Goal: Task Accomplishment & Management: Manage account settings

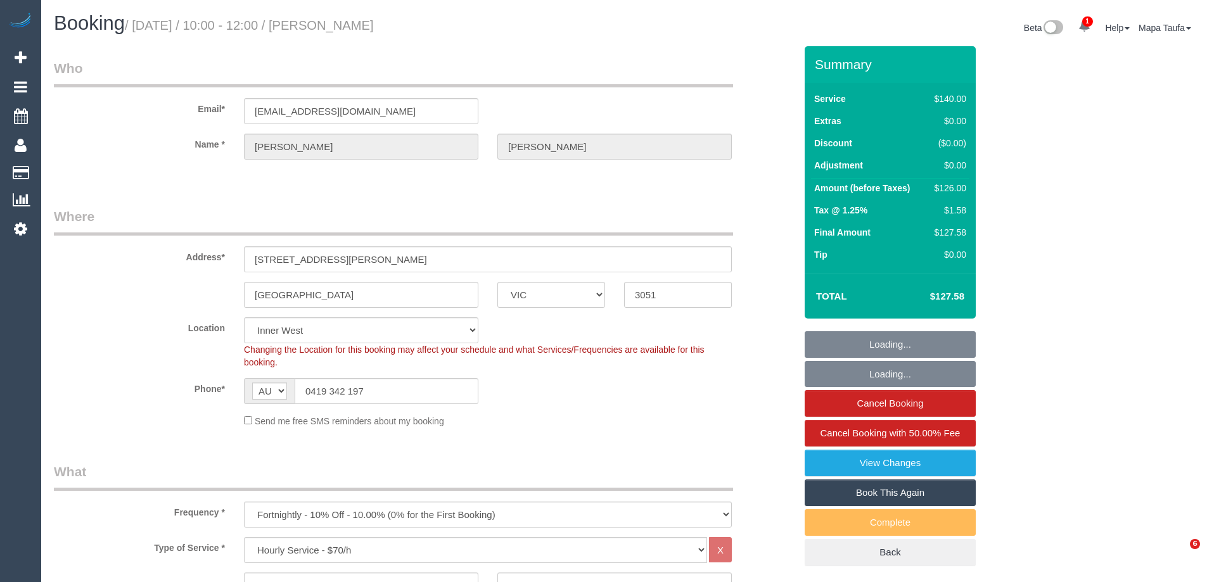
select select "VIC"
select select "number:28"
select select "number:14"
select select "number:18"
select select "number:24"
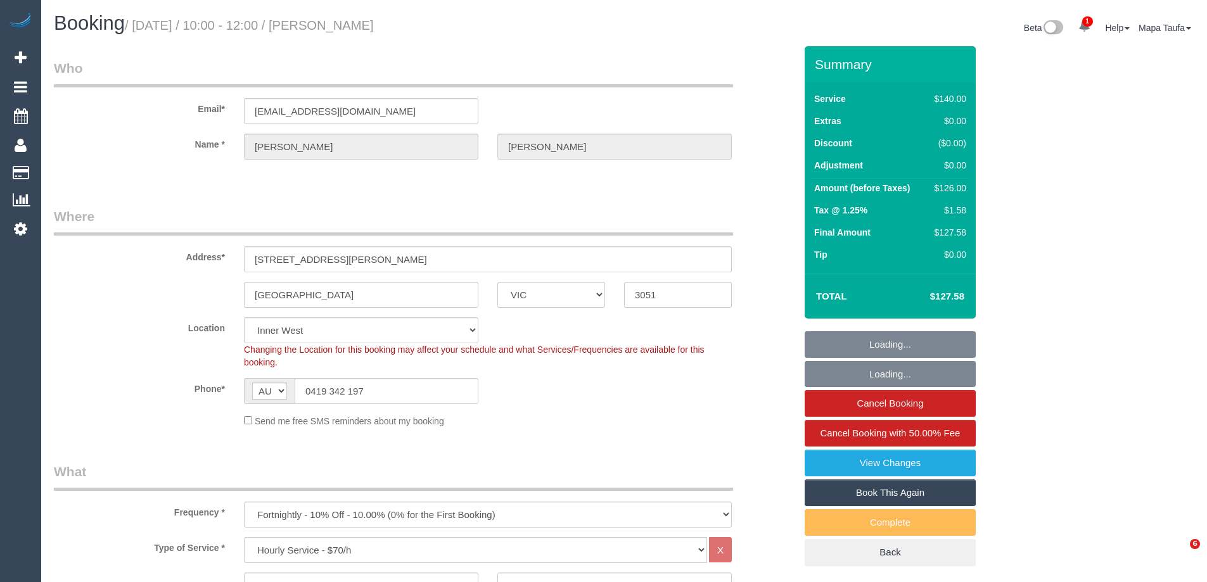
select select "number:34"
select select "number:13"
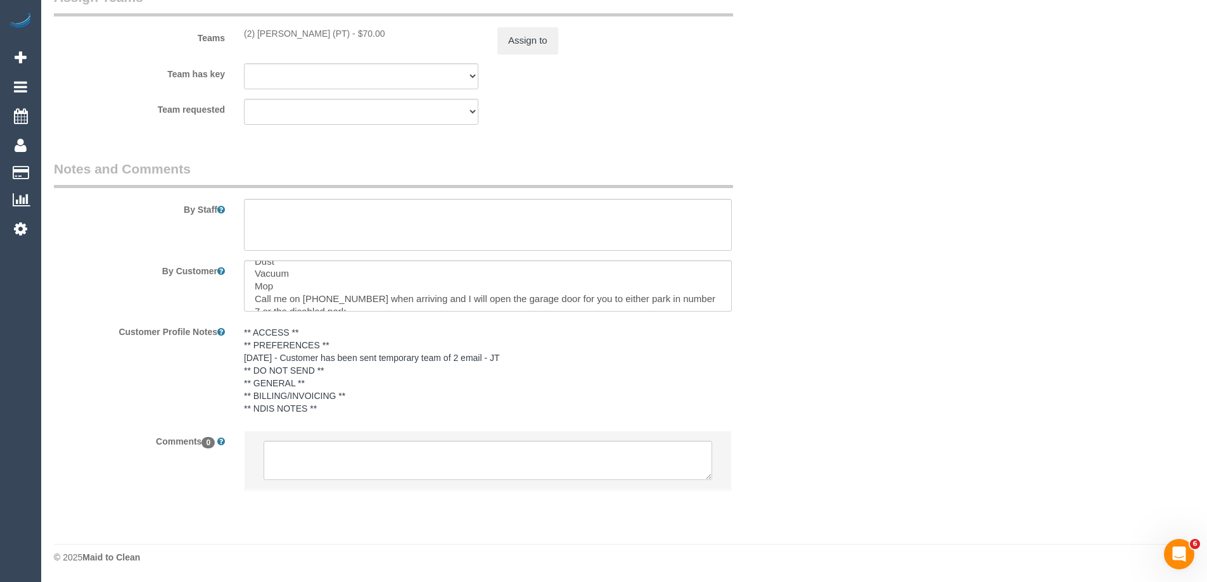
scroll to position [38, 0]
click at [355, 466] on textarea at bounding box center [488, 460] width 448 height 39
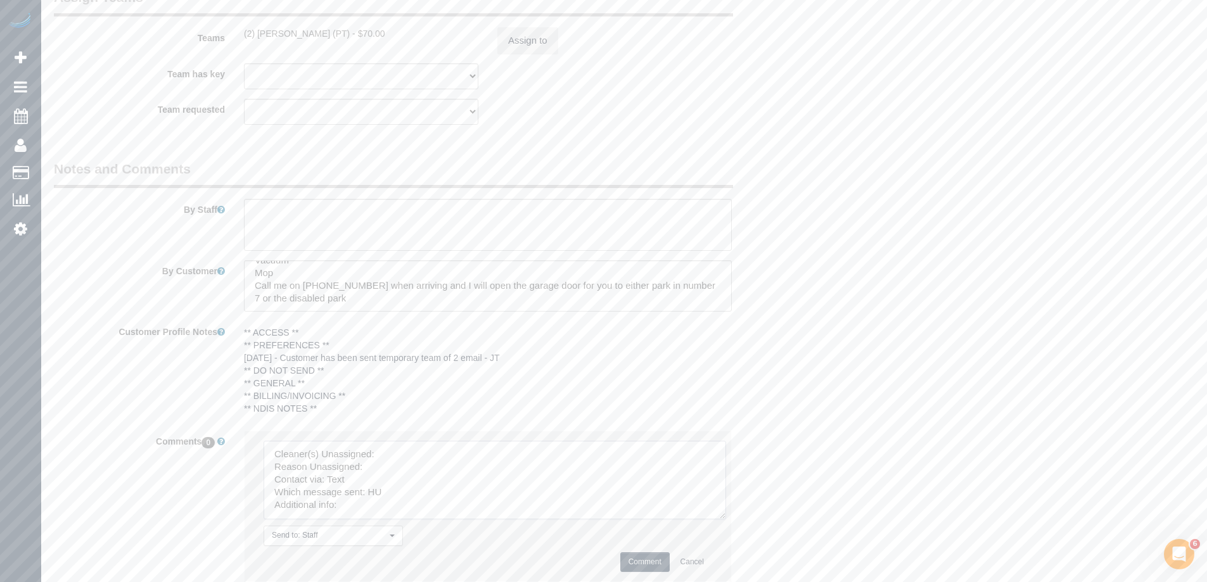
drag, startPoint x: 708, startPoint y: 478, endPoint x: 723, endPoint y: 519, distance: 43.3
click at [723, 519] on textarea at bounding box center [495, 480] width 462 height 79
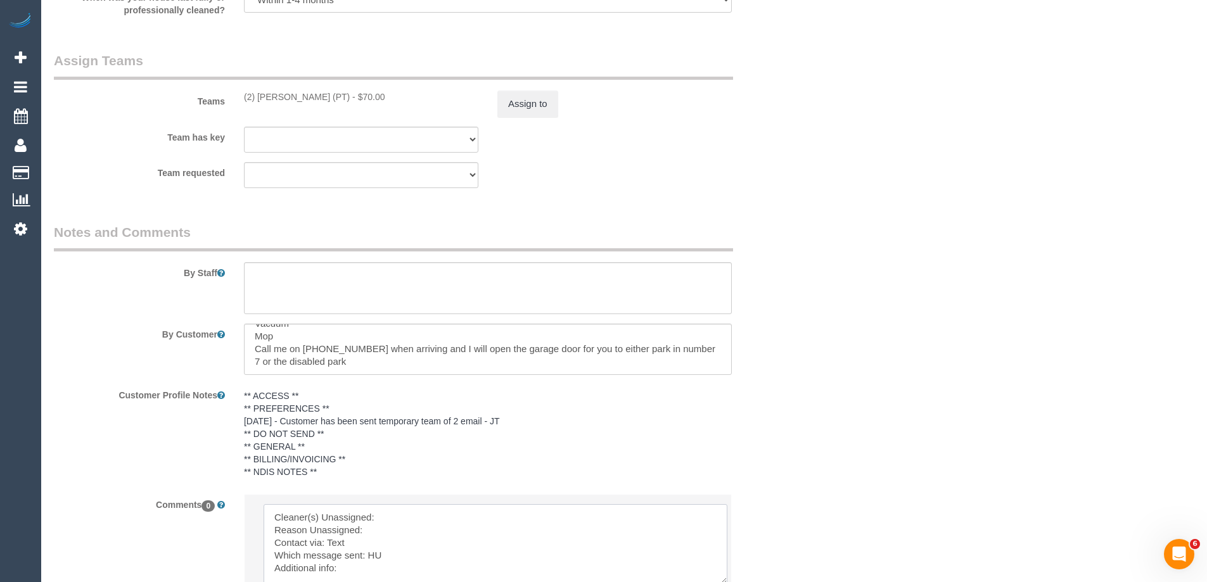
scroll to position [1771, 0]
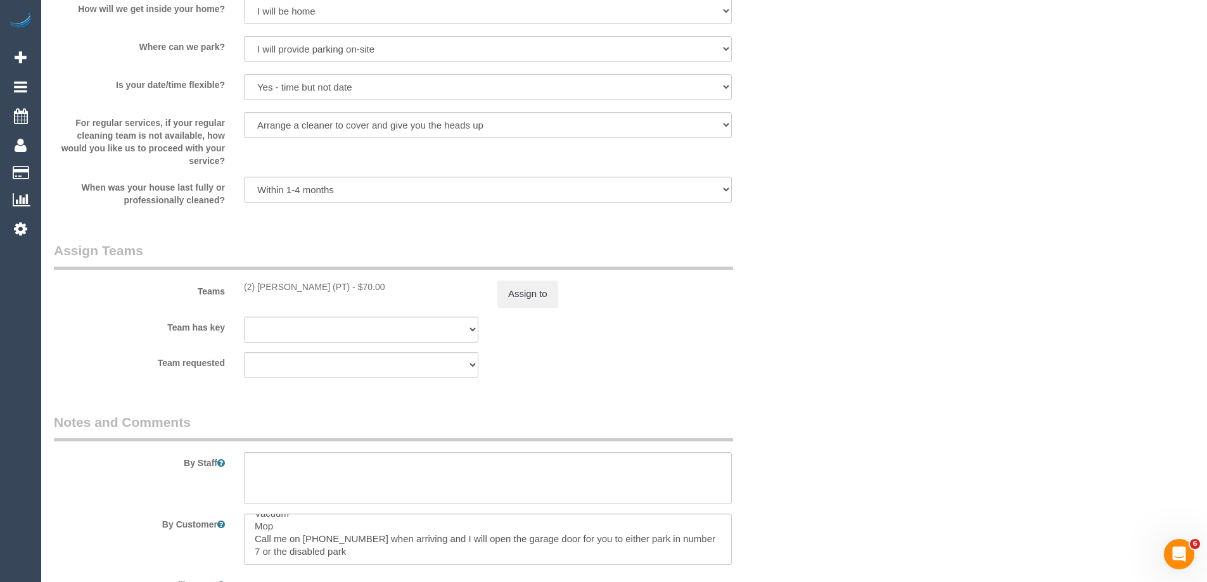
type textarea "Cleaner(s) Unassigned: Reason Unassigned: Contact via: Text Which message sent:…"
drag, startPoint x: 340, startPoint y: 285, endPoint x: 258, endPoint y: 285, distance: 81.1
click at [258, 285] on div "(2) Reggy Cogulet (PT) - $70.00" at bounding box center [361, 287] width 234 height 13
copy div "Reggy Cogulet (PT) -"
click at [536, 296] on button "Assign to" at bounding box center [527, 294] width 61 height 27
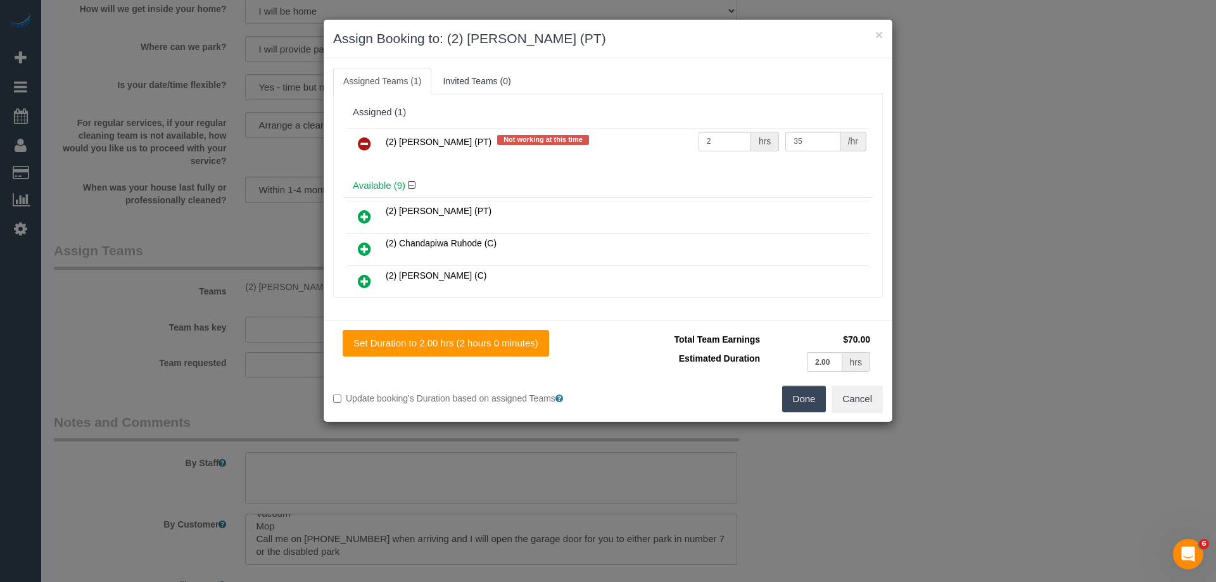
click at [360, 151] on link at bounding box center [365, 144] width 30 height 25
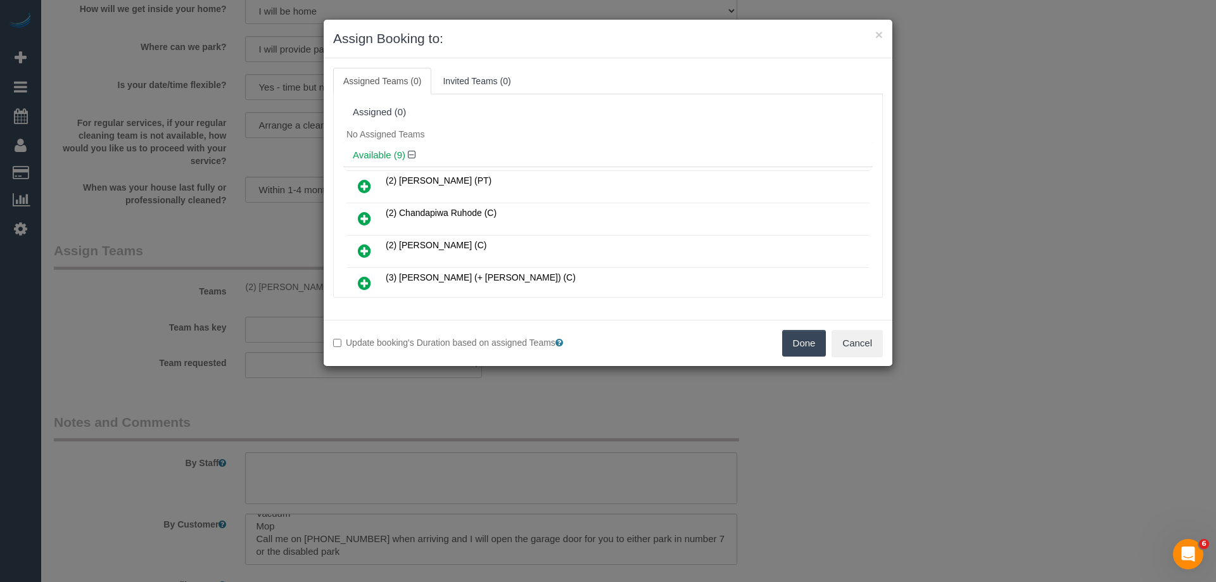
drag, startPoint x: 784, startPoint y: 329, endPoint x: 790, endPoint y: 336, distance: 9.0
click at [784, 330] on div "Update booking's Duration based on assigned Teams Done Cancel" at bounding box center [608, 343] width 569 height 46
click at [796, 340] on button "Done" at bounding box center [804, 343] width 44 height 27
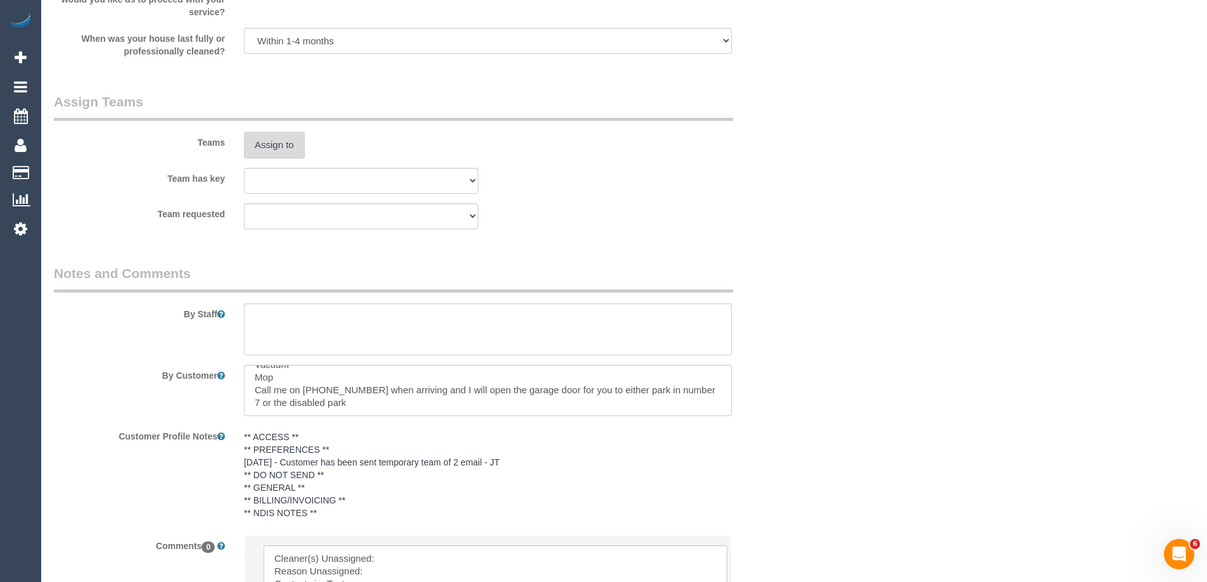
scroll to position [2117, 0]
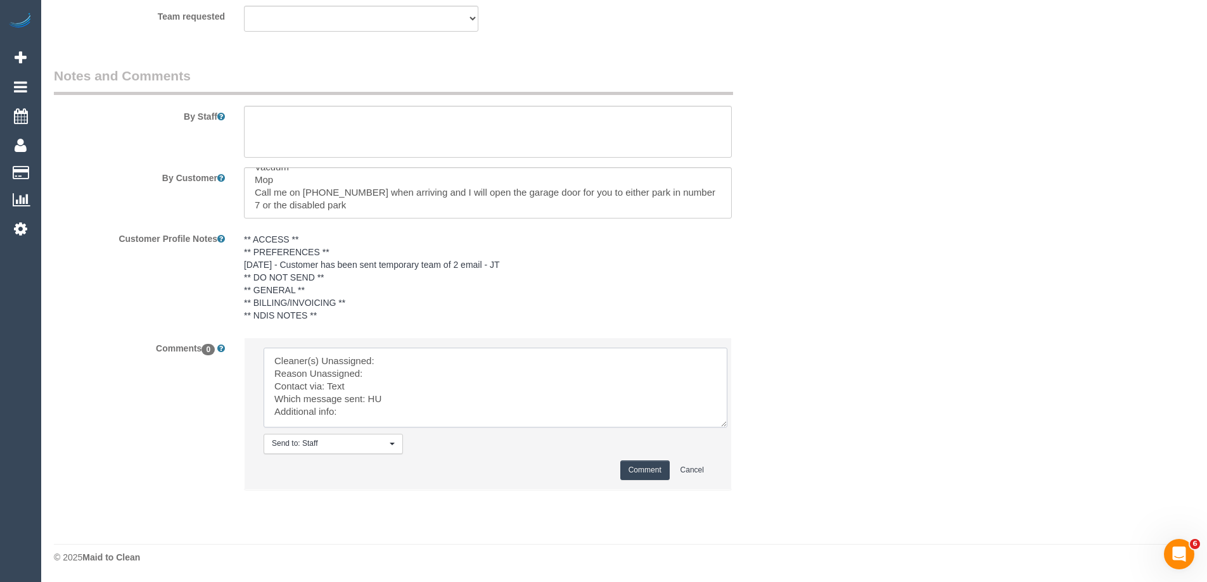
click at [426, 350] on textarea at bounding box center [496, 388] width 464 height 80
paste textarea "Reggy Cogulet (PT) -"
click at [415, 367] on textarea at bounding box center [496, 388] width 464 height 80
click at [393, 378] on textarea at bounding box center [496, 388] width 464 height 80
type textarea "Cleaner(s) Unassigned: Reggy Cogulet (PT) - Reason Unassigned: office error was…"
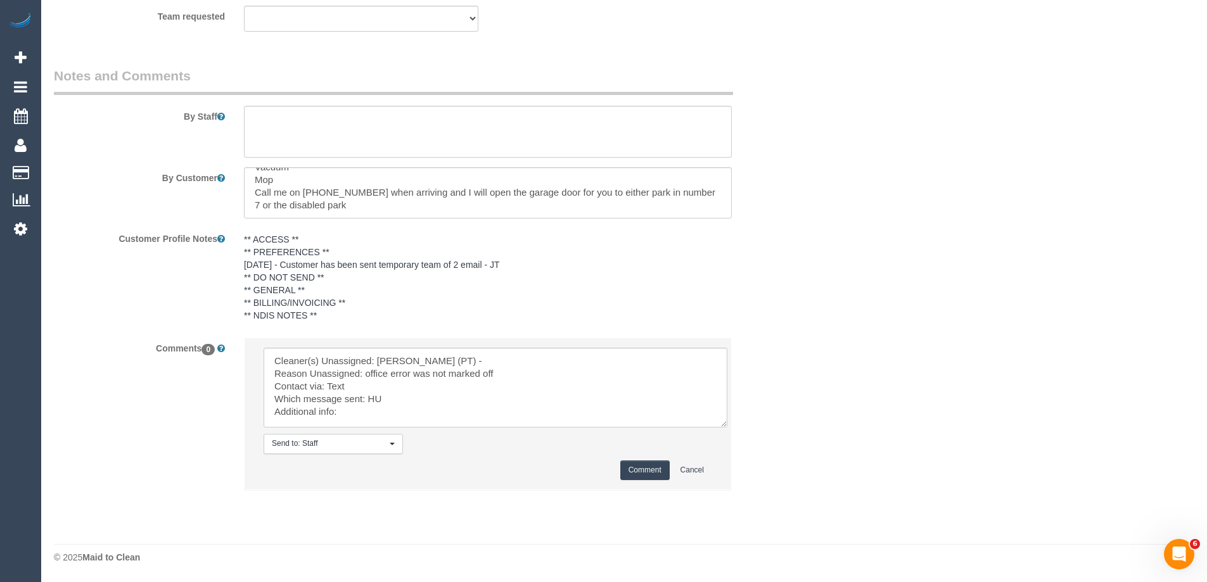
click at [633, 468] on button "Comment" at bounding box center [644, 471] width 49 height 20
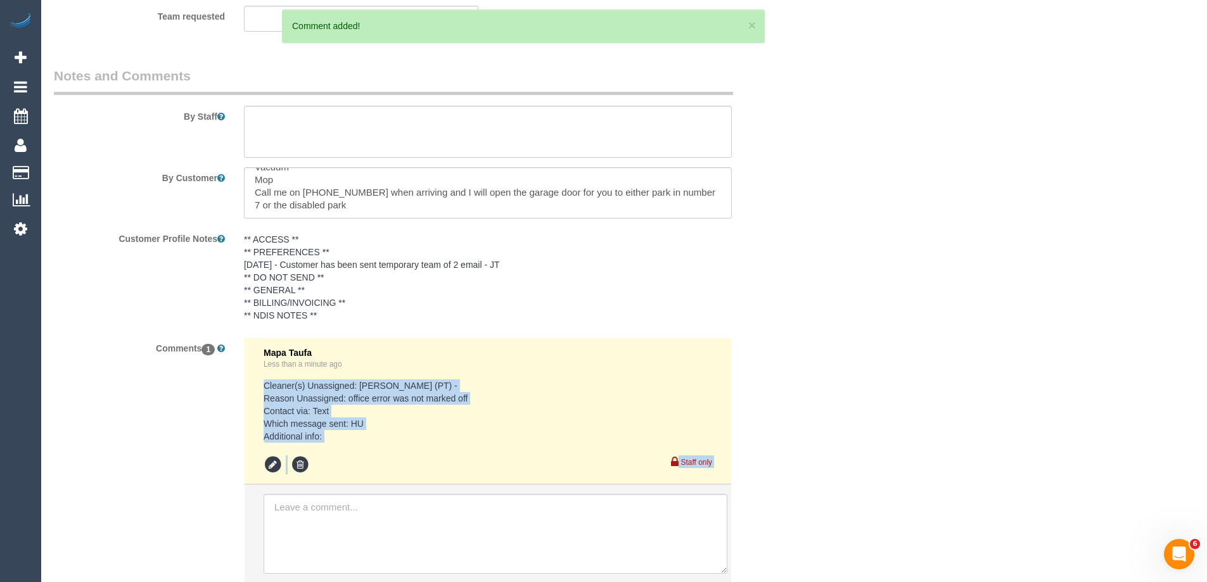
drag, startPoint x: 330, startPoint y: 434, endPoint x: 263, endPoint y: 386, distance: 82.3
click at [264, 386] on div "Mapa Taufa Less than a minute ago Cleaner(s) Unassigned: Reggy Cogulet (PT) - R…" at bounding box center [488, 411] width 448 height 127
copy div "Cleaner(s) Unassigned: Reggy Cogulet (PT) - Reason Unassigned: office error was…"
click at [561, 421] on pre "Cleaner(s) Unassigned: Reggy Cogulet (PT) - Reason Unassigned: office error was…" at bounding box center [488, 410] width 448 height 63
click at [407, 429] on pre "Cleaner(s) Unassigned: Reggy Cogulet (PT) - Reason Unassigned: office error was…" at bounding box center [488, 410] width 448 height 63
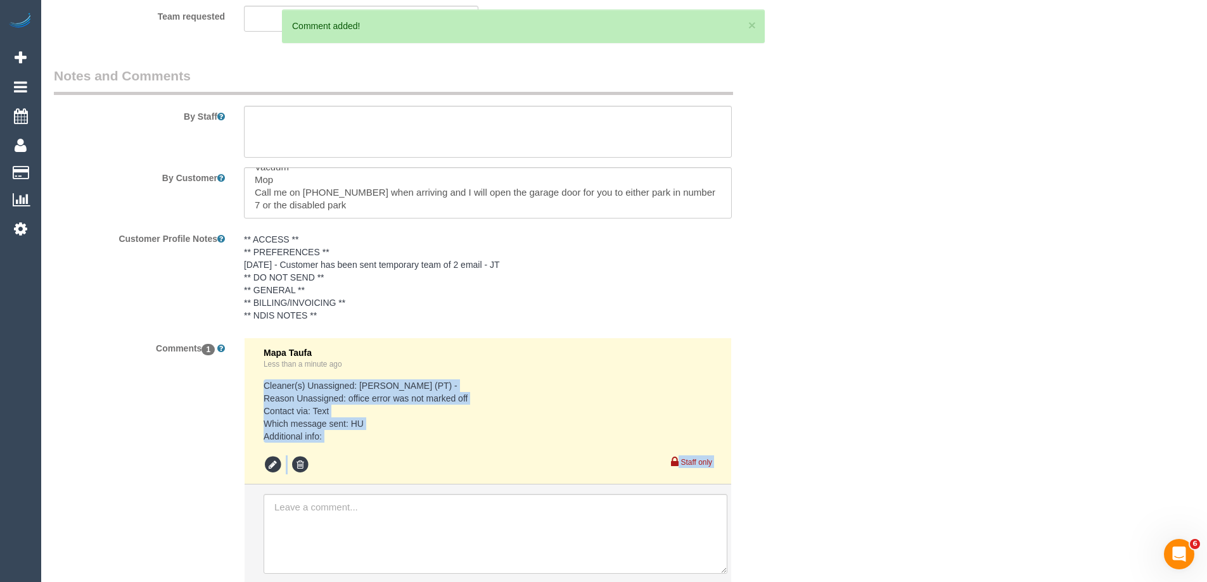
click at [331, 433] on pre "Cleaner(s) Unassigned: Reggy Cogulet (PT) - Reason Unassigned: office error was…" at bounding box center [488, 410] width 448 height 63
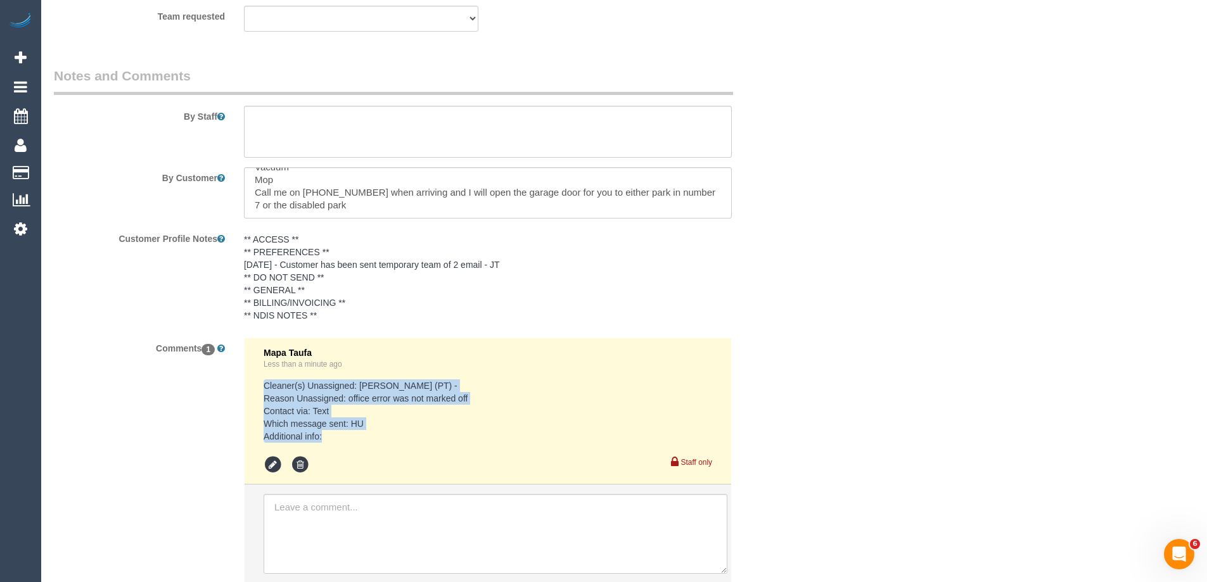
drag, startPoint x: 324, startPoint y: 438, endPoint x: 265, endPoint y: 387, distance: 78.1
click at [265, 387] on pre "Cleaner(s) Unassigned: Reggy Cogulet (PT) - Reason Unassigned: office error was…" at bounding box center [488, 410] width 448 height 63
copy pre "Cleaner(s) Unassigned: Reggy Cogulet (PT) - Reason Unassigned: office error was…"
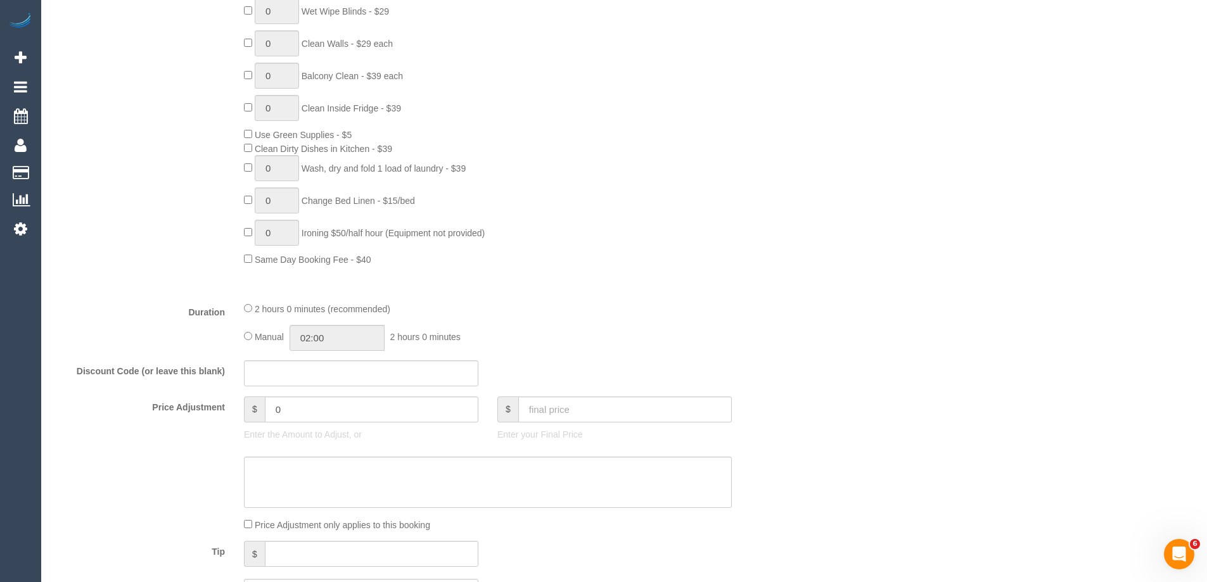
scroll to position [320, 0]
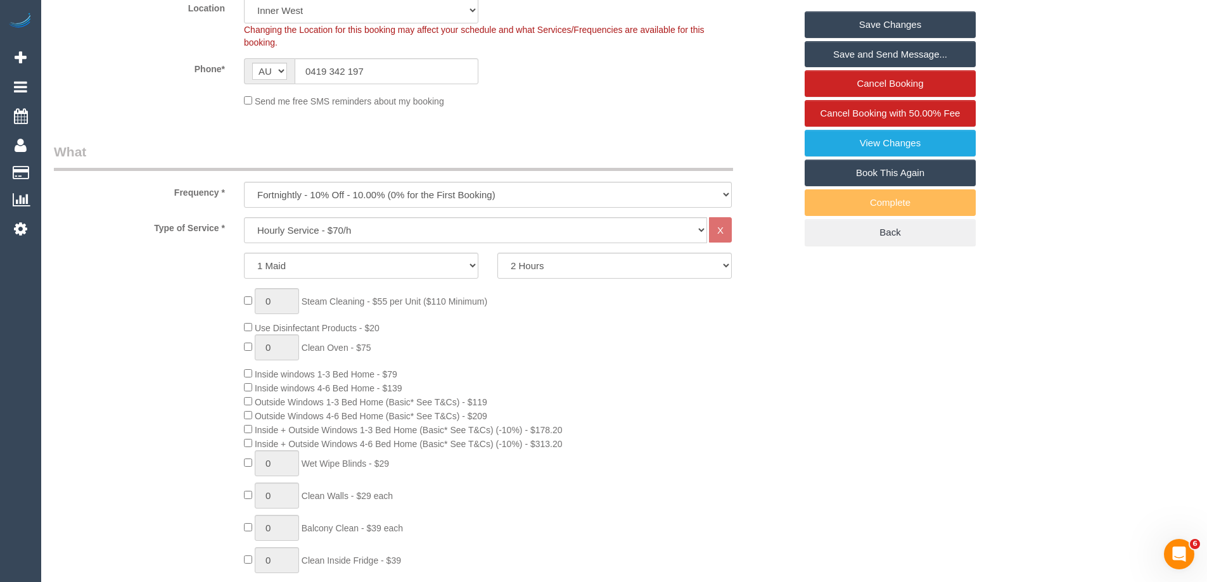
click at [915, 33] on link "Save Changes" at bounding box center [889, 24] width 171 height 27
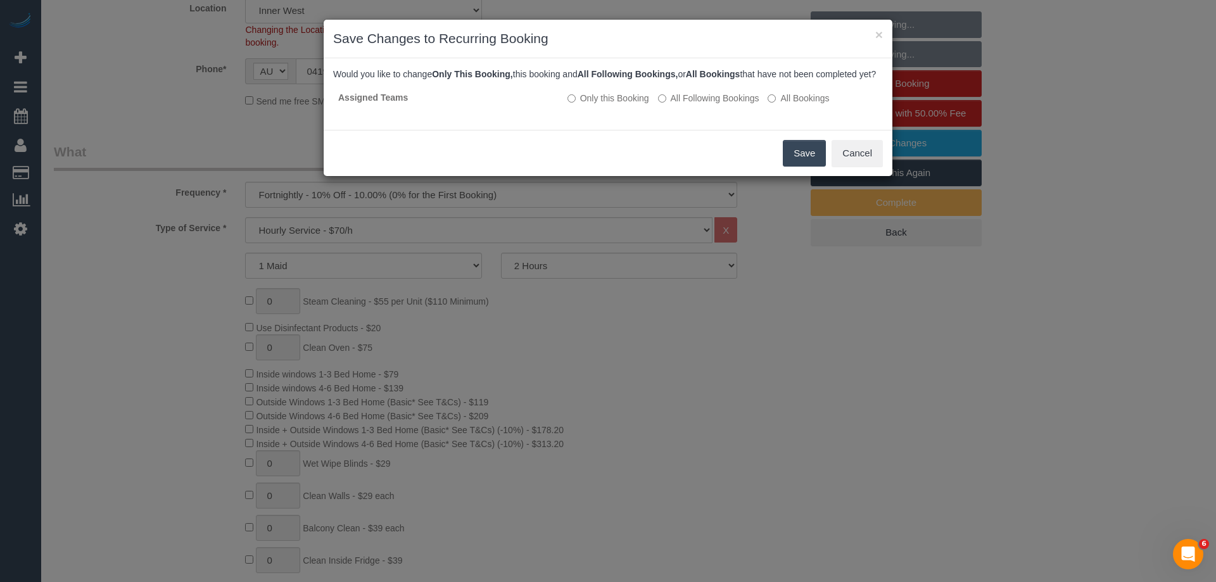
click at [826, 167] on button "Save" at bounding box center [804, 153] width 43 height 27
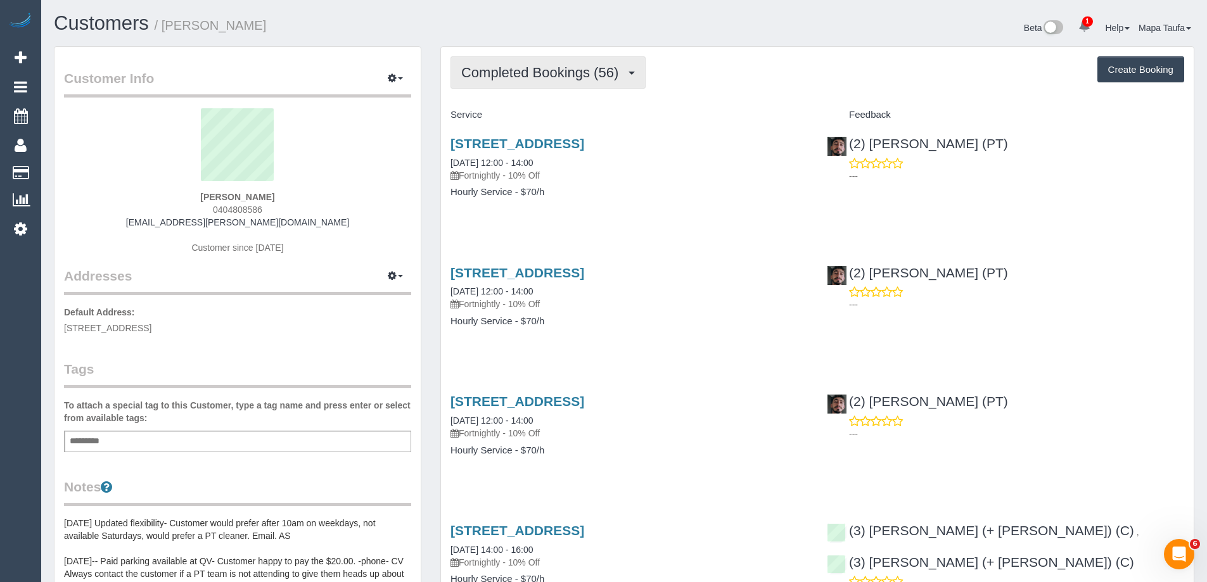
click at [523, 61] on button "Completed Bookings (56)" at bounding box center [547, 72] width 195 height 32
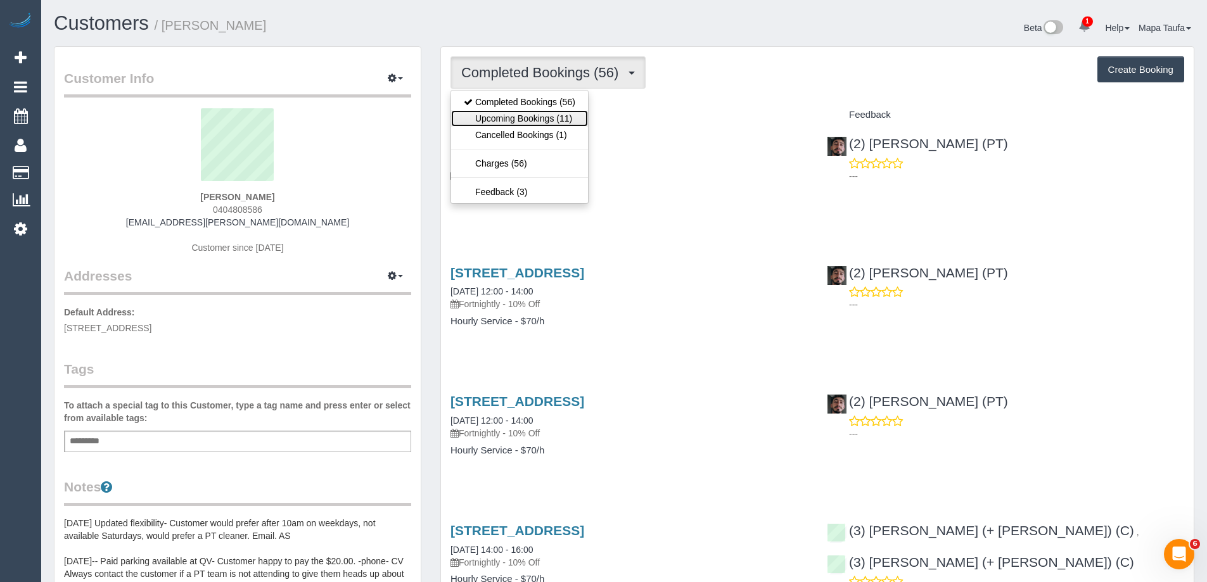
click at [529, 114] on link "Upcoming Bookings (11)" at bounding box center [519, 118] width 137 height 16
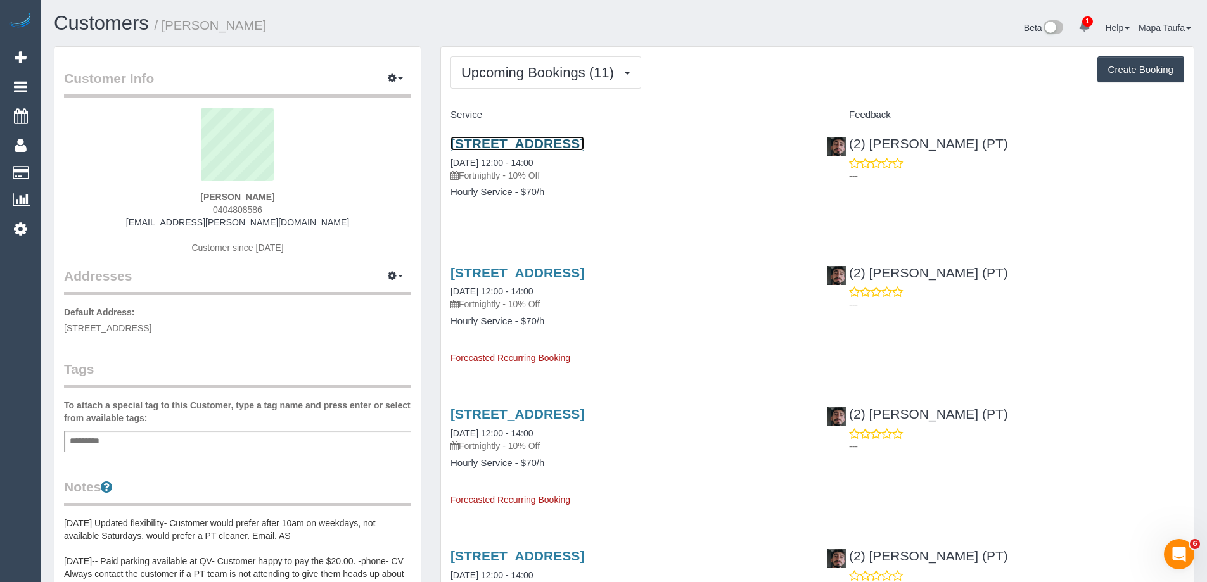
click at [514, 144] on link "1104/339 Swanston St, Melbourne, VIC 3000" at bounding box center [517, 143] width 134 height 15
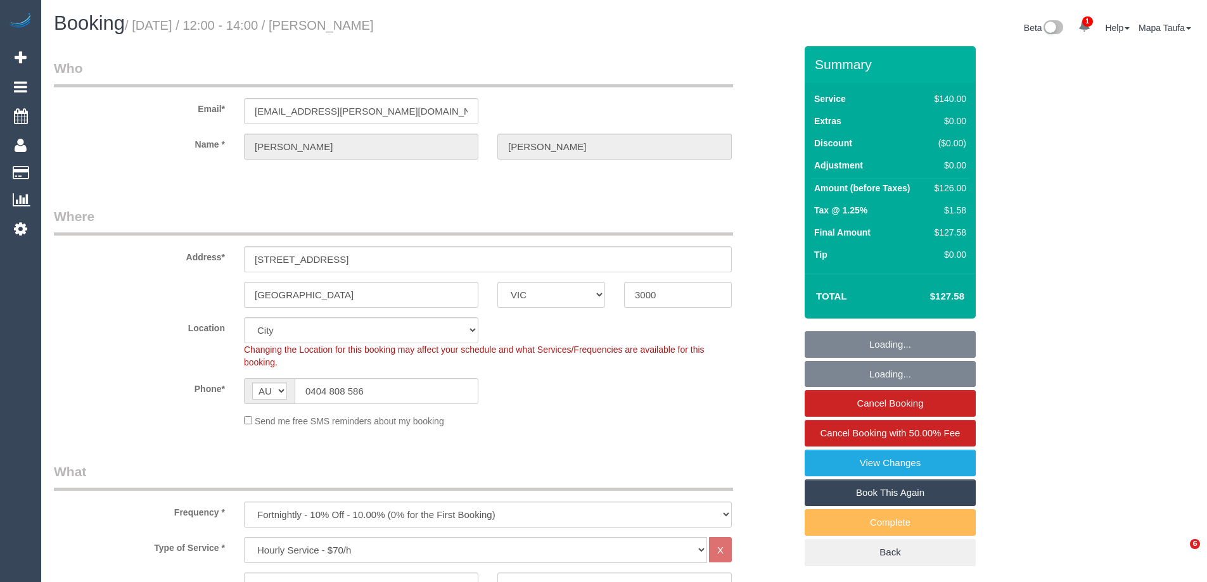
select select "VIC"
select select "number:29"
select select "number:14"
select select "number:20"
select select "number:24"
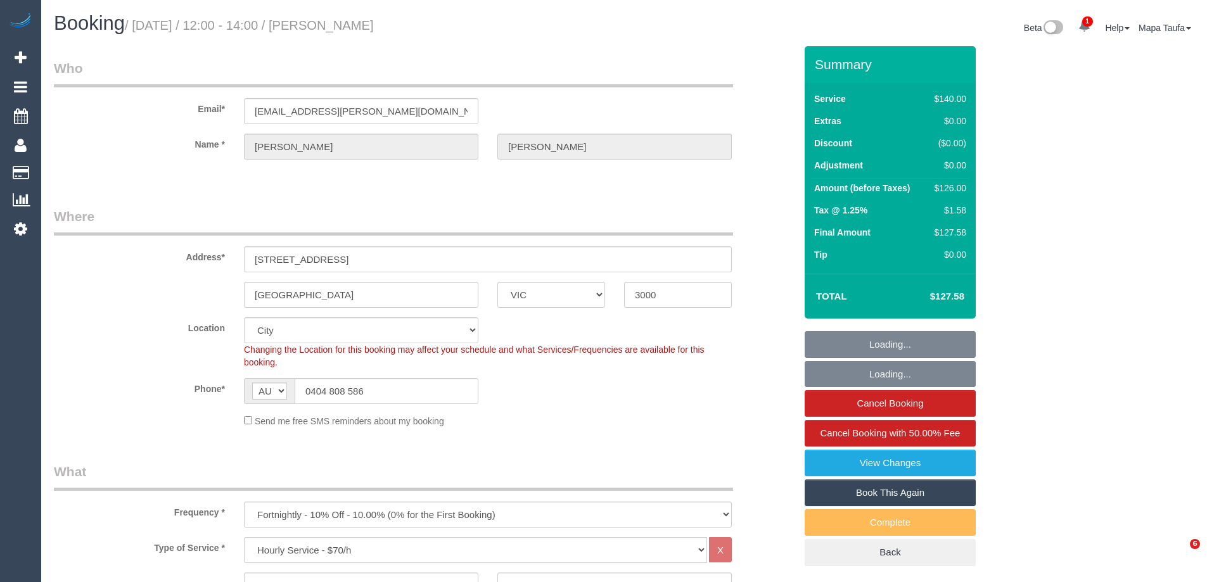
select select "number:34"
select select "number:26"
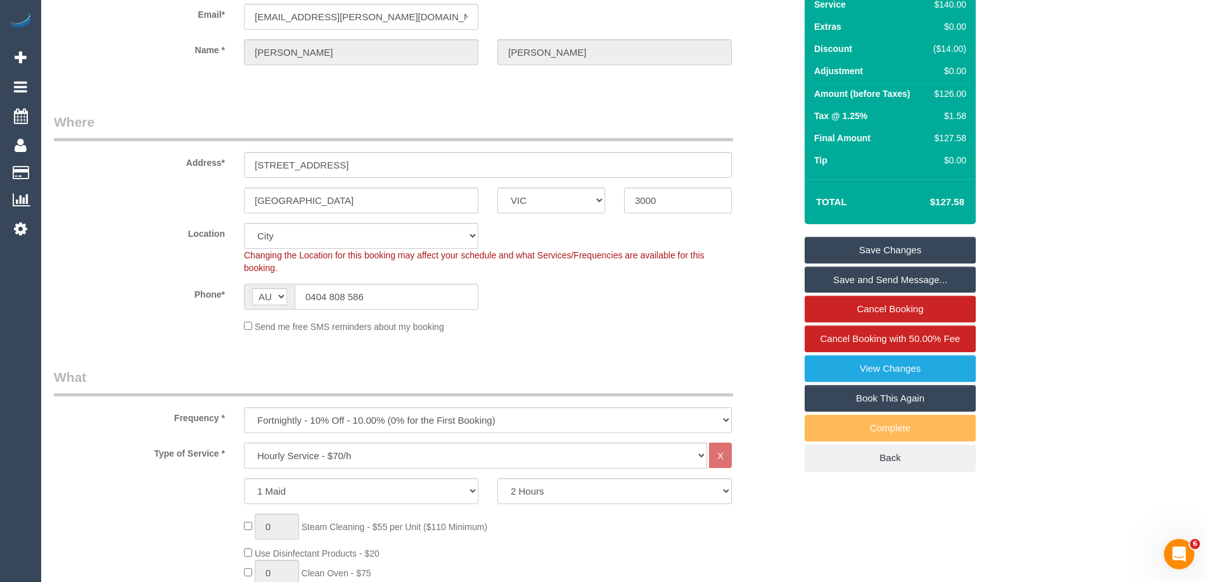
scroll to position [190, 0]
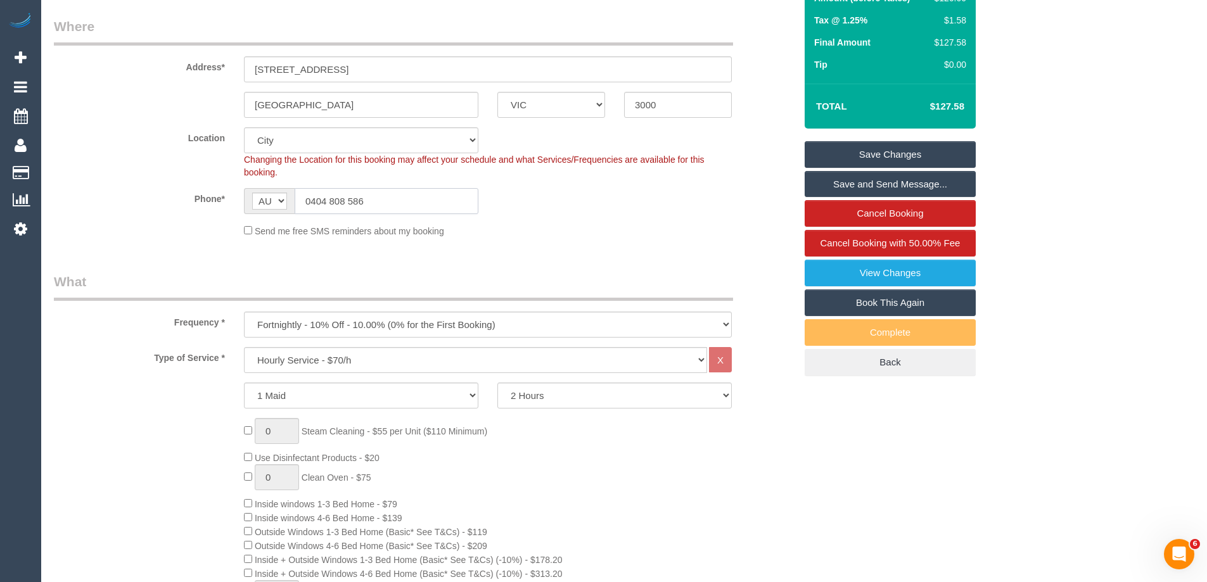
click at [349, 198] on input "0404 808 586" at bounding box center [387, 201] width 184 height 26
click at [348, 198] on input "0404 808 586" at bounding box center [387, 201] width 184 height 26
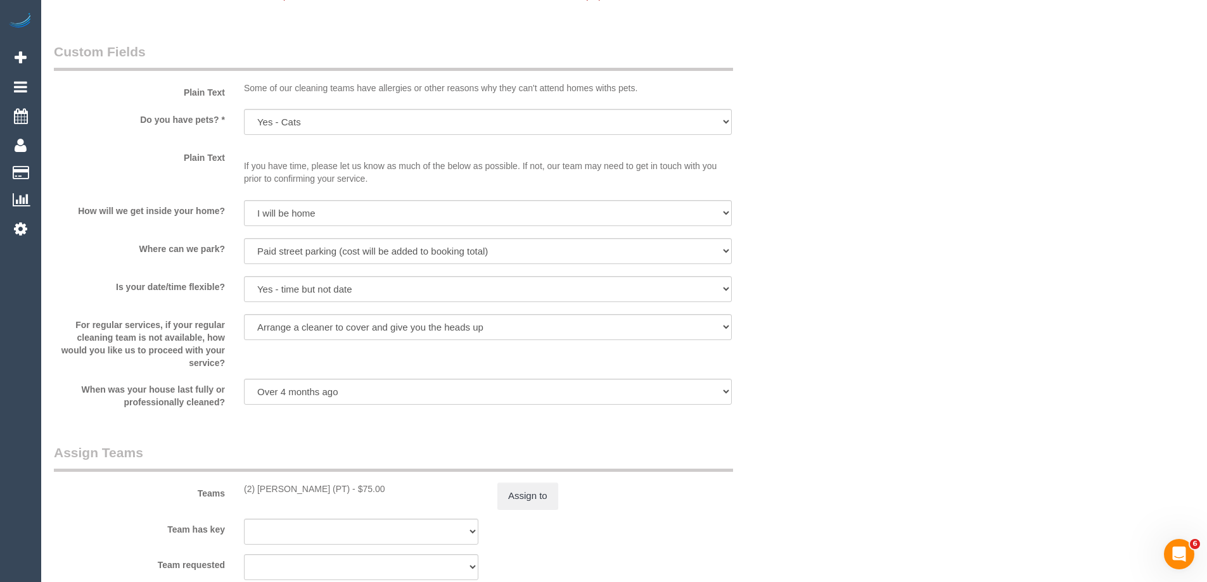
scroll to position [2037, 0]
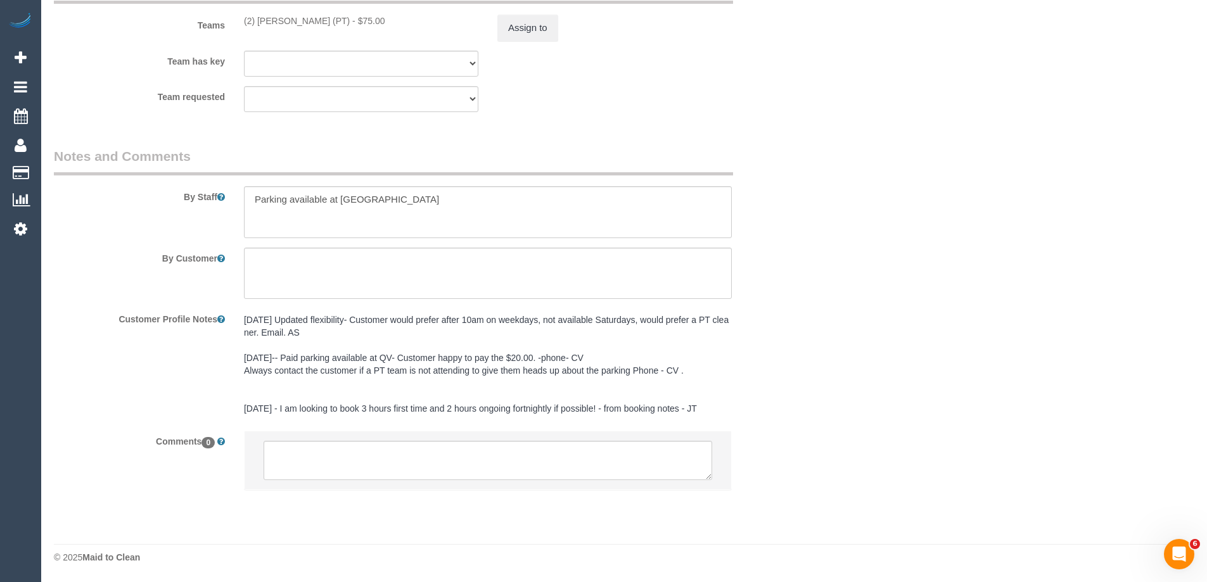
click at [408, 438] on li at bounding box center [488, 460] width 486 height 58
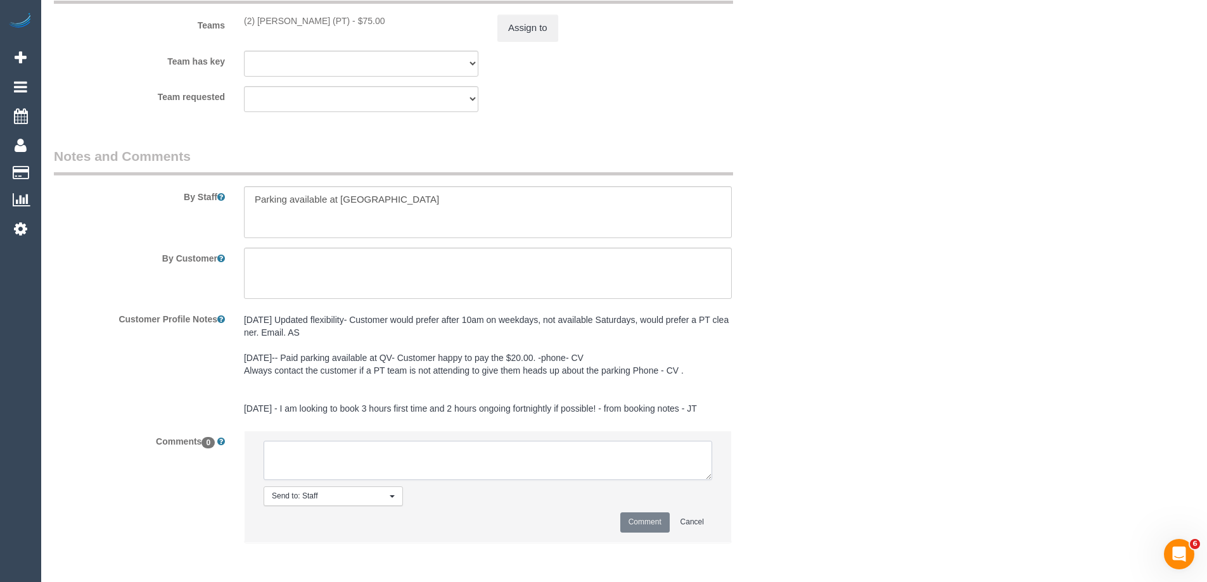
click at [424, 455] on textarea at bounding box center [488, 460] width 448 height 39
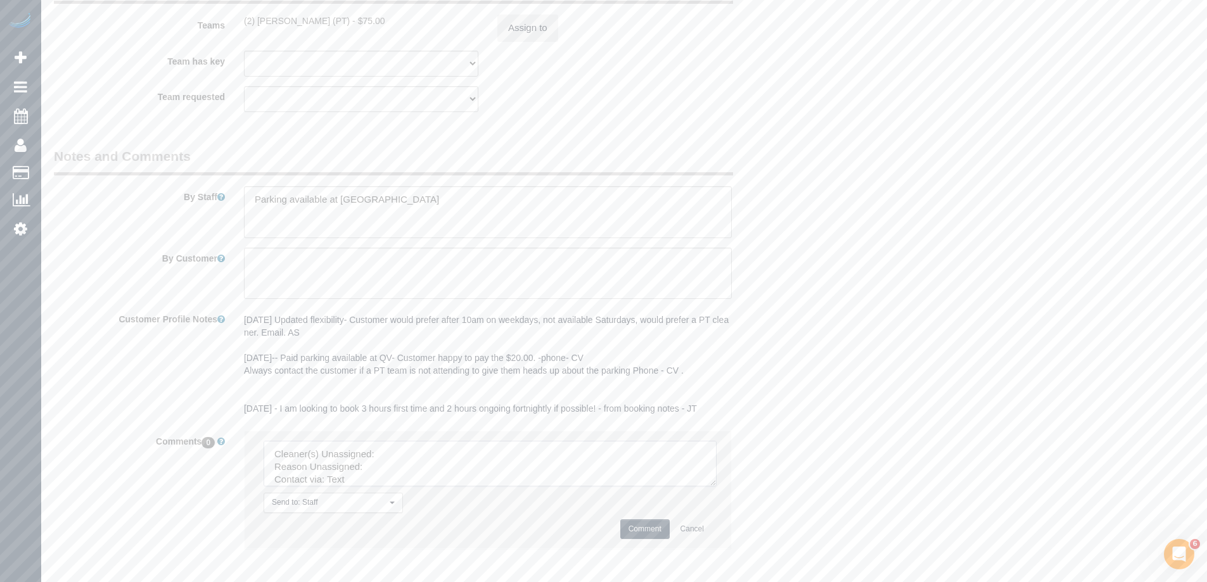
drag, startPoint x: 705, startPoint y: 474, endPoint x: 744, endPoint y: 549, distance: 84.4
click at [716, 486] on textarea at bounding box center [490, 464] width 453 height 46
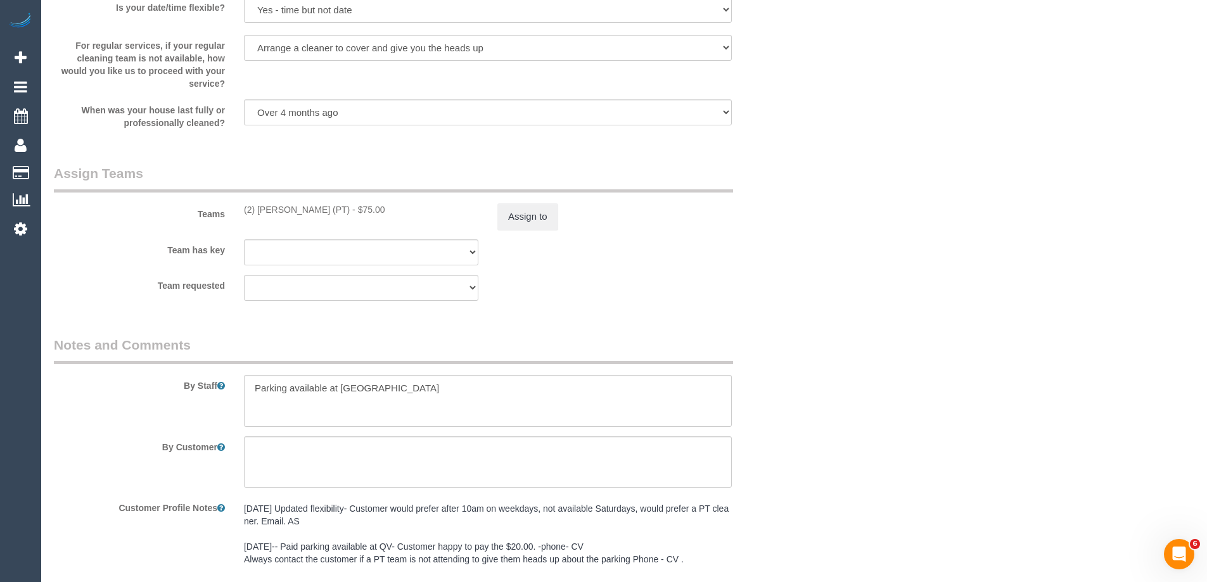
scroll to position [1847, 0]
drag, startPoint x: 327, startPoint y: 207, endPoint x: 255, endPoint y: 200, distance: 72.5
click at [255, 200] on div "Teams (2) Reggy Cogulet (PT) - $75.00 Assign to" at bounding box center [424, 198] width 760 height 66
copy div "[PERSON_NAME] (PT)"
click at [519, 210] on button "Assign to" at bounding box center [527, 218] width 61 height 27
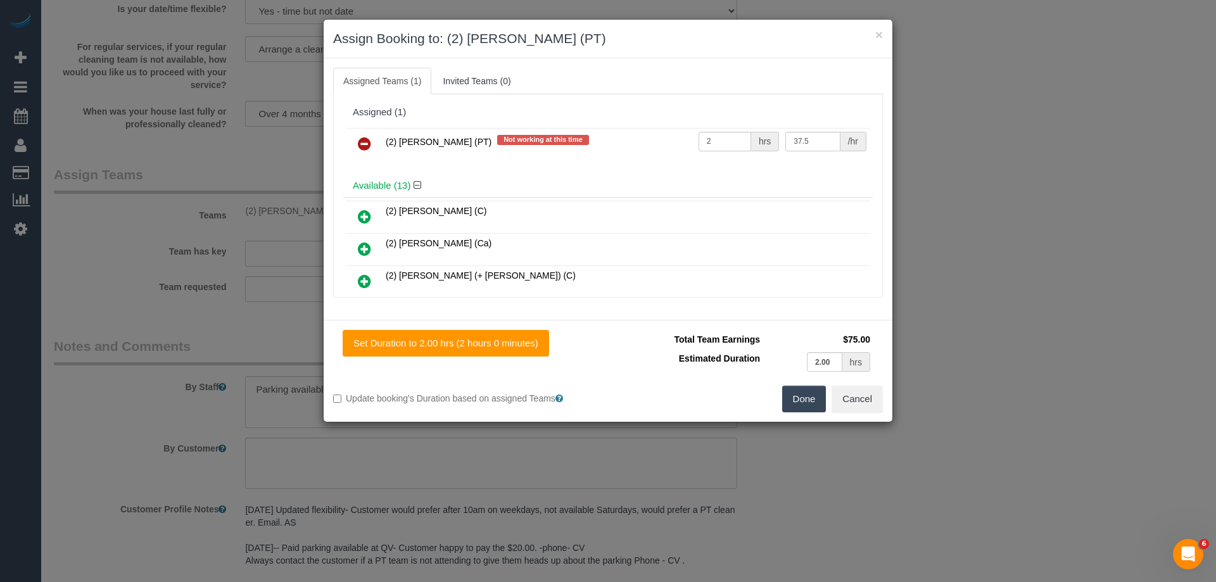
click at [357, 140] on link at bounding box center [365, 144] width 30 height 25
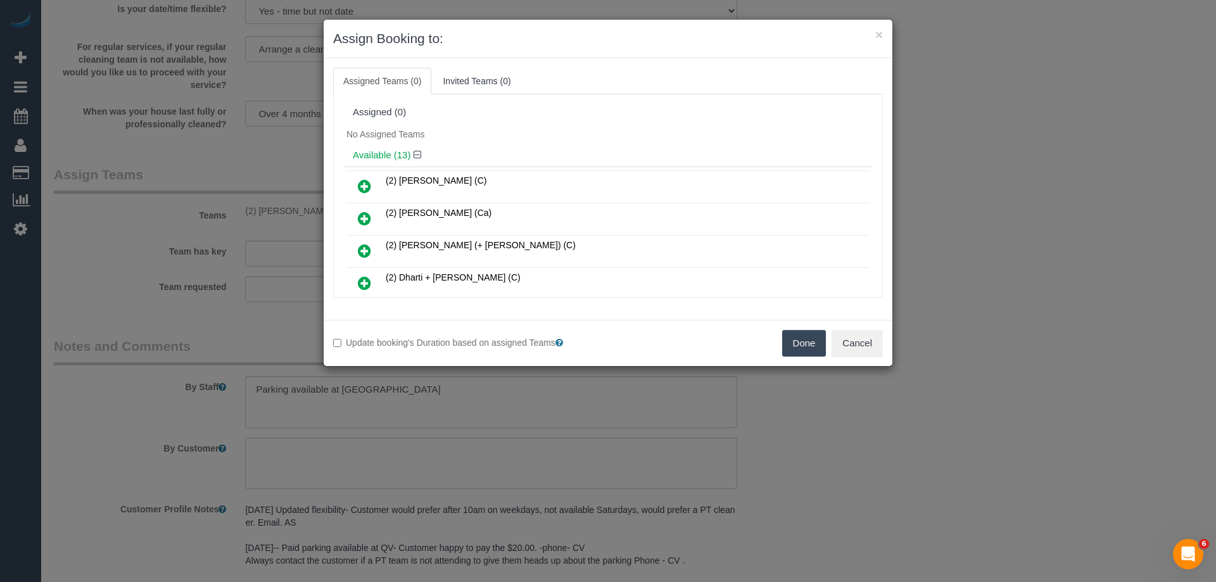
click at [810, 338] on button "Done" at bounding box center [804, 343] width 44 height 27
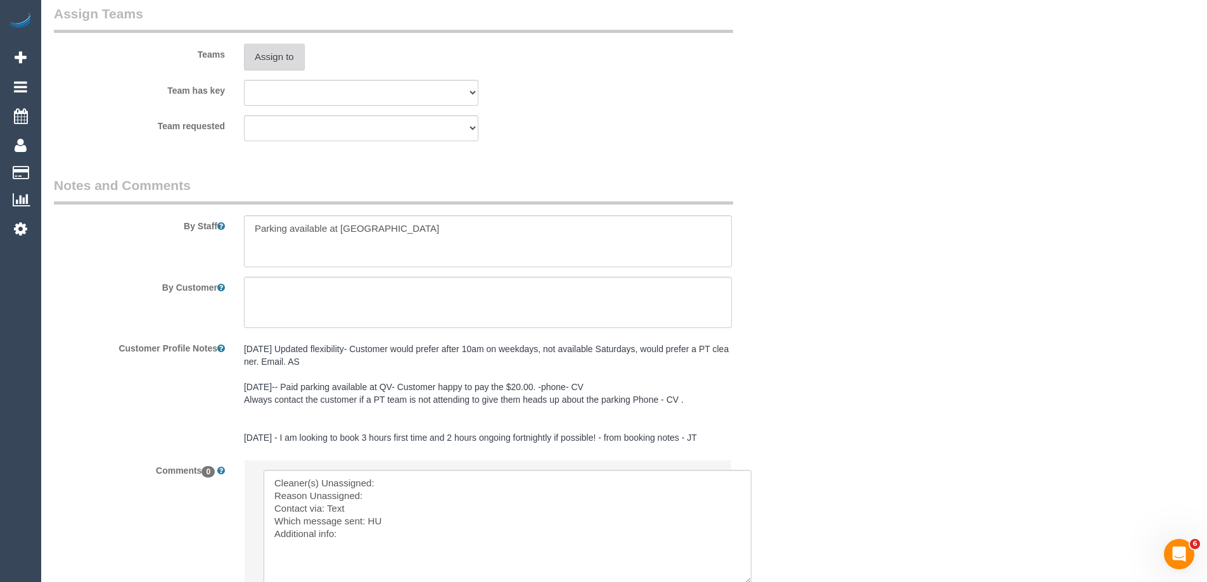
scroll to position [2164, 0]
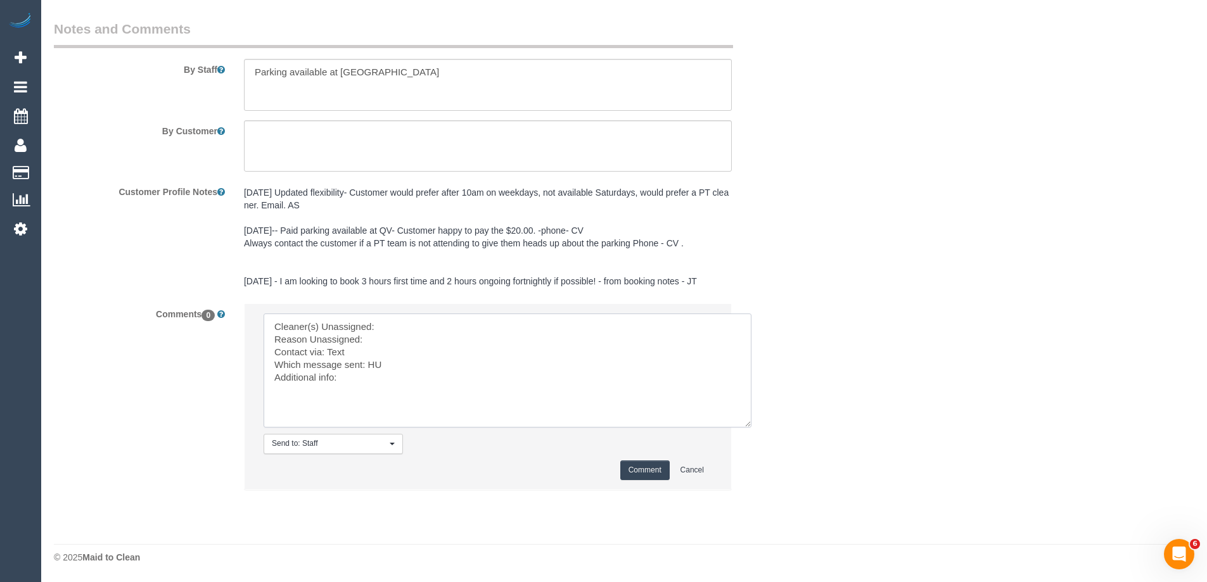
drag, startPoint x: 421, startPoint y: 321, endPoint x: 412, endPoint y: 329, distance: 11.7
click at [420, 324] on textarea at bounding box center [508, 371] width 488 height 114
paste textarea "[PERSON_NAME] (PT)"
click at [399, 338] on textarea at bounding box center [508, 371] width 488 height 114
type textarea "Cleaner(s) Unassigned: Reggy Cogulet (PT) Reason Unassigned: office error Conta…"
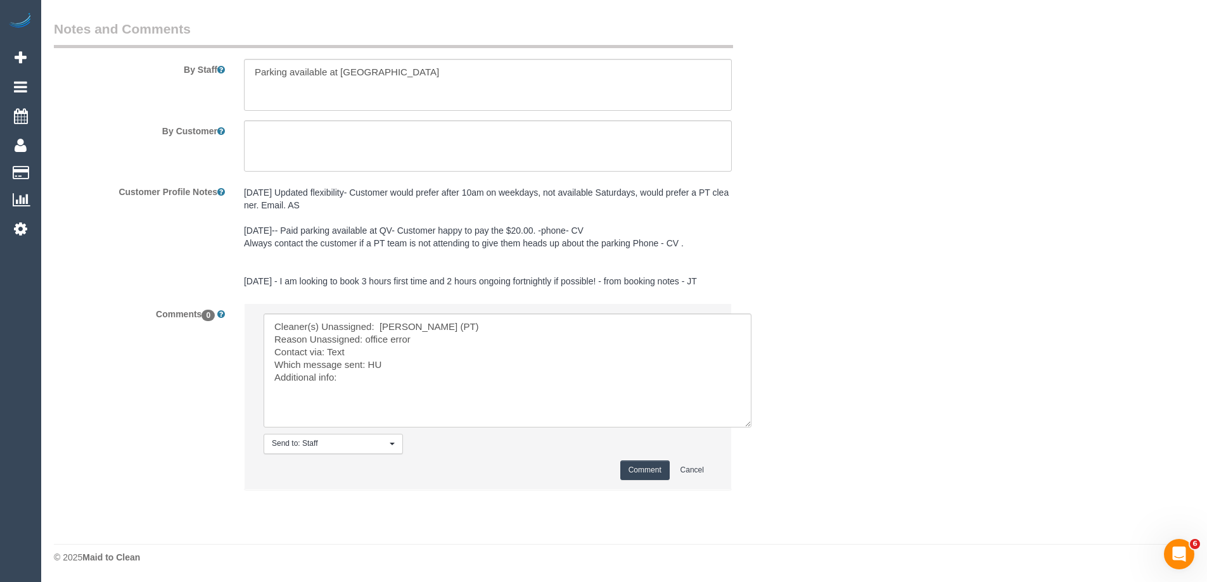
click at [646, 480] on button "Comment" at bounding box center [644, 471] width 49 height 20
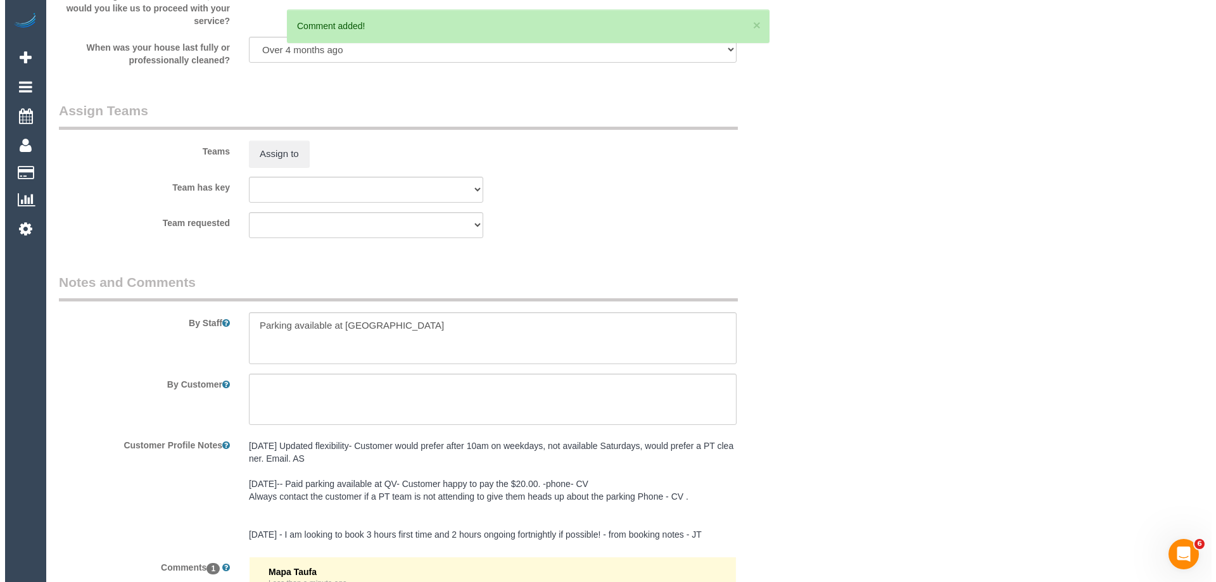
scroll to position [0, 0]
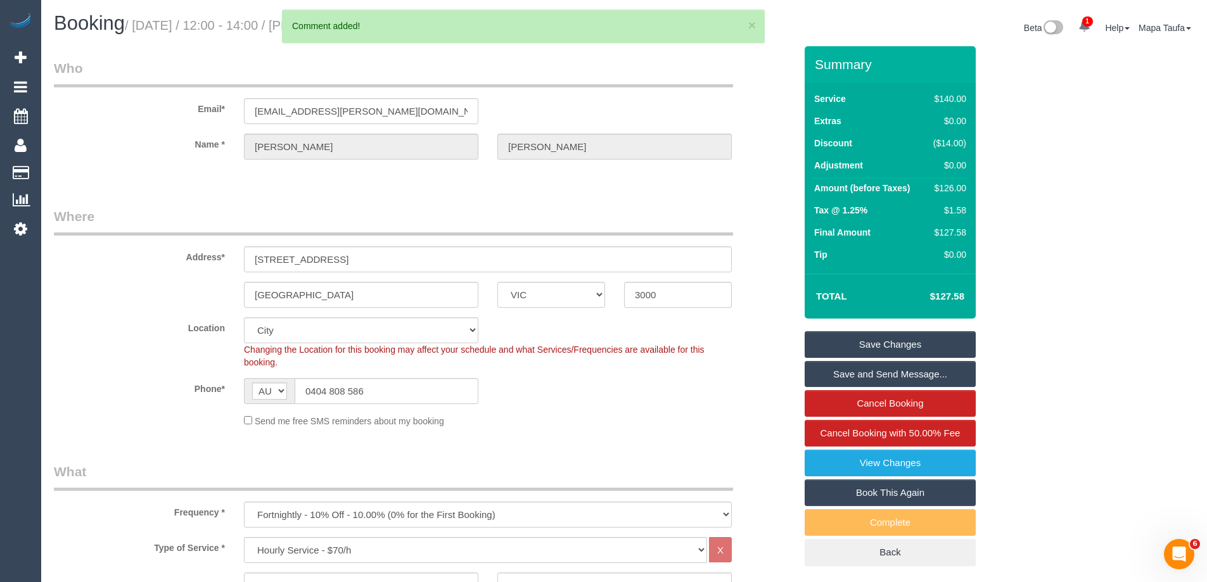
click at [872, 338] on link "Save Changes" at bounding box center [889, 344] width 171 height 27
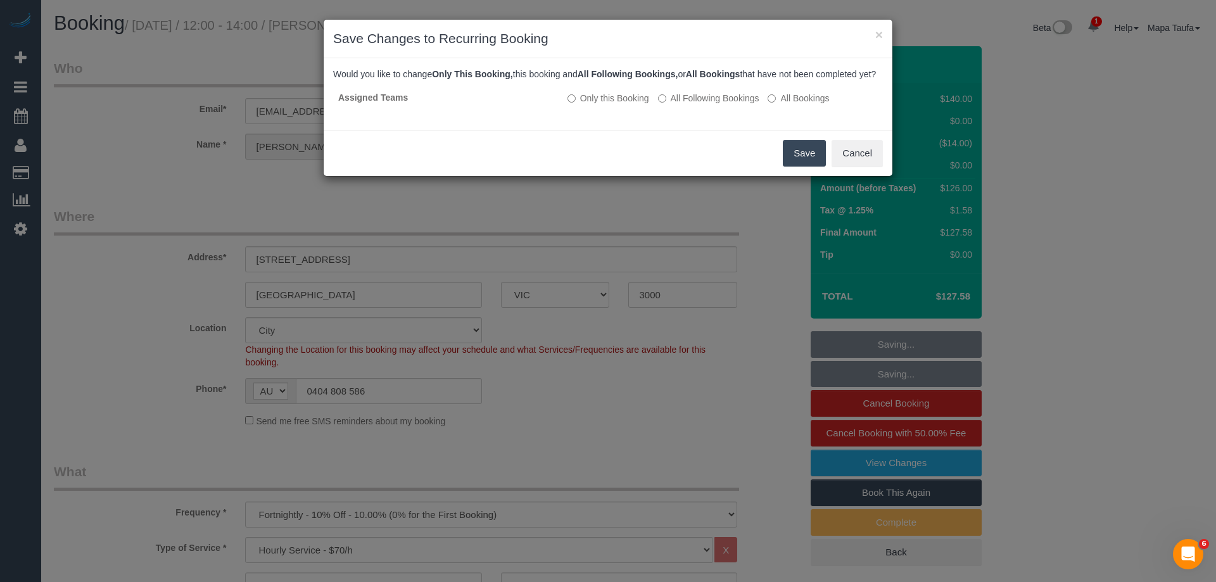
click at [793, 160] on button "Save" at bounding box center [804, 153] width 43 height 27
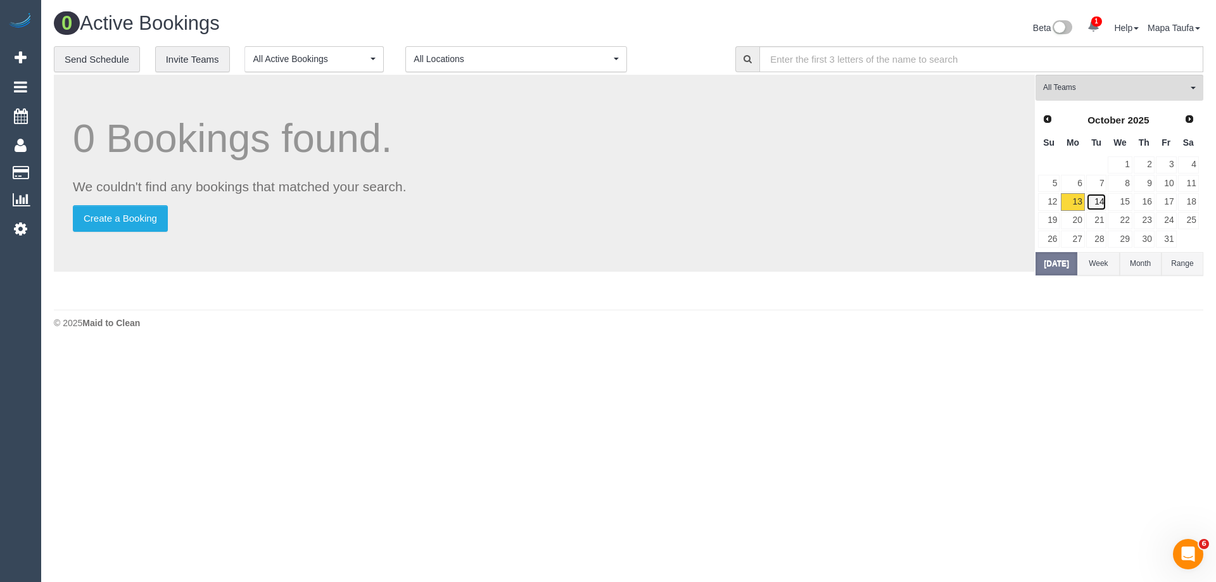
click at [1100, 200] on link "14" at bounding box center [1096, 201] width 21 height 17
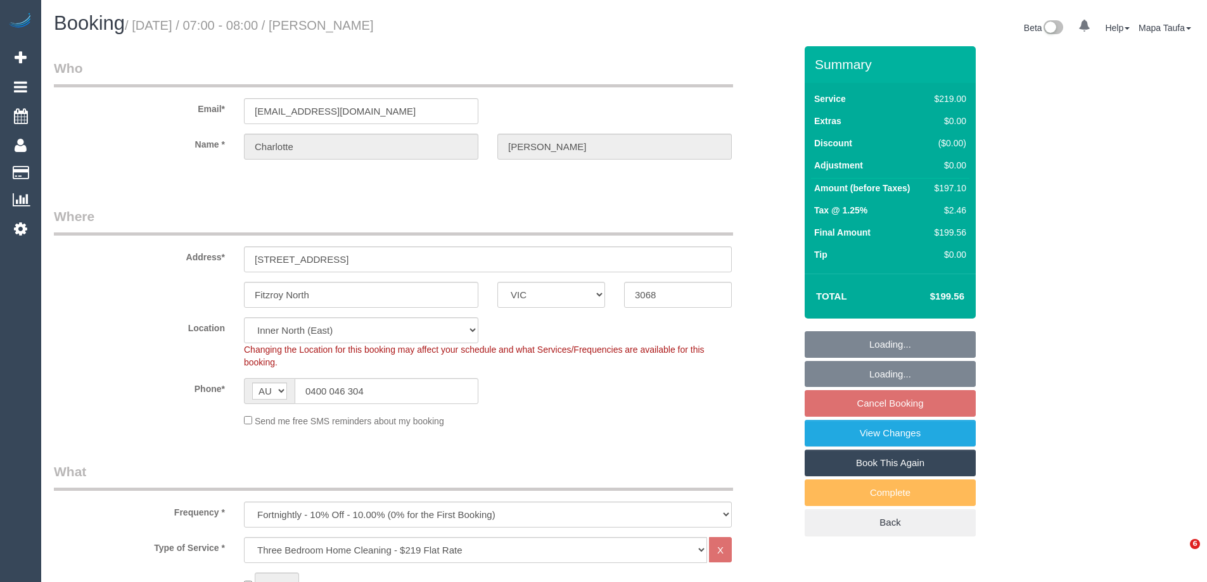
select select "VIC"
select select "number:27"
select select "number:14"
select select "number:19"
select select "number:25"
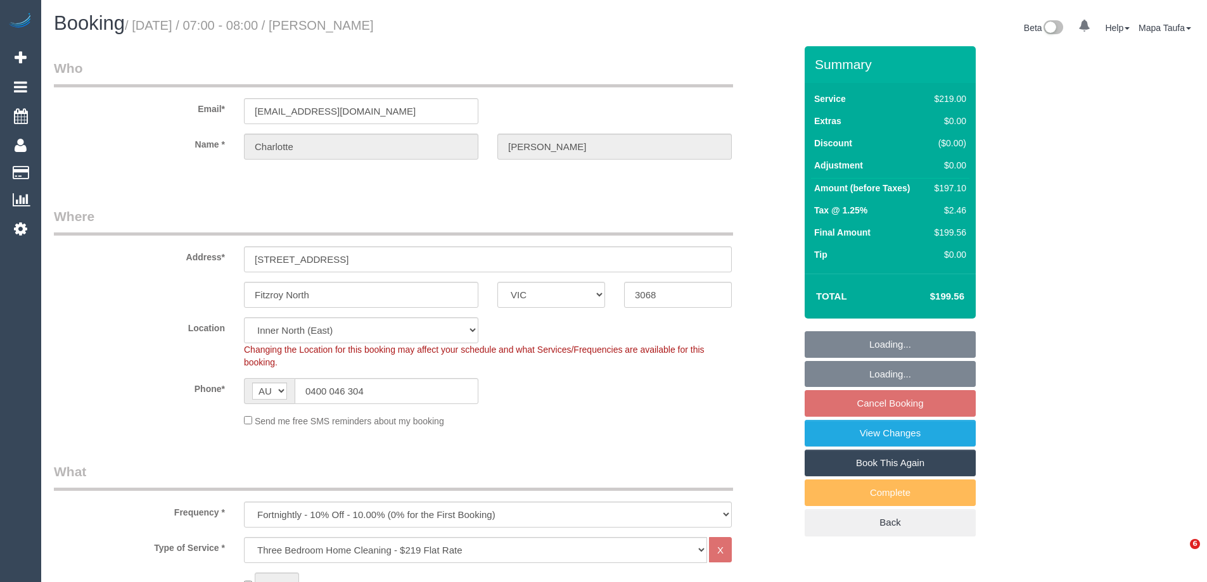
select select "number:33"
select select "number:26"
select select "object:813"
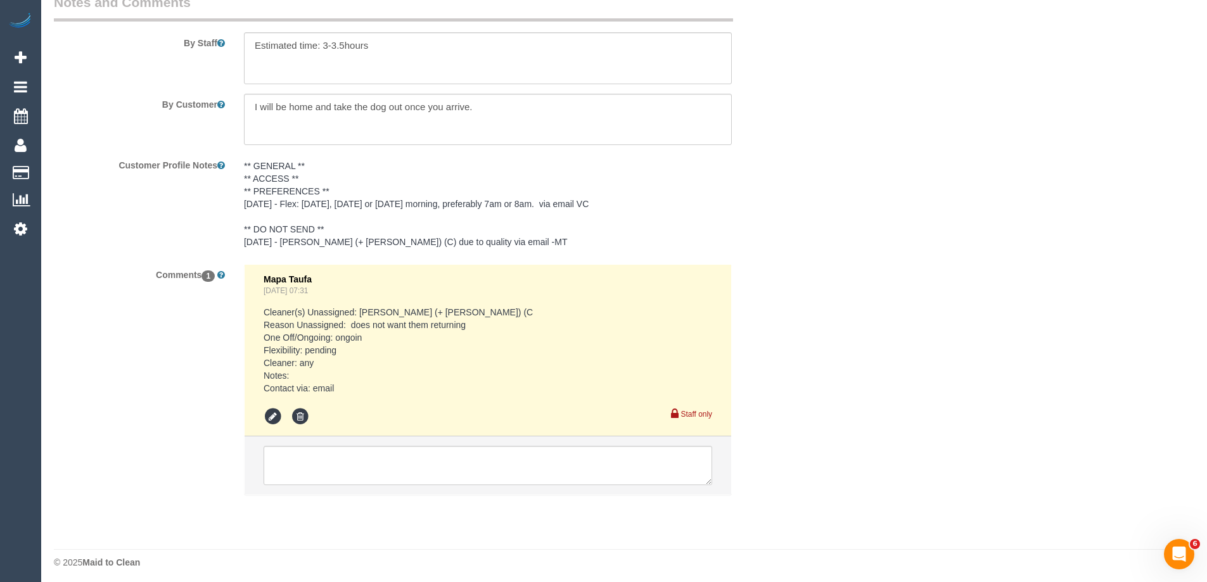
scroll to position [2202, 0]
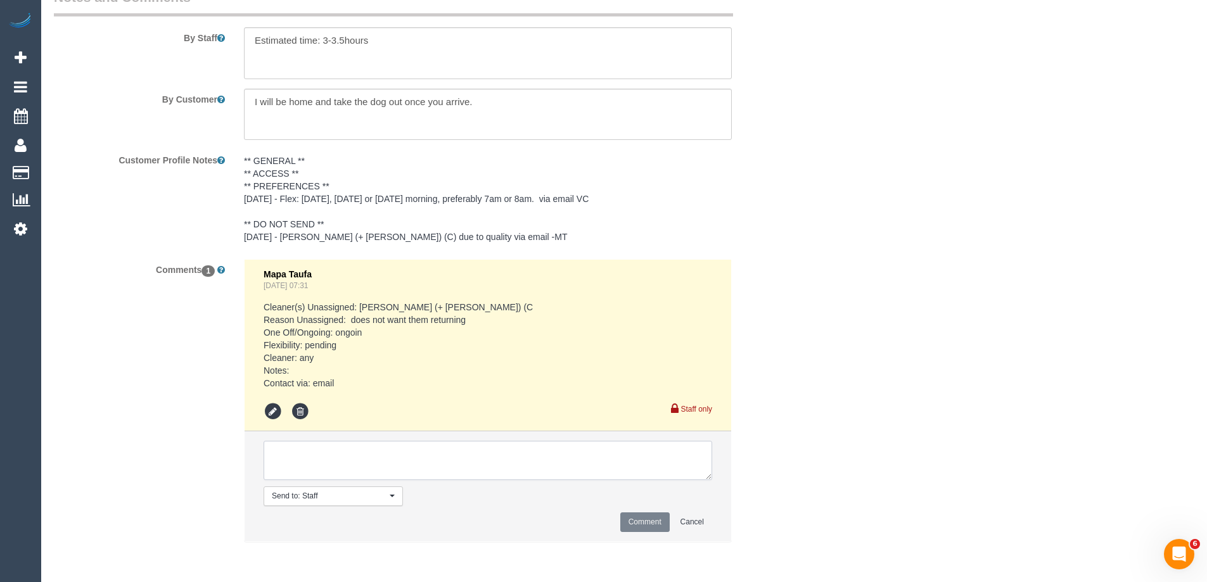
click at [388, 466] on textarea at bounding box center [488, 460] width 448 height 39
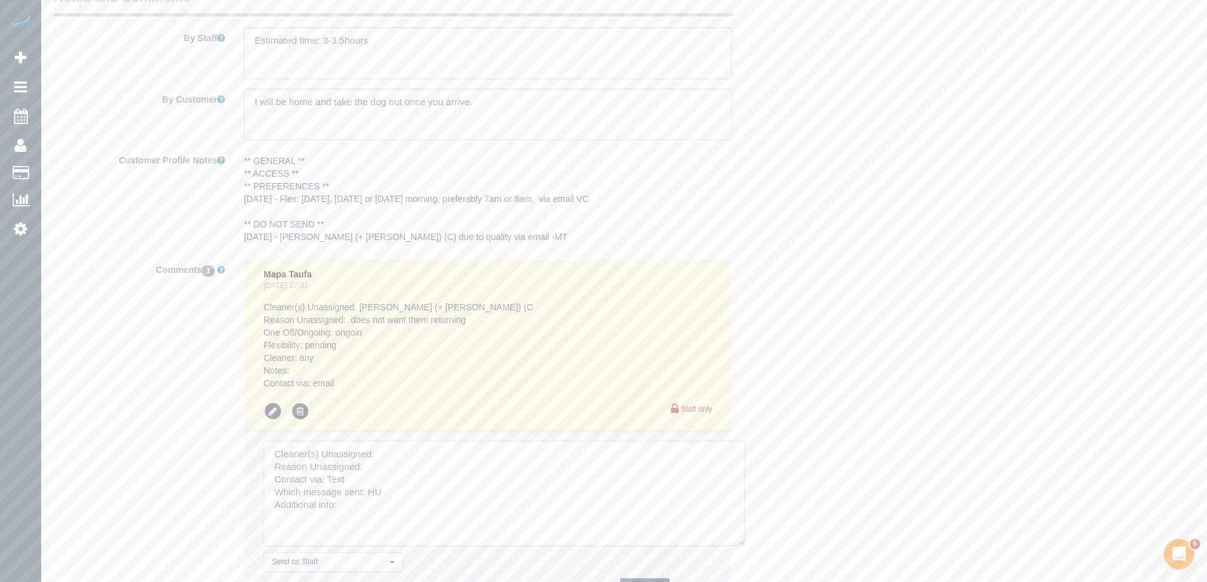
drag, startPoint x: 739, startPoint y: 540, endPoint x: 663, endPoint y: 457, distance: 112.5
click at [741, 544] on textarea at bounding box center [504, 493] width 481 height 105
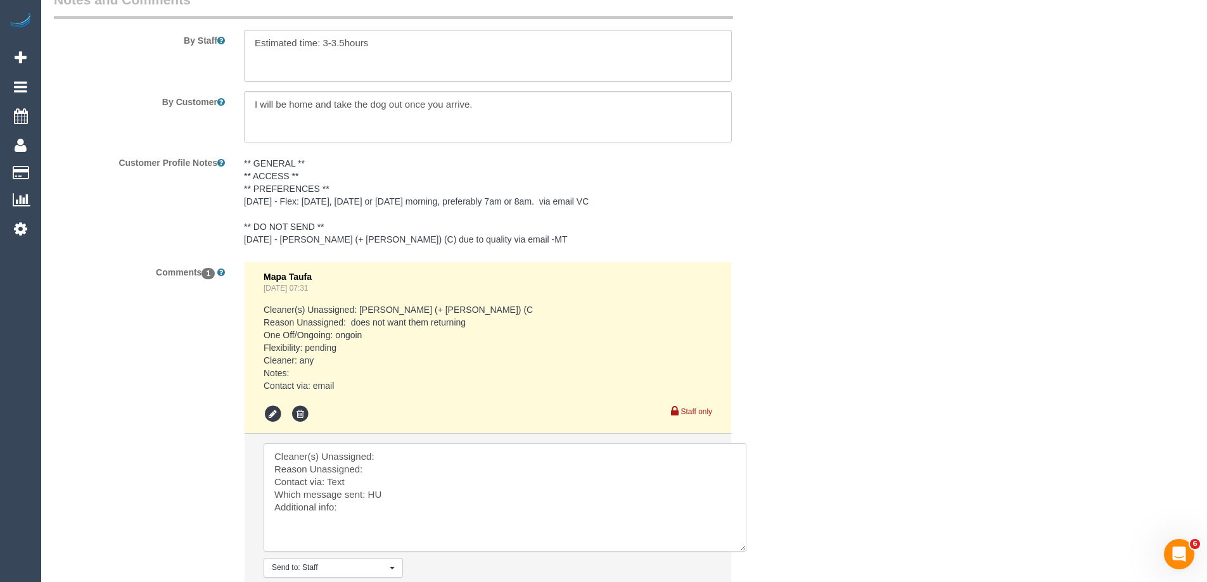
scroll to position [2012, 0]
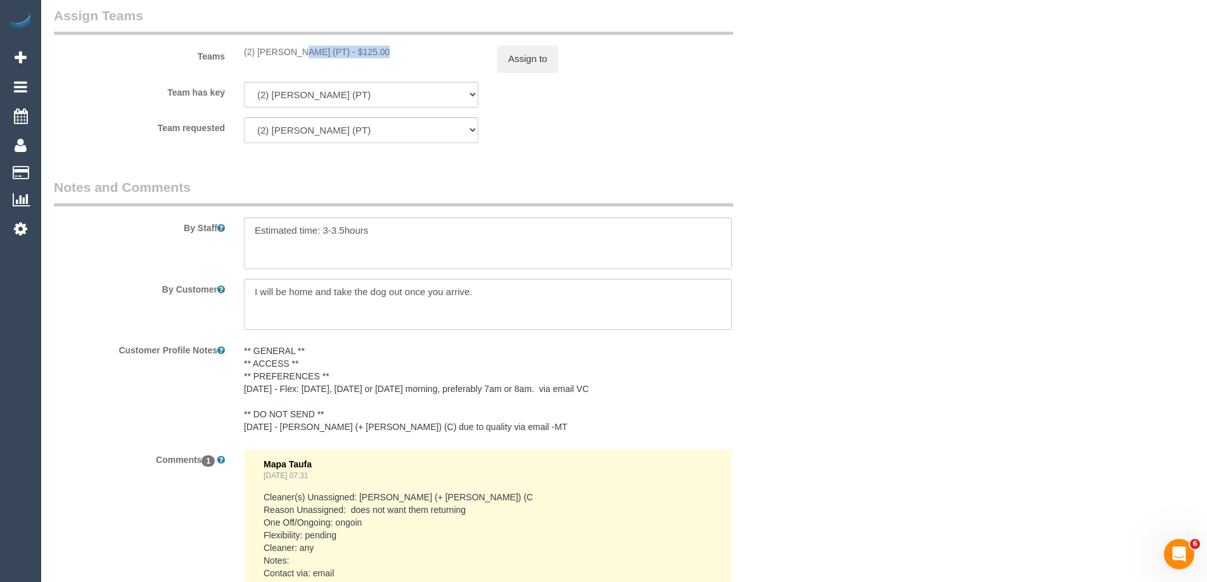
drag, startPoint x: 339, startPoint y: 50, endPoint x: 258, endPoint y: 49, distance: 81.1
click at [258, 49] on div "(2) [PERSON_NAME] (PT) - $125.00" at bounding box center [361, 52] width 234 height 13
copy div "[PERSON_NAME] (PT)"
click at [518, 54] on button "Assign to" at bounding box center [527, 59] width 61 height 27
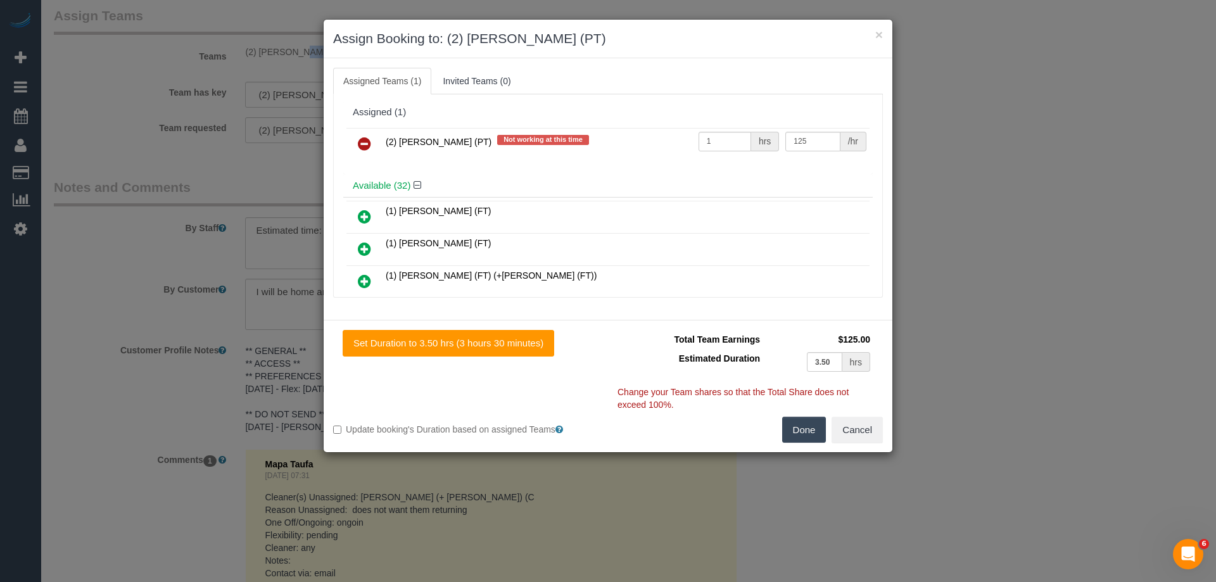
click at [357, 143] on link at bounding box center [365, 144] width 30 height 25
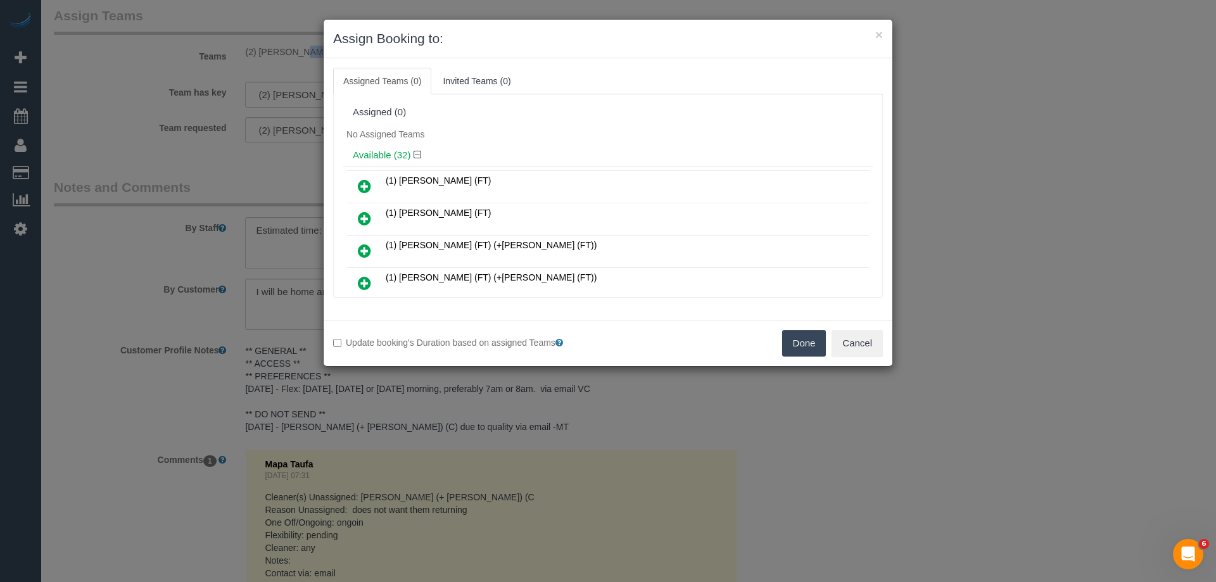
click at [805, 352] on button "Done" at bounding box center [804, 343] width 44 height 27
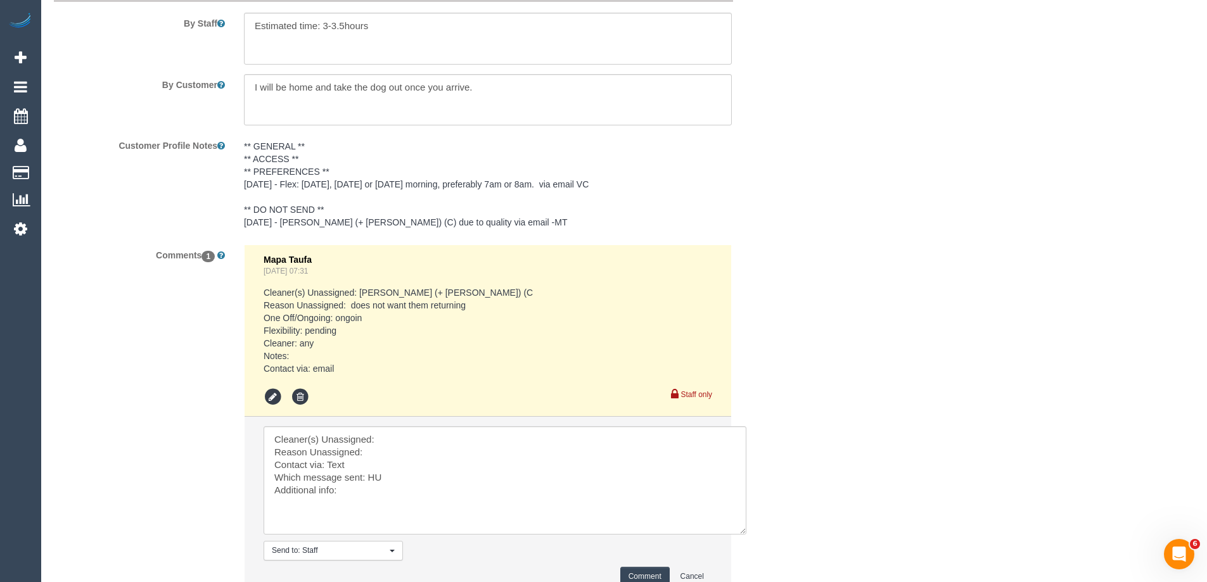
scroll to position [2323, 0]
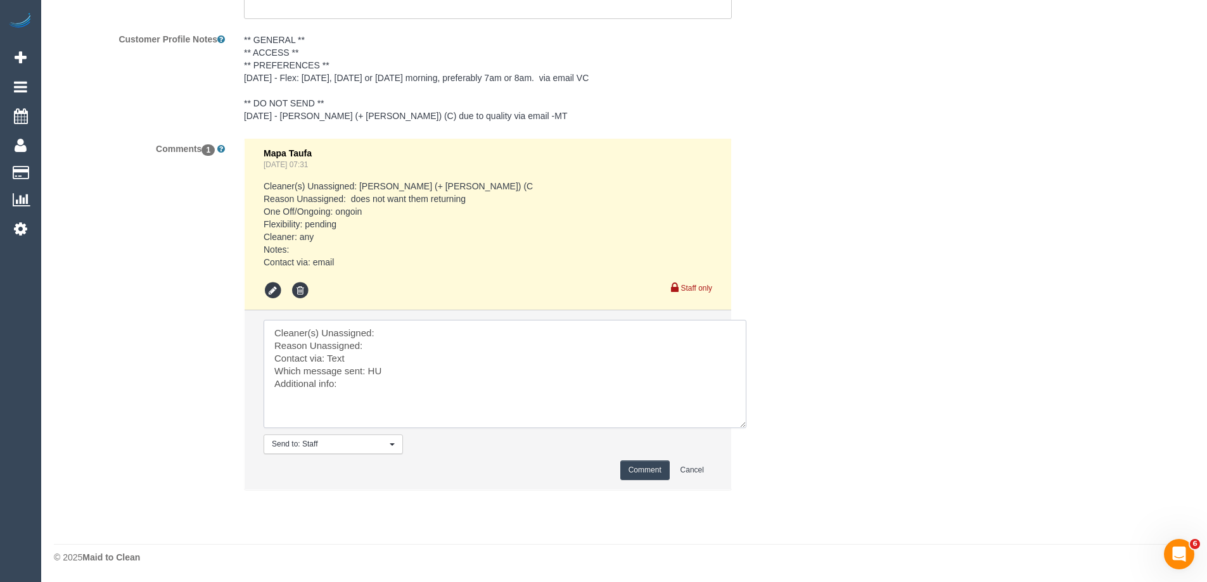
click at [441, 333] on textarea at bounding box center [505, 374] width 483 height 108
paste textarea "Reggy Cogulet (PT)"
click at [417, 344] on textarea at bounding box center [505, 374] width 483 height 108
click at [374, 372] on textarea at bounding box center [505, 374] width 483 height 108
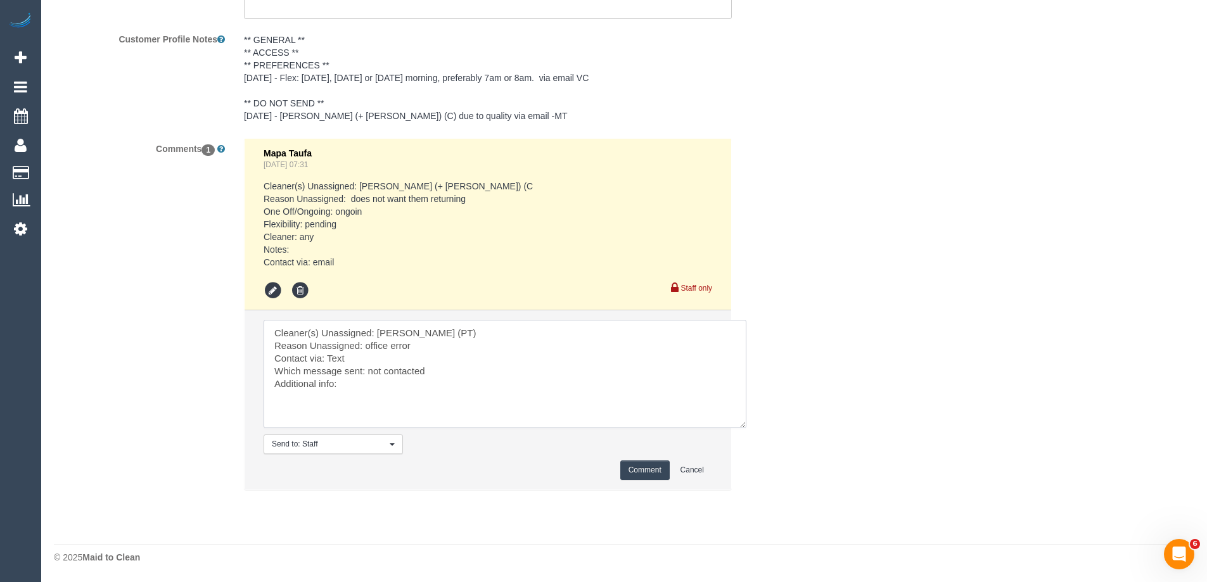
click at [329, 360] on textarea at bounding box center [505, 374] width 483 height 108
type textarea "Cleaner(s) Unassigned: Reggy Cogulet (PT) Reason Unassigned: office error Conta…"
click at [654, 466] on button "Comment" at bounding box center [644, 471] width 49 height 20
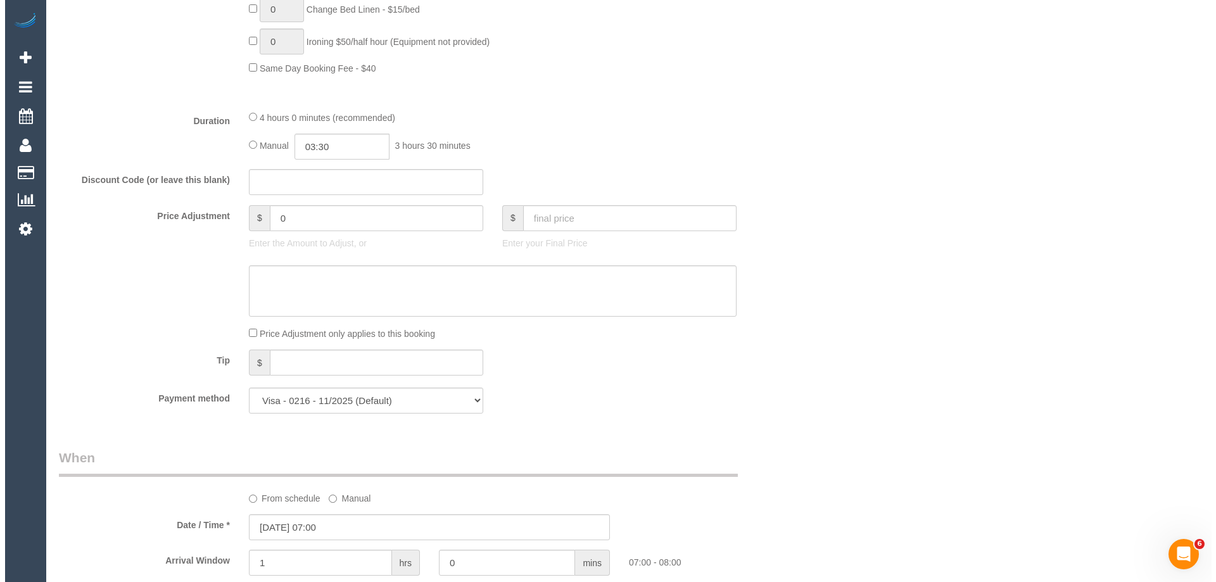
scroll to position [0, 0]
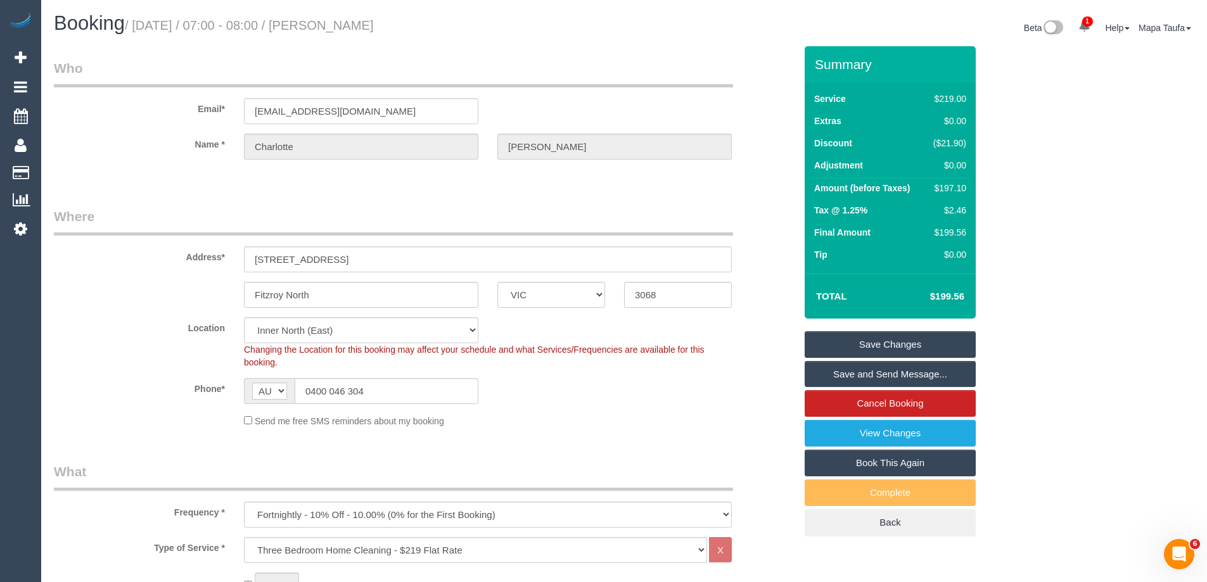
click at [866, 336] on link "Save Changes" at bounding box center [889, 344] width 171 height 27
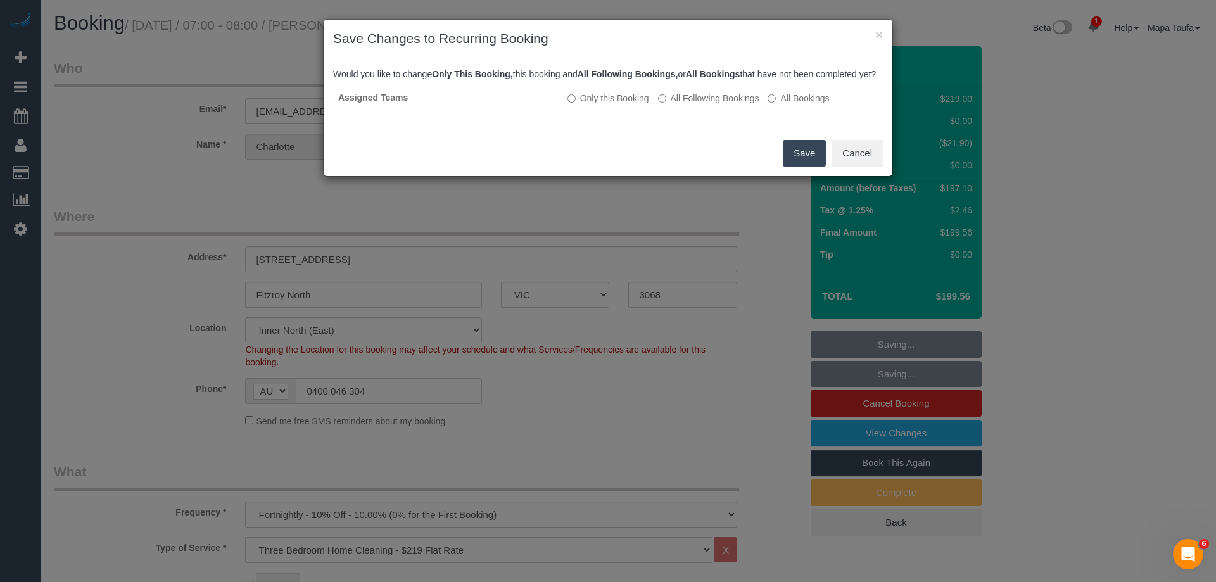
click at [803, 167] on button "Save" at bounding box center [804, 153] width 43 height 27
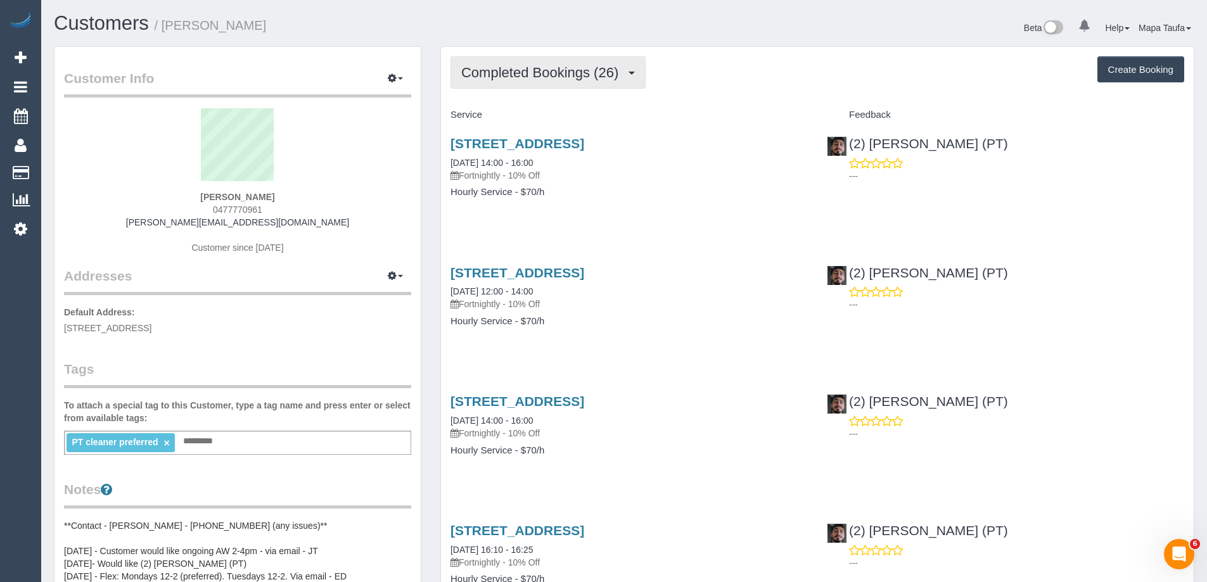
click at [492, 83] on button "Completed Bookings (26)" at bounding box center [547, 72] width 195 height 32
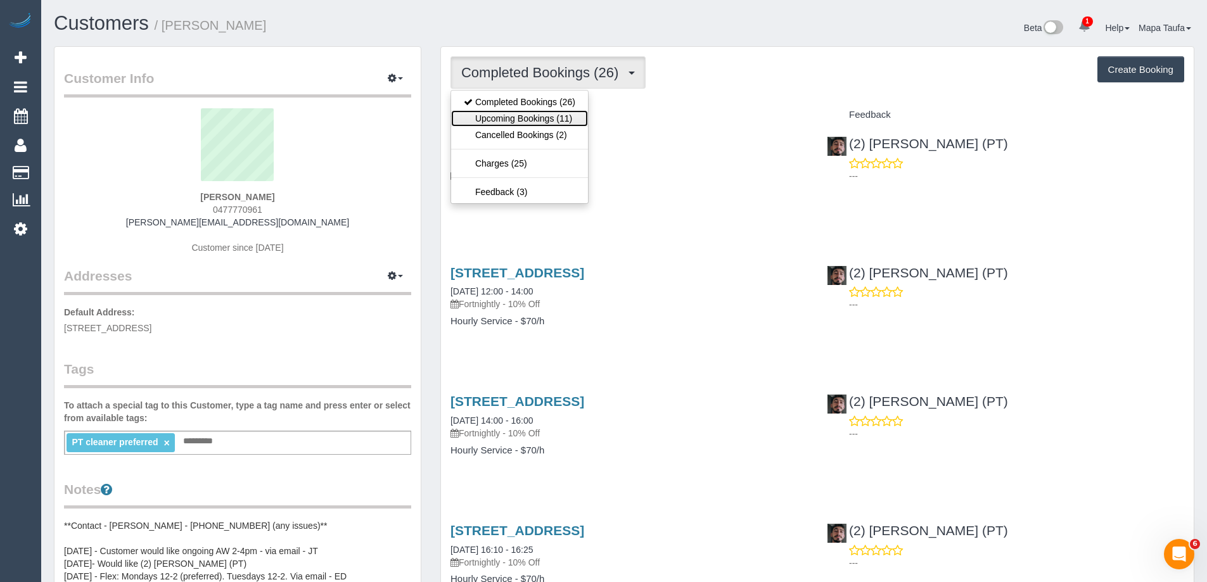
click at [514, 116] on link "Upcoming Bookings (11)" at bounding box center [519, 118] width 137 height 16
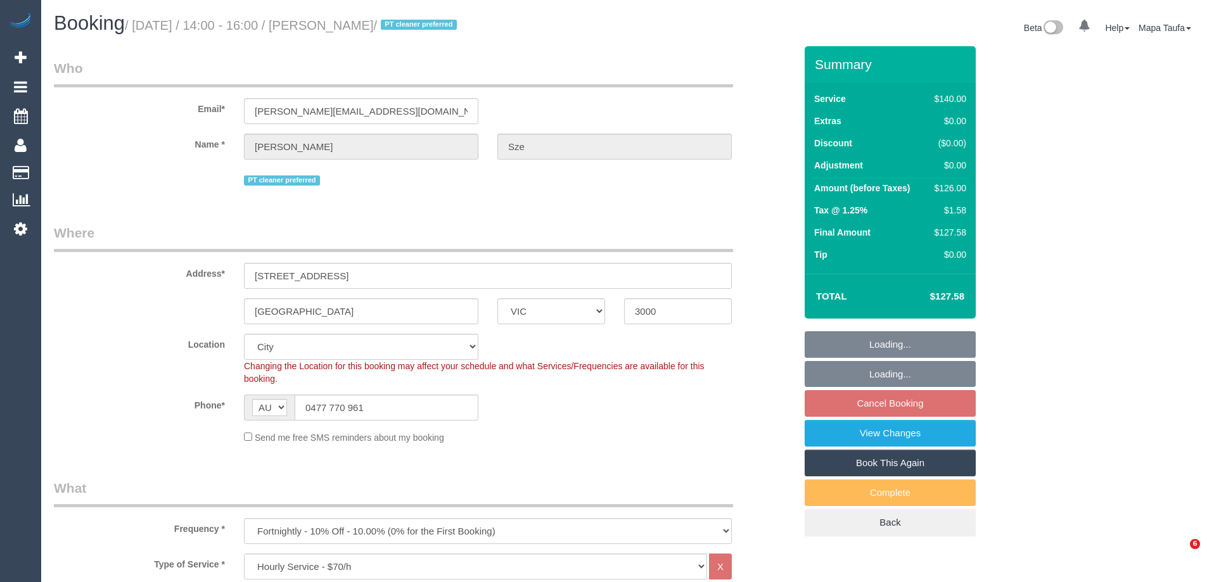
select select "VIC"
select select "string:stripe-pm_1QDkOE2GScqysDRVgfF8XeBz"
select select "number:29"
select select "number:14"
select select "number:21"
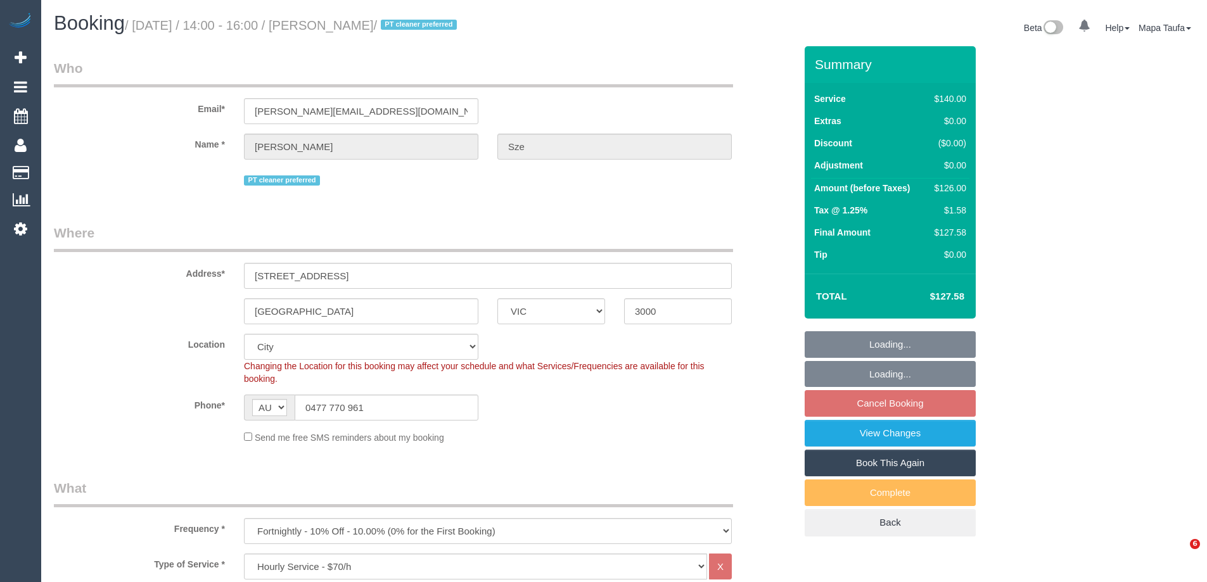
select select "number:36"
select select "number:34"
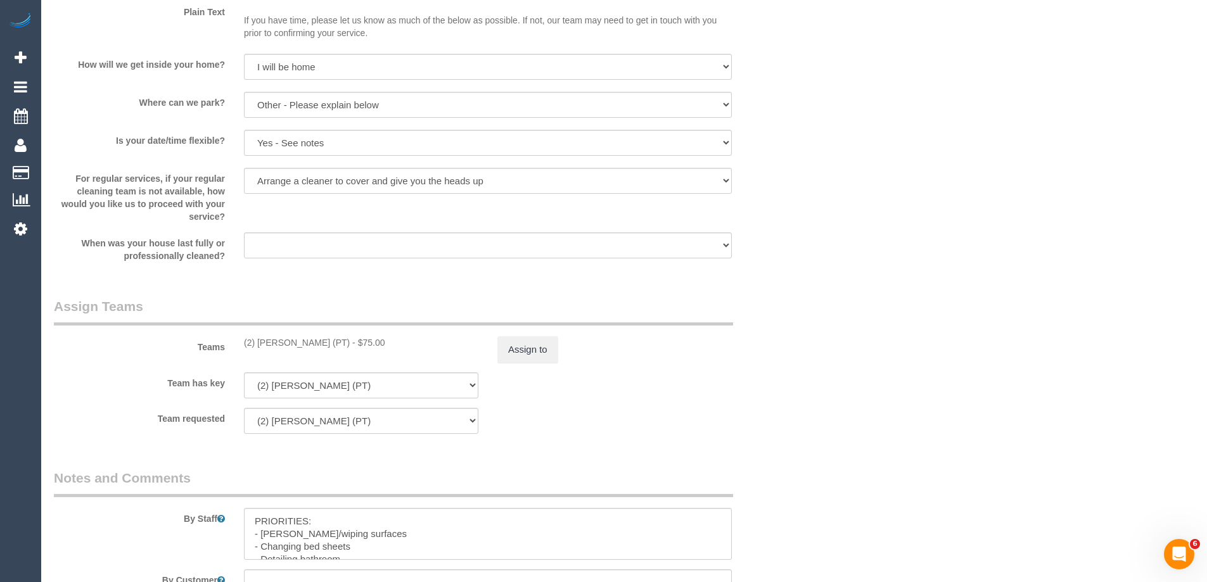
scroll to position [1921, 0]
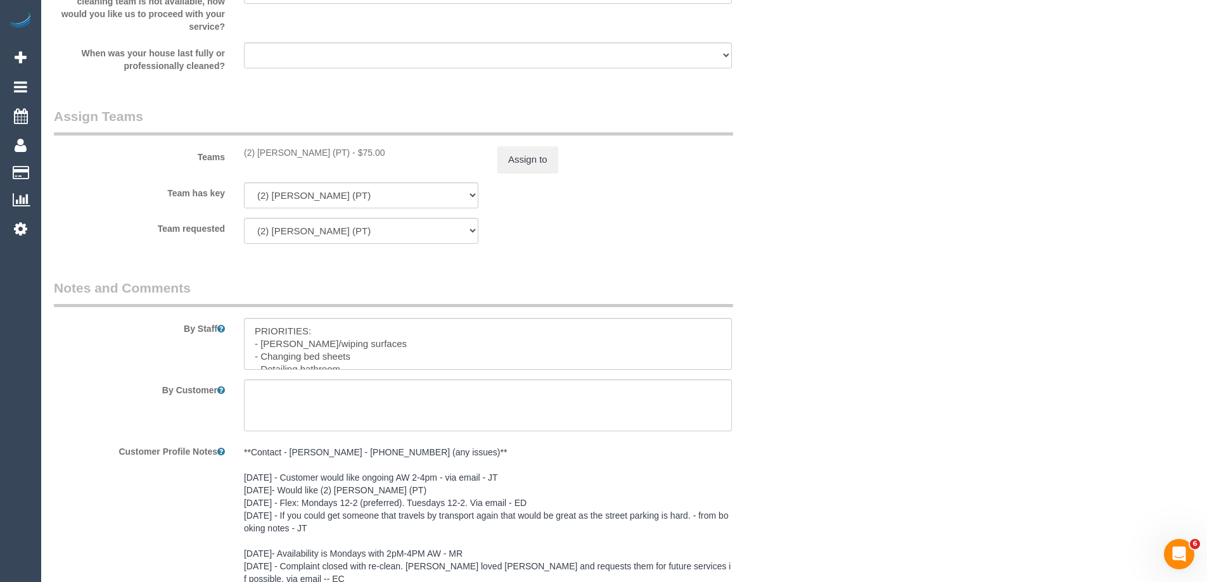
drag, startPoint x: 339, startPoint y: 154, endPoint x: 255, endPoint y: 148, distance: 84.4
click at [255, 148] on div "(2) Reggy Cogulet (PT) - $75.00" at bounding box center [361, 152] width 234 height 13
copy div "Reggy Cogulet (PT)"
click at [528, 166] on button "Assign to" at bounding box center [527, 159] width 61 height 27
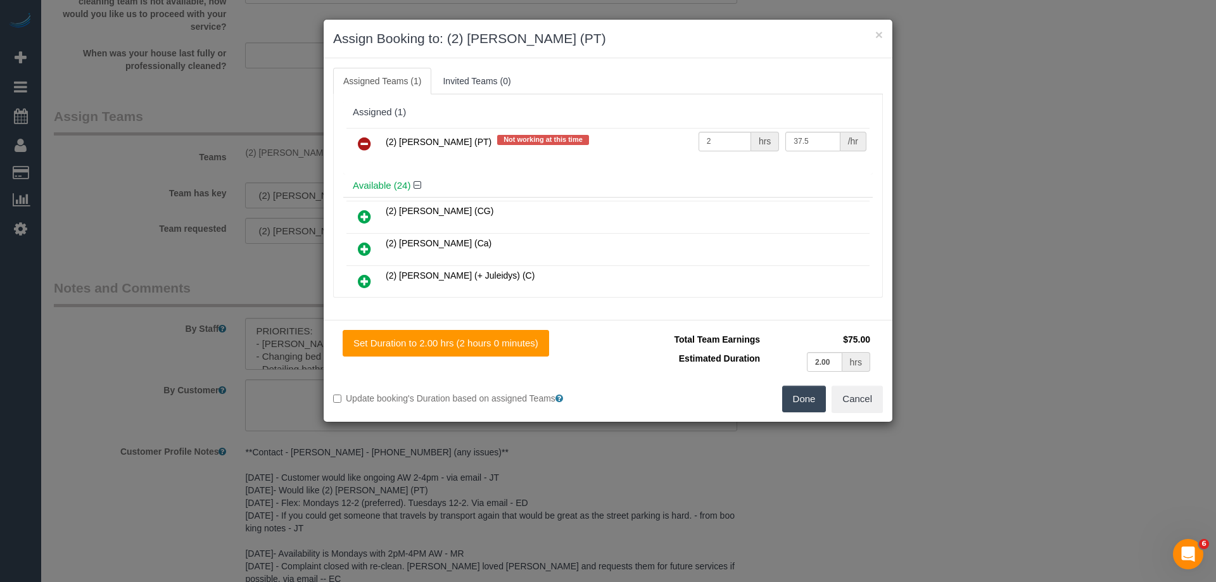
click at [369, 146] on icon at bounding box center [364, 143] width 13 height 15
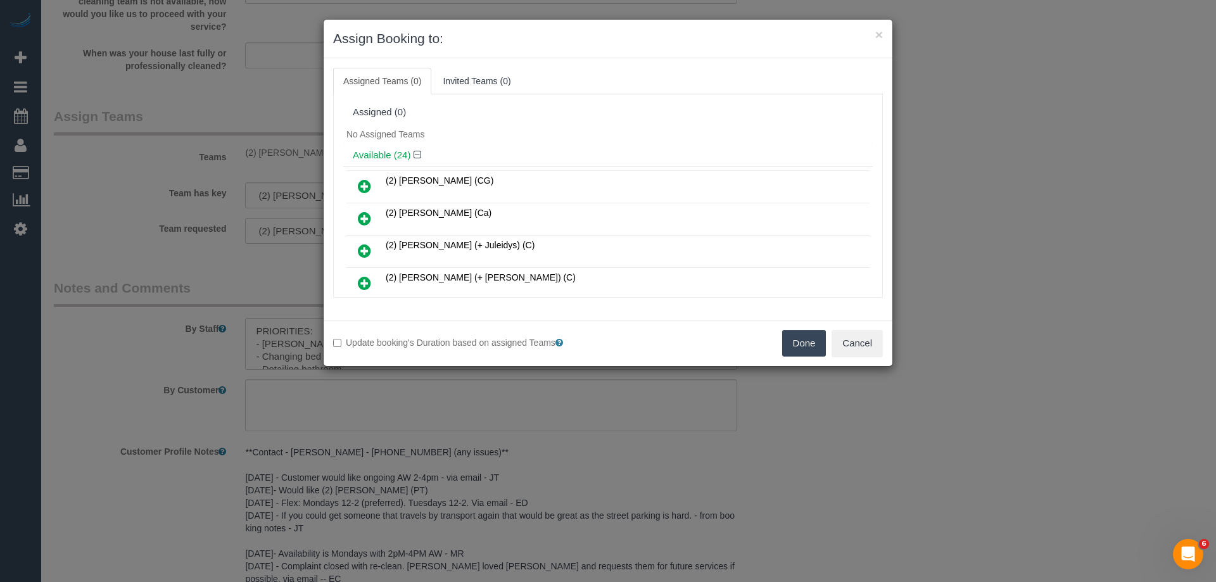
click at [820, 355] on button "Done" at bounding box center [804, 343] width 44 height 27
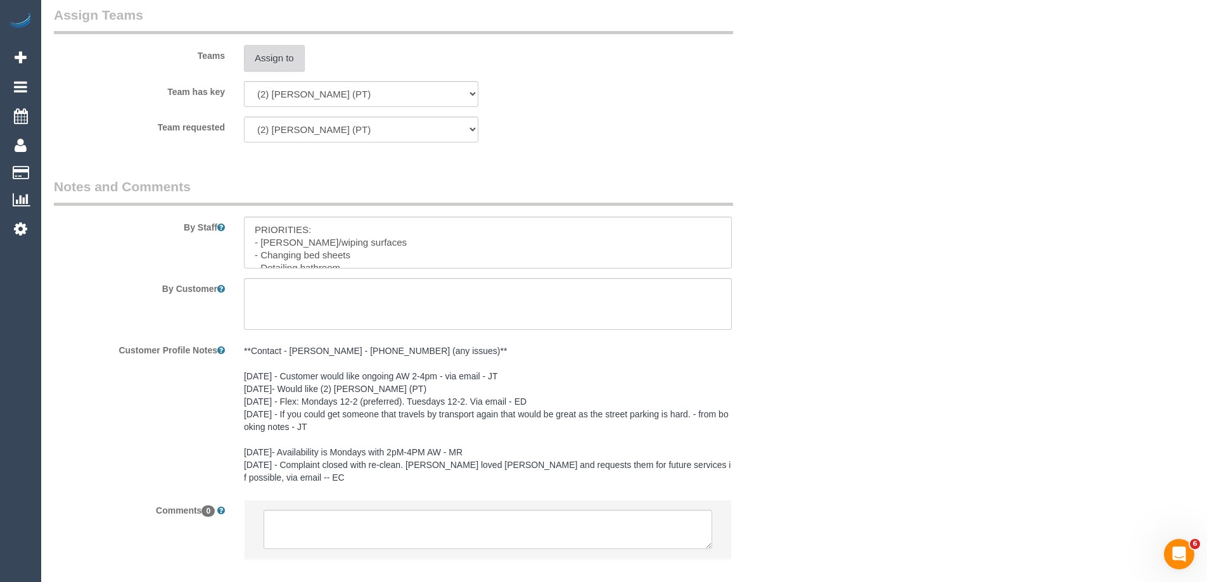
scroll to position [2092, 0]
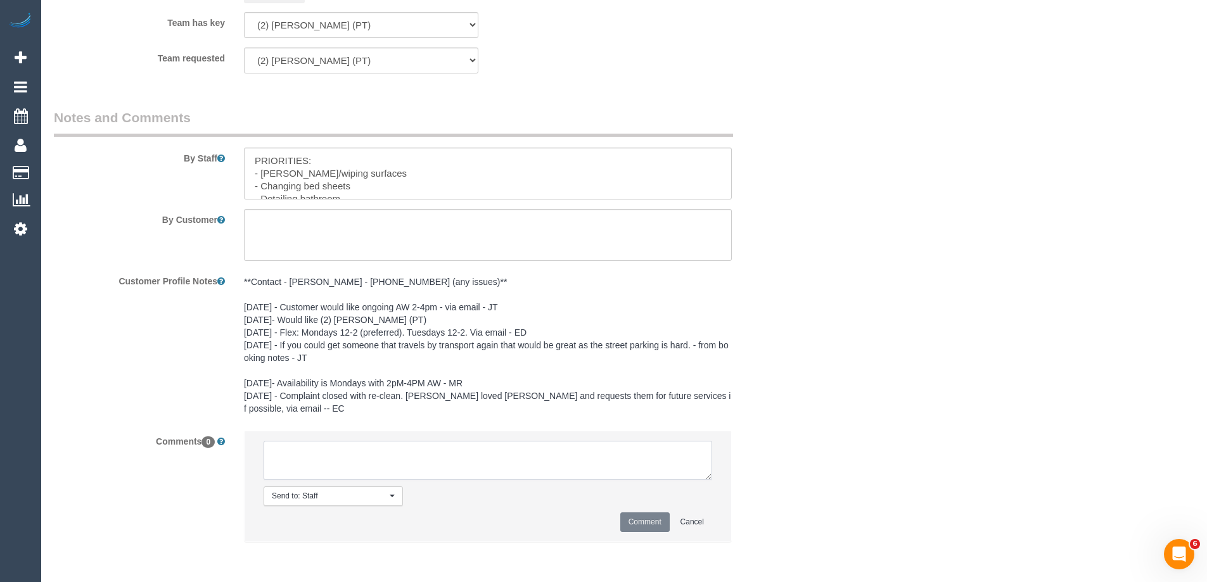
click at [419, 462] on textarea at bounding box center [488, 460] width 448 height 39
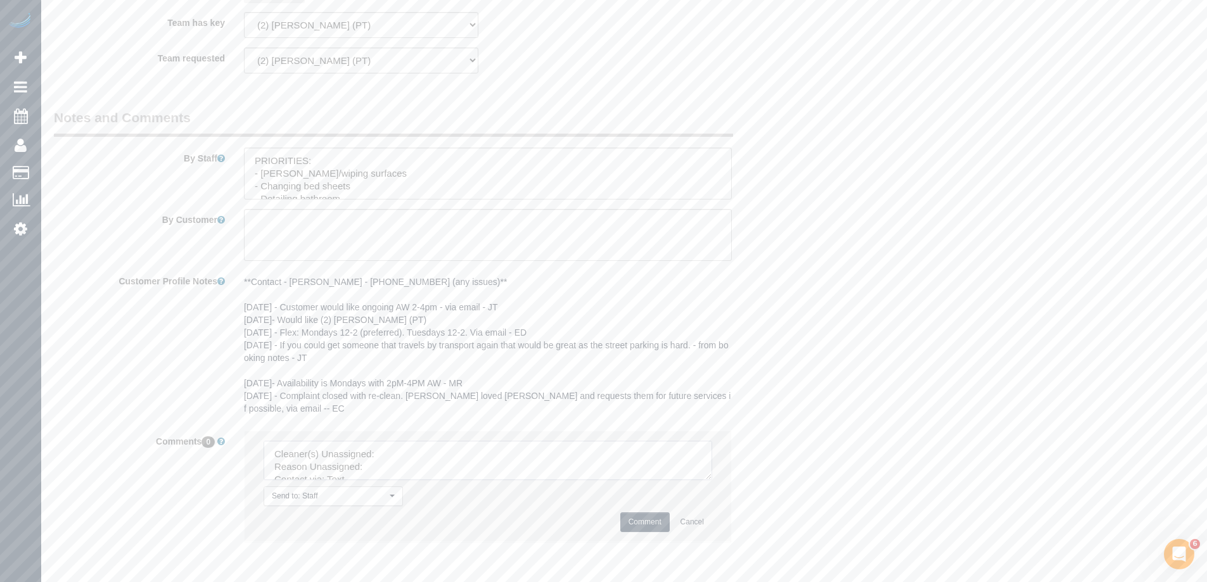
click at [424, 466] on textarea at bounding box center [488, 460] width 448 height 39
click at [416, 447] on textarea at bounding box center [488, 460] width 448 height 39
paste textarea "Reggy Cogulet (PT)"
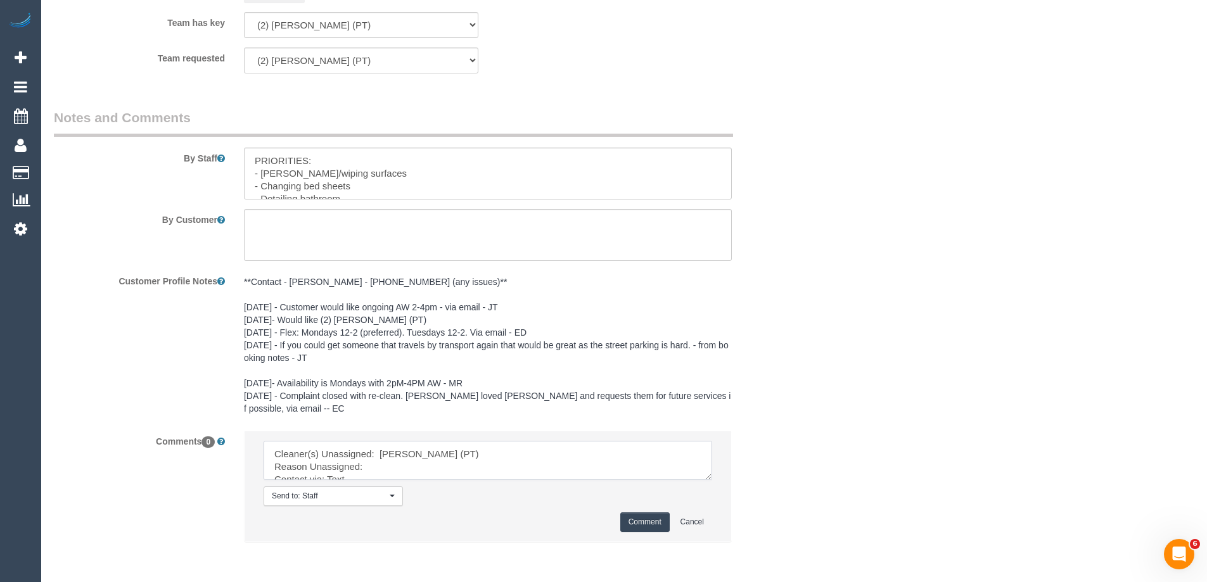
click at [712, 480] on textarea at bounding box center [488, 460] width 448 height 39
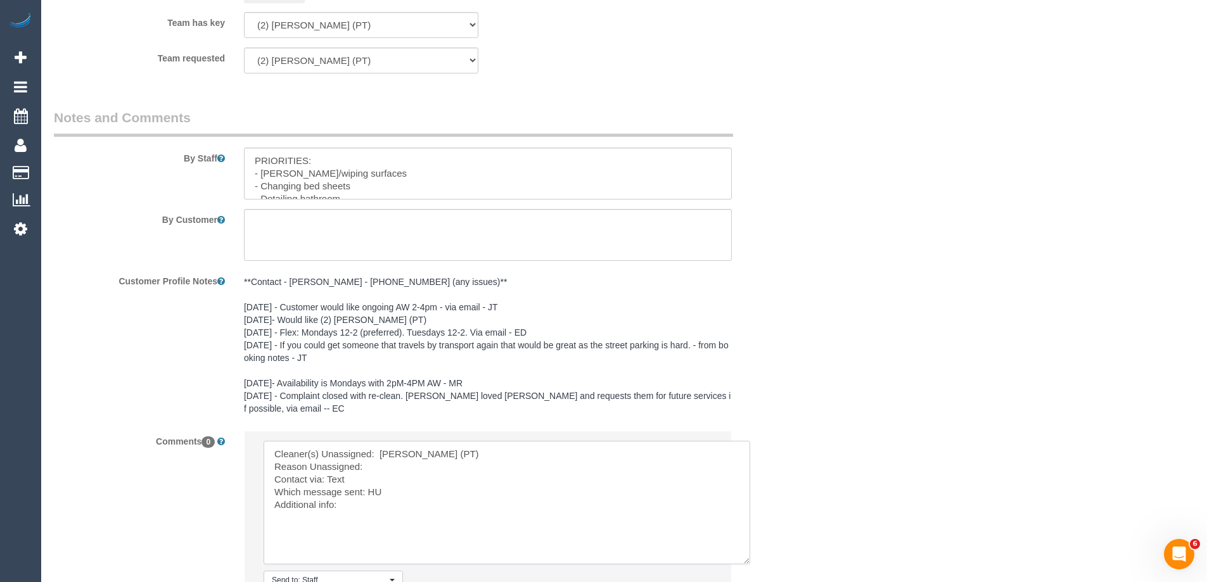
click at [486, 473] on textarea at bounding box center [507, 503] width 486 height 124
click at [415, 471] on textarea at bounding box center [507, 503] width 486 height 124
click at [365, 485] on textarea at bounding box center [507, 503] width 486 height 124
click at [374, 494] on textarea at bounding box center [507, 503] width 486 height 124
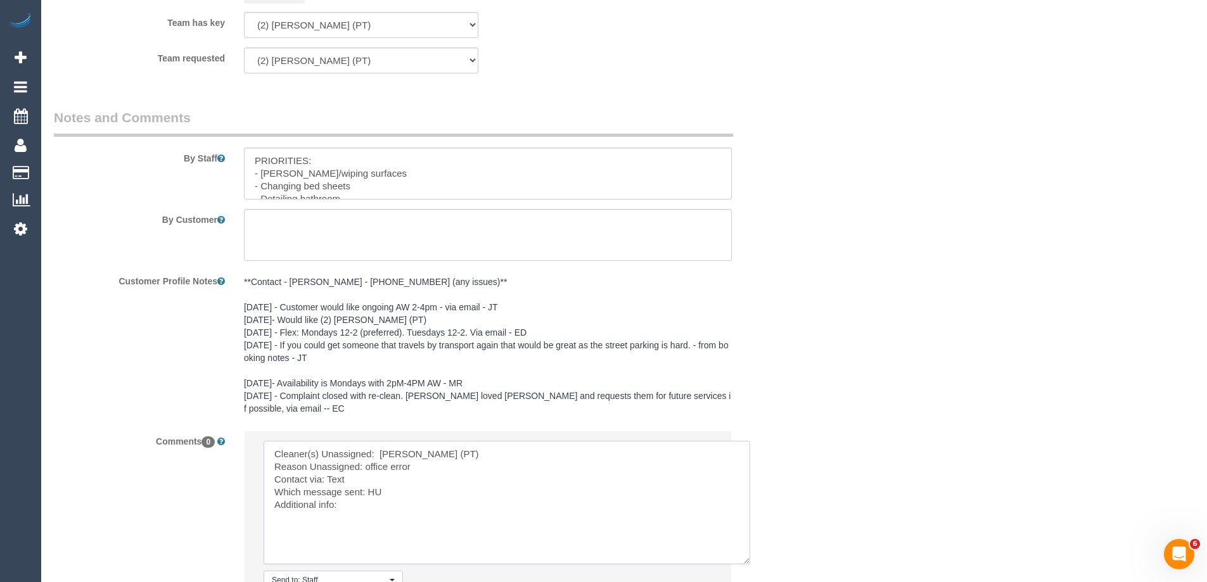
click at [374, 494] on textarea at bounding box center [507, 503] width 486 height 124
click at [331, 481] on textarea at bounding box center [507, 503] width 486 height 124
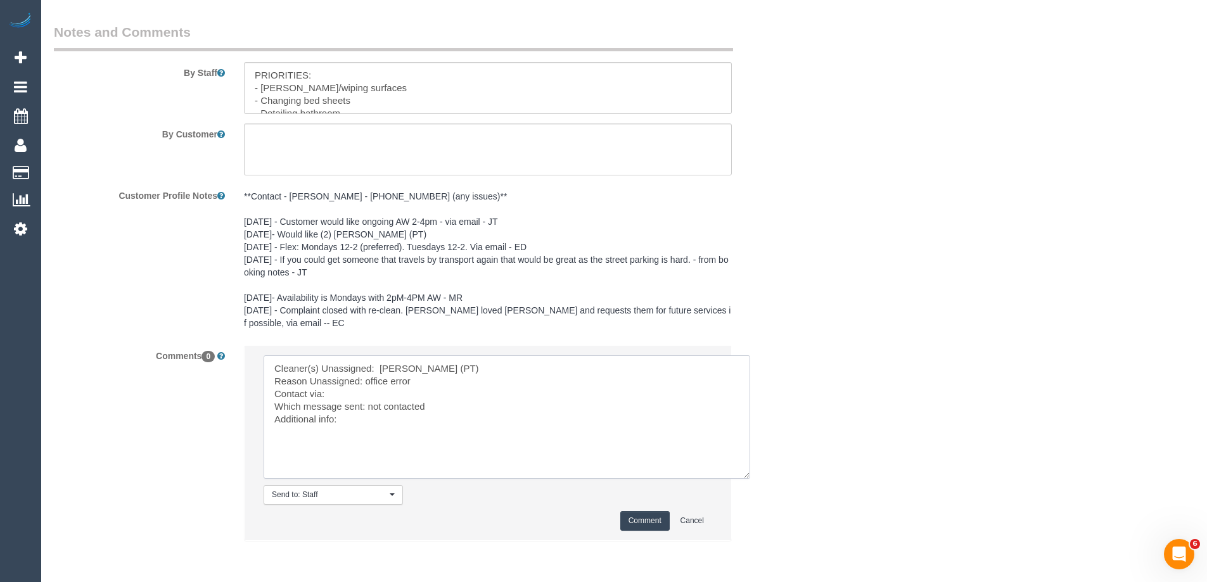
scroll to position [2228, 0]
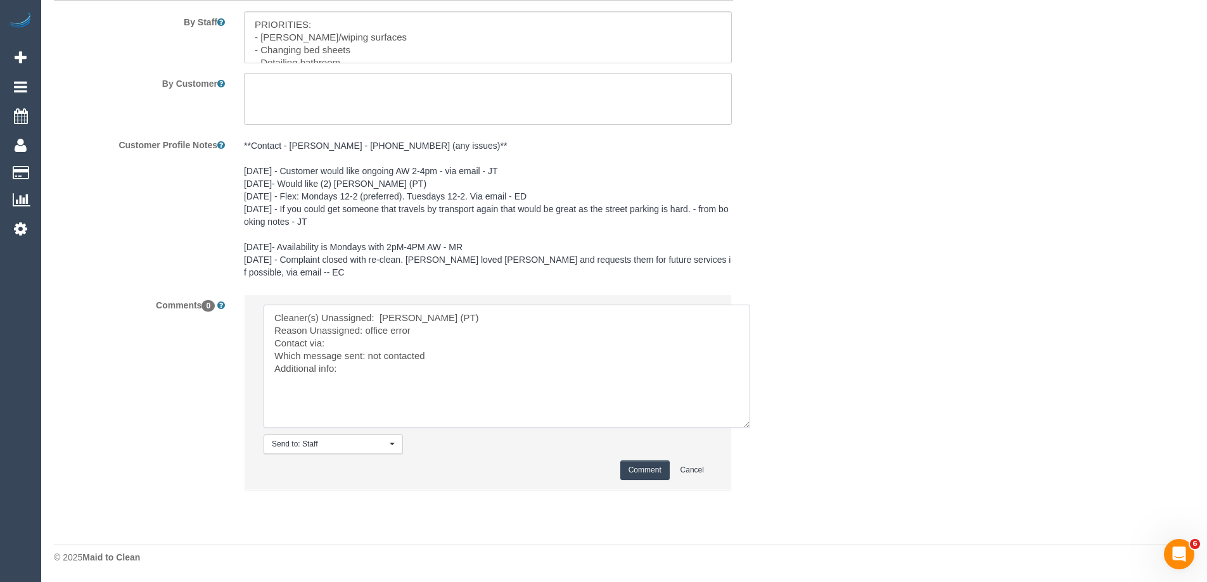
type textarea "Cleaner(s) Unassigned: Reggy Cogulet (PT) Reason Unassigned: office error Conta…"
click at [637, 465] on button "Comment" at bounding box center [644, 471] width 49 height 20
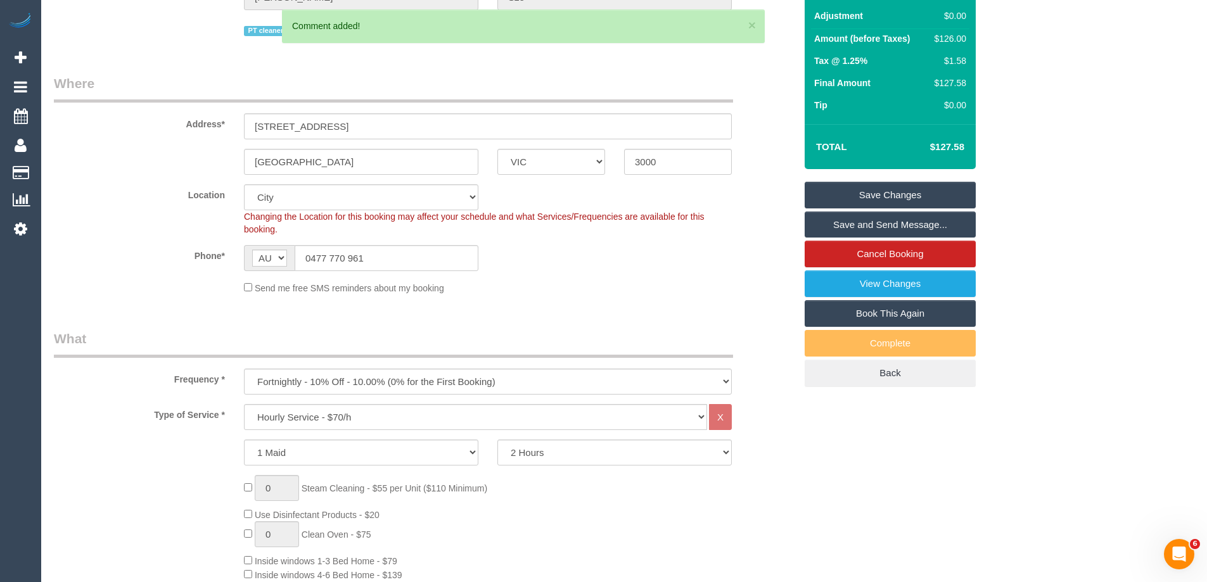
scroll to position [22, 0]
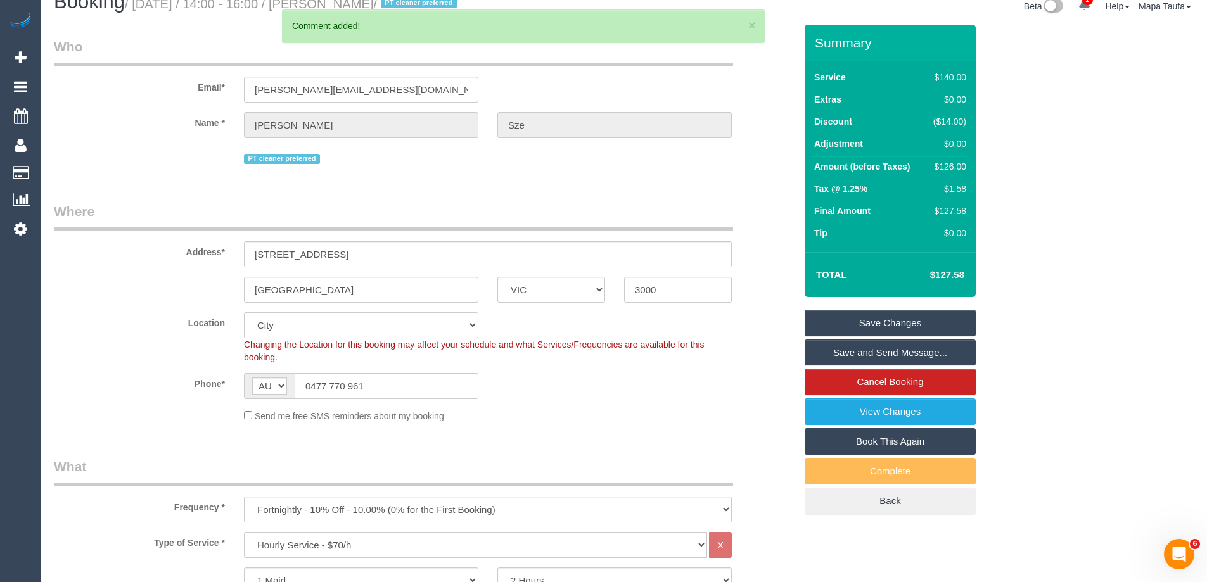
click at [901, 319] on link "Save Changes" at bounding box center [889, 323] width 171 height 27
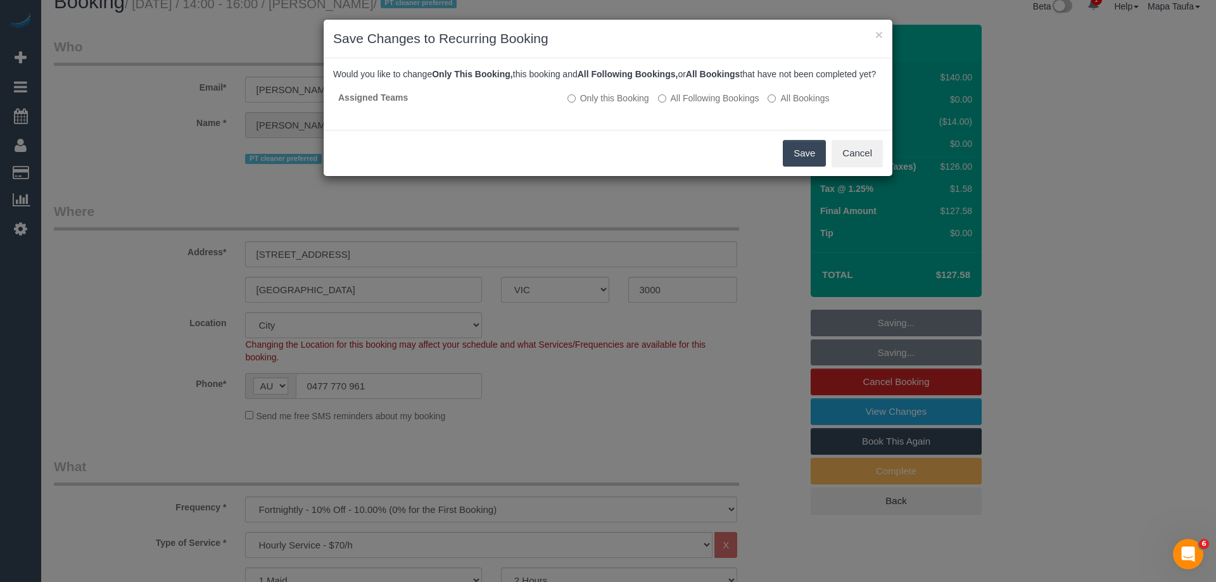
drag, startPoint x: 789, startPoint y: 165, endPoint x: 526, endPoint y: 207, distance: 266.1
click at [789, 165] on button "Save" at bounding box center [804, 153] width 43 height 27
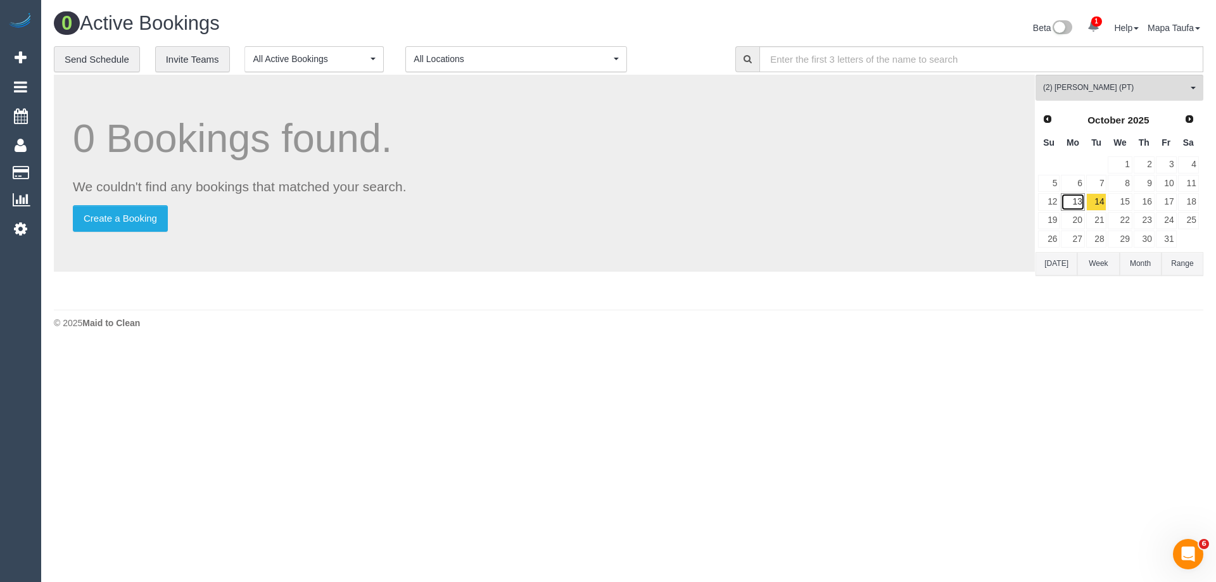
click at [1084, 202] on link "13" at bounding box center [1072, 201] width 23 height 17
click at [1053, 98] on button "(2) Reggy Cogulet (PT) All Teams" at bounding box center [1120, 88] width 168 height 26
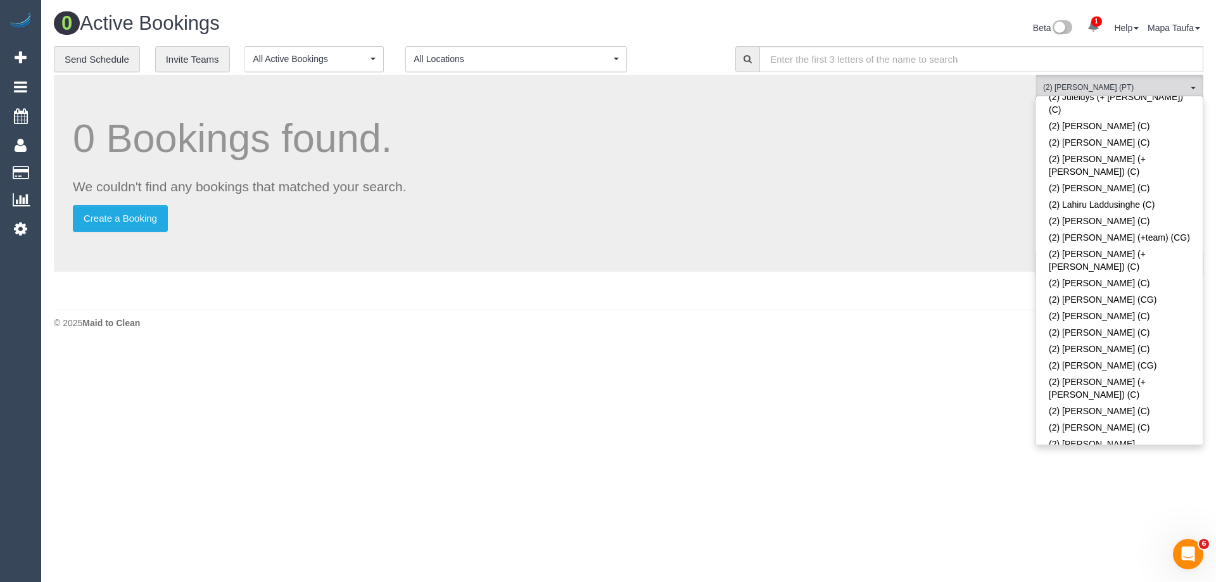
click at [1072, 465] on link "(2) [PERSON_NAME] (PT)" at bounding box center [1119, 473] width 167 height 16
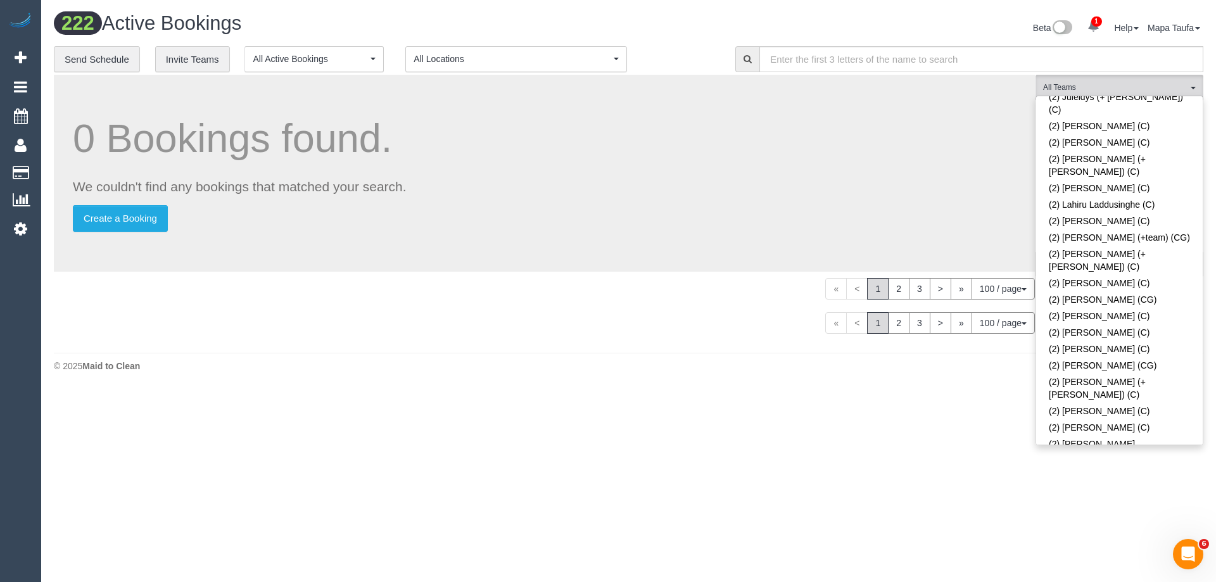
scroll to position [1150, 0]
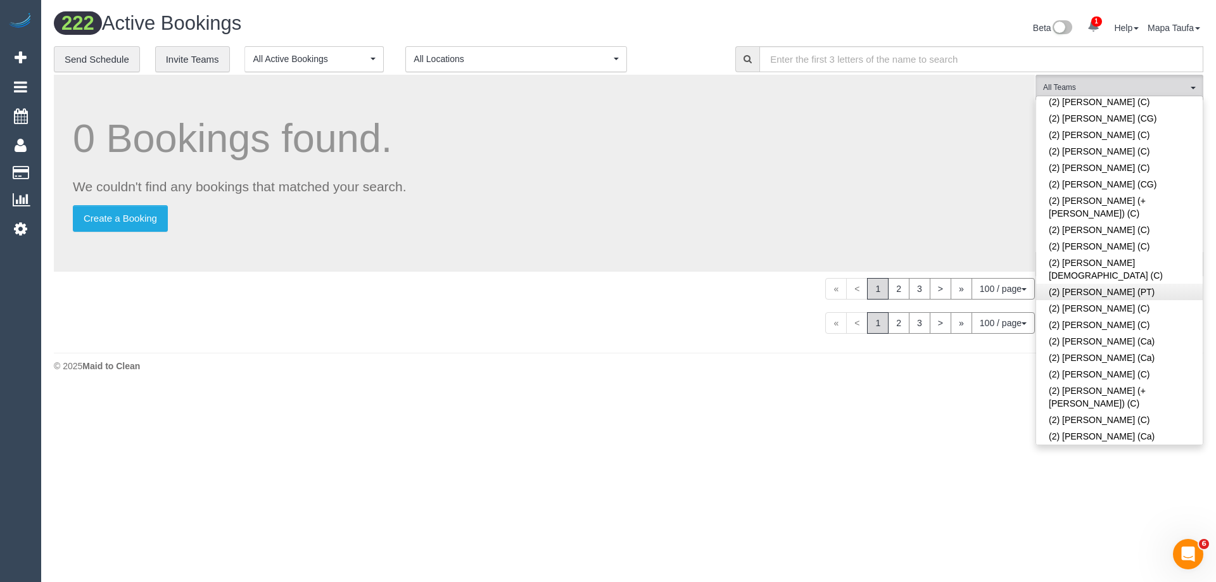
click at [1072, 478] on link "(2) [PERSON_NAME] (PT)" at bounding box center [1119, 486] width 167 height 16
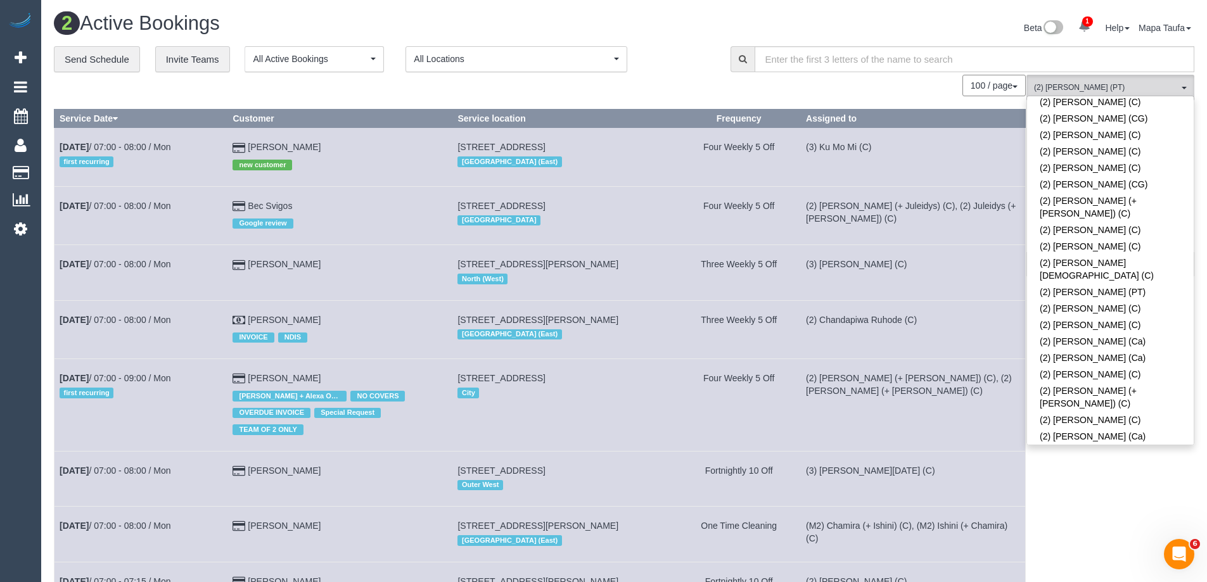
click at [684, 58] on div "**********" at bounding box center [383, 59] width 658 height 27
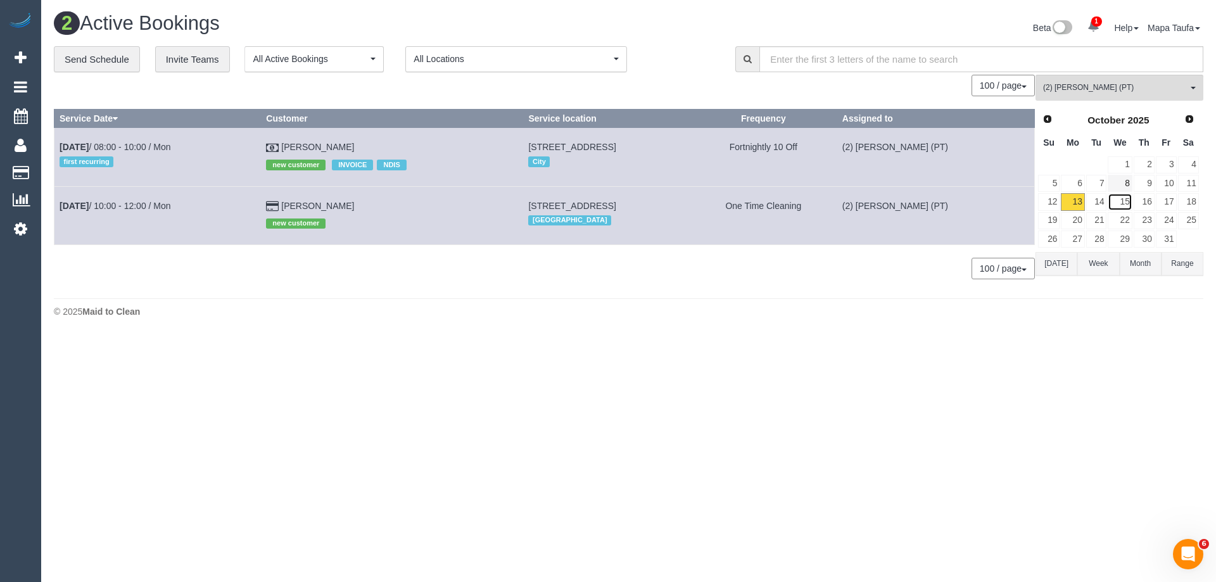
click at [1110, 198] on link "15" at bounding box center [1120, 201] width 24 height 17
click at [1091, 200] on link "14" at bounding box center [1096, 201] width 21 height 17
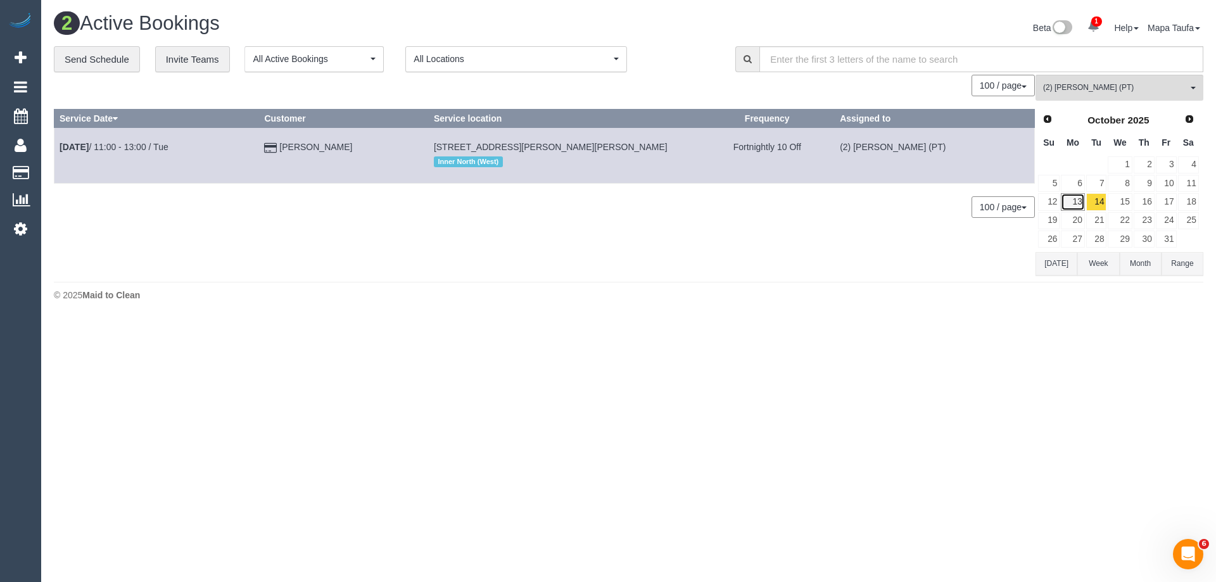
click at [1077, 202] on link "13" at bounding box center [1072, 201] width 23 height 17
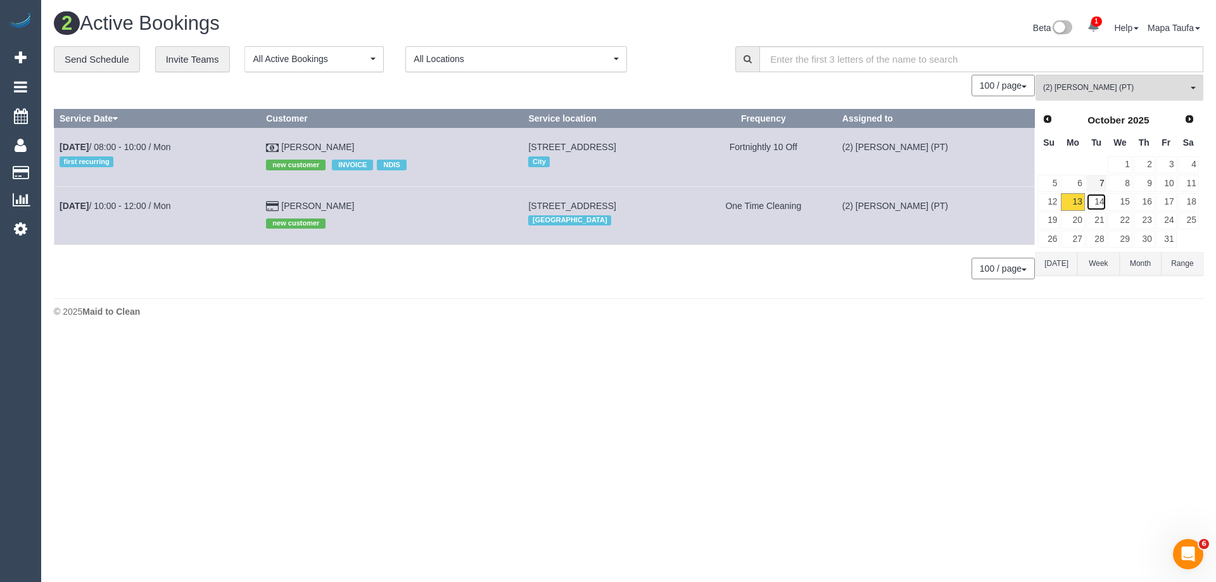
click at [1102, 198] on link "14" at bounding box center [1096, 201] width 21 height 17
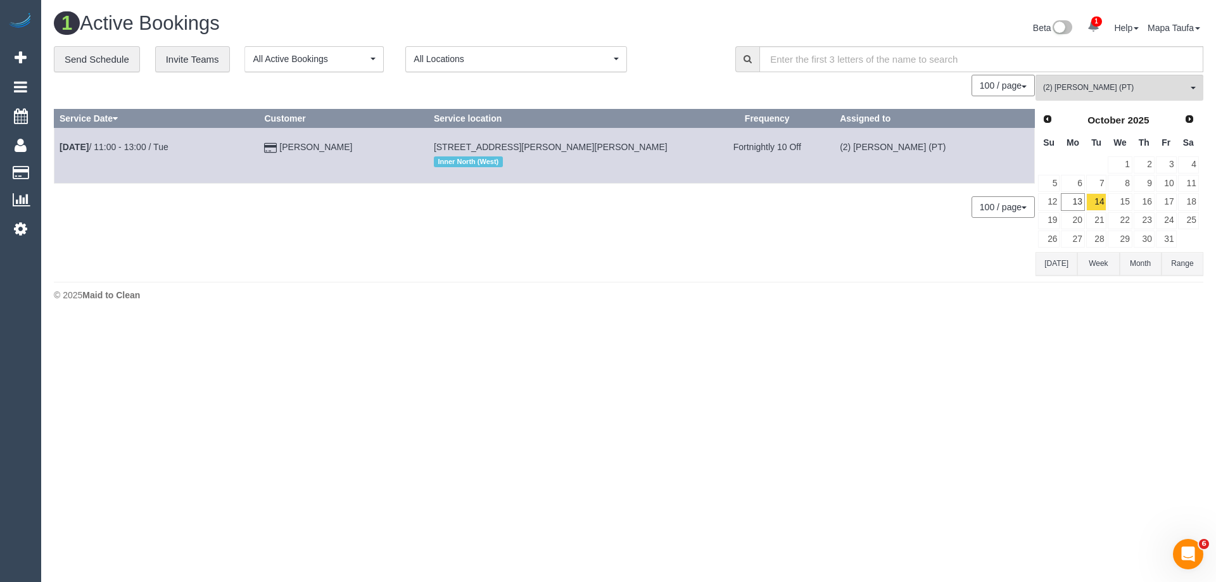
click at [1063, 264] on button "[DATE]" at bounding box center [1057, 263] width 42 height 23
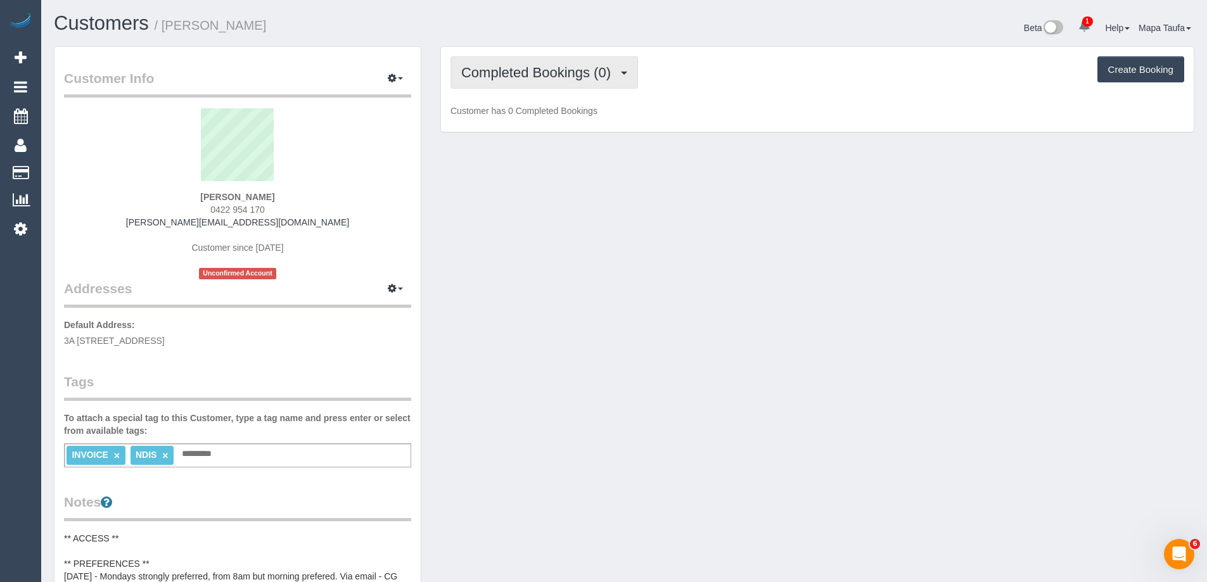
click at [469, 72] on span "Completed Bookings (0)" at bounding box center [539, 73] width 156 height 16
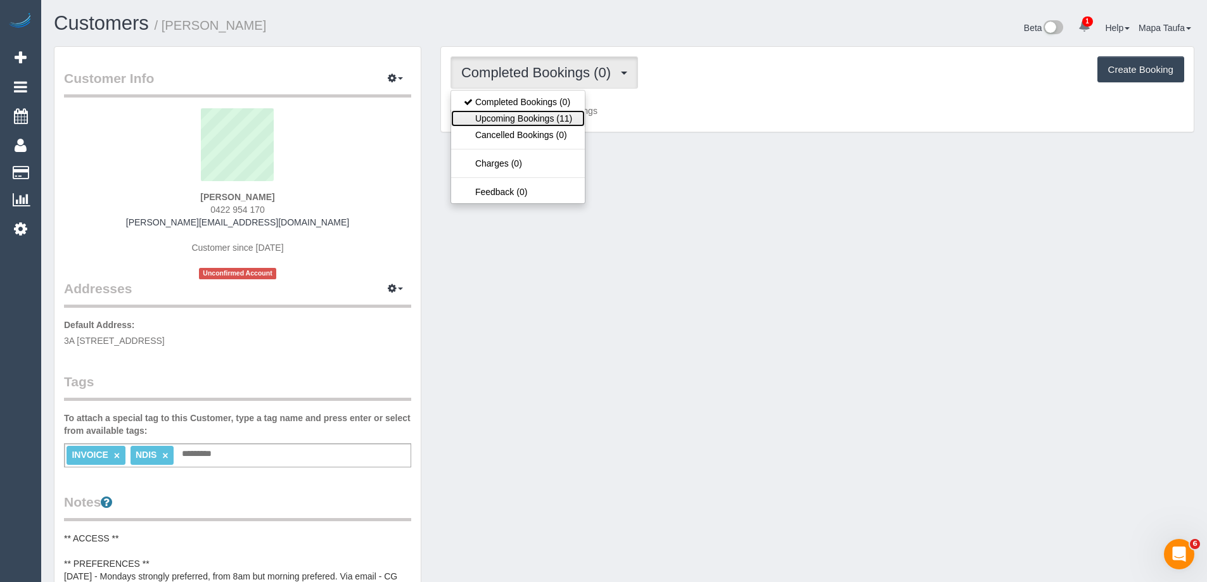
click at [506, 116] on link "Upcoming Bookings (11)" at bounding box center [518, 118] width 134 height 16
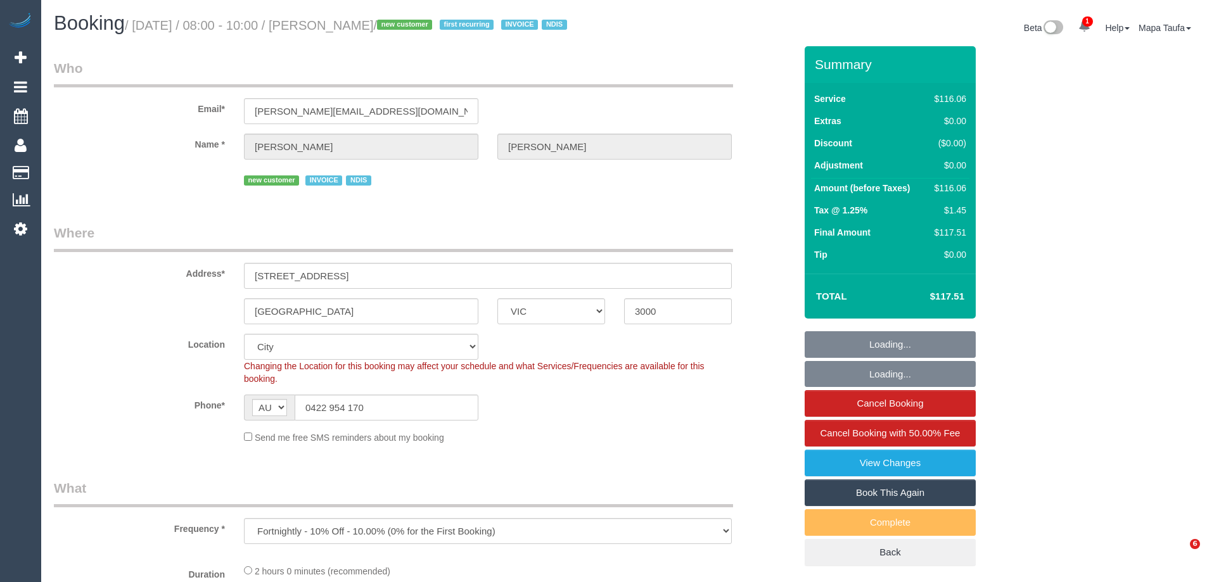
select select "VIC"
select select "number:28"
select select "number:14"
select select "number:21"
select select "number:25"
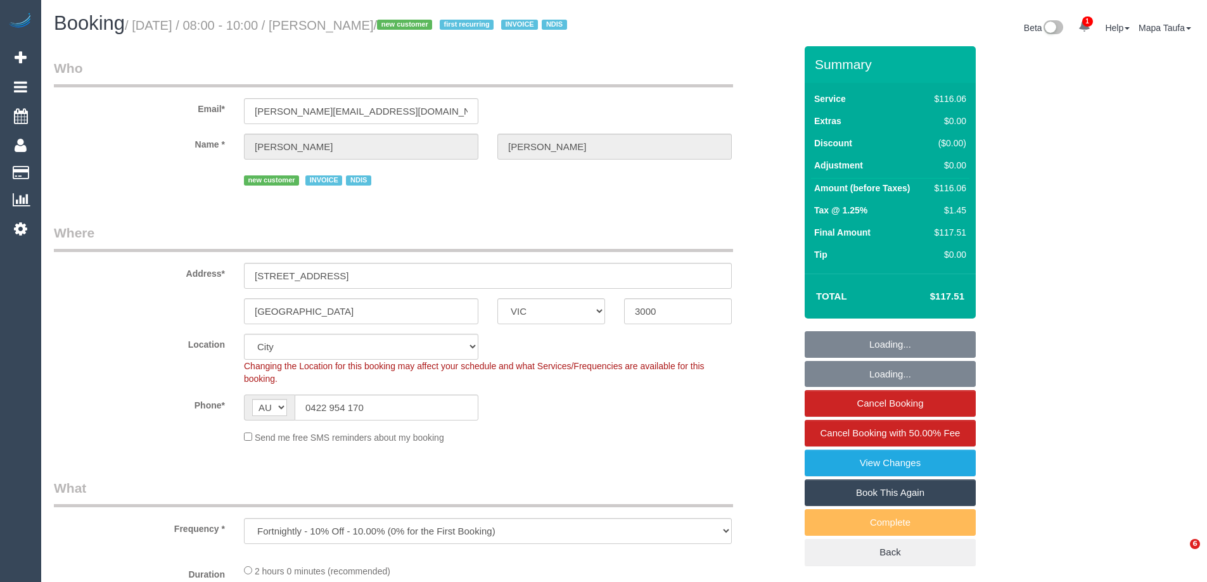
select select "number:35"
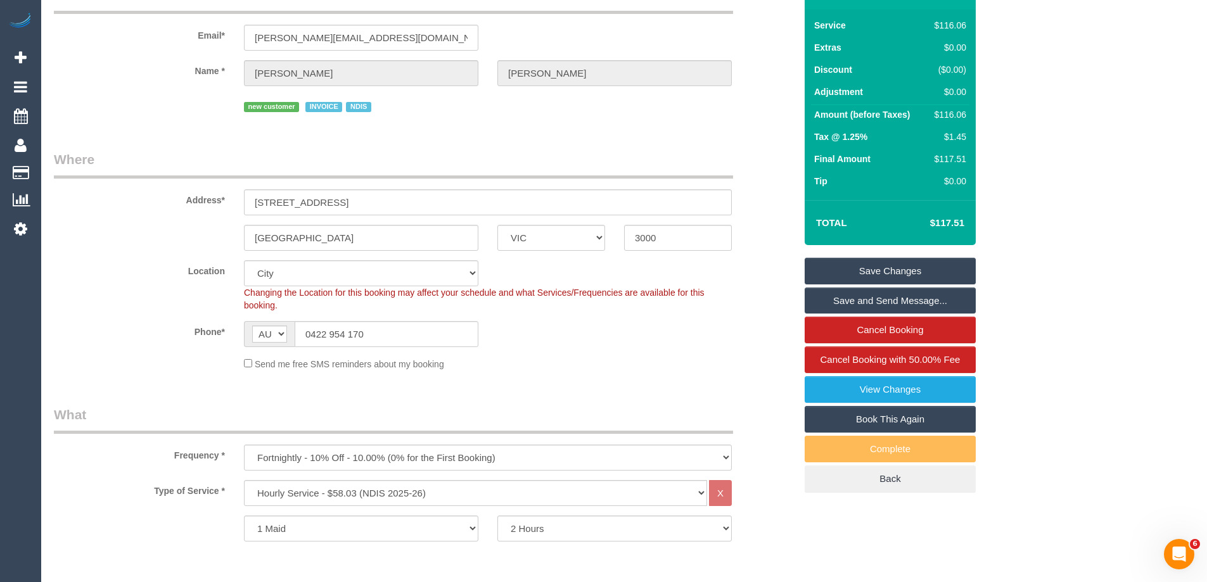
scroll to position [190, 0]
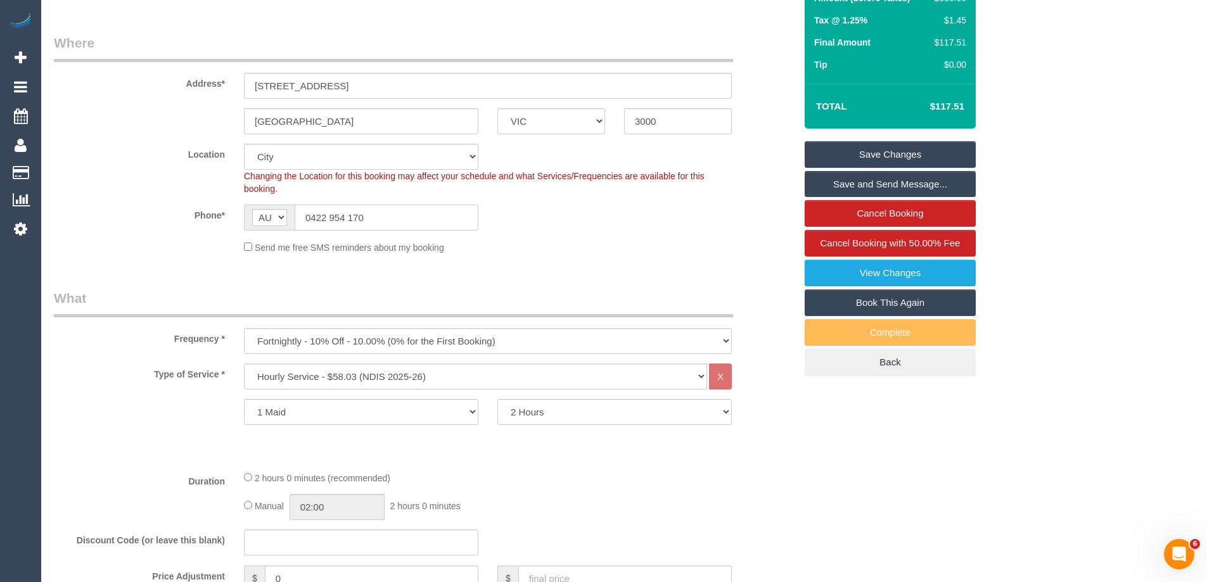
click at [388, 231] on input "0422 954 170" at bounding box center [387, 218] width 184 height 26
click at [419, 231] on input "0422 954 170" at bounding box center [387, 218] width 184 height 26
click at [418, 231] on input "0422 954 170" at bounding box center [387, 218] width 184 height 26
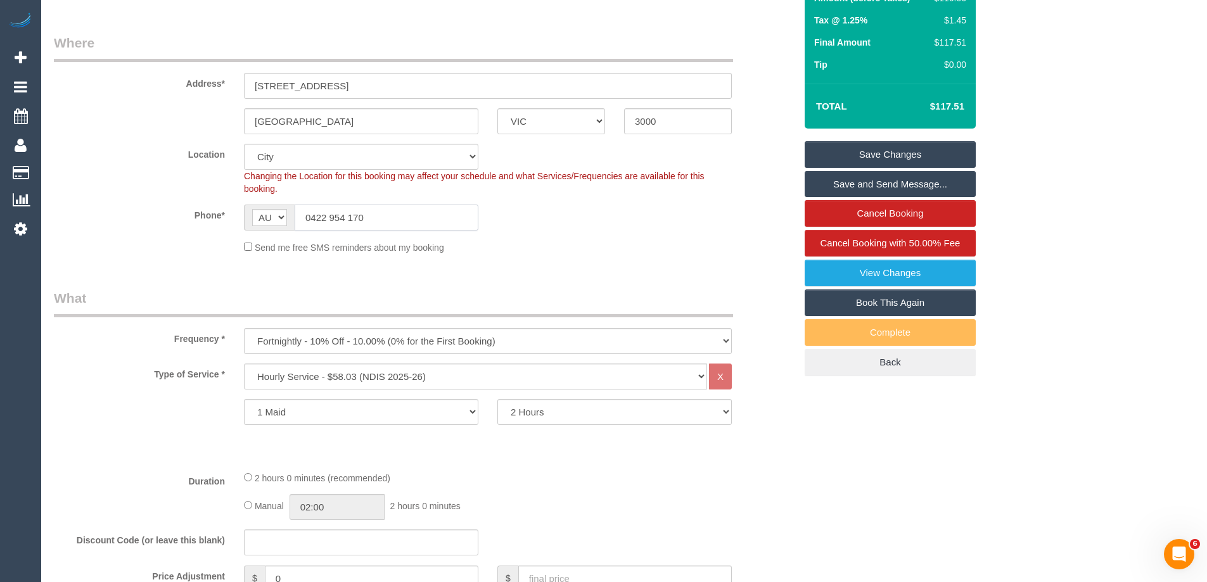
click at [418, 231] on input "0422 954 170" at bounding box center [387, 218] width 184 height 26
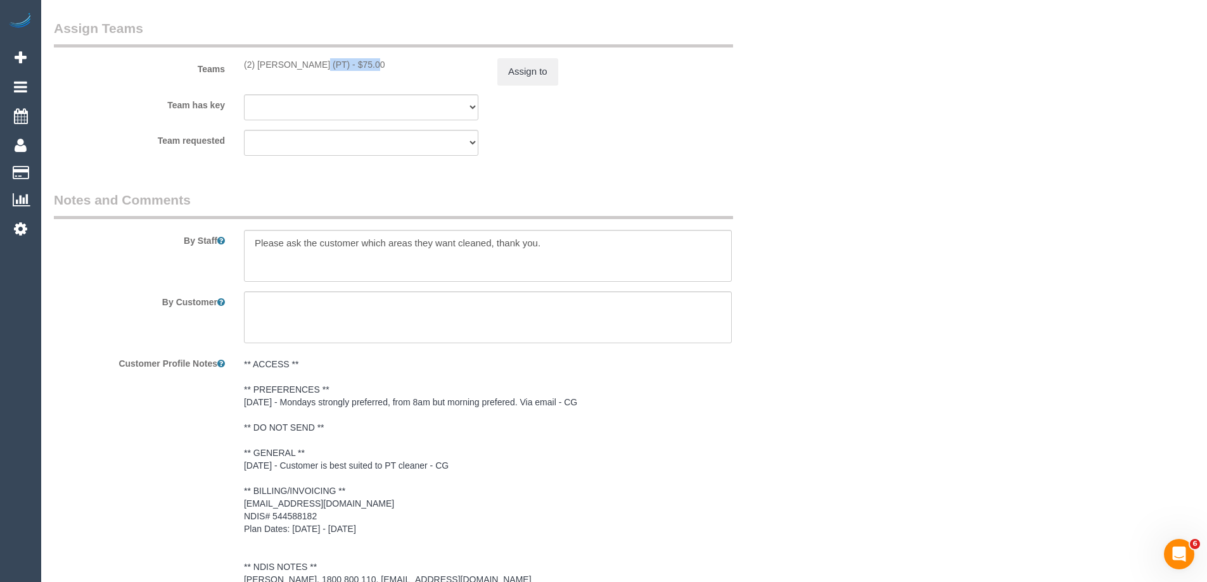
scroll to position [1579, 0]
drag, startPoint x: 334, startPoint y: 12, endPoint x: 253, endPoint y: 77, distance: 104.1
click at [253, 72] on div "(2) Theo Rohmer (PT) - $75.00" at bounding box center [361, 65] width 234 height 13
copy div "Theo Rohmer (PT)"
click at [516, 86] on button "Assign to" at bounding box center [527, 72] width 61 height 27
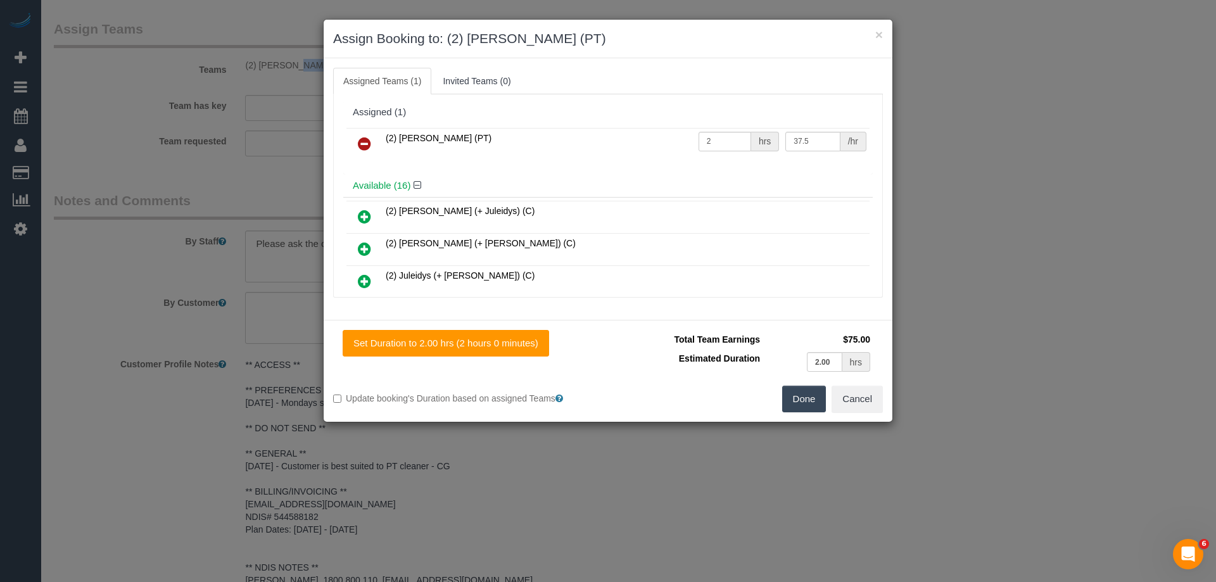
click at [367, 152] on link at bounding box center [365, 144] width 30 height 25
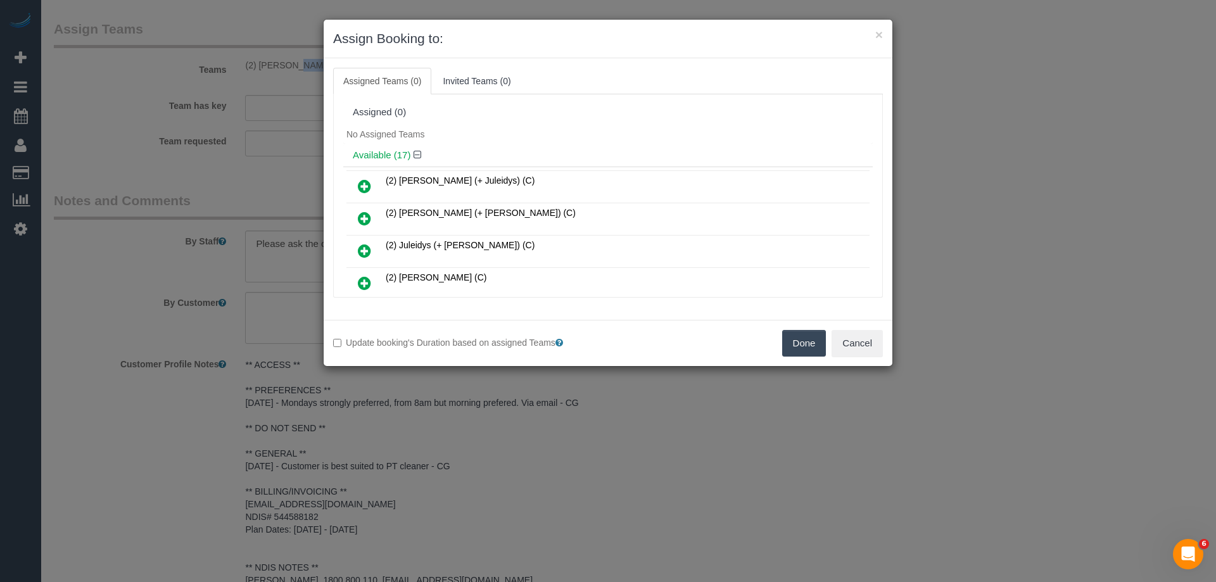
click at [802, 333] on button "Done" at bounding box center [804, 343] width 44 height 27
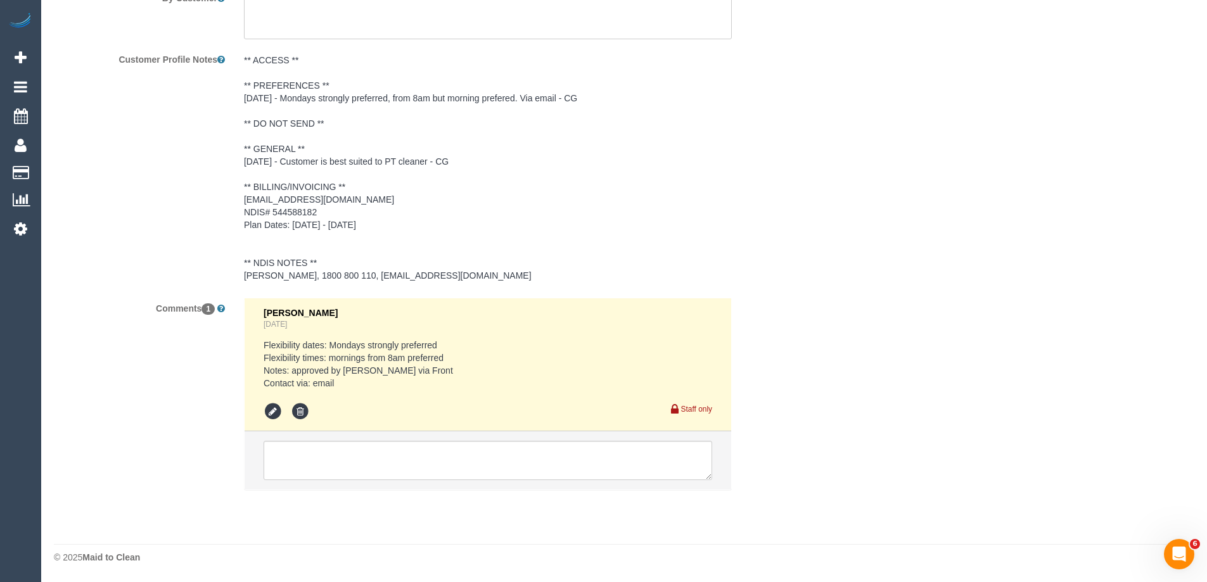
scroll to position [1900, 0]
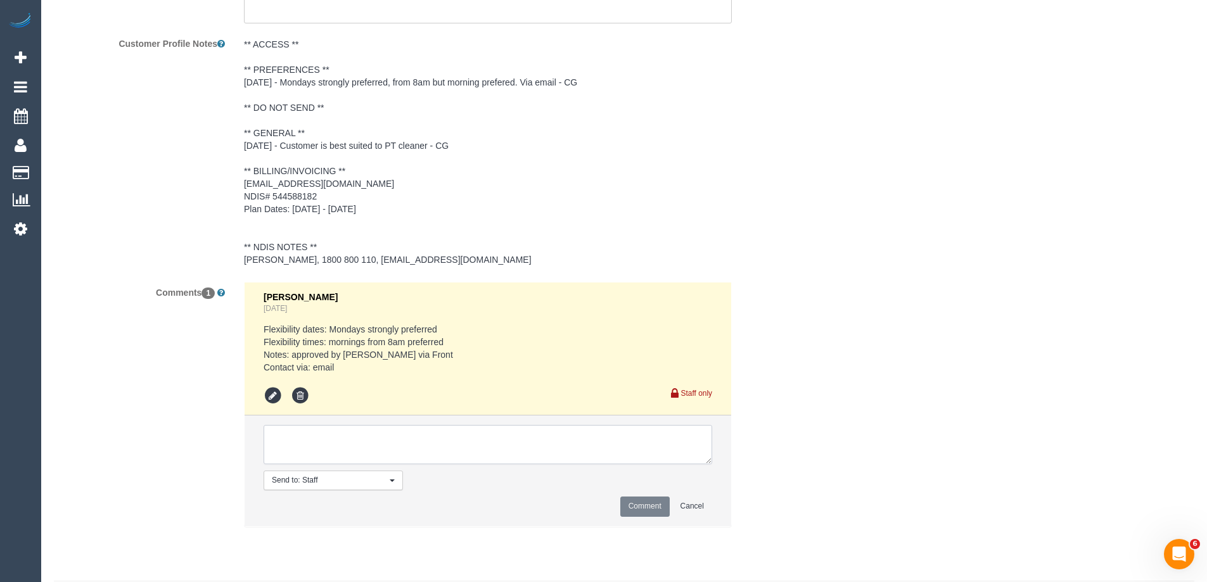
click at [366, 450] on textarea at bounding box center [488, 444] width 448 height 39
drag, startPoint x: 704, startPoint y: 478, endPoint x: 744, endPoint y: 542, distance: 75.9
click at [712, 464] on textarea at bounding box center [488, 444] width 448 height 39
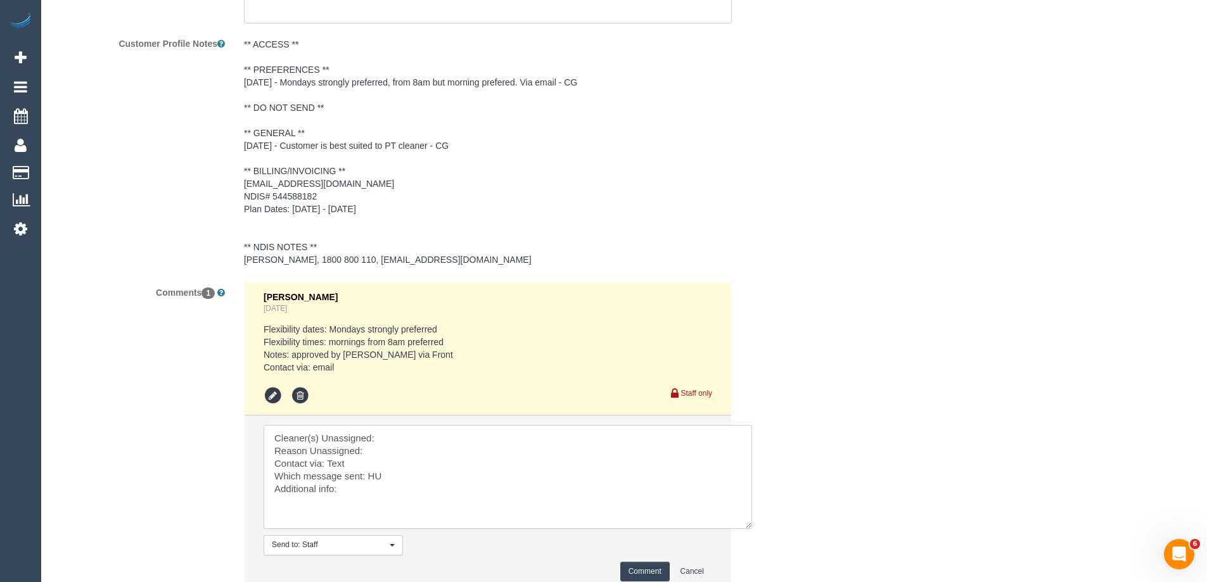
click at [448, 448] on textarea at bounding box center [508, 477] width 488 height 104
paste textarea "Theo Rohmer (PT)"
click at [398, 466] on textarea at bounding box center [508, 477] width 488 height 104
click at [404, 490] on textarea at bounding box center [508, 477] width 488 height 104
click at [385, 478] on textarea at bounding box center [508, 477] width 488 height 104
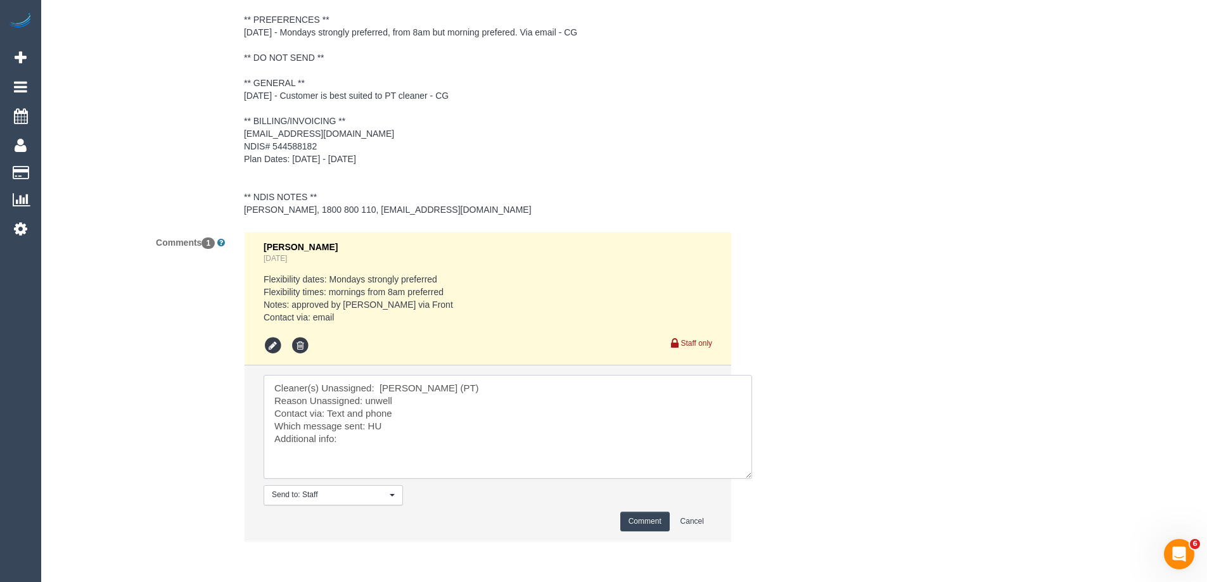
scroll to position [2016, 0]
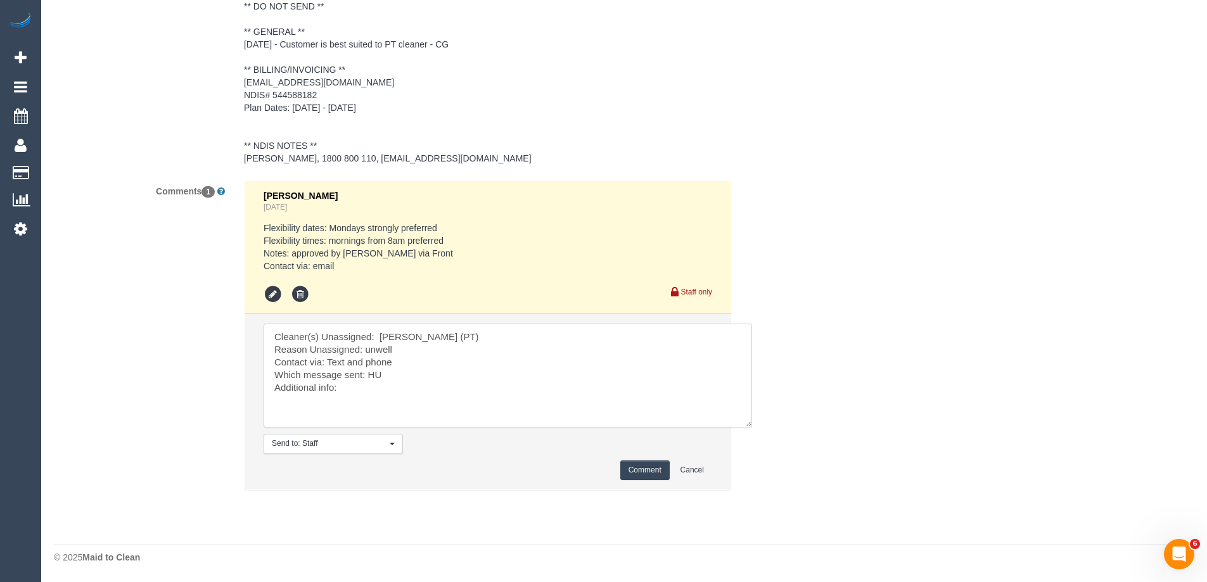
type textarea "Cleaner(s) Unassigned: Theo Rohmer (PT) Reason Unassigned: unwell Contact via: …"
click at [633, 469] on button "Comment" at bounding box center [644, 471] width 49 height 20
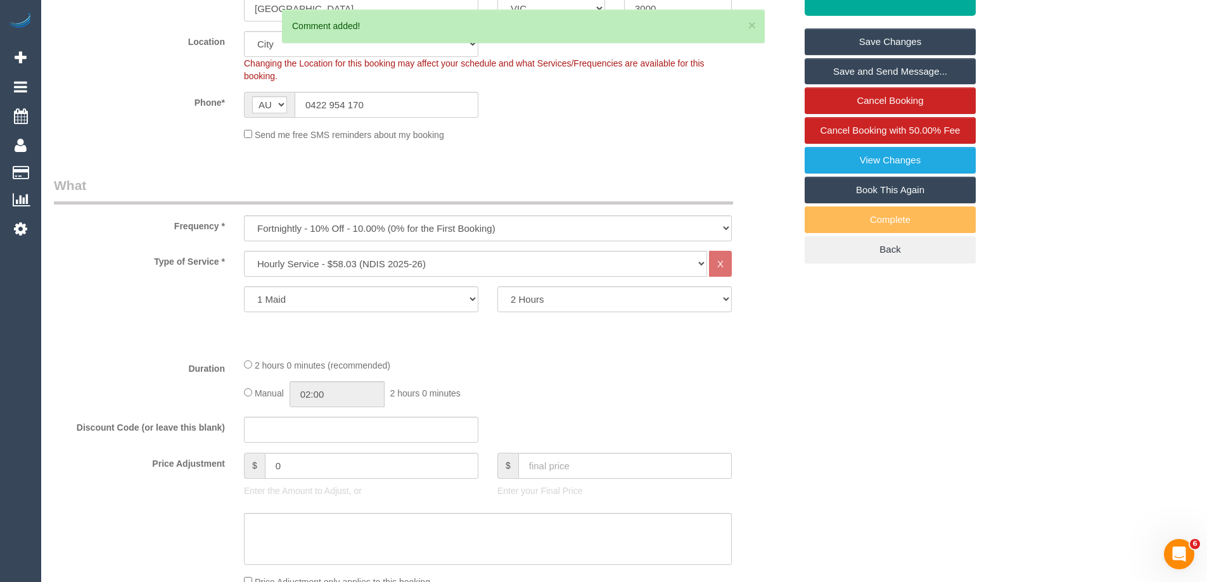
scroll to position [113, 0]
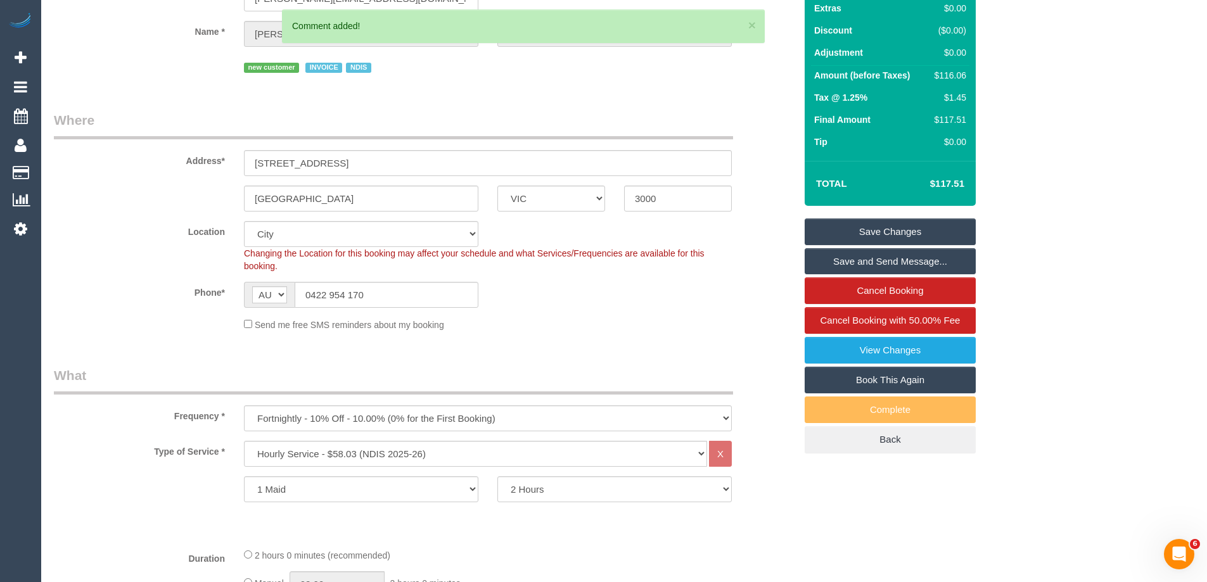
click at [857, 245] on link "Save Changes" at bounding box center [889, 232] width 171 height 27
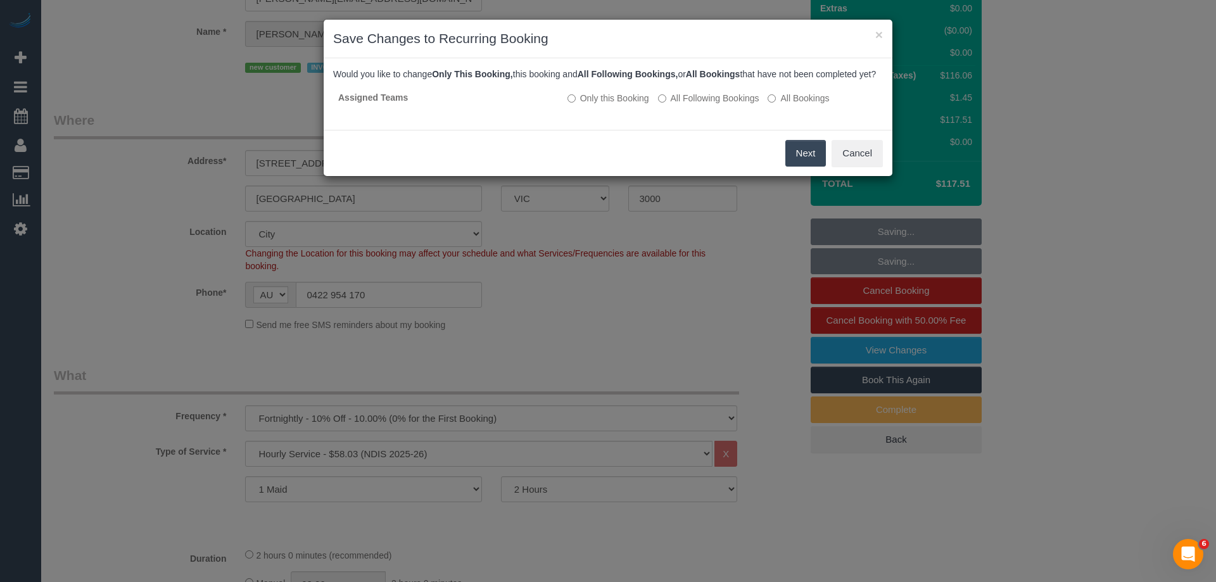
click at [803, 167] on button "Next" at bounding box center [805, 153] width 41 height 27
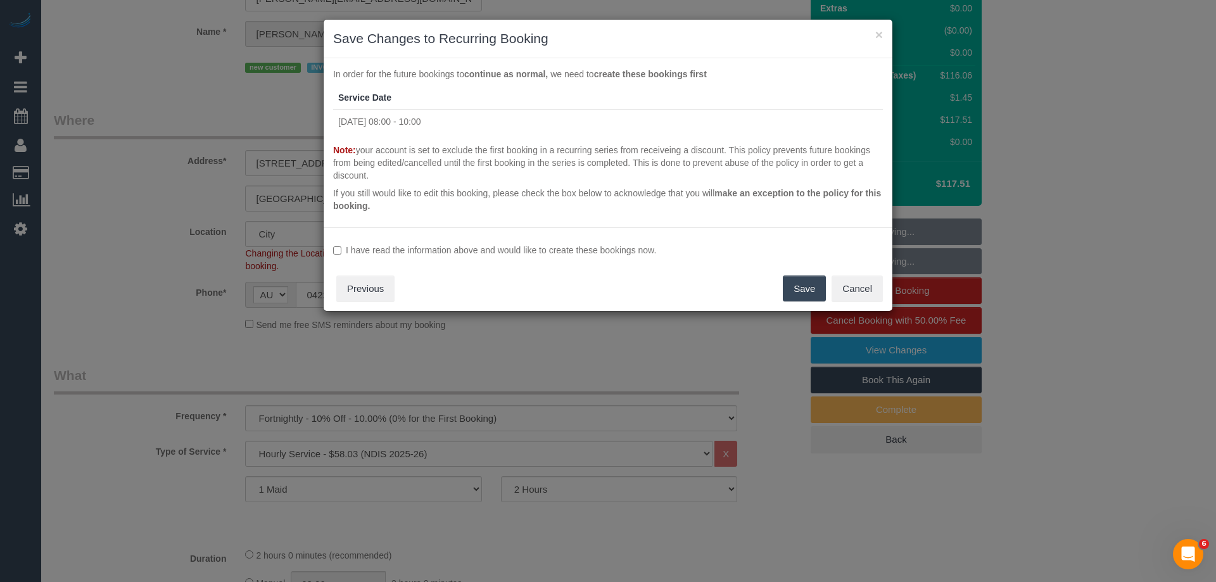
click at [621, 260] on div "I have read the information above and would like to create these bookings now. …" at bounding box center [608, 269] width 569 height 84
click at [620, 251] on label "I have read the information above and would like to create these bookings now." at bounding box center [608, 250] width 550 height 13
click at [794, 282] on button "Save" at bounding box center [804, 289] width 43 height 27
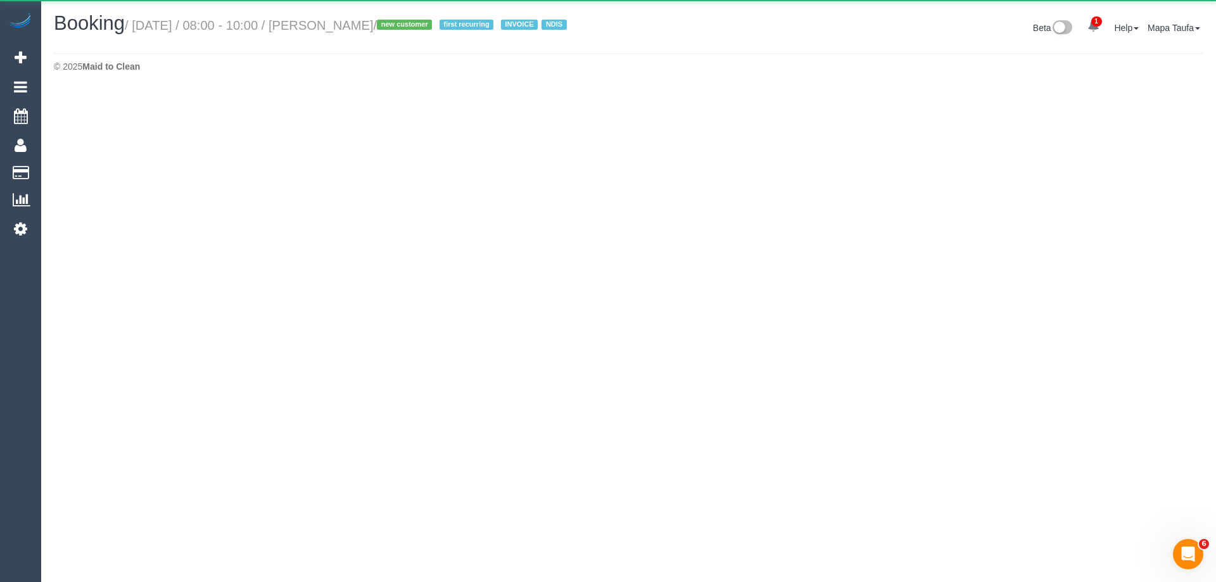
select select "VIC"
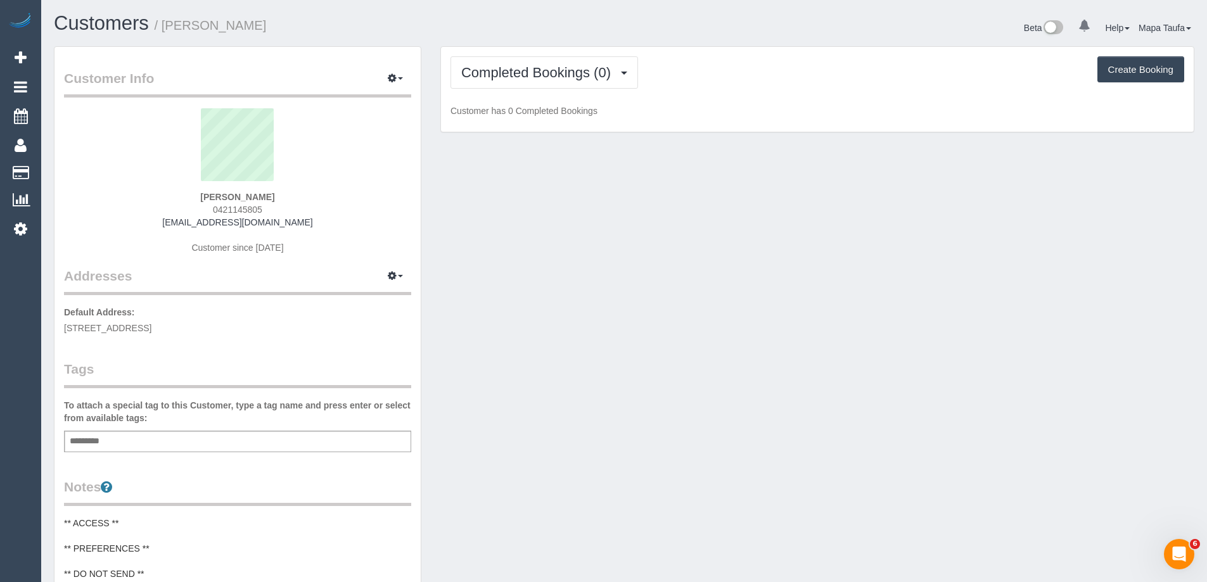
drag, startPoint x: 270, startPoint y: 206, endPoint x: 203, endPoint y: 212, distance: 67.4
click at [203, 212] on div "Molly O'Dwyer 0421145805 mollyodwyer@icloud.com Customer since 2025" at bounding box center [237, 187] width 347 height 158
copy span "0421145805"
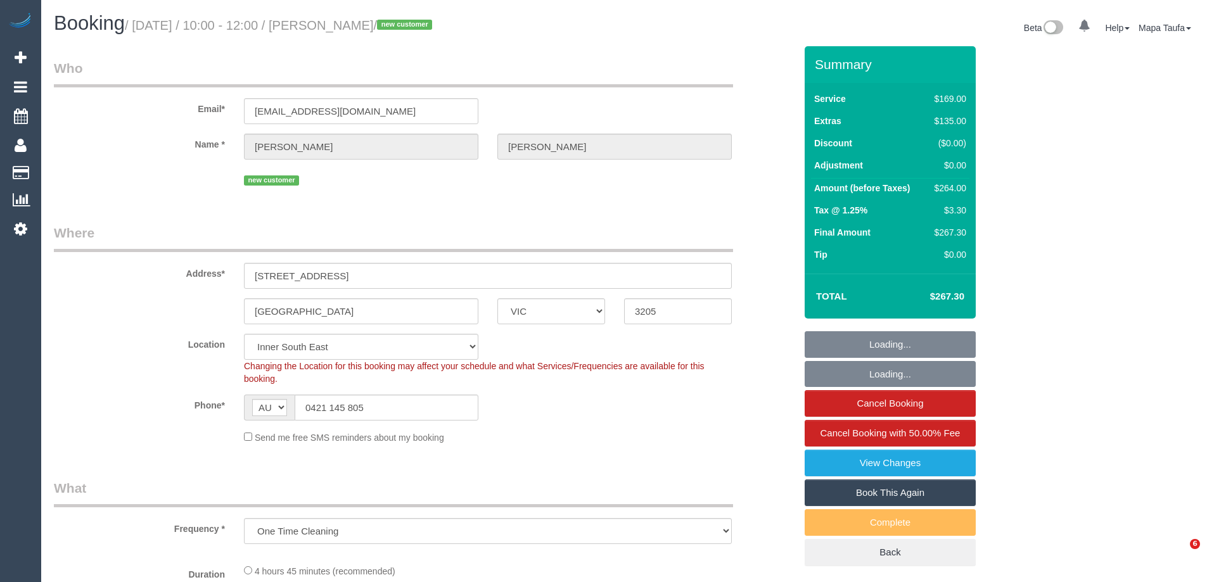
select select "VIC"
select select "number:28"
select select "number:14"
select select "number:18"
select select "number:24"
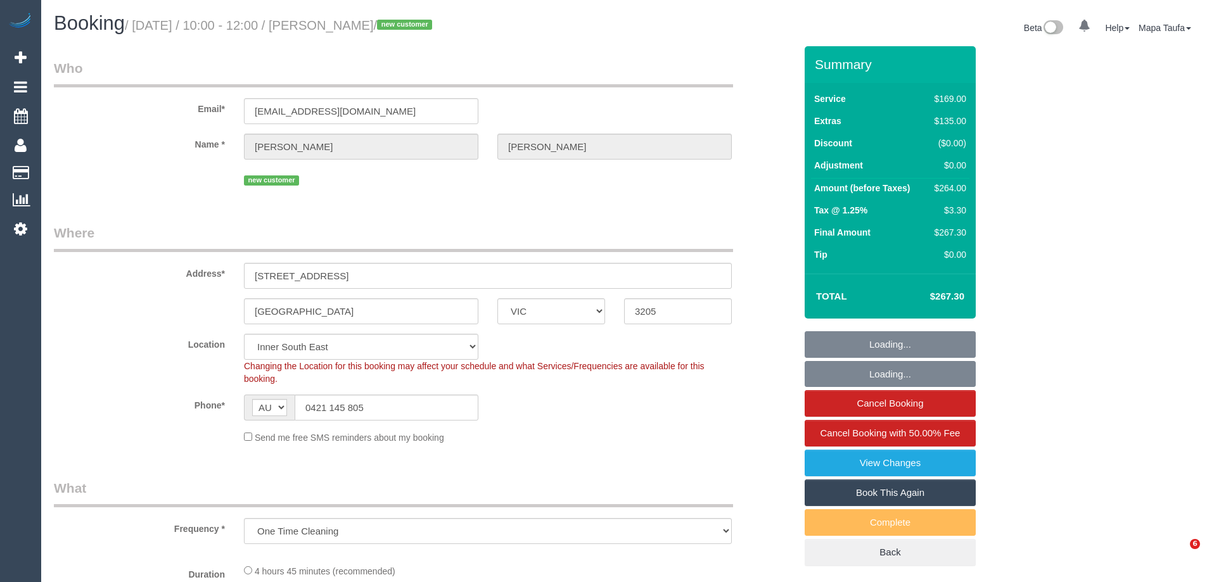
select select "number:26"
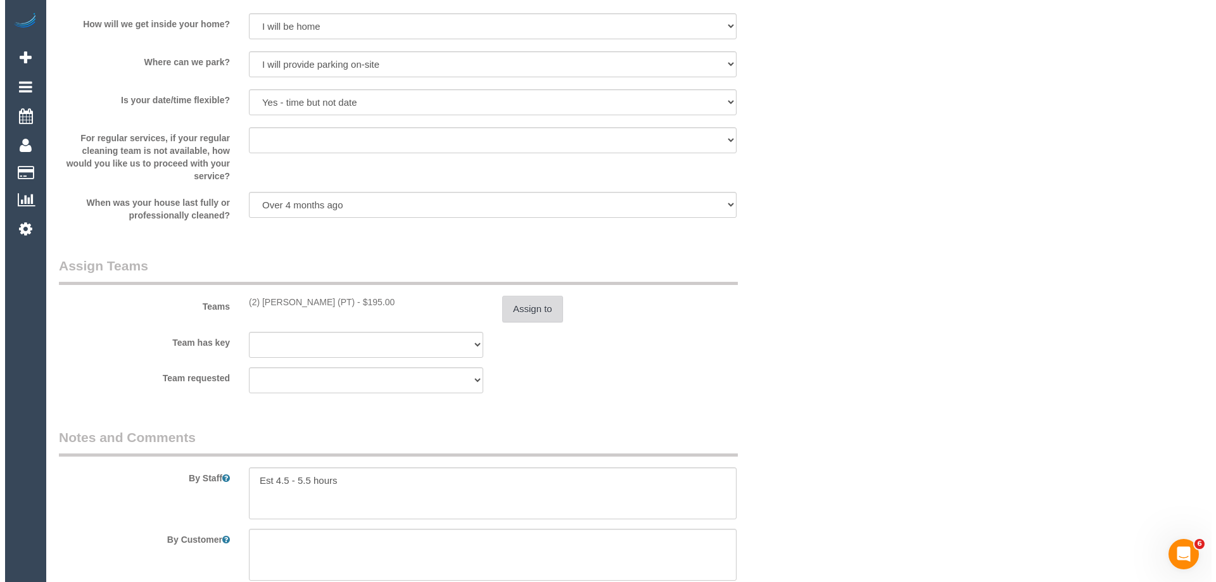
scroll to position [1900, 0]
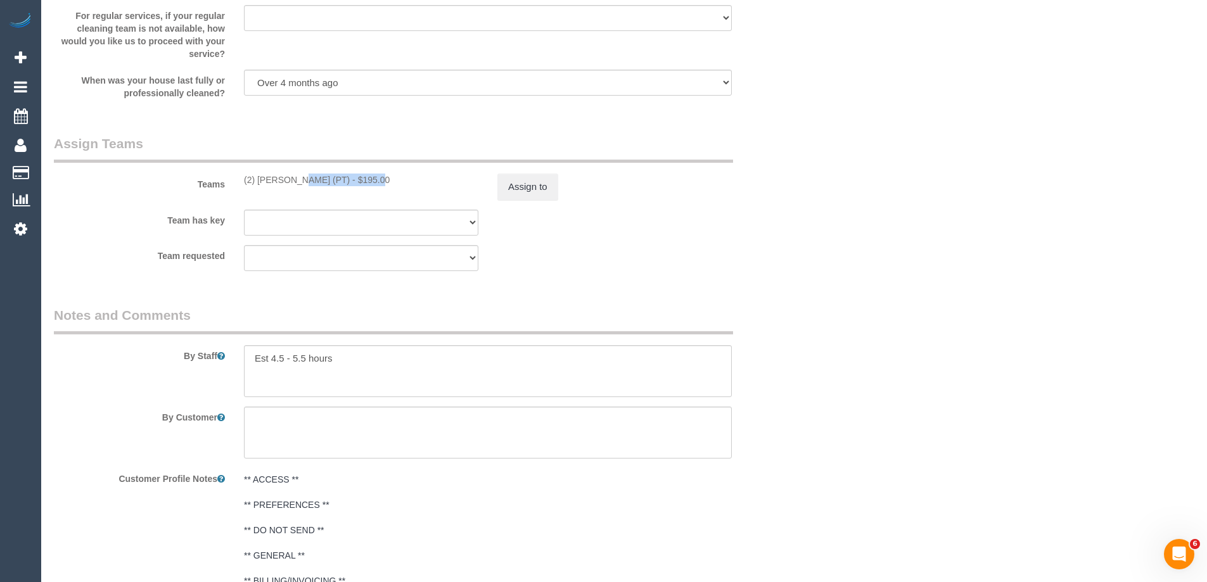
drag, startPoint x: 336, startPoint y: 187, endPoint x: 257, endPoint y: 180, distance: 79.5
click at [257, 180] on div "Teams (2) Theo Rohmer (PT) - $195.00 Assign to" at bounding box center [424, 167] width 760 height 66
copy div "Theo Rohmer (PT) -"
click at [548, 186] on button "Assign to" at bounding box center [527, 187] width 61 height 27
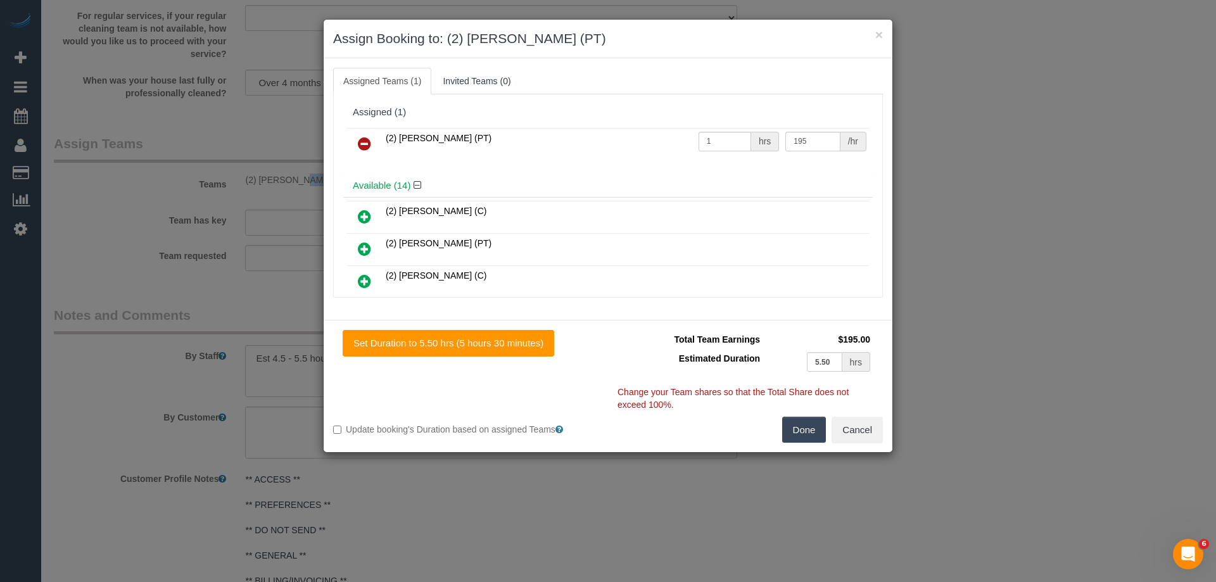
click at [355, 141] on link at bounding box center [365, 144] width 30 height 25
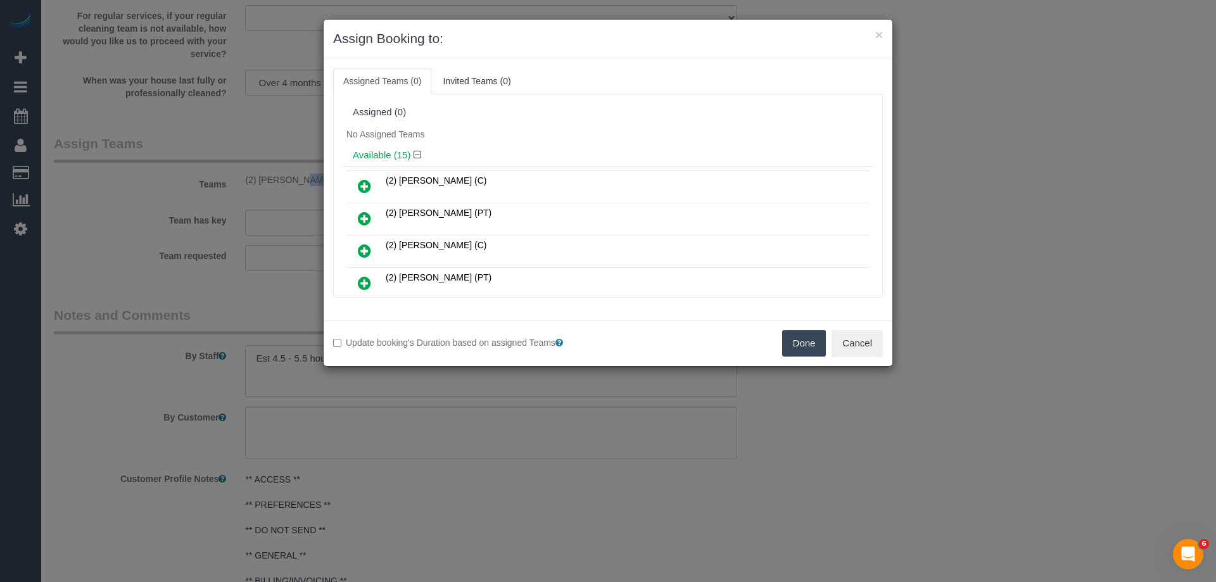
click at [792, 348] on button "Done" at bounding box center [804, 343] width 44 height 27
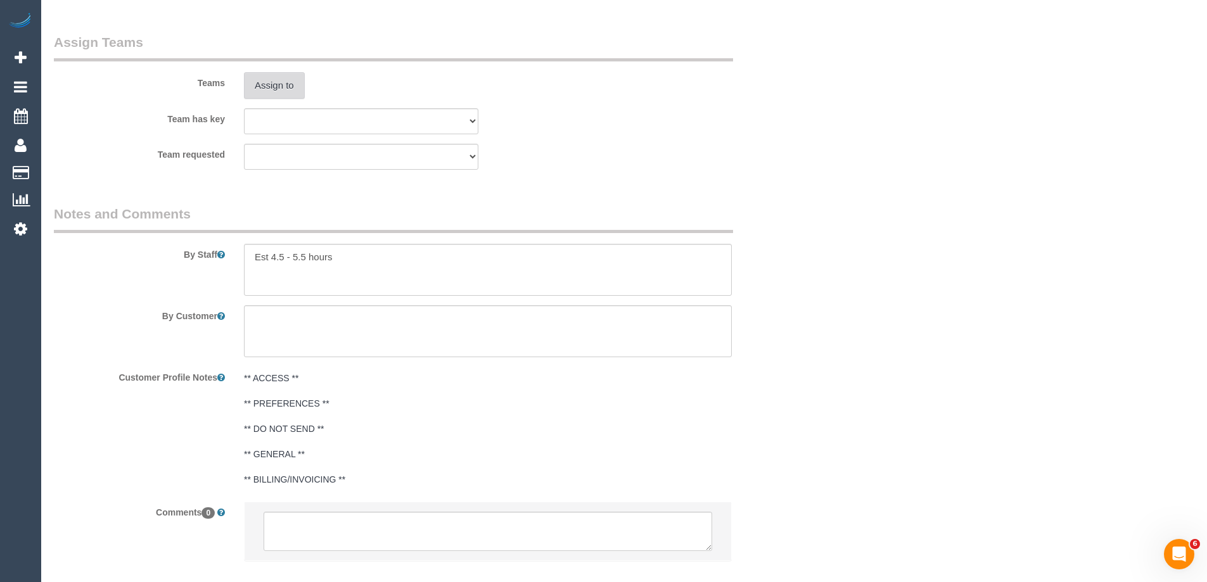
scroll to position [2073, 0]
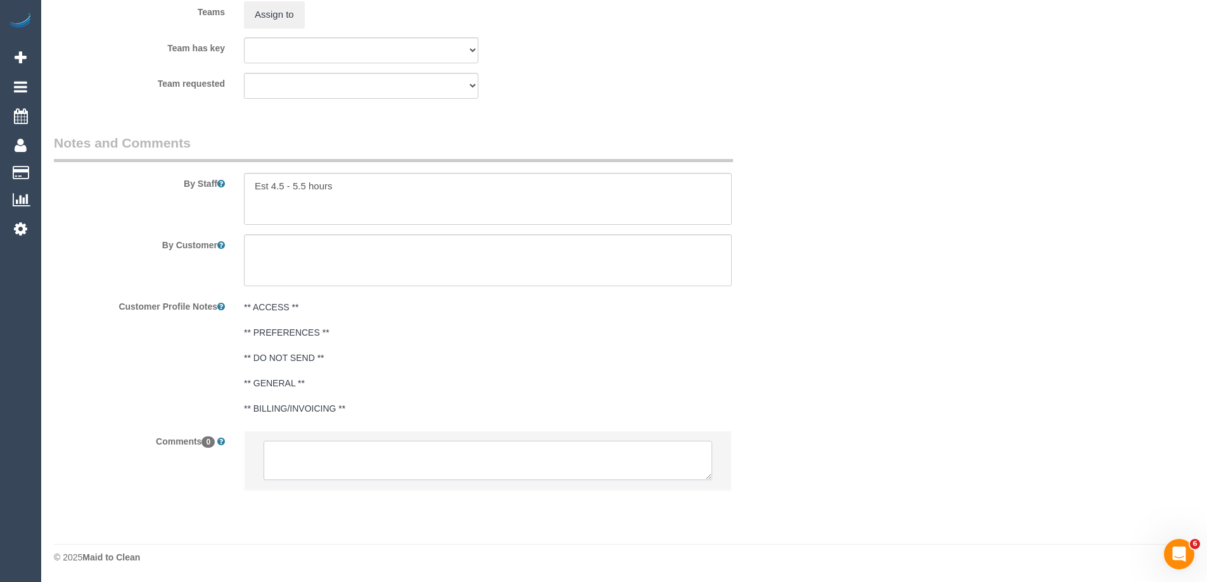
click at [364, 444] on textarea at bounding box center [488, 460] width 448 height 39
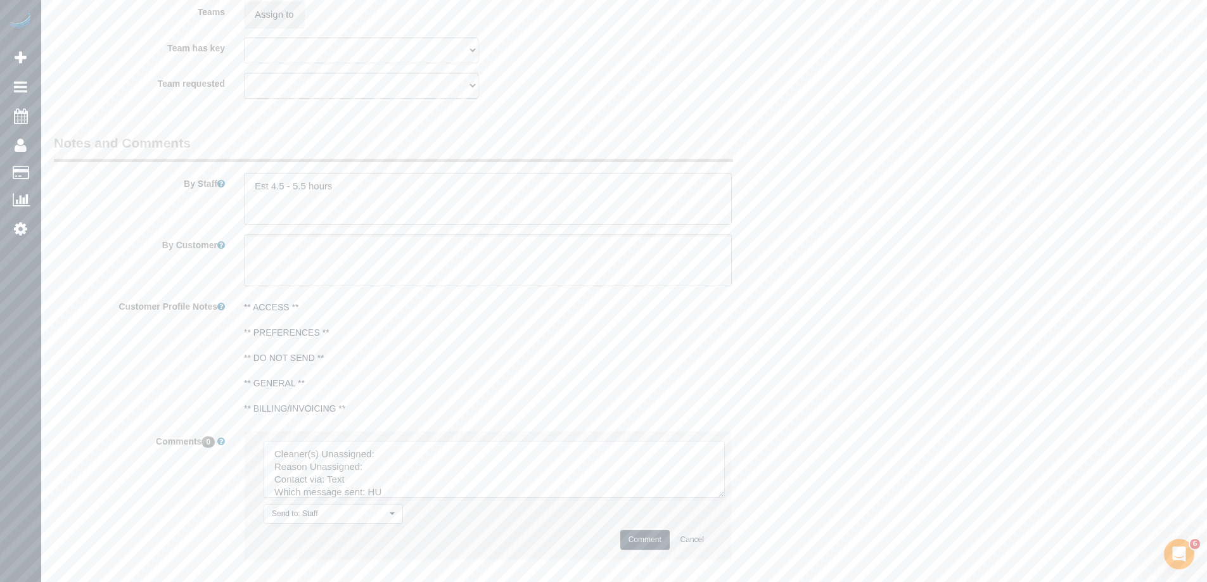
drag, startPoint x: 718, startPoint y: 490, endPoint x: 668, endPoint y: 505, distance: 52.7
click at [725, 498] on textarea at bounding box center [494, 469] width 461 height 57
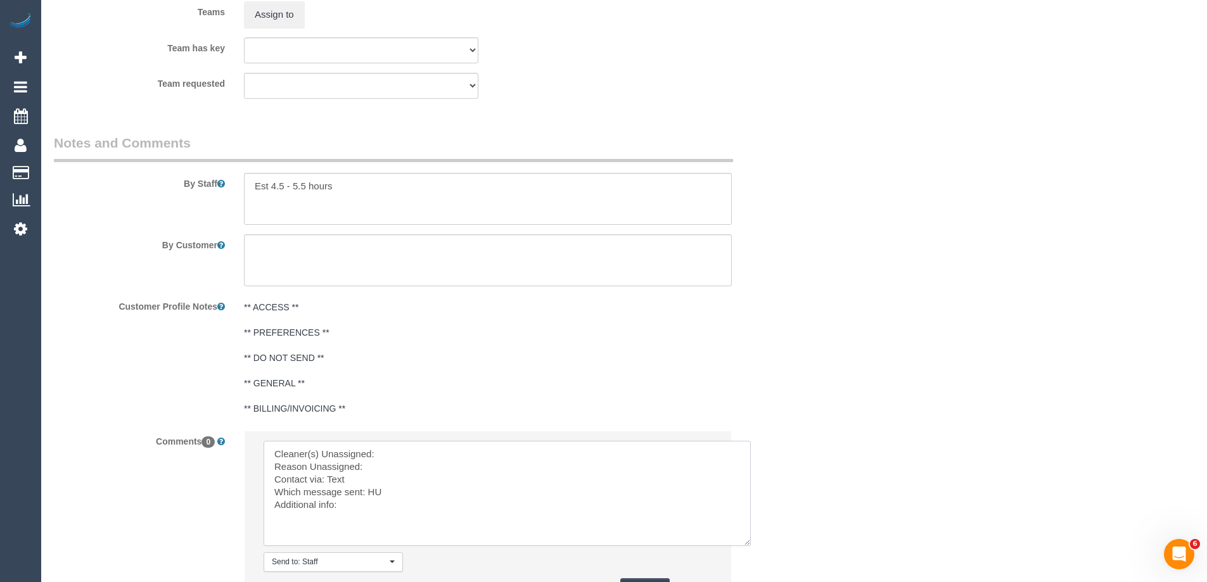
click at [488, 446] on textarea at bounding box center [507, 493] width 487 height 105
paste textarea "Theo Rohmer (PT) -"
click at [384, 464] on textarea at bounding box center [507, 493] width 487 height 105
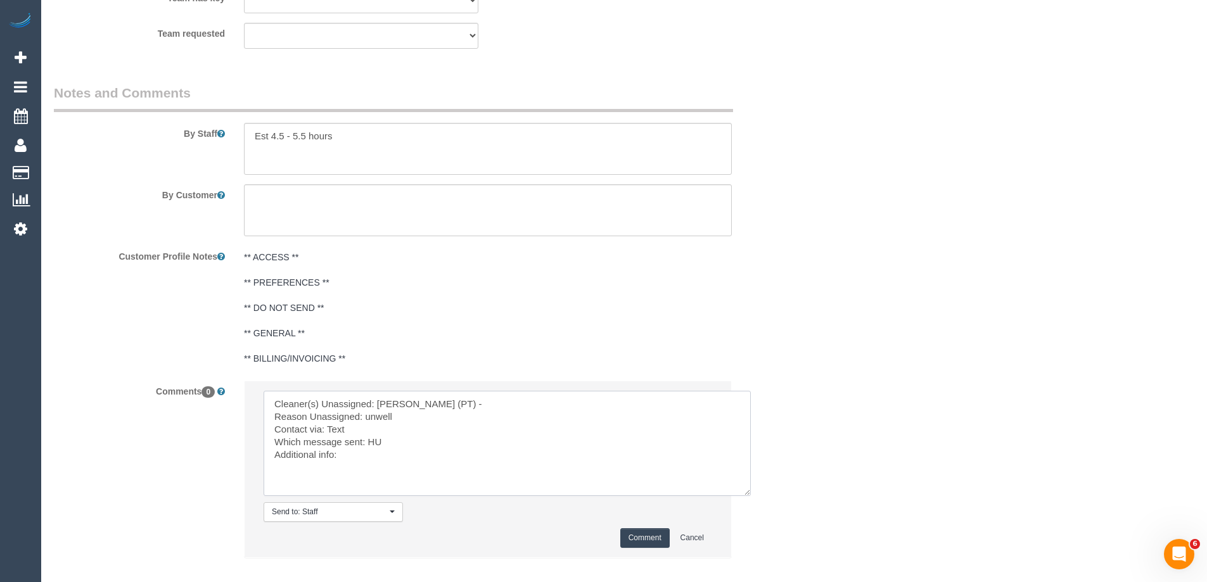
scroll to position [2191, 0]
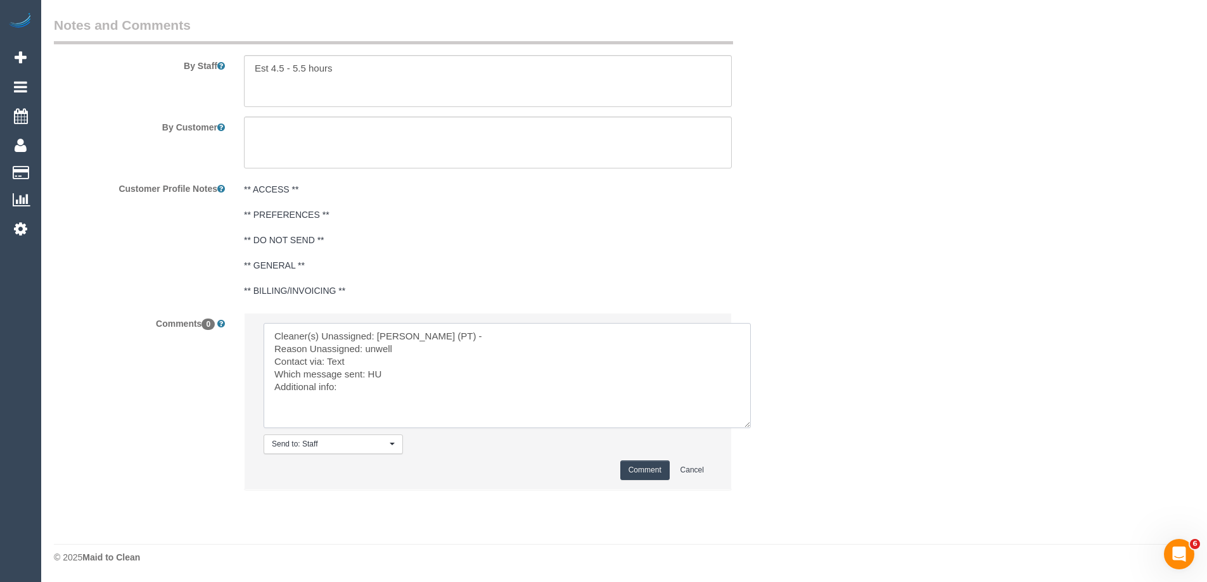
type textarea "Cleaner(s) Unassigned: Theo Rohmer (PT) - Reason Unassigned: unwell Contact via…"
click at [646, 467] on button "Comment" at bounding box center [644, 471] width 49 height 20
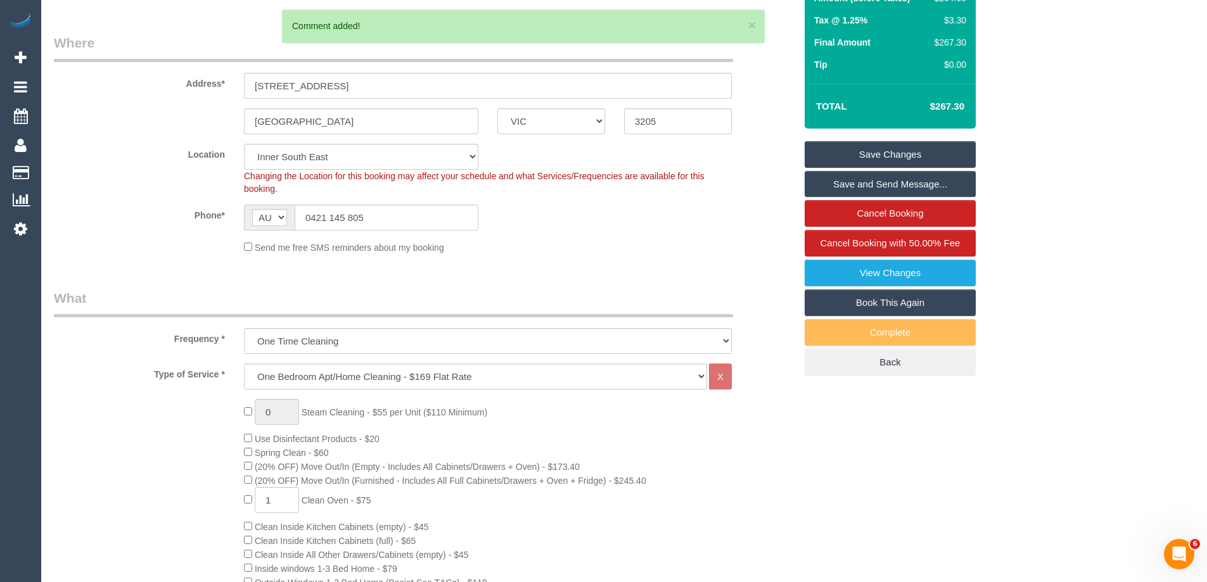
scroll to position [180, 0]
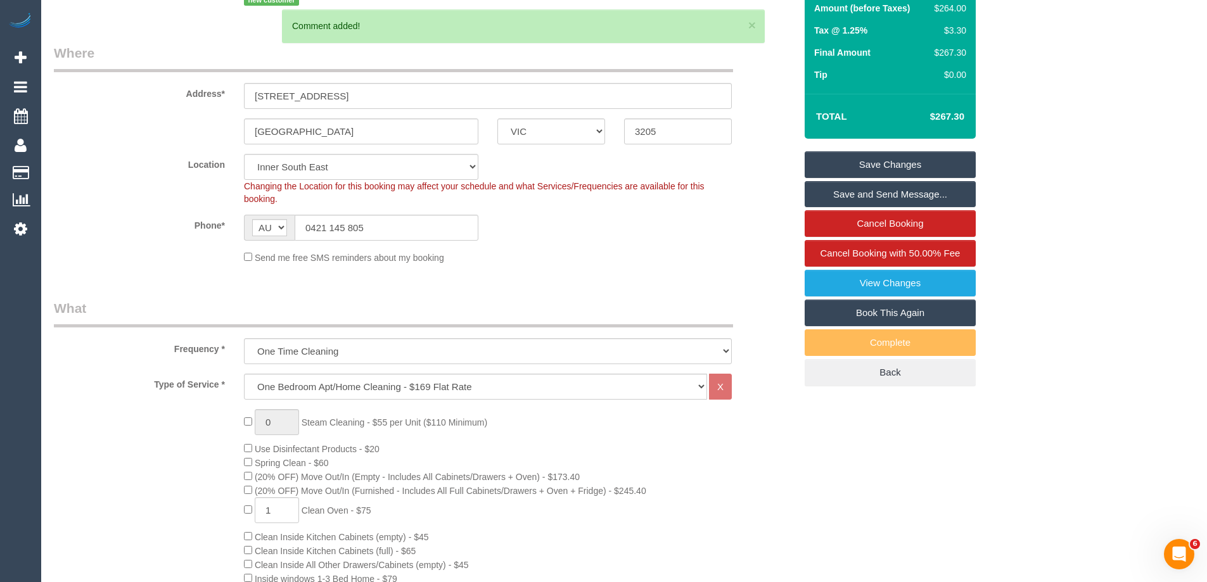
click at [882, 151] on link "Save Changes" at bounding box center [889, 164] width 171 height 27
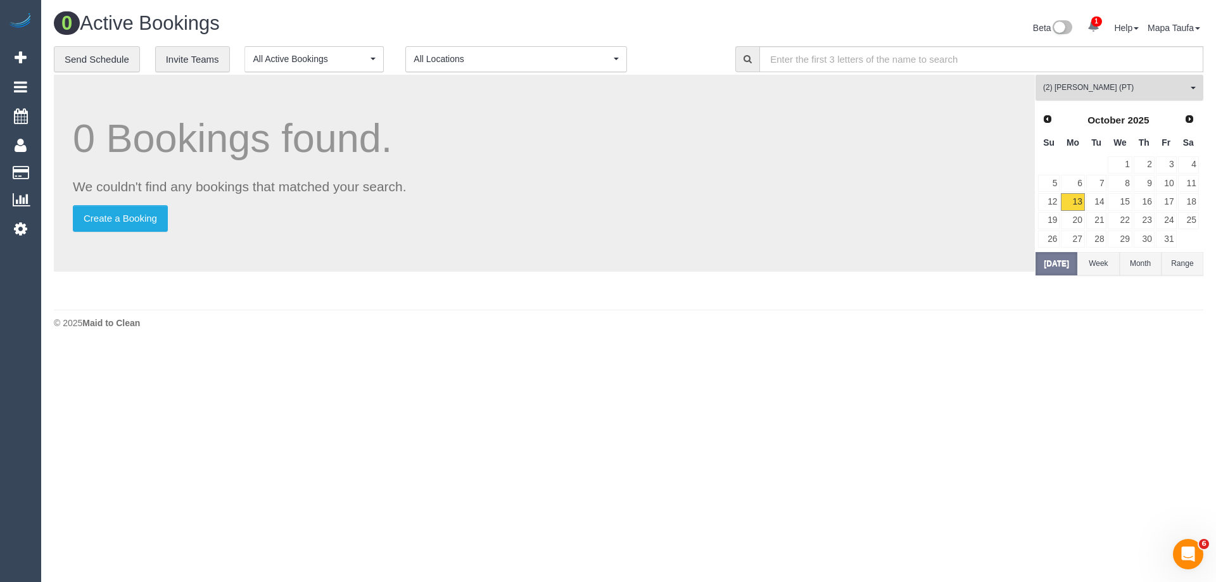
click at [1110, 83] on span "(2) Theo Rohmer (PT)" at bounding box center [1115, 87] width 144 height 11
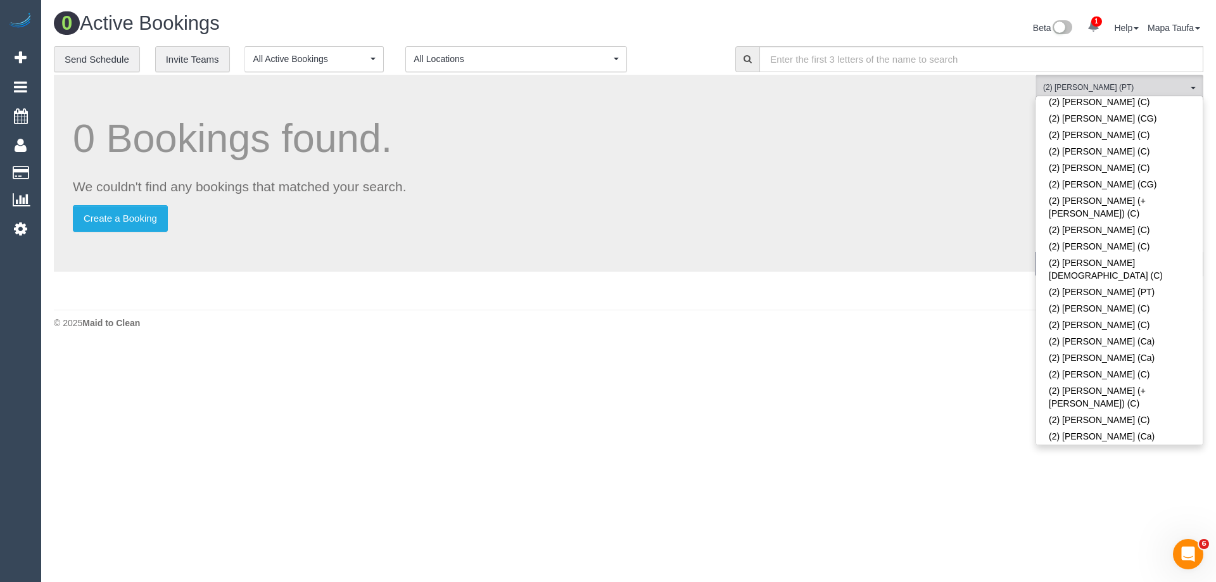
click at [1087, 478] on link "(2) Theo Rohmer (PT)" at bounding box center [1119, 486] width 167 height 16
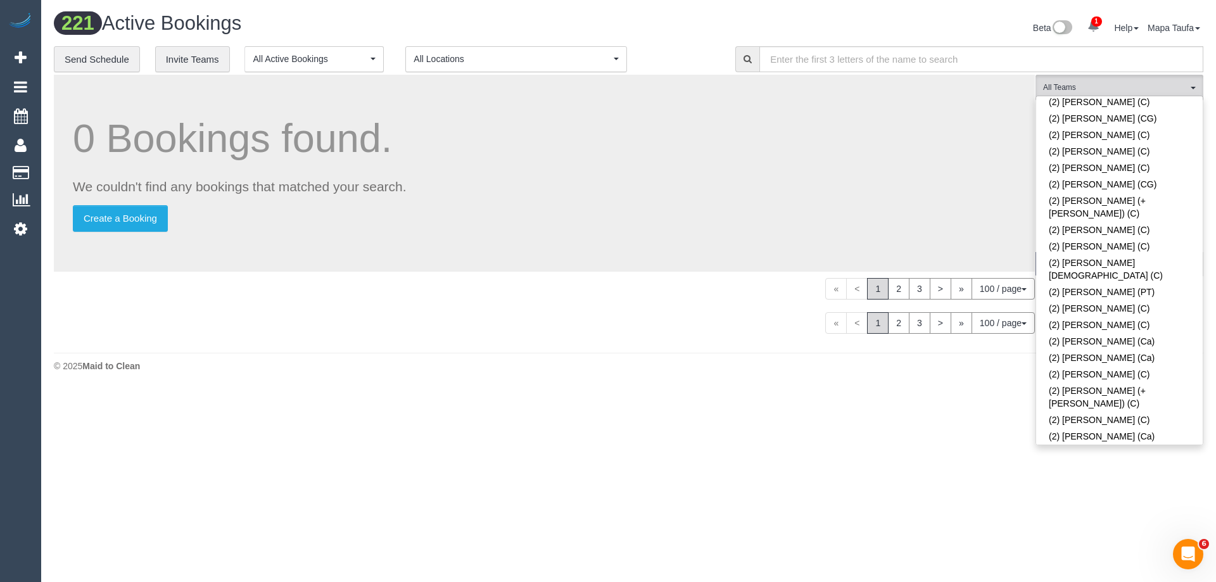
scroll to position [2567, 0]
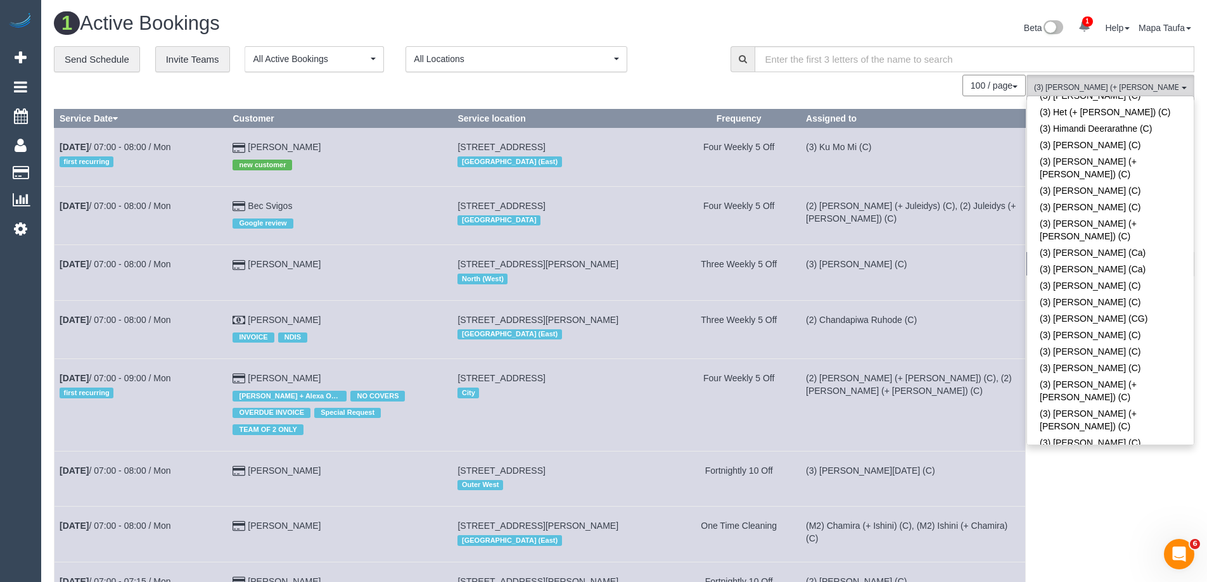
click at [654, 92] on div "100 / page 10 / page 20 / page 30 / page 40 / page 50 / page 100 / page" at bounding box center [540, 86] width 972 height 22
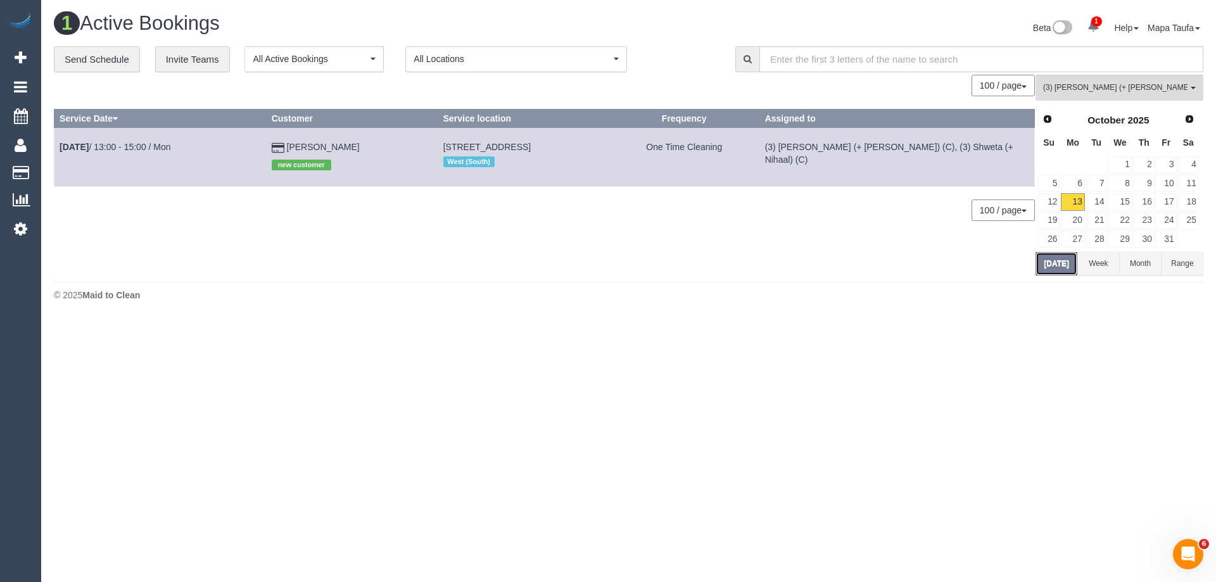
click at [1050, 267] on button "[DATE]" at bounding box center [1057, 263] width 42 height 23
drag, startPoint x: 357, startPoint y: 145, endPoint x: 278, endPoint y: 139, distance: 79.4
click at [278, 139] on td "Wasila Najamuddin new customer" at bounding box center [352, 157] width 172 height 58
copy link "Wasila Najamuddin"
click at [1116, 77] on button "(3) Nihaal (+ Shweta) (C) All Teams" at bounding box center [1120, 88] width 168 height 26
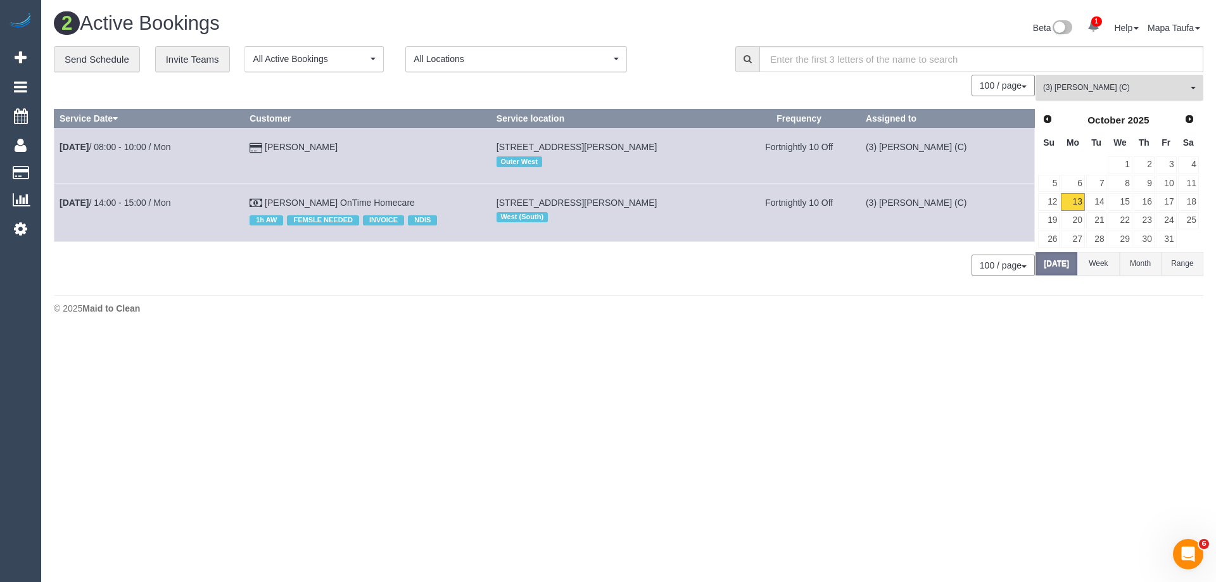
click at [1072, 85] on span "(3) [PERSON_NAME] (C)" at bounding box center [1115, 87] width 144 height 11
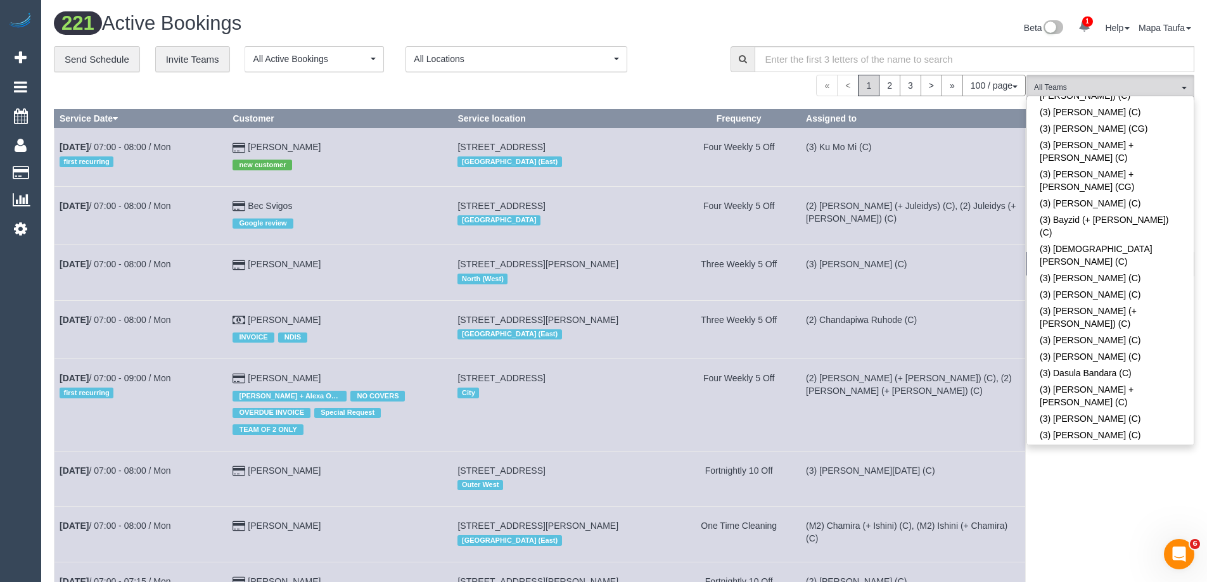
click at [692, 93] on div "« < 1 2 3 > » 100 / page 10 / page 20 / page 30 / page 40 / page 50 / page 100 …" at bounding box center [540, 86] width 972 height 22
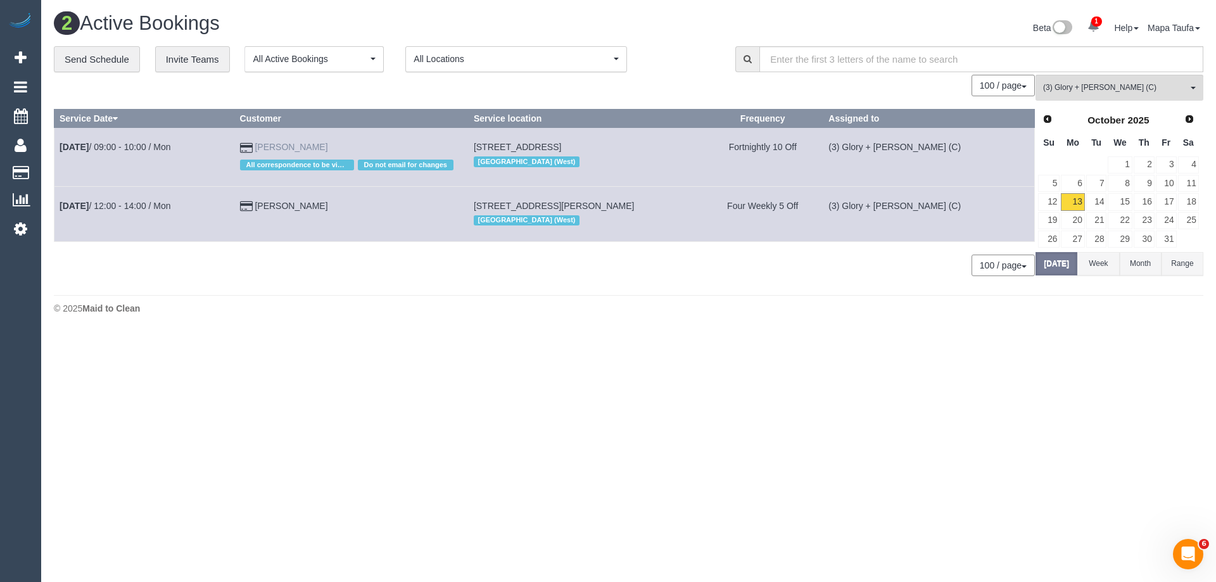
drag, startPoint x: 363, startPoint y: 150, endPoint x: 283, endPoint y: 147, distance: 80.5
click at [283, 147] on td "Alicia Gorander All correspondence to be via phone! Do not email for changes" at bounding box center [351, 157] width 234 height 58
copy link "[PERSON_NAME]"
drag, startPoint x: 339, startPoint y: 206, endPoint x: 283, endPoint y: 204, distance: 56.4
click at [283, 204] on td "Esther Wong" at bounding box center [351, 213] width 234 height 55
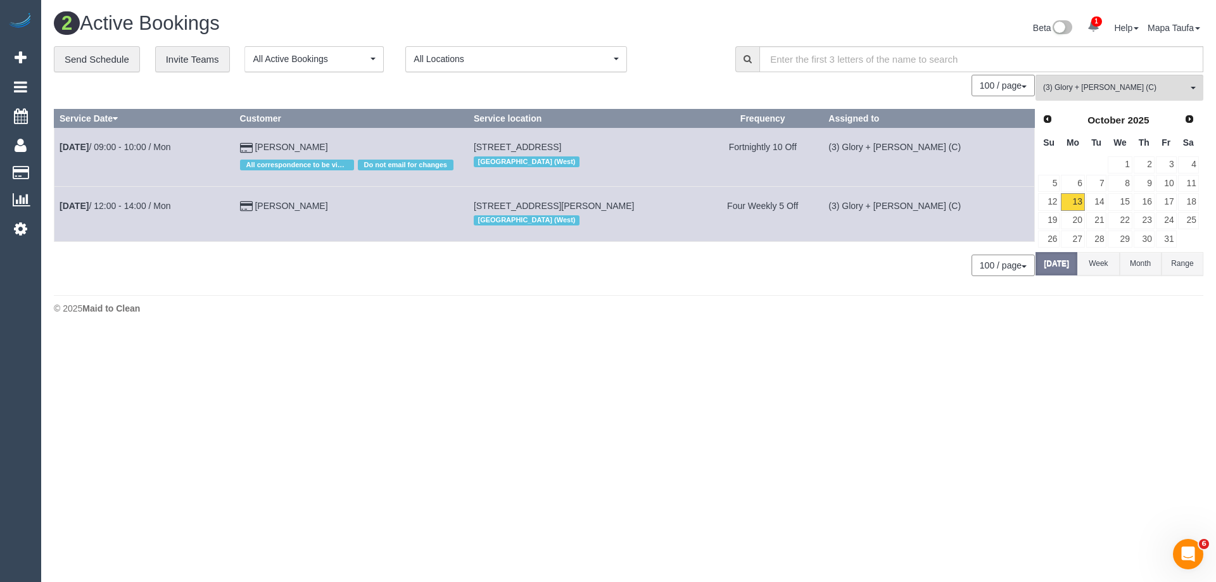
copy link "Esther Wong"
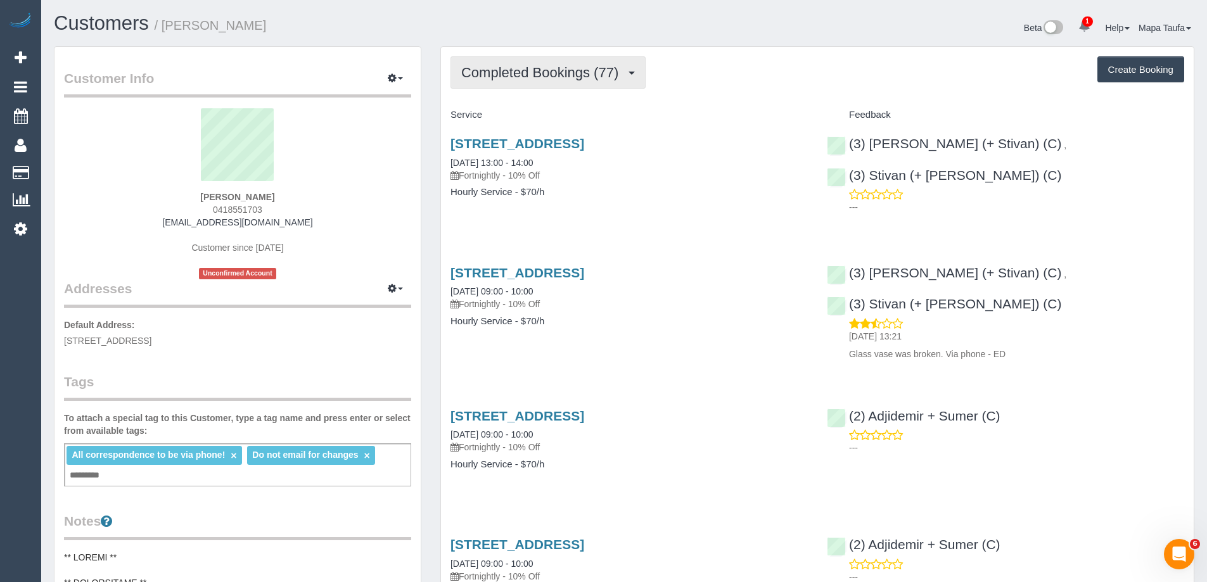
click at [504, 74] on span "Completed Bookings (77)" at bounding box center [542, 73] width 163 height 16
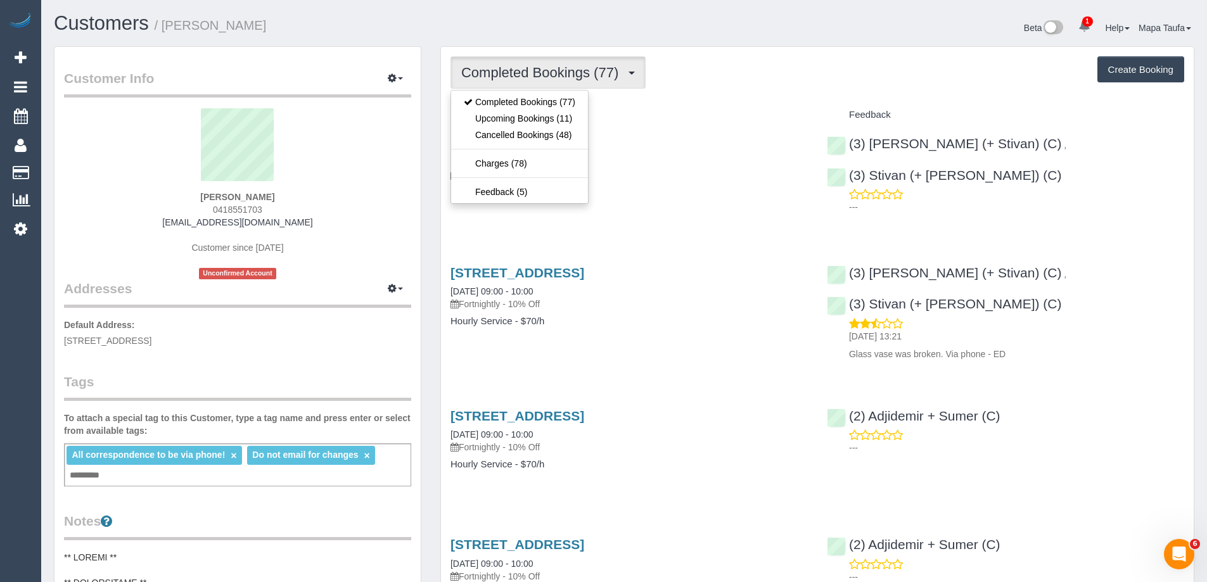
click at [737, 106] on div "Service" at bounding box center [629, 116] width 376 height 22
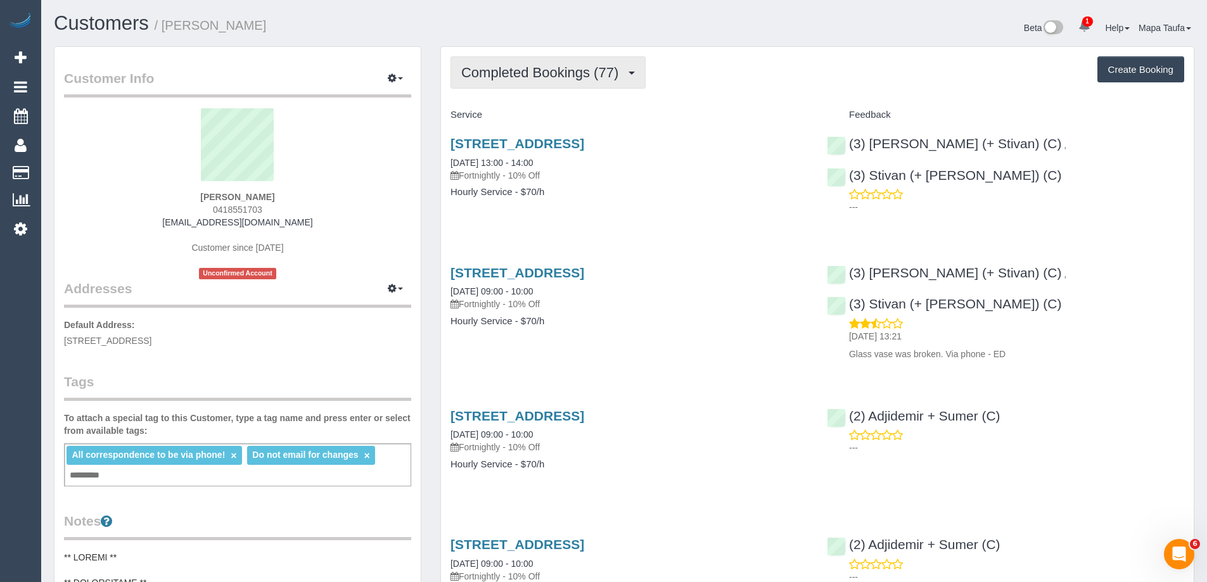
click at [566, 78] on span "Completed Bookings (77)" at bounding box center [542, 73] width 163 height 16
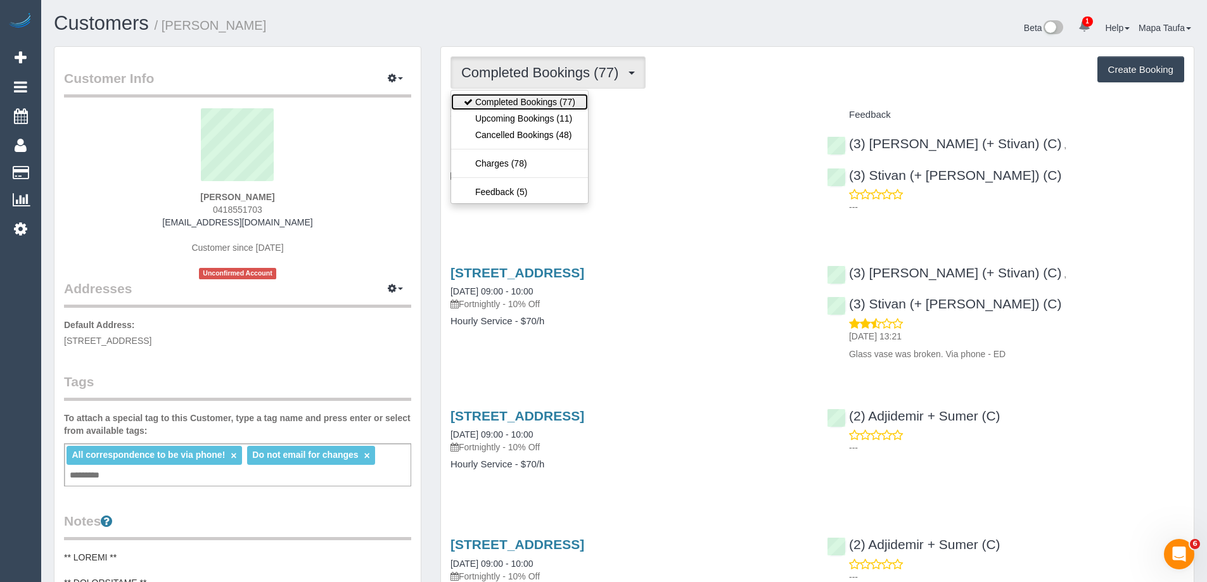
click at [567, 108] on link "Completed Bookings (77)" at bounding box center [519, 102] width 137 height 16
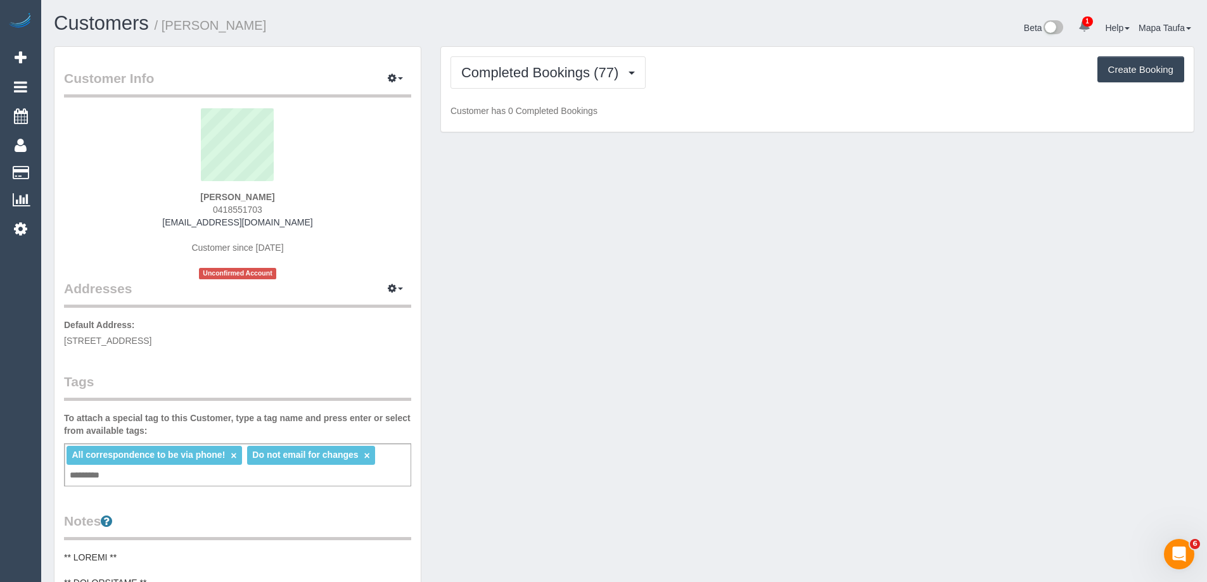
click at [538, 52] on div "Completed Bookings (77) Completed Bookings (77) Upcoming Bookings (11) Cancelle…" at bounding box center [817, 90] width 753 height 86
click at [543, 93] on div "Completed Bookings (77) Completed Bookings (77) Upcoming Bookings (11) Cancelle…" at bounding box center [817, 90] width 753 height 86
click at [526, 82] on button "Completed Bookings (77)" at bounding box center [547, 72] width 195 height 32
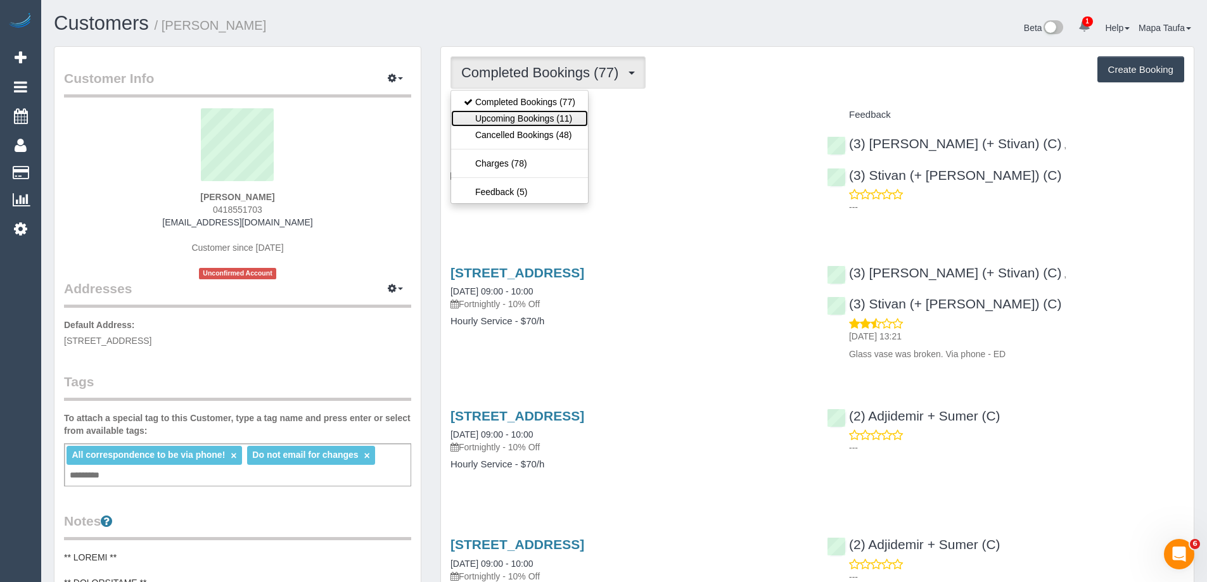
click at [537, 122] on link "Upcoming Bookings (11)" at bounding box center [519, 118] width 137 height 16
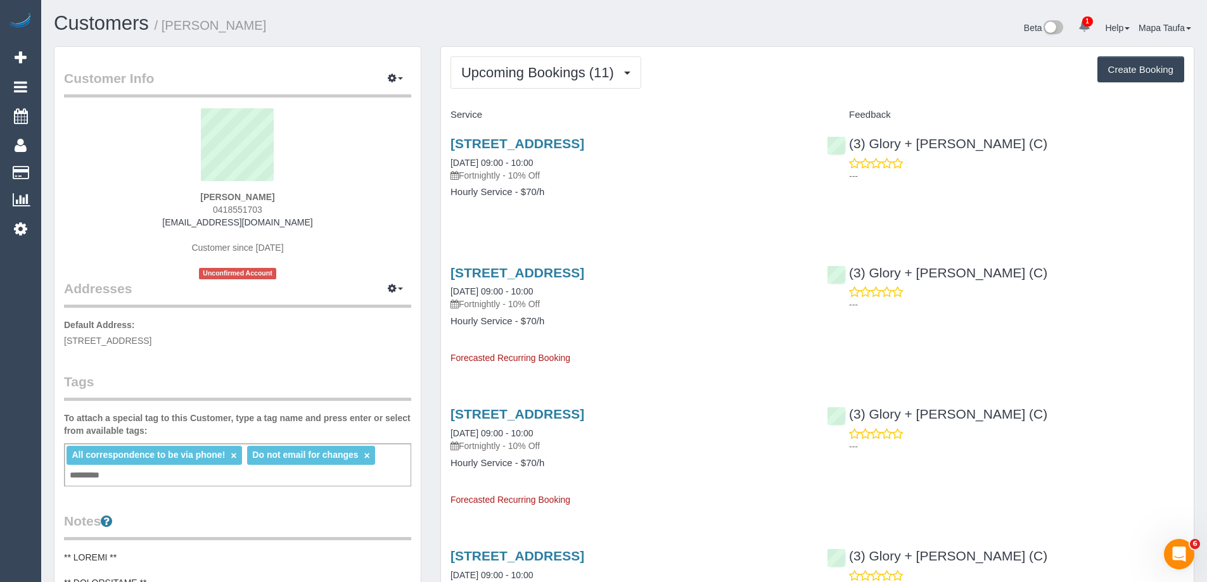
drag, startPoint x: 293, startPoint y: 216, endPoint x: 219, endPoint y: 212, distance: 73.6
click at [219, 212] on div "[PERSON_NAME] 0418551703 [PERSON_NAME][EMAIL_ADDRESS][DOMAIN_NAME] Customer sin…" at bounding box center [237, 193] width 347 height 171
click at [296, 209] on div "[PERSON_NAME] 0418551703 [PERSON_NAME][EMAIL_ADDRESS][DOMAIN_NAME] Customer sin…" at bounding box center [237, 193] width 347 height 171
drag, startPoint x: 241, startPoint y: 210, endPoint x: 213, endPoint y: 210, distance: 27.2
click at [213, 210] on div "[PERSON_NAME] 0418551703 [PERSON_NAME][EMAIL_ADDRESS][DOMAIN_NAME] Customer sin…" at bounding box center [237, 193] width 347 height 171
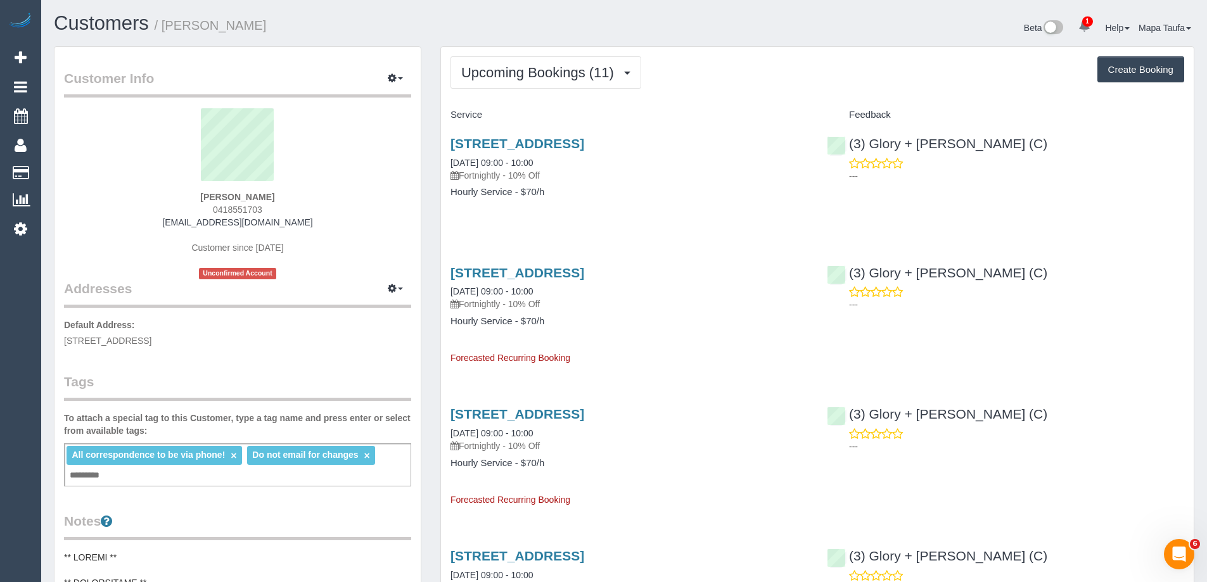
copy span "0418551703"
click at [476, 78] on span "Upcoming Bookings (11)" at bounding box center [540, 73] width 159 height 16
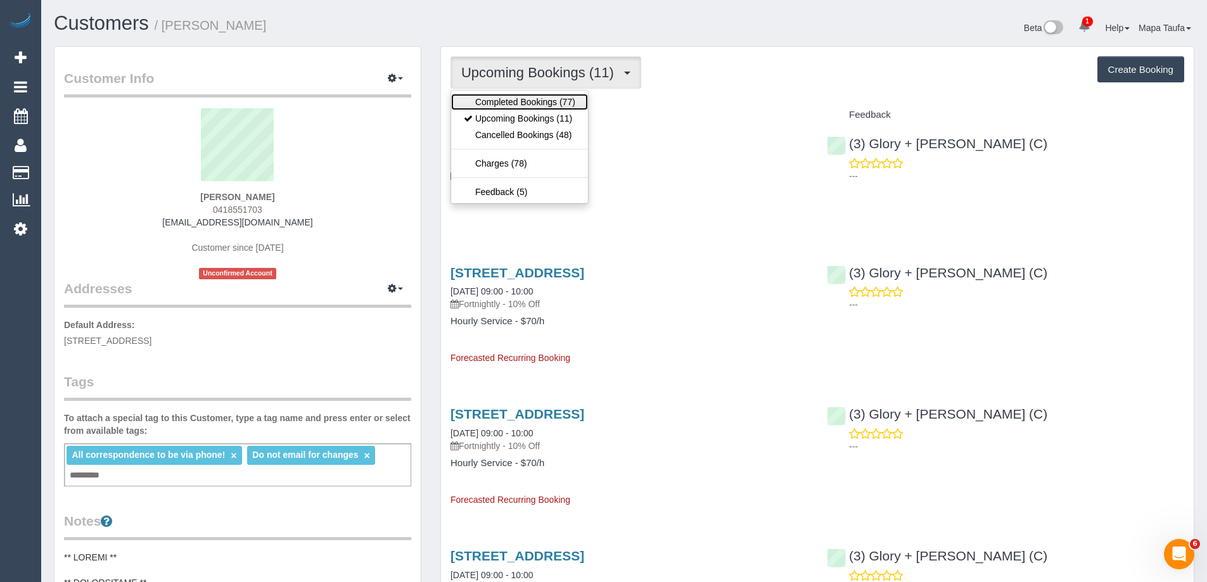
click at [485, 99] on link "Completed Bookings (77)" at bounding box center [519, 102] width 137 height 16
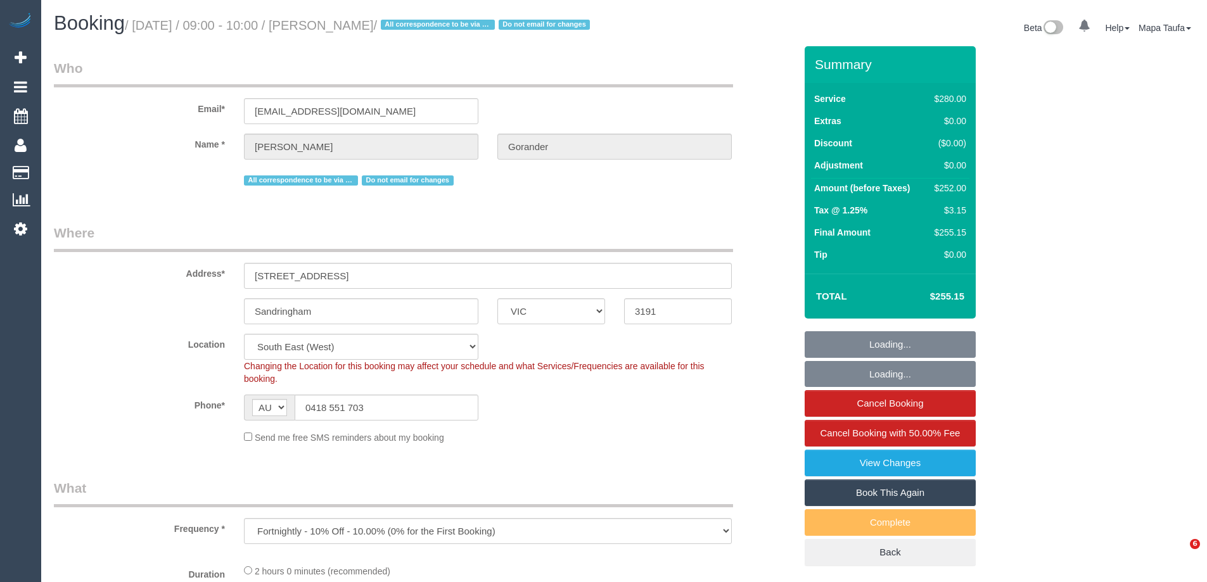
select select "VIC"
select select "object:922"
select select "2"
select select "number:32"
select select "number:14"
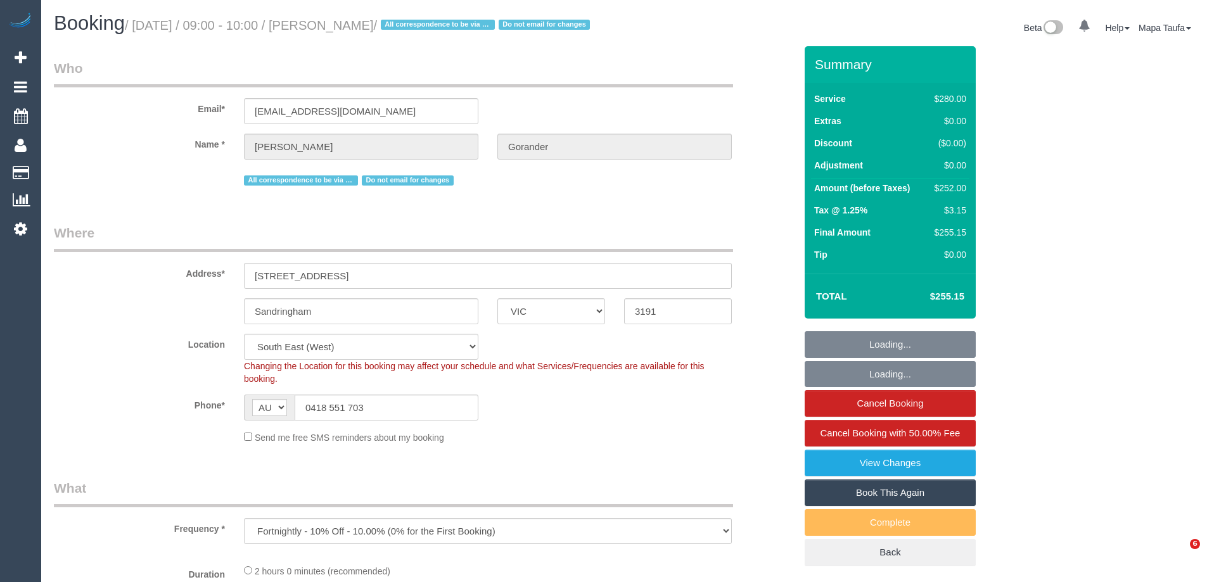
select select "number:19"
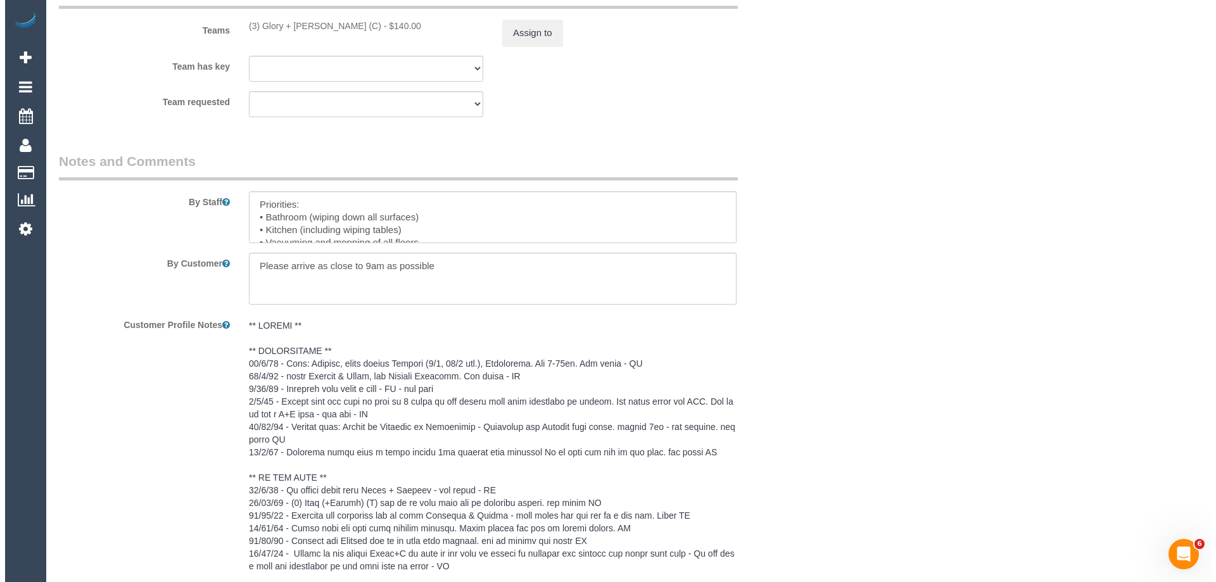
scroll to position [2090, 0]
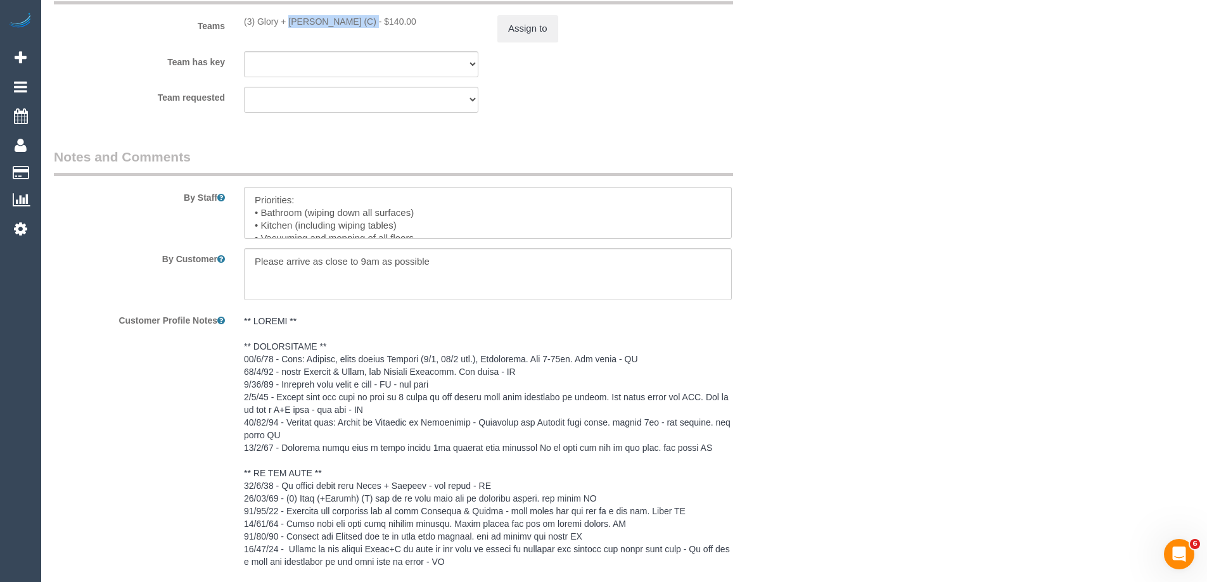
drag, startPoint x: 326, startPoint y: 38, endPoint x: 253, endPoint y: 36, distance: 72.9
click at [253, 28] on div "(3) Glory + Mary (C) - $140.00" at bounding box center [361, 21] width 234 height 13
copy div "Glory + Mary (C)"
click at [525, 41] on button "Assign to" at bounding box center [527, 28] width 61 height 27
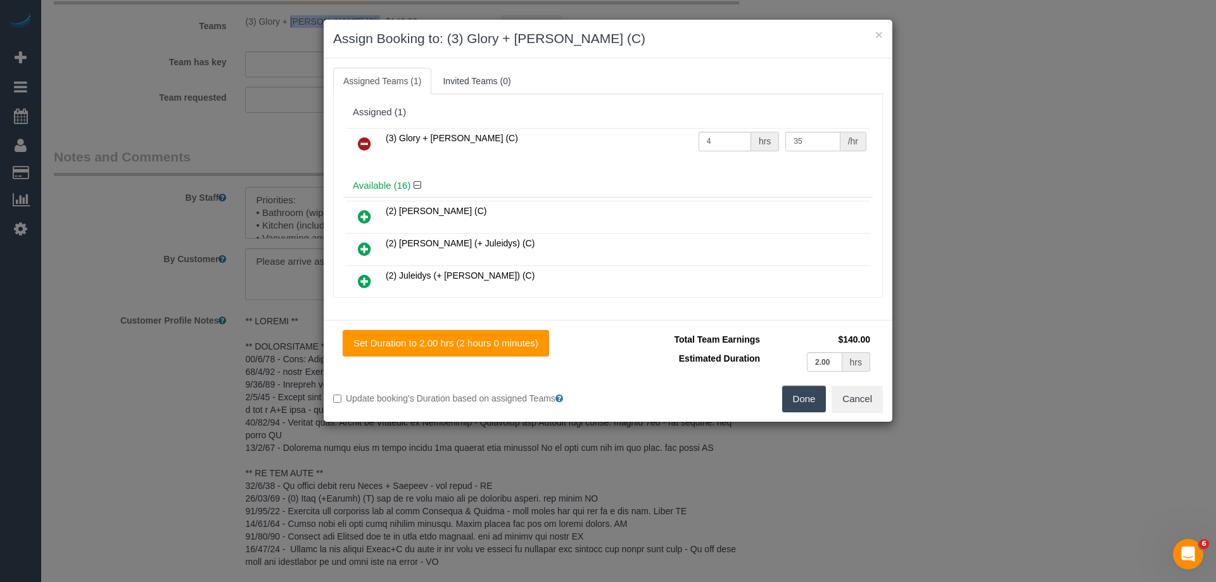
click at [360, 143] on icon at bounding box center [364, 143] width 13 height 15
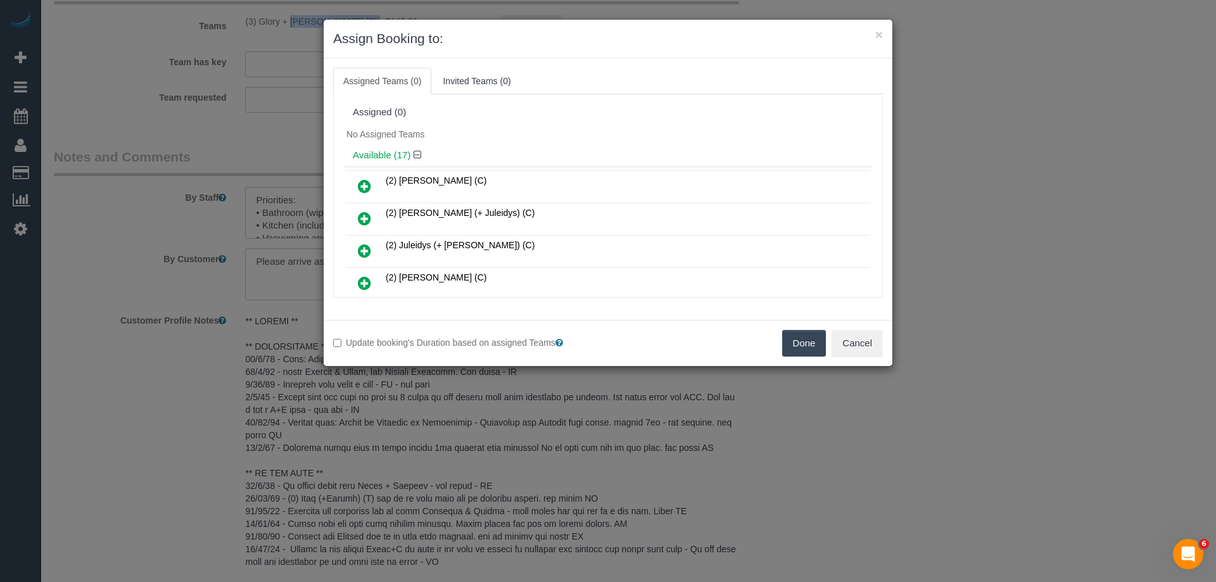
click at [796, 345] on button "Done" at bounding box center [804, 343] width 44 height 27
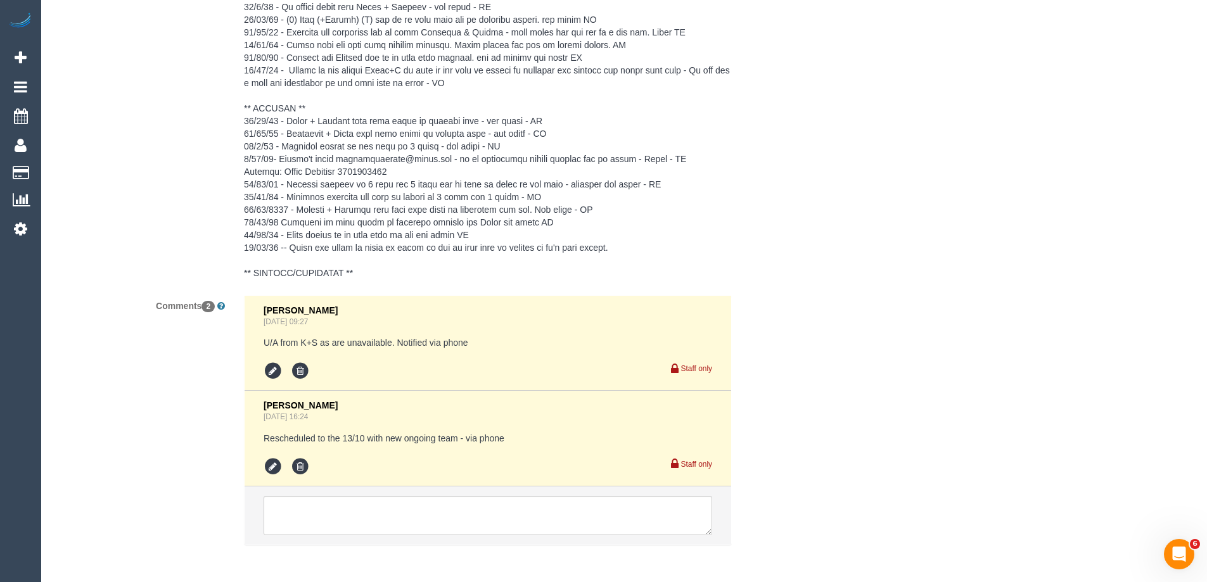
scroll to position [2640, 0]
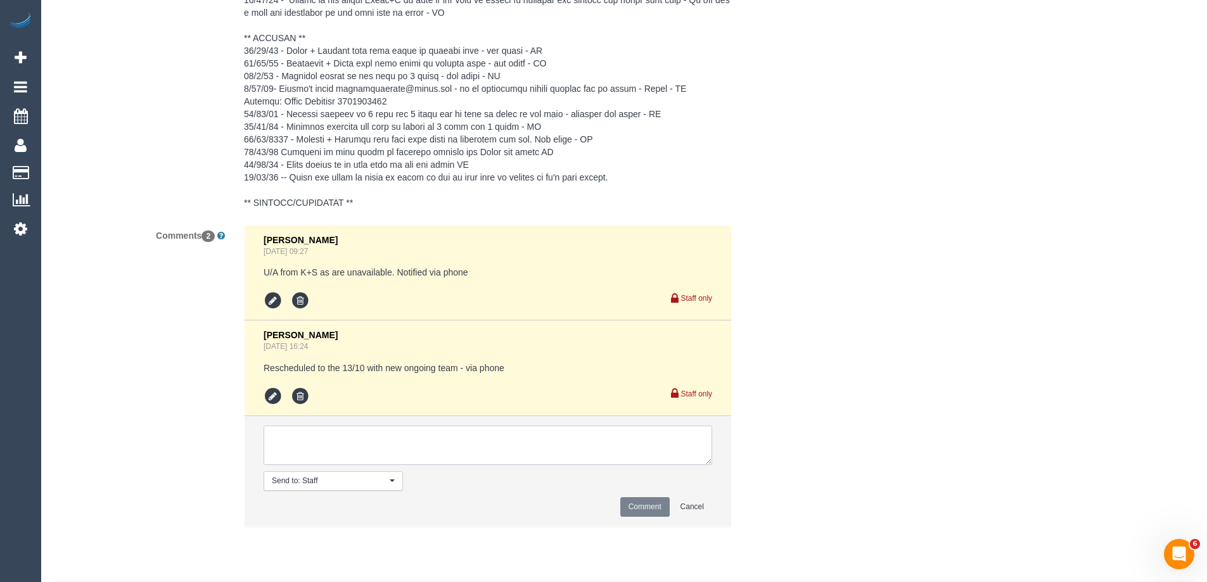
click at [317, 460] on textarea at bounding box center [488, 445] width 448 height 39
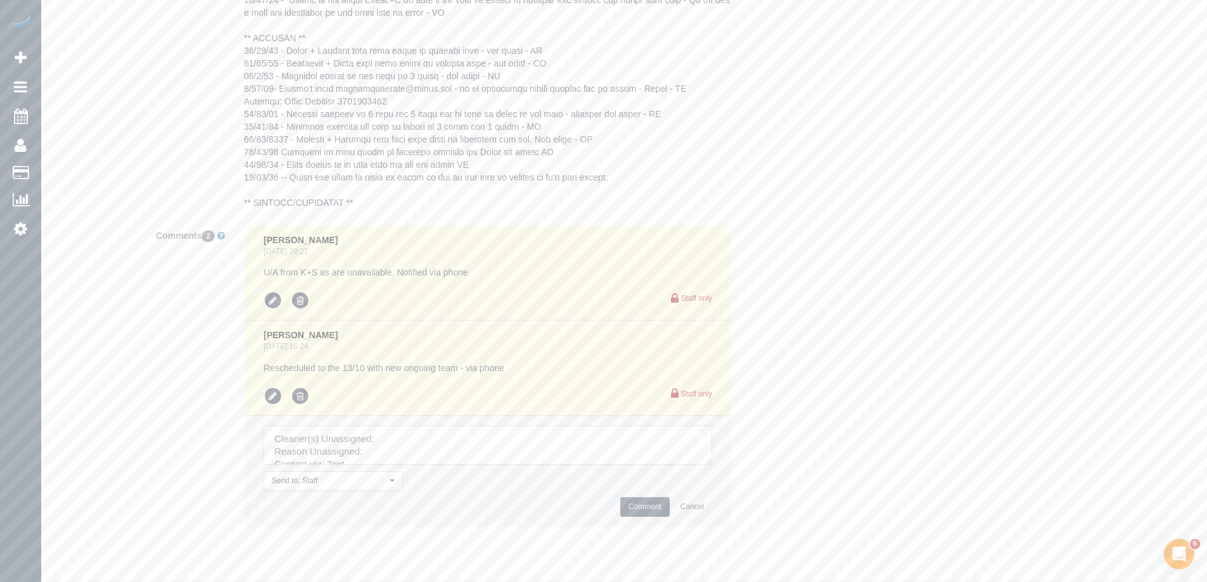
click at [414, 462] on textarea at bounding box center [488, 445] width 448 height 39
paste textarea "Glory + Mary (C)"
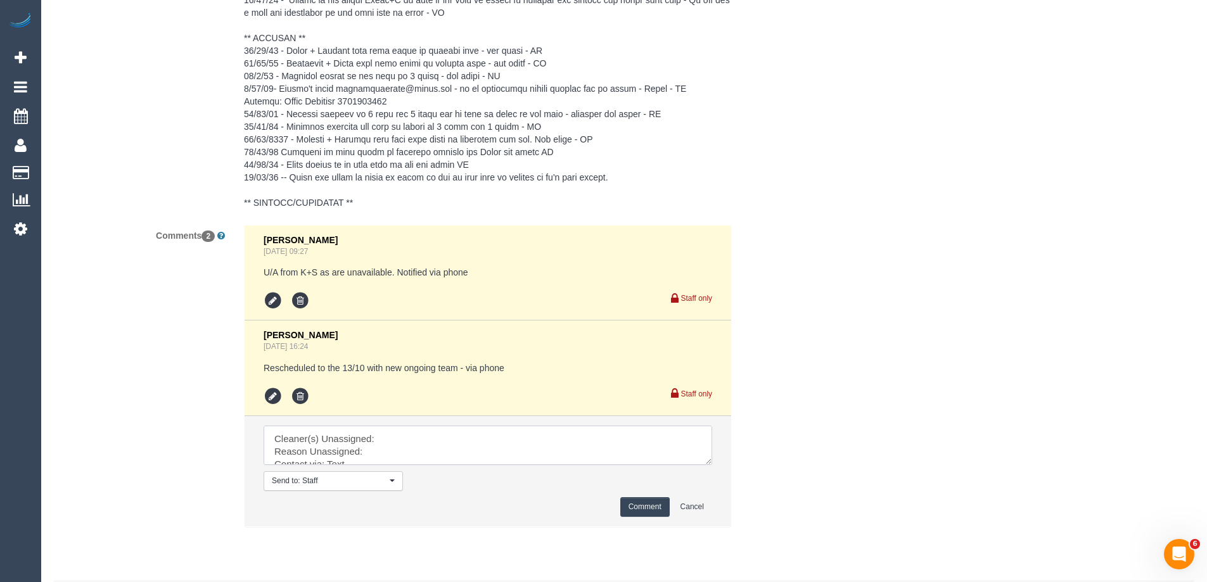
click at [405, 458] on textarea at bounding box center [488, 445] width 448 height 39
paste textarea "Glory + Mary (C)"
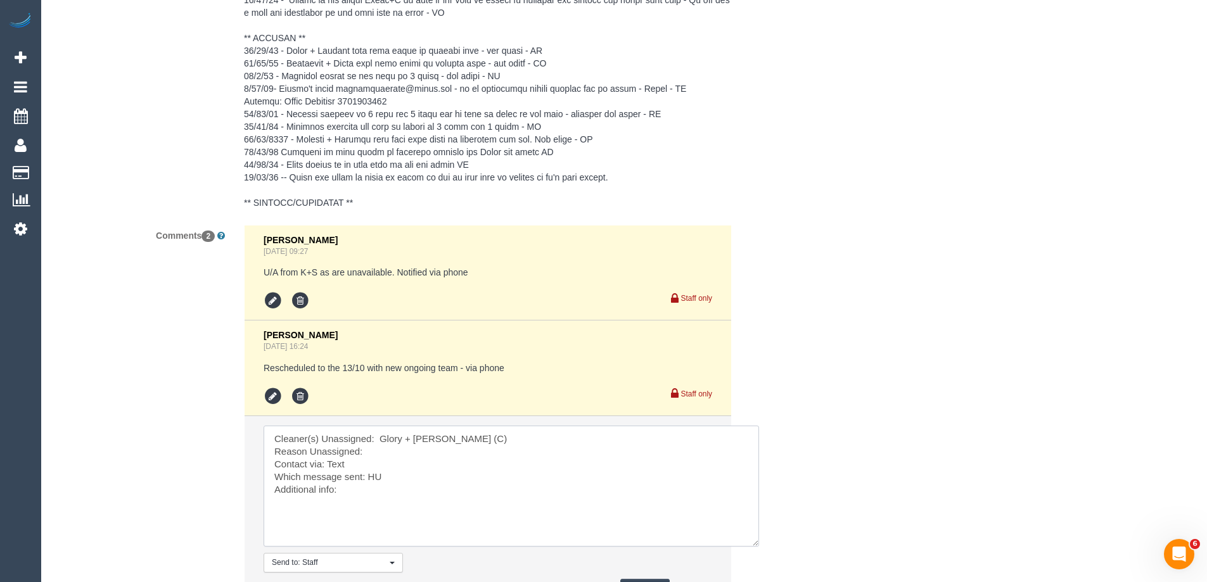
drag, startPoint x: 722, startPoint y: 501, endPoint x: 737, endPoint y: 555, distance: 56.1
click at [753, 547] on textarea at bounding box center [511, 486] width 495 height 121
click at [414, 468] on textarea at bounding box center [511, 487] width 495 height 123
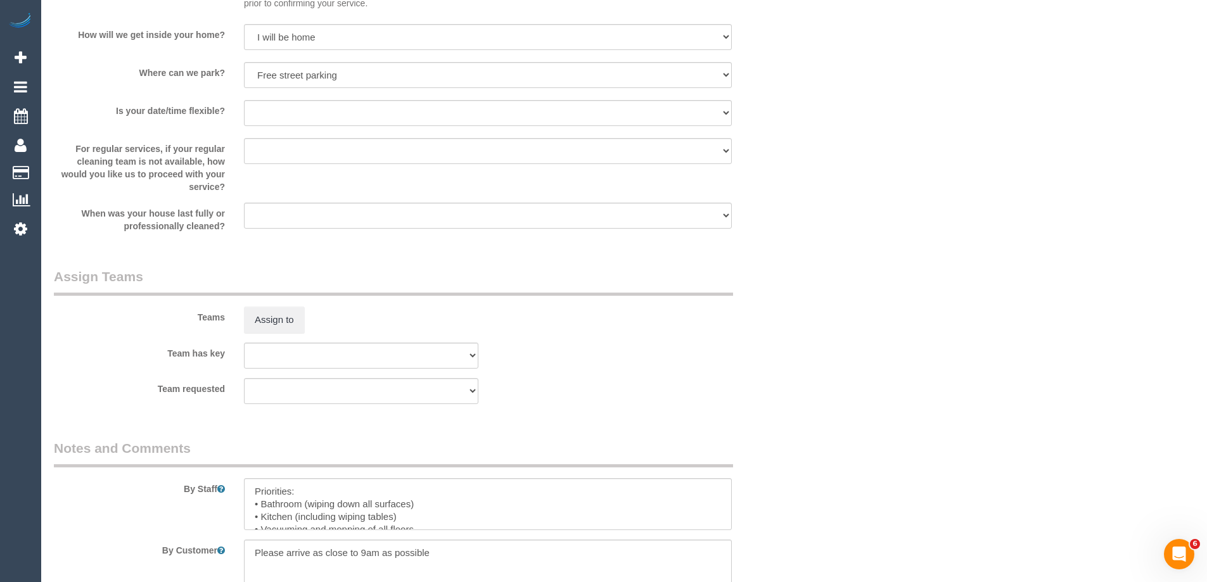
scroll to position [1689, 0]
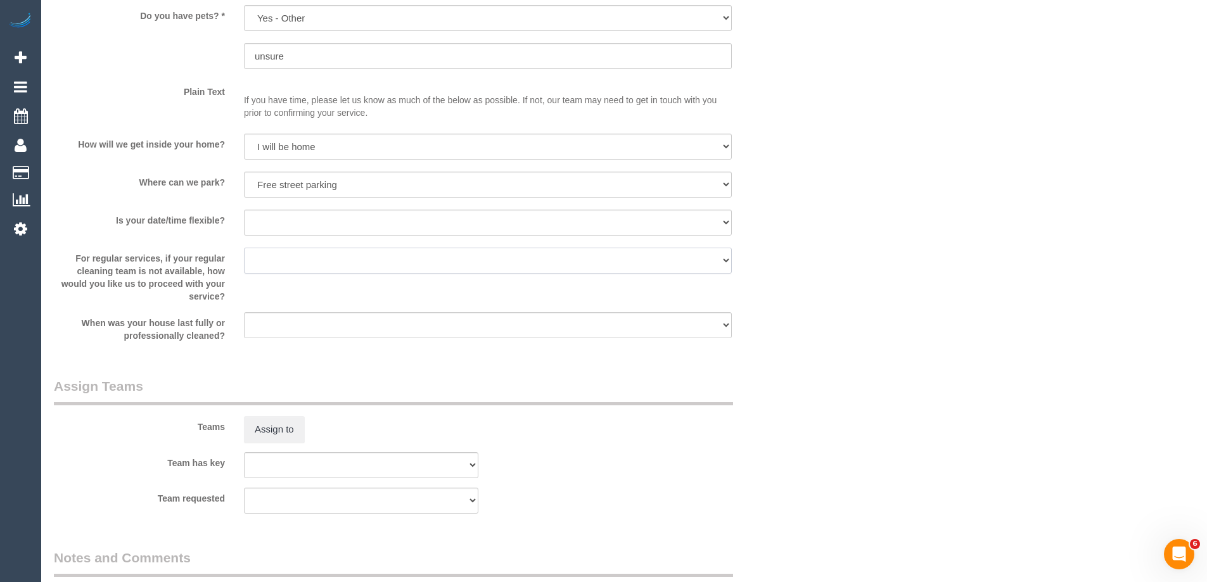
click at [476, 274] on select "Arrange a cleaner to cover and do not bother you Arrange a cleaner to cover and…" at bounding box center [488, 261] width 488 height 26
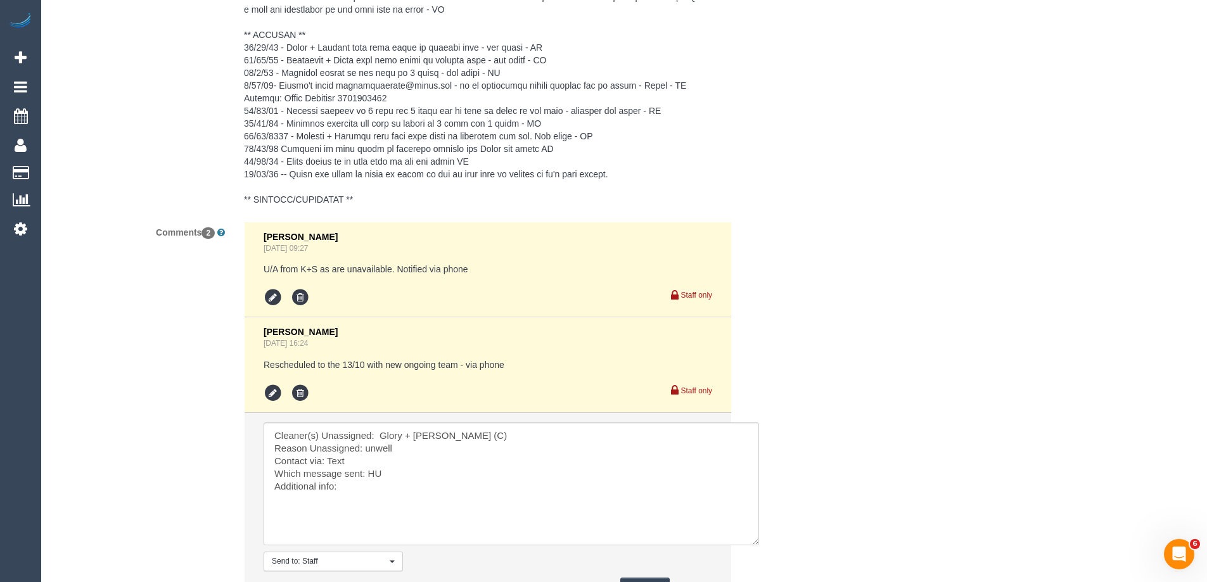
scroll to position [2766, 0]
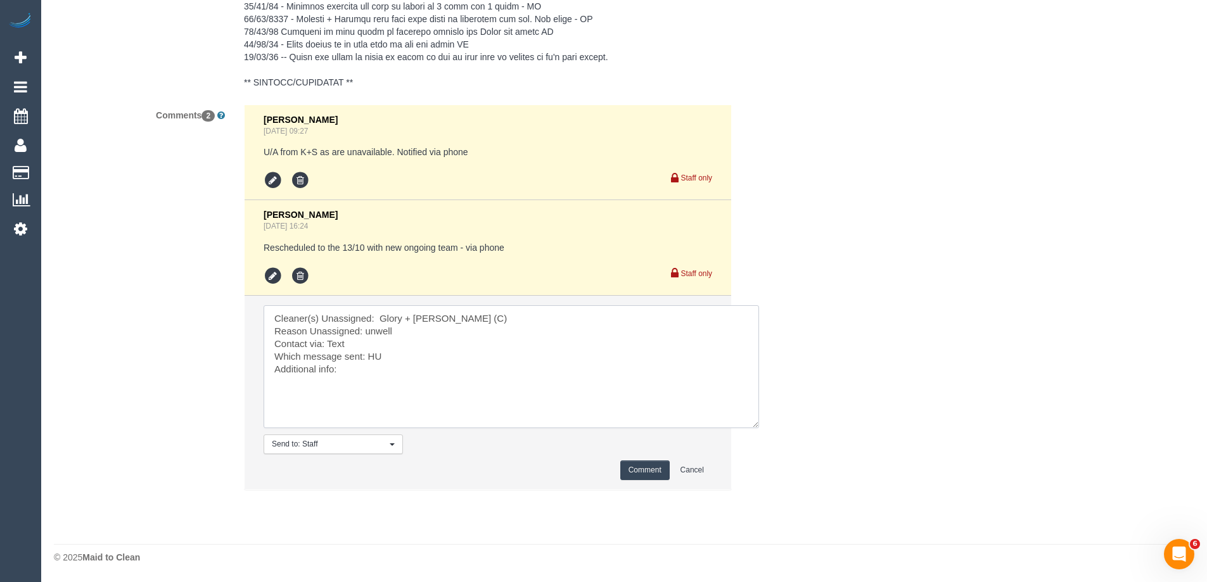
click at [374, 364] on textarea at bounding box center [511, 366] width 495 height 123
type textarea "Cleaner(s) Unassigned: Glory + Mary (C) Reason Unassigned: unwell Contact via: …"
drag, startPoint x: 627, startPoint y: 479, endPoint x: 604, endPoint y: 492, distance: 26.9
click at [627, 480] on button "Comment" at bounding box center [644, 471] width 49 height 20
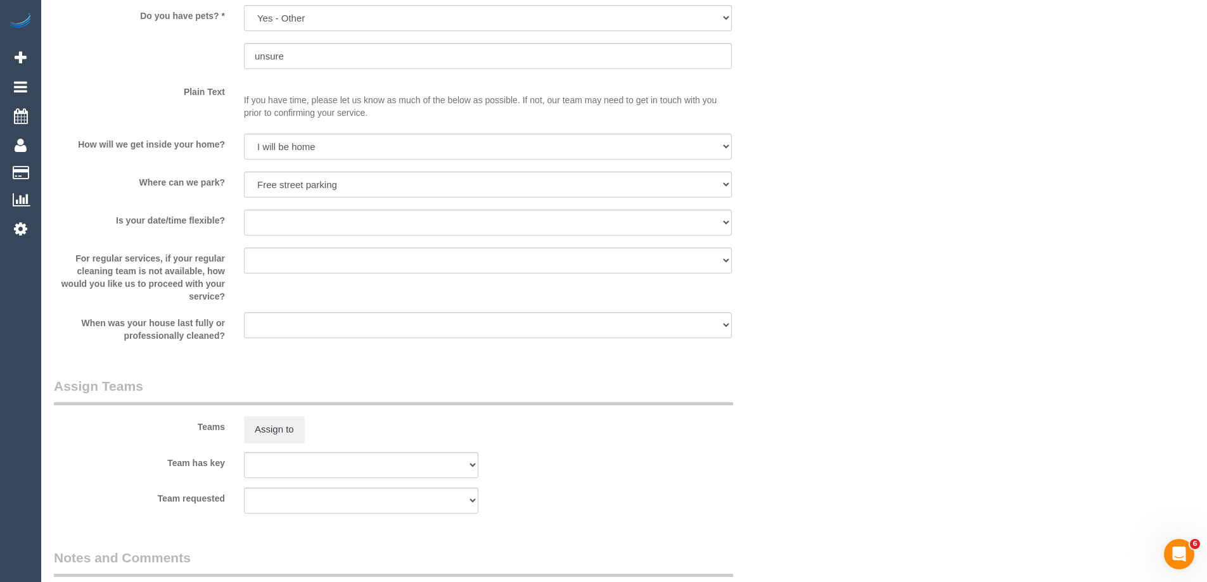
scroll to position [251, 0]
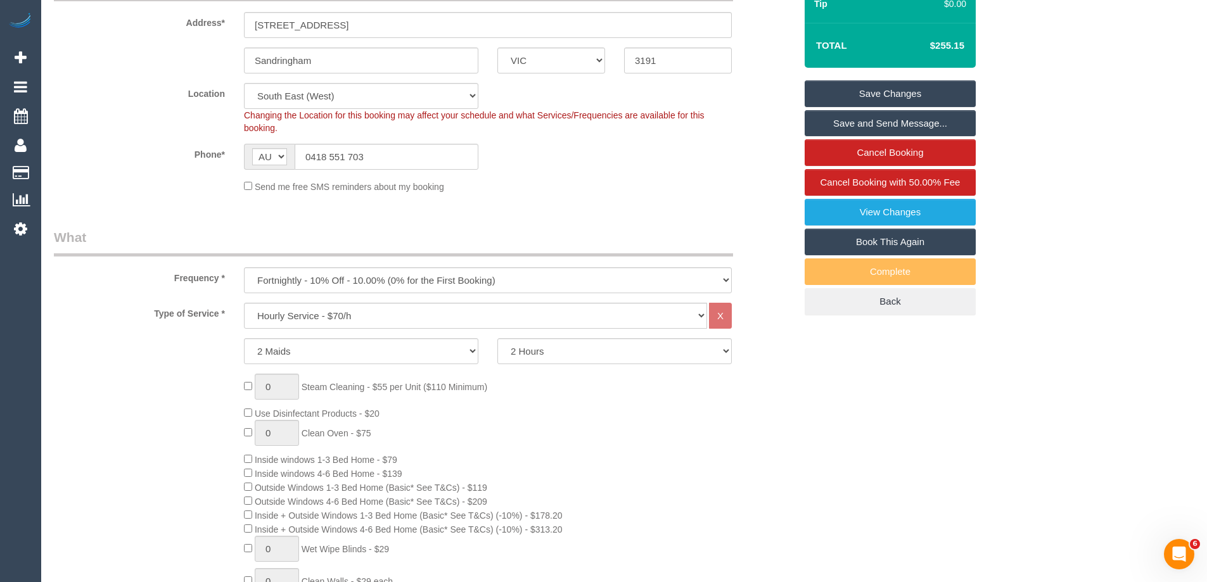
click at [897, 107] on link "Save Changes" at bounding box center [889, 93] width 171 height 27
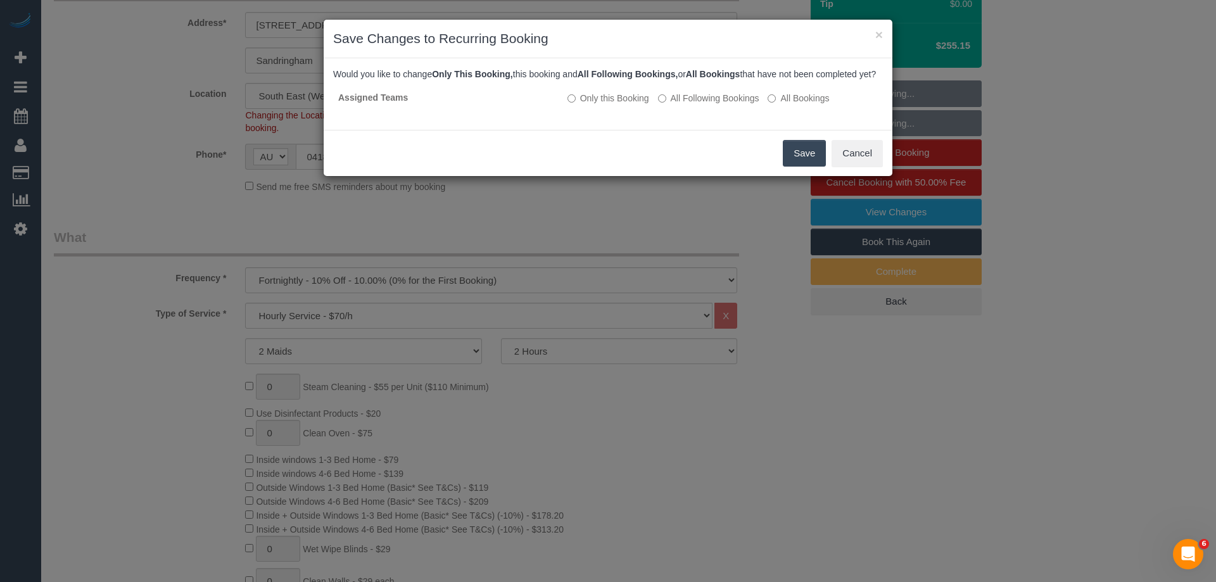
click at [799, 166] on button "Save" at bounding box center [804, 153] width 43 height 27
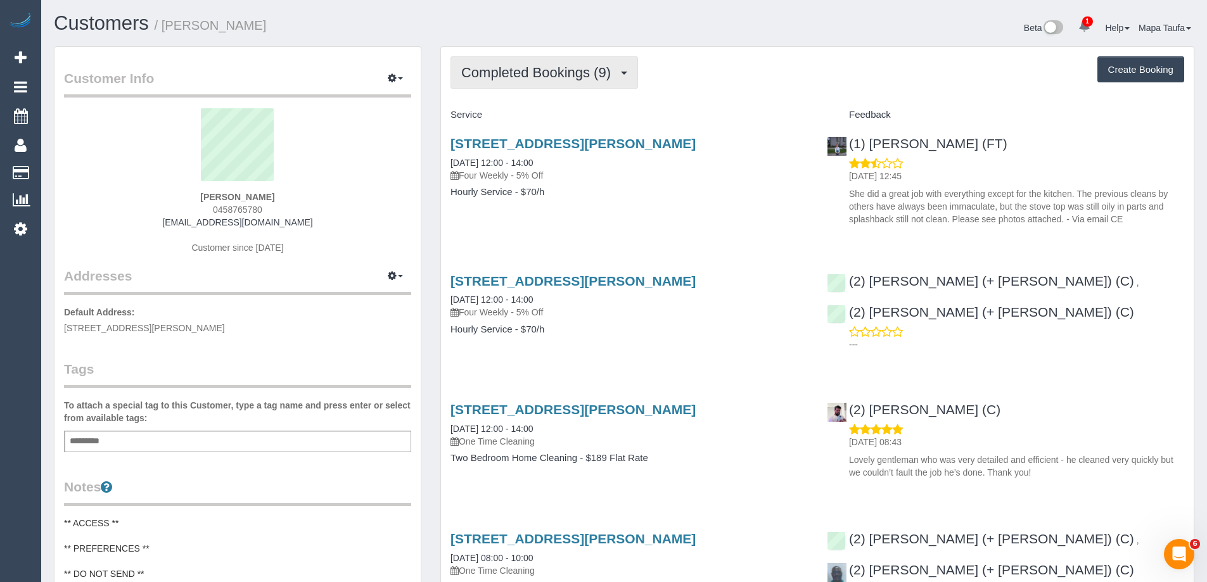
click at [507, 68] on span "Completed Bookings (9)" at bounding box center [539, 73] width 156 height 16
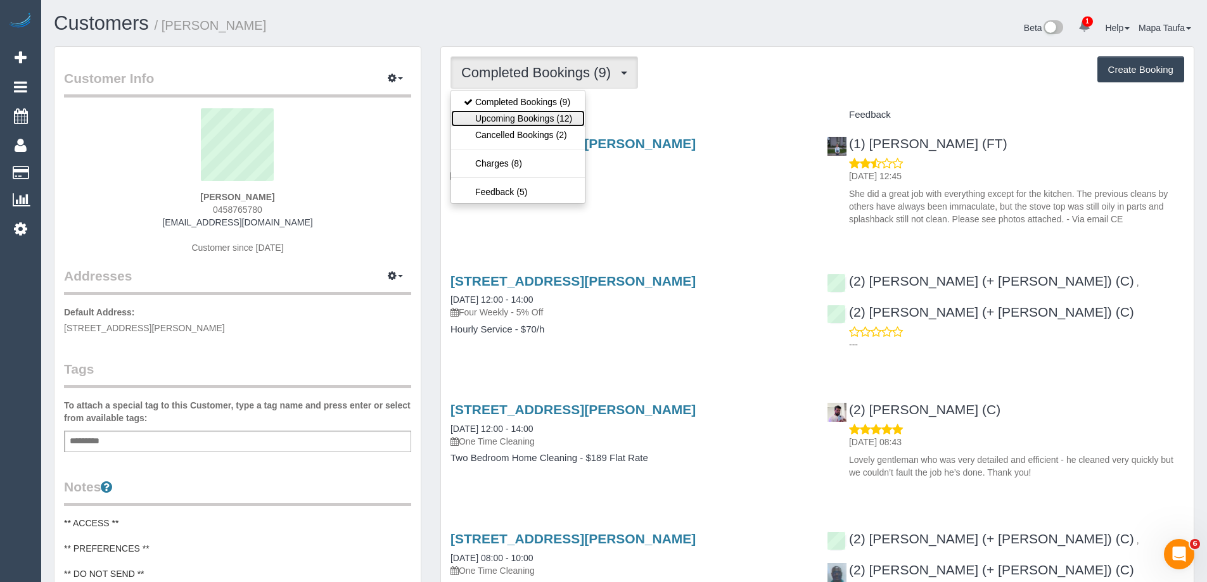
click at [518, 118] on link "Upcoming Bookings (12)" at bounding box center [518, 118] width 134 height 16
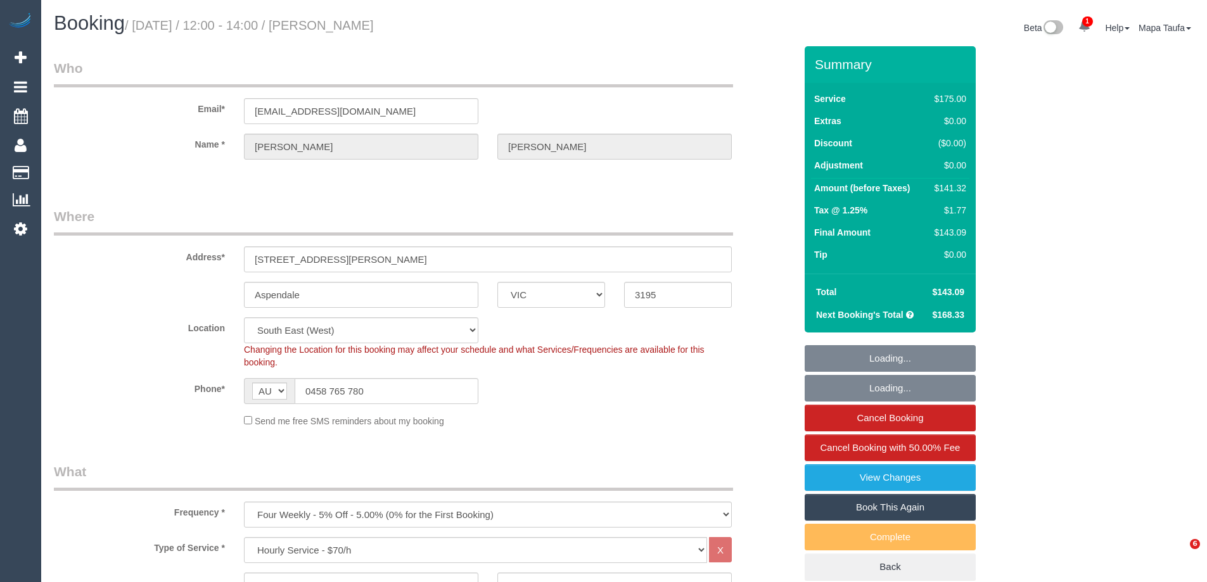
select select "VIC"
select select "150"
select select "string:stripe-pm_1RRrkS2GScqysDRVV9CX4UcQ"
select select "number:30"
select select "number:14"
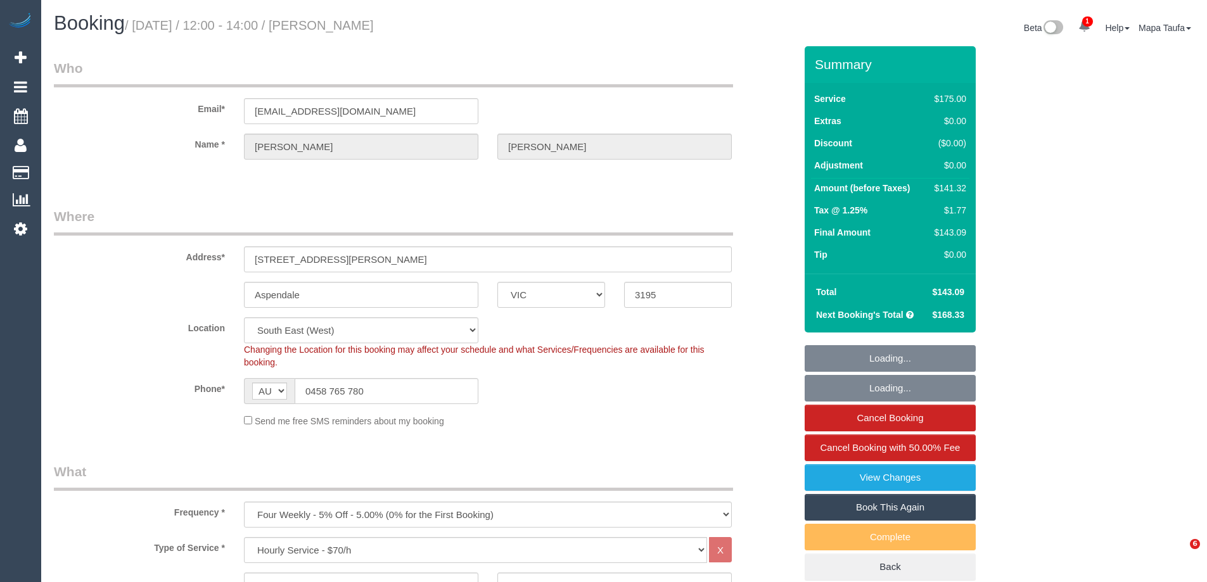
select select "number:19"
select select "number:22"
select select "number:34"
select select "number:13"
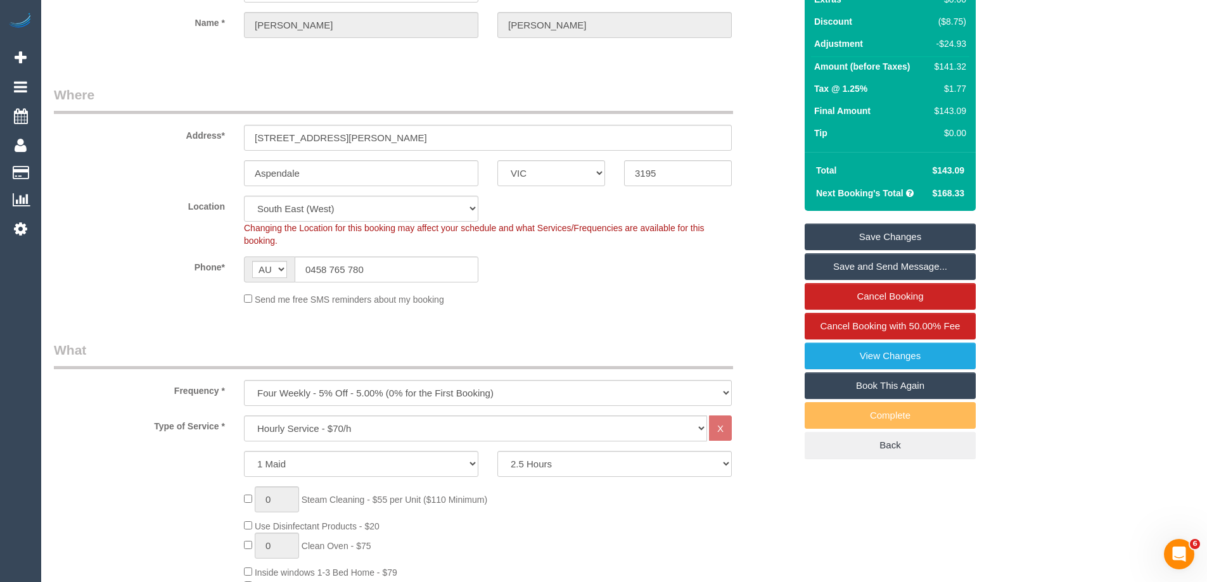
scroll to position [317, 0]
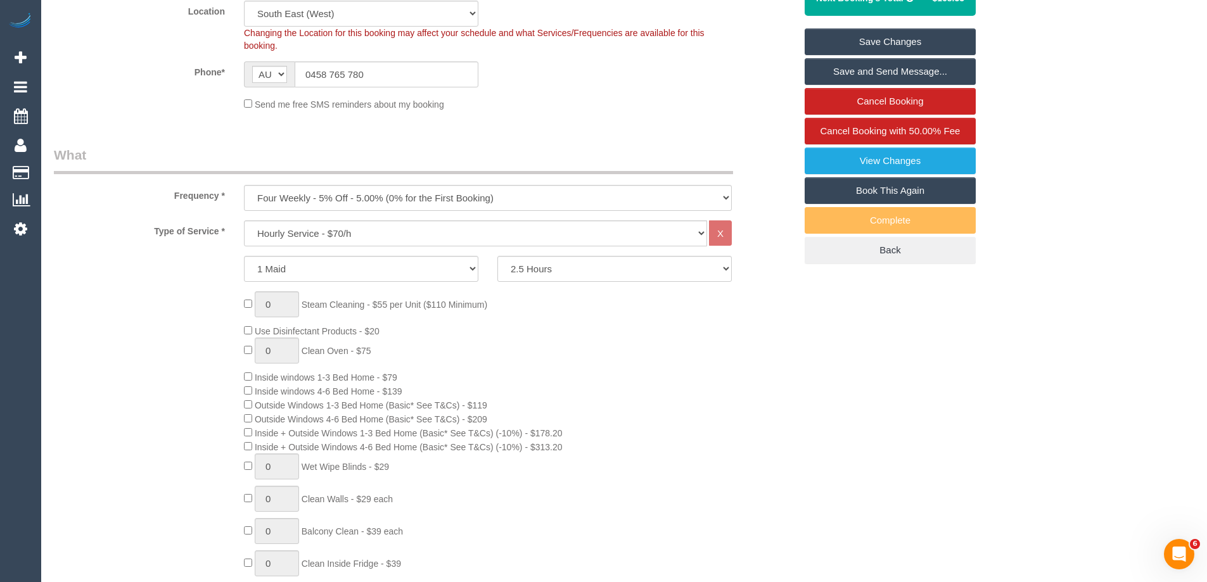
click at [384, 93] on sui-booking-location "Location [GEOGRAPHIC_DATA] (North) East (South) [GEOGRAPHIC_DATA] (East) [GEOGR…" at bounding box center [424, 56] width 741 height 110
click at [384, 79] on input "0458 765 780" at bounding box center [387, 74] width 184 height 26
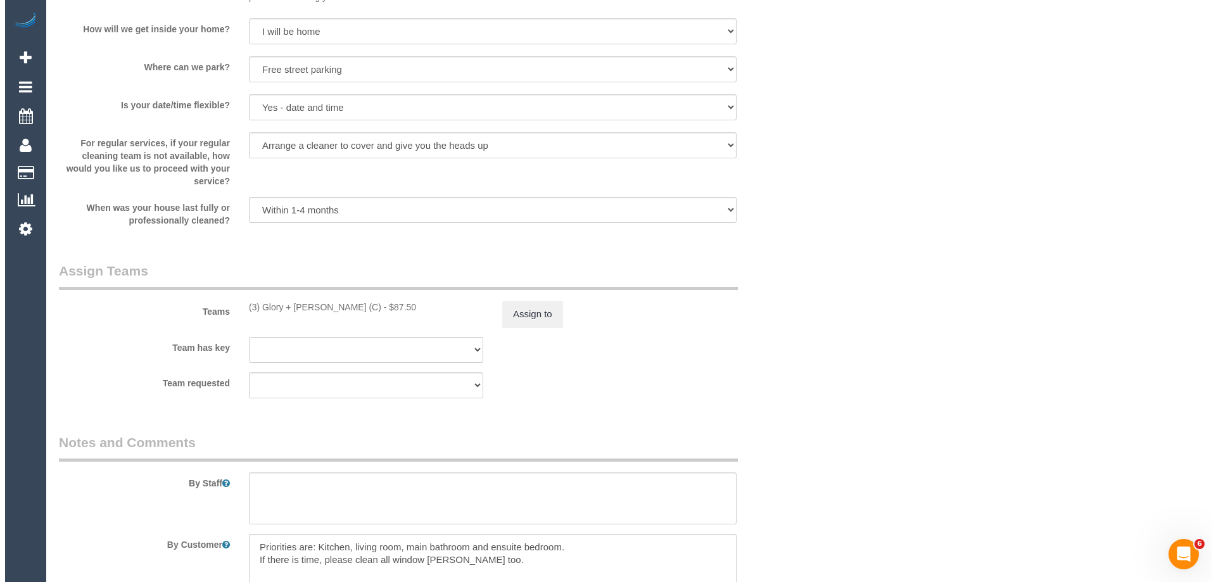
scroll to position [1774, 0]
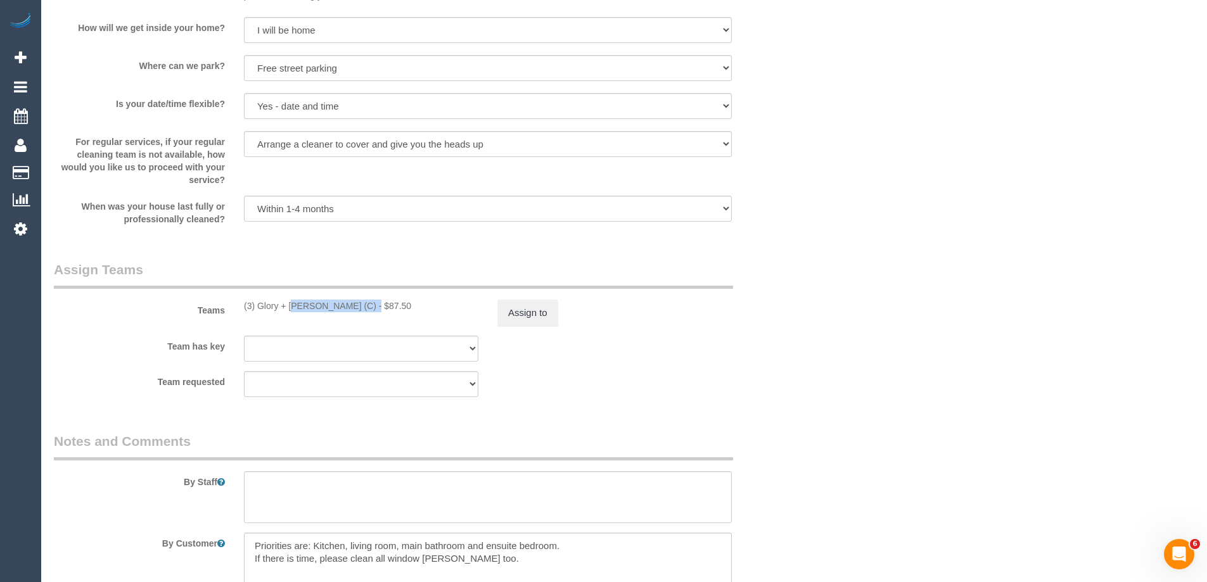
drag, startPoint x: 327, startPoint y: 307, endPoint x: 259, endPoint y: 305, distance: 68.4
click at [259, 305] on div "(3) Glory + [PERSON_NAME] (C) - $87.50" at bounding box center [361, 306] width 234 height 13
click at [537, 308] on button "Assign to" at bounding box center [527, 313] width 61 height 27
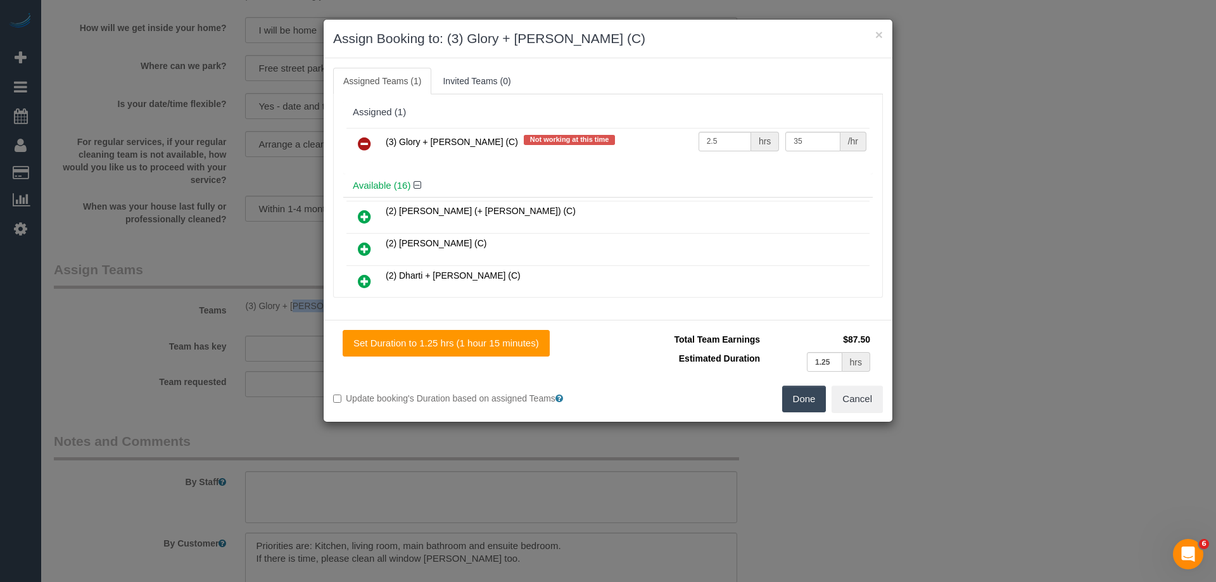
click at [370, 144] on link at bounding box center [365, 144] width 30 height 25
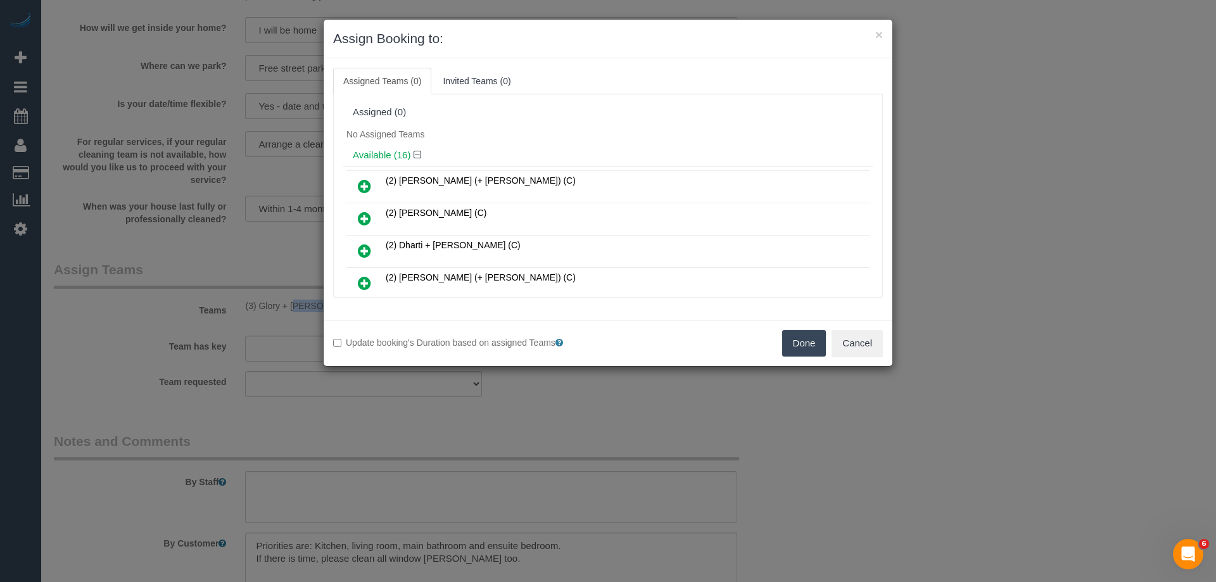
click at [798, 340] on button "Done" at bounding box center [804, 343] width 44 height 27
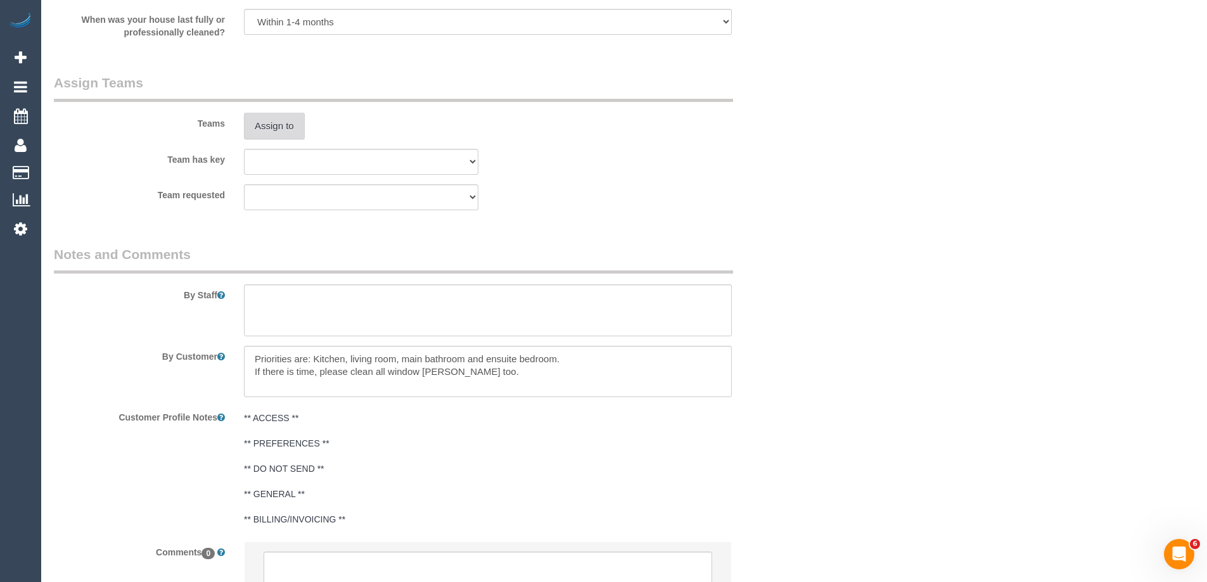
scroll to position [2071, 0]
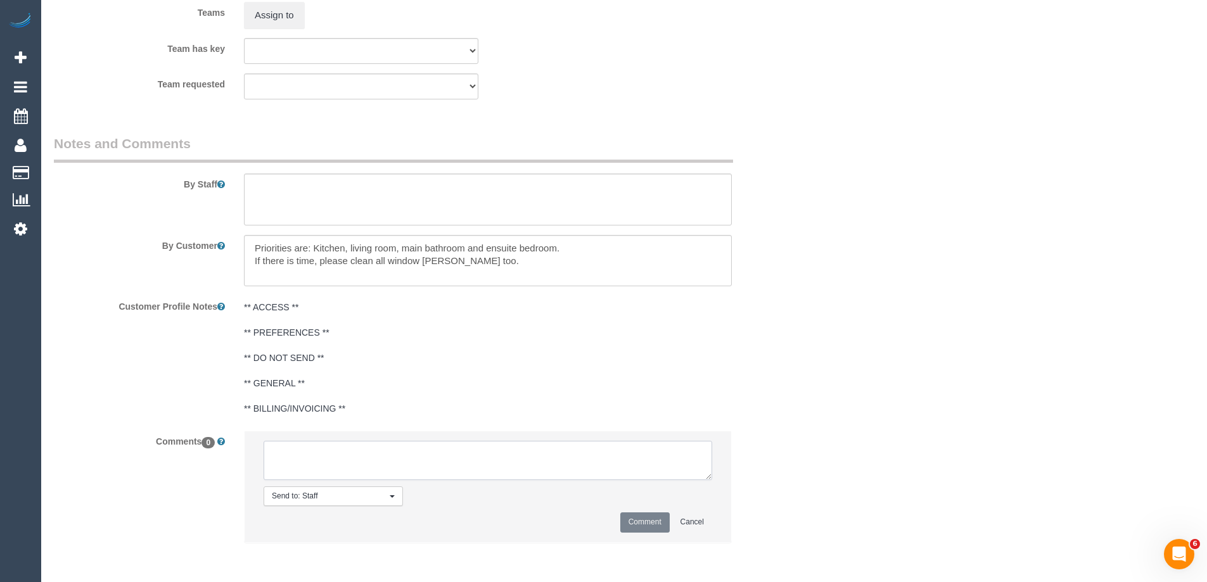
click at [324, 443] on textarea at bounding box center [488, 460] width 448 height 39
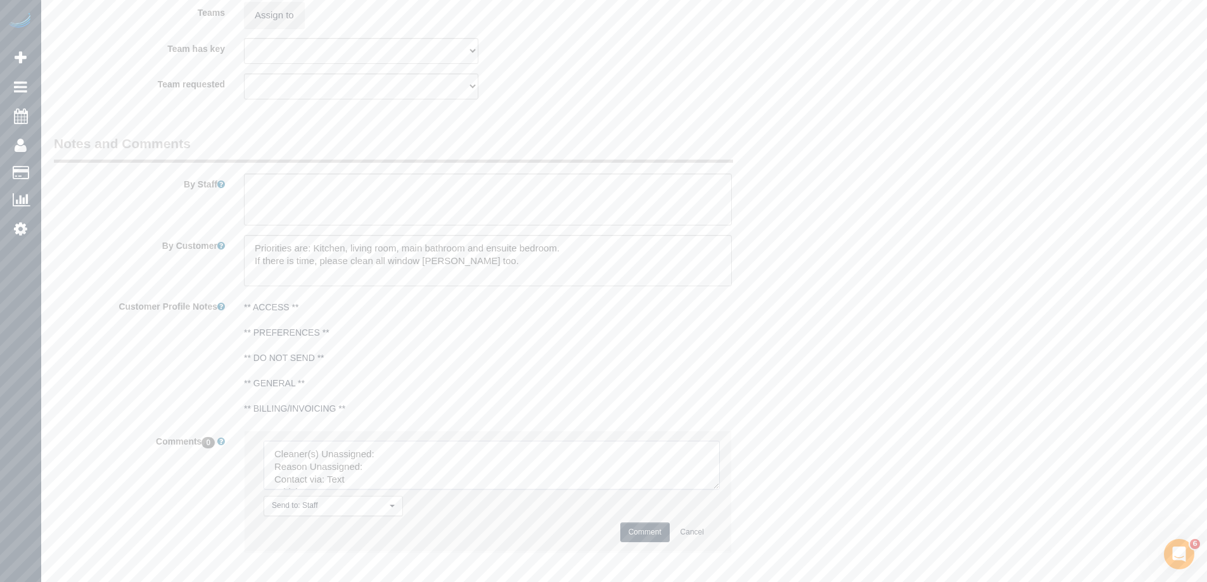
drag, startPoint x: 716, startPoint y: 486, endPoint x: 733, endPoint y: 534, distance: 50.5
click at [720, 490] on textarea at bounding box center [492, 465] width 456 height 49
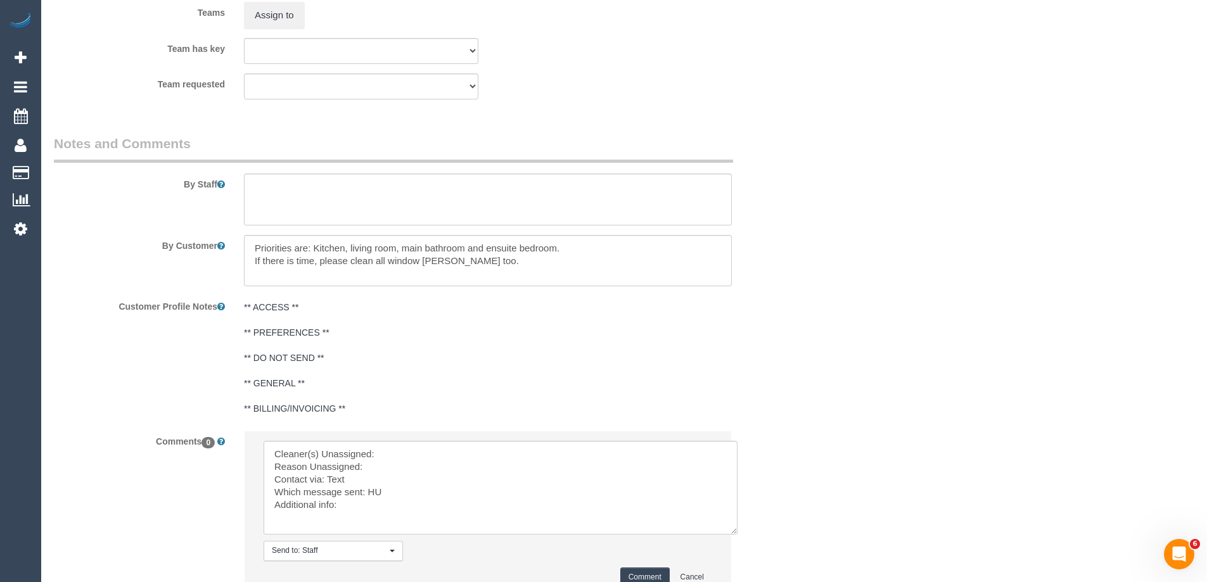
click at [399, 442] on li "Send to: Staff Nothing selected Send to: Staff Send to: Customer Send to: Team …" at bounding box center [488, 513] width 486 height 165
click at [404, 459] on textarea at bounding box center [501, 488] width 474 height 94
paste textarea "Glory + [PERSON_NAME] (C) -"
click at [393, 467] on textarea at bounding box center [501, 488] width 474 height 94
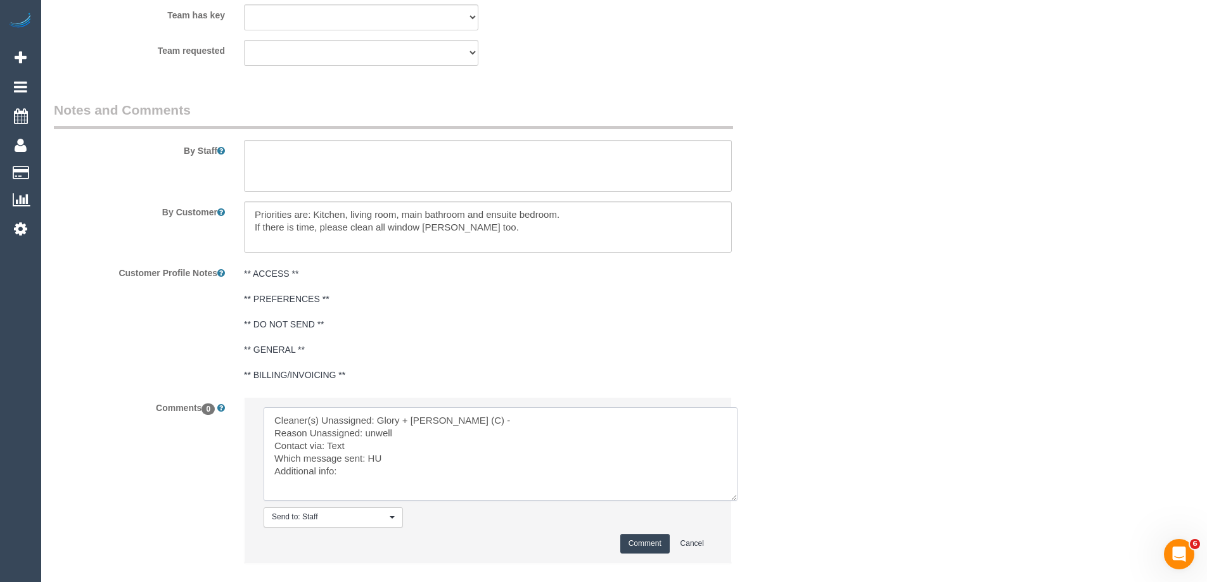
scroll to position [2135, 0]
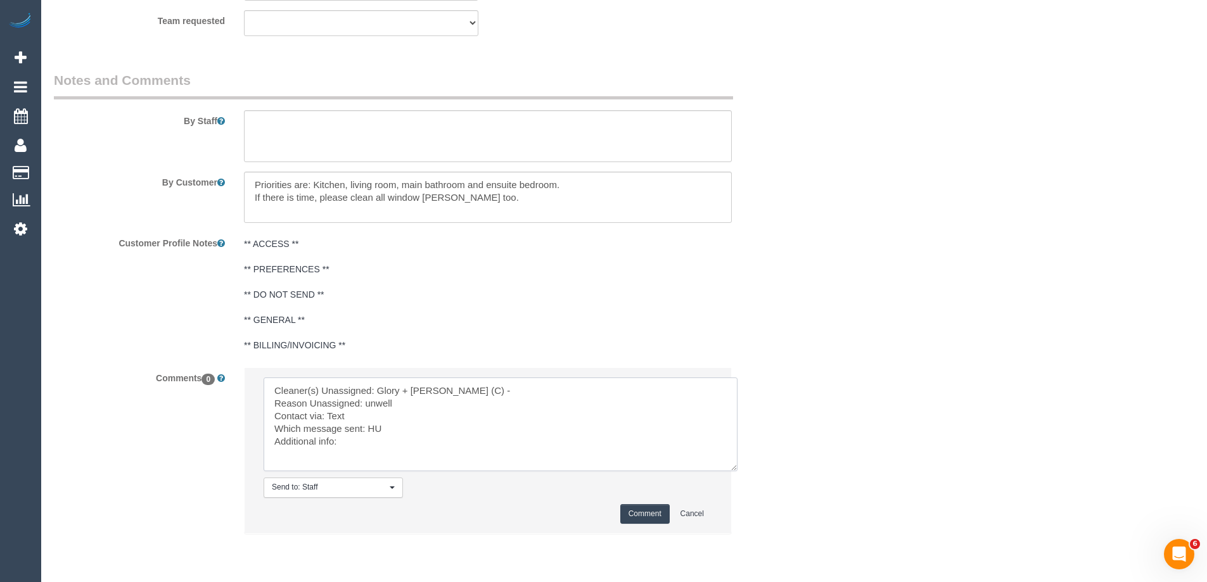
type textarea "Cleaner(s) Unassigned: Glory + [PERSON_NAME] (C) - Reason Unassigned: unwell Co…"
click at [644, 517] on button "Comment" at bounding box center [644, 514] width 49 height 20
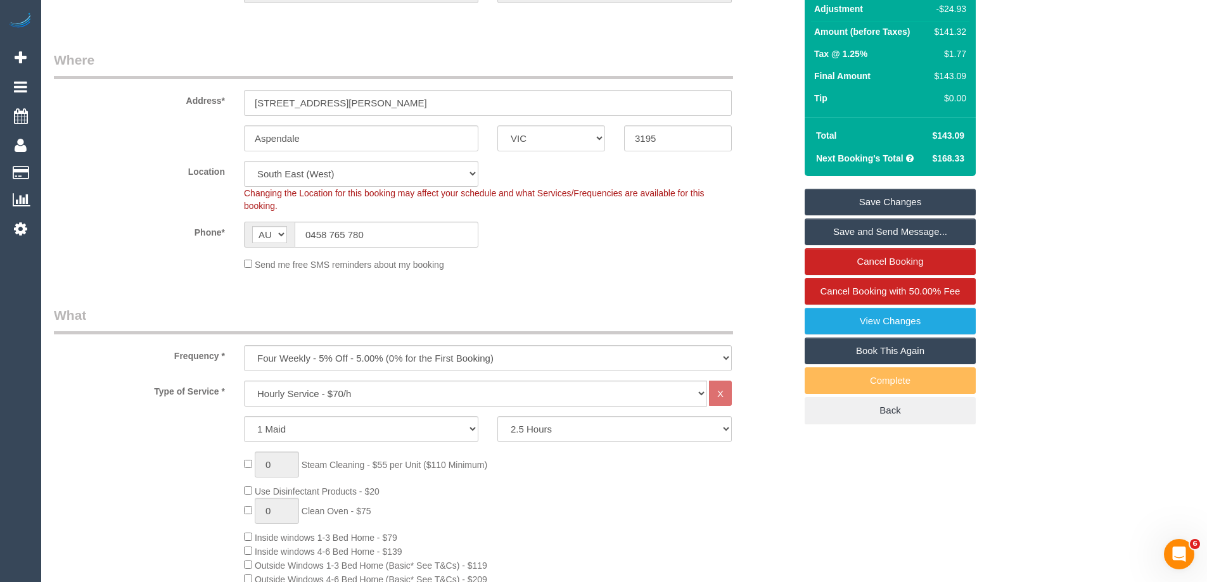
scroll to position [84, 0]
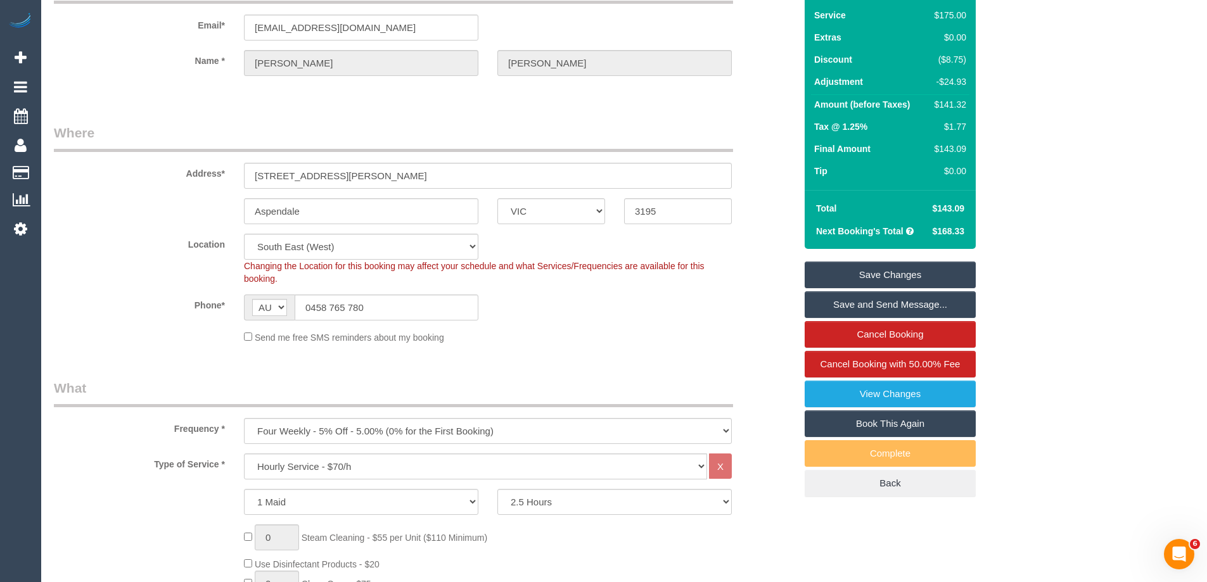
click at [894, 274] on link "Save Changes" at bounding box center [889, 275] width 171 height 27
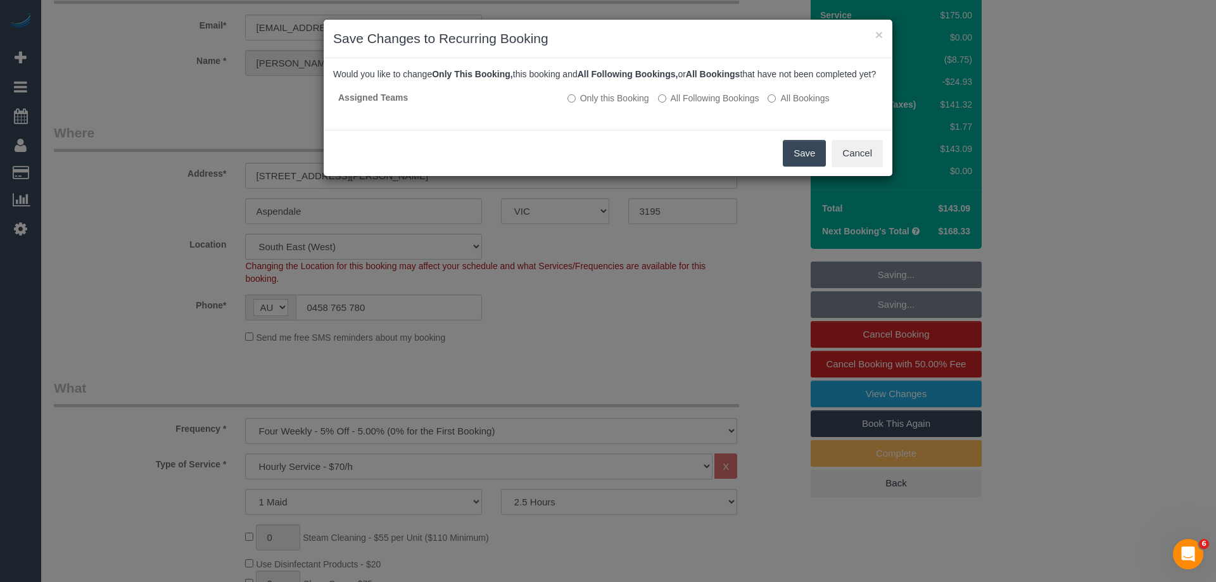
click at [799, 167] on button "Save" at bounding box center [804, 153] width 43 height 27
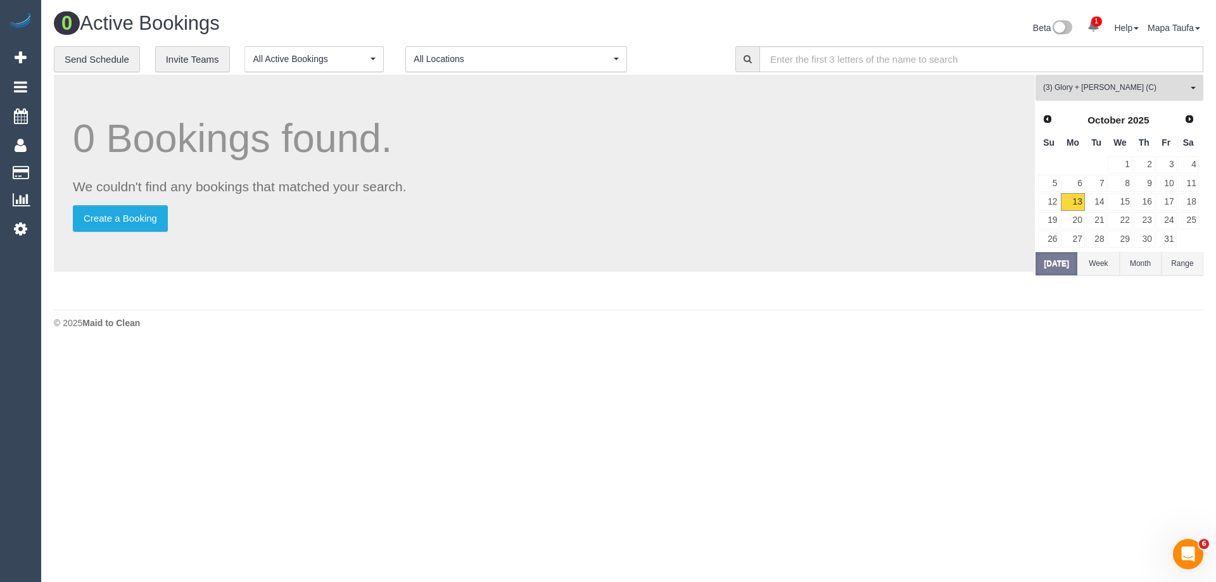
click at [1080, 92] on span "(3) Glory + [PERSON_NAME] (C)" at bounding box center [1115, 87] width 144 height 11
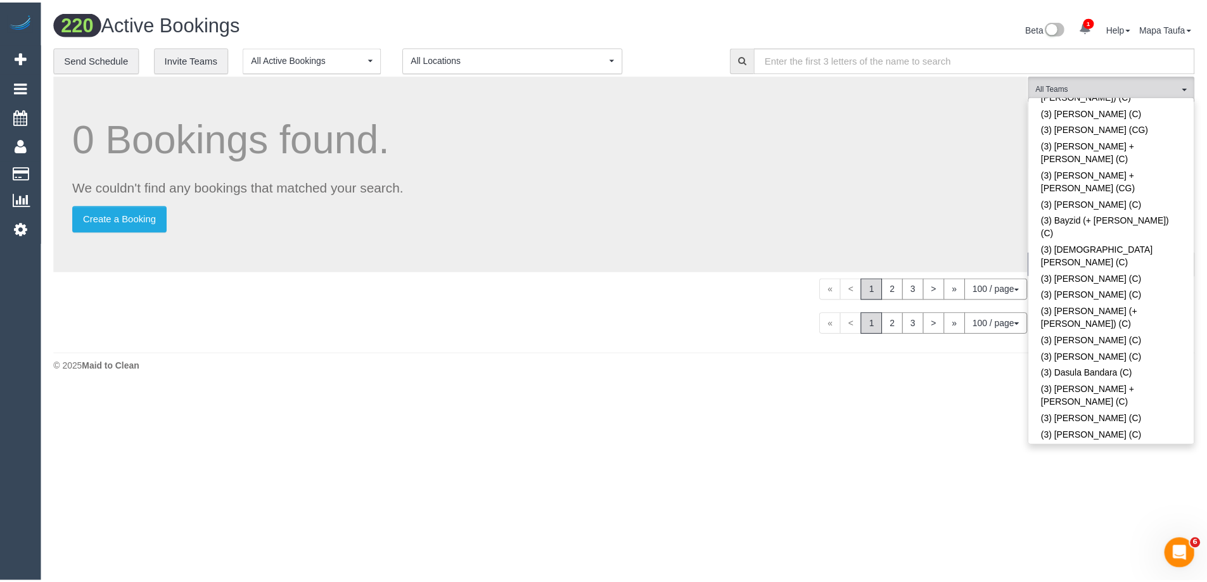
scroll to position [1529, 0]
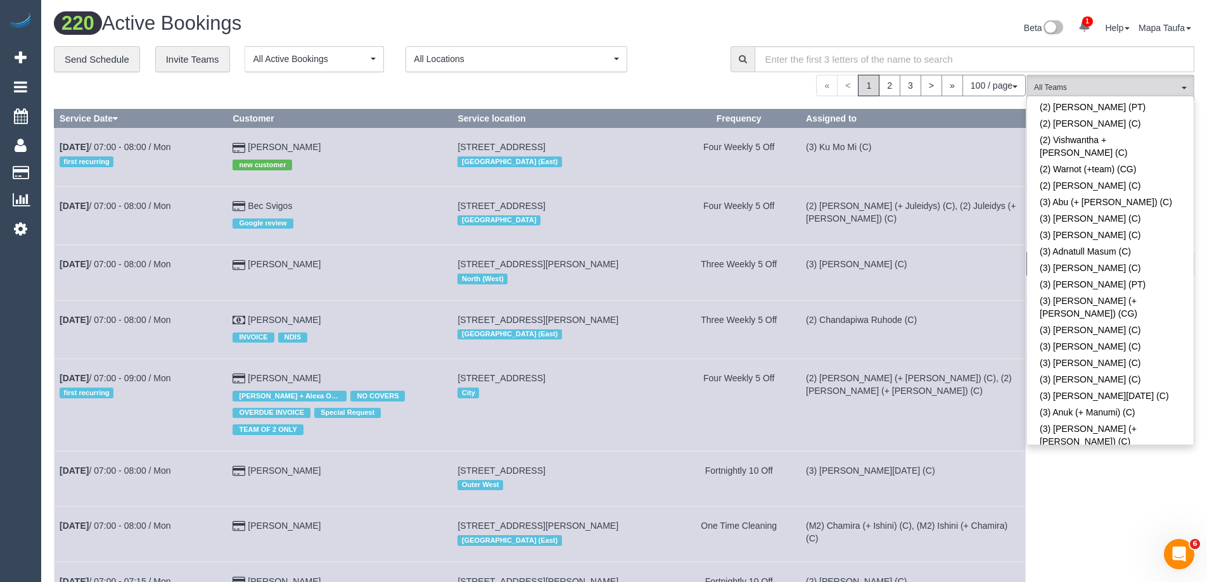
click at [1093, 541] on link "(3) Barun Chand (C)" at bounding box center [1110, 549] width 167 height 16
click at [700, 70] on div "**********" at bounding box center [383, 59] width 658 height 27
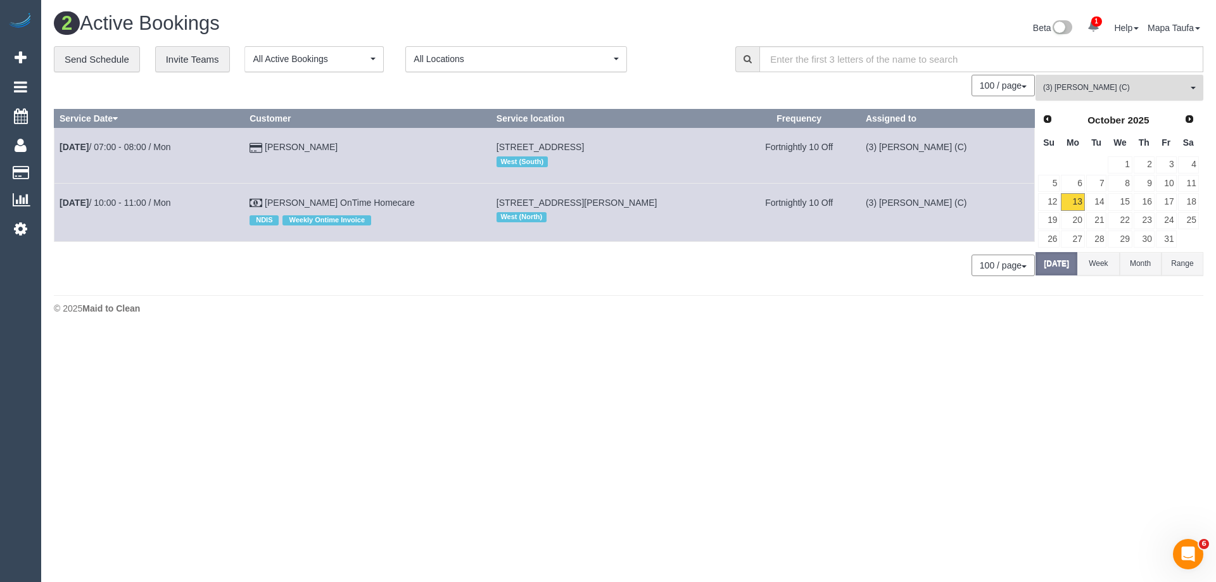
click at [1050, 76] on button "(3) Barun Chand (C) All Teams" at bounding box center [1120, 88] width 168 height 26
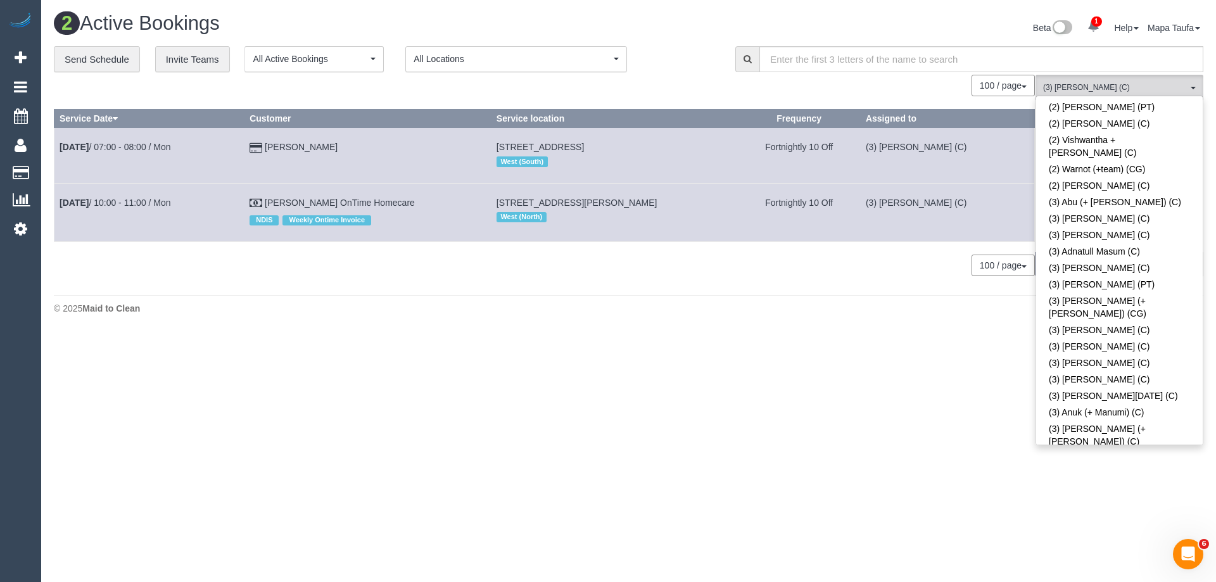
click at [1060, 541] on link "(3) Barun Chand (C)" at bounding box center [1119, 549] width 167 height 16
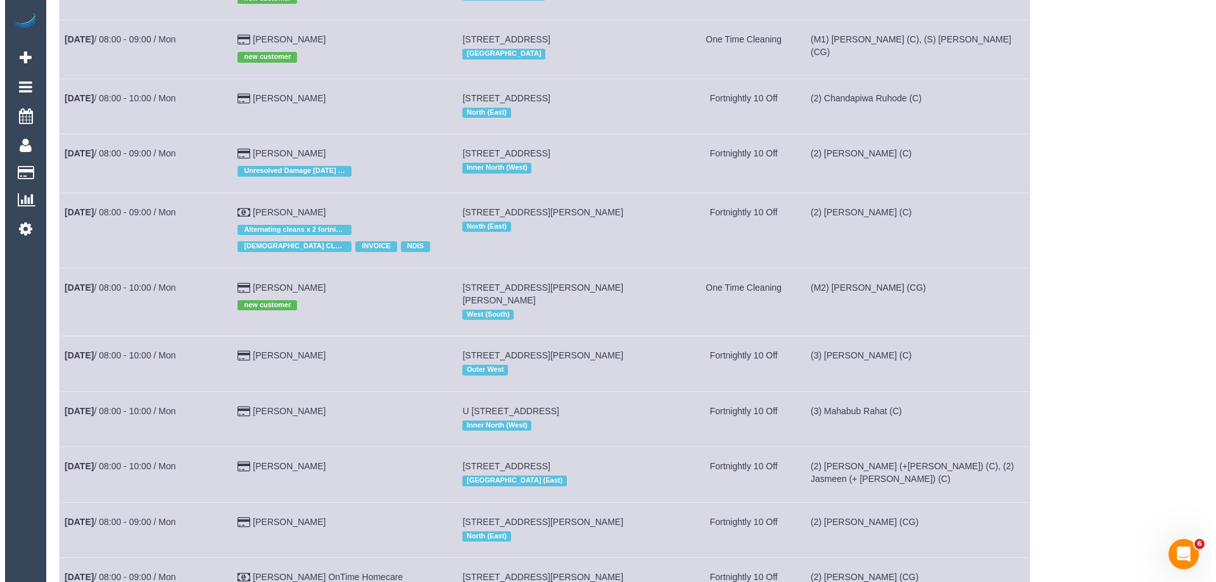
scroll to position [0, 0]
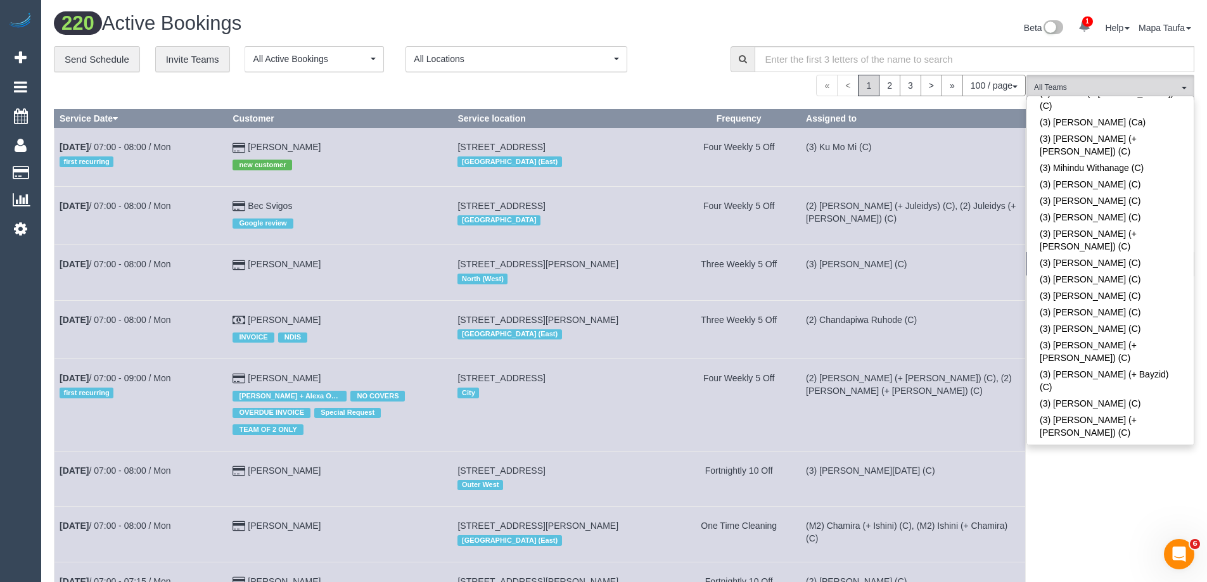
click at [660, 78] on div "100 / page 10 / page 20 / page 30 / page 40 / page 50 / page 100 / page" at bounding box center [540, 86] width 972 height 22
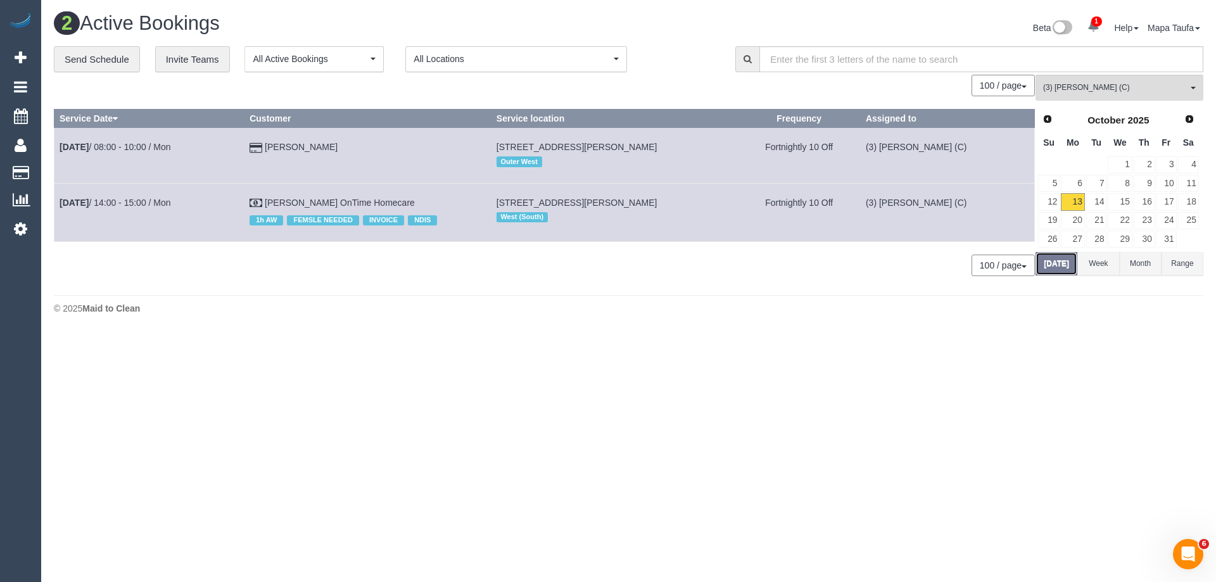
click at [1064, 269] on button "[DATE]" at bounding box center [1057, 263] width 42 height 23
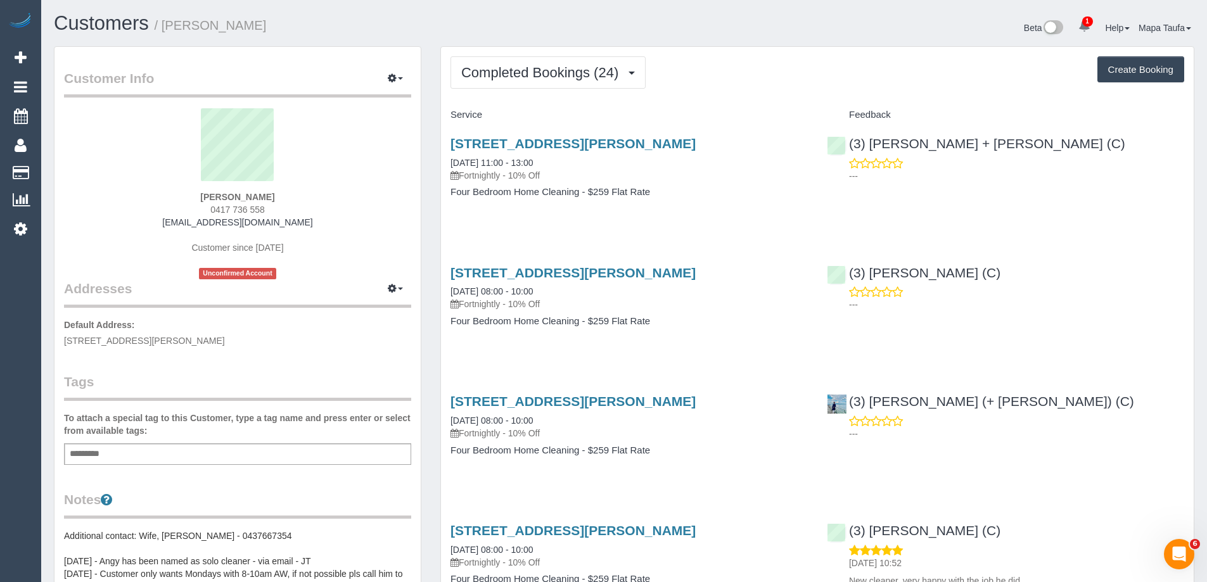
drag, startPoint x: 275, startPoint y: 205, endPoint x: 191, endPoint y: 210, distance: 84.4
click at [191, 211] on div "[PERSON_NAME] 0417 736 558 [EMAIL_ADDRESS][DOMAIN_NAME] Customer since [DATE] U…" at bounding box center [237, 193] width 347 height 171
copy span "0417 736 558"
click at [529, 70] on span "Completed Bookings (24)" at bounding box center [542, 73] width 163 height 16
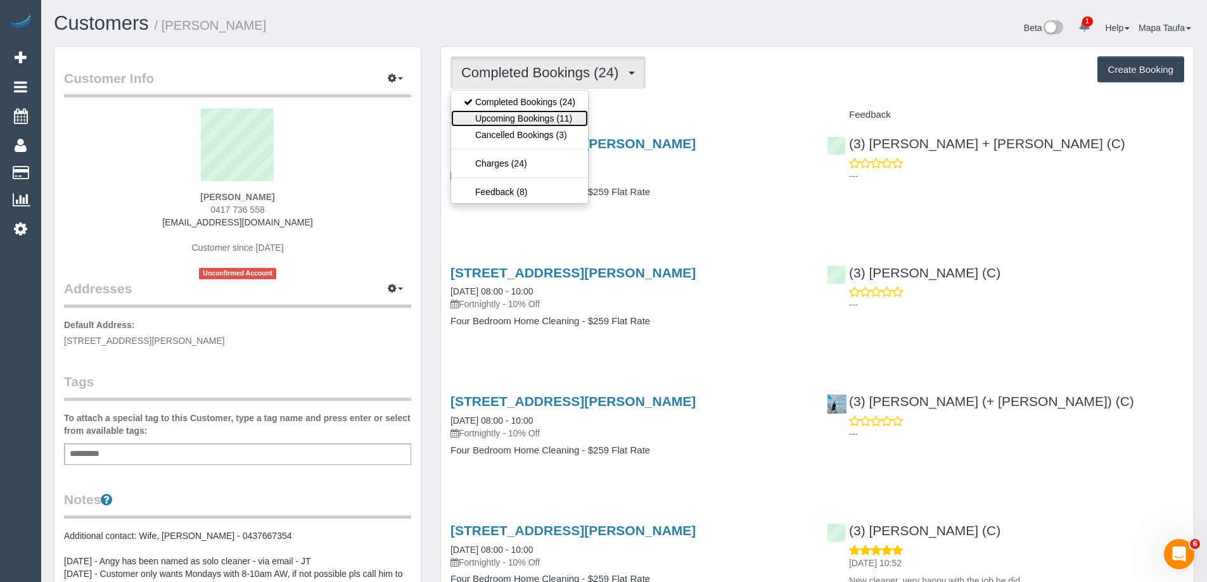
click at [531, 118] on link "Upcoming Bookings (11)" at bounding box center [519, 118] width 137 height 16
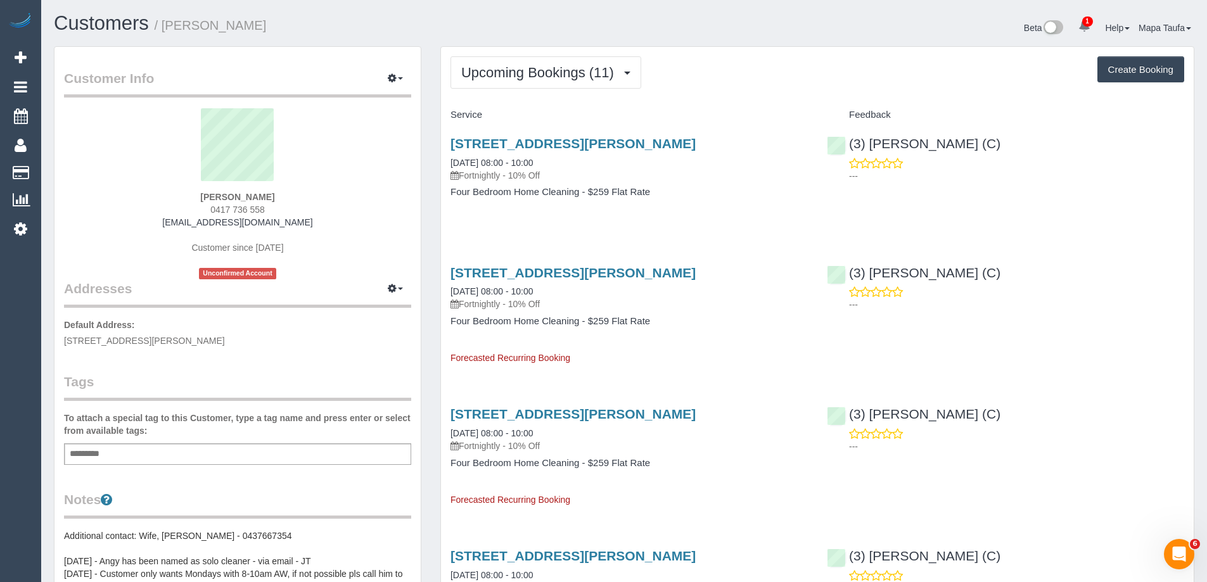
click at [309, 199] on div "Rob Nugent 0417 736 558 robnugent75@yahoo.com.au Customer since 2024 Unconfirme…" at bounding box center [237, 193] width 347 height 171
drag, startPoint x: 234, startPoint y: 212, endPoint x: 215, endPoint y: 211, distance: 19.0
click at [216, 211] on div "Rob Nugent 0417 736 558 robnugent75@yahoo.com.au Customer since 2024 Unconfirme…" at bounding box center [237, 193] width 347 height 171
click at [310, 211] on div "Rob Nugent 0417 736 558 robnugent75@yahoo.com.au Customer since 2024 Unconfirme…" at bounding box center [237, 193] width 347 height 171
drag, startPoint x: 232, startPoint y: 207, endPoint x: 194, endPoint y: 203, distance: 38.8
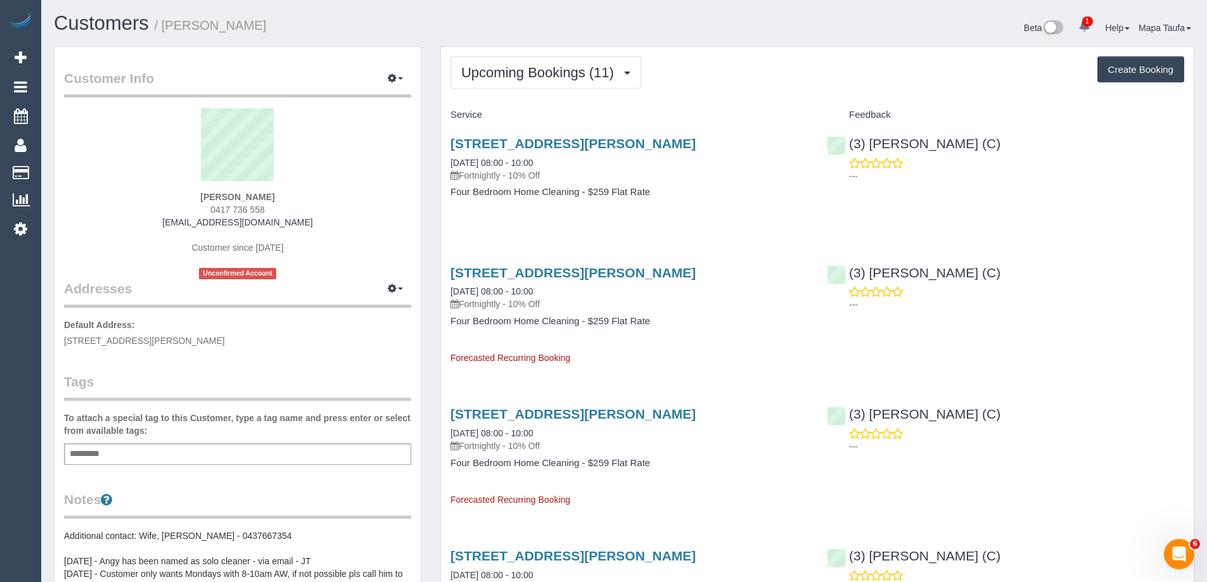
click at [194, 203] on div "Rob Nugent 0417 736 558 robnugent75@yahoo.com.au Customer since 2024 Unconfirme…" at bounding box center [237, 193] width 347 height 171
copy span "0417 736 558"
click at [298, 207] on div "Rob Nugent 0417 736 558 robnugent75@yahoo.com.au Customer since 2024 Unconfirme…" at bounding box center [237, 193] width 347 height 171
click at [272, 199] on div "Rob Nugent 0417 736 558 robnugent75@yahoo.com.au Customer since 2024 Unconfirme…" at bounding box center [237, 193] width 347 height 171
drag, startPoint x: 225, startPoint y: 210, endPoint x: 200, endPoint y: 209, distance: 24.7
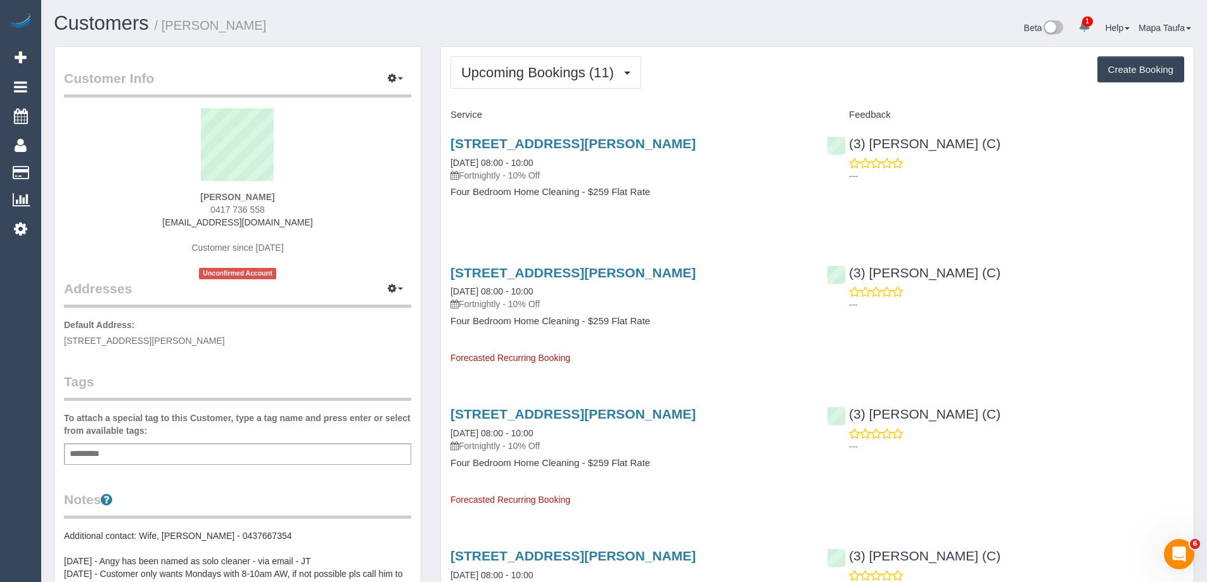
click at [207, 210] on div "Rob Nugent 0417 736 558 robnugent75@yahoo.com.au Customer since 2024 Unconfirme…" at bounding box center [237, 193] width 347 height 171
copy span "0417 736 558"
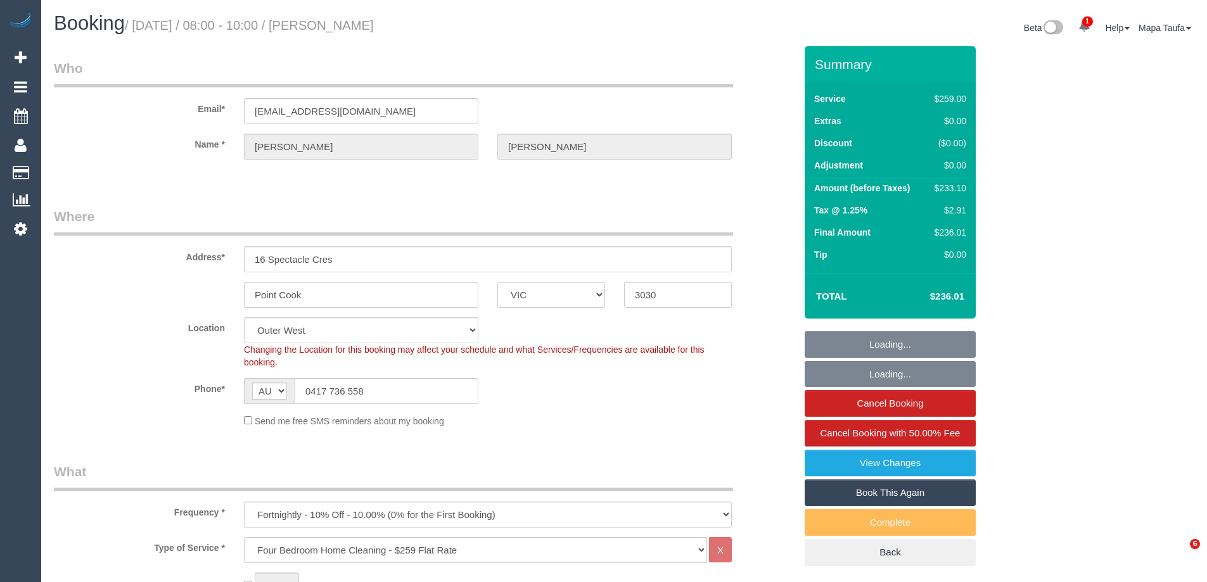
select select "VIC"
select select "number:28"
select select "number:14"
select select "number:18"
select select "number:36"
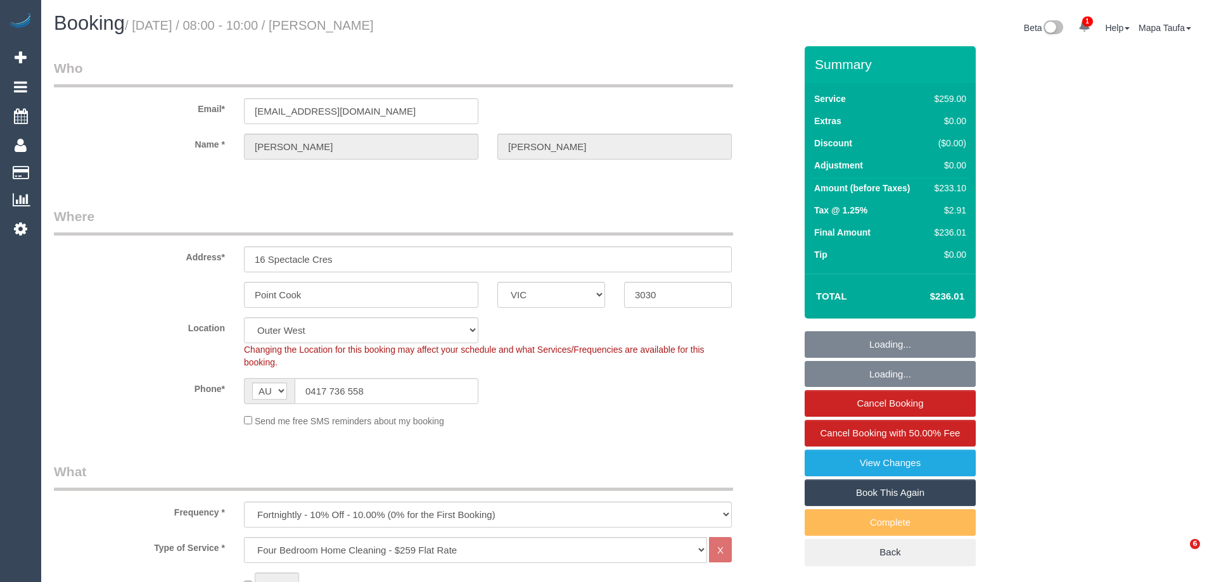
select select "number:34"
select select "number:11"
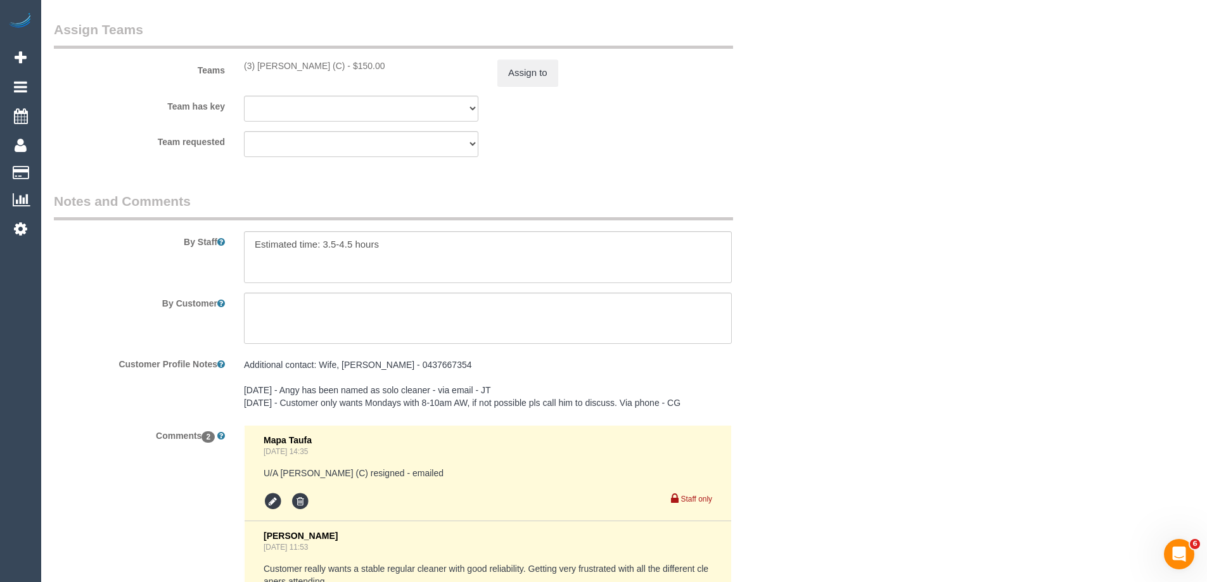
scroll to position [2196, 0]
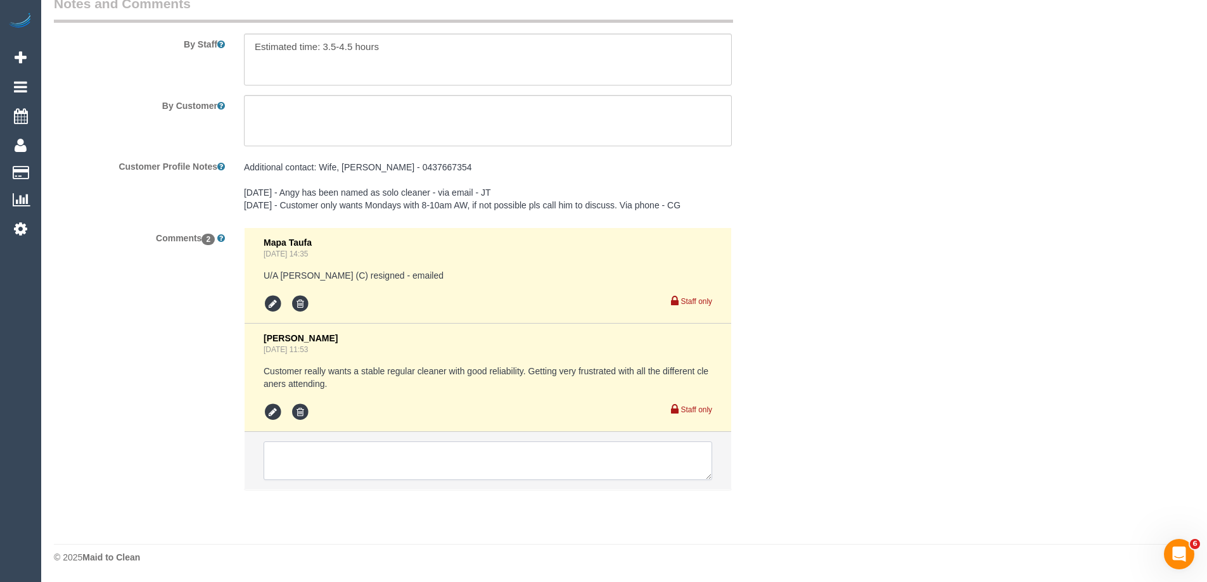
click at [325, 442] on textarea at bounding box center [488, 461] width 448 height 39
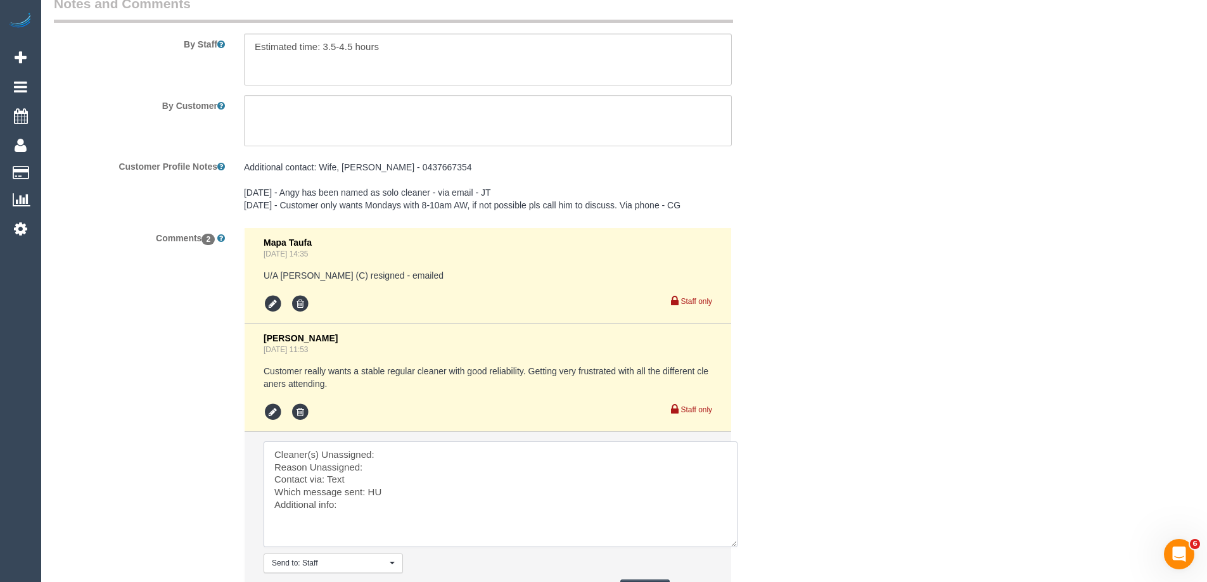
click at [735, 545] on textarea at bounding box center [501, 495] width 474 height 106
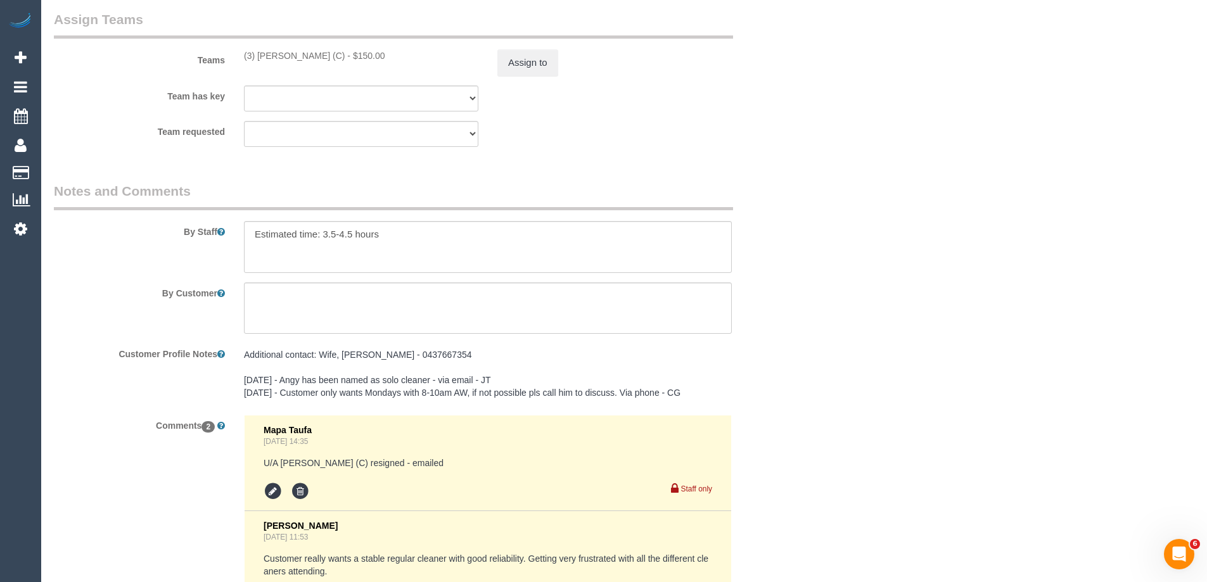
scroll to position [2006, 0]
drag, startPoint x: 324, startPoint y: 61, endPoint x: 255, endPoint y: 60, distance: 69.1
click at [255, 60] on div "(3) Trish Osman (C) - $150.00" at bounding box center [361, 58] width 234 height 13
copy div "Trish Osman (C)"
click at [499, 67] on button "Assign to" at bounding box center [527, 65] width 61 height 27
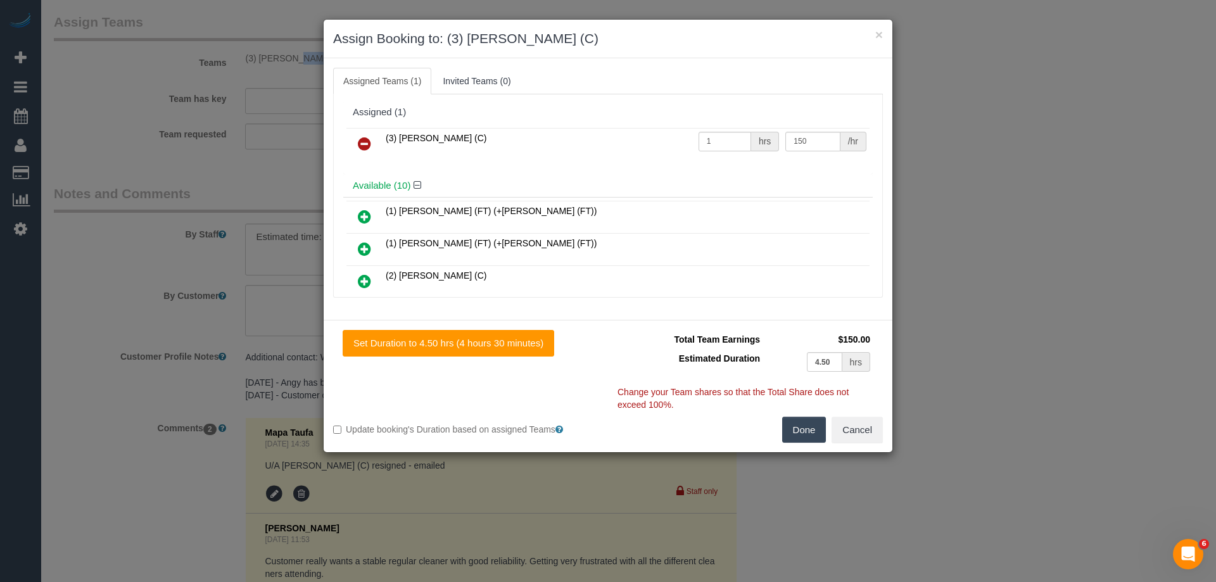
click at [355, 141] on link at bounding box center [365, 144] width 30 height 25
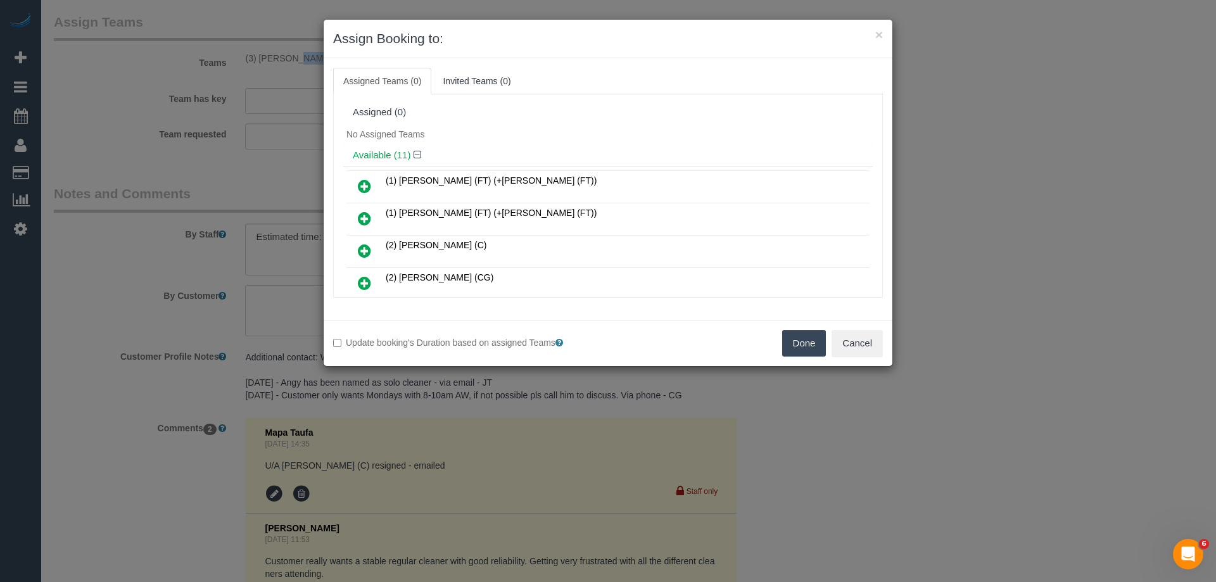
click at [815, 349] on button "Done" at bounding box center [804, 343] width 44 height 27
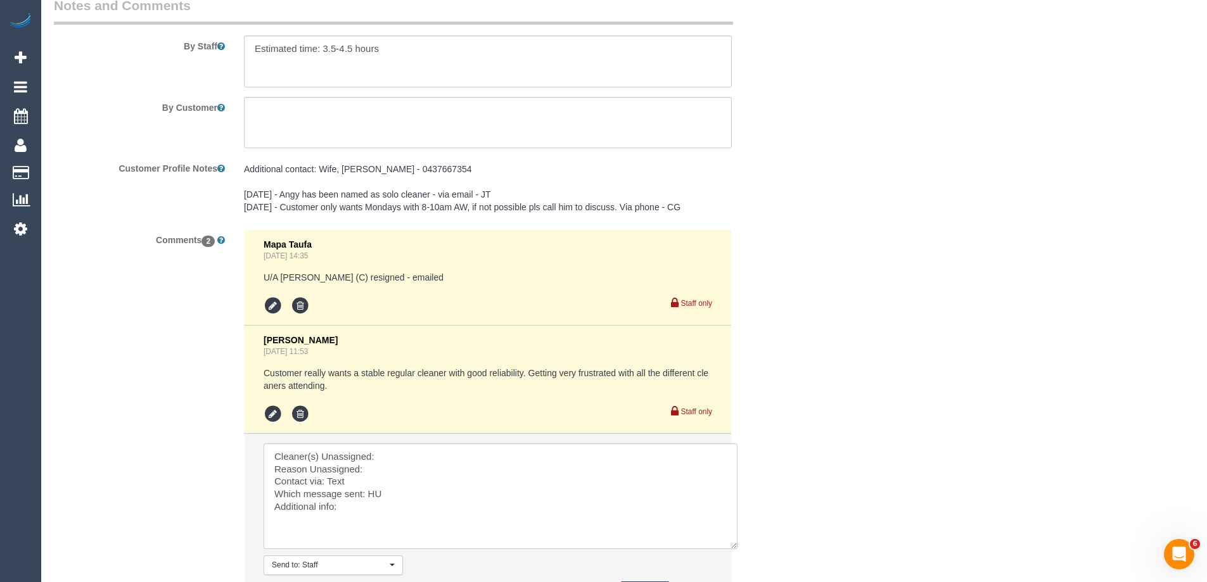
scroll to position [2315, 0]
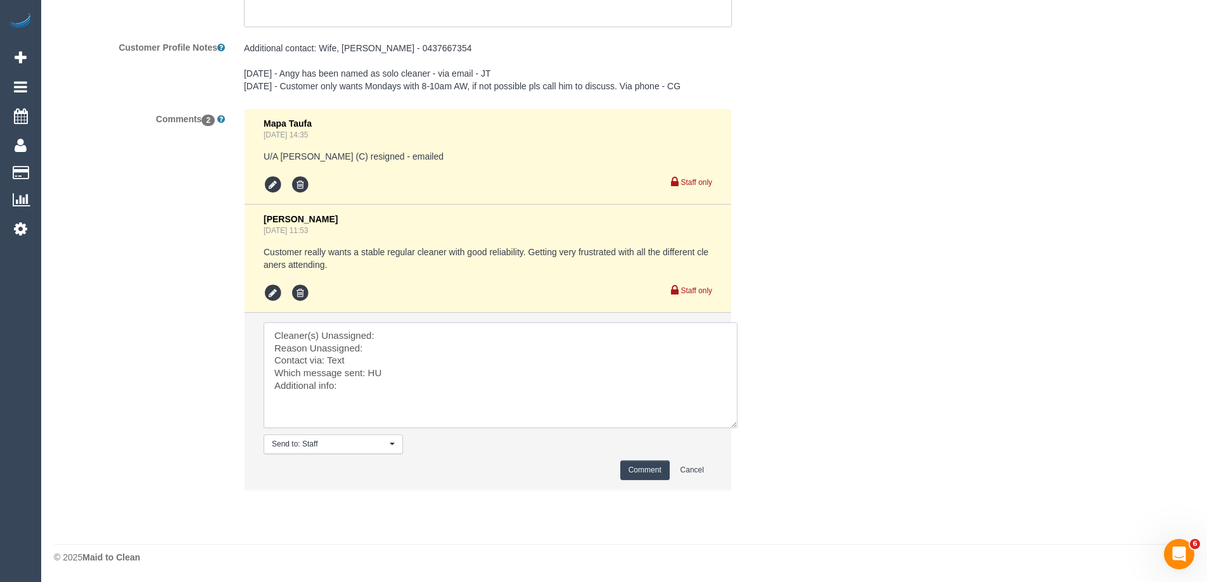
click at [393, 335] on textarea at bounding box center [501, 375] width 474 height 106
paste textarea "Trish Osman (C)"
click at [395, 345] on textarea at bounding box center [501, 375] width 474 height 106
click at [357, 362] on textarea at bounding box center [501, 375] width 474 height 106
type textarea "Cleaner(s) Unassigned: Trish Osman (C) Reason Unassigned: unwell Contact via: T…"
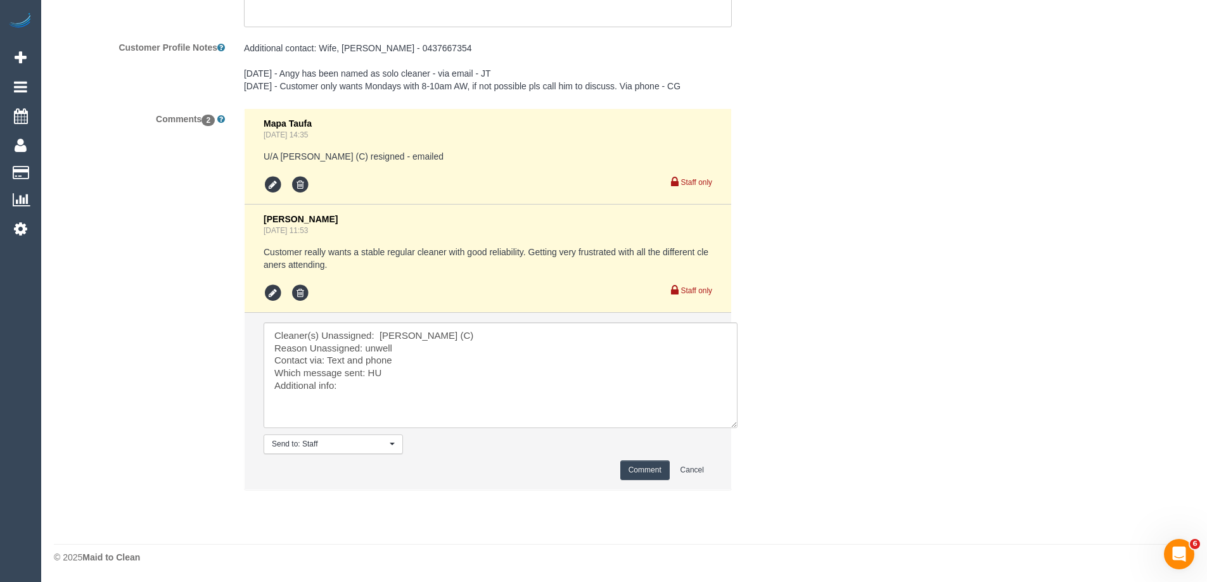
click at [640, 468] on button "Comment" at bounding box center [644, 471] width 49 height 20
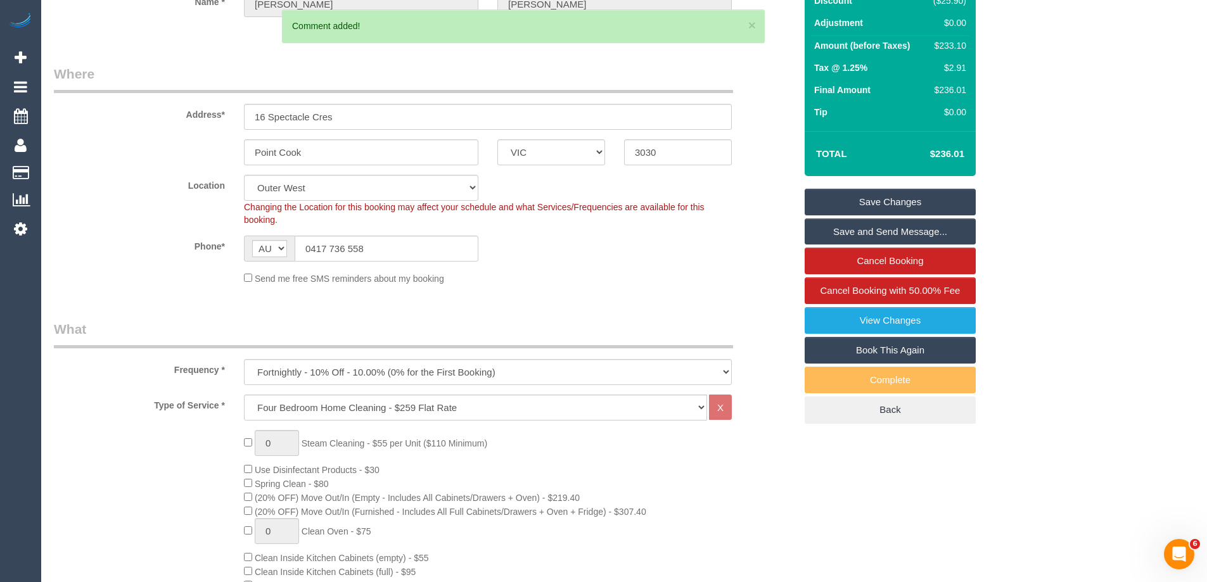
scroll to position [136, 0]
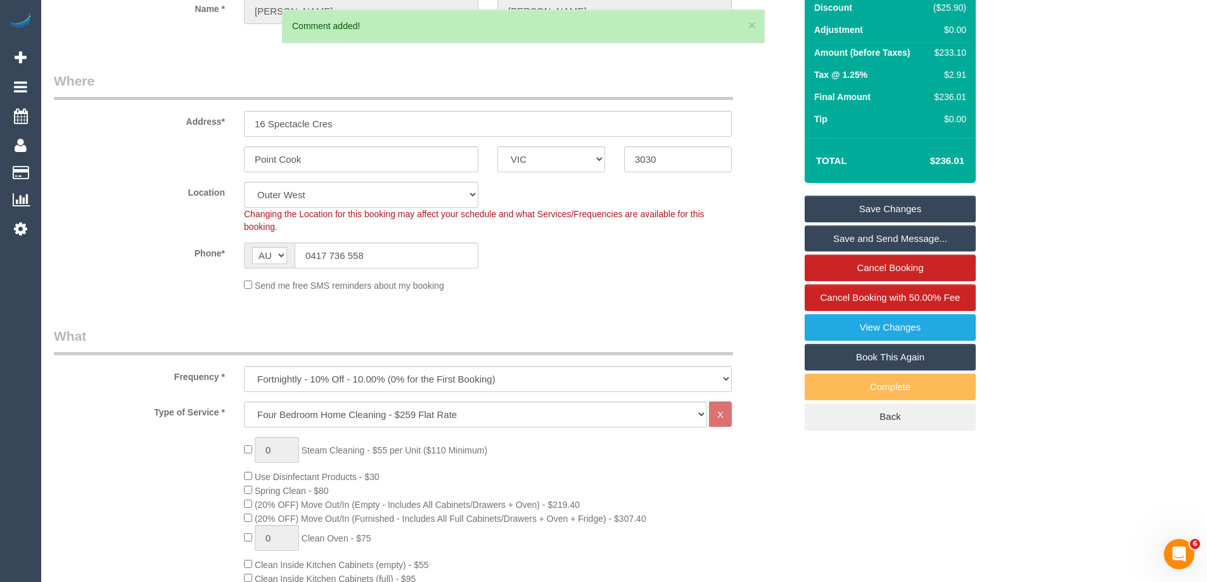
click at [915, 197] on link "Save Changes" at bounding box center [889, 209] width 171 height 27
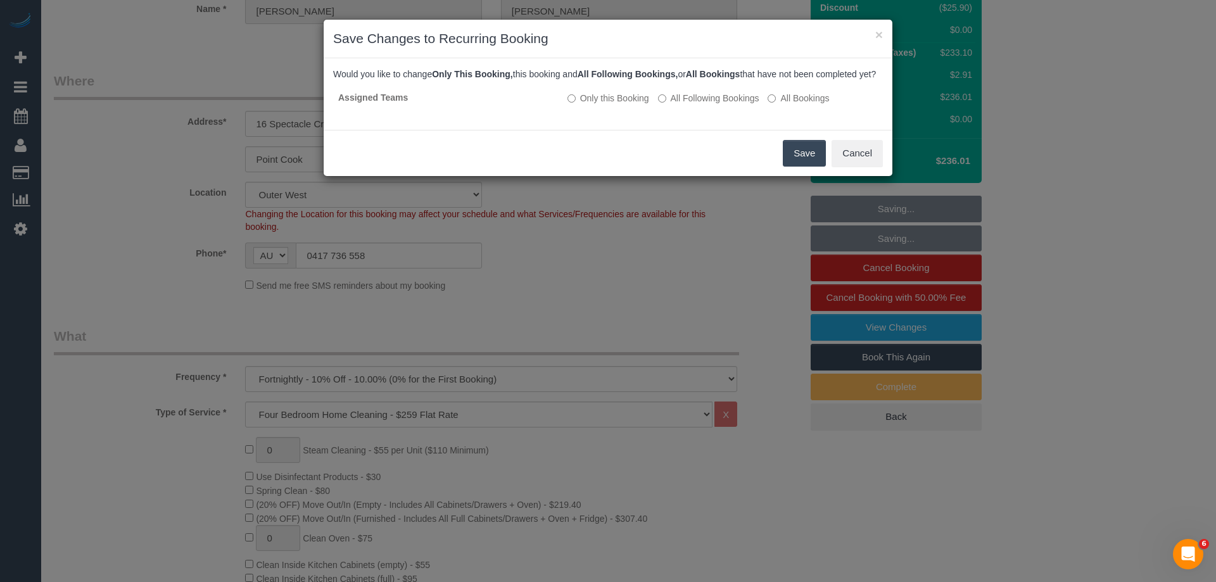
click at [806, 162] on button "Save" at bounding box center [804, 153] width 43 height 27
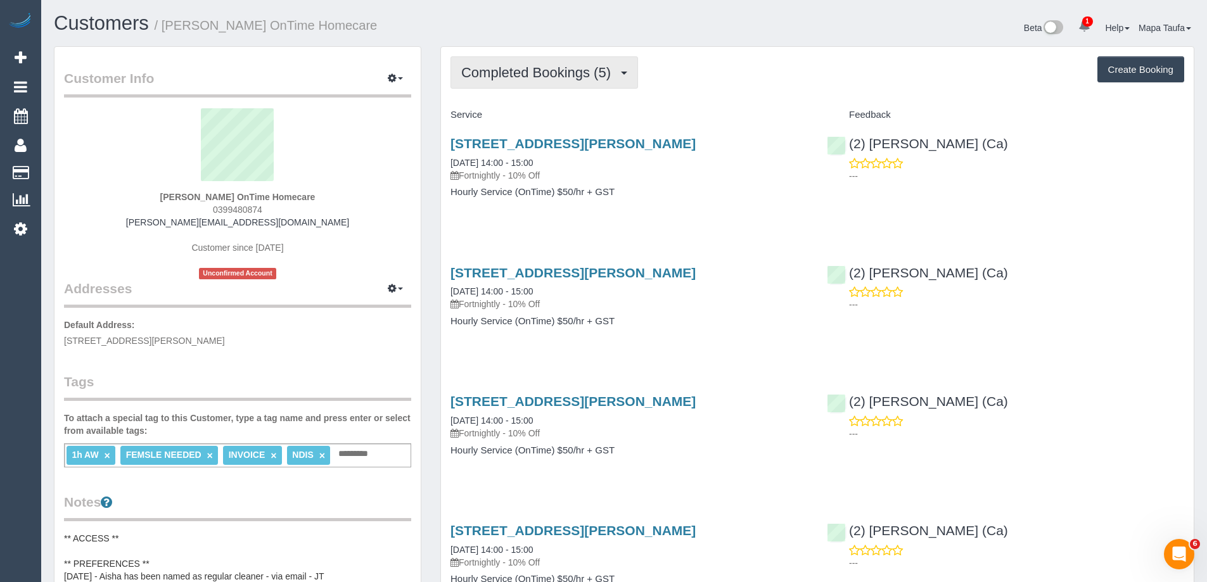
click at [509, 75] on span "Completed Bookings (5)" at bounding box center [539, 73] width 156 height 16
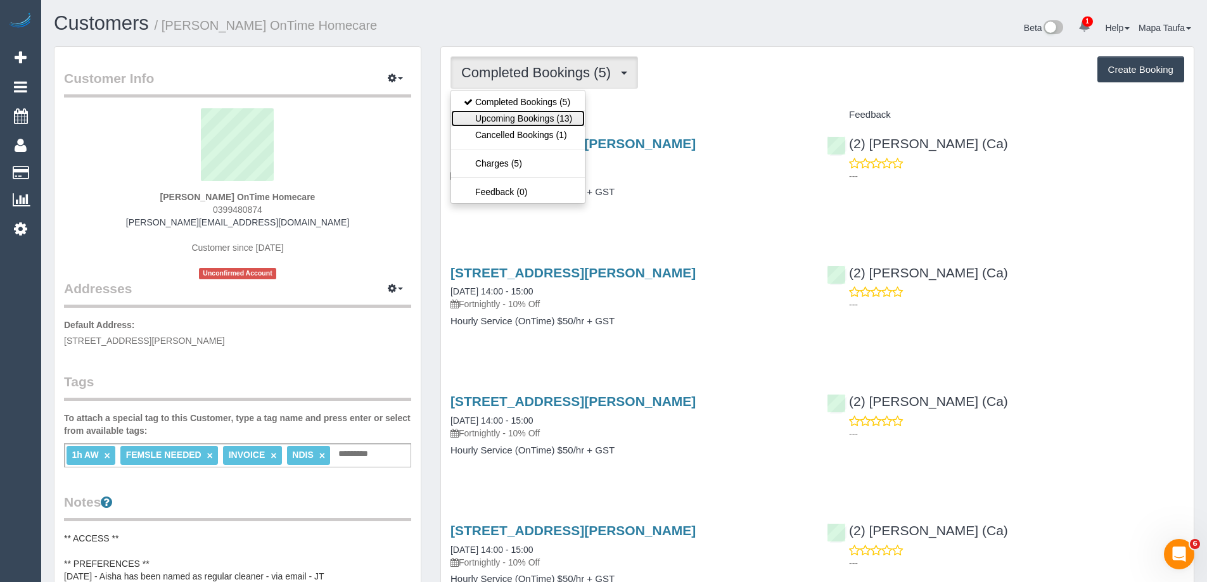
click at [512, 113] on link "Upcoming Bookings (13)" at bounding box center [518, 118] width 134 height 16
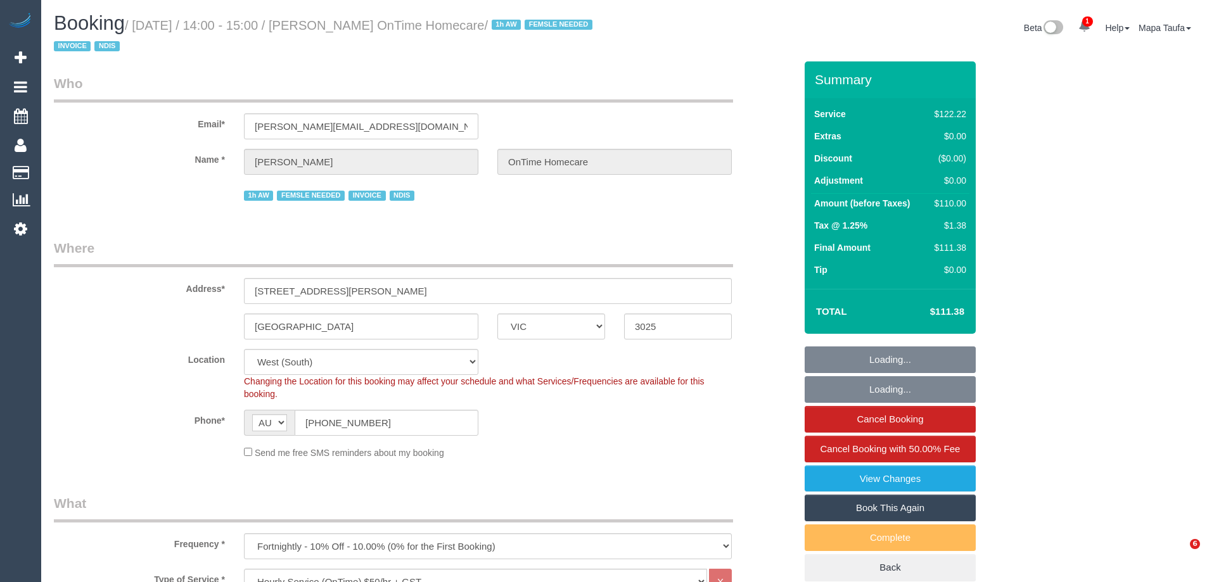
select select "VIC"
select select "number:29"
select select "number:14"
select select "number:19"
select select "number:36"
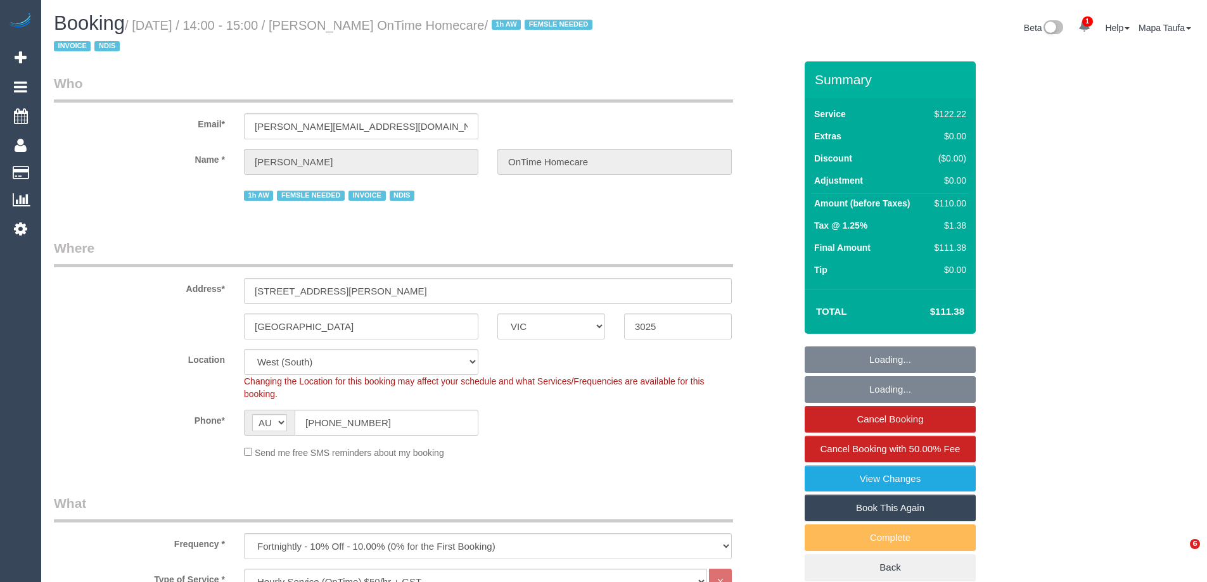
select select "number:35"
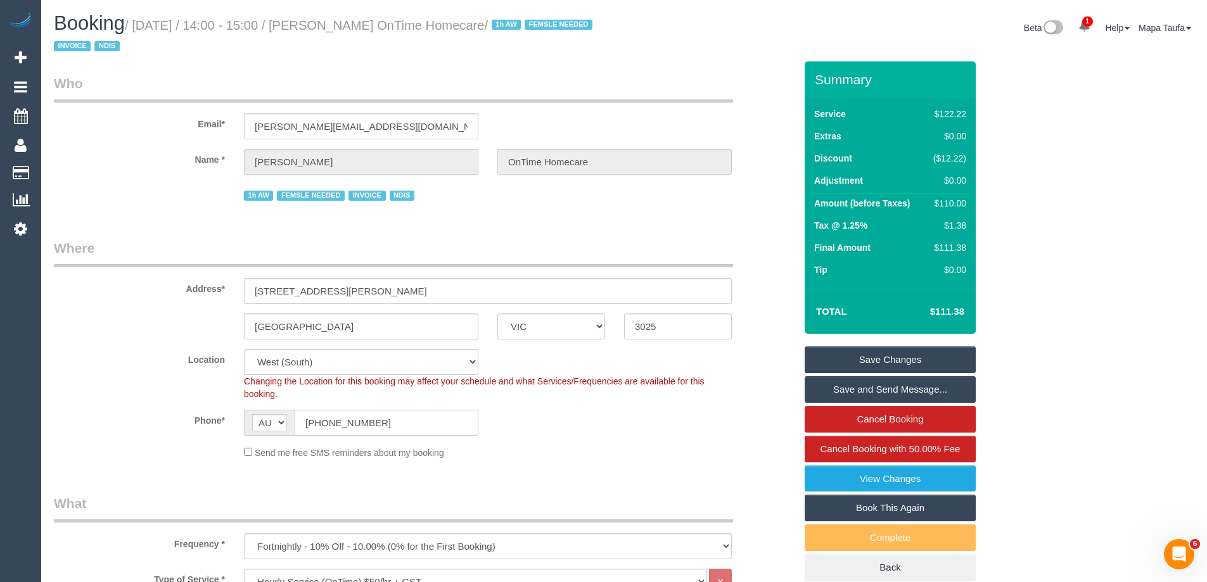
click at [388, 423] on input "(03) 9948 0874" at bounding box center [387, 423] width 184 height 26
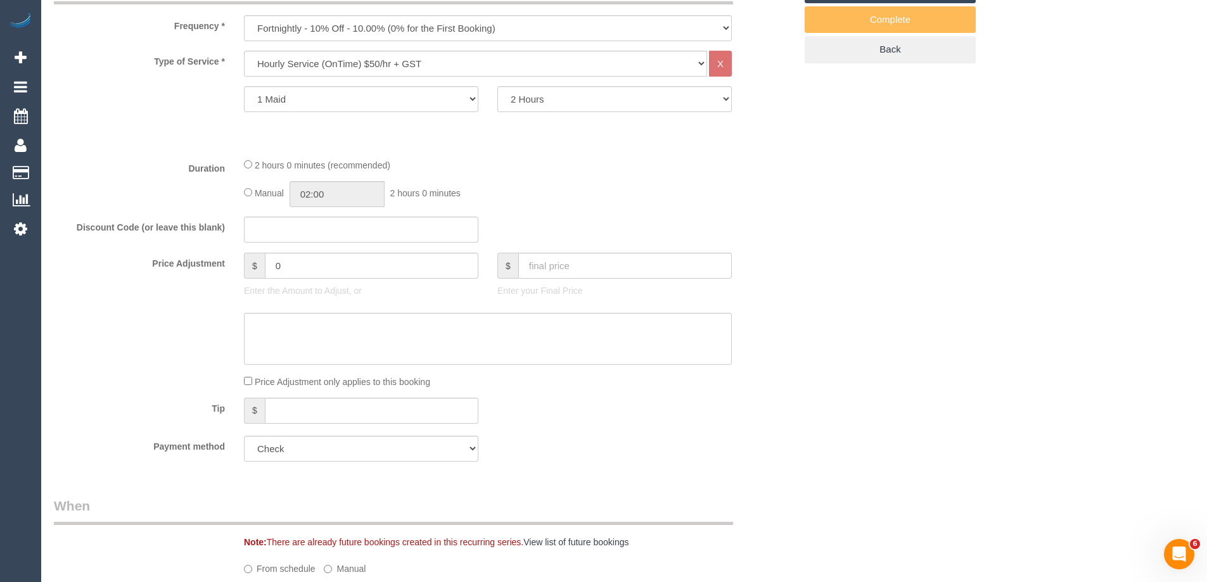
scroll to position [2093, 0]
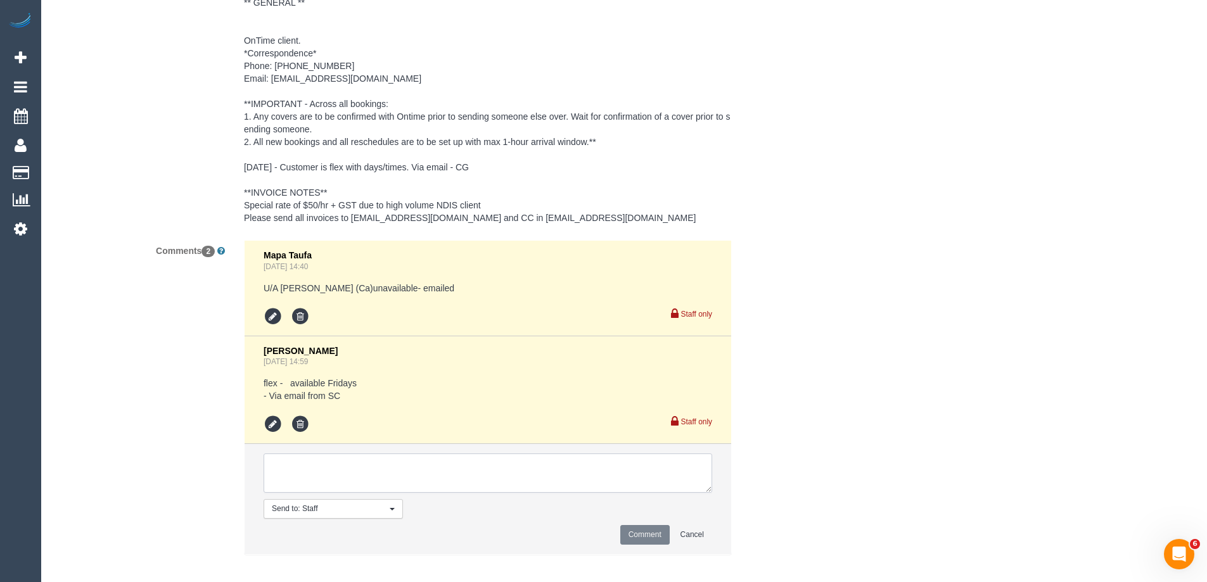
click at [375, 471] on textarea at bounding box center [488, 473] width 448 height 39
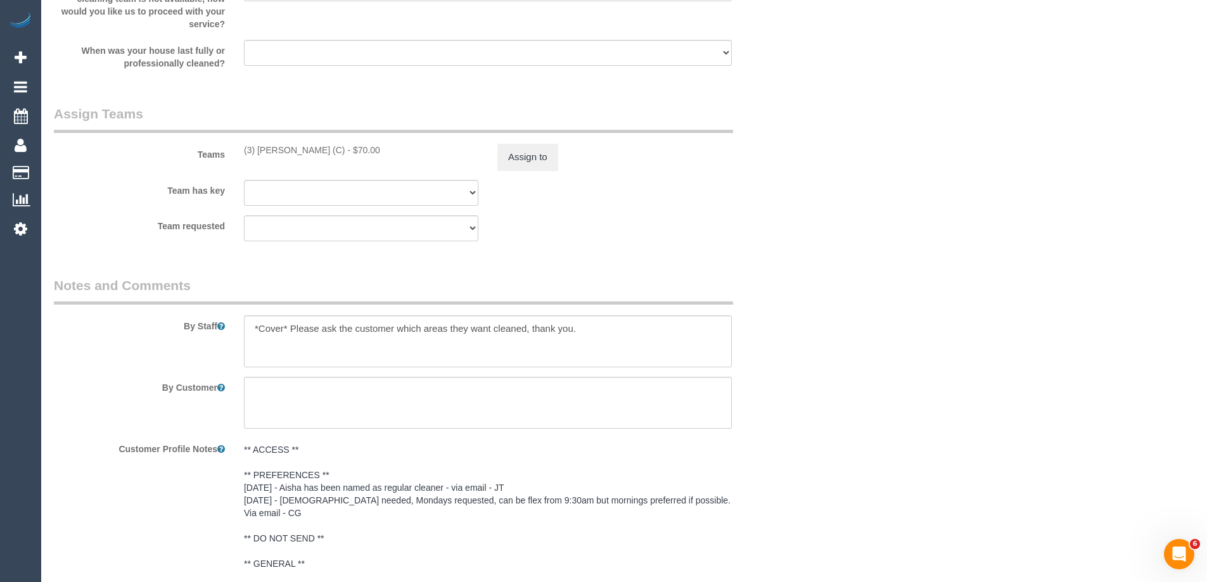
scroll to position [1523, 0]
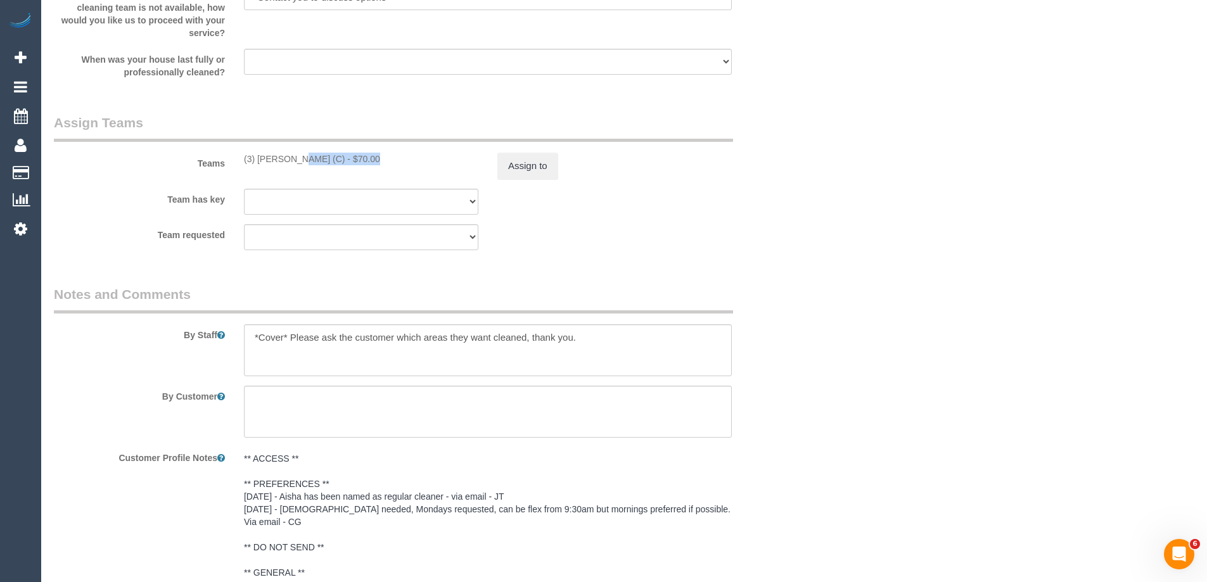
drag, startPoint x: 329, startPoint y: 155, endPoint x: 257, endPoint y: 155, distance: 71.6
click at [257, 155] on div "(3) Trish Osman (C) - $70.00" at bounding box center [361, 159] width 234 height 13
copy div "Trish Osman (C) -"
click at [514, 165] on button "Assign to" at bounding box center [527, 166] width 61 height 27
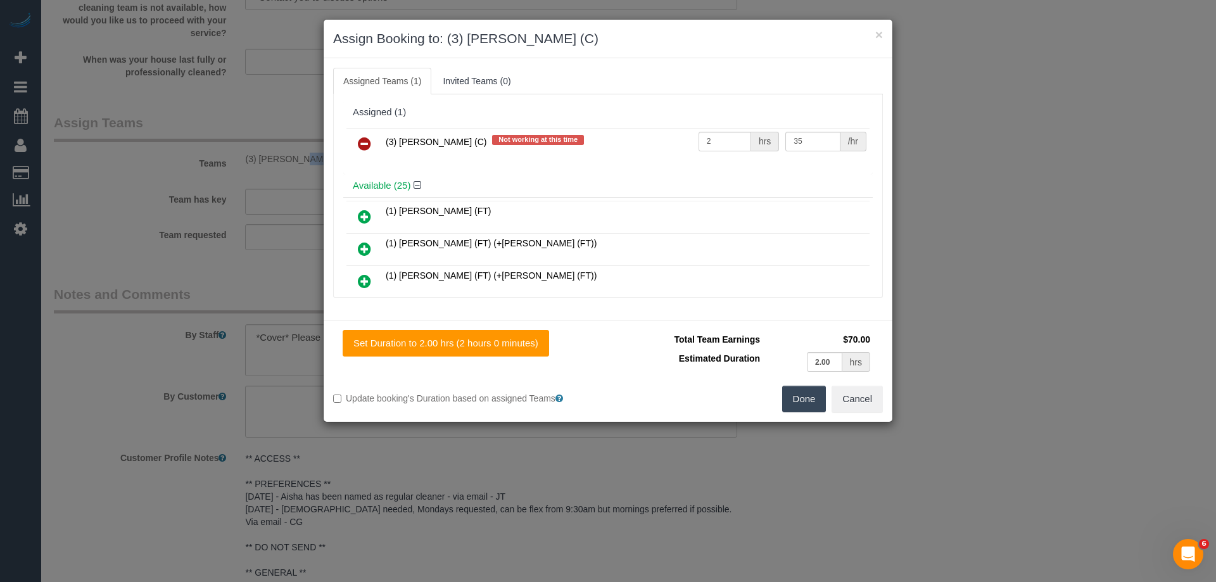
click at [363, 149] on icon at bounding box center [364, 143] width 13 height 15
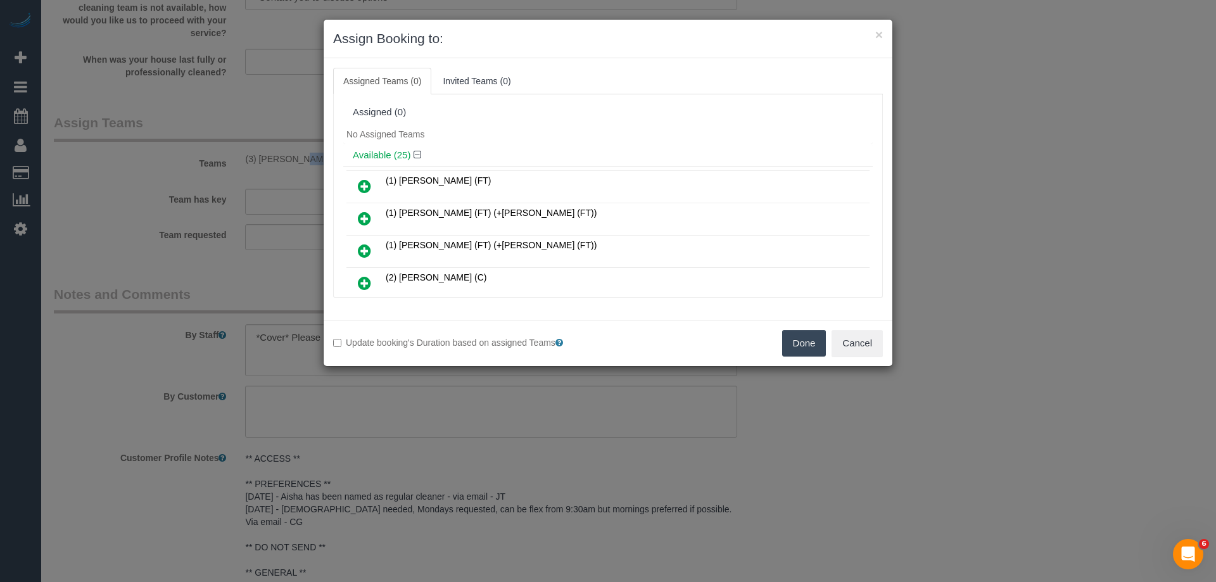
click at [803, 344] on button "Done" at bounding box center [804, 343] width 44 height 27
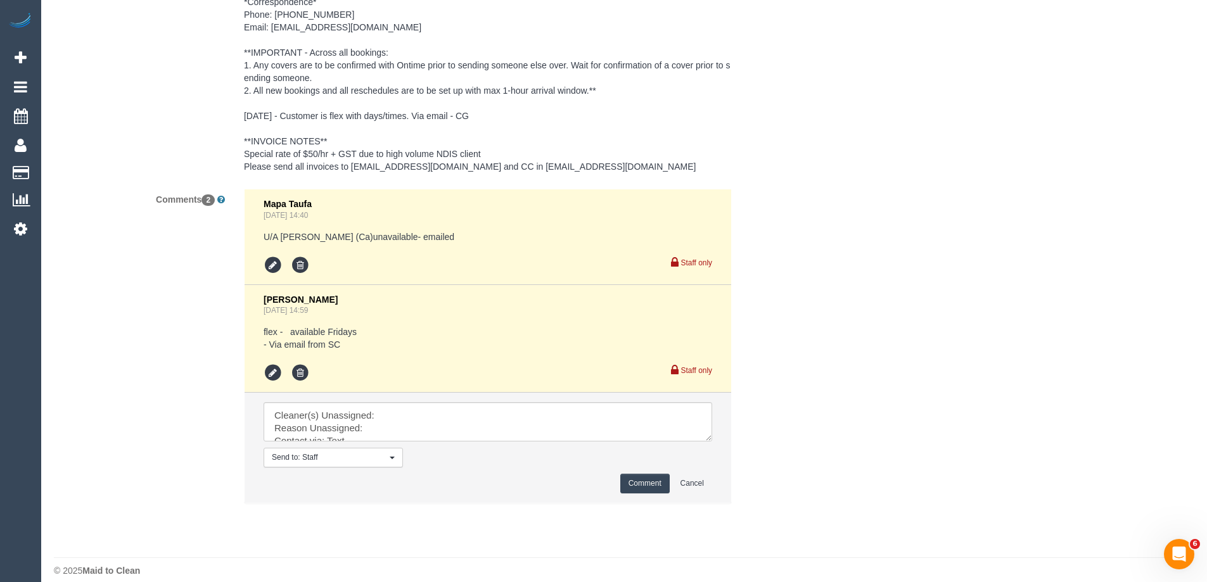
scroll to position [2145, 0]
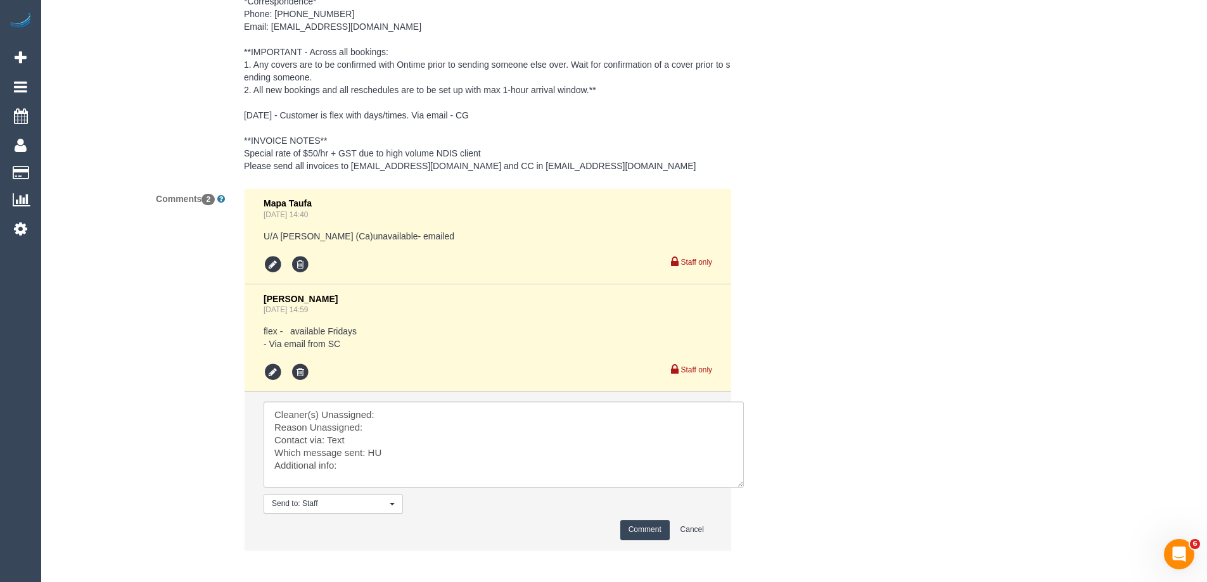
drag, startPoint x: 735, startPoint y: 472, endPoint x: 624, endPoint y: 456, distance: 112.6
click at [744, 488] on textarea at bounding box center [504, 445] width 480 height 86
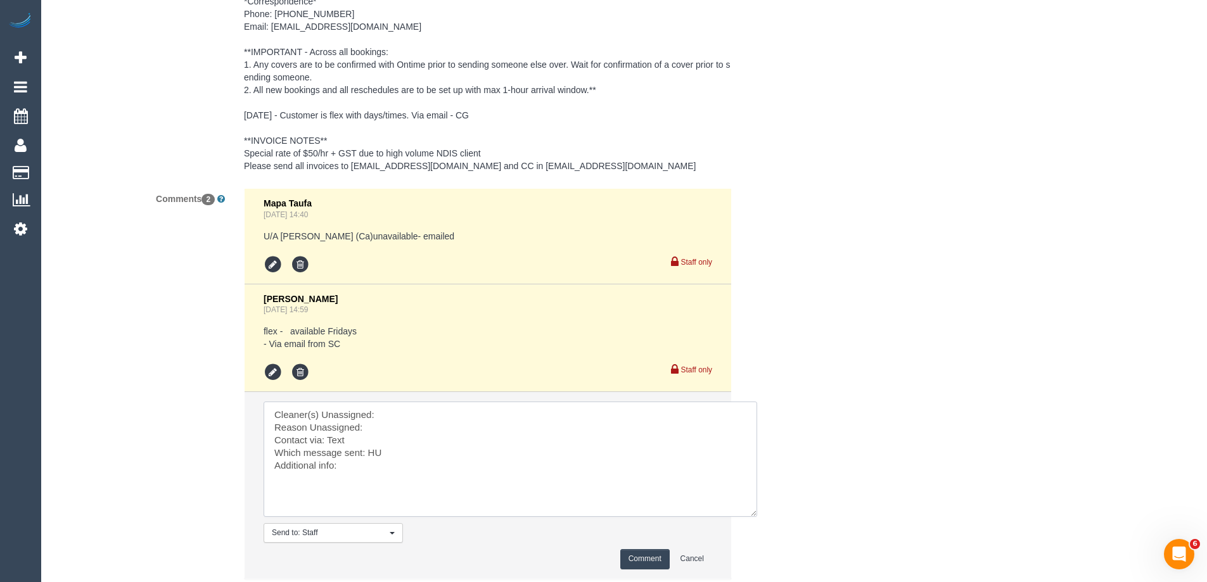
click at [421, 405] on textarea at bounding box center [510, 459] width 493 height 115
paste textarea "Trish Osman (C) -"
click at [398, 411] on textarea at bounding box center [510, 459] width 493 height 115
click at [374, 441] on textarea at bounding box center [510, 459] width 493 height 115
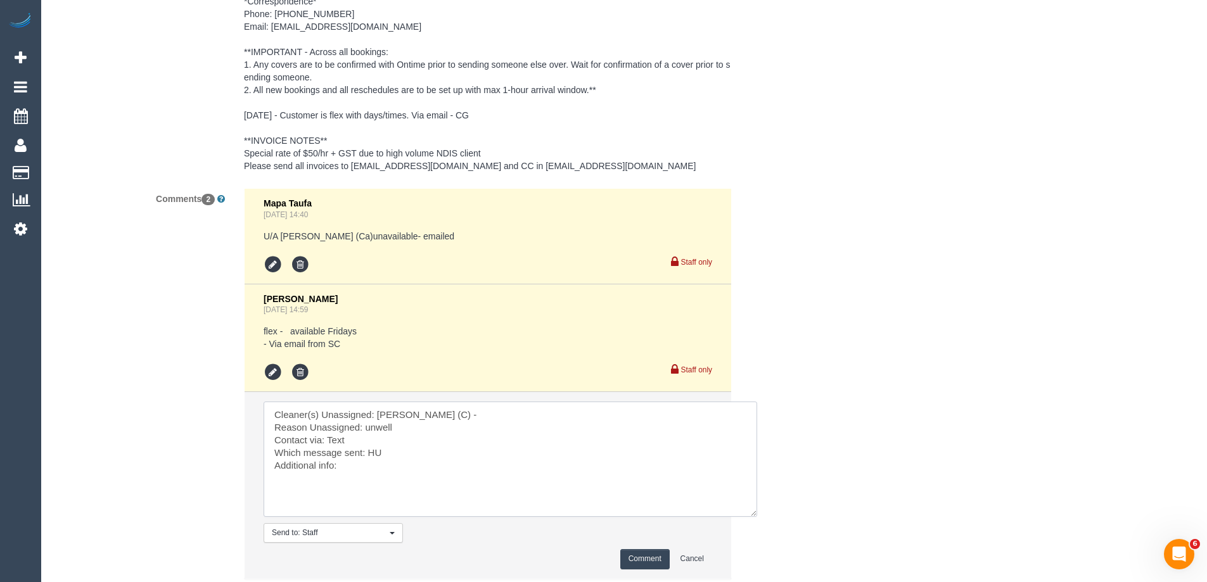
click at [367, 423] on textarea at bounding box center [510, 459] width 493 height 115
click at [338, 426] on textarea at bounding box center [510, 459] width 493 height 115
click at [336, 424] on textarea at bounding box center [510, 459] width 493 height 115
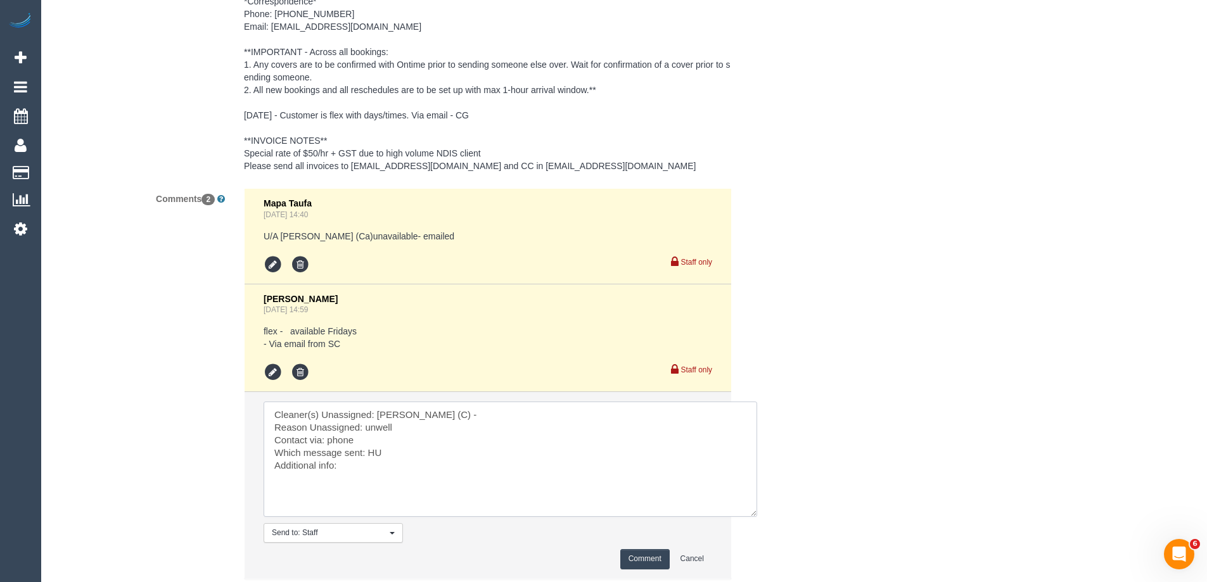
click at [376, 438] on textarea at bounding box center [510, 459] width 493 height 115
type textarea "Cleaner(s) Unassigned: Trish Osman (C) - Reason Unassigned: unwell Contact via:…"
click at [647, 549] on button "Comment" at bounding box center [644, 559] width 49 height 20
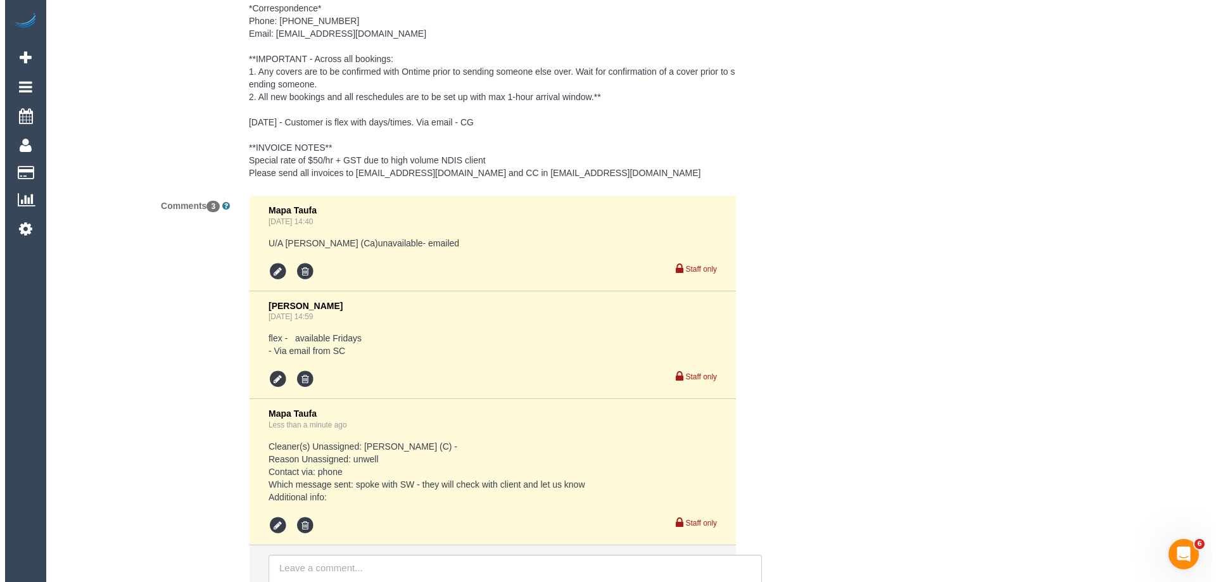
scroll to position [0, 0]
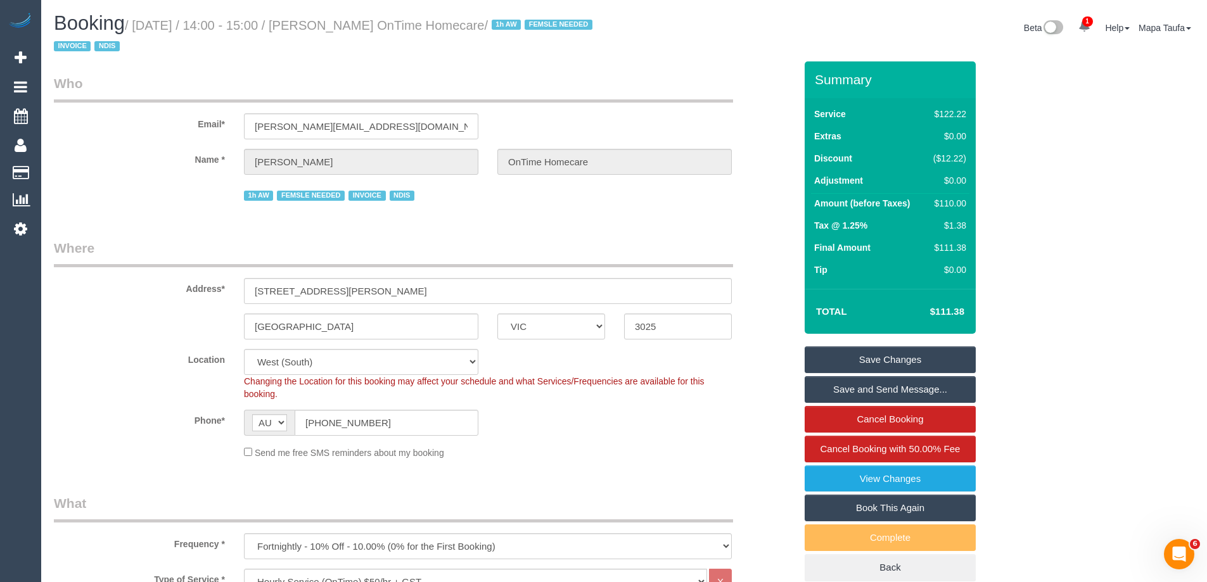
click at [870, 353] on link "Save Changes" at bounding box center [889, 360] width 171 height 27
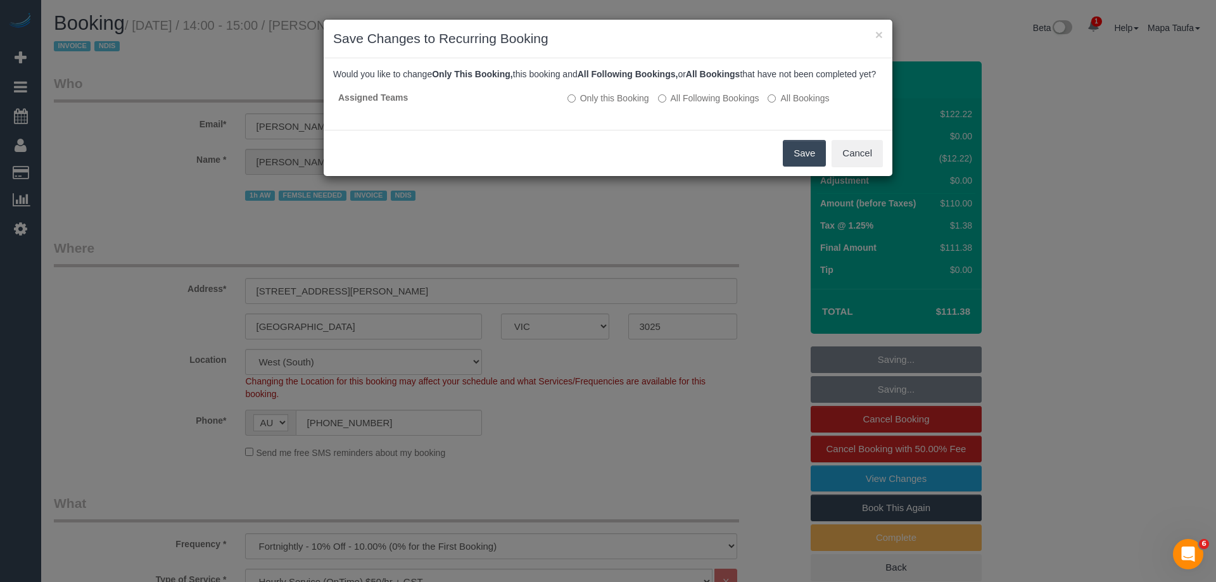
click at [795, 167] on button "Save" at bounding box center [804, 153] width 43 height 27
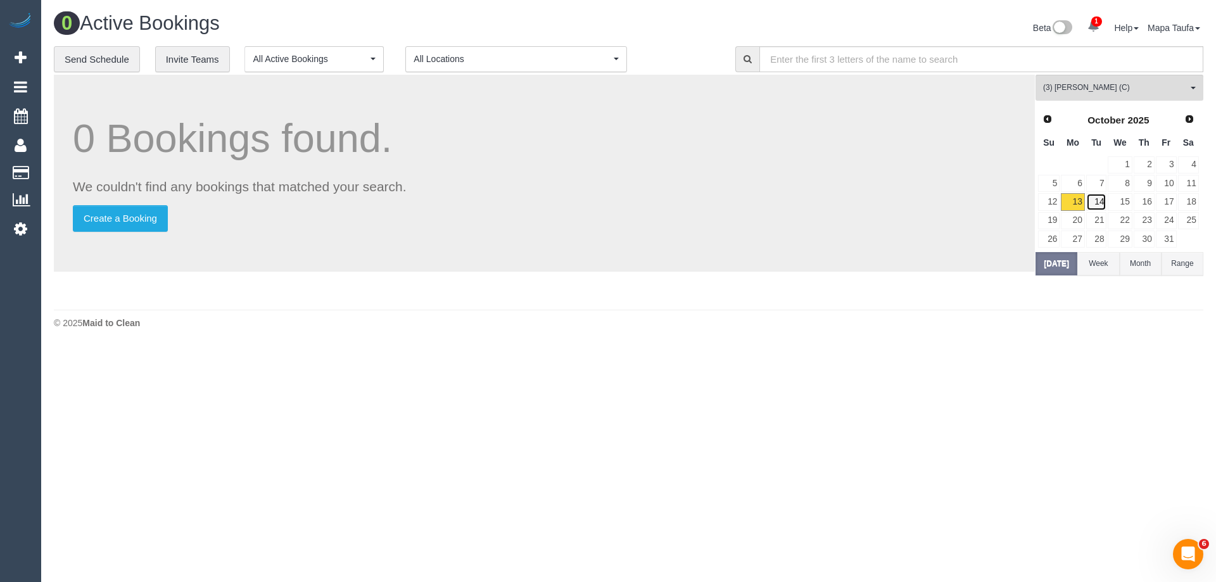
click at [1097, 199] on link "14" at bounding box center [1096, 201] width 21 height 17
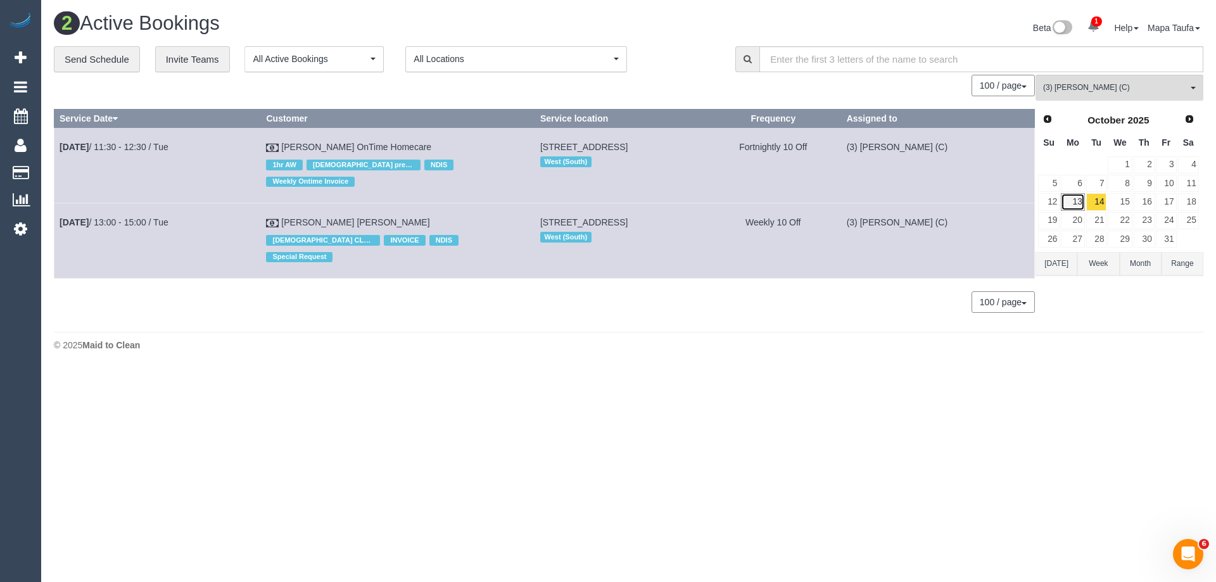
click at [1078, 202] on link "13" at bounding box center [1072, 201] width 23 height 17
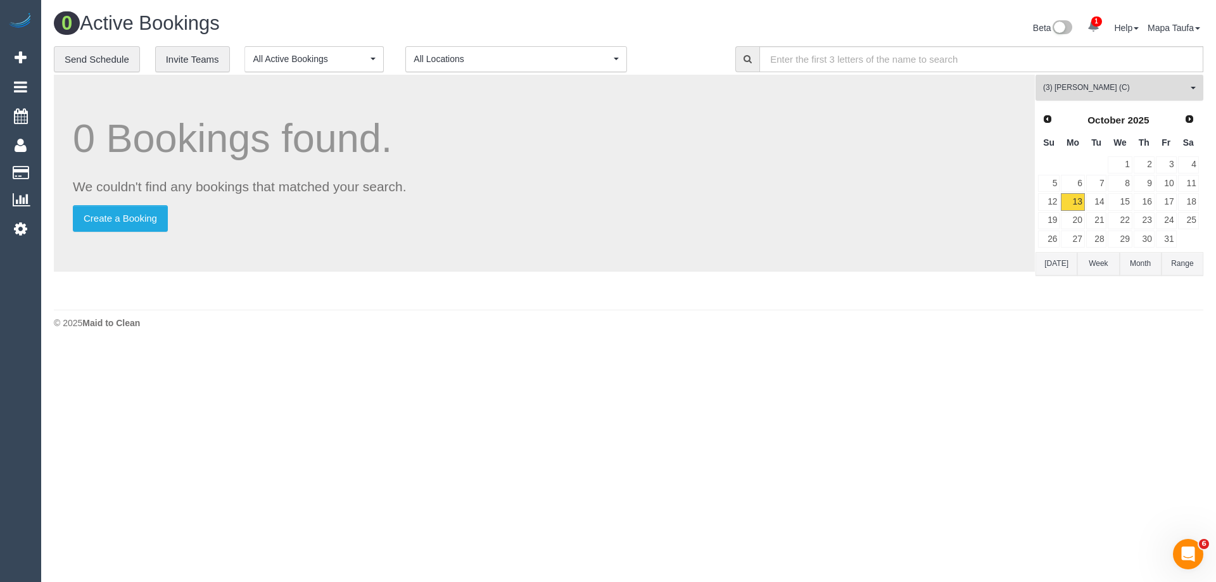
click at [1062, 91] on span "(3) Trish Osman (C)" at bounding box center [1115, 87] width 144 height 11
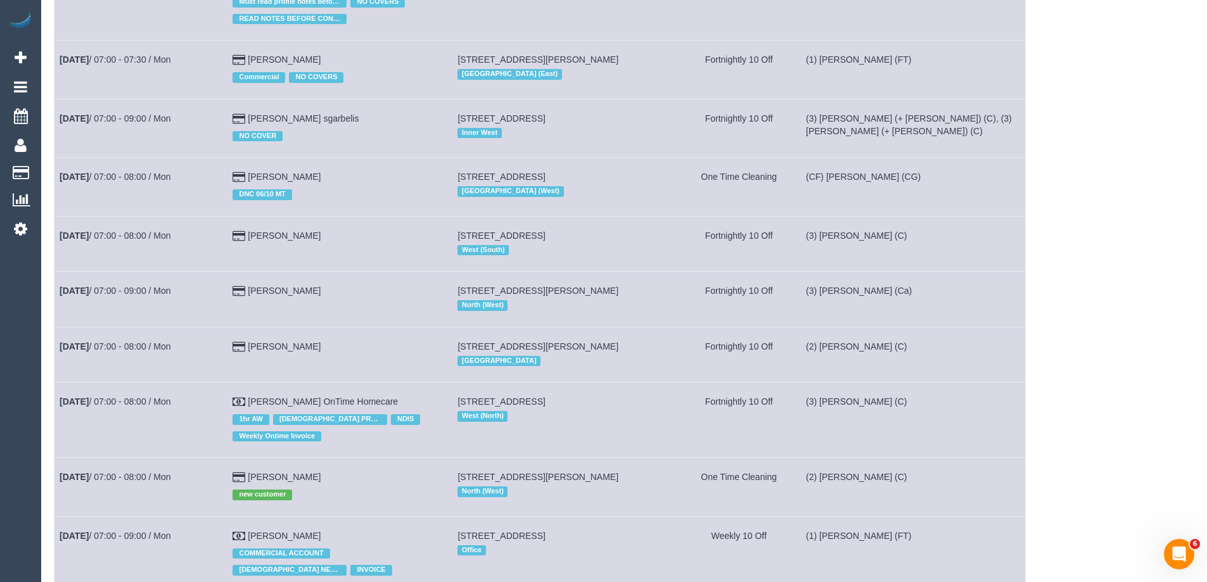
scroll to position [5518, 0]
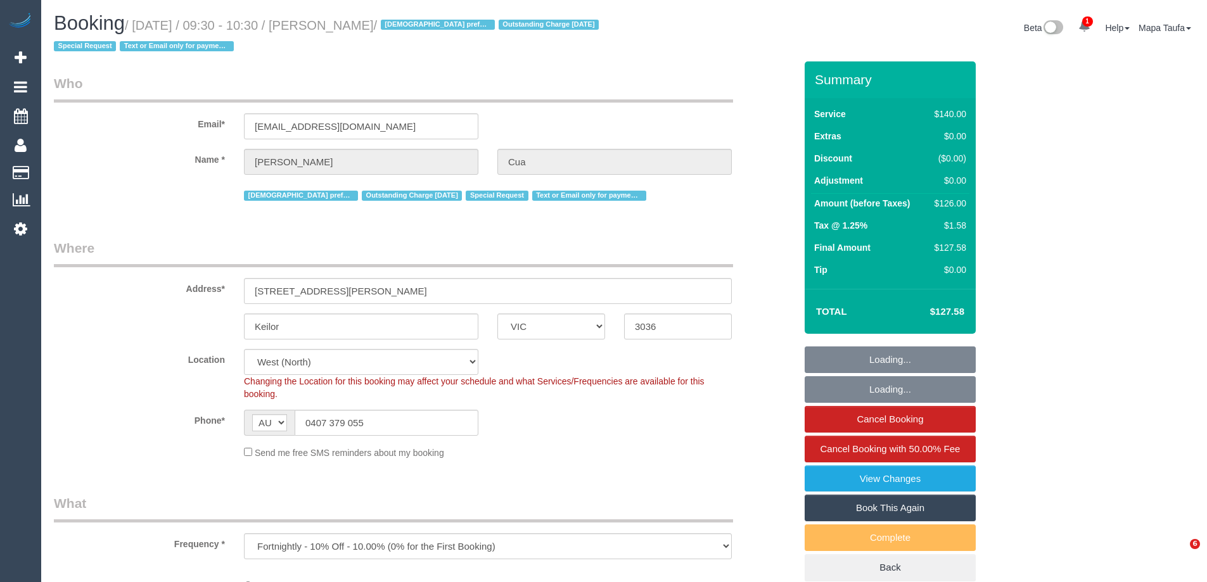
select select "VIC"
select select "number:28"
select select "number:14"
select select "number:19"
select select "number:36"
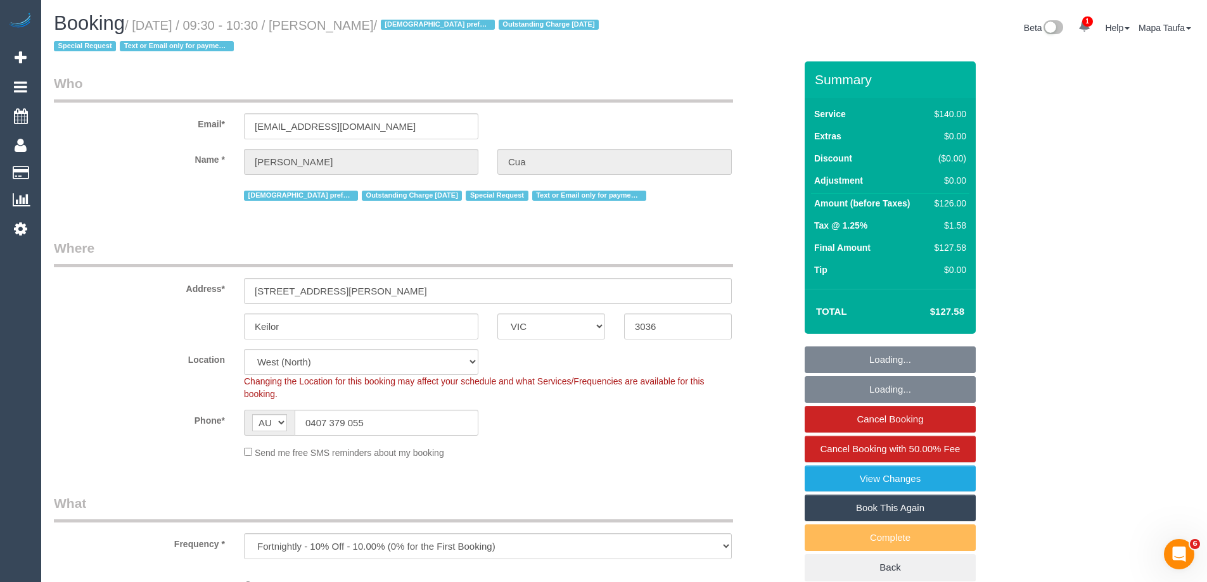
select select "number:34"
select select "object:905"
select select "string:stripe-pm_1OqUE12GScqysDRVXPiCHOYd"
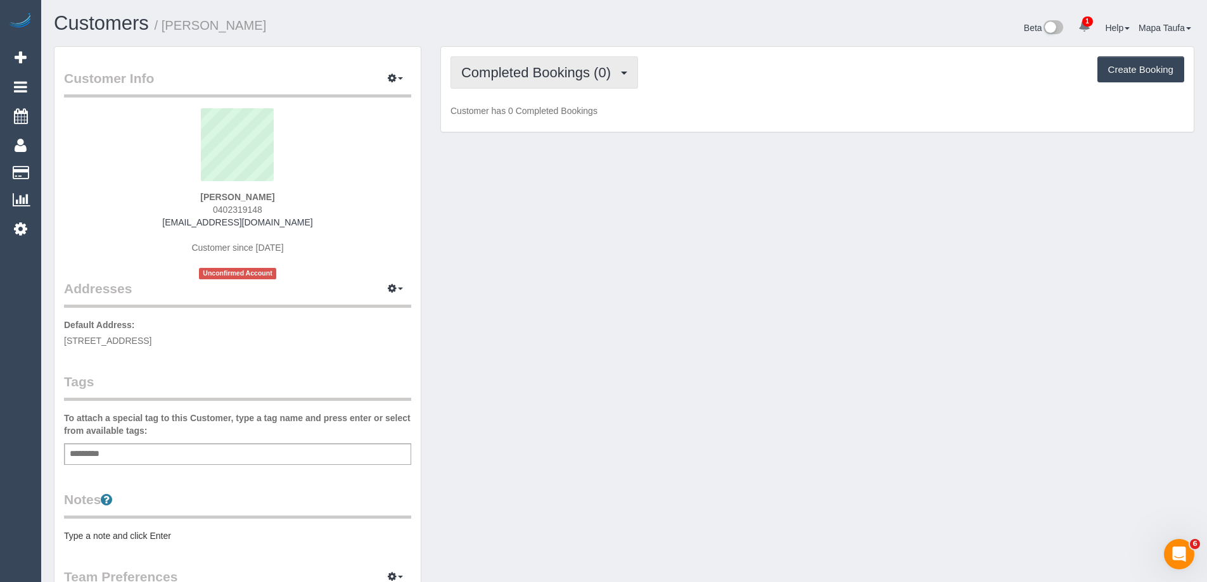
click at [557, 62] on button "Completed Bookings (0)" at bounding box center [544, 72] width 188 height 32
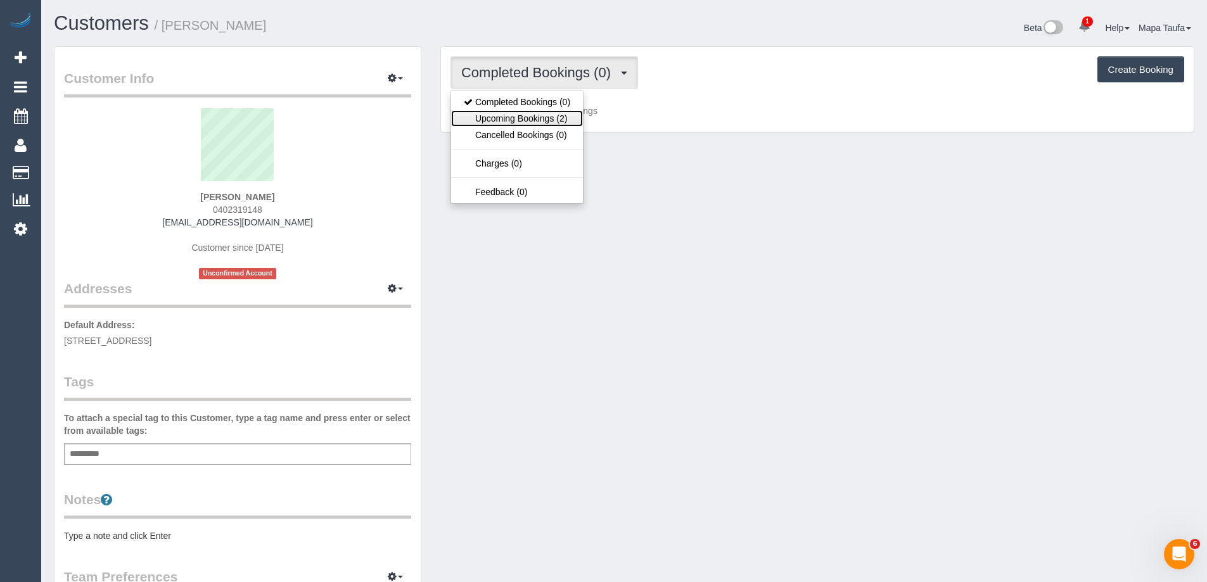
click at [545, 117] on link "Upcoming Bookings (2)" at bounding box center [517, 118] width 132 height 16
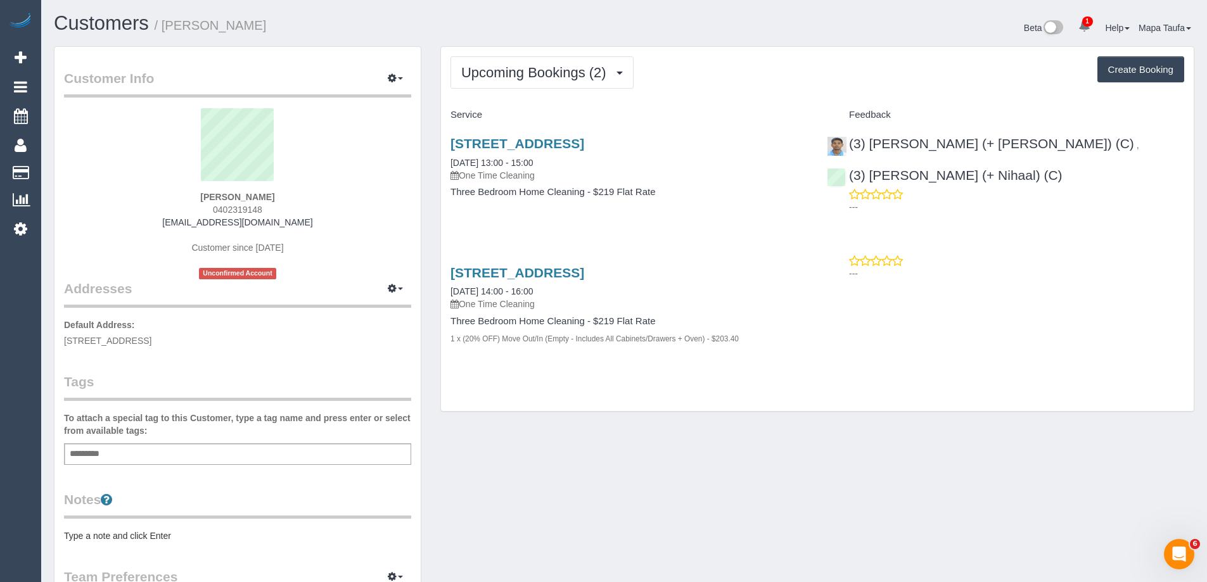
drag, startPoint x: 267, startPoint y: 212, endPoint x: 203, endPoint y: 213, distance: 63.4
click at [203, 212] on div "[PERSON_NAME] 0402319148 [EMAIL_ADDRESS][DOMAIN_NAME] Customer since [DATE] Unc…" at bounding box center [237, 193] width 347 height 171
copy span "0402319148"
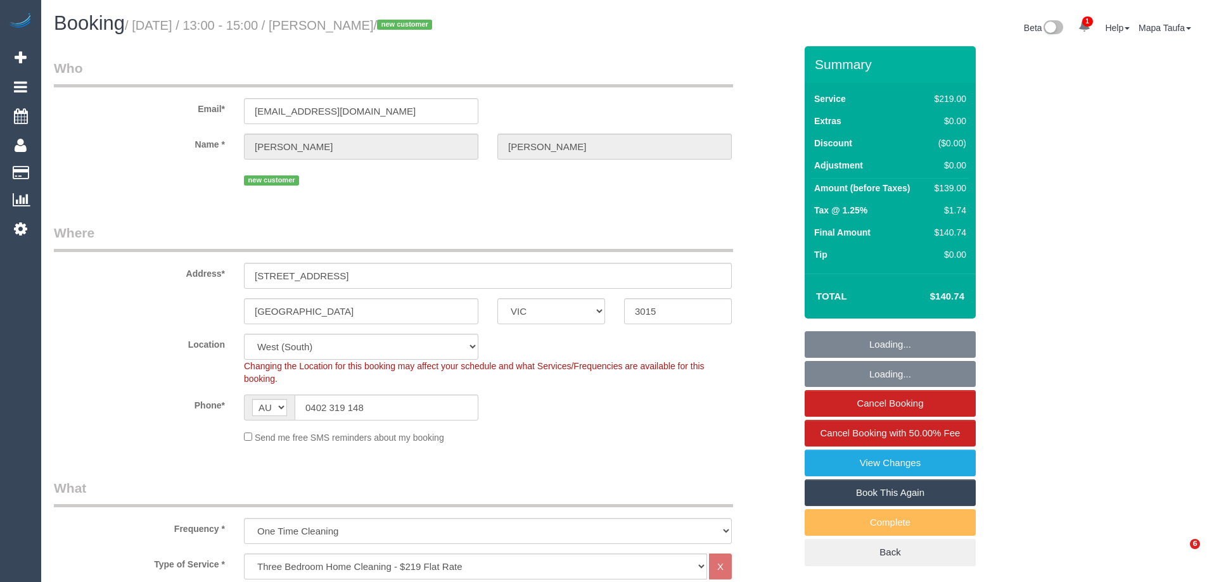
select select "VIC"
select select "number:28"
select select "number:14"
select select "number:19"
select select "number:25"
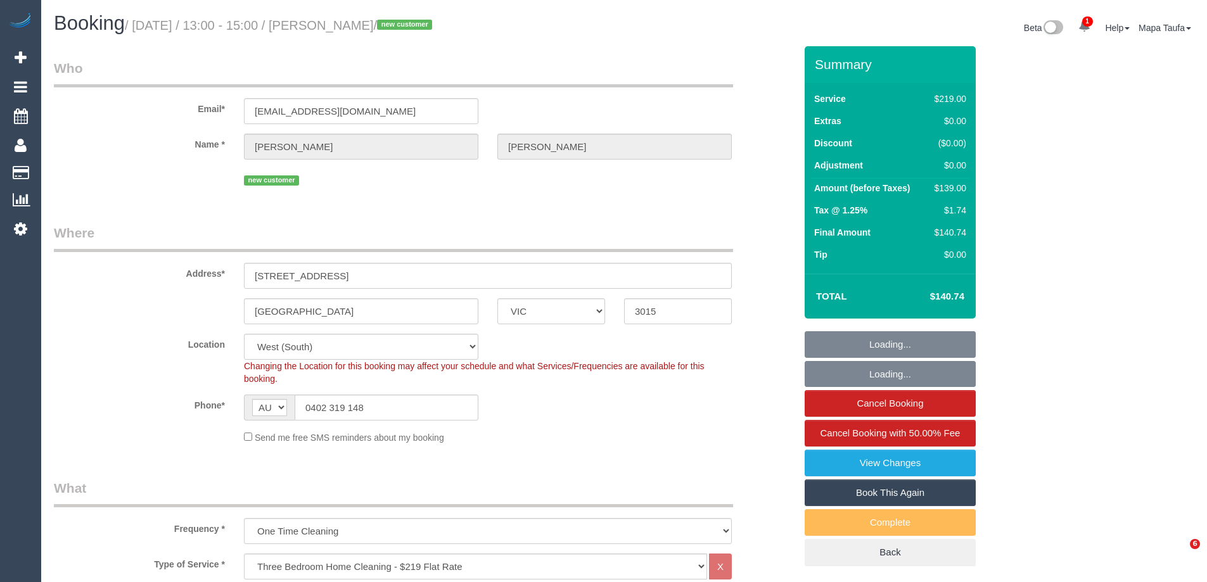
select select "number:35"
select select "number:26"
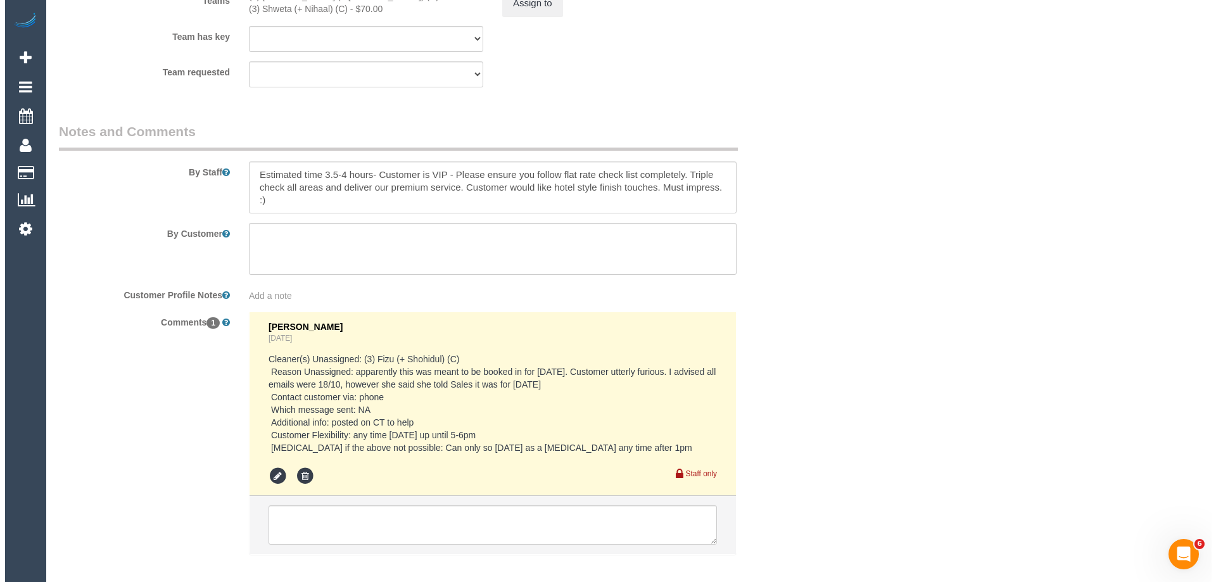
scroll to position [1894, 0]
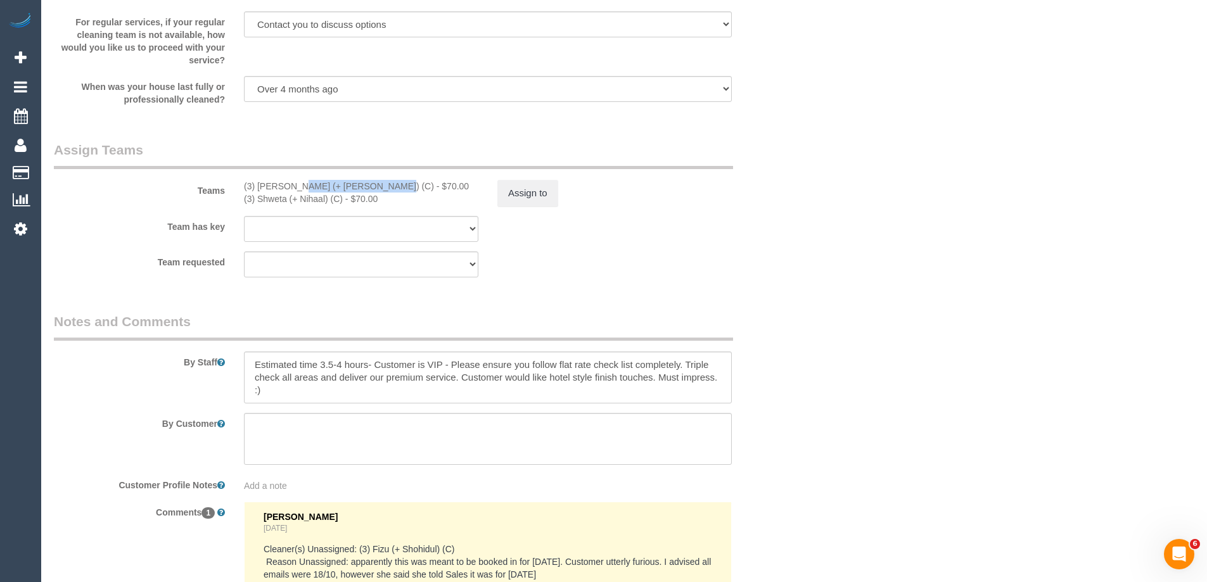
drag, startPoint x: 323, startPoint y: 186, endPoint x: 259, endPoint y: 184, distance: 64.0
click at [259, 184] on div "(3) [PERSON_NAME] (+ [PERSON_NAME]) (C) - $70.00" at bounding box center [361, 186] width 234 height 13
copy div "Nihaal (+ Shweta) (C)"
click at [545, 202] on button "Assign to" at bounding box center [527, 193] width 61 height 27
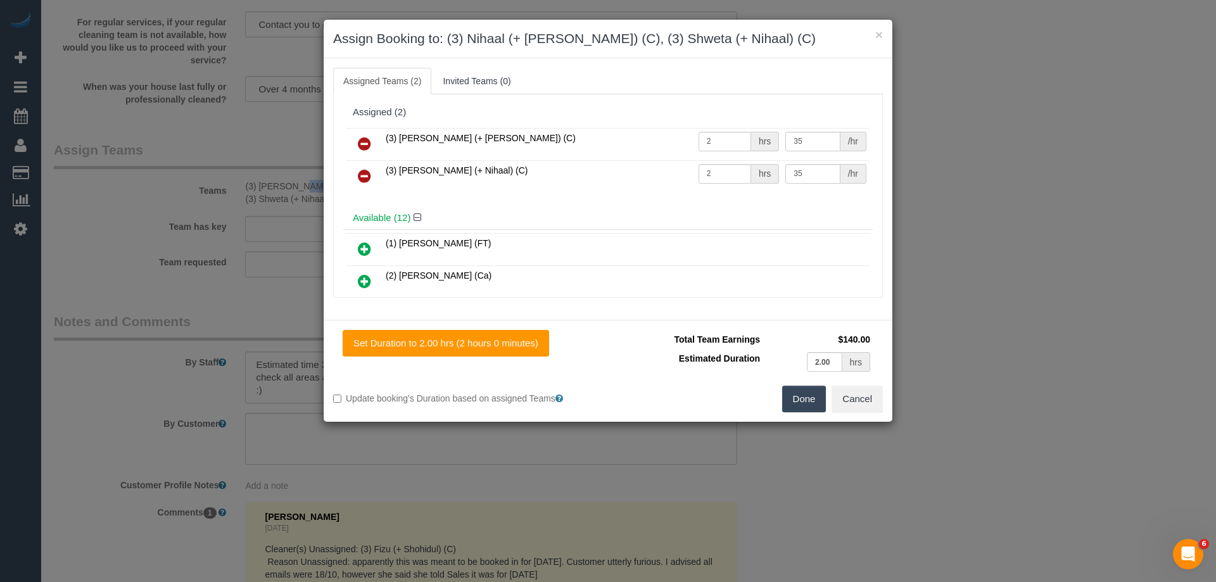
click at [363, 132] on link at bounding box center [365, 144] width 30 height 25
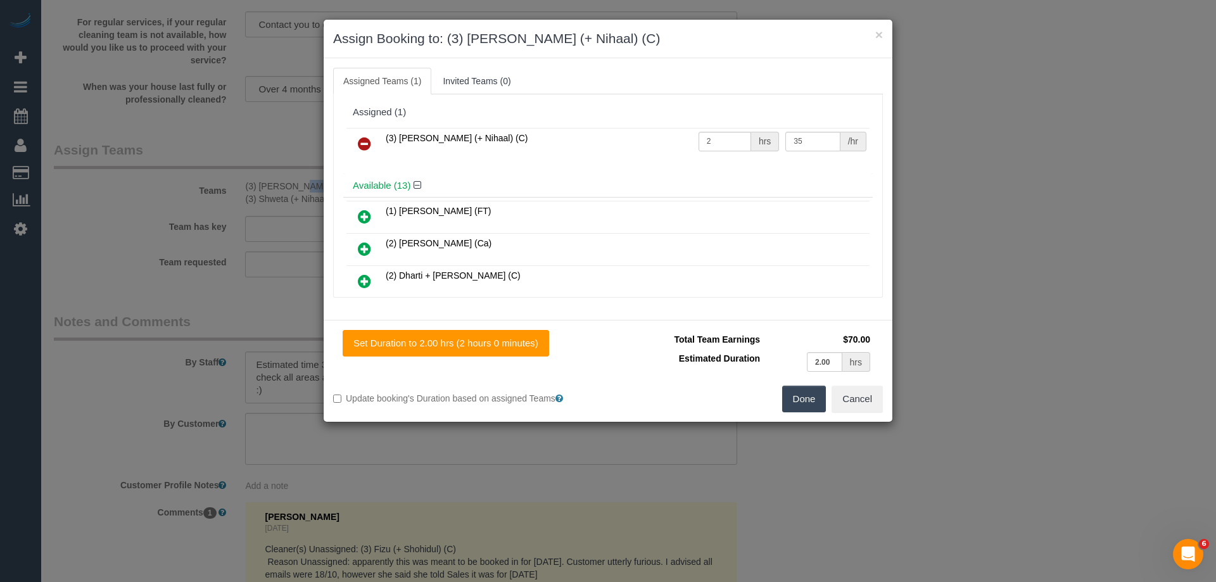
click at [363, 132] on link at bounding box center [365, 144] width 30 height 25
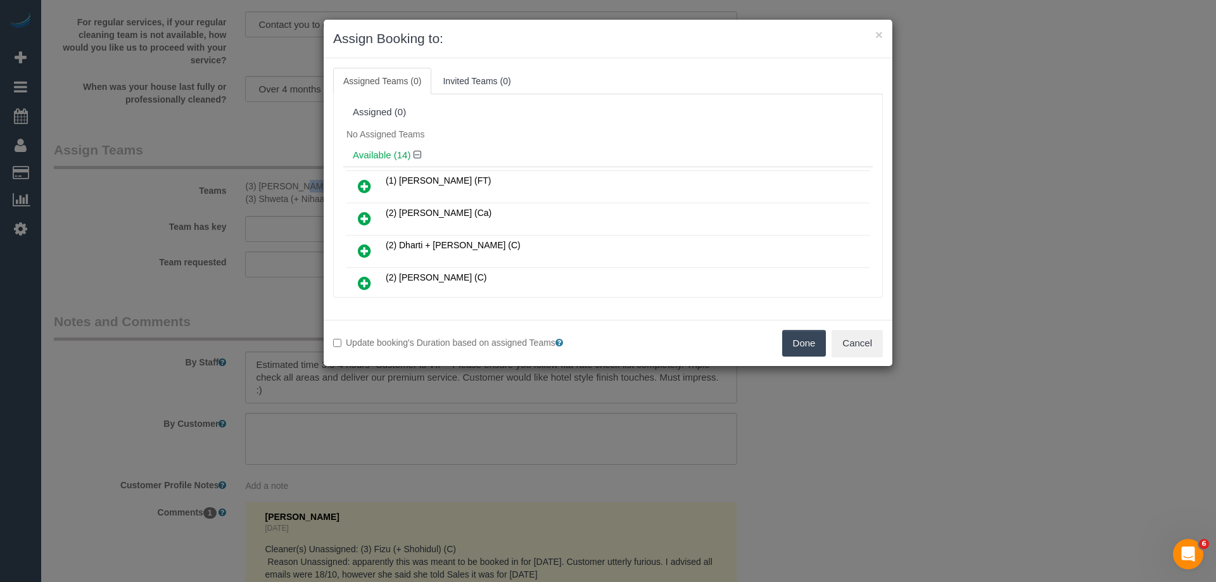
click at [811, 339] on button "Done" at bounding box center [804, 343] width 44 height 27
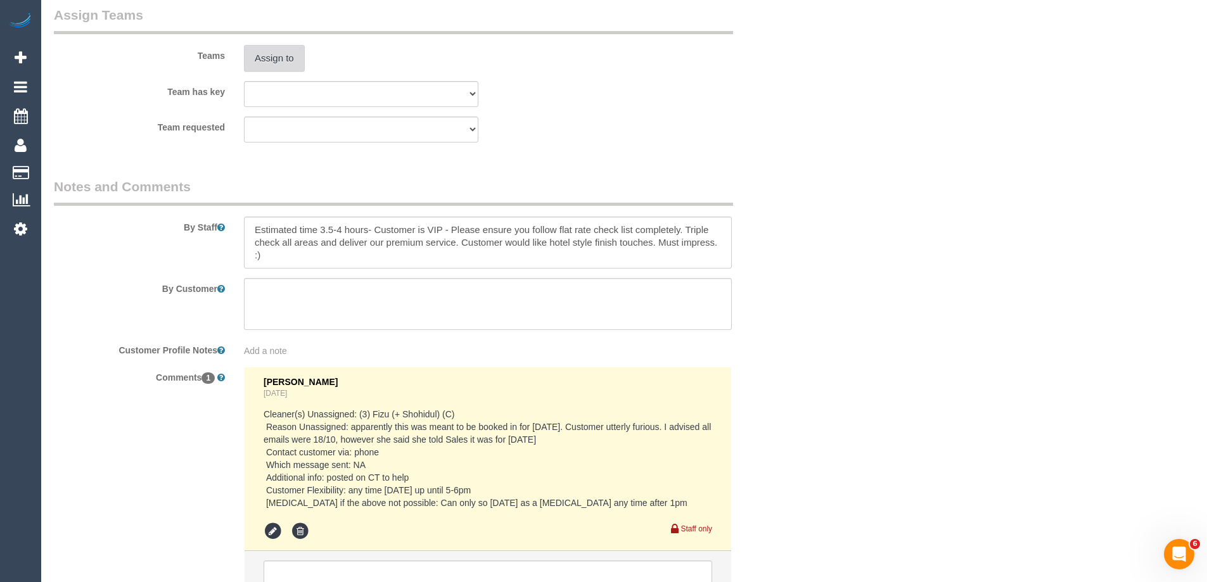
scroll to position [2149, 0]
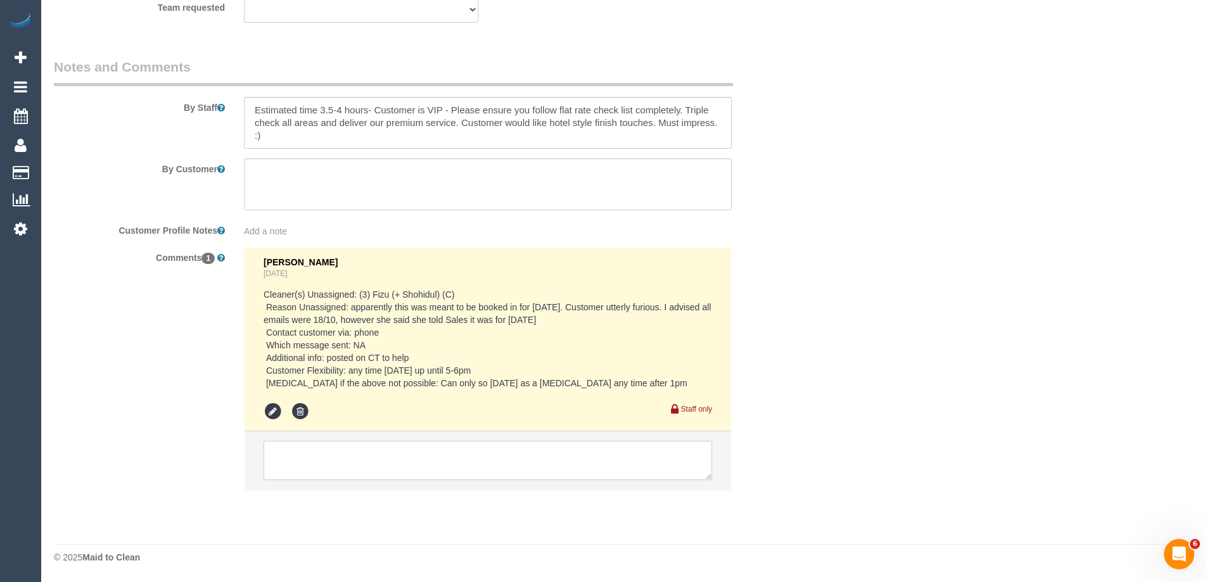
click at [385, 446] on textarea at bounding box center [488, 460] width 448 height 39
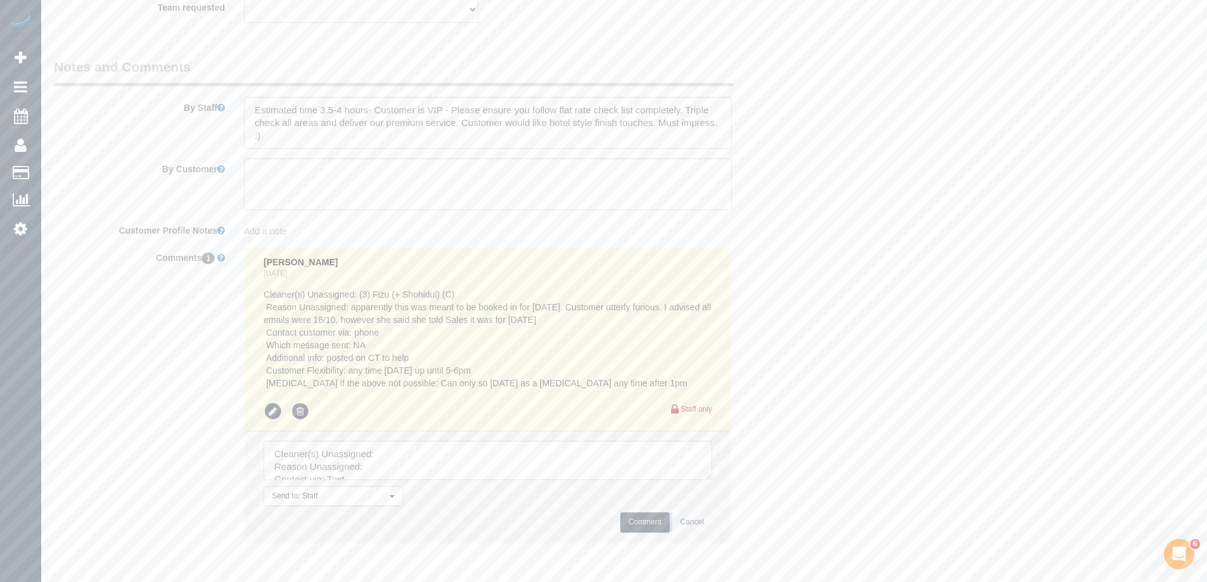
click at [733, 549] on div "Vanessa Christou 1 day ago Cleaner(s) Unassigned: (3) Fizu (+ Shohidul) (C) Rea…" at bounding box center [487, 401] width 507 height 308
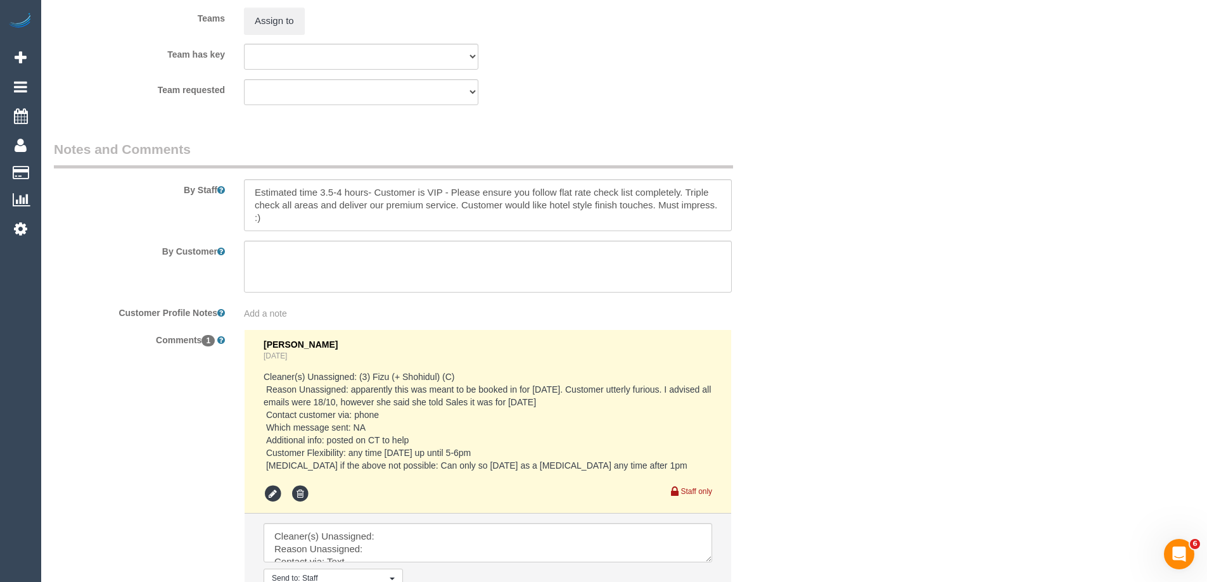
scroll to position [2201, 0]
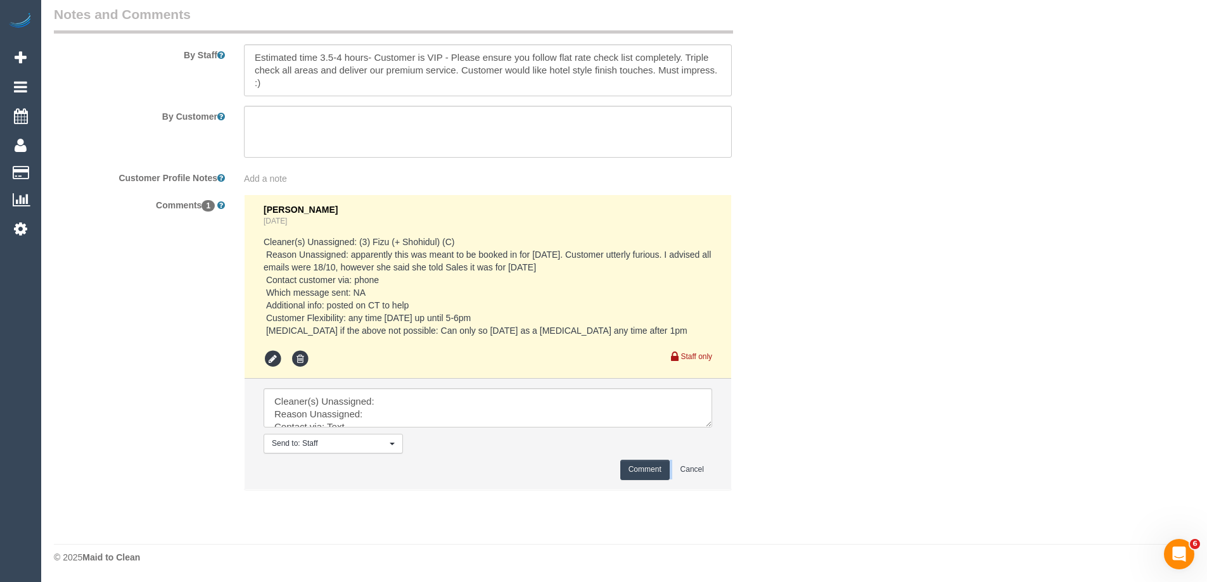
drag, startPoint x: 709, startPoint y: 426, endPoint x: 730, endPoint y: 495, distance: 72.3
click at [712, 428] on textarea at bounding box center [488, 407] width 448 height 39
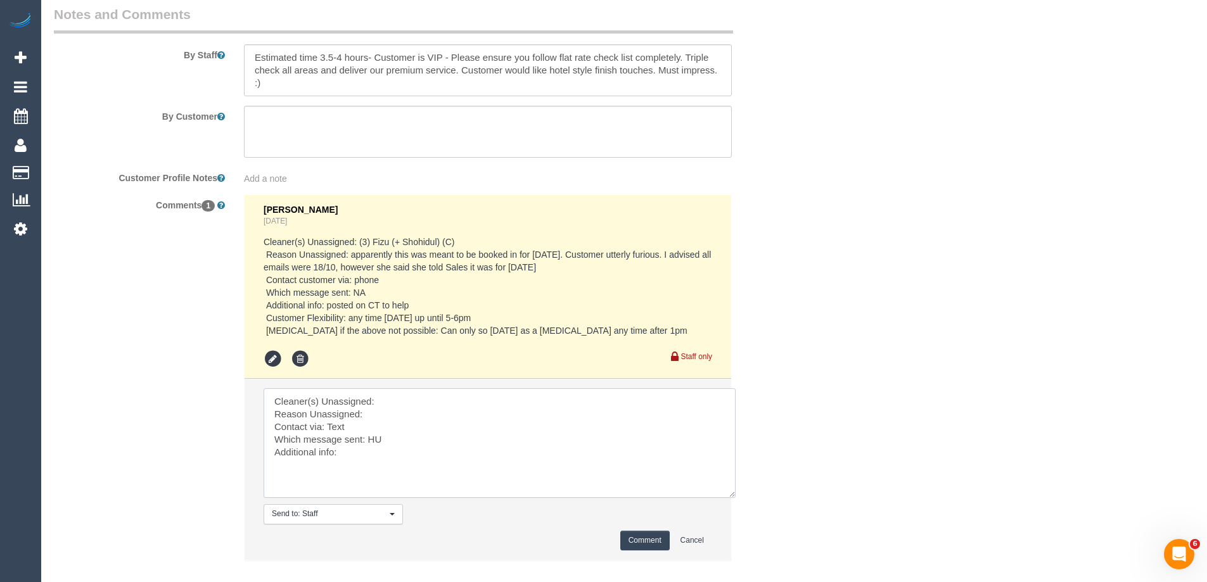
click at [451, 392] on textarea at bounding box center [500, 443] width 472 height 110
paste textarea "Nihaal (+ Shweta) (C)"
click at [418, 408] on textarea at bounding box center [500, 443] width 472 height 110
click at [376, 412] on textarea at bounding box center [500, 443] width 472 height 110
type textarea "Cleaner(s) Unassigned: Nihaal (+ Shweta) (C) Reason Unassigned: urgent appt Con…"
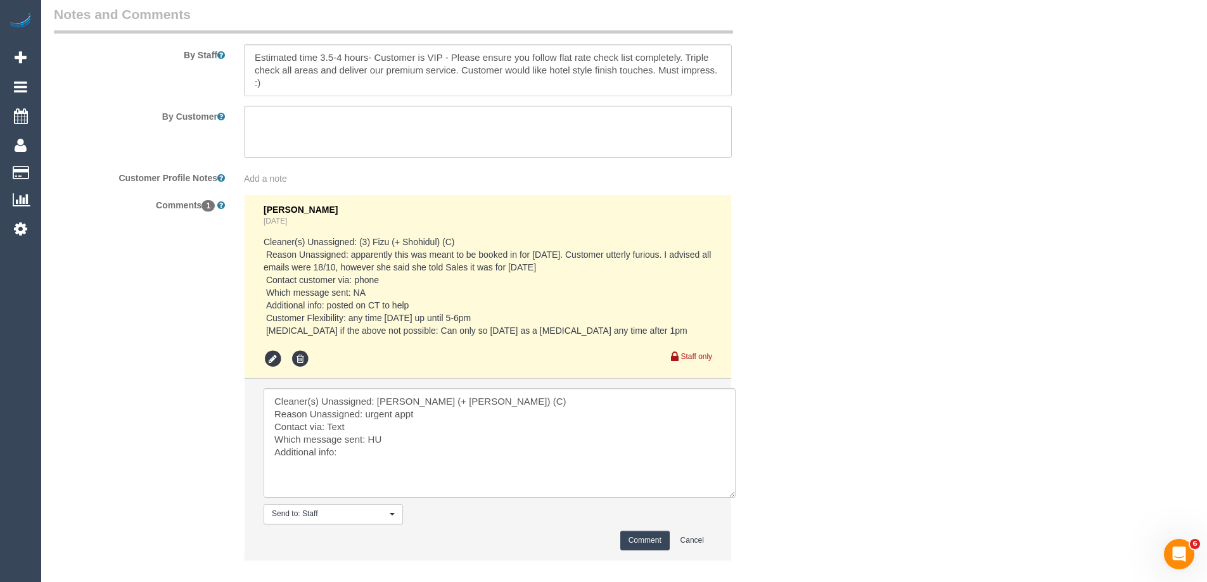
click at [633, 544] on button "Comment" at bounding box center [644, 541] width 49 height 20
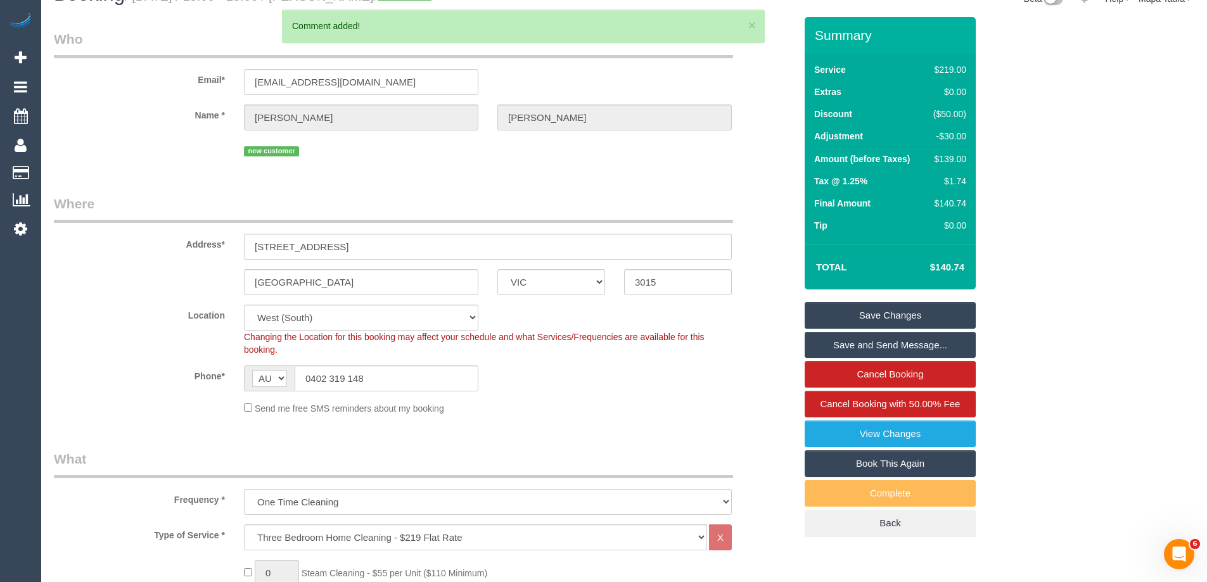
scroll to position [13, 0]
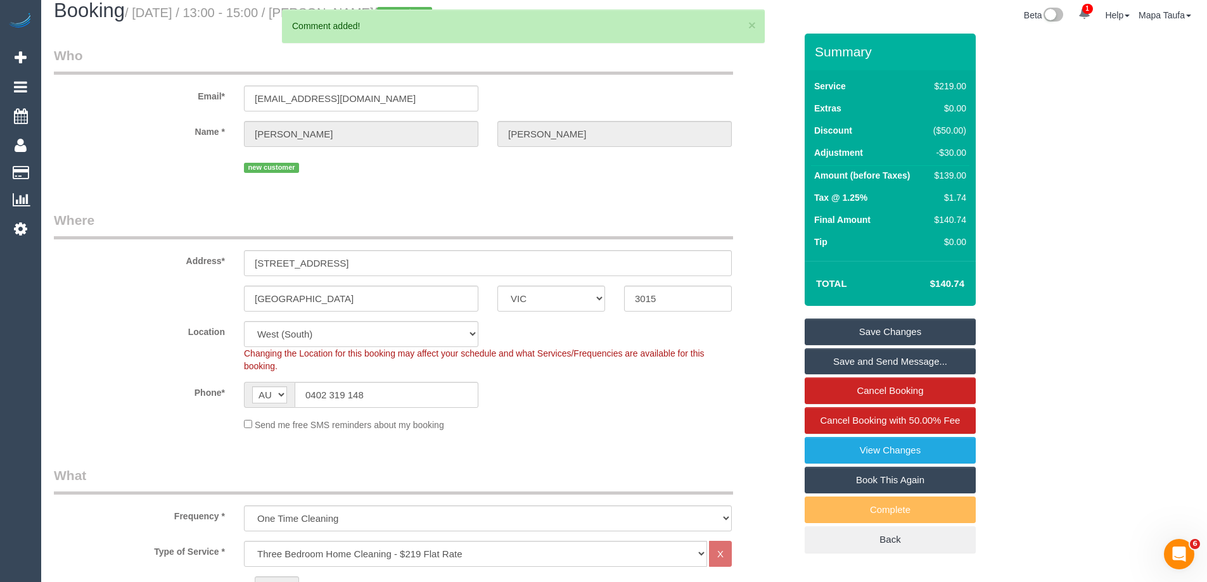
click at [898, 319] on link "Save Changes" at bounding box center [889, 332] width 171 height 27
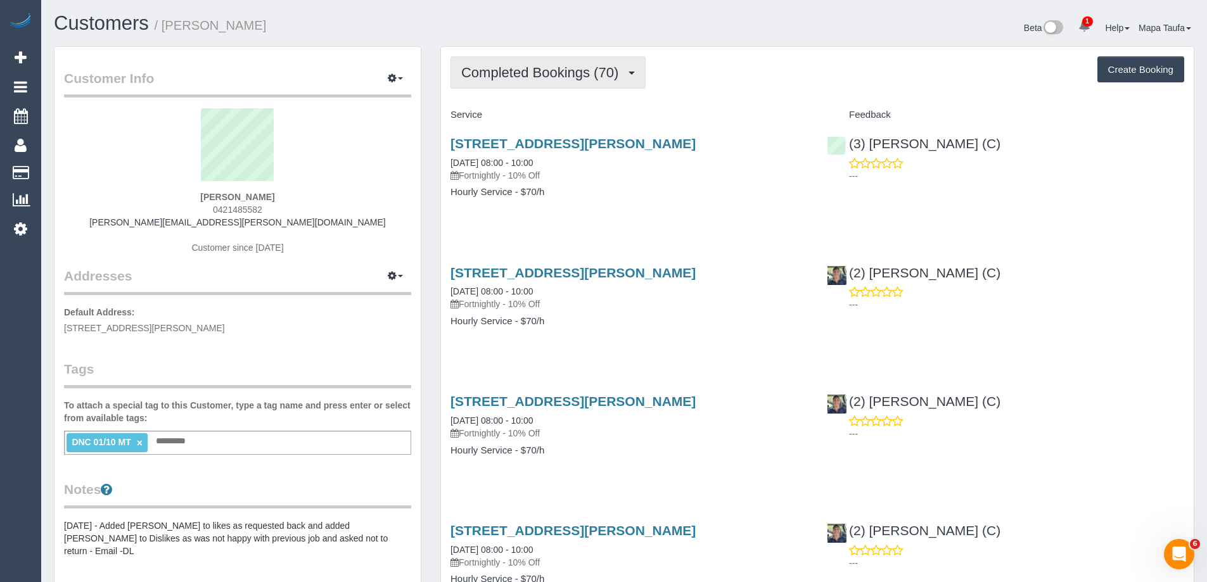
click at [505, 74] on span "Completed Bookings (70)" at bounding box center [542, 73] width 163 height 16
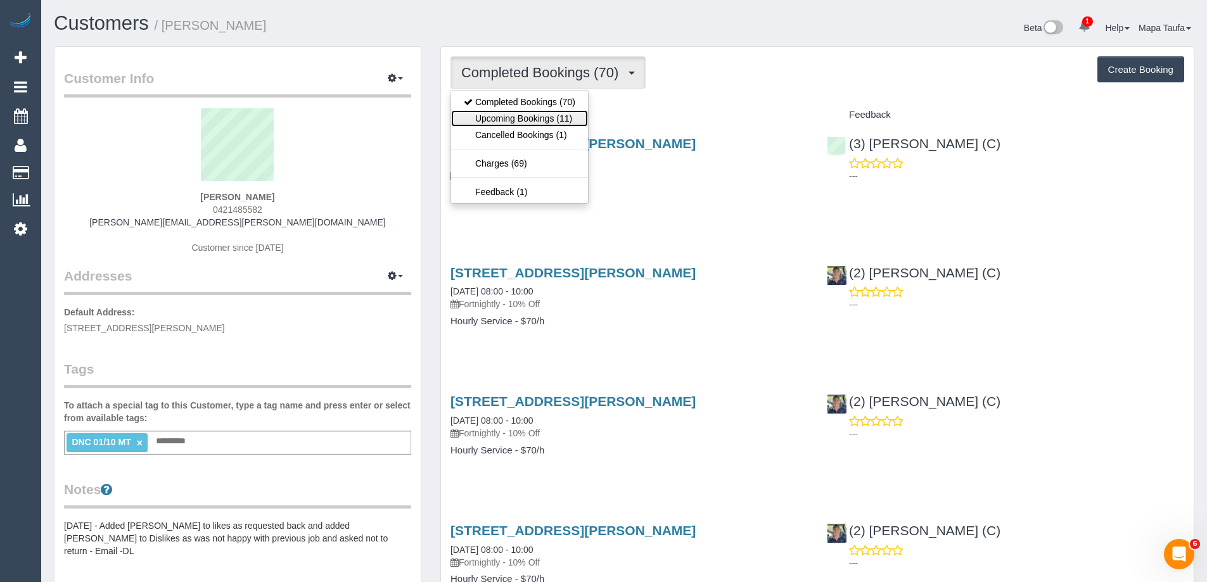
click at [510, 122] on link "Upcoming Bookings (11)" at bounding box center [519, 118] width 137 height 16
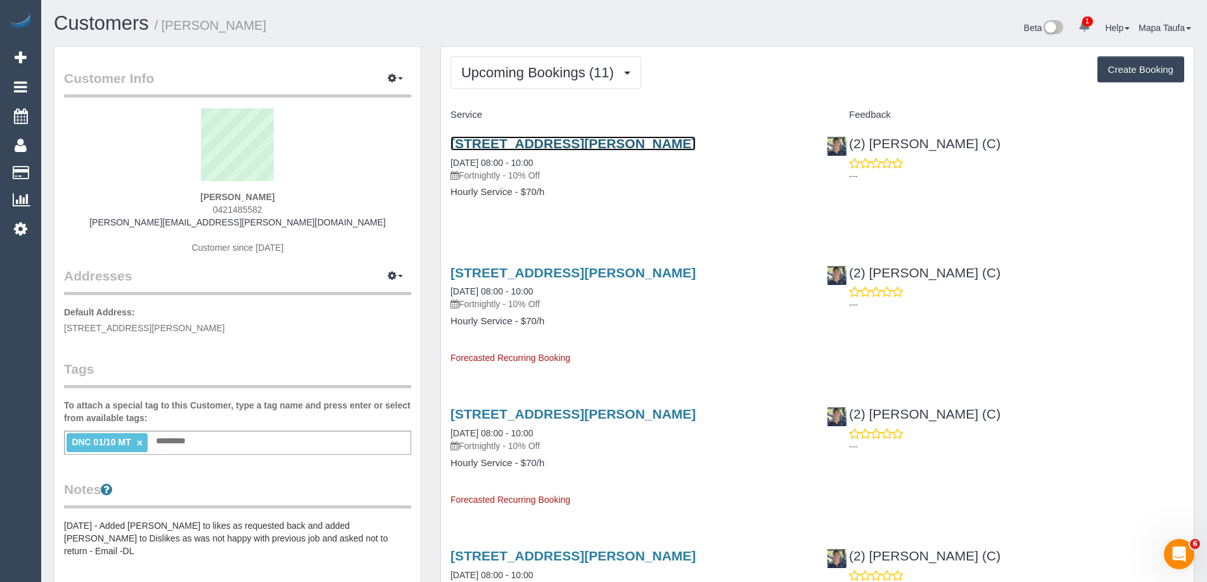
click at [493, 149] on link "[STREET_ADDRESS][PERSON_NAME]" at bounding box center [572, 143] width 245 height 15
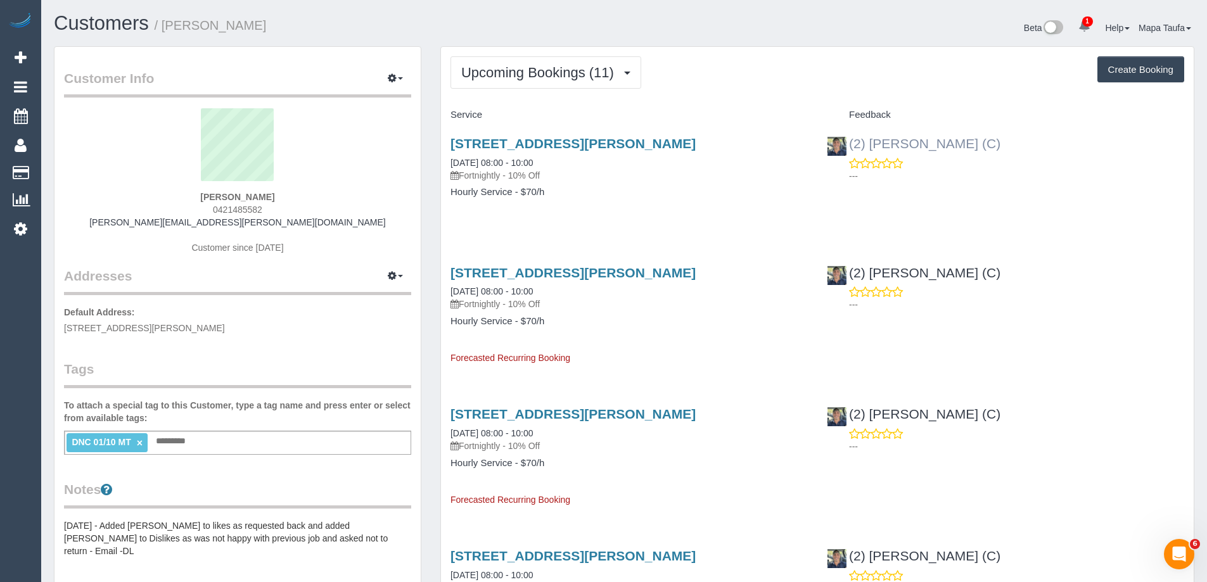
drag, startPoint x: 996, startPoint y: 146, endPoint x: 870, endPoint y: 141, distance: 126.2
click at [870, 141] on div "(2) [PERSON_NAME] (C) ---" at bounding box center [1005, 156] width 376 height 62
copy link "[PERSON_NAME] (C)"
click at [528, 71] on span "Upcoming Bookings (11)" at bounding box center [540, 73] width 159 height 16
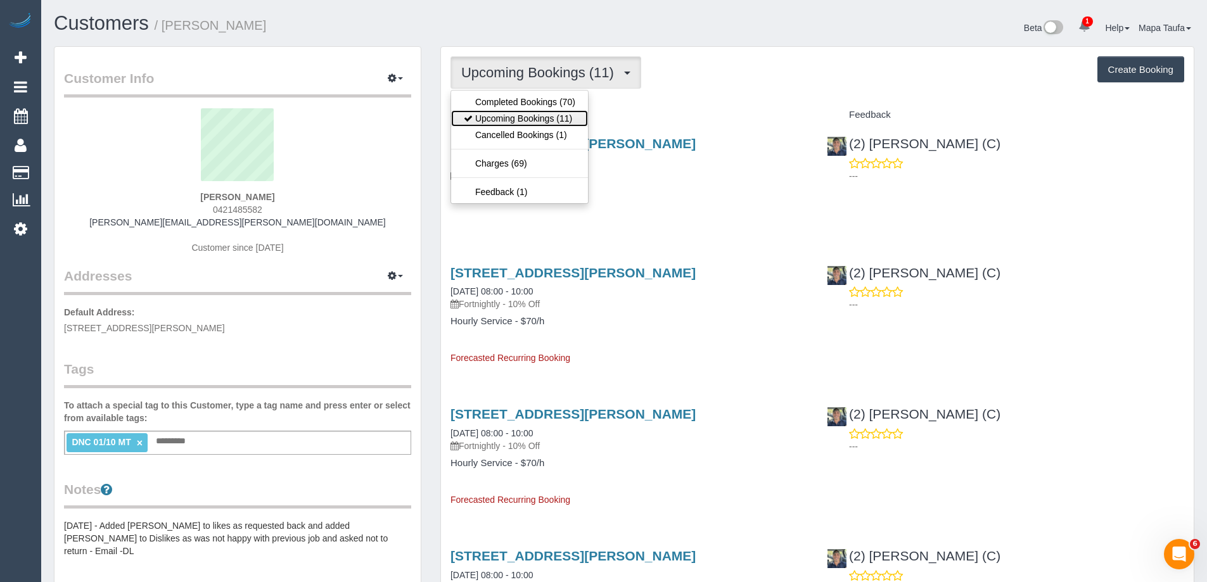
click at [537, 115] on link "Upcoming Bookings (11)" at bounding box center [519, 118] width 137 height 16
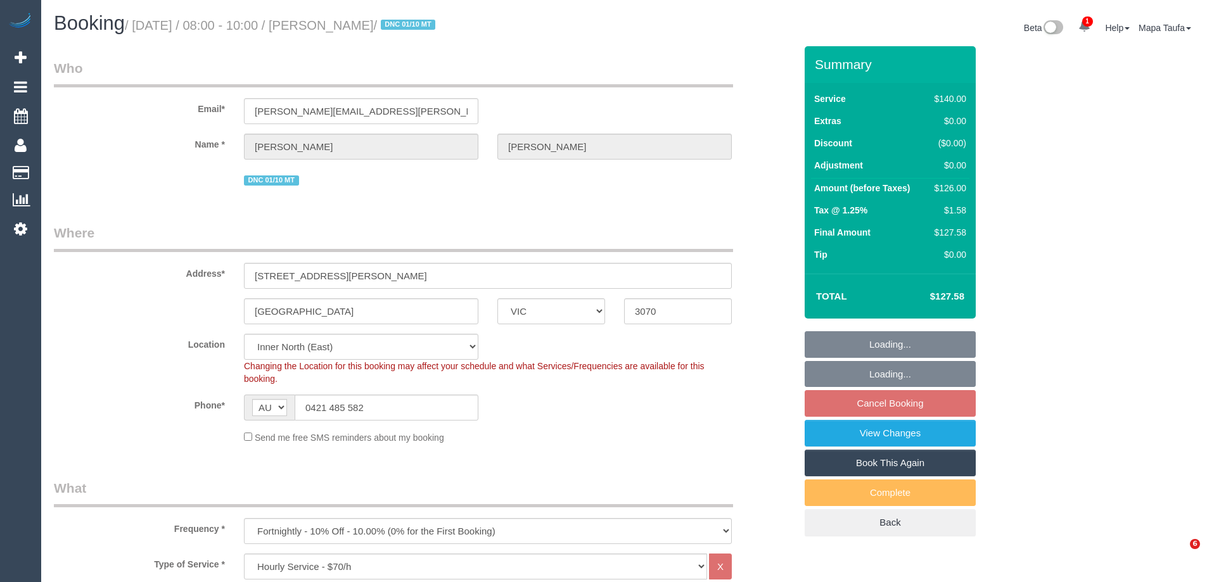
select select "VIC"
select select "string:stripe-pm_1RyLFj2GScqysDRVhpPsM2M5"
select select "number:27"
select select "number:14"
select select "number:19"
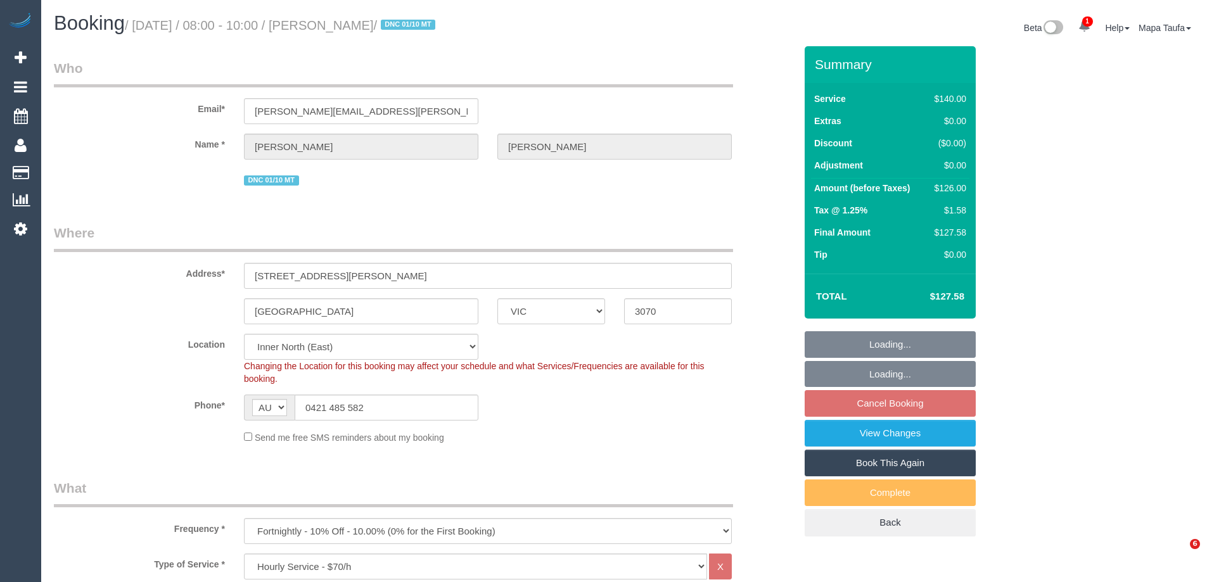
select select "number:22"
select select "number:35"
select select "number:11"
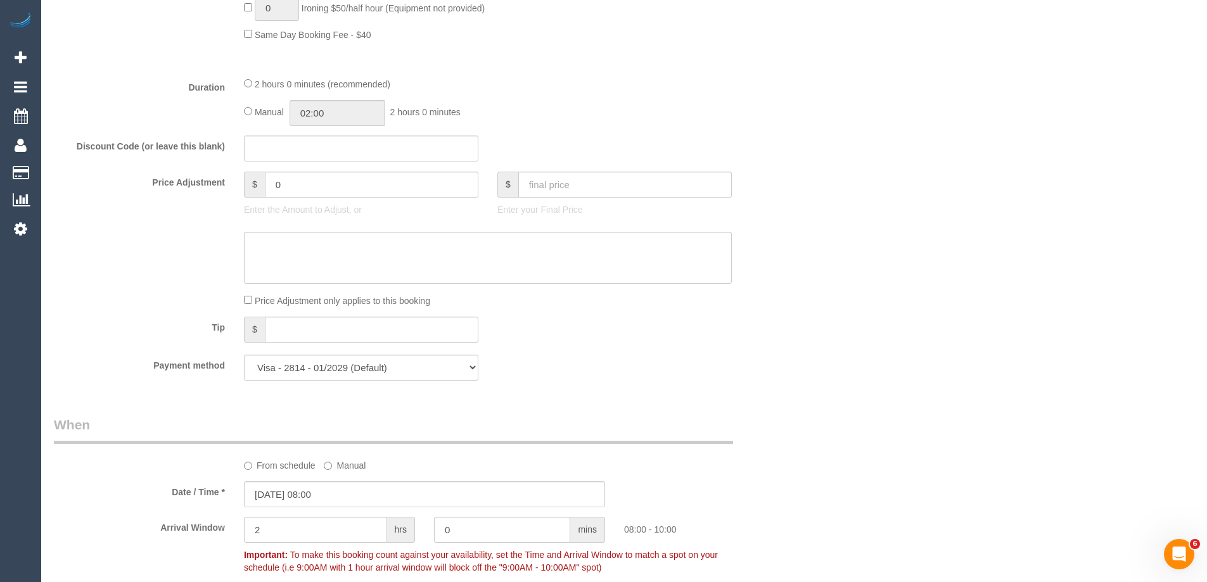
scroll to position [1267, 0]
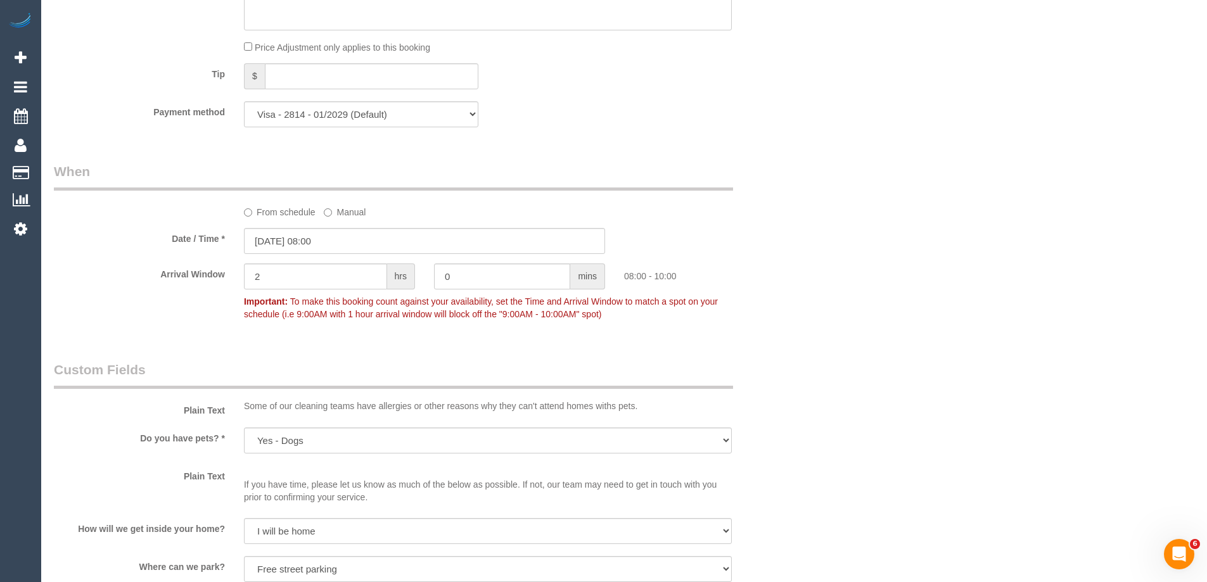
click at [292, 222] on sui-booking-spot "From schedule Manual Date / Time * [DATE] 08:00 Arrival Window 2 hrs 0 mins 08:…" at bounding box center [424, 244] width 741 height 164
click at [299, 215] on label "From schedule" at bounding box center [280, 209] width 72 height 17
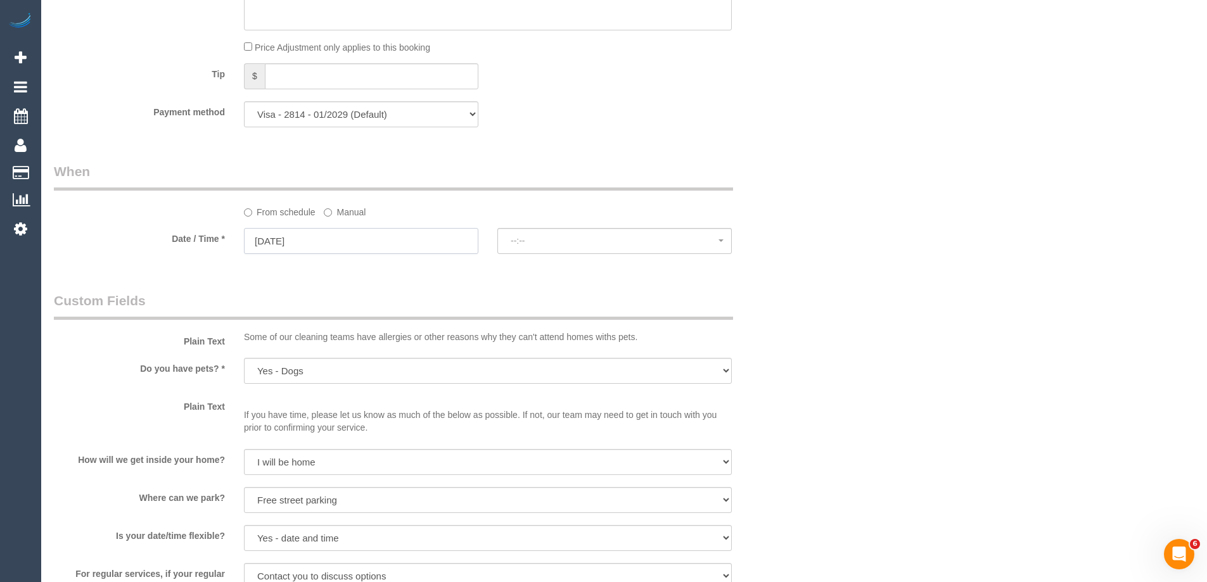
click at [317, 242] on input "[DATE]" at bounding box center [361, 241] width 234 height 26
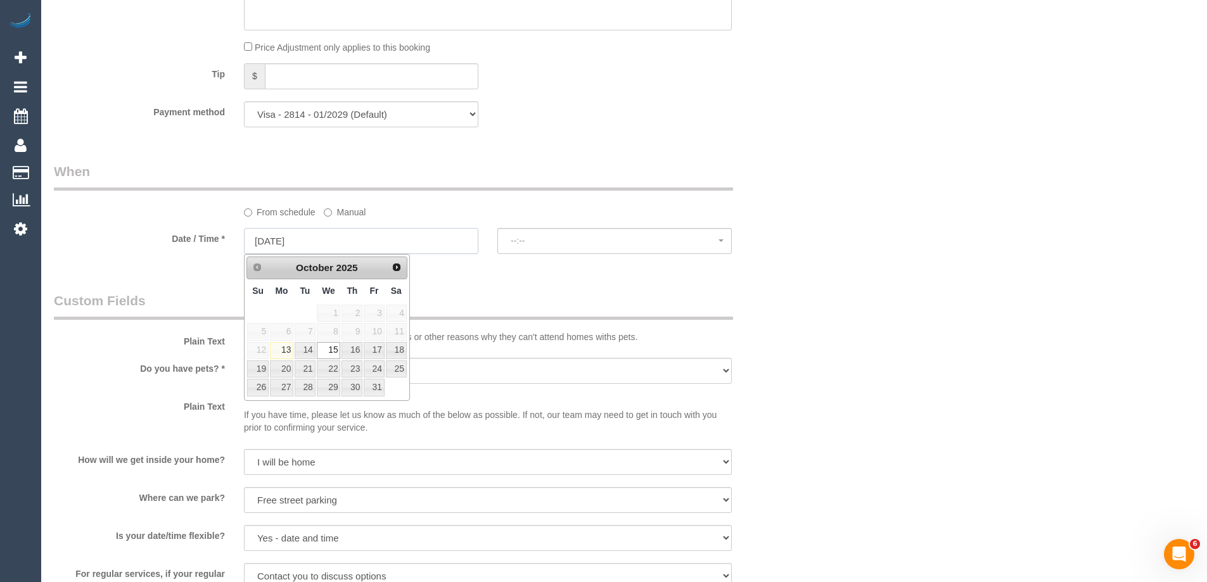
select select "spot10"
click at [368, 350] on link "17" at bounding box center [374, 350] width 20 height 17
type input "[DATE]"
select select "spot12"
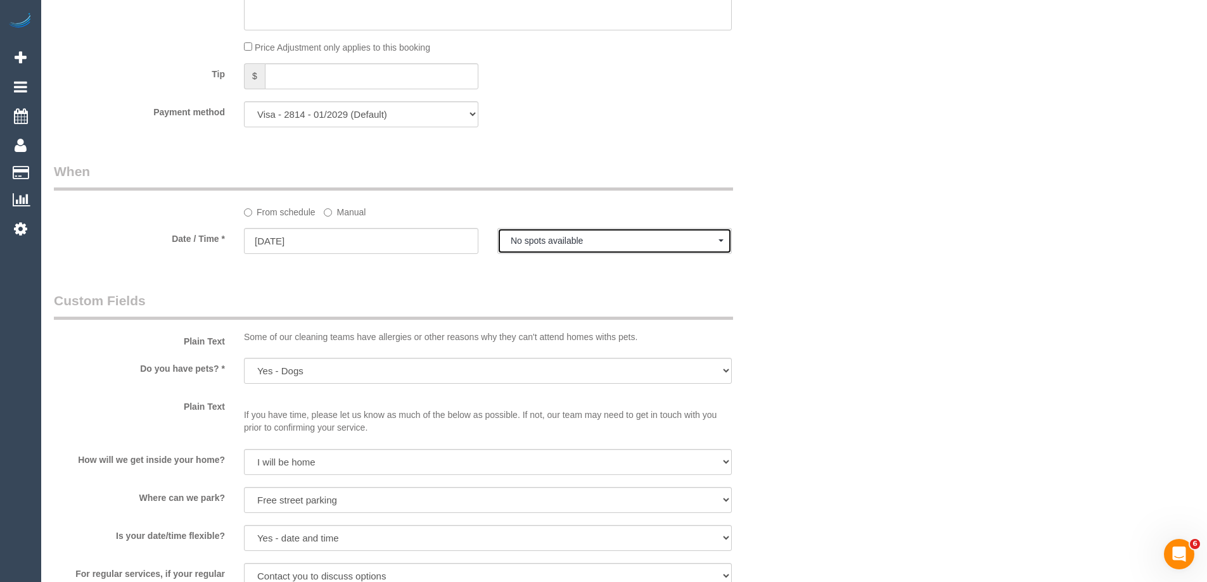
click at [537, 243] on span "No spots available" at bounding box center [615, 241] width 208 height 10
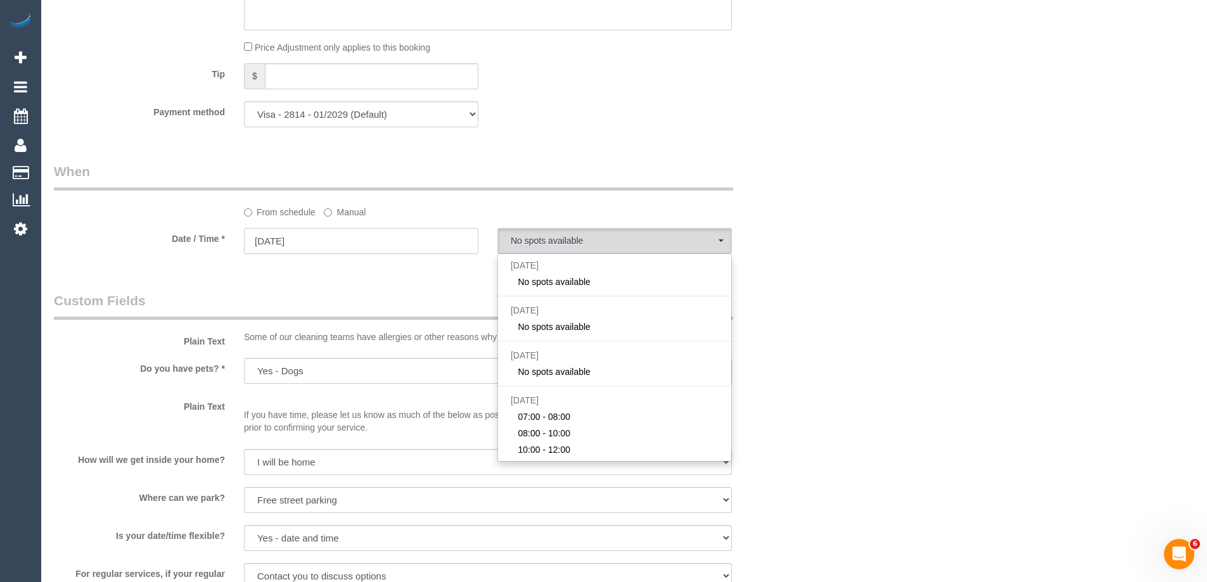
click at [327, 240] on input "[DATE]" at bounding box center [361, 241] width 234 height 26
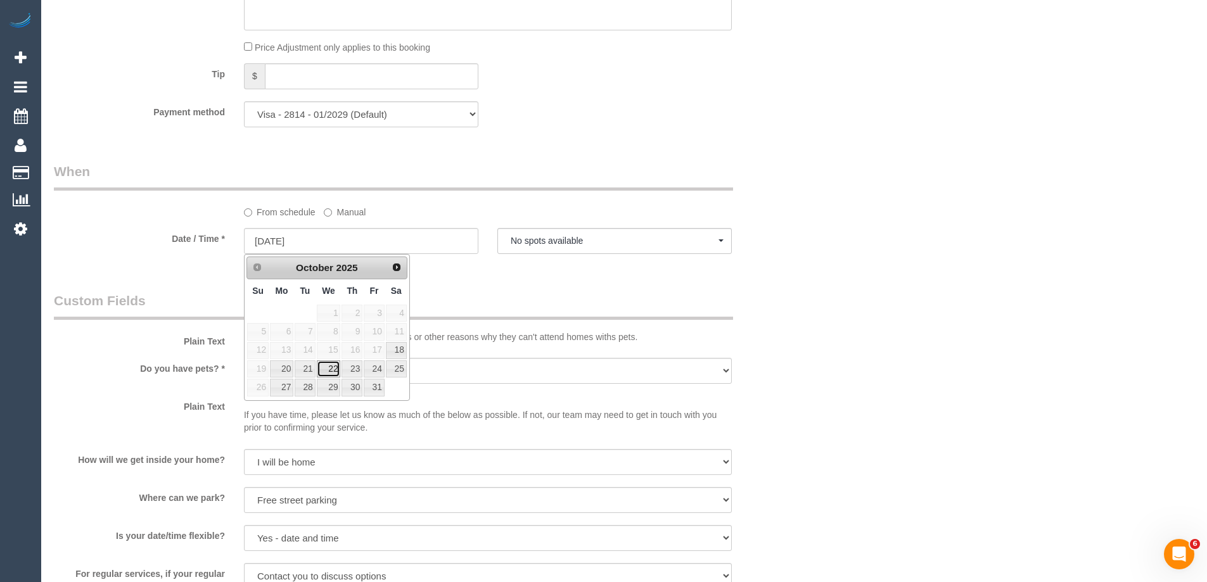
click at [333, 370] on link "22" at bounding box center [329, 368] width 24 height 17
type input "[DATE]"
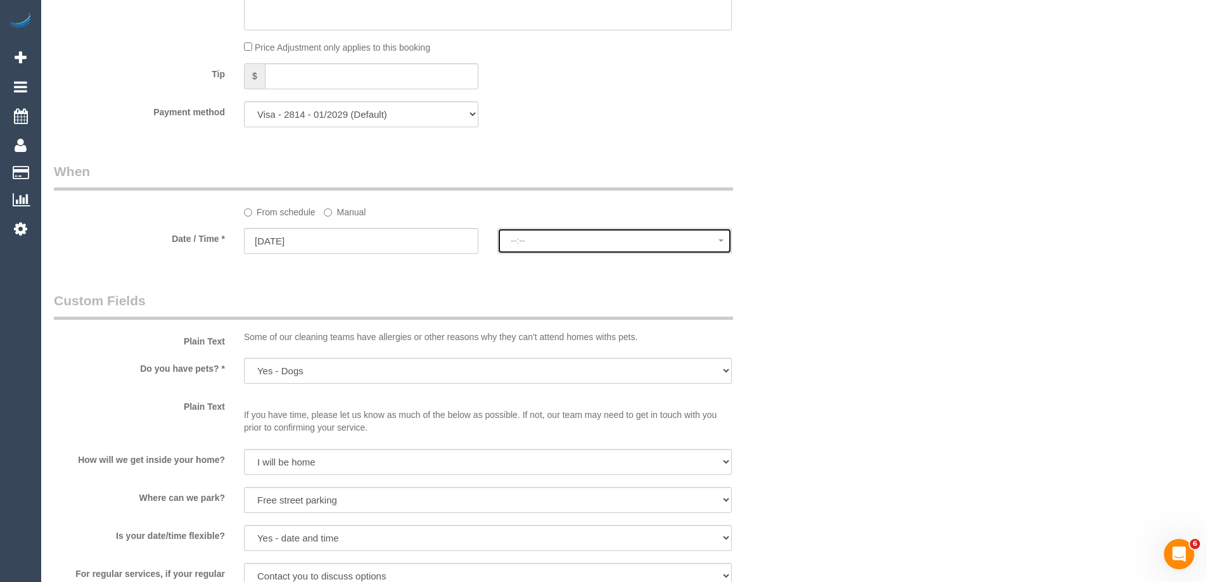
click at [538, 236] on span "--:--" at bounding box center [615, 241] width 208 height 10
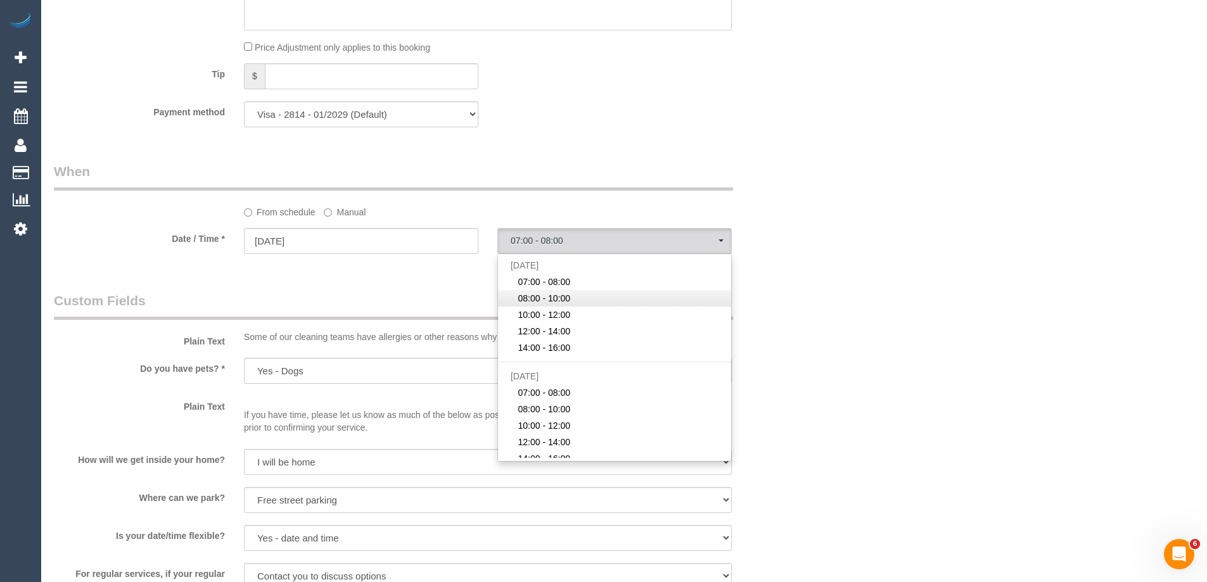
click at [530, 298] on span "08:00 - 10:00" at bounding box center [544, 298] width 53 height 13
select select "spot20"
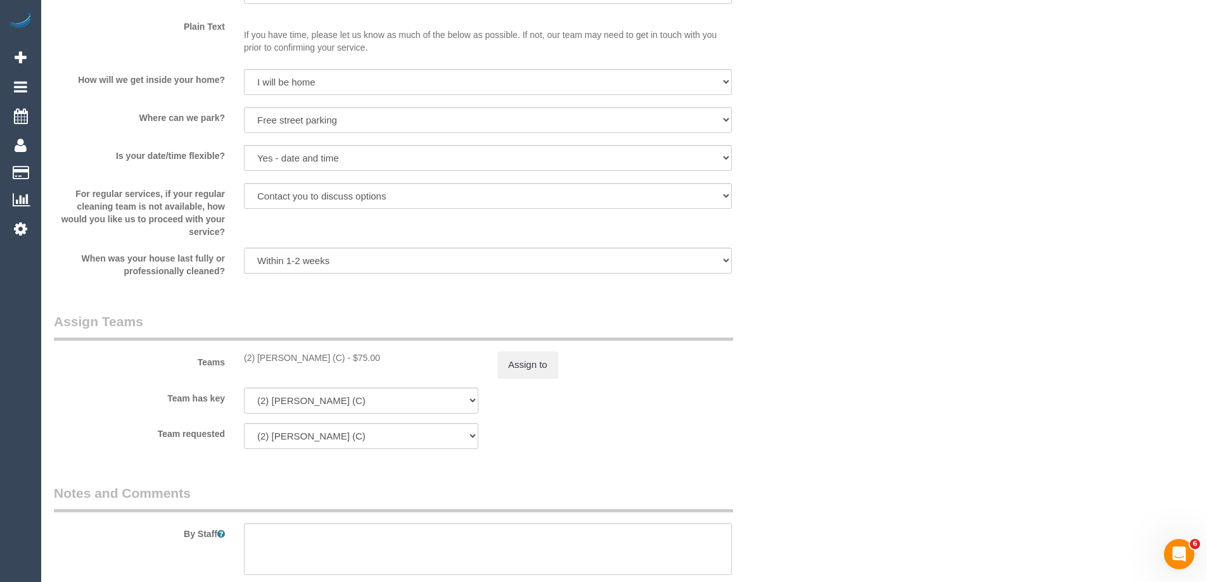
scroll to position [1908, 0]
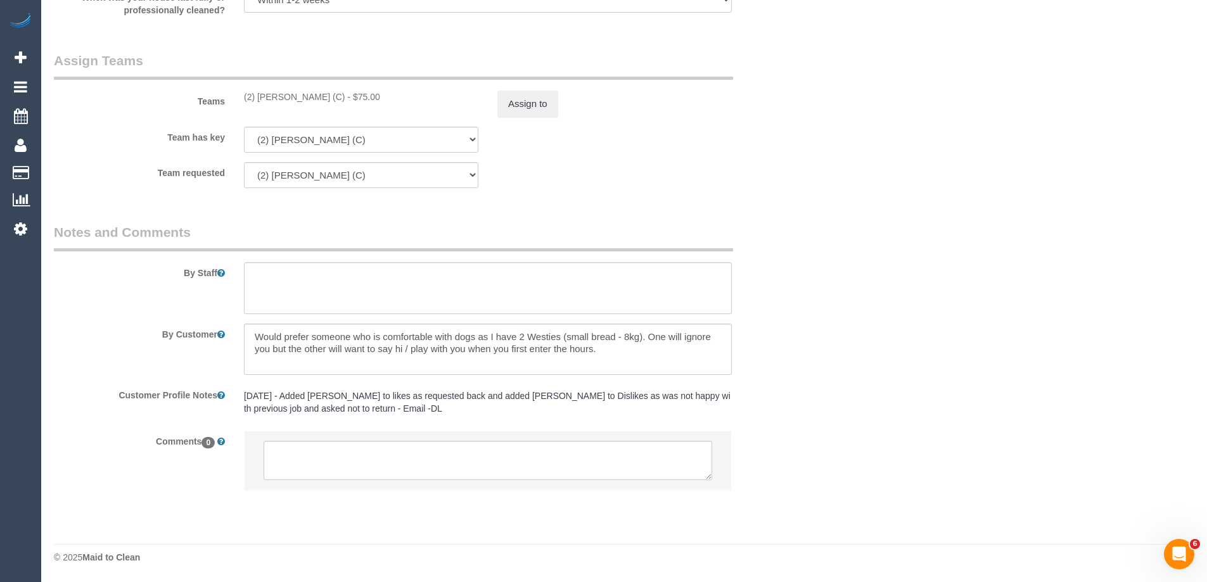
drag, startPoint x: 295, startPoint y: 95, endPoint x: 257, endPoint y: 95, distance: 37.4
click at [257, 95] on div "(2) Eray Mertturk (C) - $75.00" at bounding box center [361, 97] width 234 height 13
copy div "Eray Mertturk (C)"
click at [514, 97] on button "Assign to" at bounding box center [527, 104] width 61 height 27
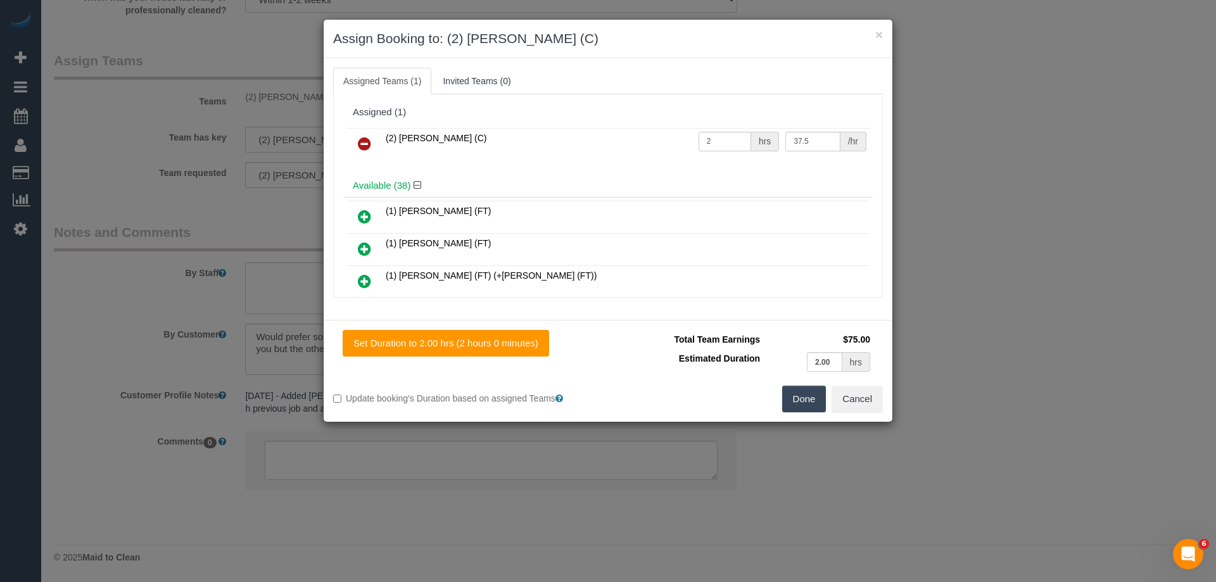
click at [374, 134] on link at bounding box center [365, 144] width 30 height 25
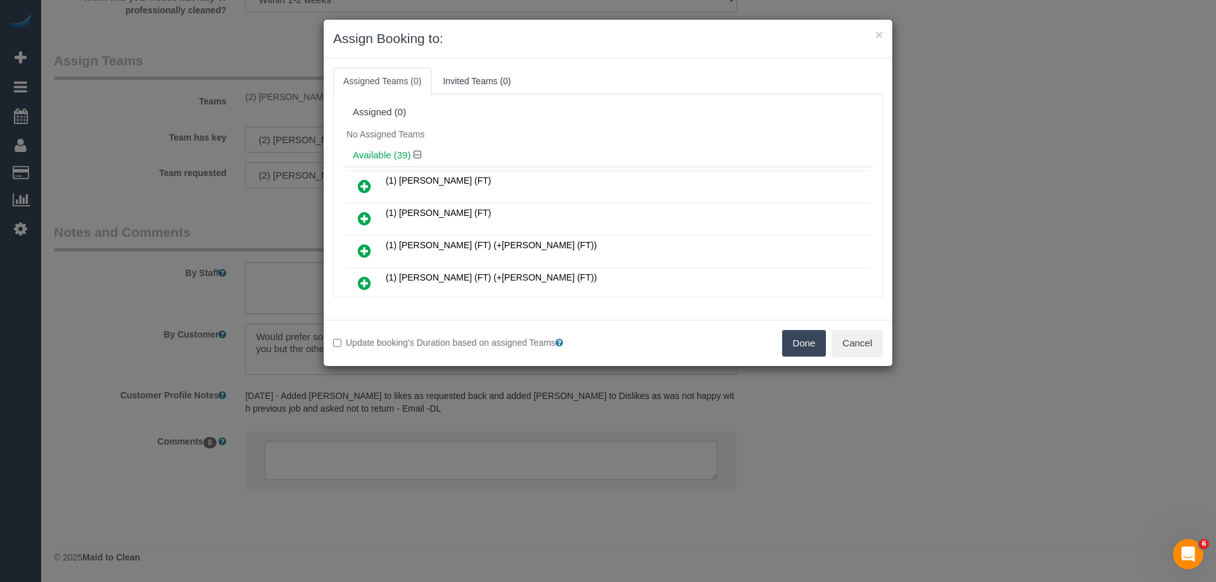
click at [822, 345] on button "Done" at bounding box center [804, 343] width 44 height 27
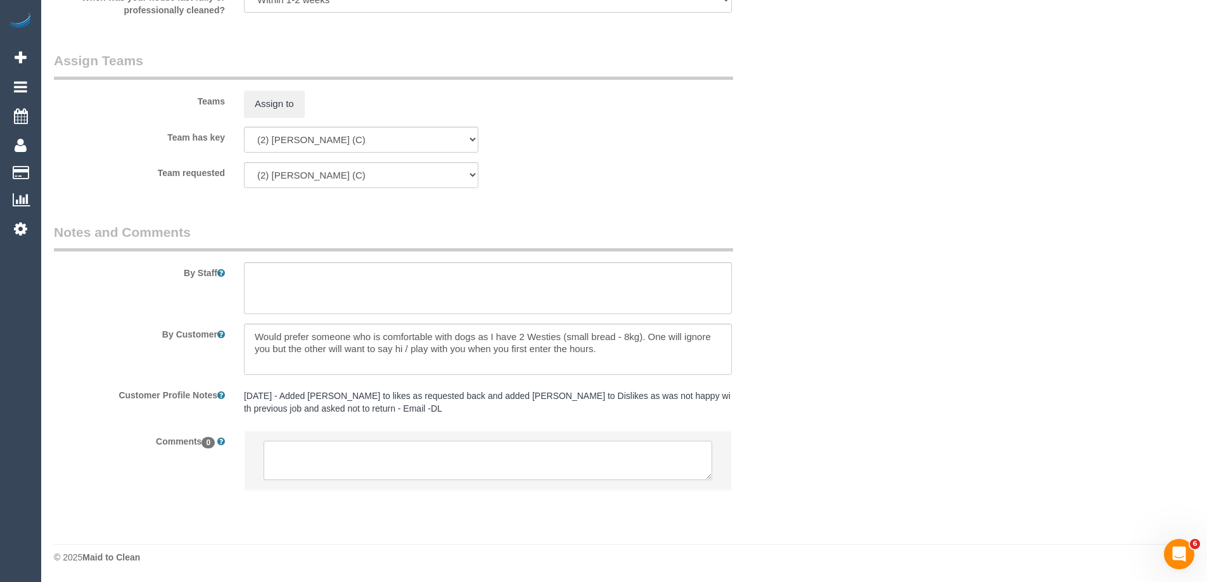
click at [321, 457] on textarea at bounding box center [488, 460] width 448 height 39
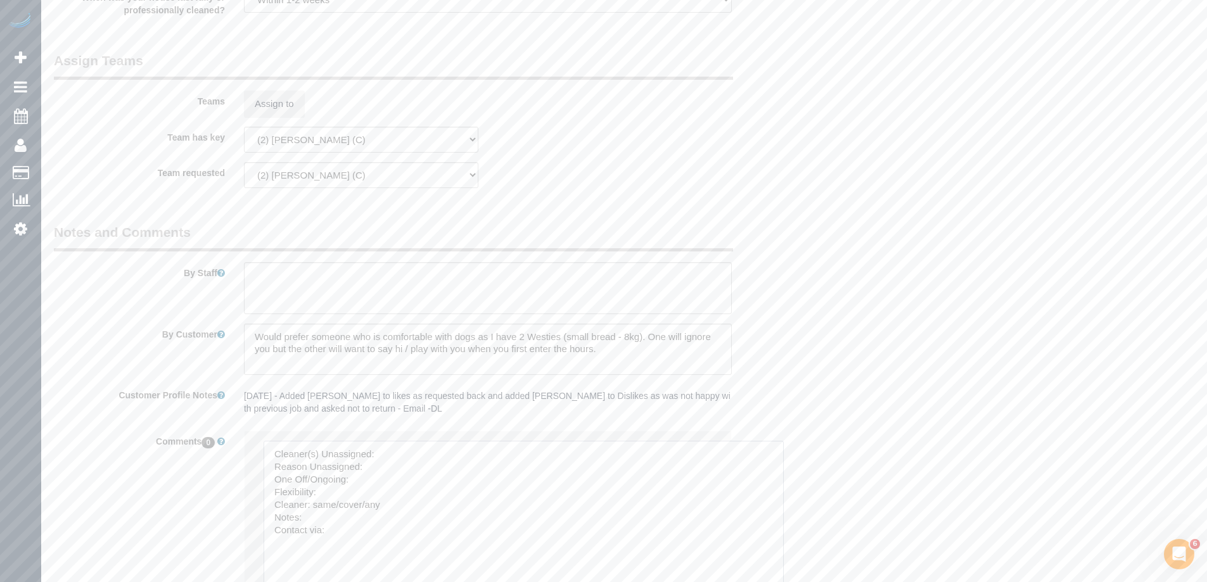
drag, startPoint x: 706, startPoint y: 477, endPoint x: 511, endPoint y: 488, distance: 196.0
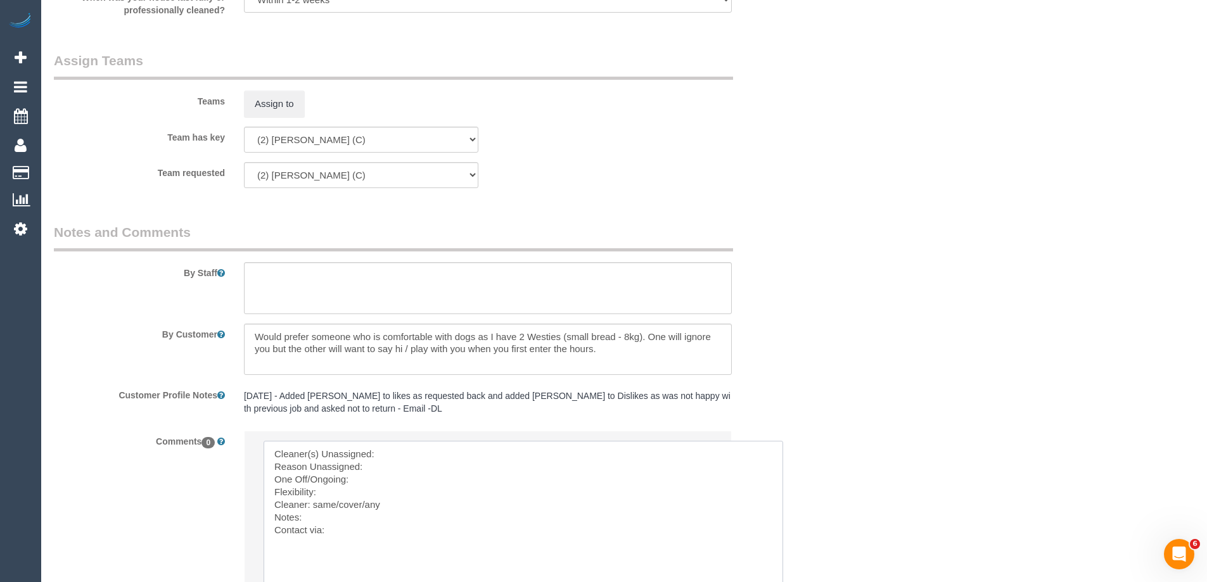
click at [450, 449] on textarea at bounding box center [523, 525] width 519 height 169
paste textarea "Eray Mertturk (C)"
click at [429, 464] on textarea at bounding box center [523, 525] width 519 height 169
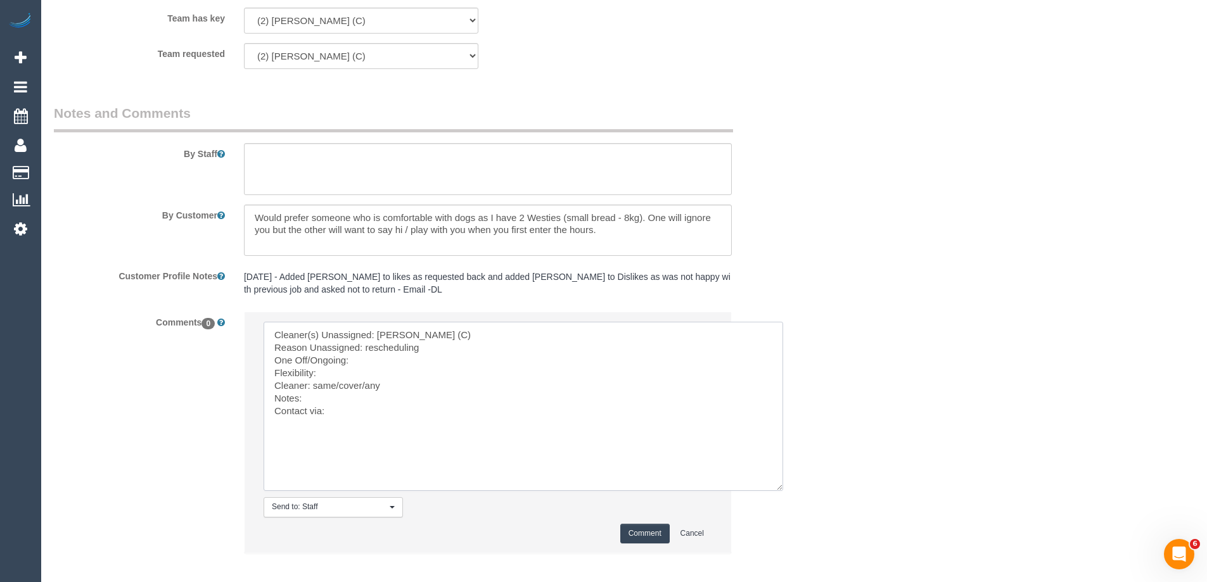
scroll to position [2035, 0]
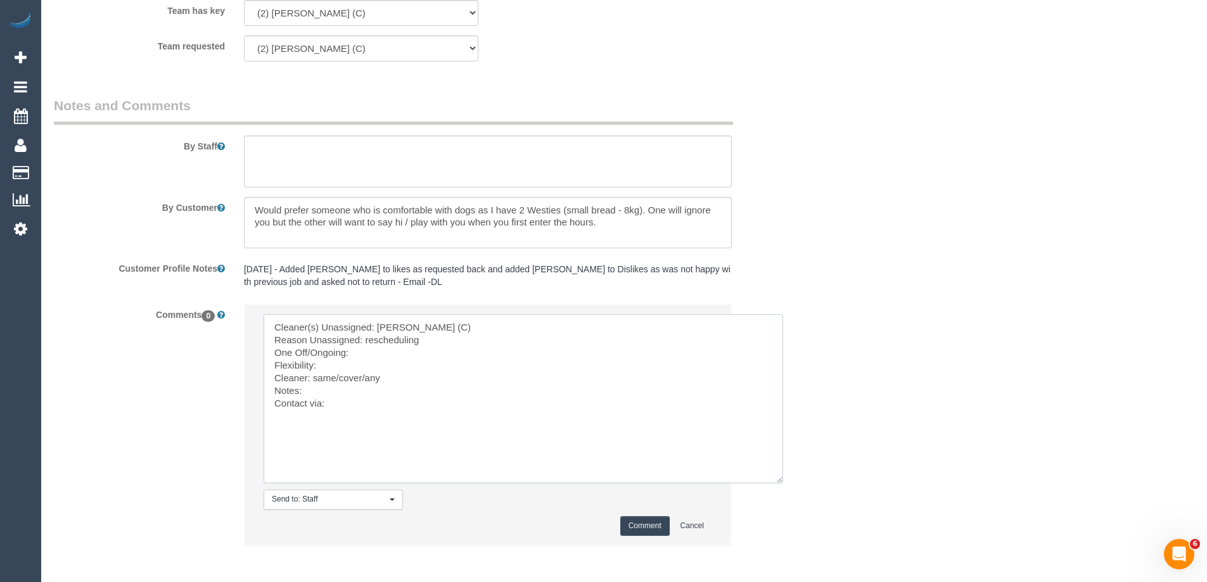
click at [384, 353] on textarea at bounding box center [523, 398] width 519 height 169
click at [351, 366] on textarea at bounding box center [523, 398] width 519 height 169
click at [323, 361] on textarea at bounding box center [523, 398] width 519 height 169
paste textarea "Happy to do what ever is easier for our regular cleaner, either push it to Frid…"
drag, startPoint x: 398, startPoint y: 386, endPoint x: 314, endPoint y: 387, distance: 84.9
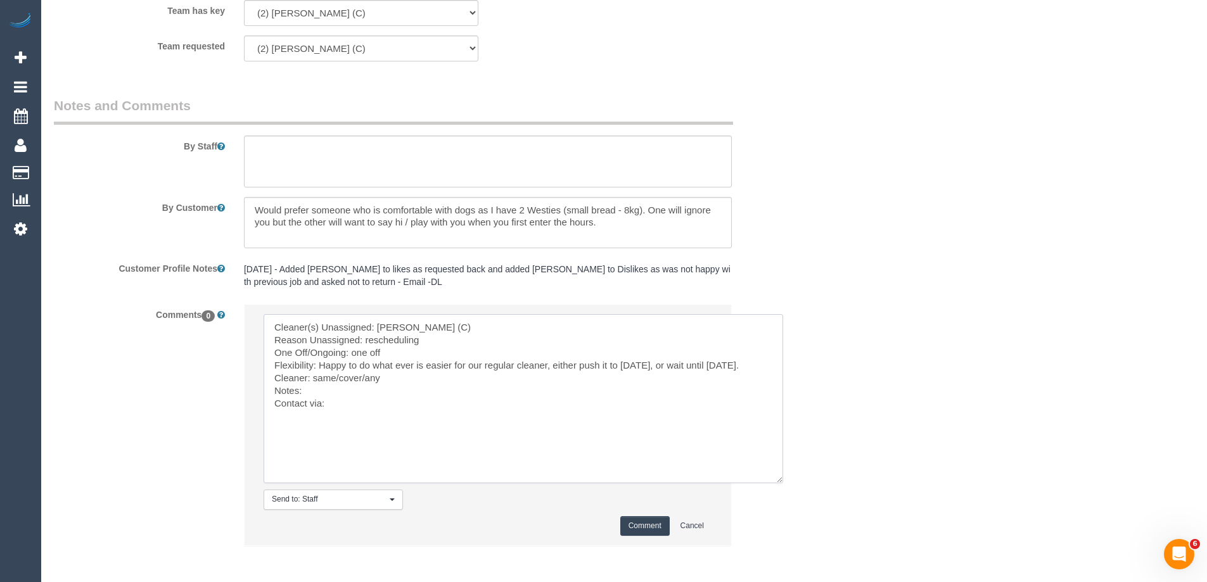
click at [314, 387] on textarea at bounding box center [523, 398] width 519 height 169
paste textarea "Eray Mertturk (C)"
click at [406, 416] on textarea at bounding box center [523, 398] width 519 height 169
type textarea "Cleaner(s) Unassigned: Eray Mertturk (C) Reason Unassigned: rescheduling One Of…"
click at [647, 526] on button "Comment" at bounding box center [644, 526] width 49 height 20
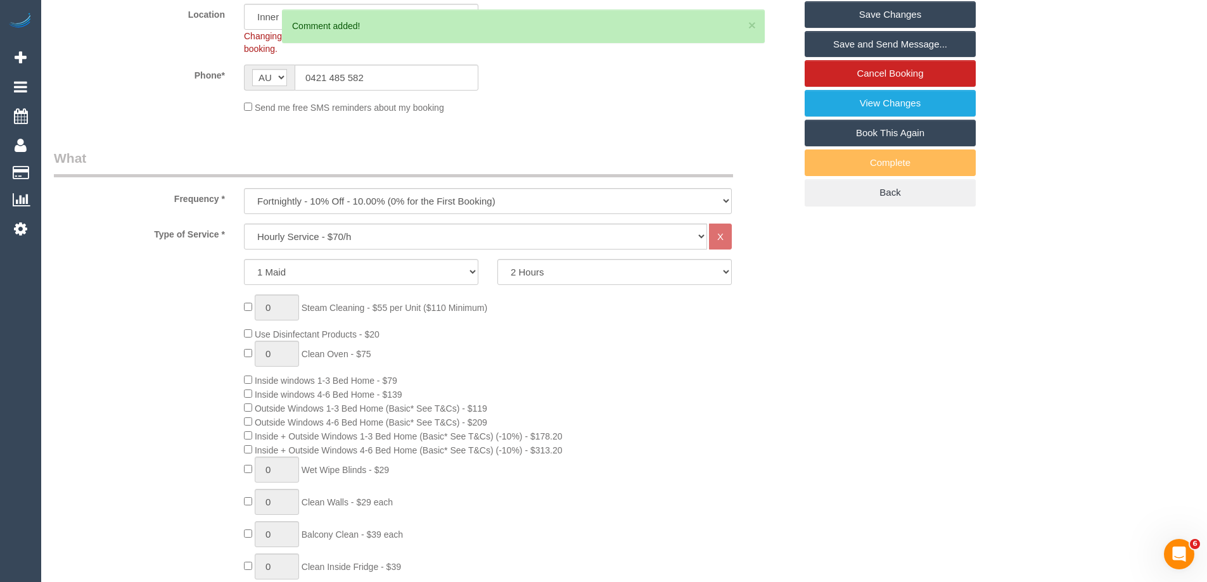
scroll to position [276, 0]
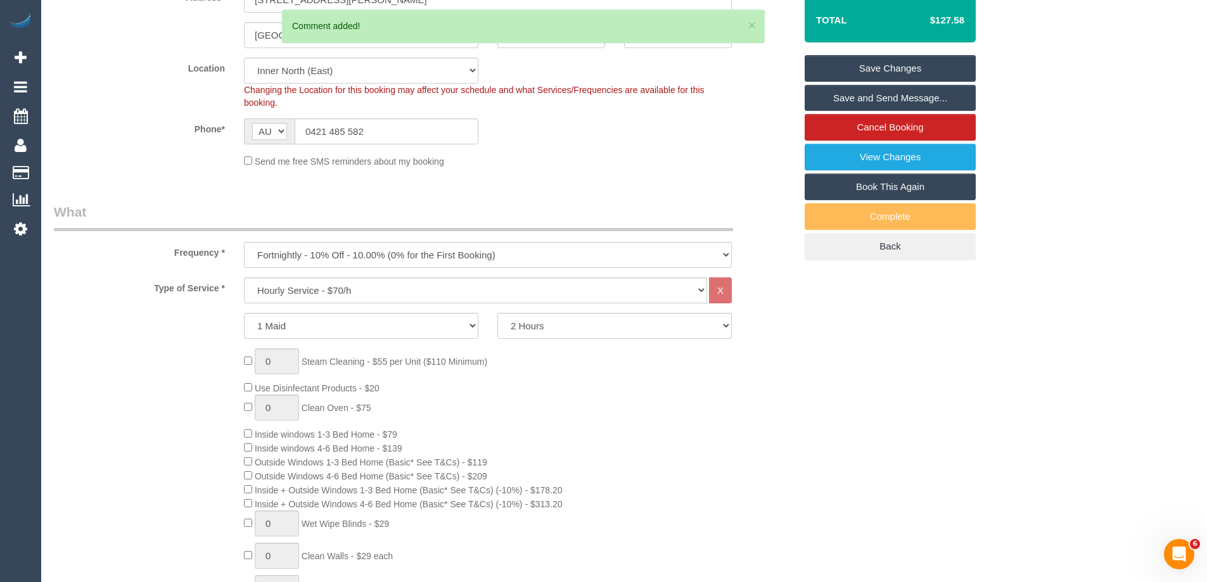
click at [922, 67] on link "Save Changes" at bounding box center [889, 68] width 171 height 27
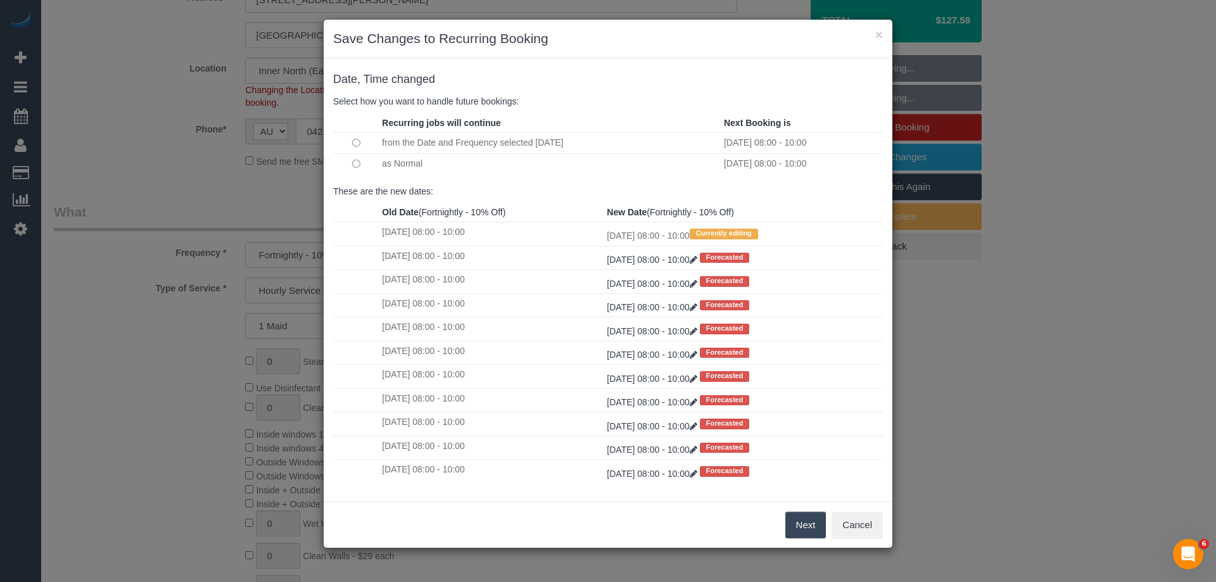
click at [803, 521] on button "Next" at bounding box center [805, 525] width 41 height 27
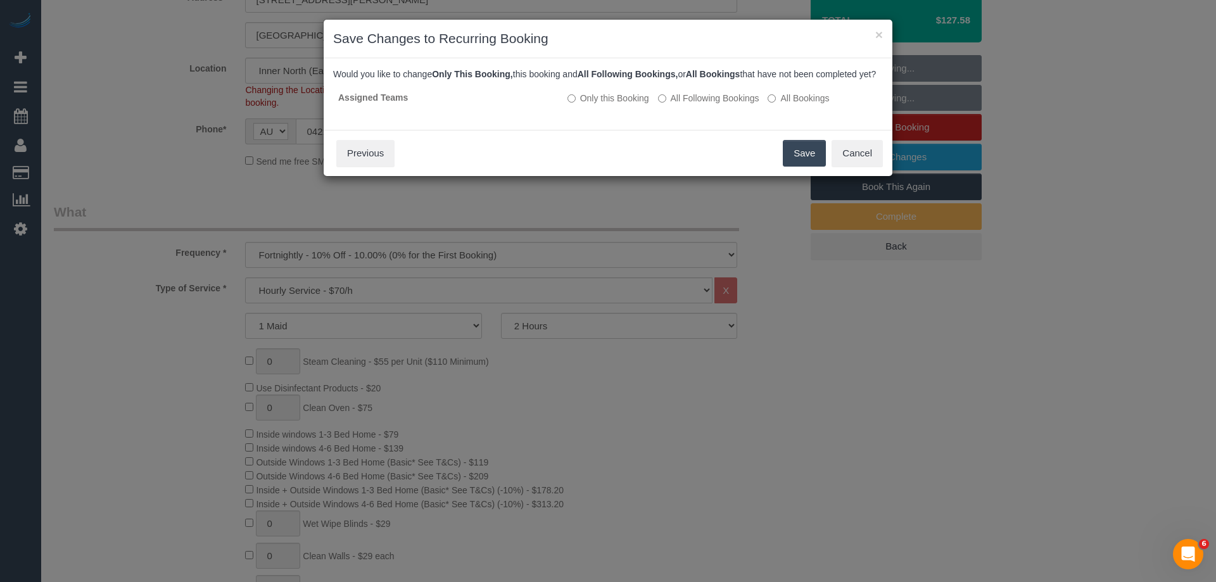
click at [797, 158] on button "Save" at bounding box center [804, 153] width 43 height 27
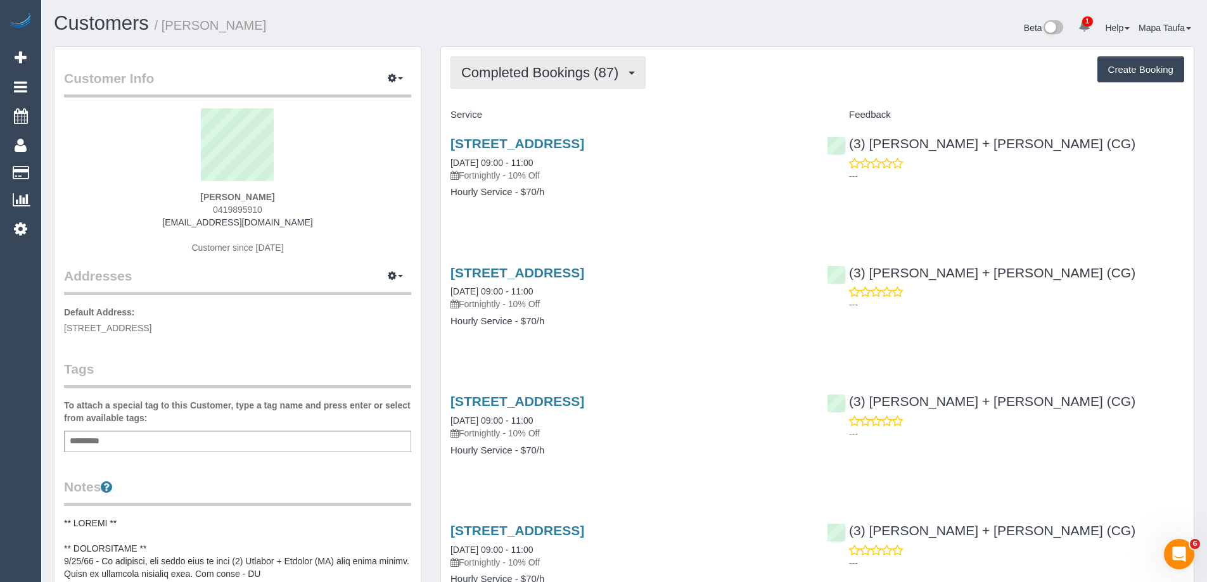
click at [532, 77] on span "Completed Bookings (87)" at bounding box center [542, 73] width 163 height 16
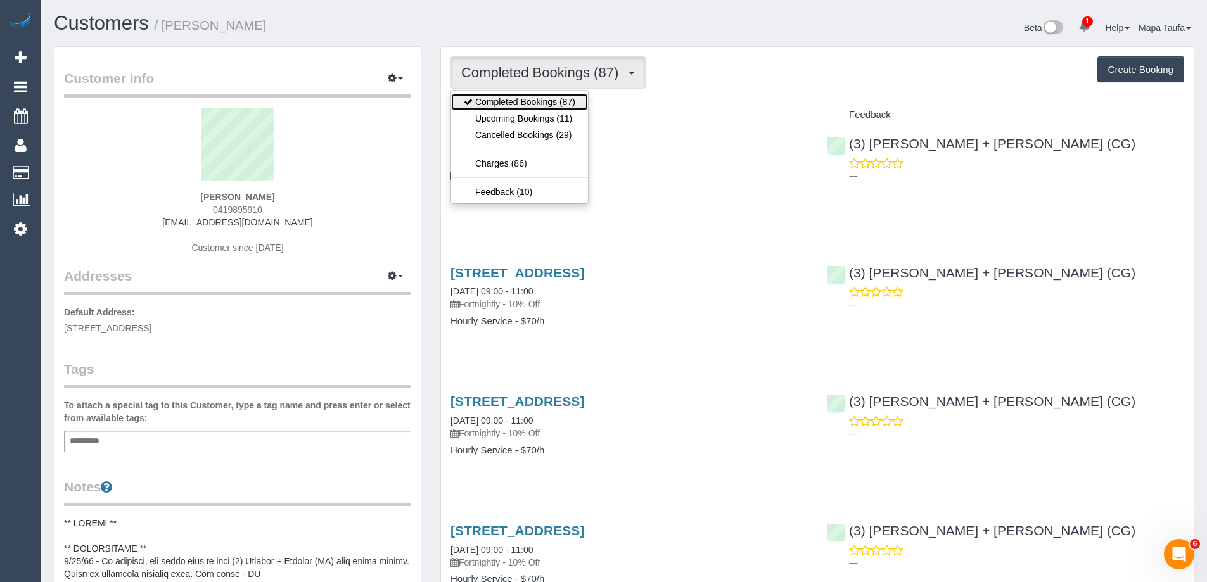
click at [533, 106] on link "Completed Bookings (87)" at bounding box center [519, 102] width 137 height 16
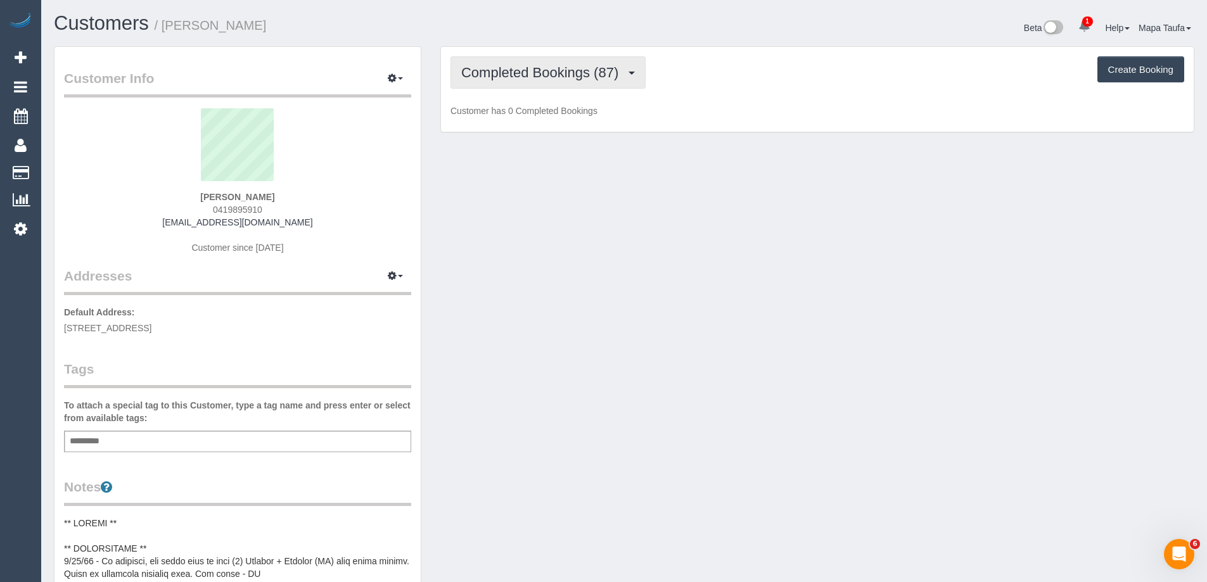
click at [545, 80] on span "Completed Bookings (87)" at bounding box center [542, 73] width 163 height 16
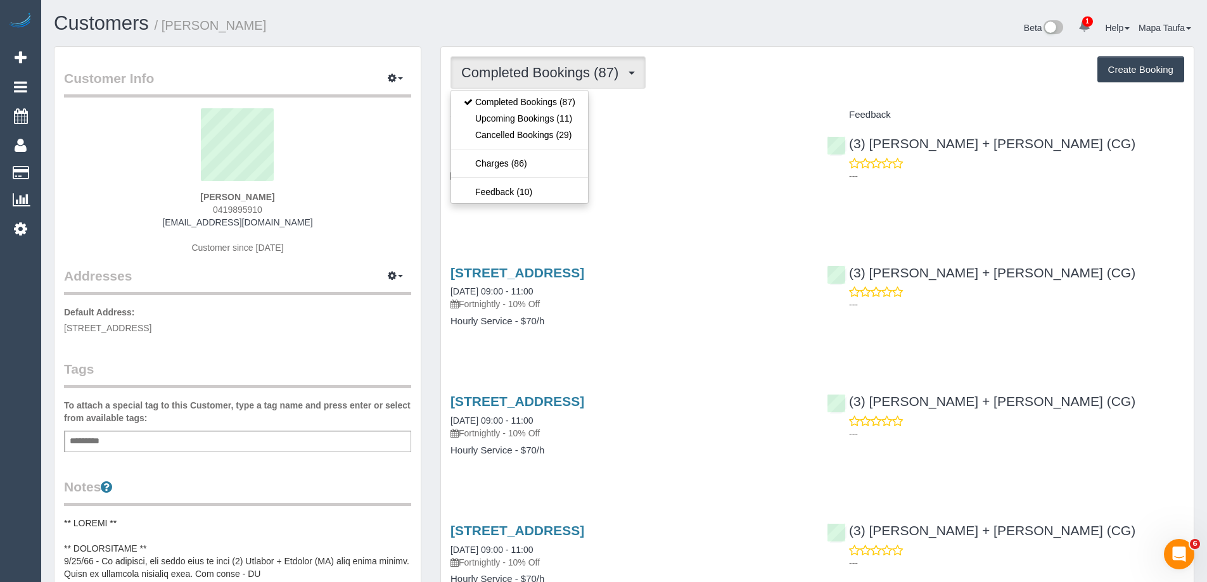
click at [690, 74] on div "Completed Bookings (87) Completed Bookings (87) Upcoming Bookings (11) Cancelle…" at bounding box center [817, 72] width 734 height 32
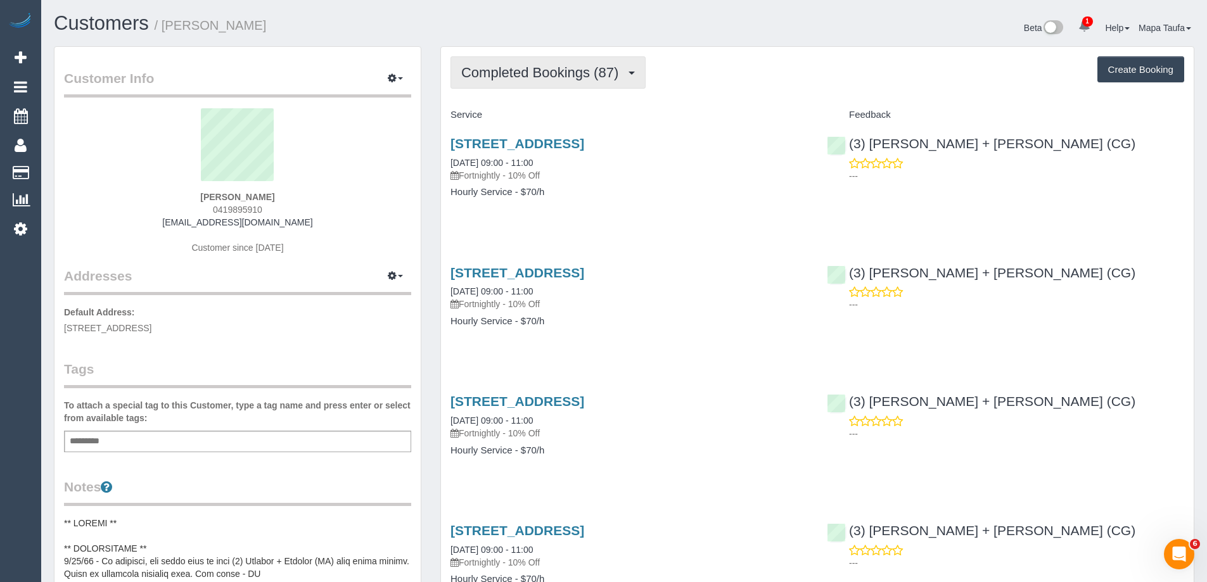
click at [573, 64] on button "Completed Bookings (87)" at bounding box center [547, 72] width 195 height 32
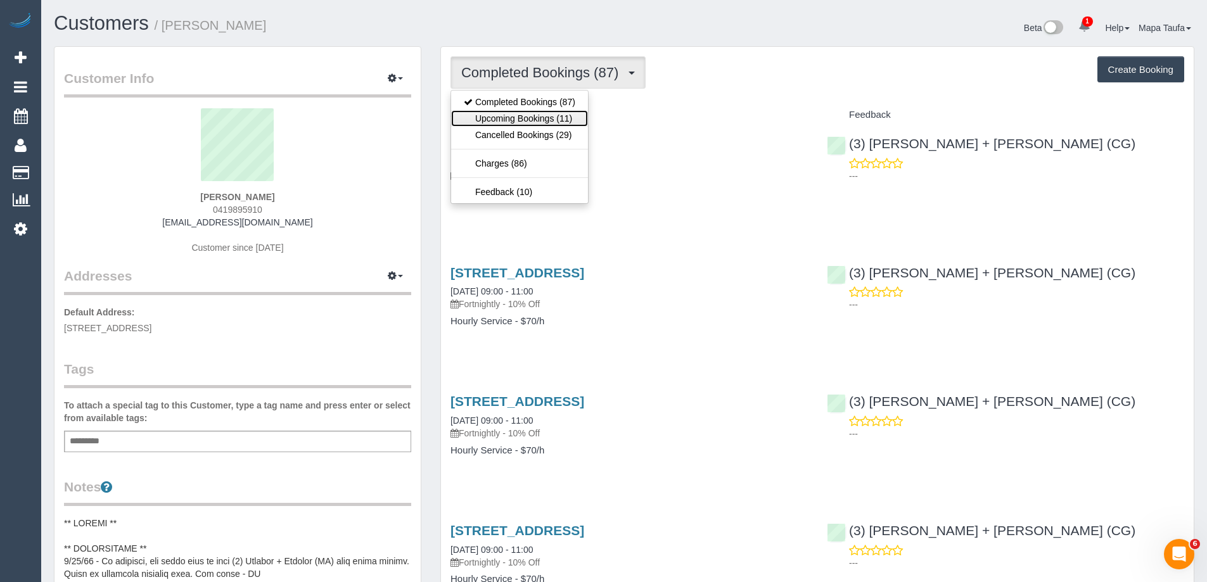
click at [538, 112] on link "Upcoming Bookings (11)" at bounding box center [519, 118] width 137 height 16
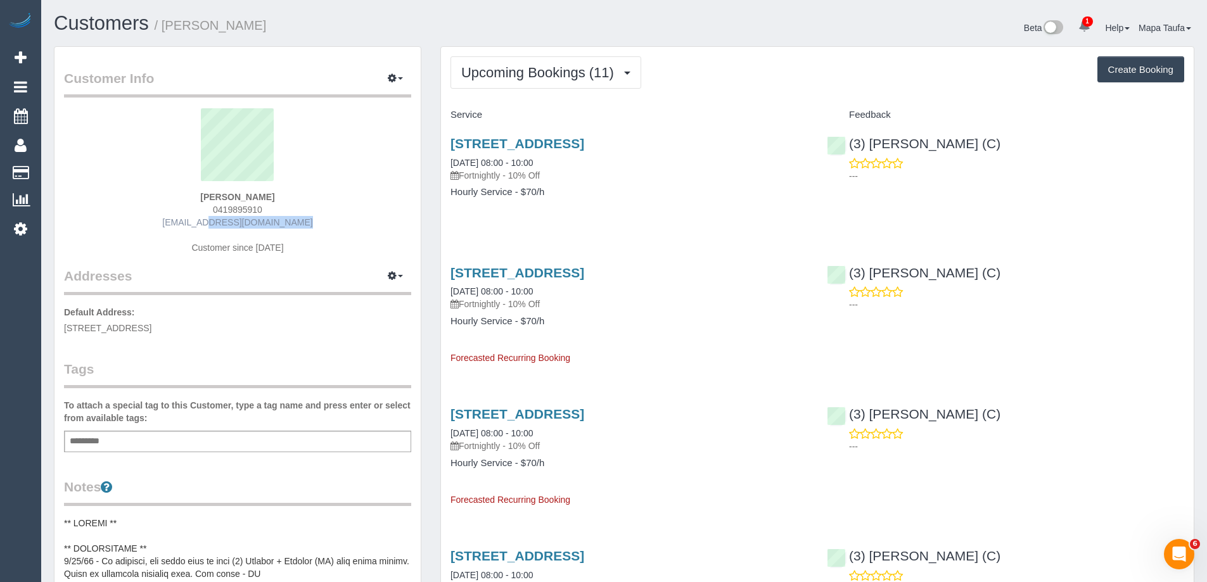
drag, startPoint x: 296, startPoint y: 225, endPoint x: 194, endPoint y: 223, distance: 102.0
click at [194, 223] on div "Anne Fernand 0419895910 atm0703@hotmail.com Customer since 2019" at bounding box center [237, 187] width 347 height 158
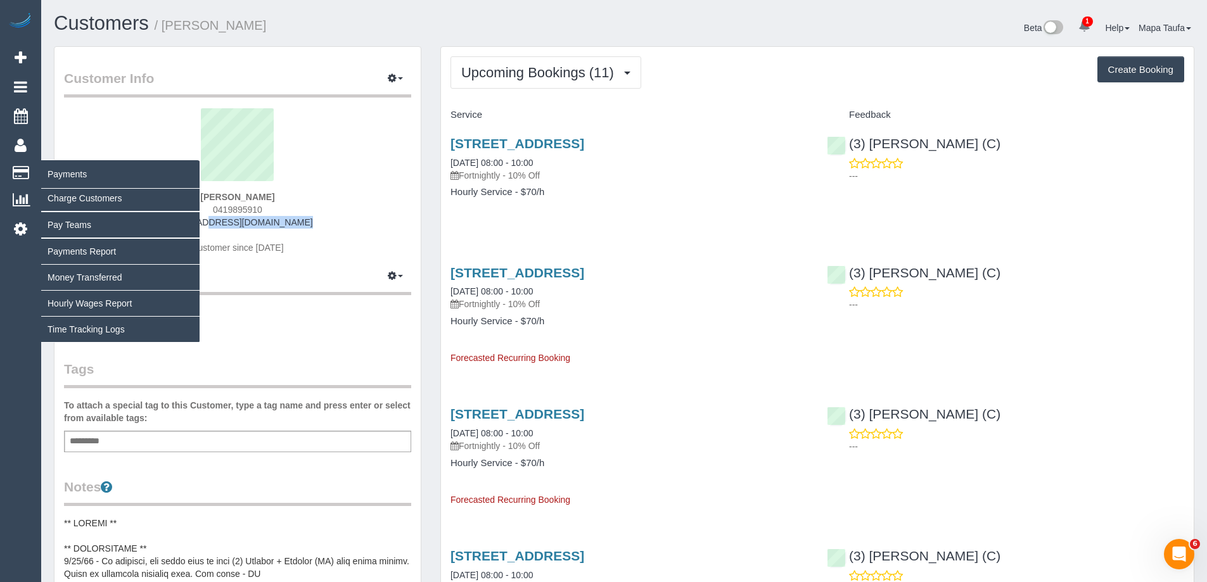
copy link "atm0703@hotmail.com"
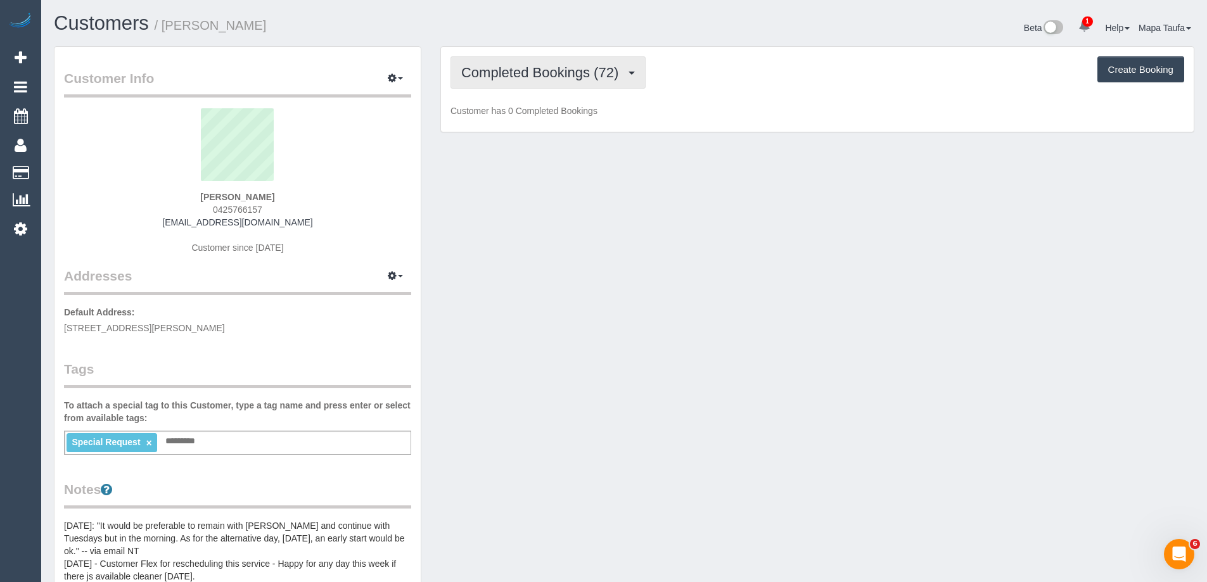
click at [566, 67] on span "Completed Bookings (72)" at bounding box center [542, 73] width 163 height 16
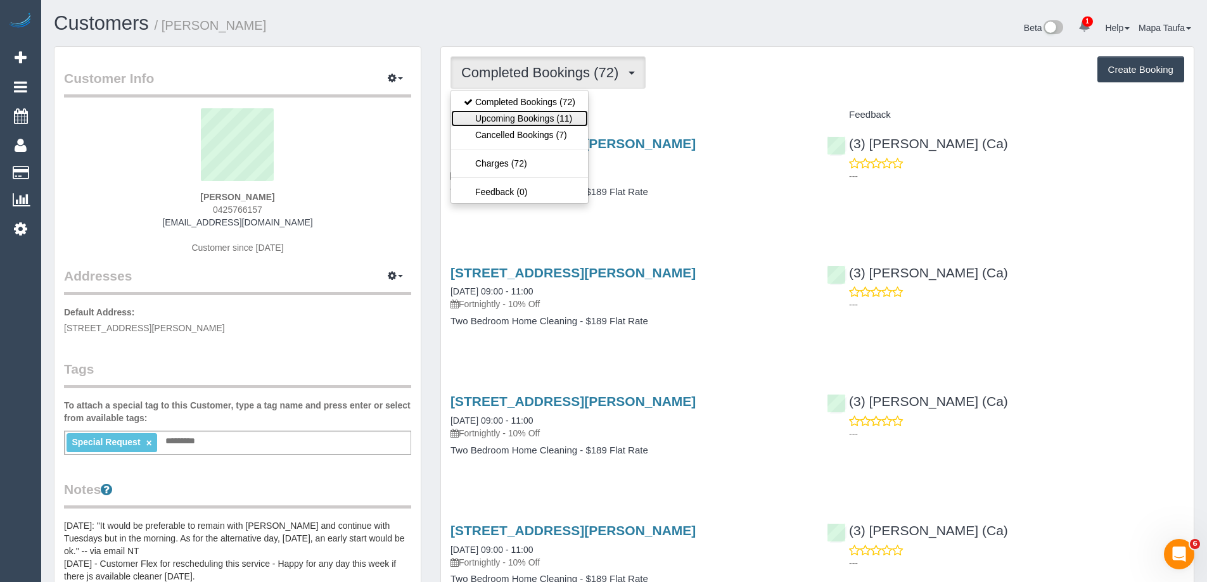
click at [561, 115] on link "Upcoming Bookings (11)" at bounding box center [519, 118] width 137 height 16
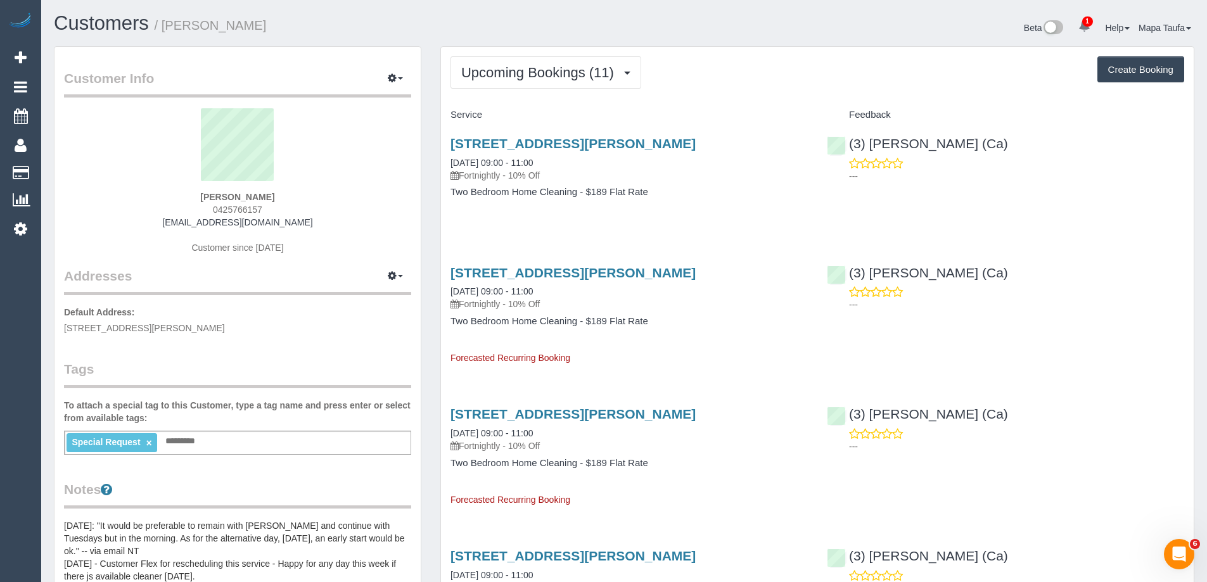
drag, startPoint x: 277, startPoint y: 198, endPoint x: 207, endPoint y: 198, distance: 70.3
click at [207, 198] on div "Yvonne Chan 0425766157 yvon_288@hotmail.com Customer since 2022" at bounding box center [237, 187] width 347 height 158
click at [492, 136] on link "2/10 Fawkner Road, Pascoe Vale, VIC 3044" at bounding box center [572, 143] width 245 height 15
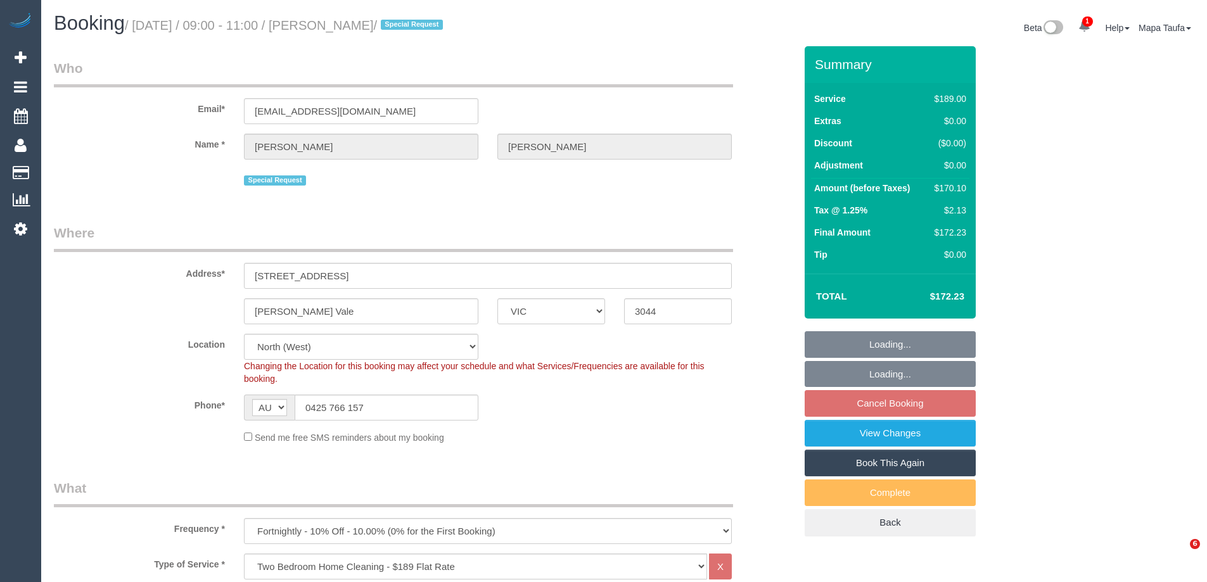
select select "VIC"
select select "number:28"
select select "number:16"
select select "number:19"
select select "number:22"
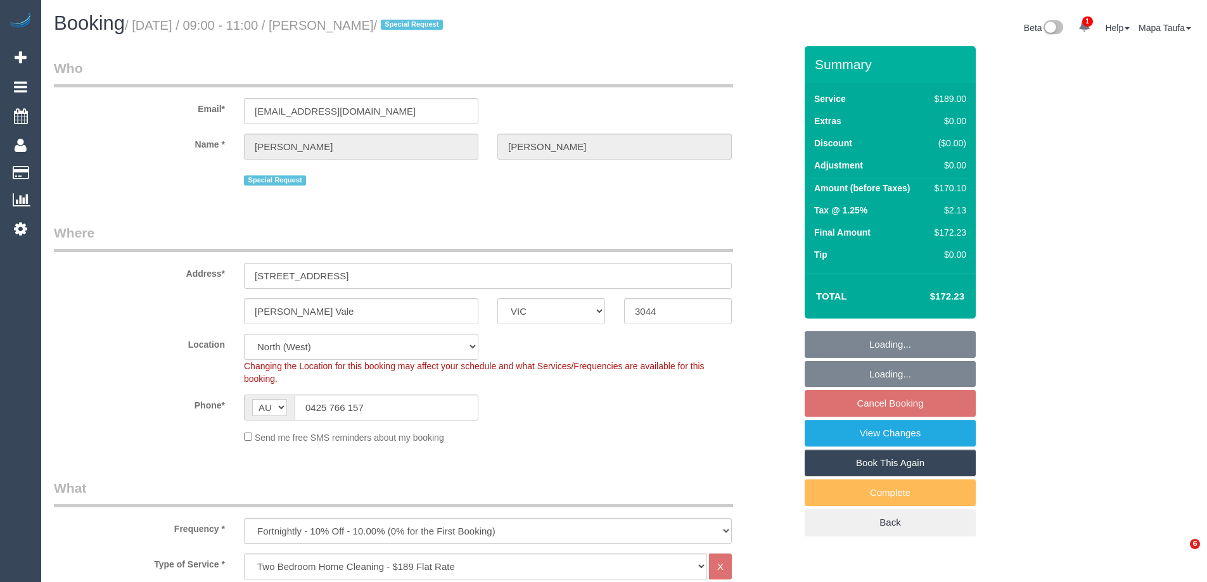
select select "number:35"
select select "number:11"
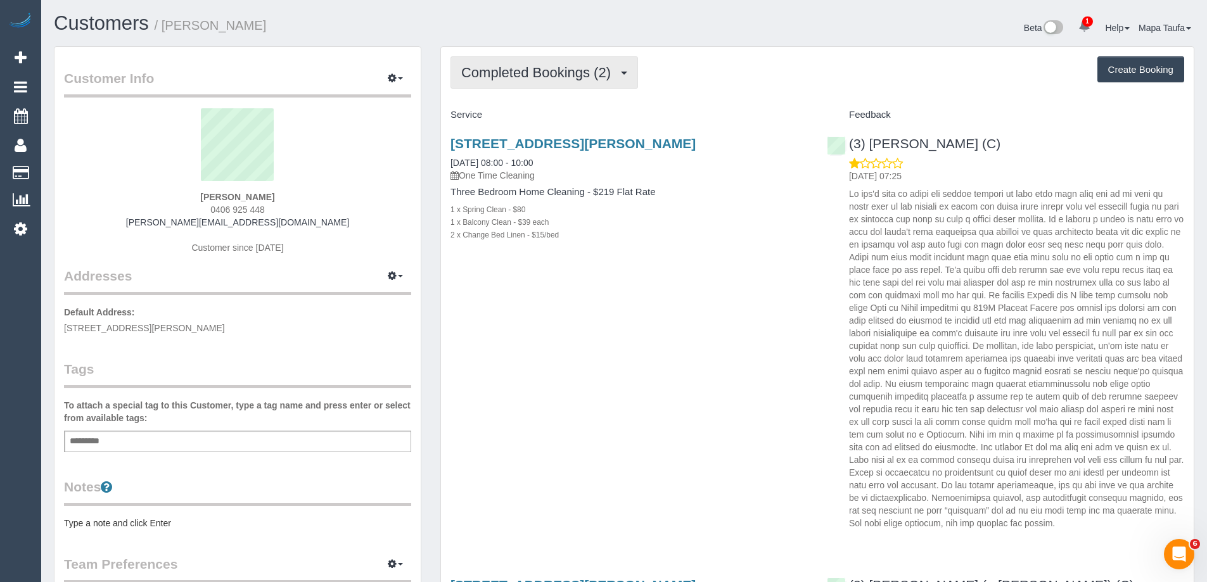
click at [554, 68] on span "Completed Bookings (2)" at bounding box center [539, 73] width 156 height 16
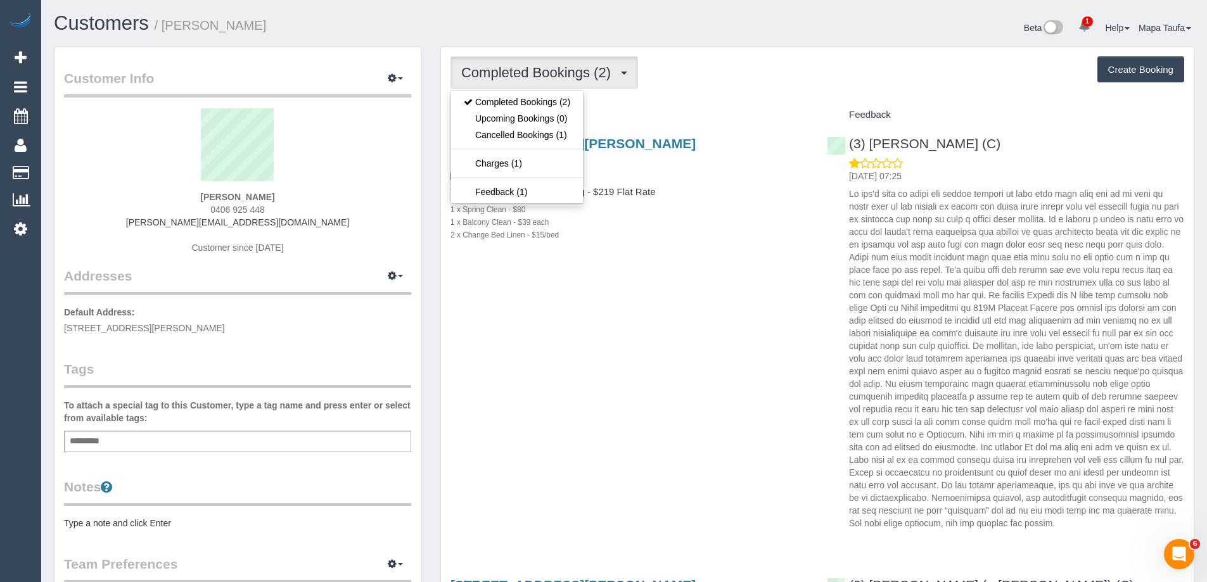
click at [763, 69] on div "Completed Bookings (2) Completed Bookings (2) Upcoming Bookings (0) Cancelled B…" at bounding box center [817, 72] width 734 height 32
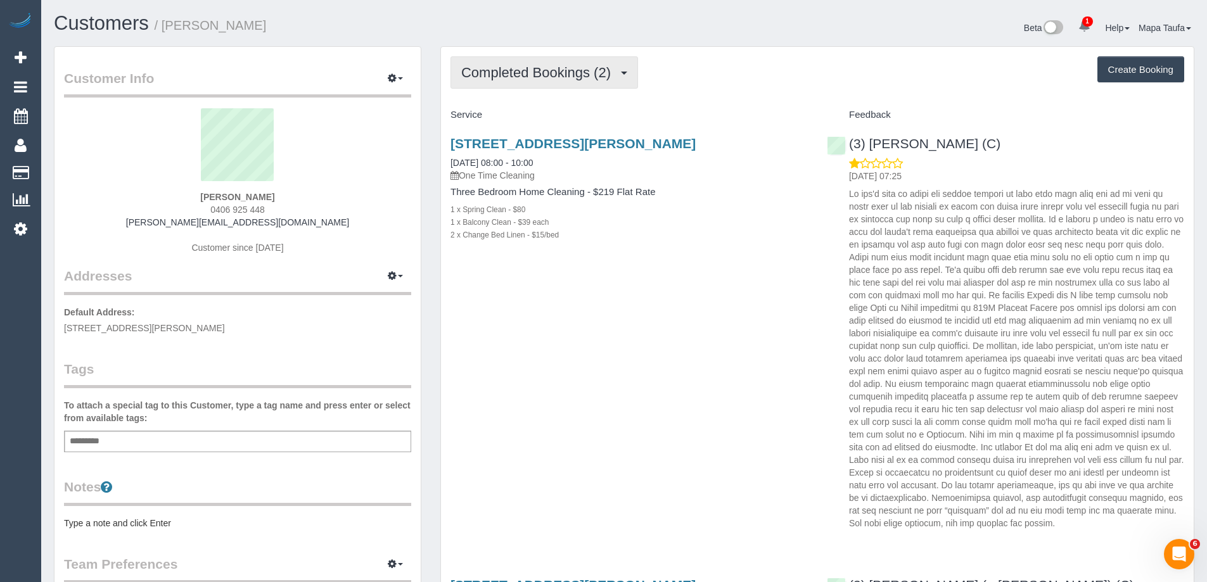
click at [480, 85] on button "Completed Bookings (2)" at bounding box center [544, 72] width 188 height 32
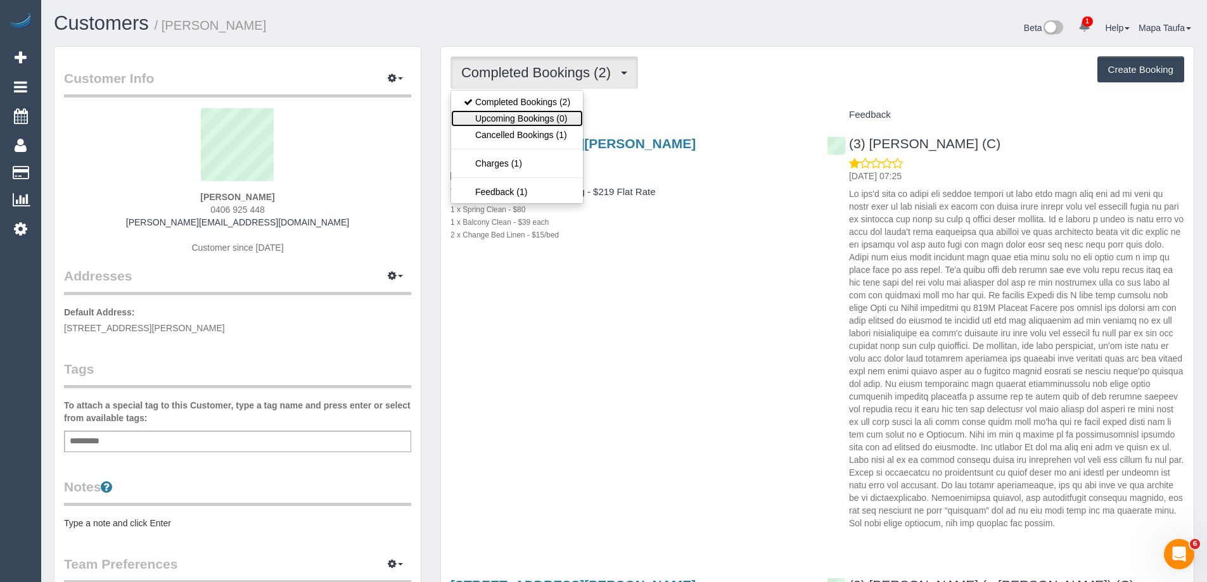
click at [516, 115] on link "Upcoming Bookings (0)" at bounding box center [517, 118] width 132 height 16
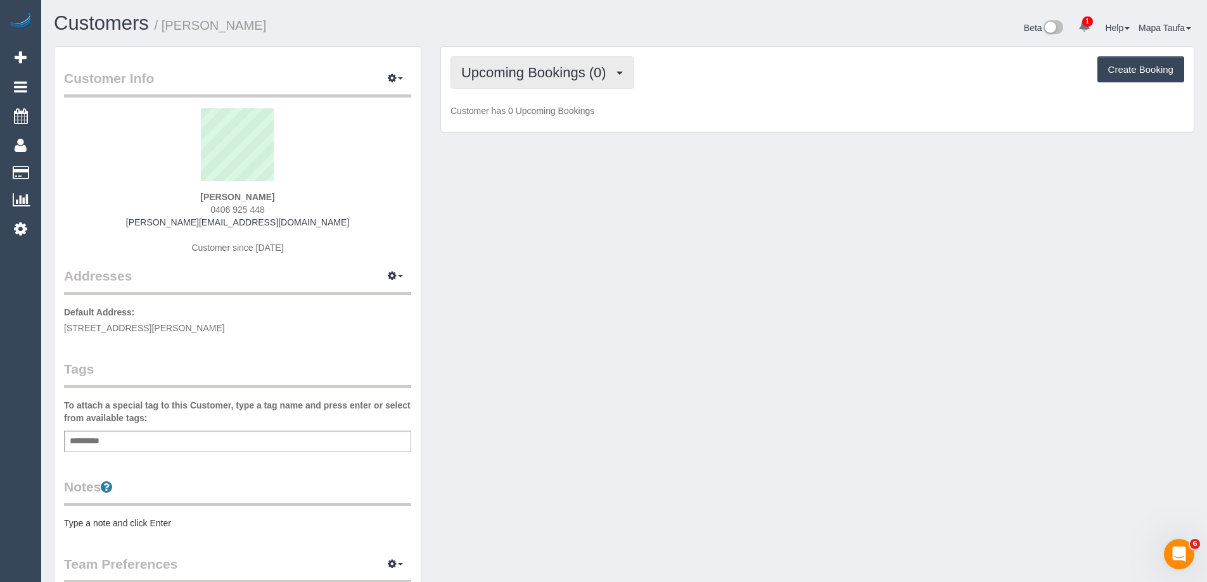
click at [544, 74] on span "Upcoming Bookings (0)" at bounding box center [536, 73] width 151 height 16
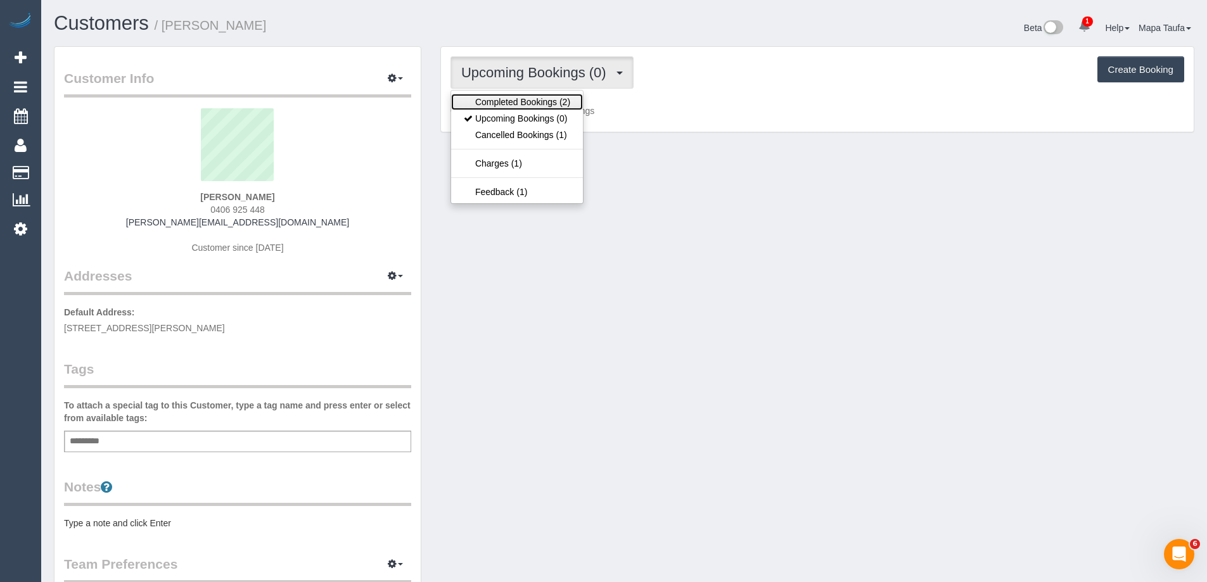
click at [538, 96] on link "Completed Bookings (2)" at bounding box center [517, 102] width 132 height 16
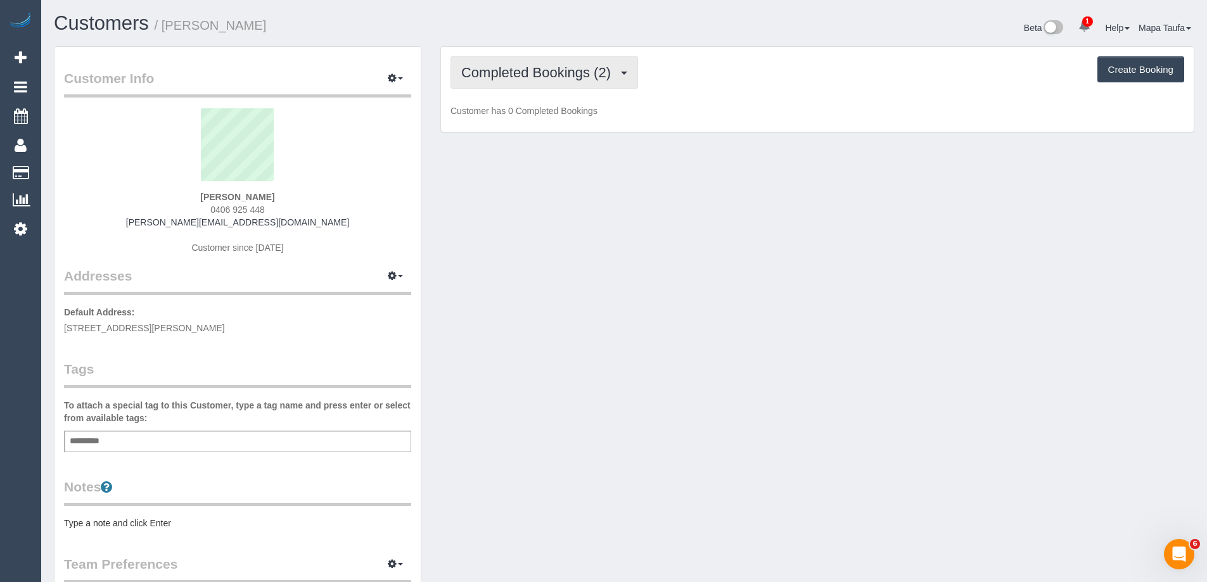
click at [537, 77] on span "Completed Bookings (2)" at bounding box center [539, 73] width 156 height 16
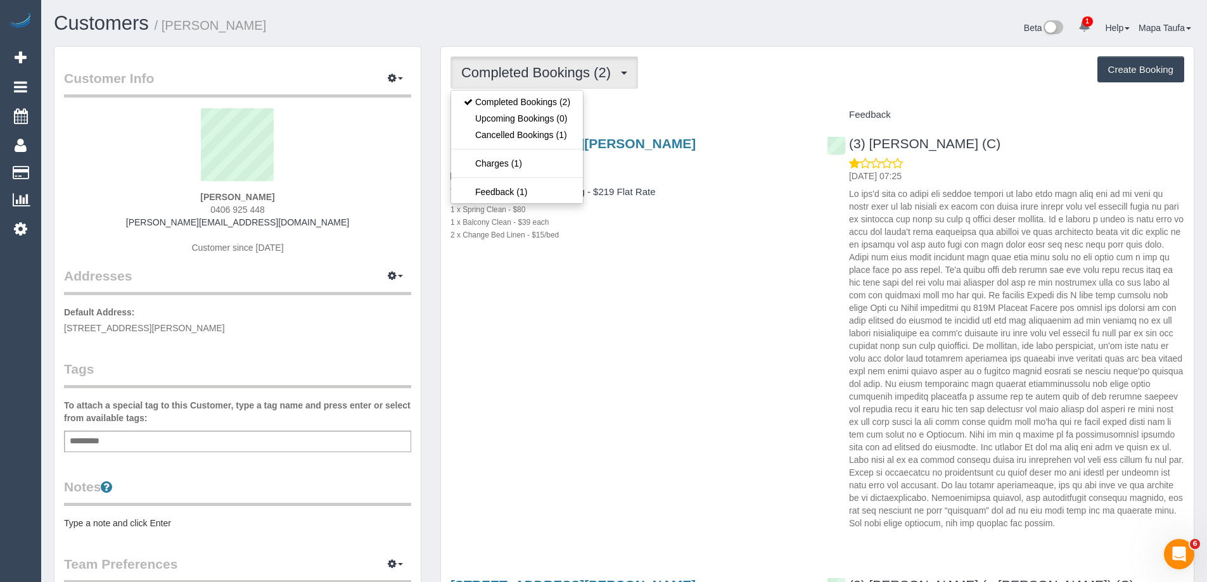
click at [792, 76] on div "Completed Bookings (2) Completed Bookings (2) Upcoming Bookings (0) Cancelled B…" at bounding box center [817, 72] width 734 height 32
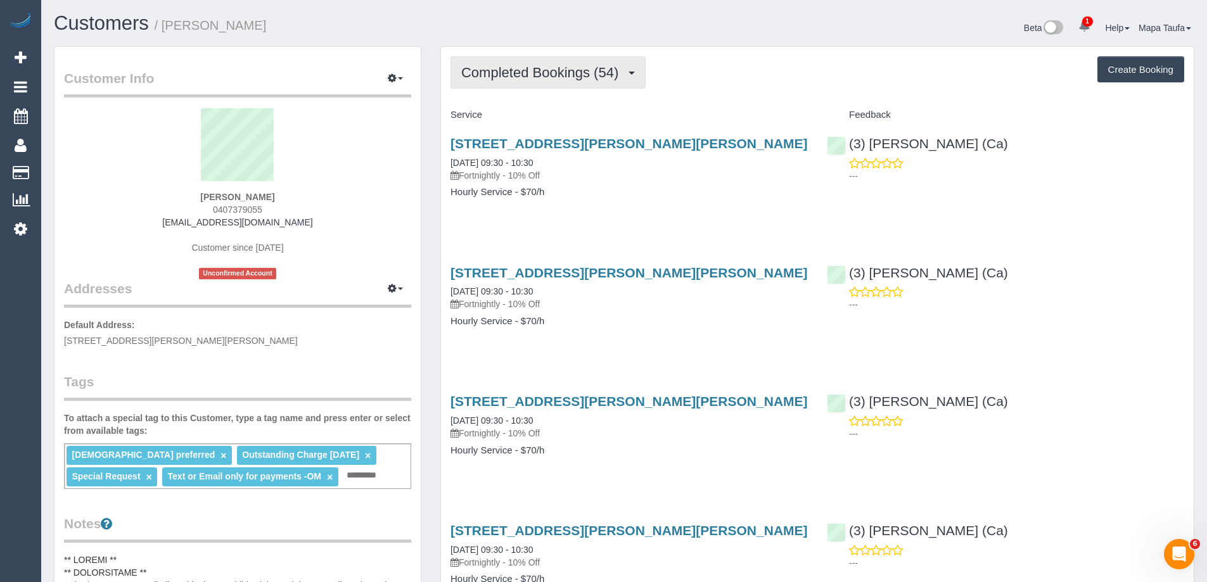
click at [547, 61] on button "Completed Bookings (54)" at bounding box center [547, 72] width 195 height 32
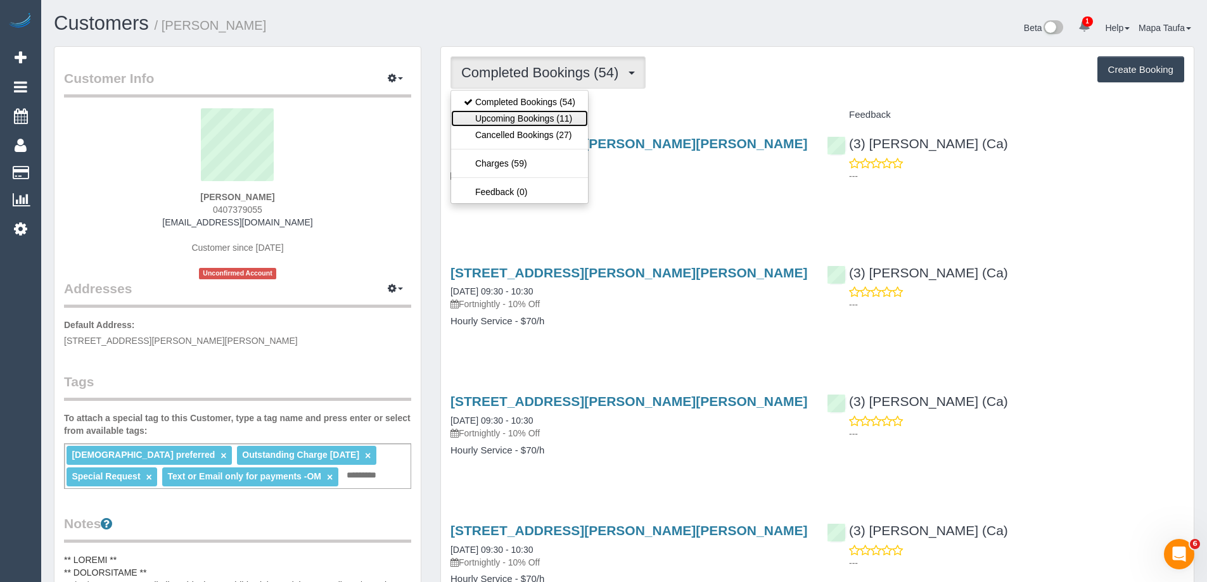
click at [538, 115] on link "Upcoming Bookings (11)" at bounding box center [519, 118] width 137 height 16
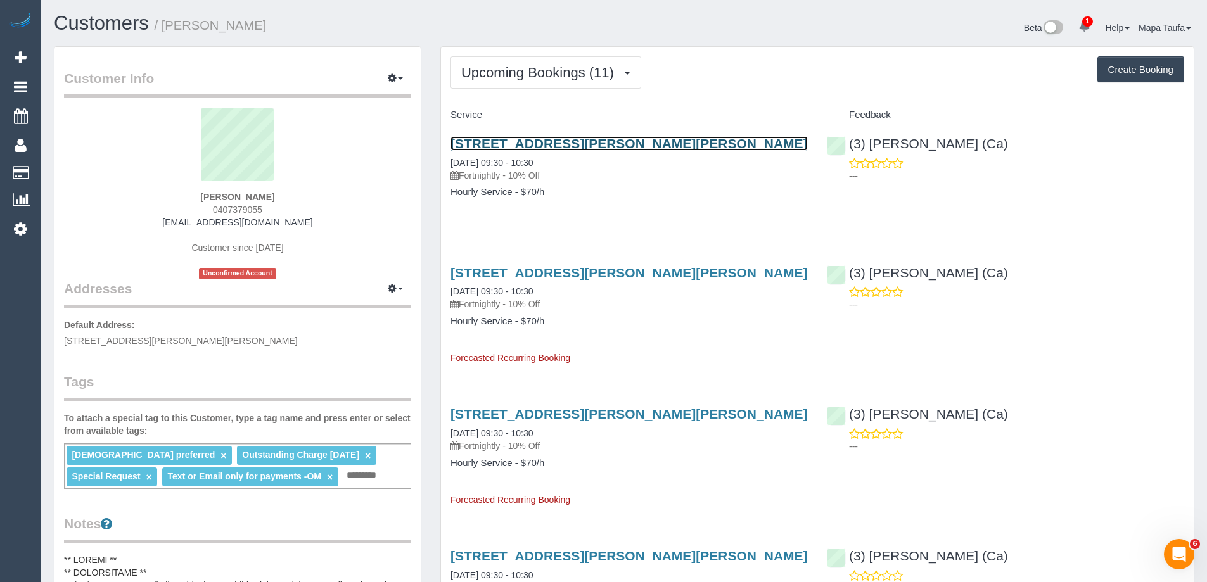
click at [476, 149] on link "4 Faye Crescent, Keilor, VIC 3036" at bounding box center [628, 143] width 357 height 15
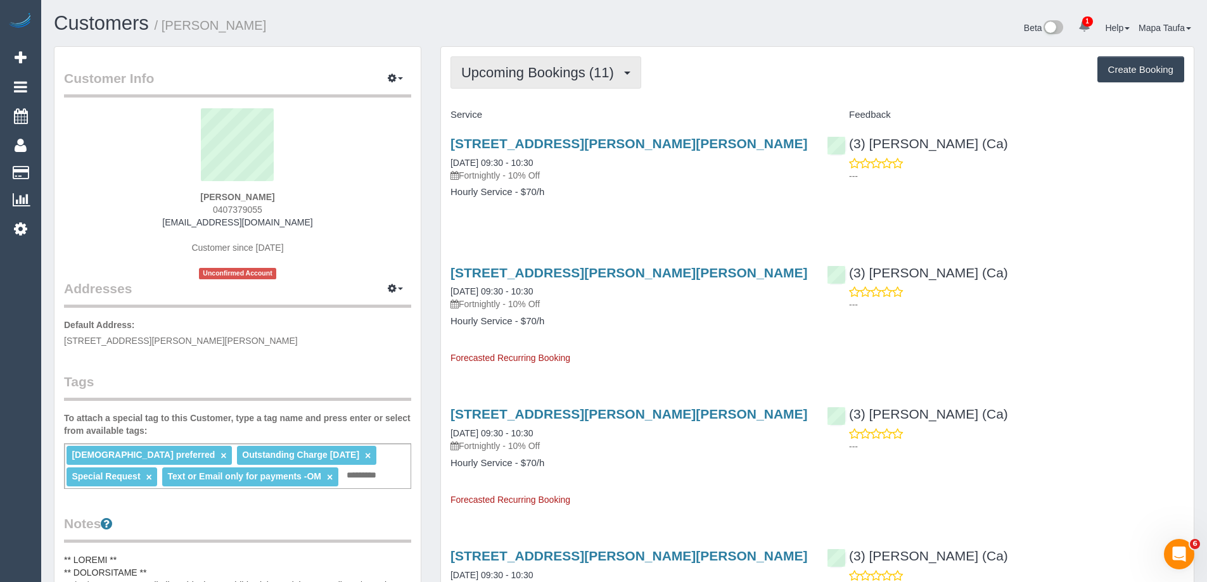
click at [614, 71] on span "Upcoming Bookings (11)" at bounding box center [540, 73] width 159 height 16
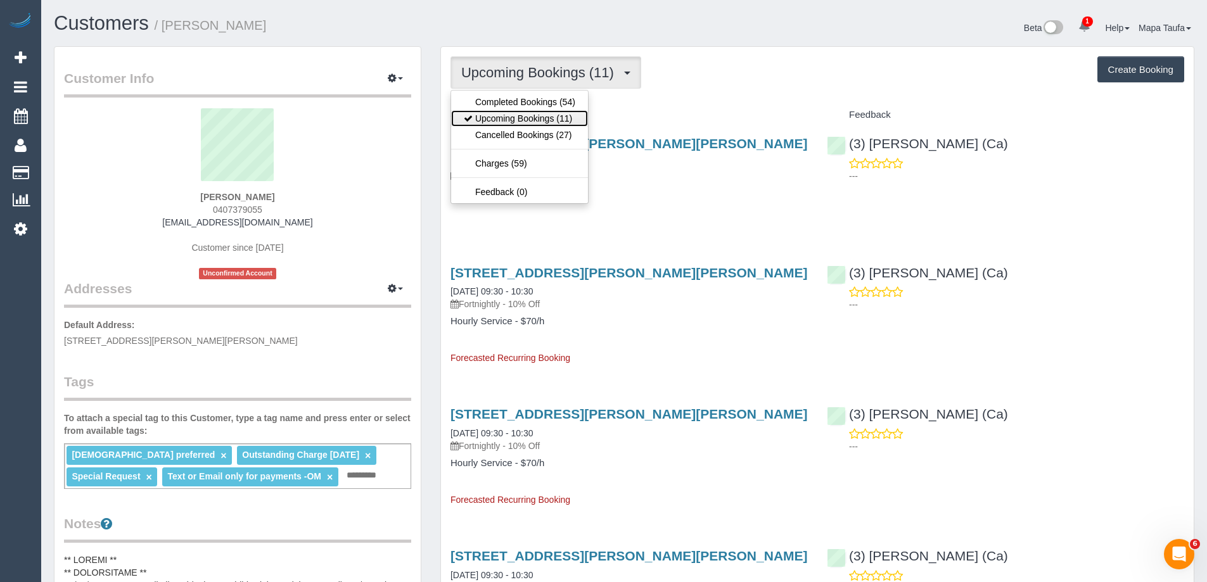
click at [538, 120] on link "Upcoming Bookings (11)" at bounding box center [519, 118] width 137 height 16
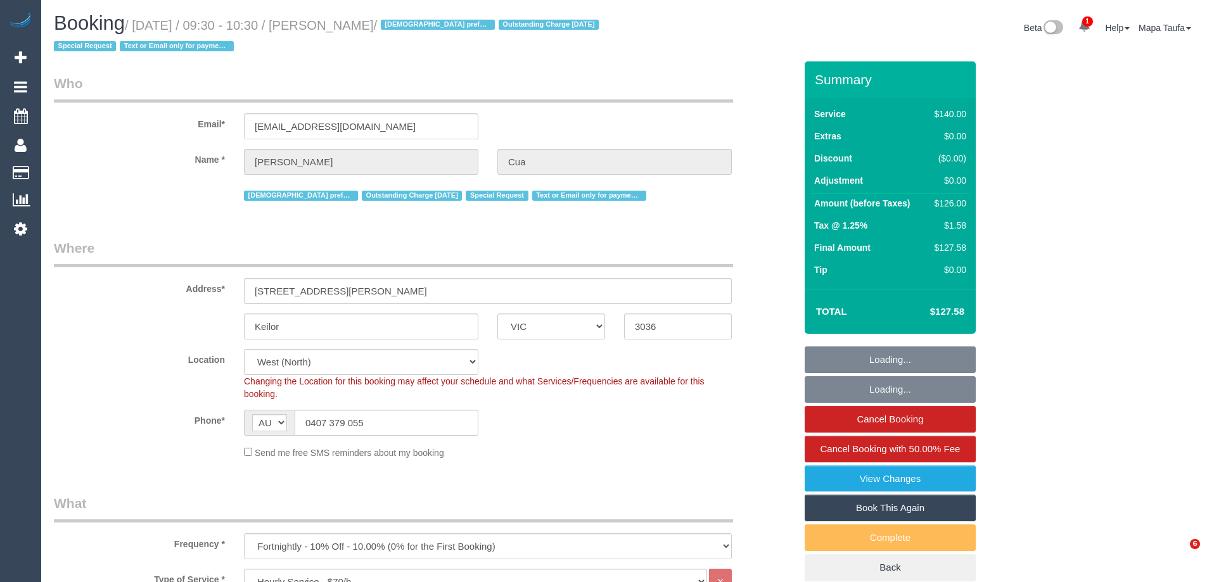
select select "VIC"
select select "string:stripe-pm_1OqUE12GScqysDRVXPiCHOYd"
select select "number:28"
select select "number:14"
select select "number:19"
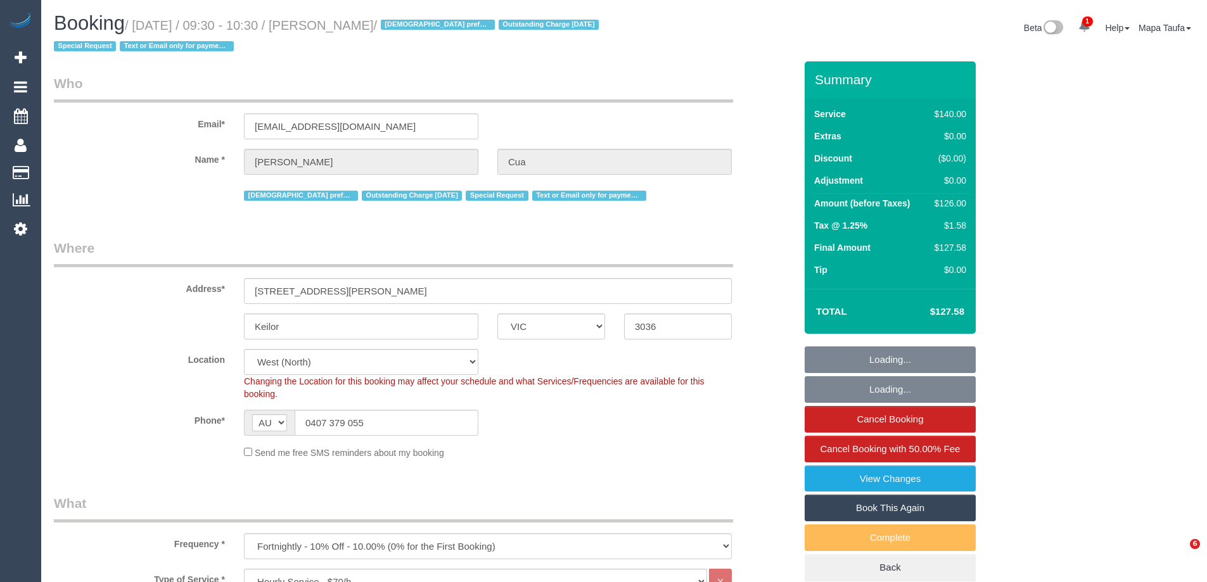
select select "number:36"
select select "number:34"
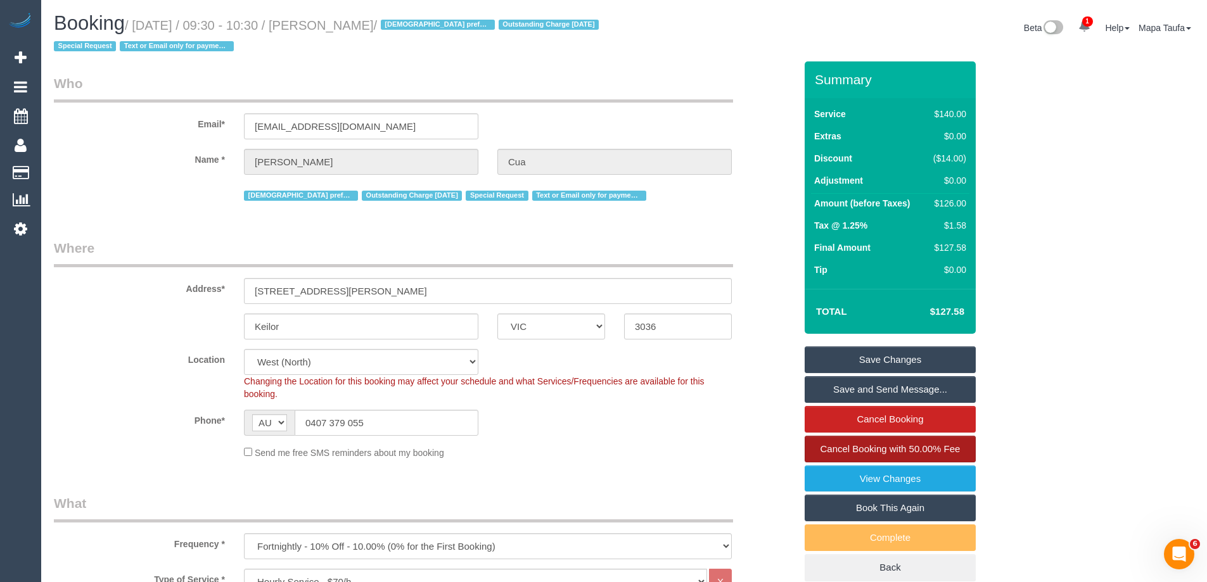
click at [857, 440] on link "Cancel Booking with 50.00% Fee" at bounding box center [889, 449] width 171 height 27
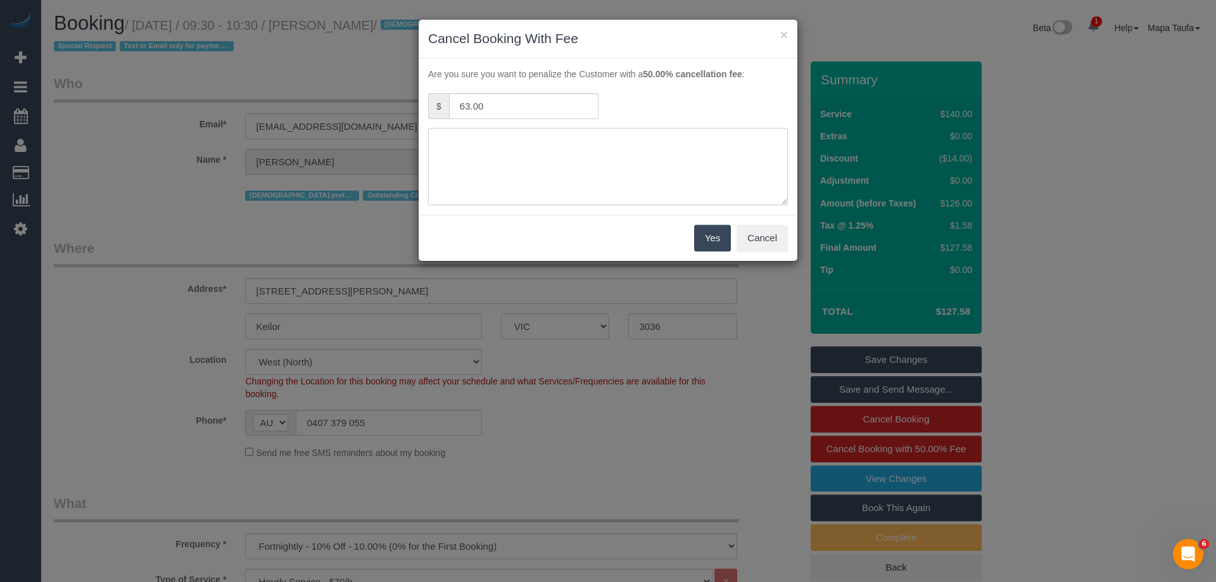
click at [542, 165] on textarea at bounding box center [608, 166] width 360 height 77
type textarea "unwell adv fee via text -MT"
click at [703, 239] on button "Yes" at bounding box center [712, 238] width 37 height 27
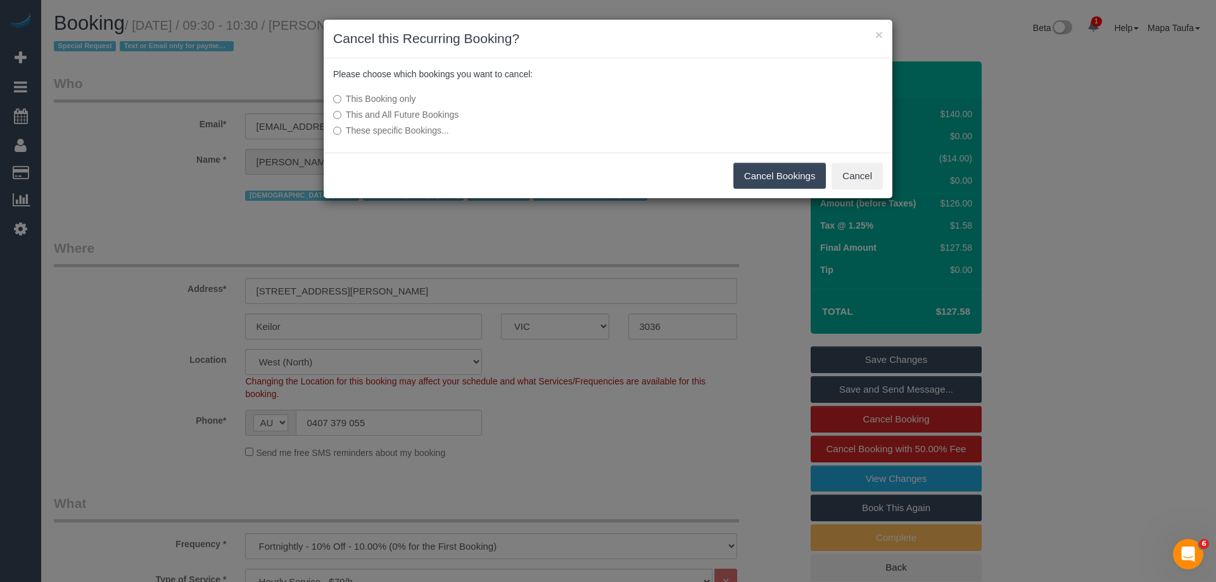
drag, startPoint x: 770, startPoint y: 172, endPoint x: 736, endPoint y: 175, distance: 33.7
click at [770, 172] on button "Cancel Bookings" at bounding box center [780, 176] width 93 height 27
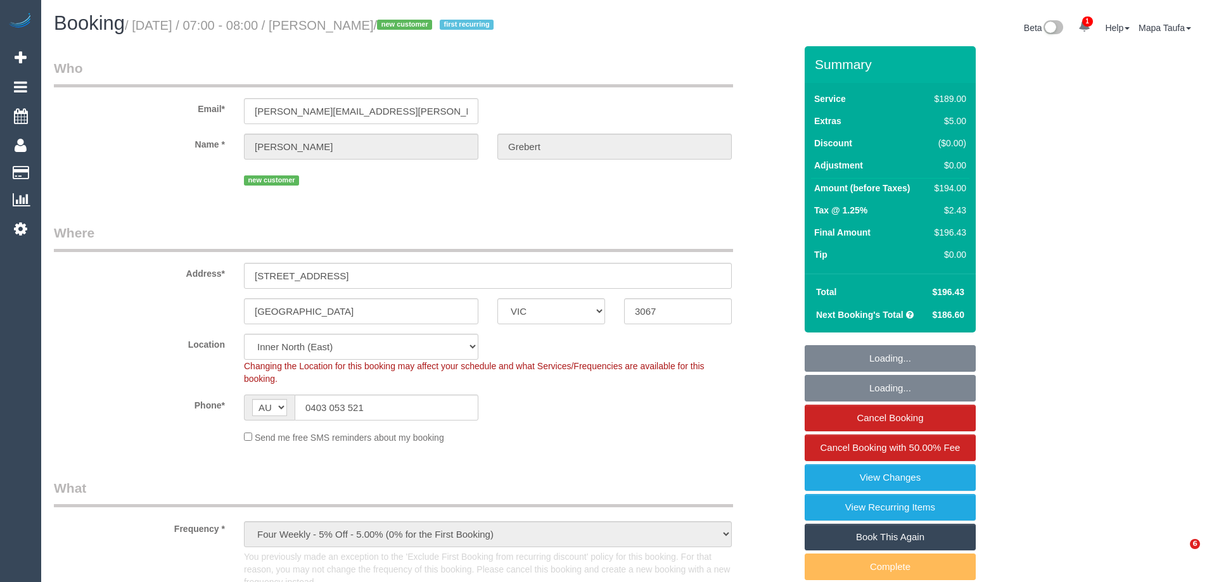
select select "VIC"
select select "number:27"
select select "number:14"
select select "number:18"
select select "number:36"
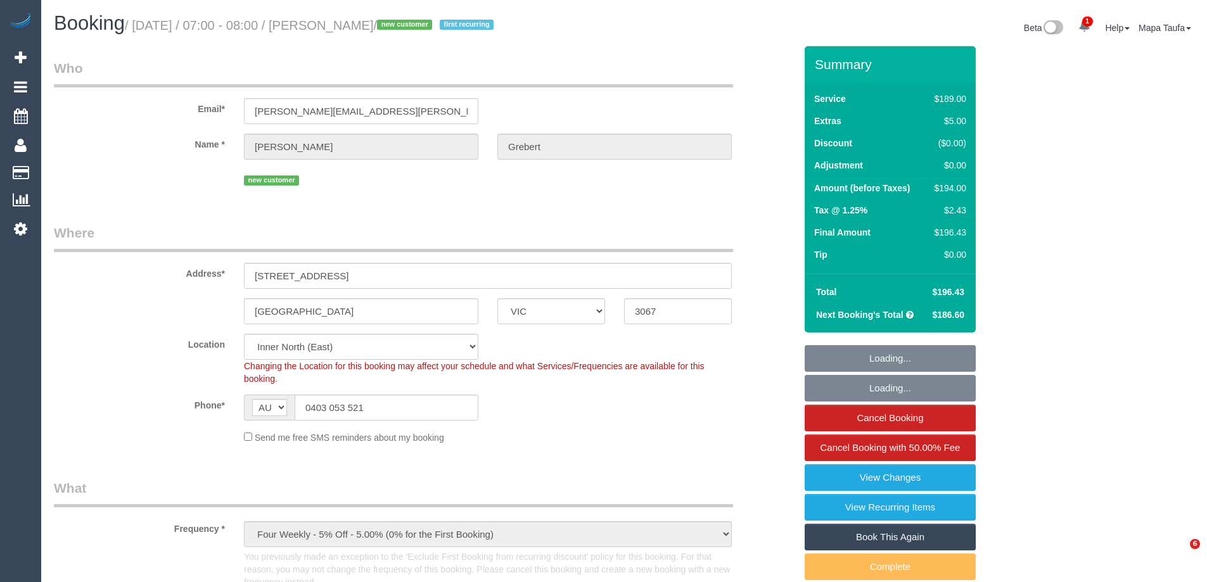
select select "number:34"
select select "number:13"
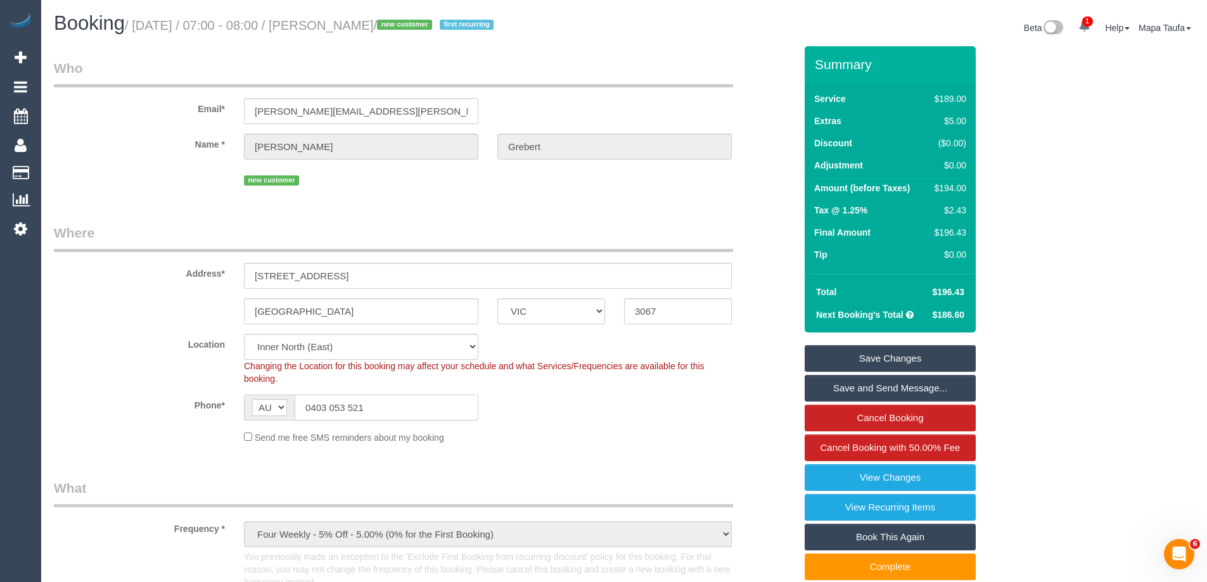
click at [358, 407] on input "0403 053 521" at bounding box center [387, 408] width 184 height 26
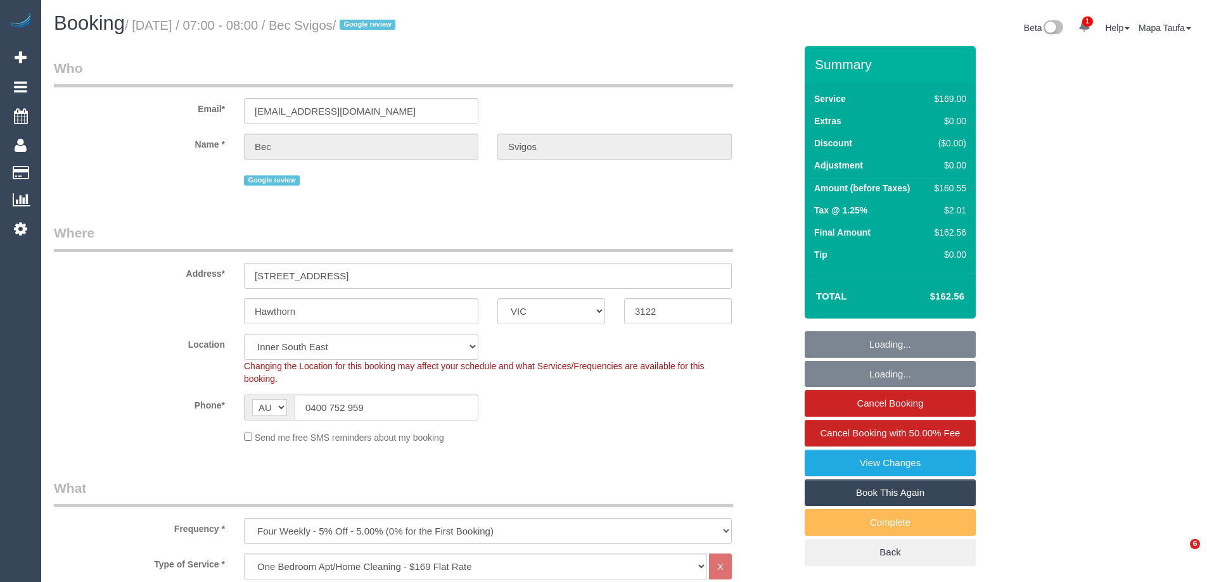
select select "VIC"
select select "string:stripe-pm_1Rs7f02GScqysDRVvmGQI0zr"
select select "number:28"
select select "number:14"
select select "number:19"
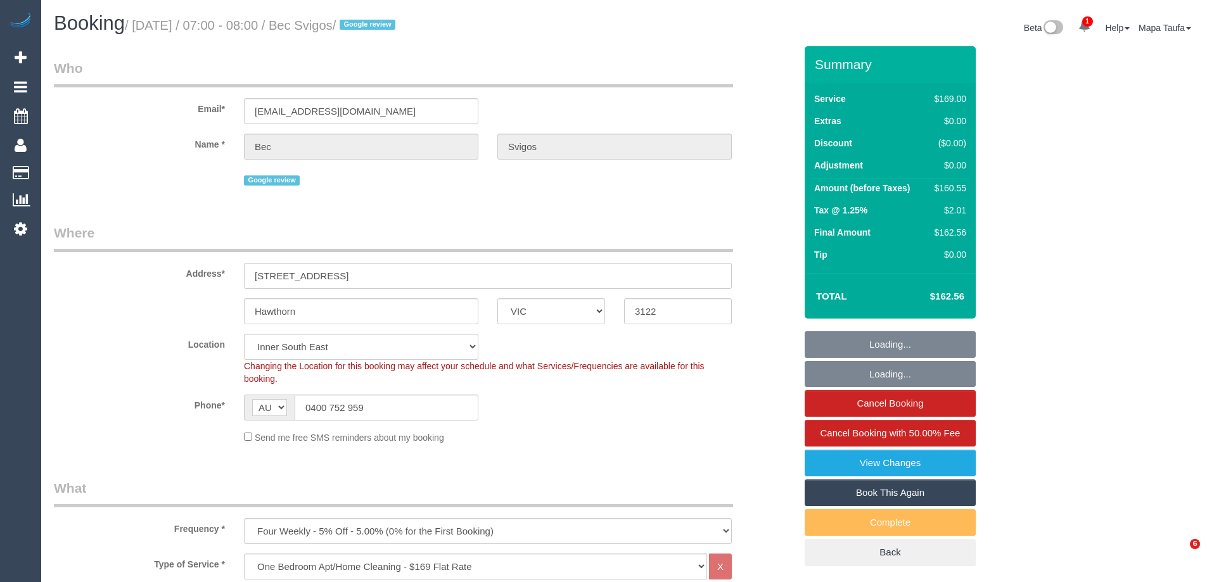
select select "number:23"
select select "number:35"
select select "number:13"
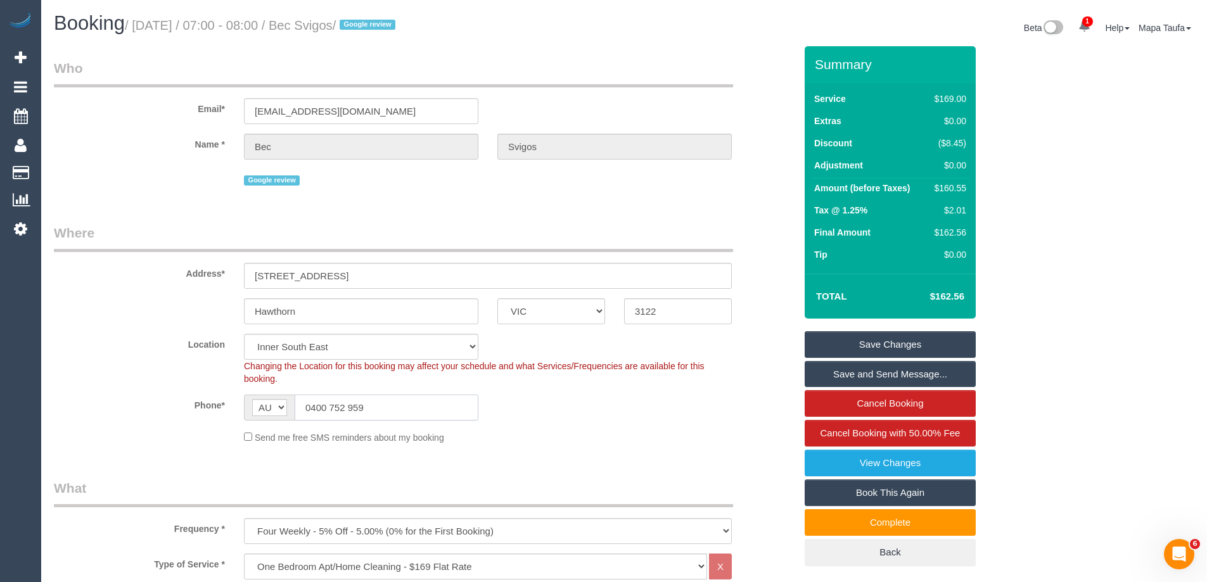
click at [379, 409] on input "0400 752 959" at bounding box center [387, 408] width 184 height 26
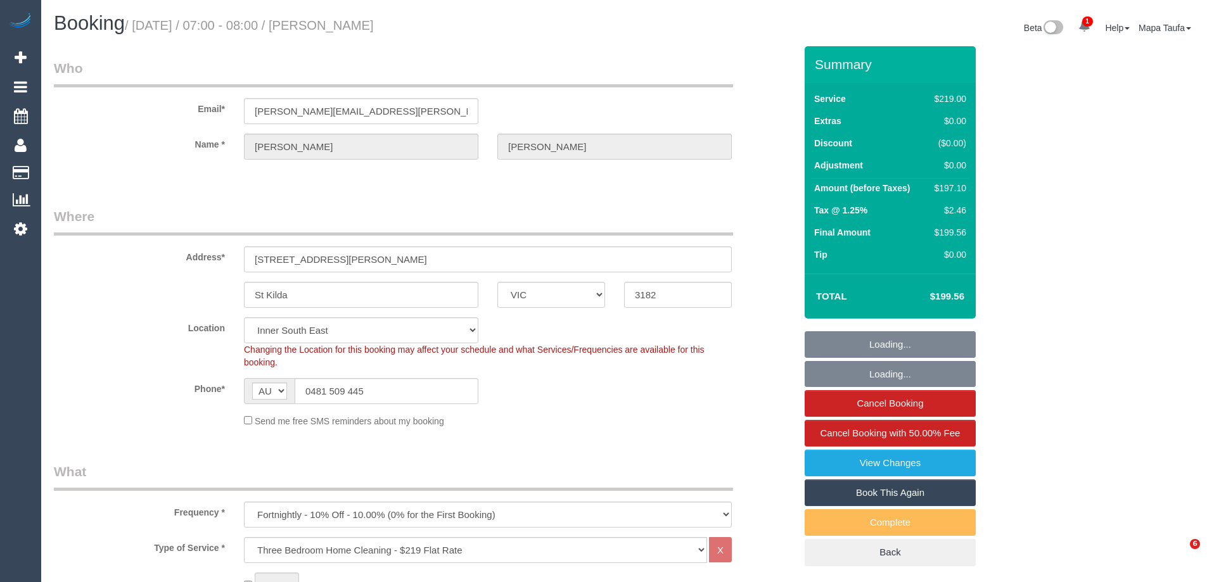
select select "VIC"
select select "string:stripe"
select select "number:28"
select select "number:14"
select select "number:18"
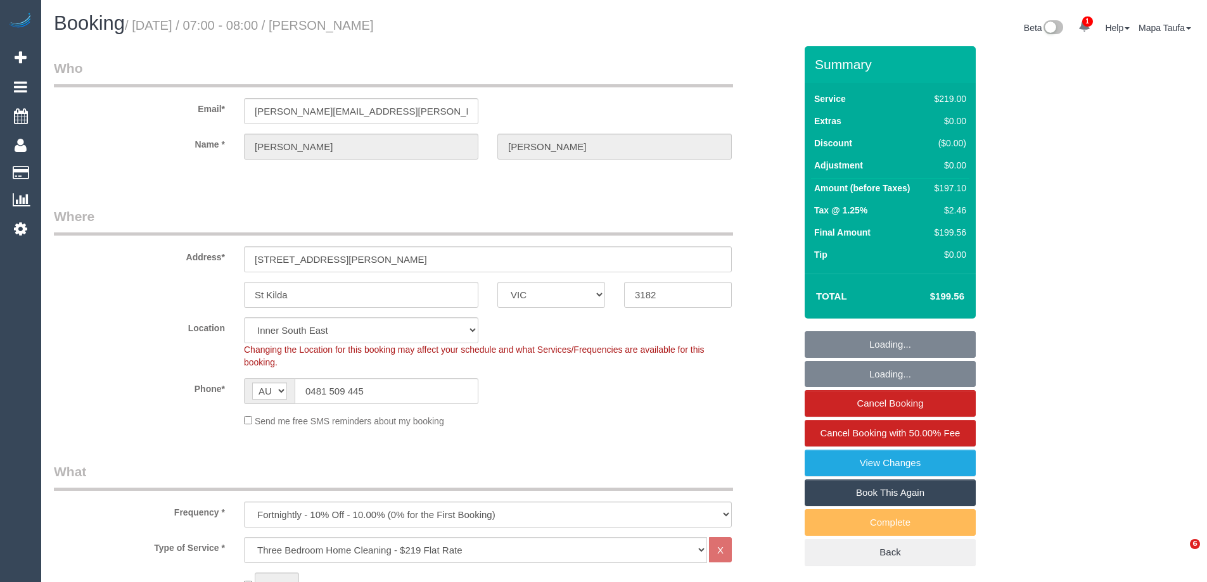
select select "number:36"
select select "number:35"
select select "number:12"
select select "VIC"
select select "string:AU"
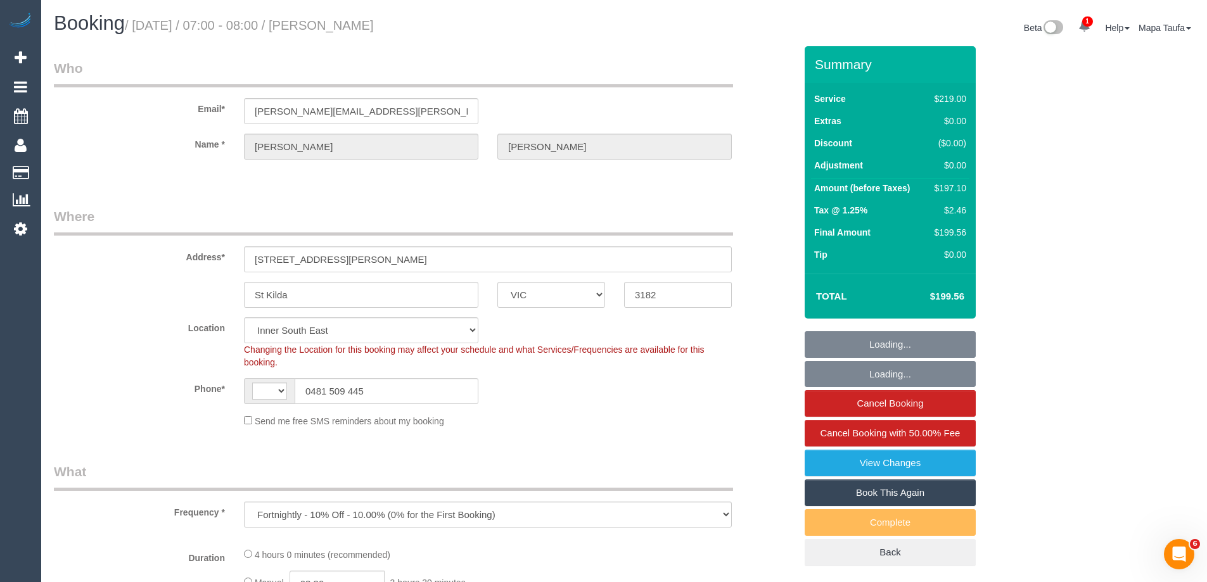
select select "number:28"
select select "number:14"
select select "number:18"
select select "number:36"
select select "number:35"
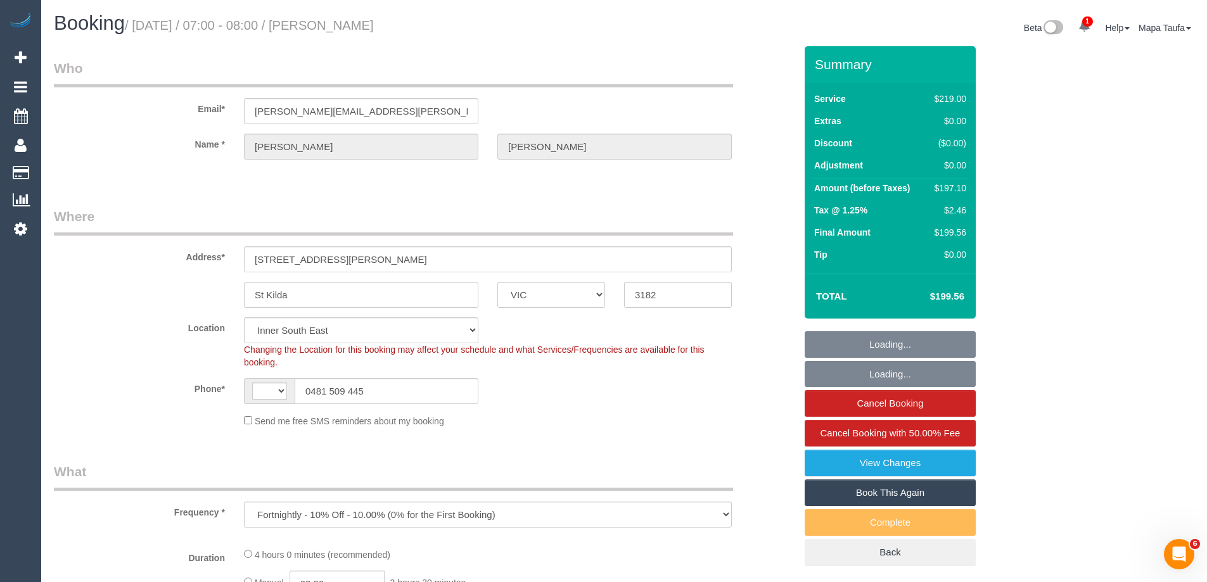
select select "number:12"
select select "object:4753"
click at [374, 386] on input "0481 509 445" at bounding box center [387, 391] width 184 height 26
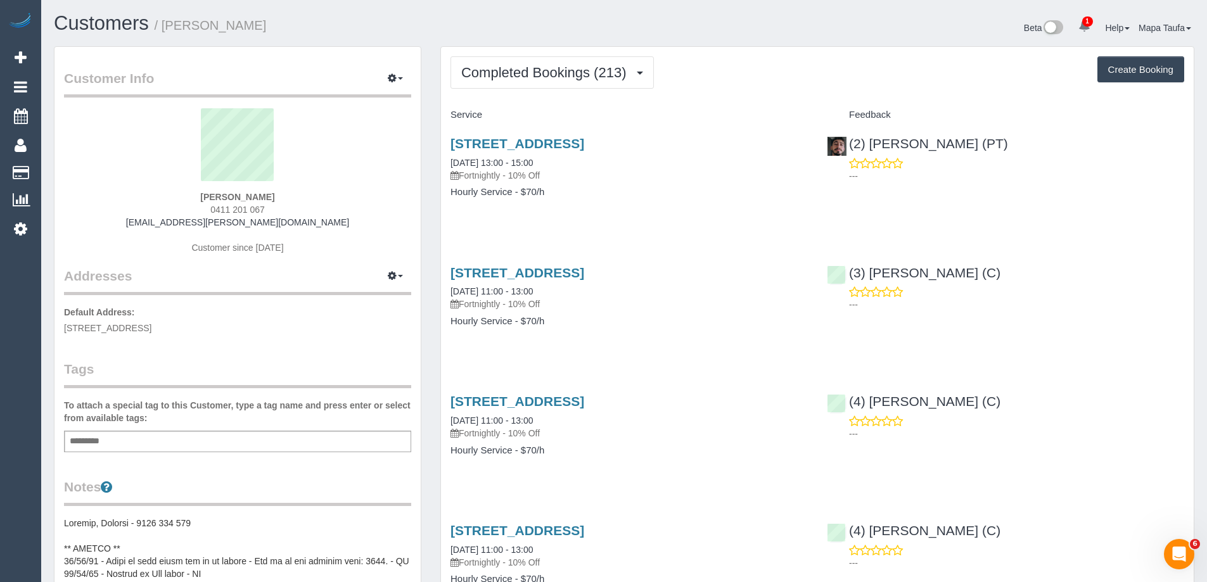
drag, startPoint x: 276, startPoint y: 208, endPoint x: 165, endPoint y: 208, distance: 110.9
click at [165, 209] on div "[PERSON_NAME] 0411 201 067 [EMAIL_ADDRESS][PERSON_NAME][DOMAIN_NAME] Customer s…" at bounding box center [237, 187] width 347 height 158
copy span "0411 201 067"
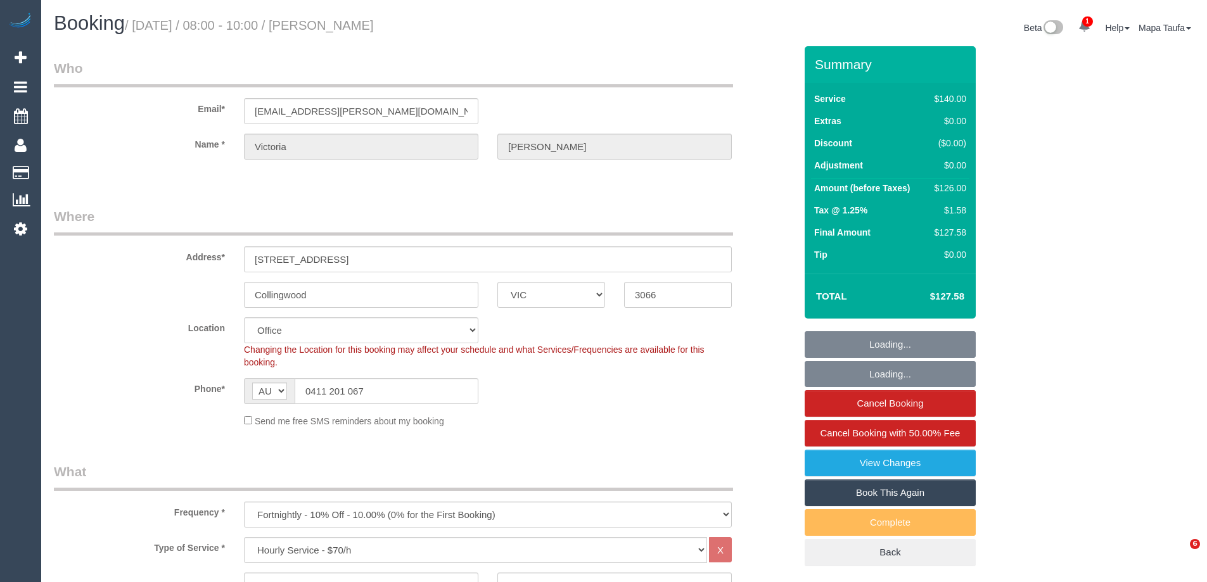
select select "VIC"
select select "number:27"
select select "number:16"
select select "number:18"
select select "number:34"
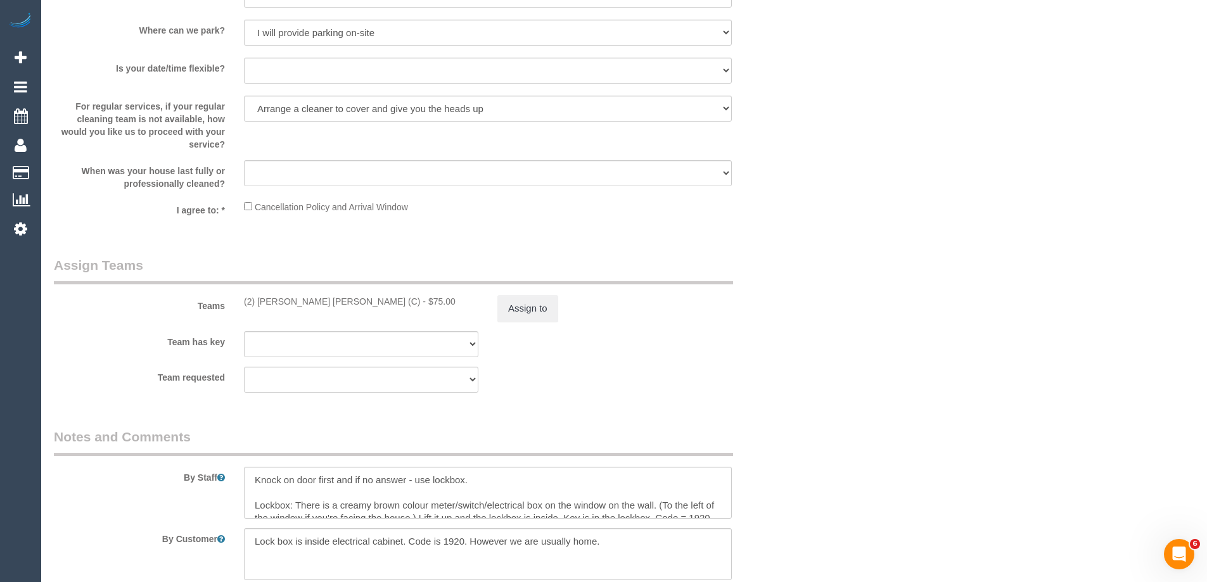
scroll to position [2044, 0]
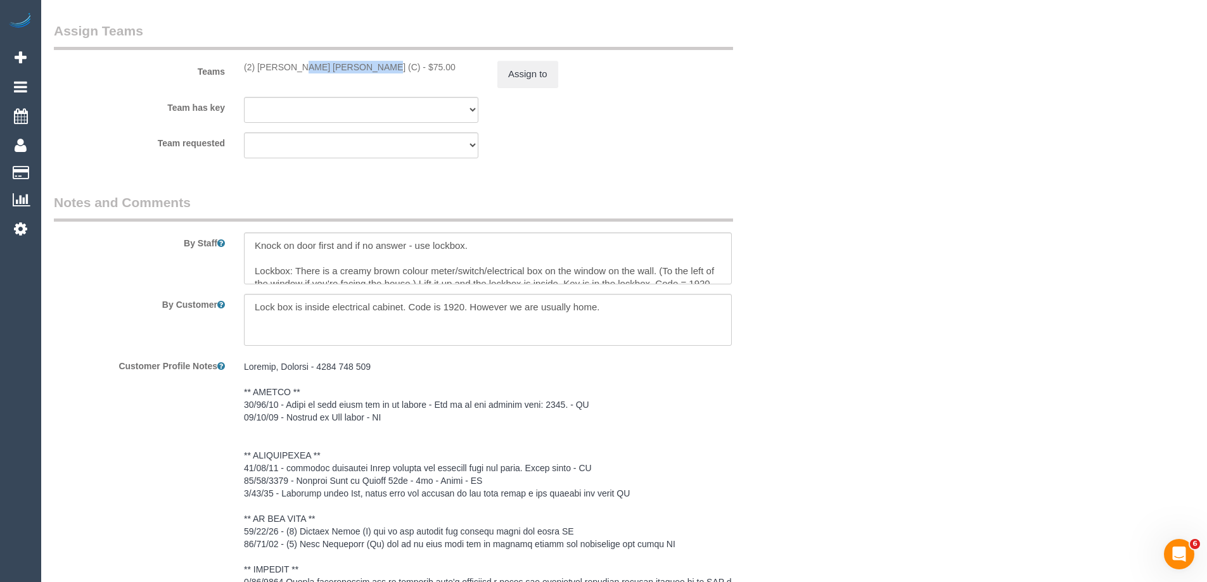
drag, startPoint x: 311, startPoint y: 69, endPoint x: 257, endPoint y: 68, distance: 53.8
click at [257, 68] on div "(2) Joel Wei Ong (C) - $75.00" at bounding box center [361, 67] width 234 height 13
click at [519, 75] on button "Assign to" at bounding box center [527, 74] width 61 height 27
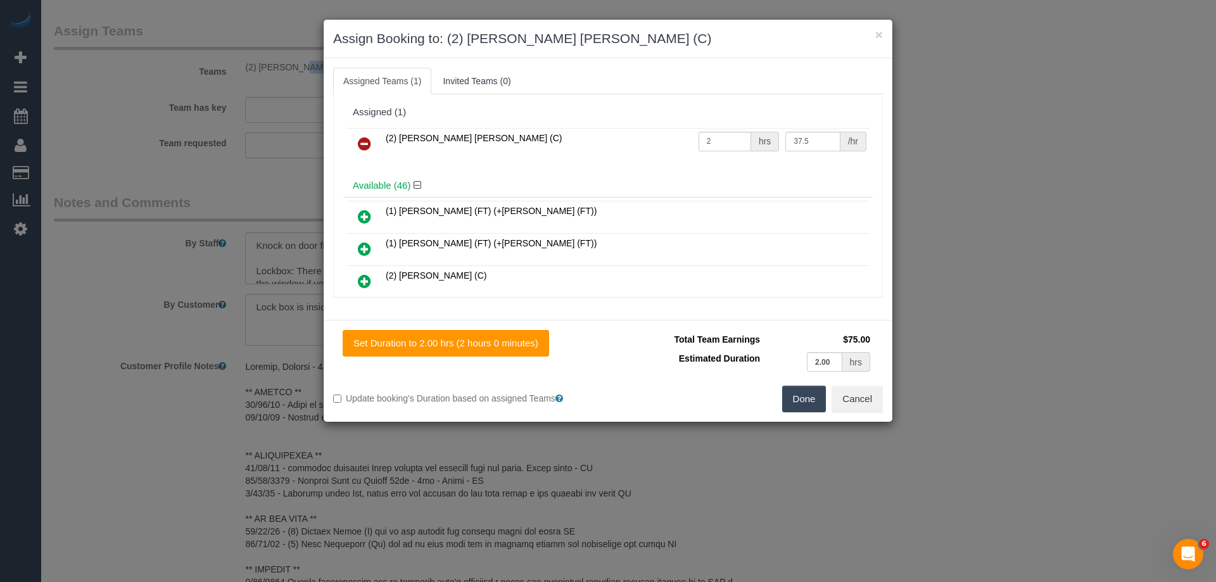
click at [367, 143] on icon at bounding box center [364, 143] width 13 height 15
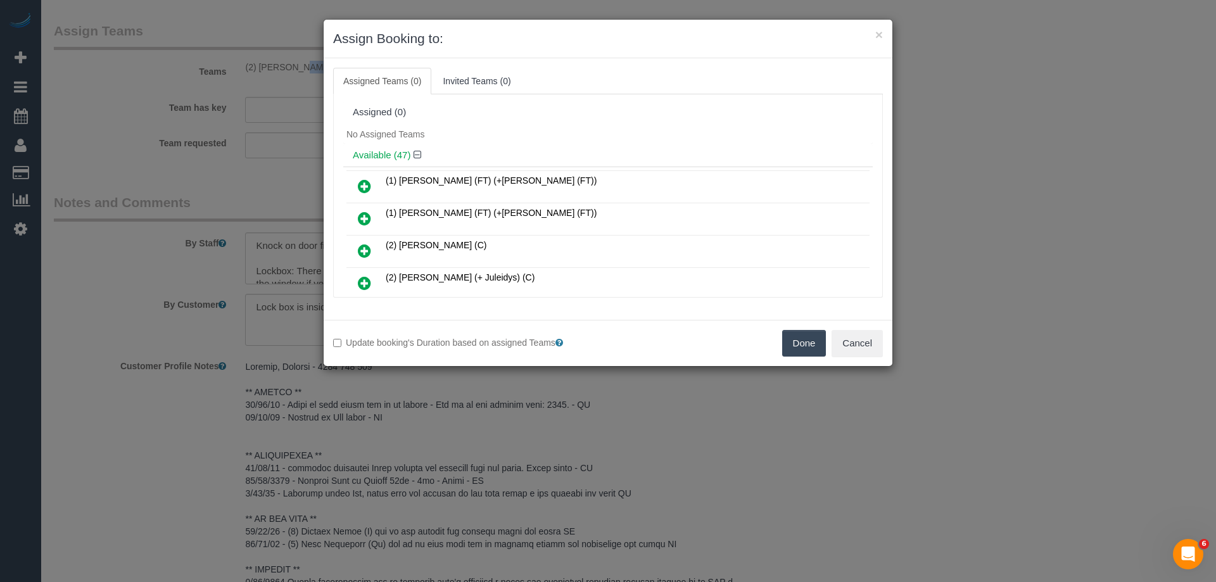
click at [794, 337] on button "Done" at bounding box center [804, 343] width 44 height 27
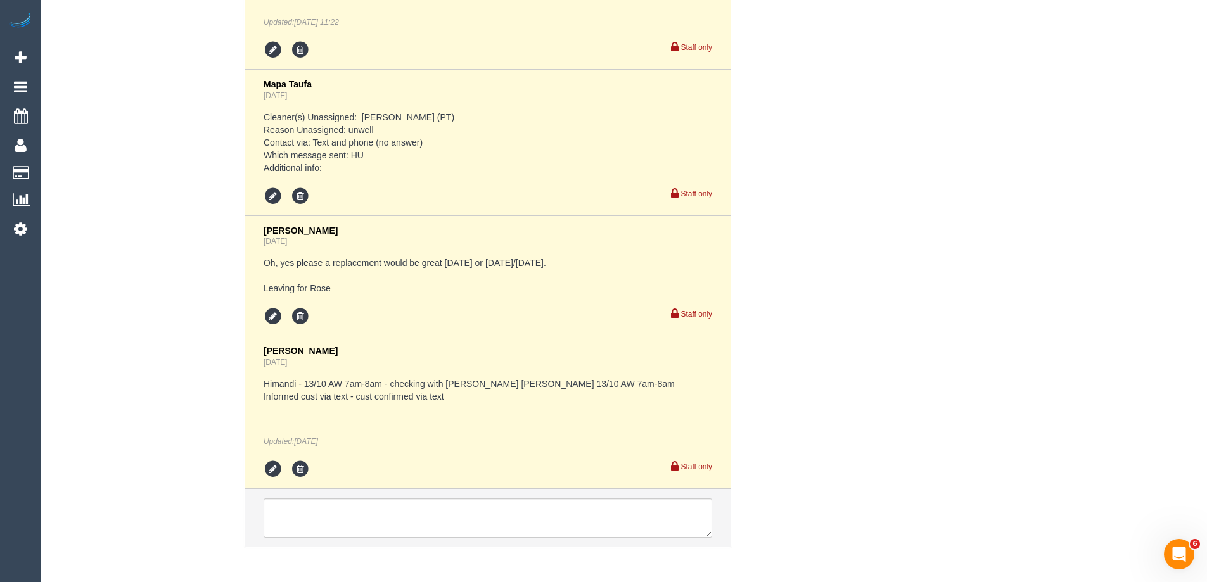
scroll to position [2960, 0]
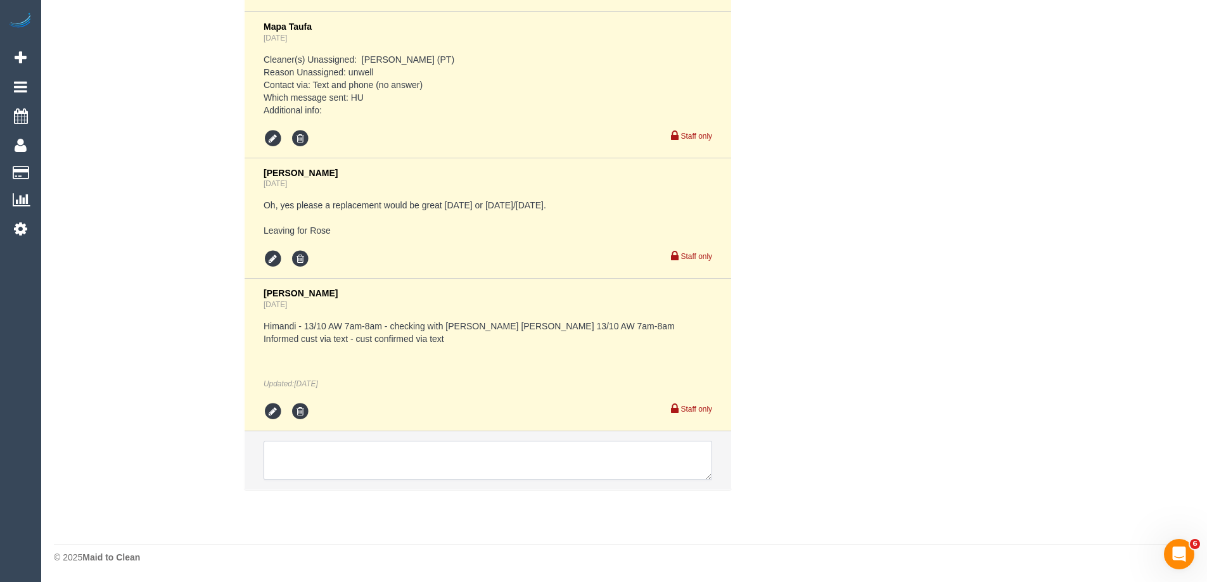
click at [353, 451] on textarea at bounding box center [488, 460] width 448 height 39
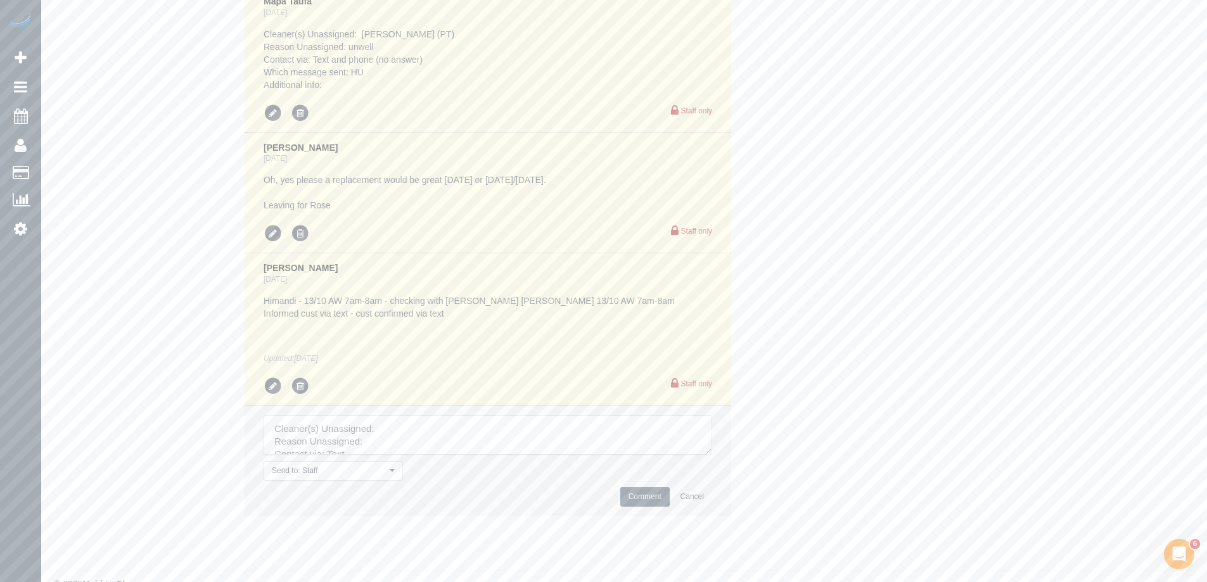
drag, startPoint x: 708, startPoint y: 476, endPoint x: 763, endPoint y: 593, distance: 129.8
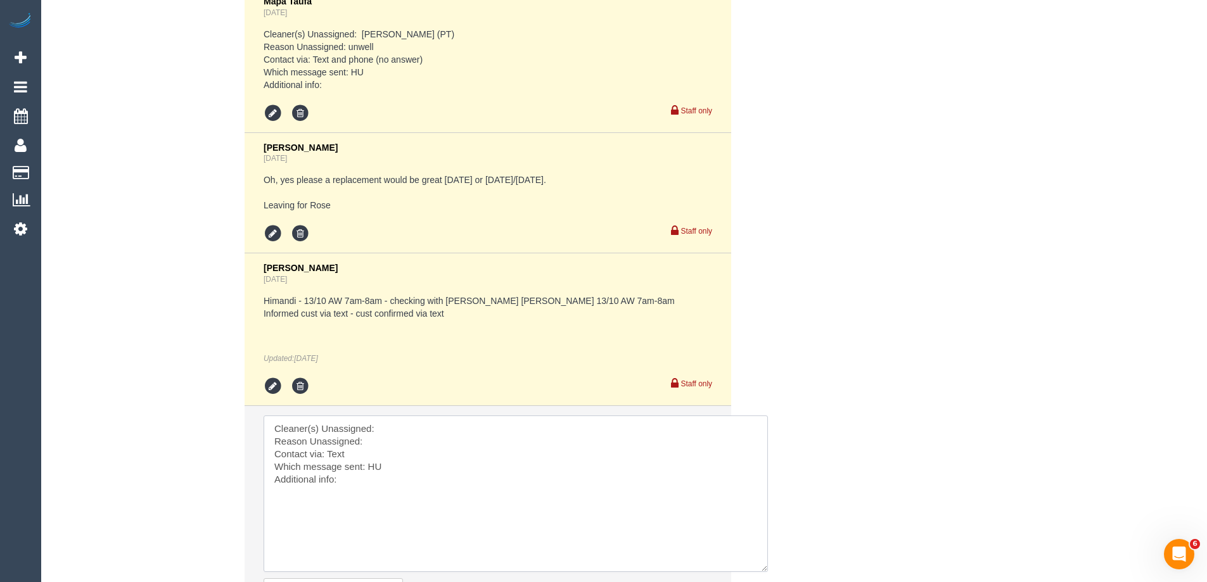
click at [383, 454] on textarea at bounding box center [516, 494] width 504 height 156
paste textarea "Joel Wei Ong (C)"
click at [384, 469] on textarea at bounding box center [516, 494] width 504 height 156
click at [350, 478] on textarea at bounding box center [516, 494] width 504 height 156
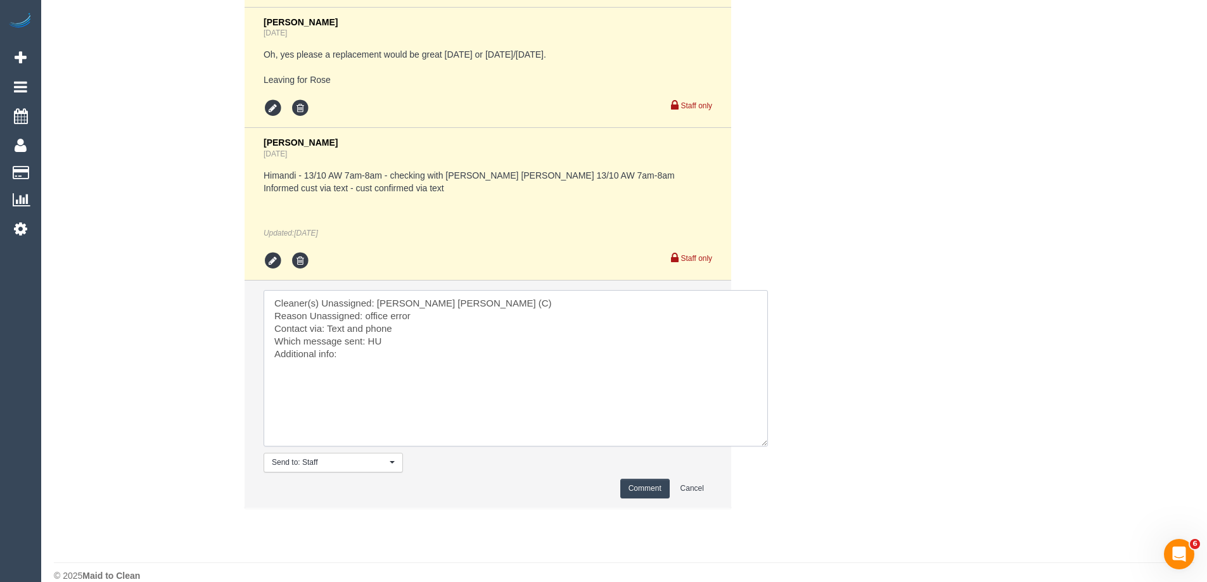
scroll to position [3087, 0]
type textarea "Cleaner(s) Unassigned: Joel Wei Ong (C) Reason Unassigned: office error Contact…"
click at [640, 497] on button "Comment" at bounding box center [644, 488] width 49 height 20
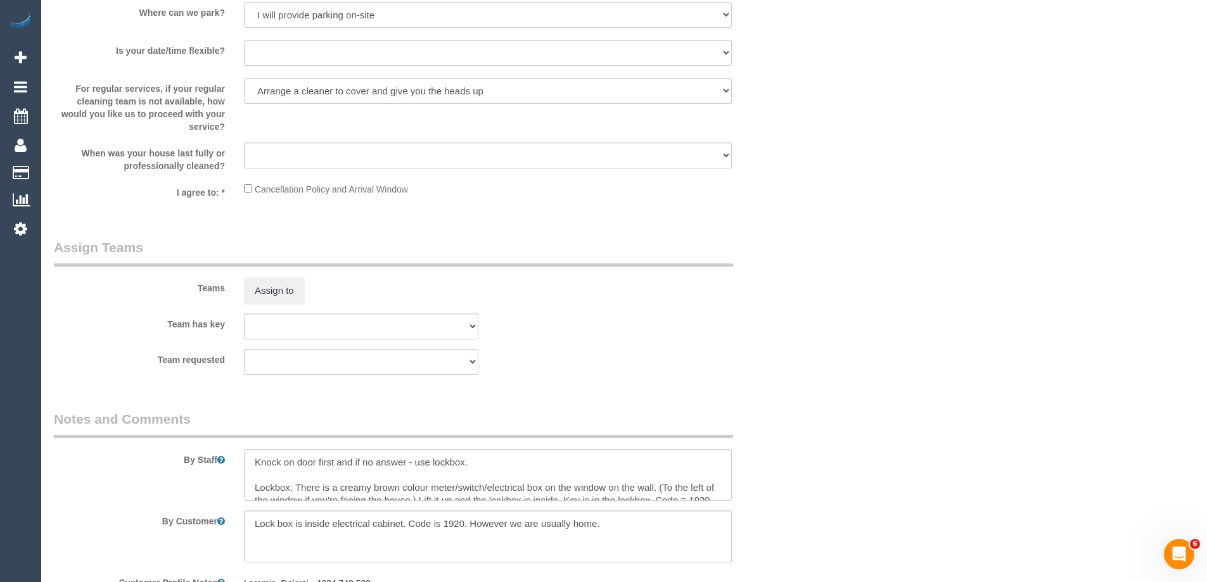
scroll to position [9, 0]
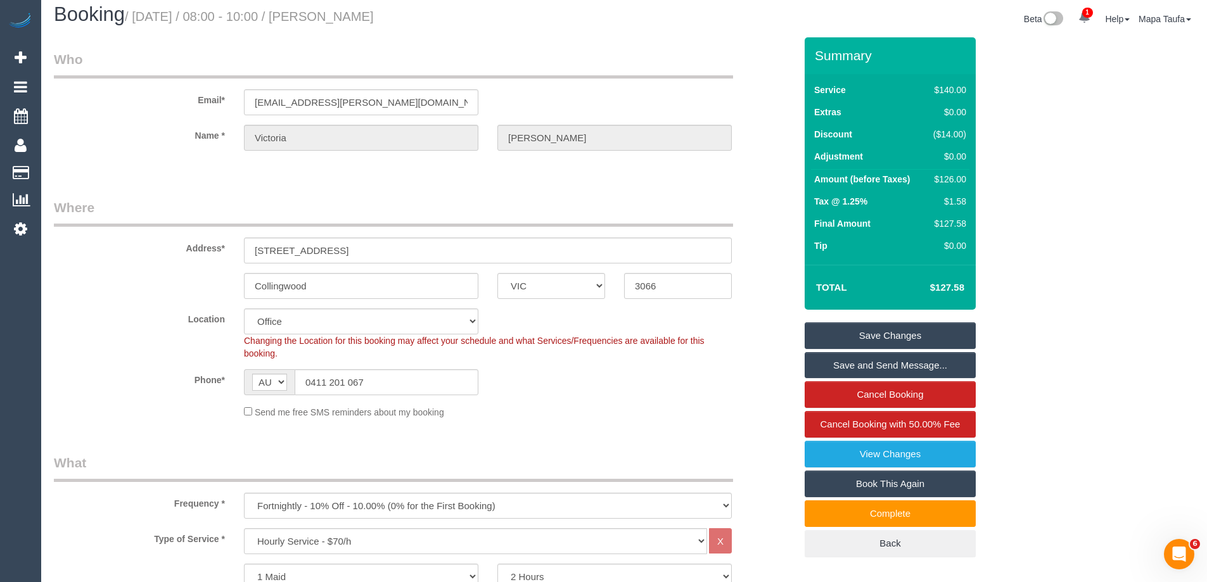
click at [884, 329] on link "Save Changes" at bounding box center [889, 335] width 171 height 27
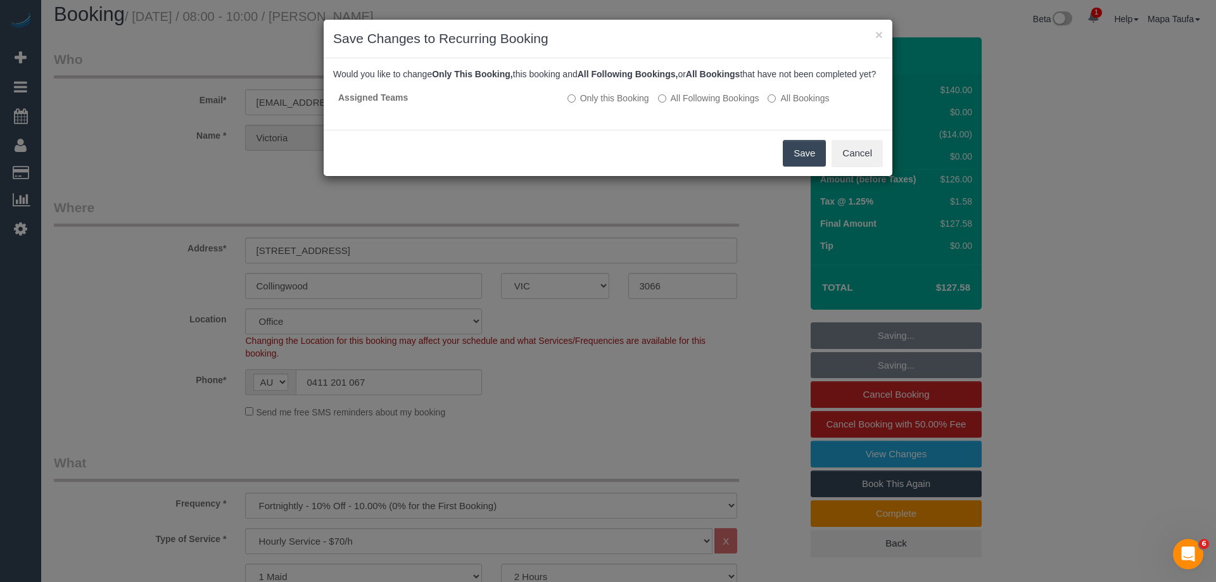
click at [790, 159] on button "Save" at bounding box center [804, 153] width 43 height 27
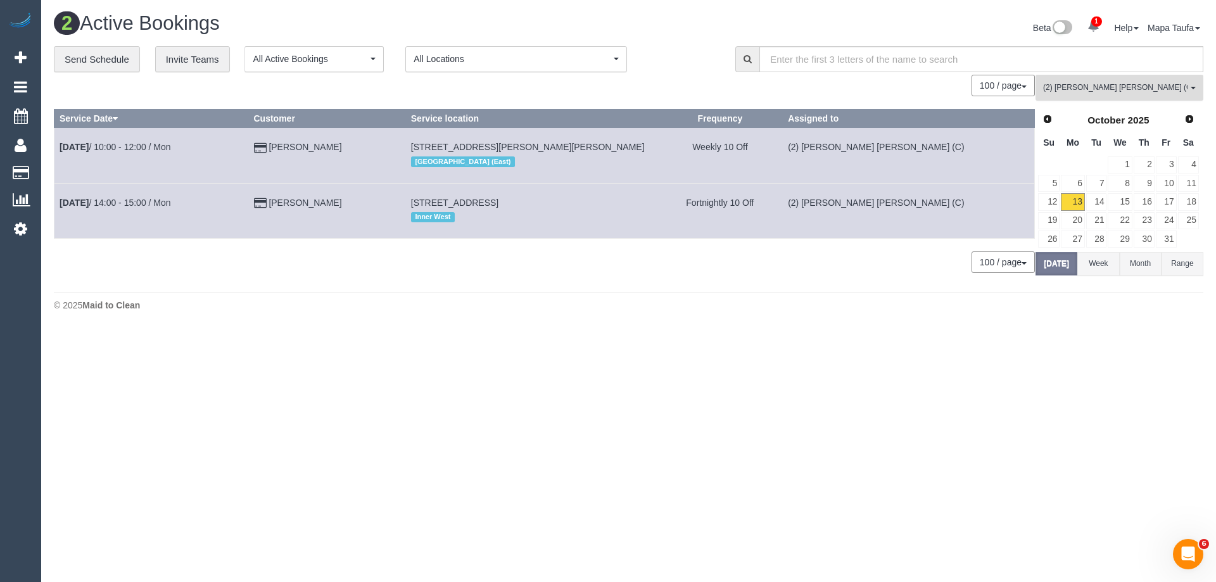
click at [1111, 89] on span "(2) Joel Wei Ong (C)" at bounding box center [1115, 87] width 144 height 11
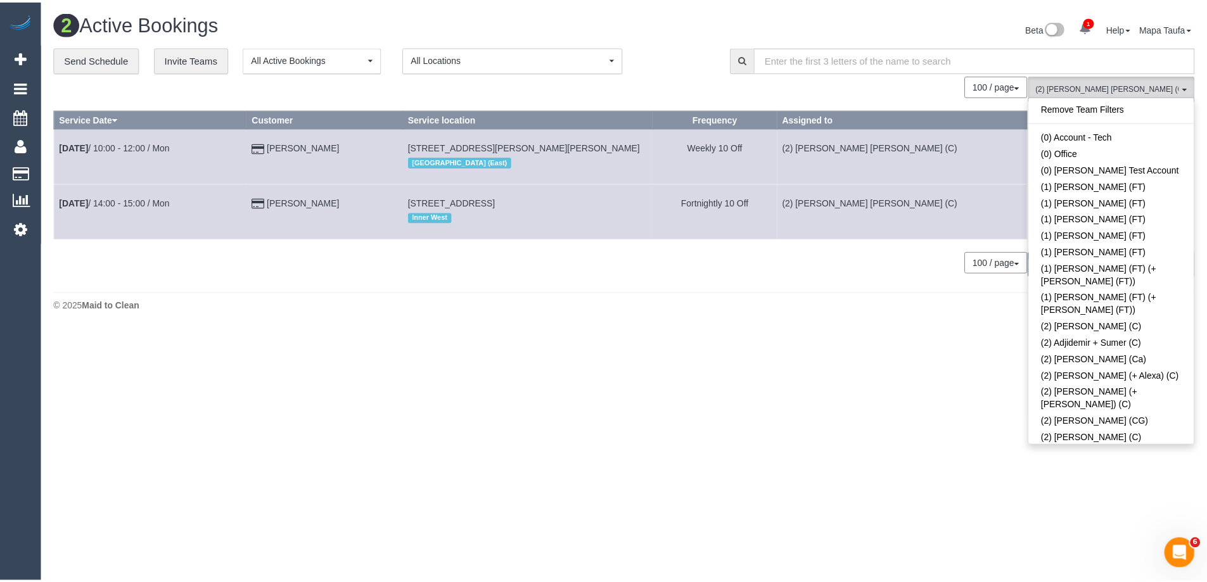
scroll to position [623, 0]
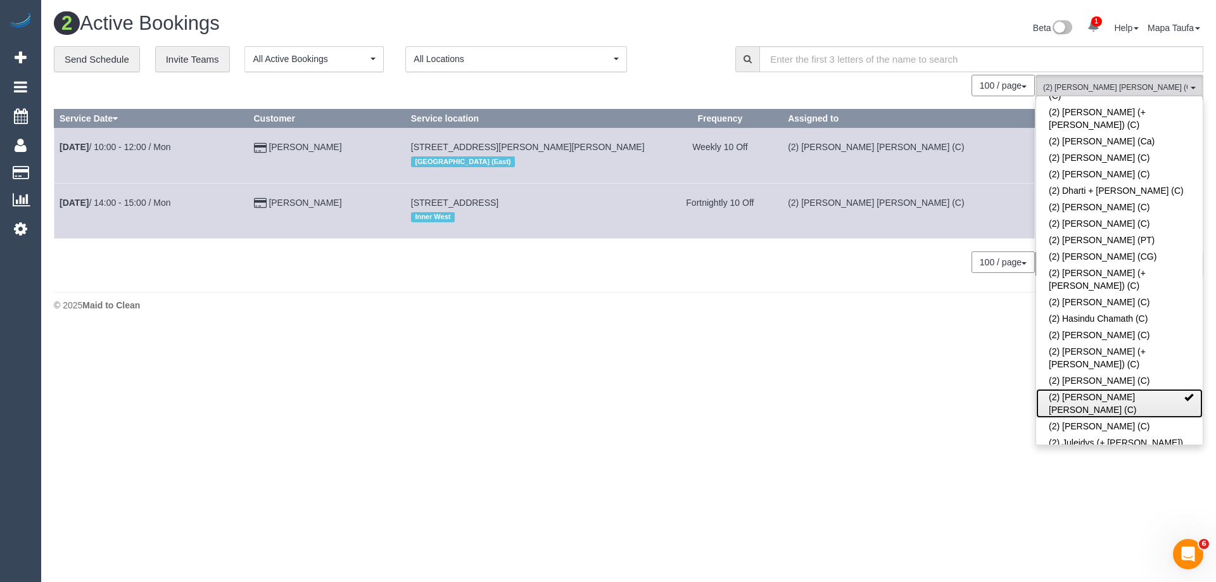
click at [1079, 389] on link "(2) Joel Wei Ong (C)" at bounding box center [1119, 403] width 167 height 29
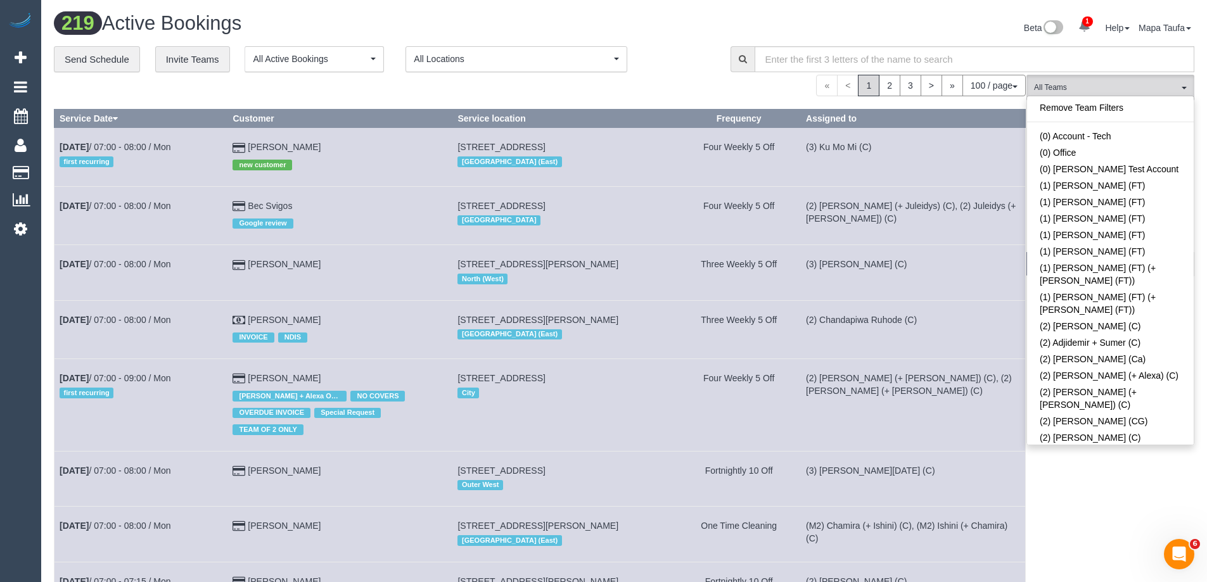
scroll to position [2336, 0]
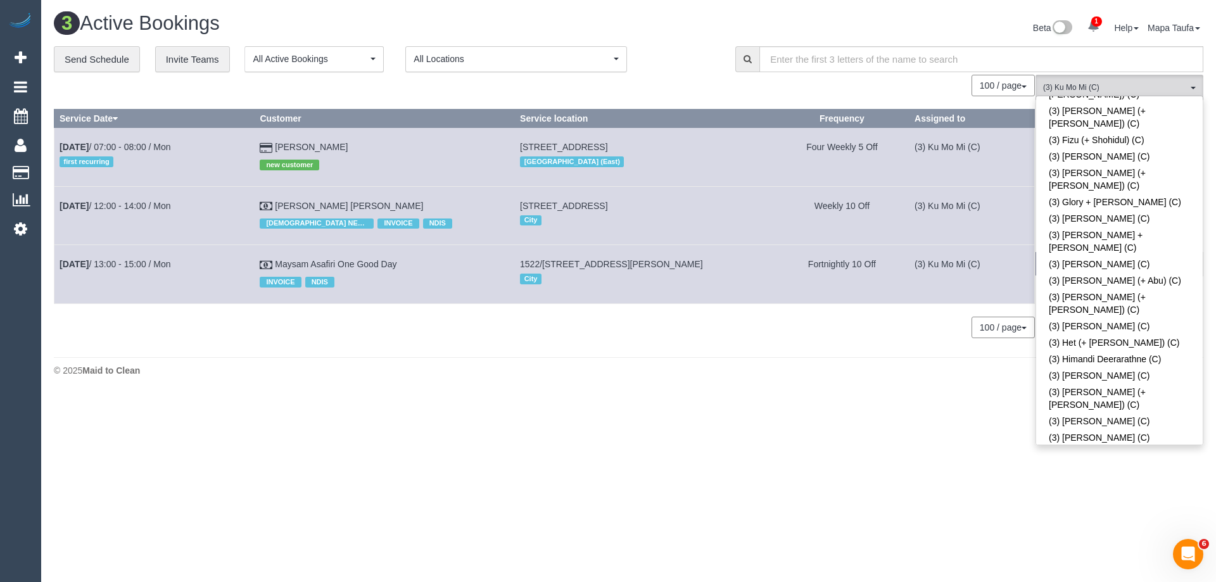
click at [656, 64] on div "**********" at bounding box center [385, 59] width 663 height 27
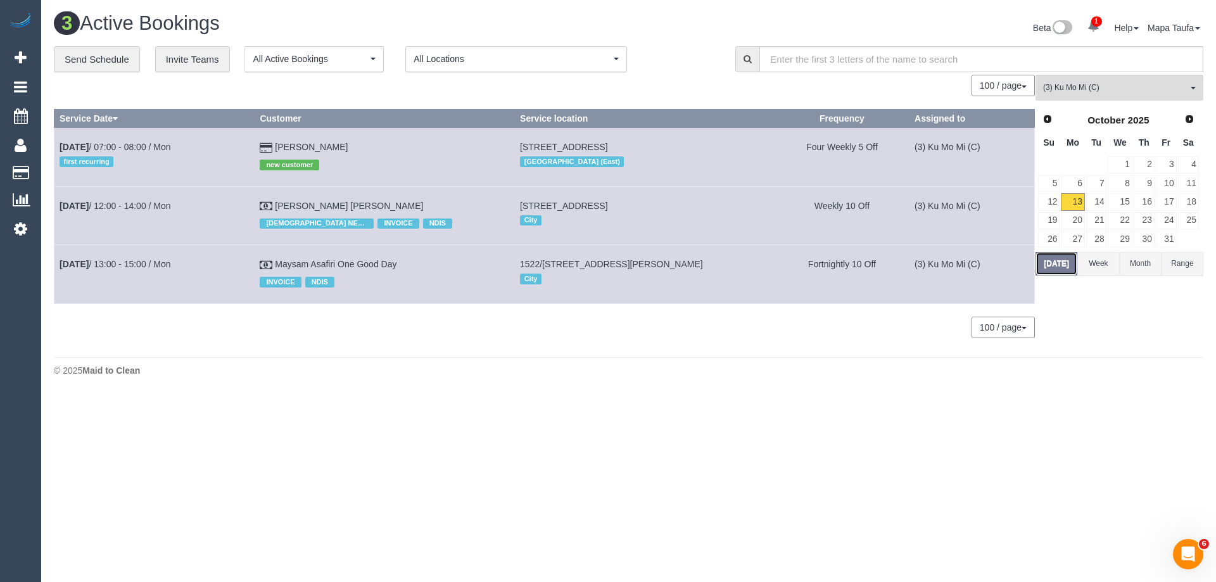
click at [1058, 268] on button "Today" at bounding box center [1057, 263] width 42 height 23
drag, startPoint x: 149, startPoint y: 141, endPoint x: 139, endPoint y: 146, distance: 10.8
drag, startPoint x: 139, startPoint y: 146, endPoint x: 160, endPoint y: 153, distance: 22.0
click at [160, 153] on td "Oct 13th / 07:00 - 08:00 / Mon first recurring" at bounding box center [154, 157] width 200 height 58
click at [142, 147] on link "Oct 13th / 07:00 - 08:00 / Mon" at bounding box center [115, 147] width 111 height 10
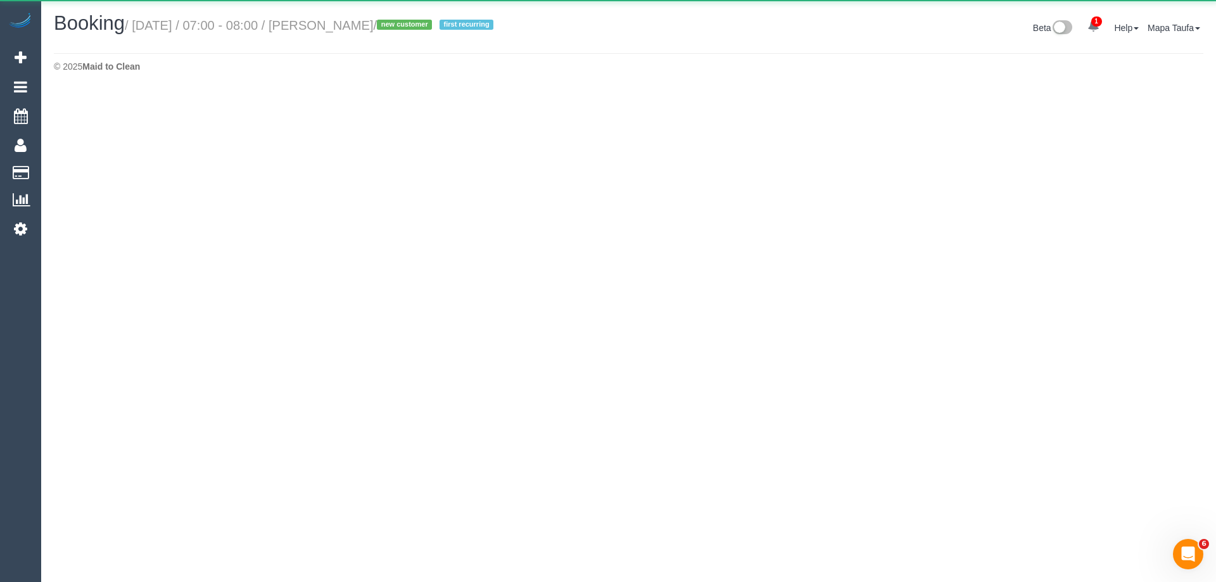
select select "VIC"
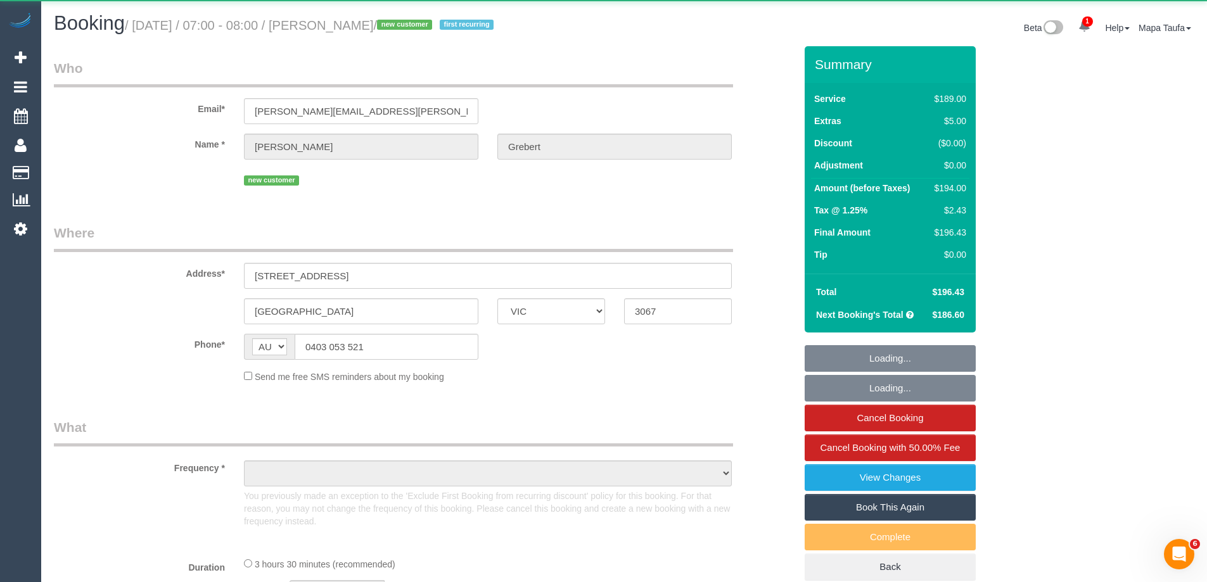
select select "object:9409"
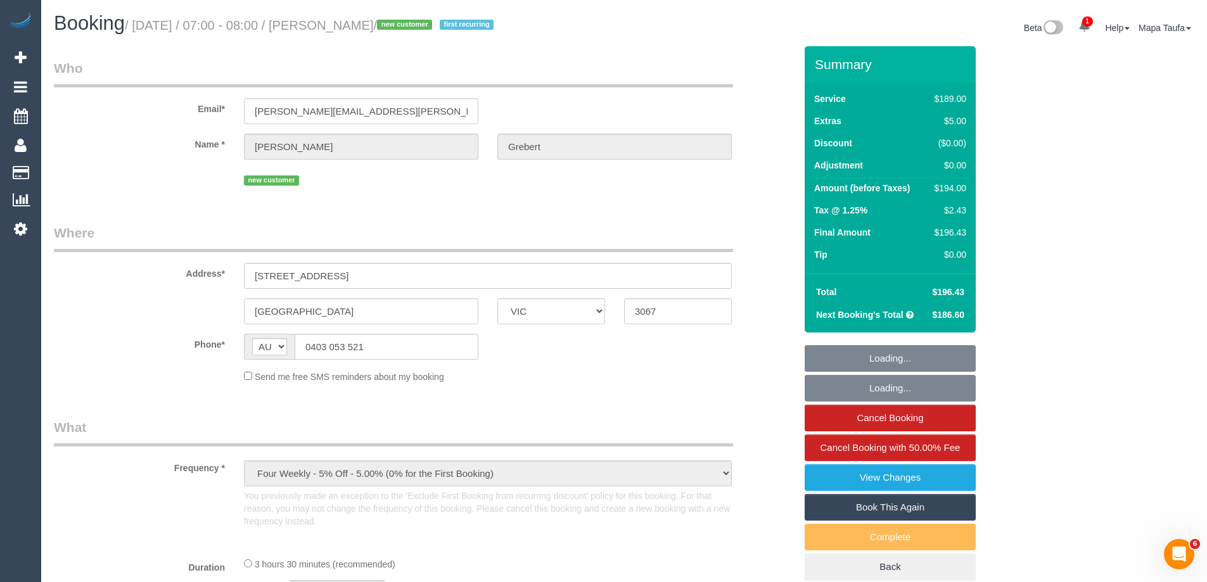
select select "string:stripe-pm_1S0Bbg2GScqysDRViSdooChk"
select select "number:27"
select select "number:14"
select select "number:18"
select select "number:36"
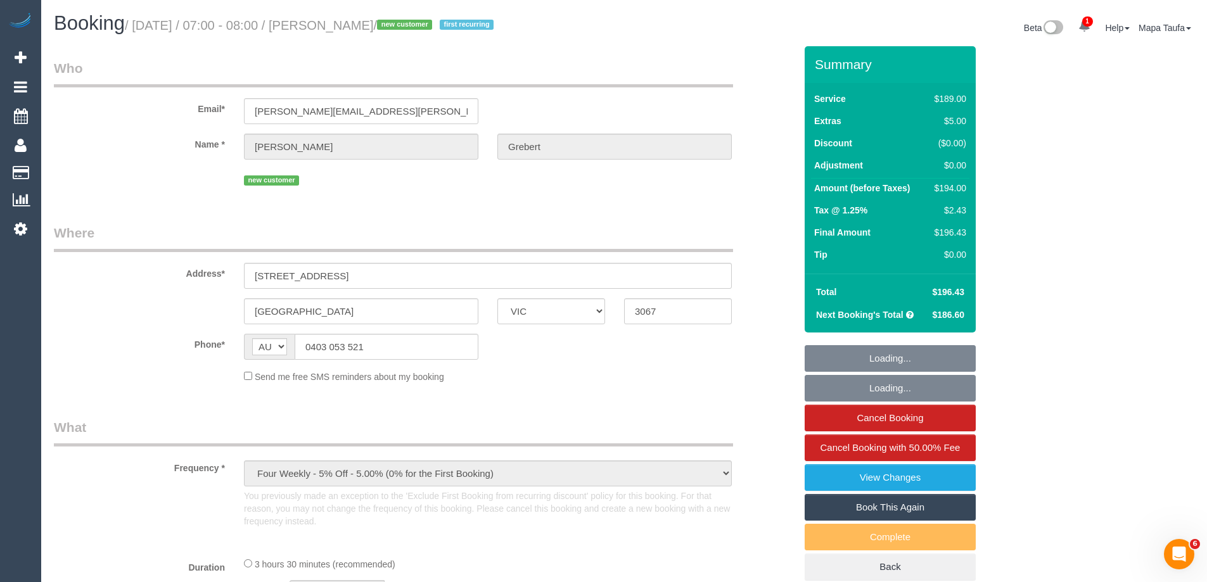
select select "number:34"
select select "number:13"
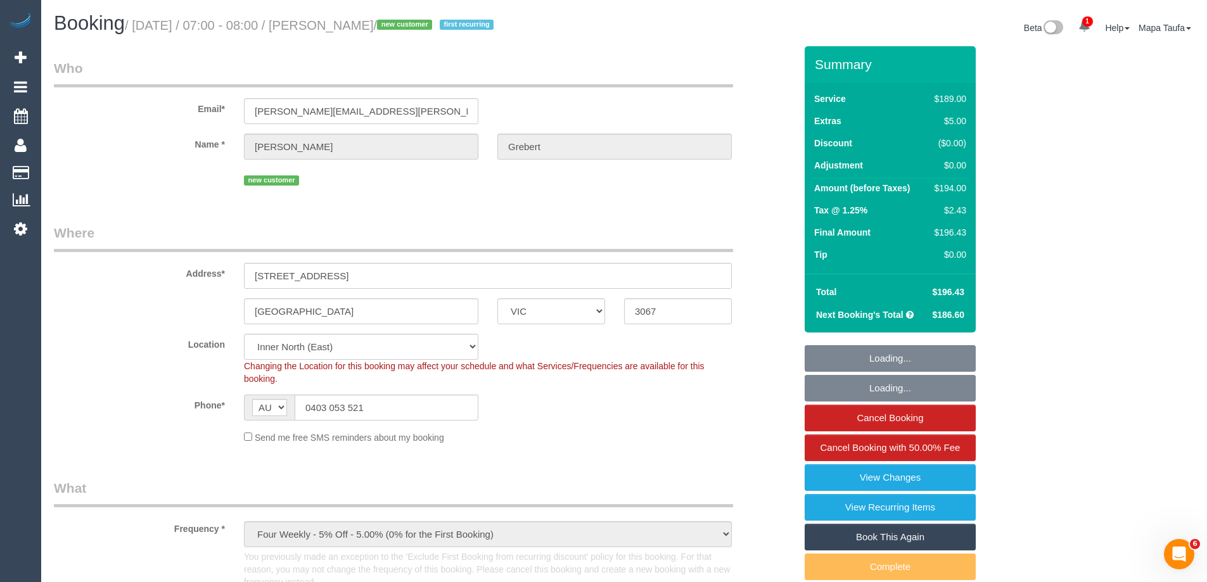
select select "object:9666"
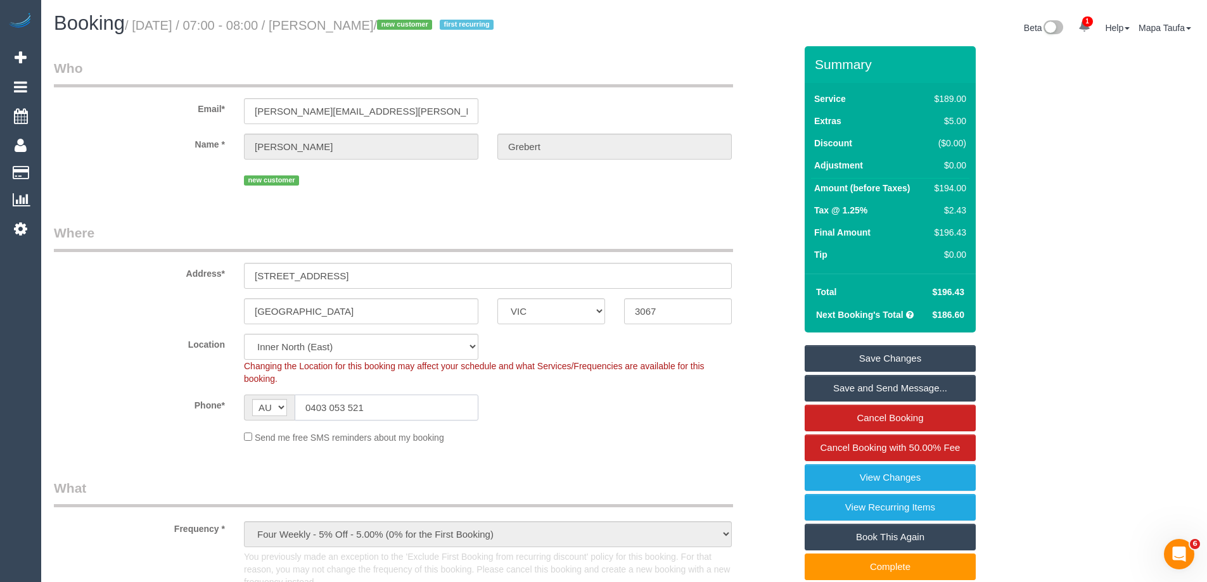
click at [363, 410] on input "0403 053 521" at bounding box center [387, 408] width 184 height 26
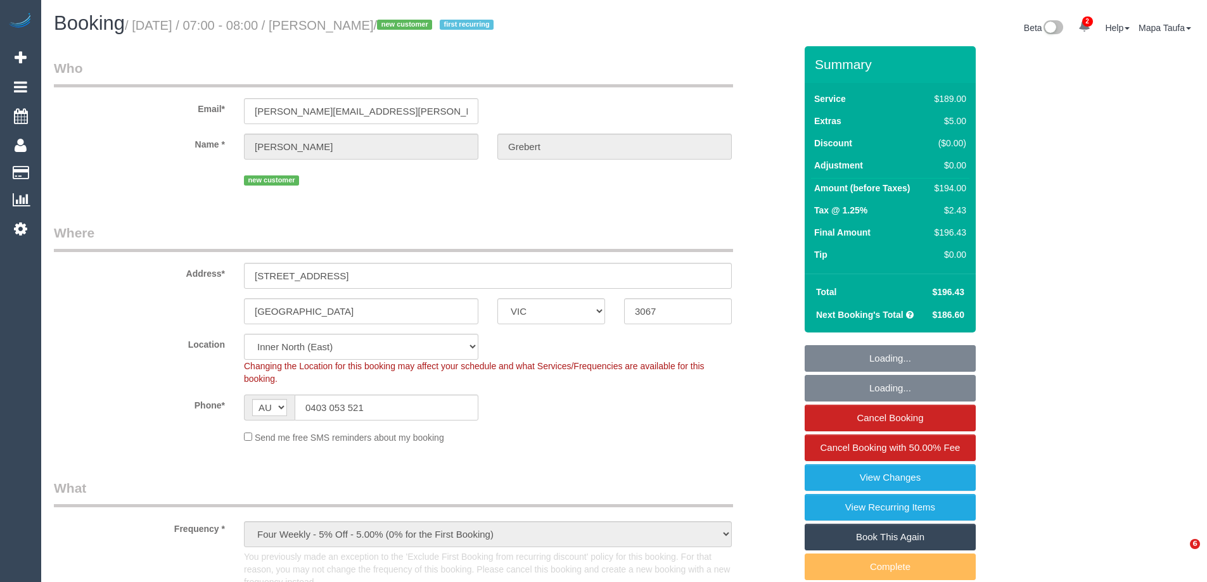
select select "VIC"
select select "number:27"
select select "number:14"
select select "number:18"
select select "number:36"
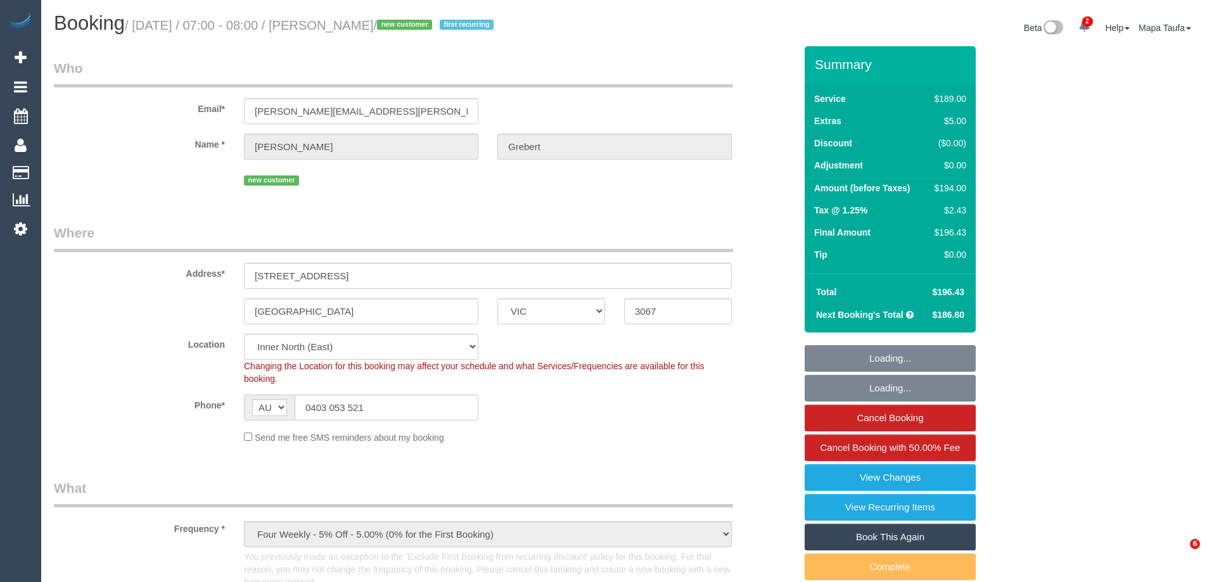
select select "number:34"
select select "number:13"
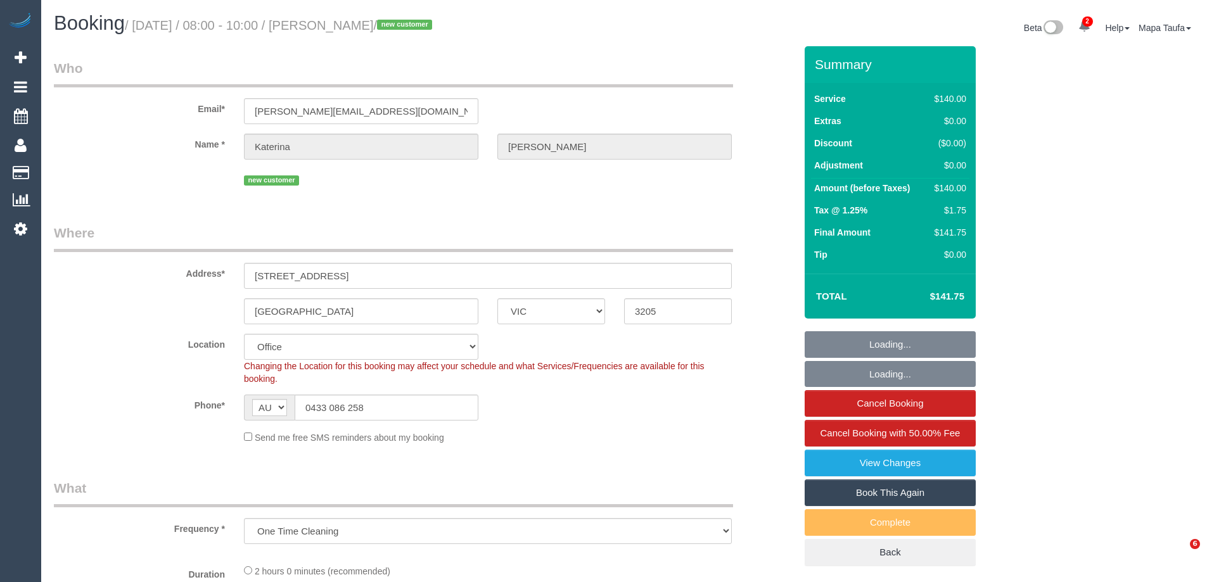
select select "VIC"
select select "object:712"
select select "number:29"
select select "number:14"
select select "number:19"
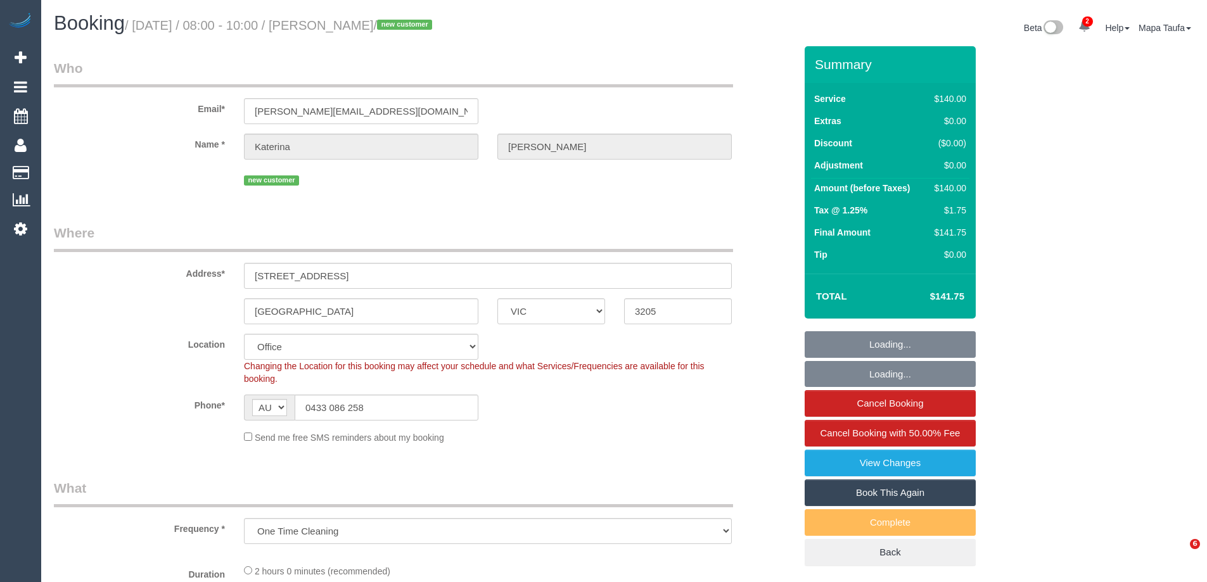
select select "number:25"
select select "number:13"
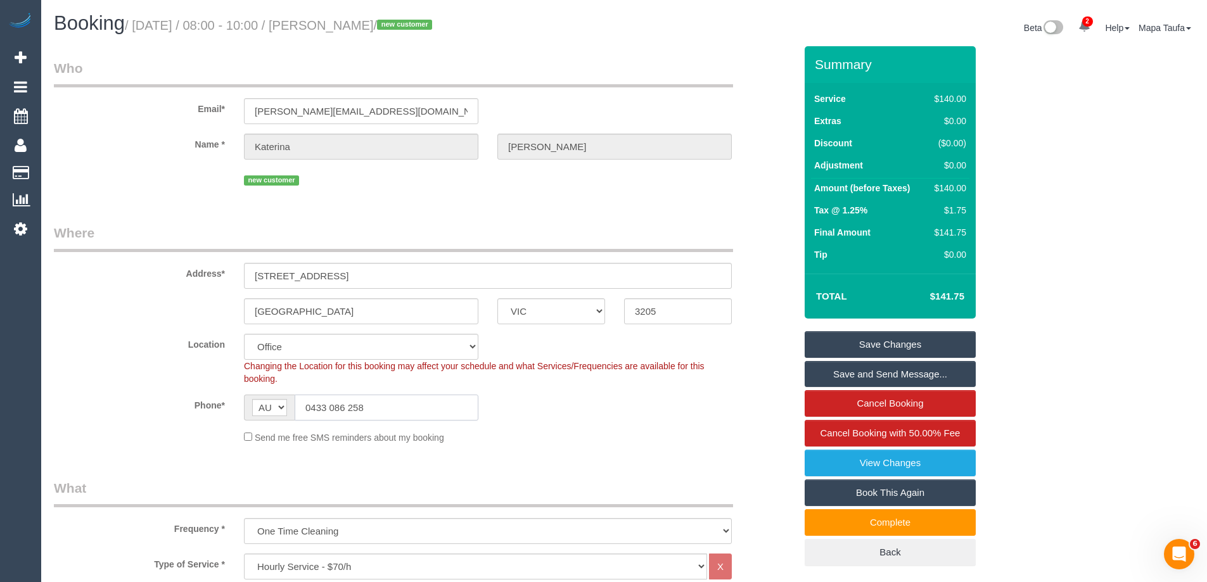
click at [352, 407] on input "0433 086 258" at bounding box center [387, 408] width 184 height 26
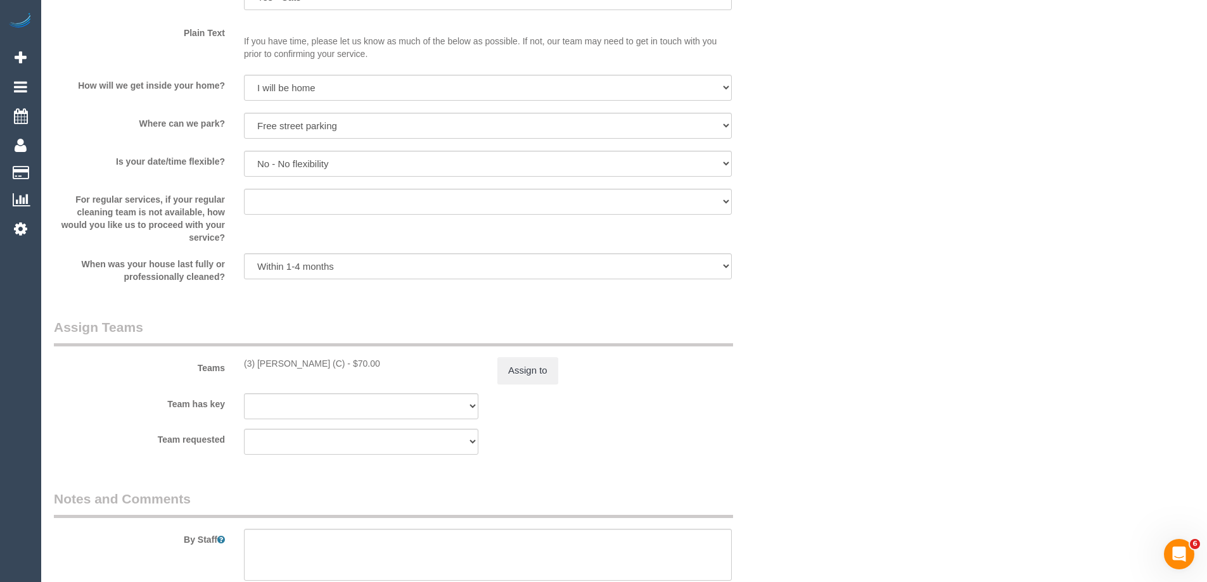
scroll to position [1959, 0]
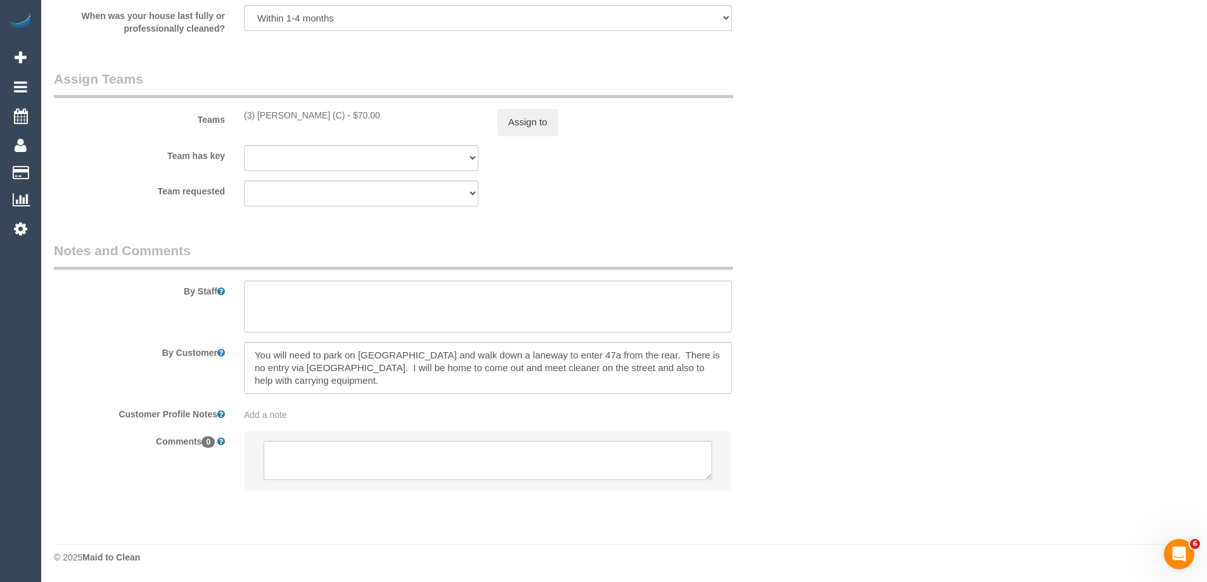
click at [533, 201] on div "Team requested (3) Murat Karaman (C) (0) Account - Tech (0) Office (0) Raunak T…" at bounding box center [424, 194] width 760 height 26
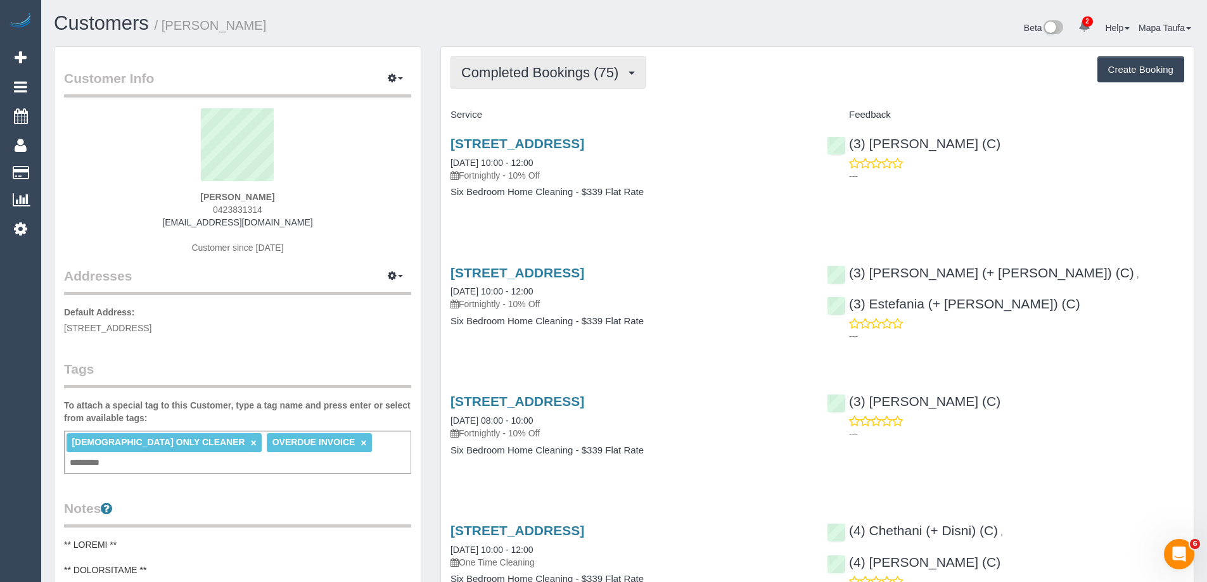
click at [520, 75] on span "Completed Bookings (75)" at bounding box center [542, 73] width 163 height 16
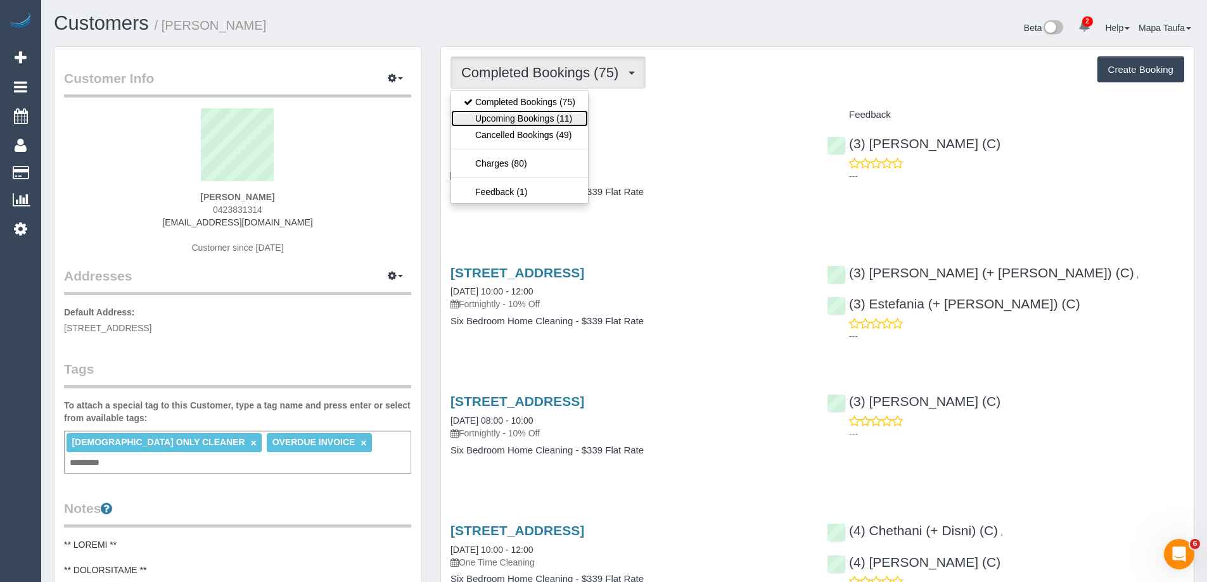
click at [533, 116] on link "Upcoming Bookings (11)" at bounding box center [519, 118] width 137 height 16
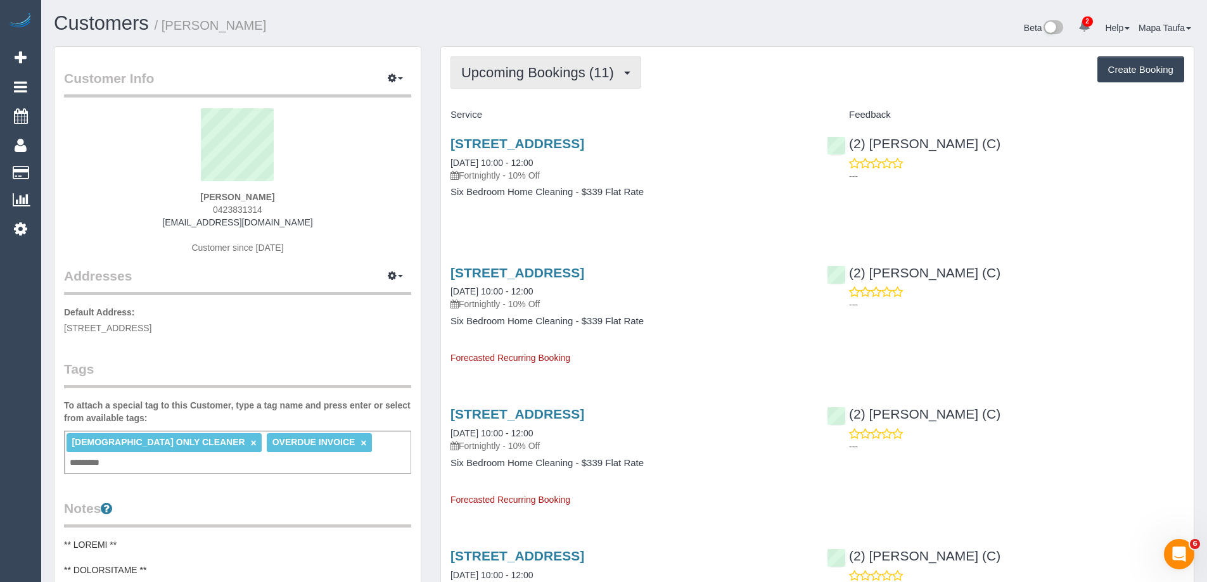
click at [517, 68] on span "Upcoming Bookings (11)" at bounding box center [540, 73] width 159 height 16
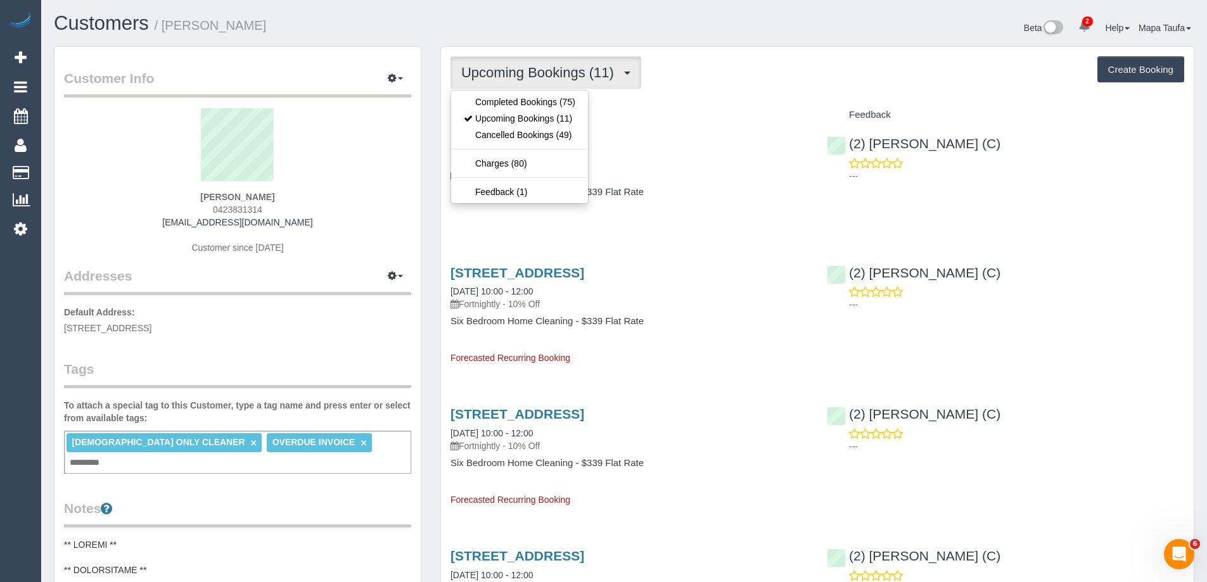
click at [779, 58] on div "Upcoming Bookings (11) Completed Bookings (75) Upcoming Bookings (11) Cancelled…" at bounding box center [817, 72] width 734 height 32
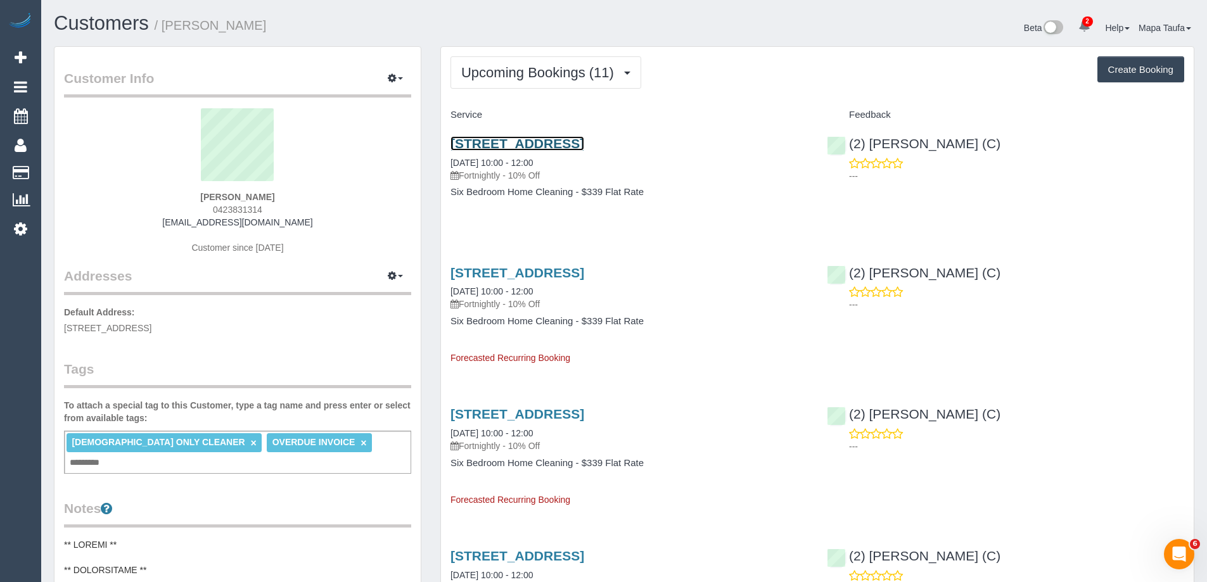
click at [482, 141] on link "4 Tashinny Rd, Toorak, VIC 3142" at bounding box center [517, 143] width 134 height 15
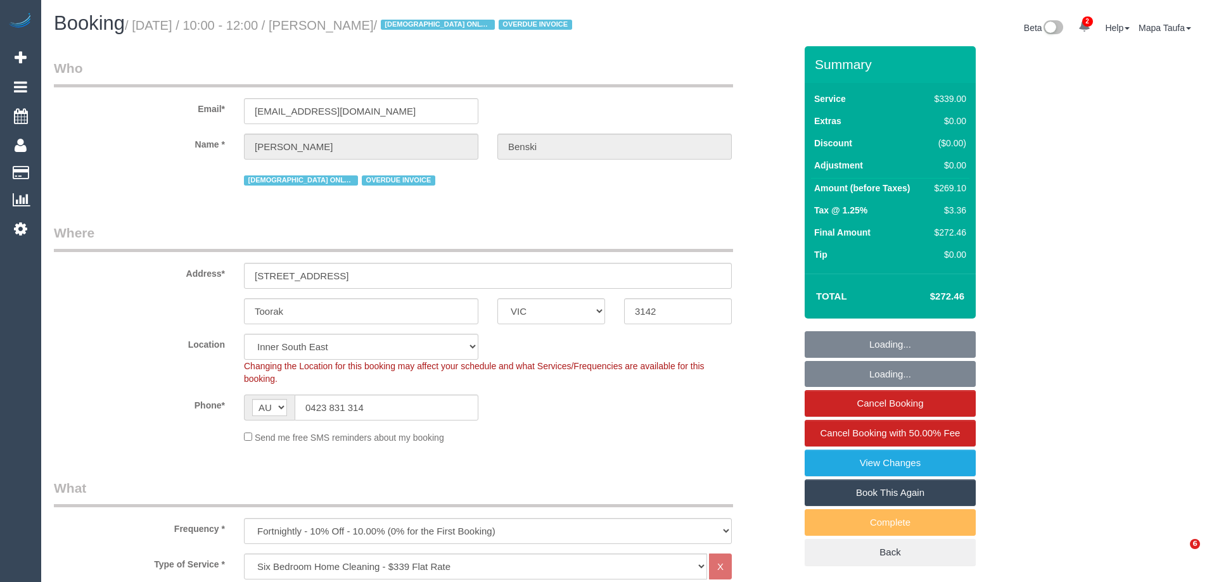
select select "VIC"
select select "number:28"
select select "number:14"
select select "number:19"
select select "number:23"
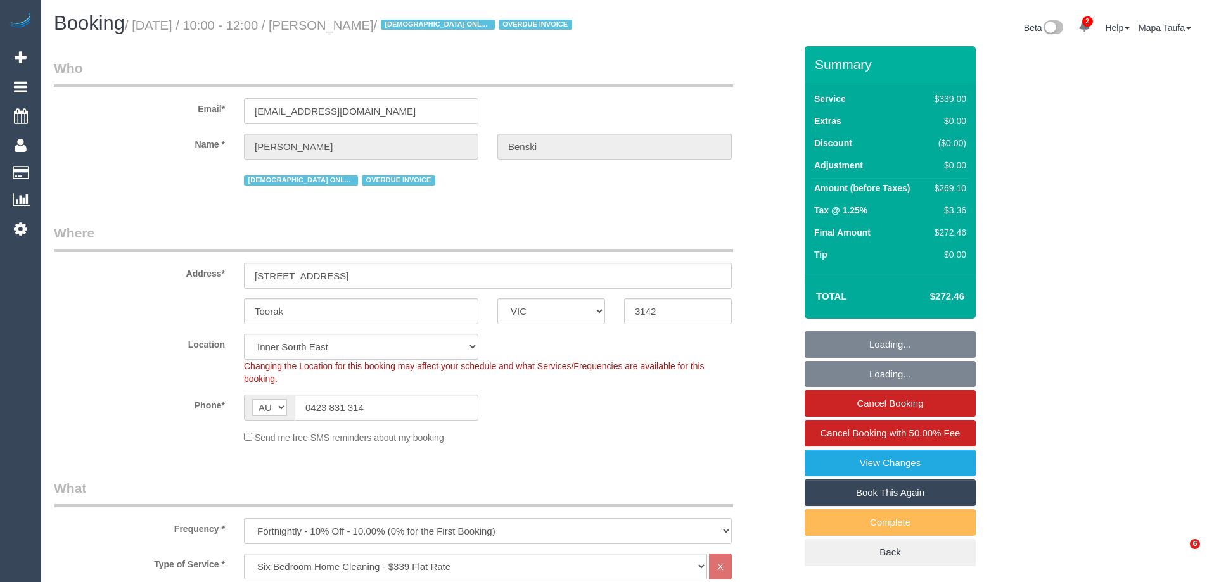
select select "number:35"
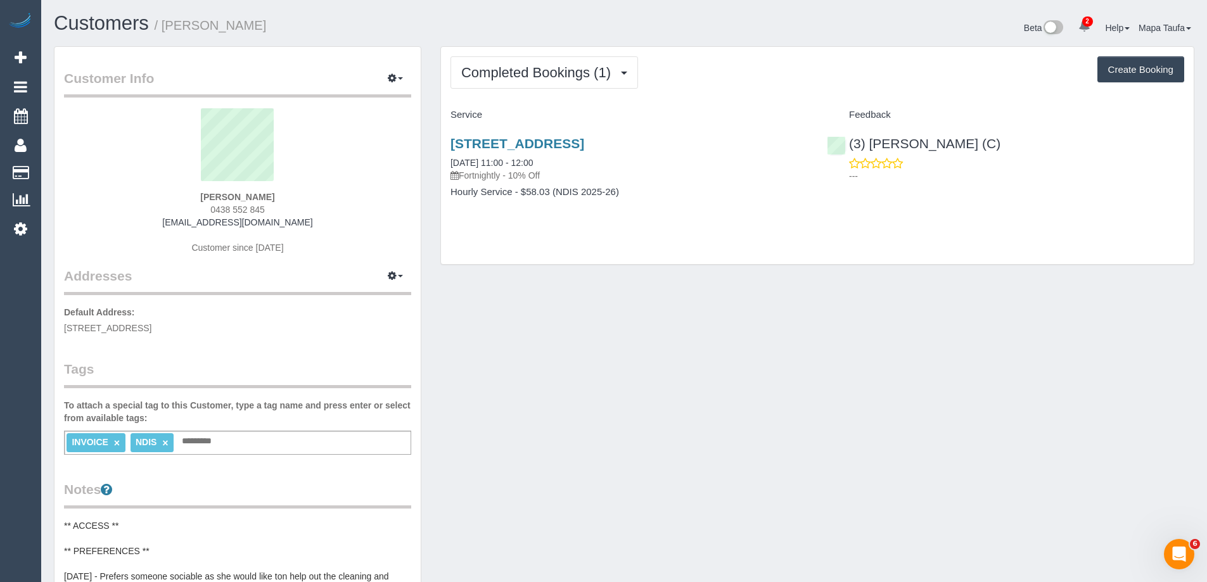
drag, startPoint x: 206, startPoint y: 207, endPoint x: 182, endPoint y: 207, distance: 24.1
click at [182, 207] on div "Sonia Popp 0438 552 845 soniapopp+ndis@gmail.com Customer since 2025" at bounding box center [237, 187] width 347 height 158
click at [478, 63] on button "Completed Bookings (1)" at bounding box center [544, 72] width 188 height 32
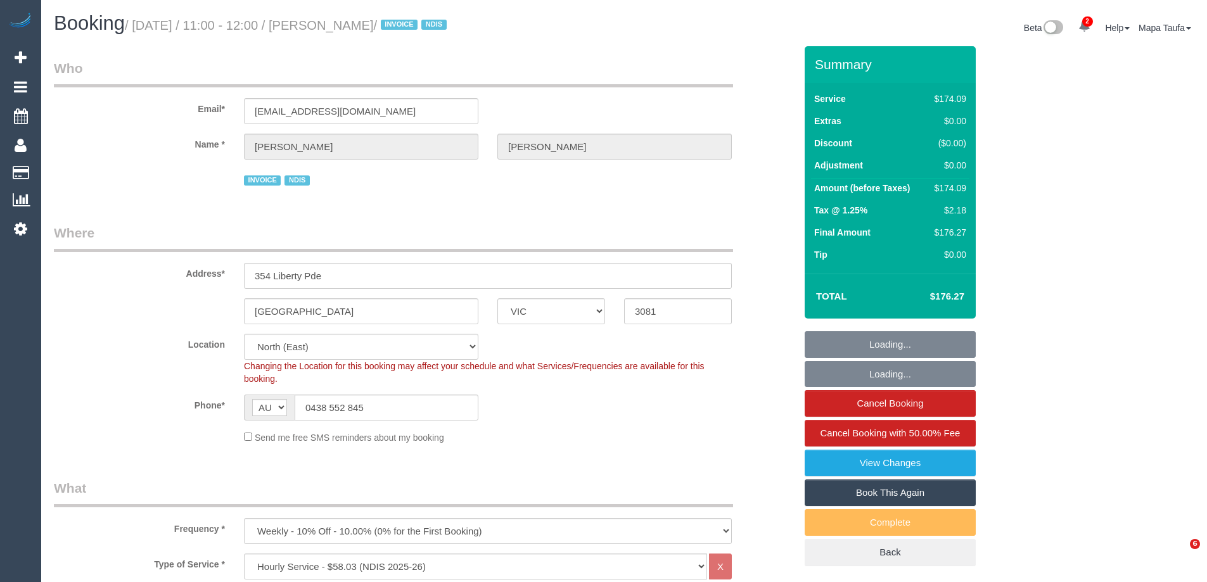
select select "VIC"
select select "180"
select select "number:29"
select select "number:14"
select select "number:18"
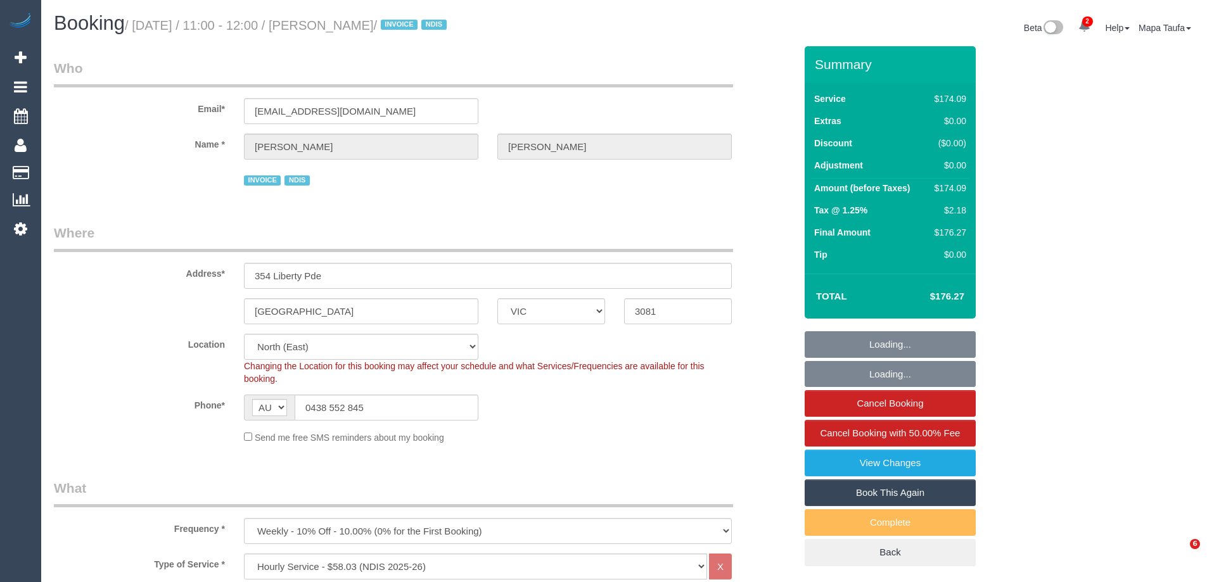
select select "number:25"
select select "number:35"
select select "number:26"
select select "object:1347"
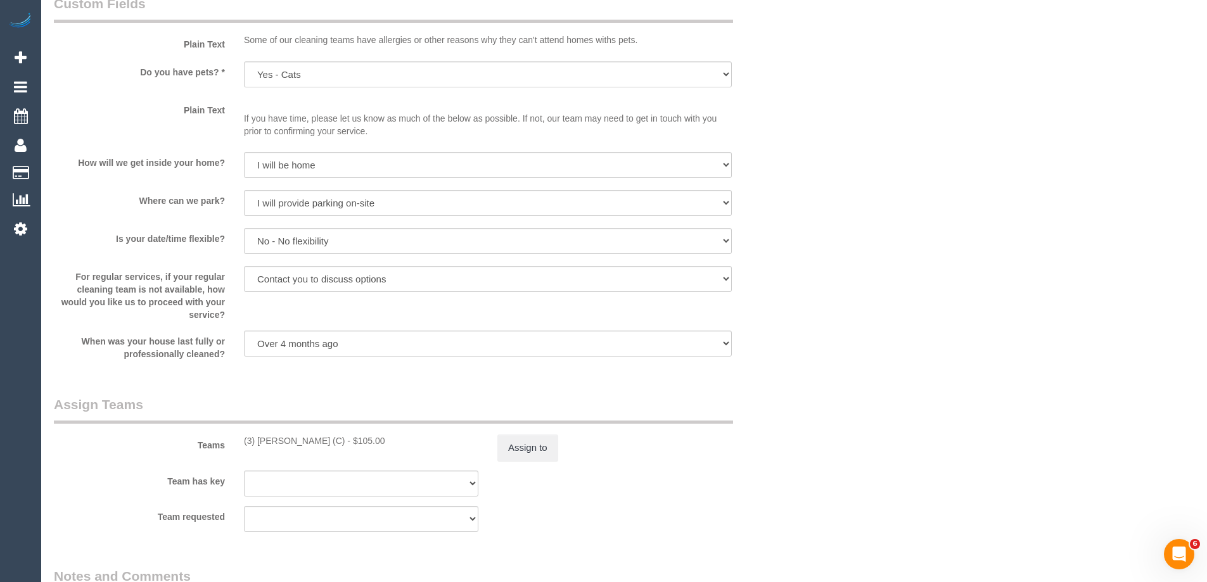
scroll to position [1520, 0]
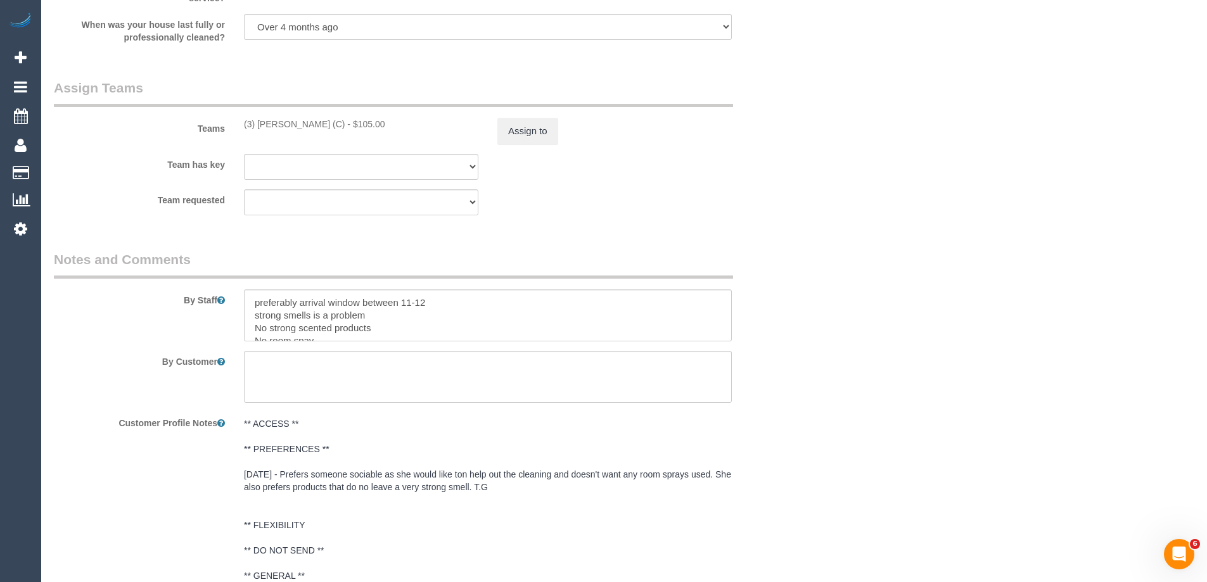
drag, startPoint x: 359, startPoint y: 120, endPoint x: 259, endPoint y: 123, distance: 100.1
click at [259, 123] on div "(3) Sangeeth Gurusinghe (C) - $105.00" at bounding box center [361, 124] width 234 height 13
copy div "Sangeeth Gurusinghe (C)"
click at [512, 124] on button "Assign to" at bounding box center [527, 131] width 61 height 27
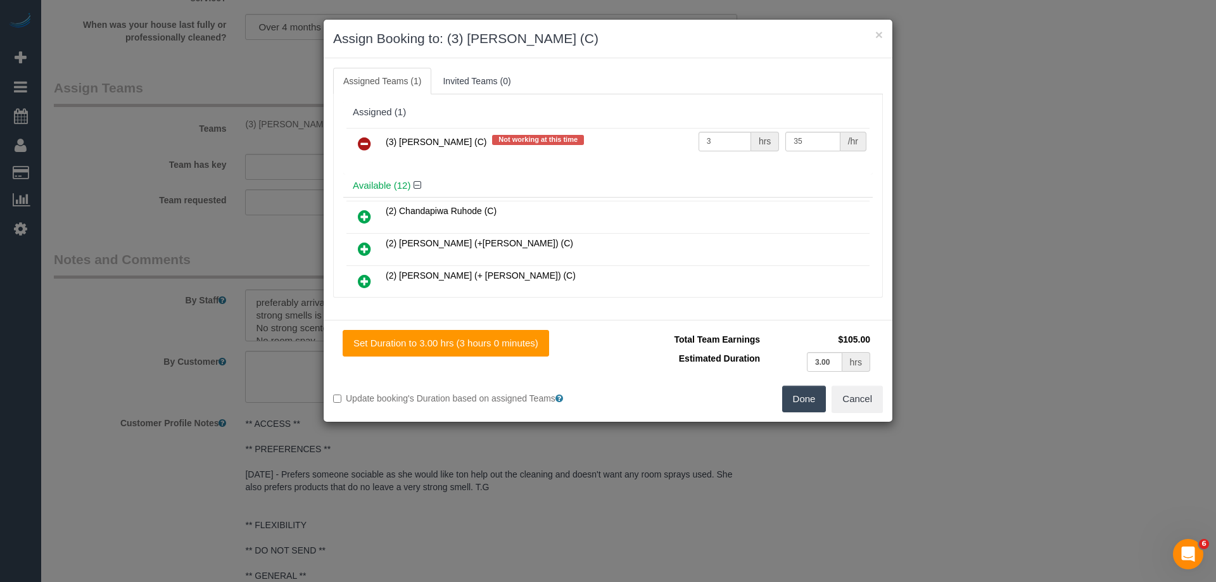
click at [362, 141] on icon at bounding box center [364, 143] width 13 height 15
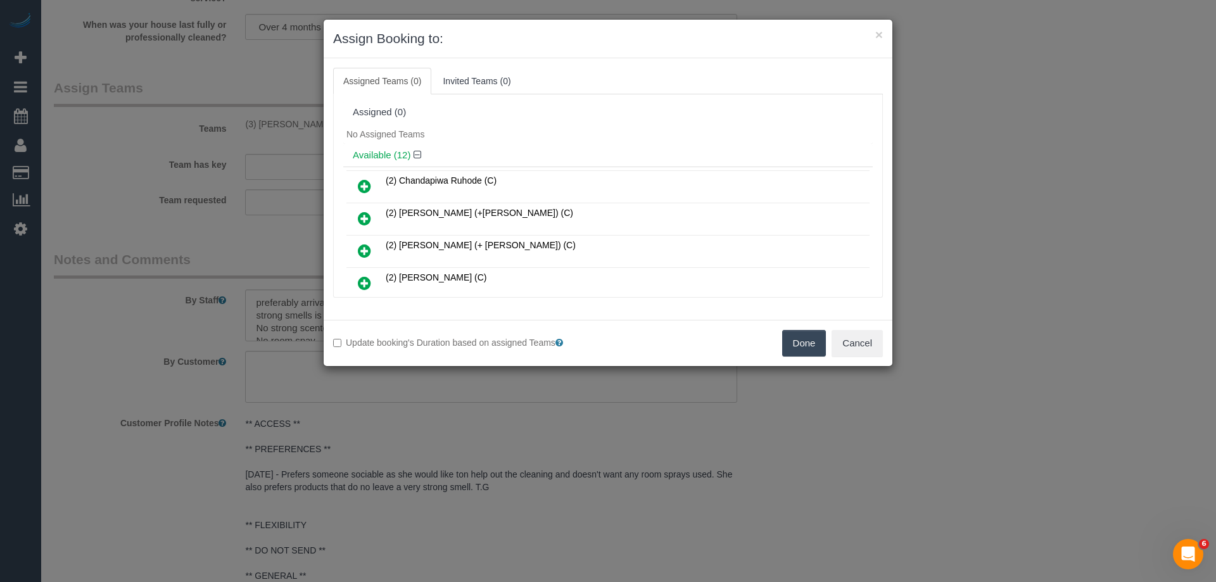
click at [804, 344] on button "Done" at bounding box center [804, 343] width 44 height 27
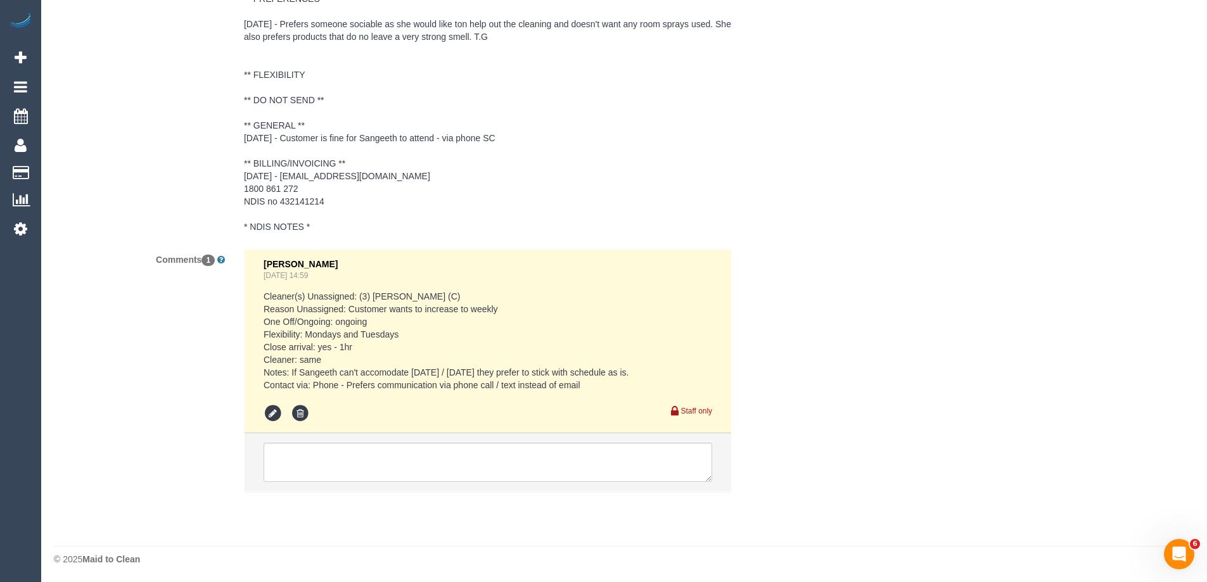
scroll to position [1973, 0]
click at [286, 462] on textarea at bounding box center [488, 460] width 448 height 39
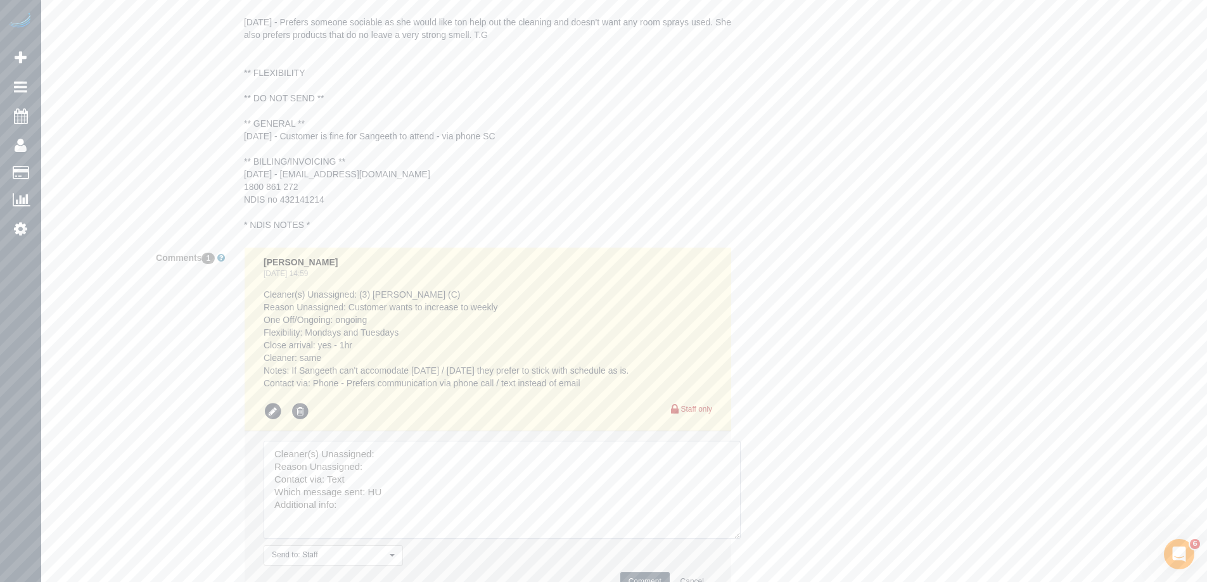
drag, startPoint x: 706, startPoint y: 480, endPoint x: 509, endPoint y: 476, distance: 197.0
click at [738, 539] on textarea at bounding box center [502, 490] width 477 height 98
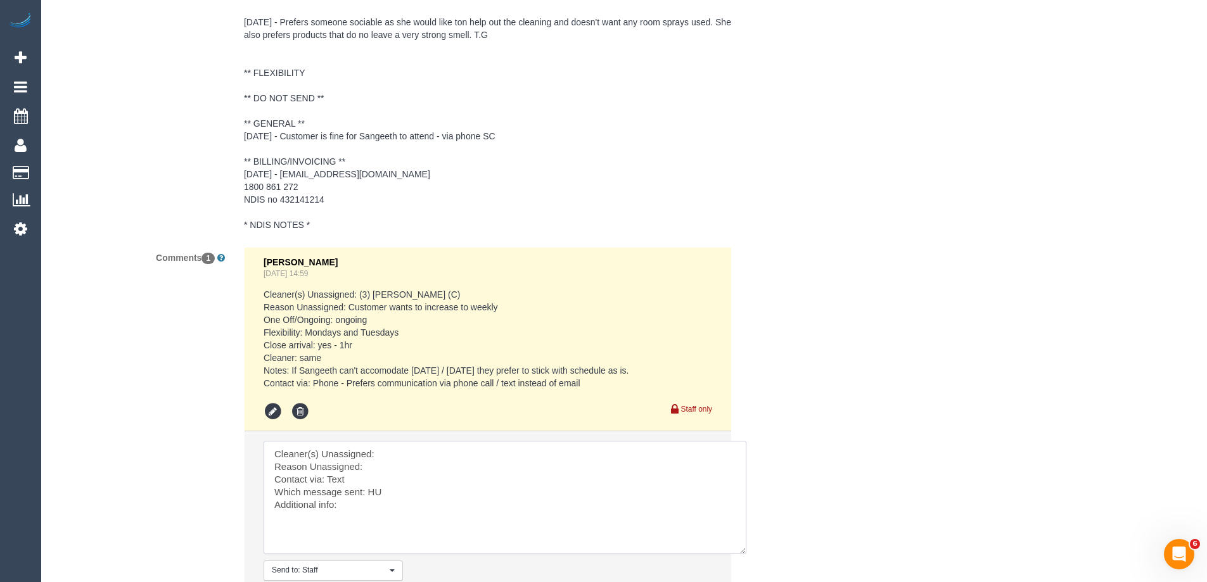
click at [448, 460] on textarea at bounding box center [505, 497] width 483 height 113
paste textarea "Sangeeth Gurusinghe (C)"
click at [417, 464] on textarea at bounding box center [505, 497] width 483 height 113
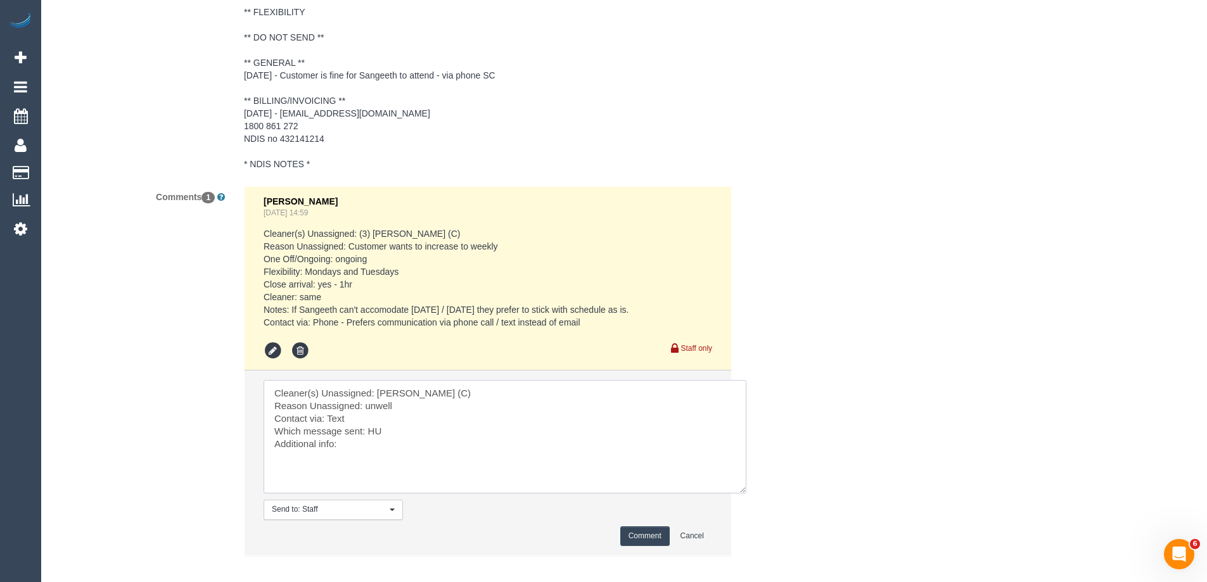
scroll to position [2099, 0]
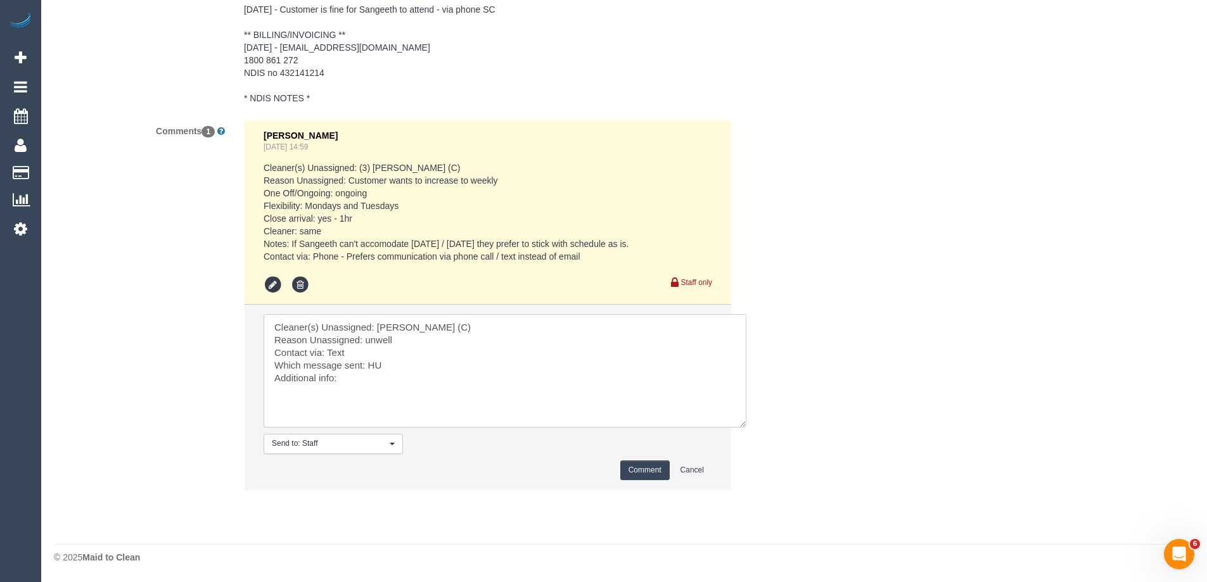
click at [379, 366] on textarea at bounding box center [505, 370] width 483 height 113
click at [371, 367] on textarea at bounding box center [505, 370] width 483 height 113
type textarea "Cleaner(s) Unassigned: Sangeeth Gurusinghe (C) Reason Unassigned: unwell Contac…"
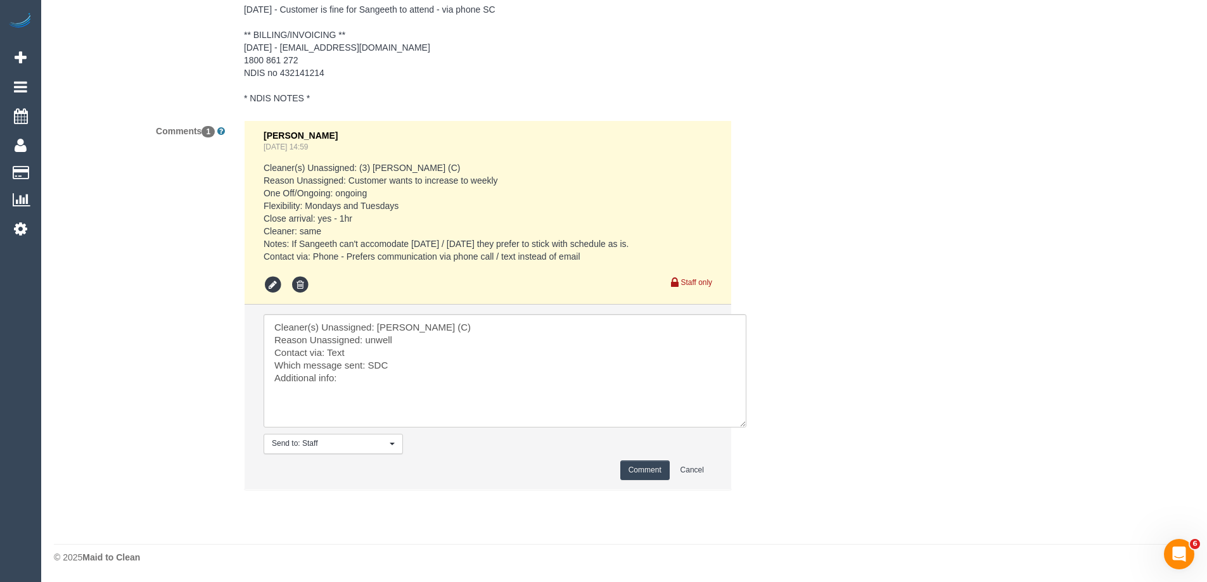
click at [645, 465] on button "Comment" at bounding box center [644, 471] width 49 height 20
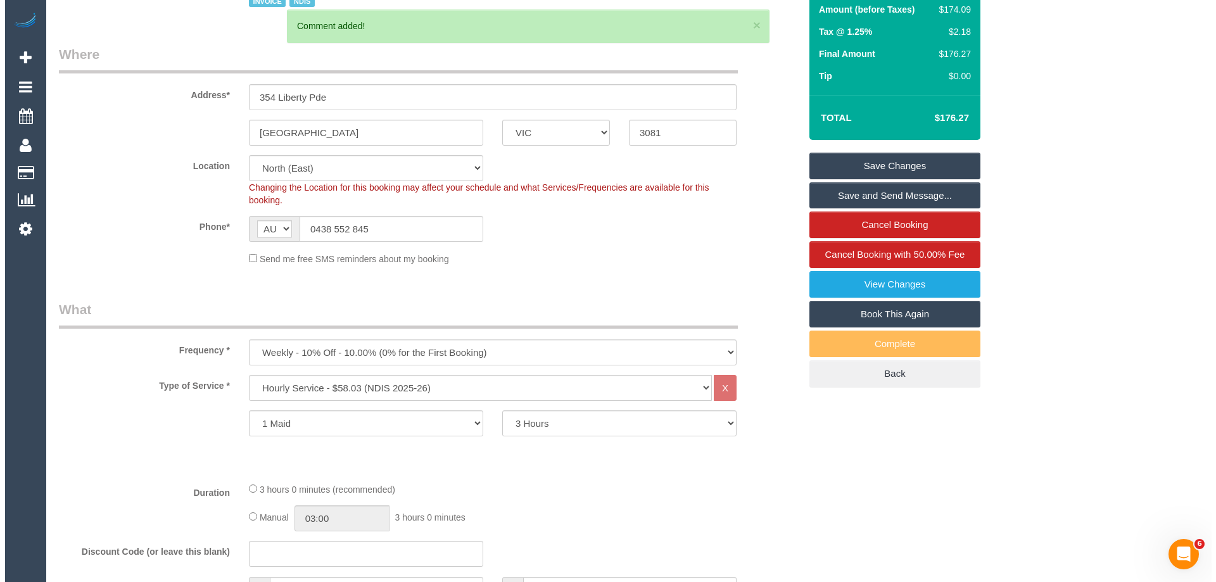
scroll to position [0, 0]
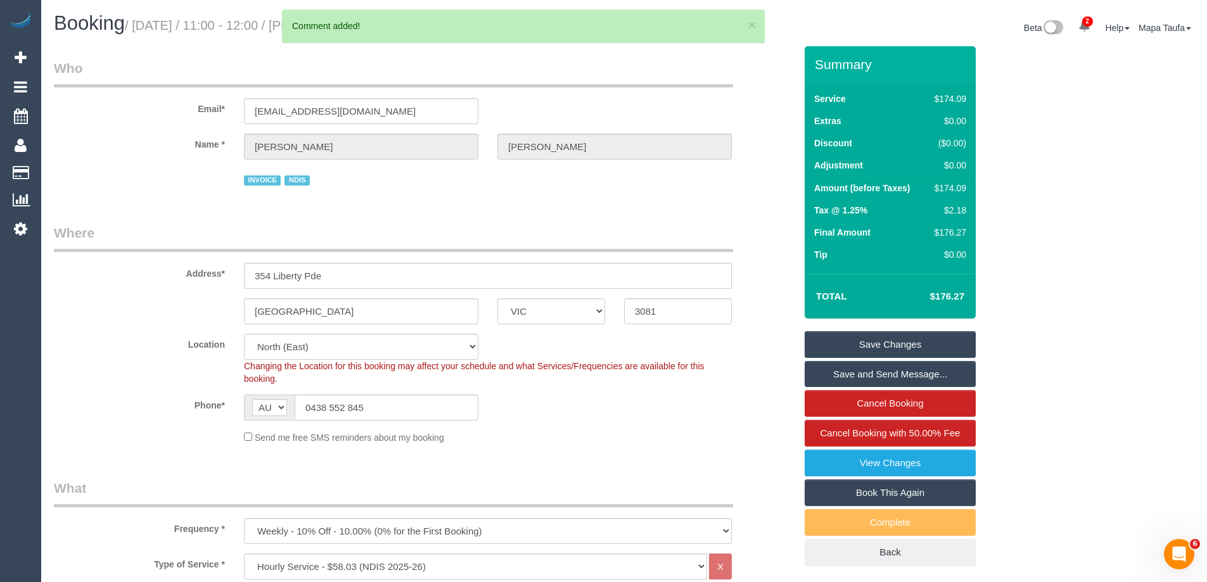
click at [838, 341] on link "Save Changes" at bounding box center [889, 344] width 171 height 27
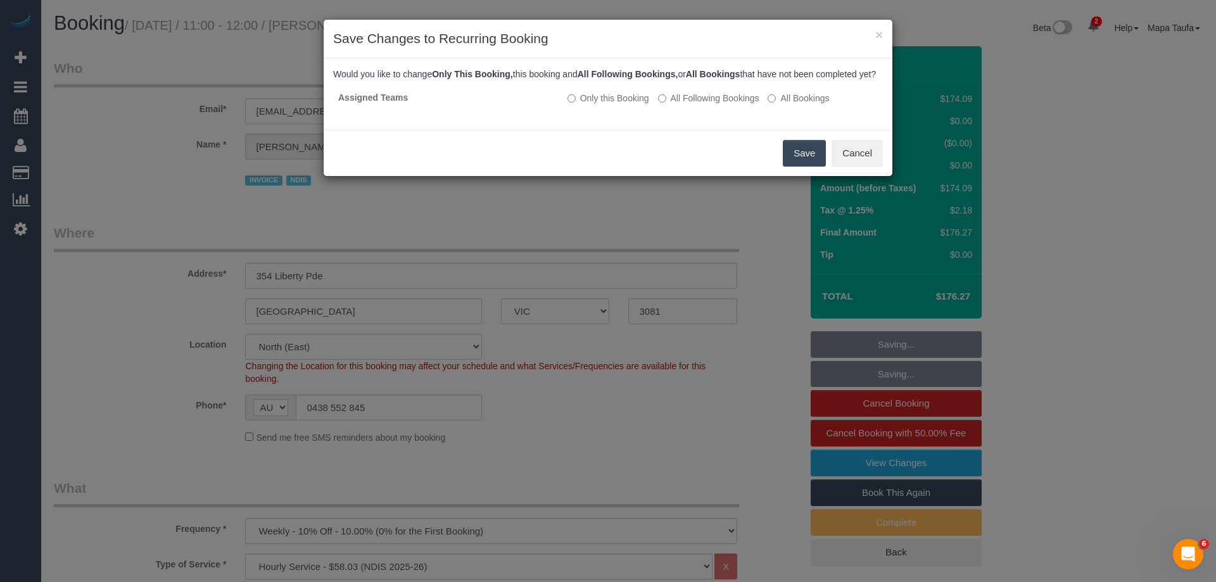
click at [811, 158] on button "Save" at bounding box center [804, 153] width 43 height 27
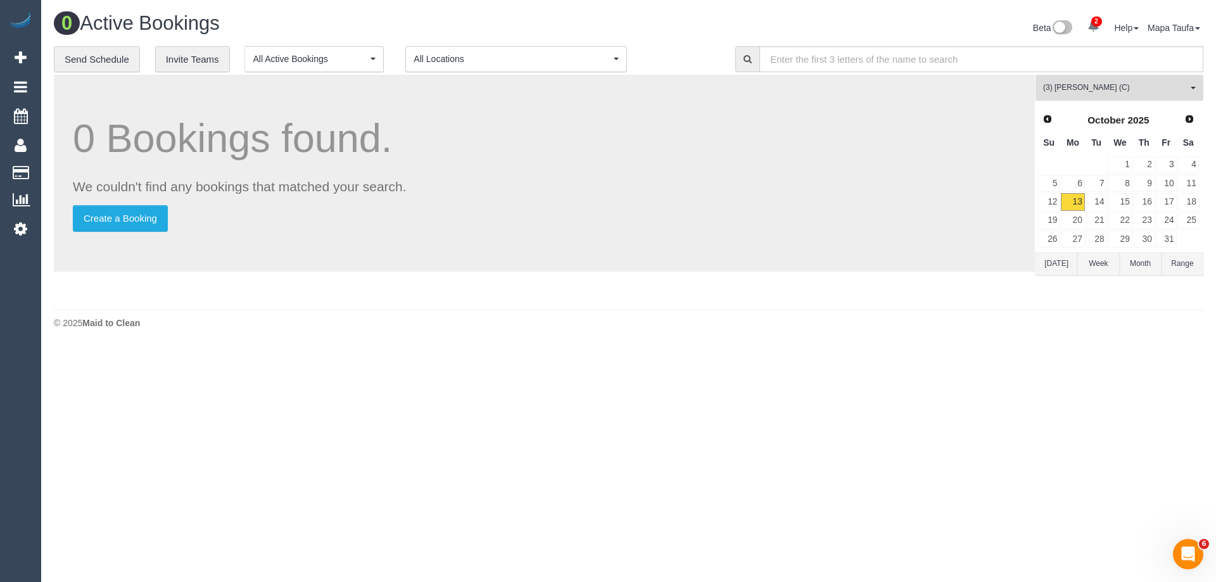
click at [1095, 84] on span "(3) [PERSON_NAME] (C)" at bounding box center [1115, 87] width 144 height 11
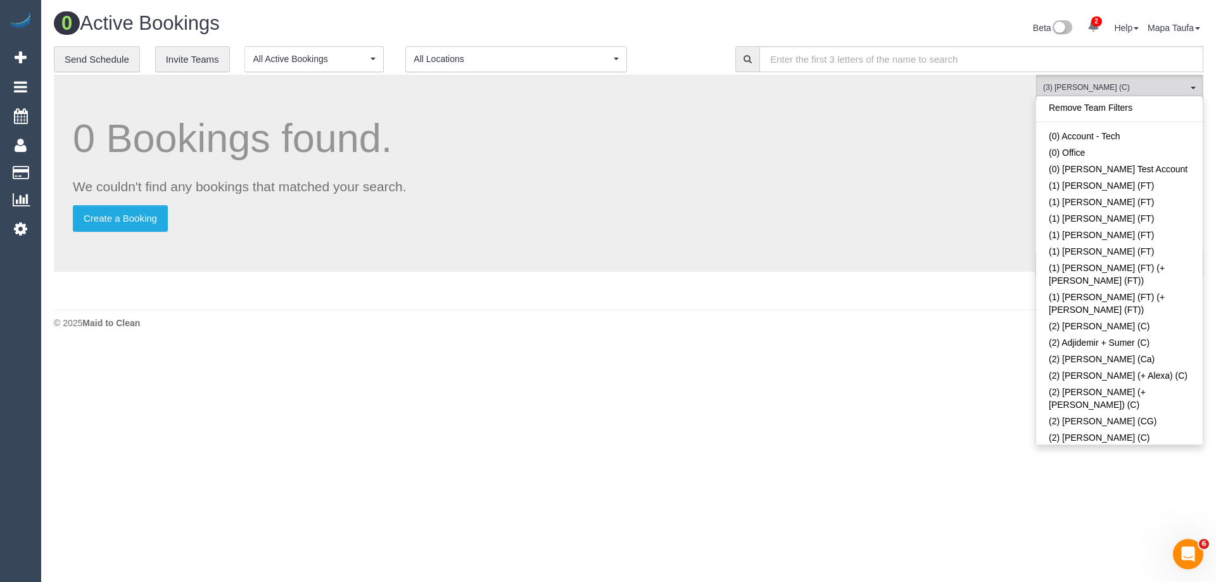
scroll to position [2797, 0]
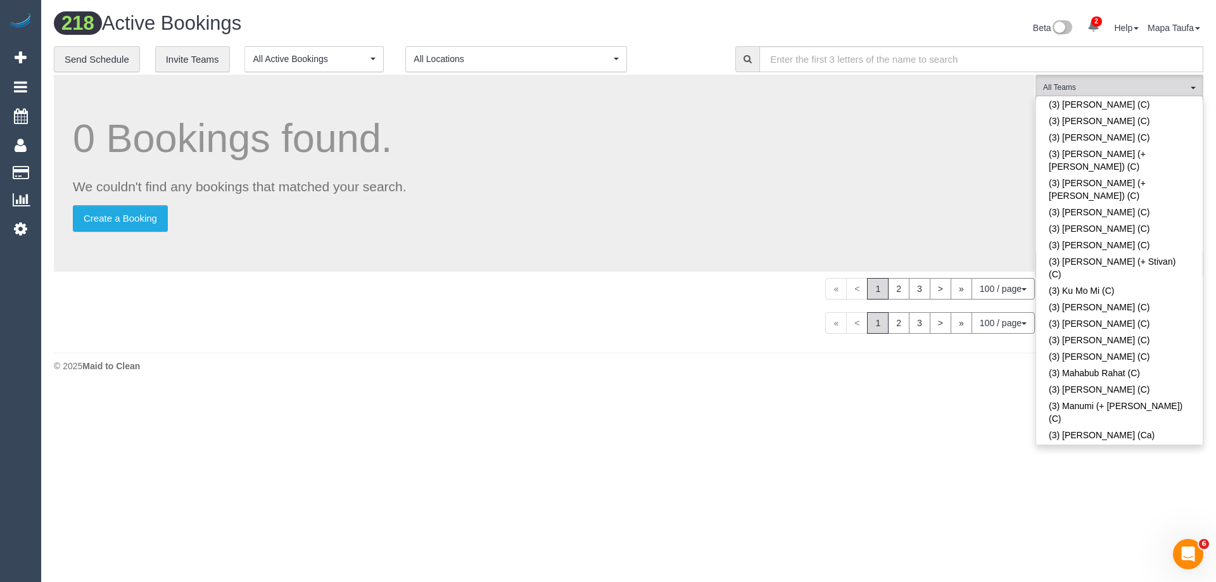
scroll to position [2501, 0]
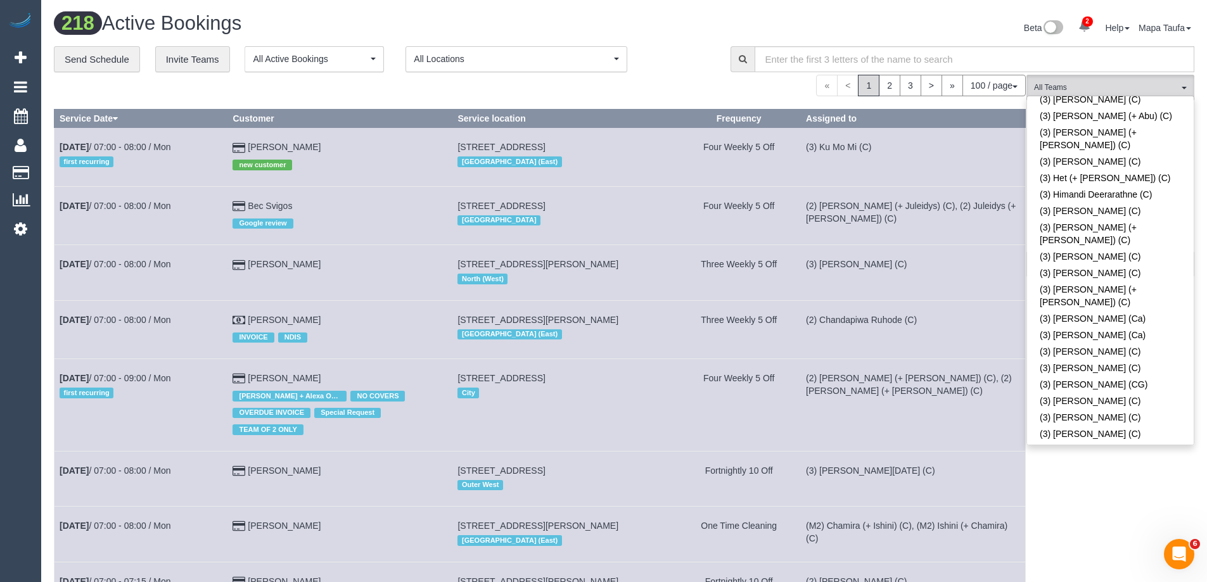
click at [656, 54] on div "**********" at bounding box center [383, 59] width 658 height 27
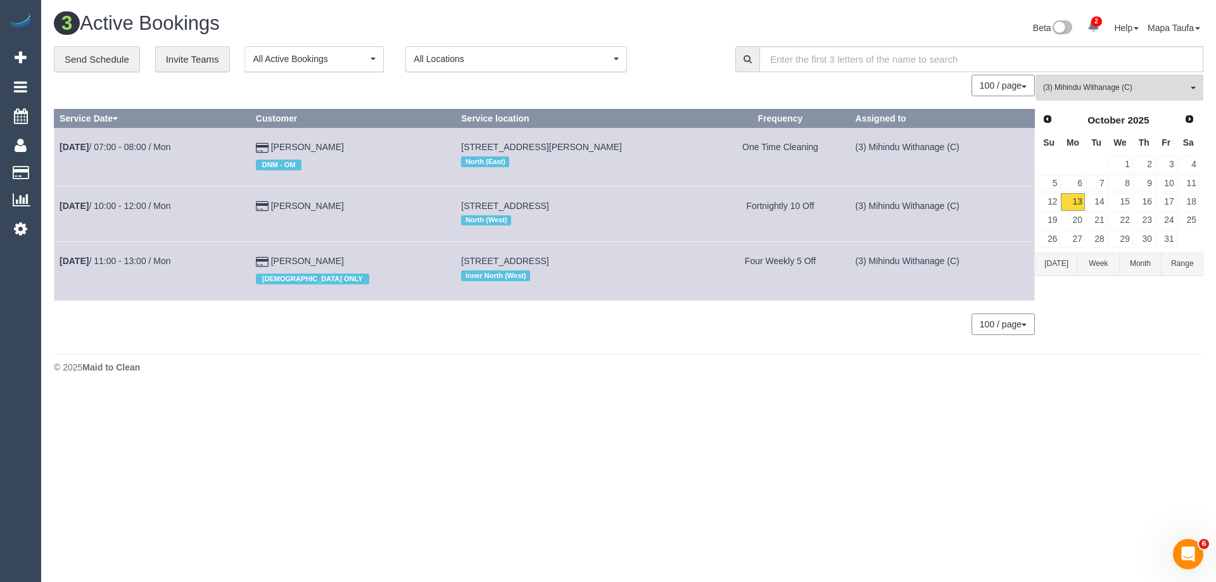
click at [1035, 269] on div "0 Bookings found. We couldn't find any bookings that matched your search. Creat…" at bounding box center [545, 211] width 982 height 272
click at [1043, 268] on button "Today" at bounding box center [1057, 263] width 42 height 23
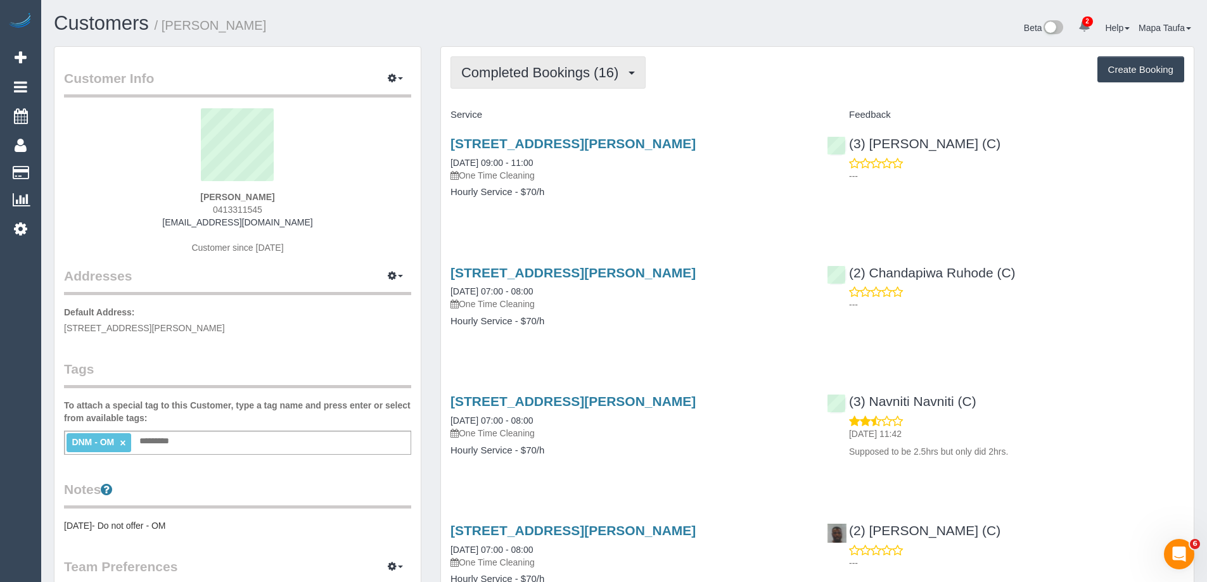
click at [550, 86] on button "Completed Bookings (16)" at bounding box center [547, 72] width 195 height 32
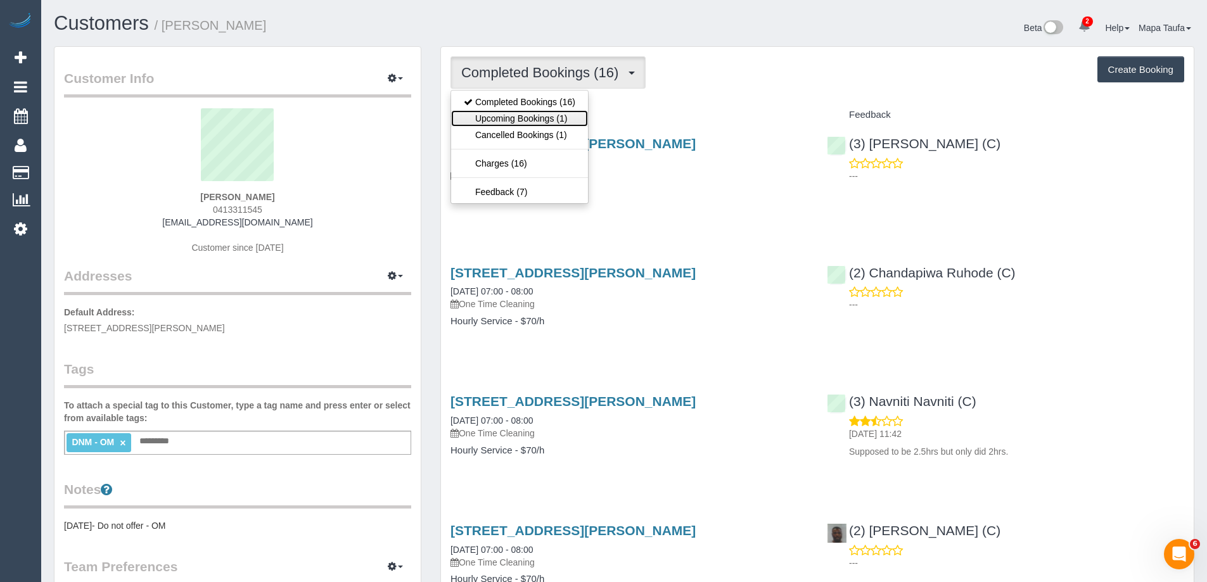
click at [552, 117] on link "Upcoming Bookings (1)" at bounding box center [519, 118] width 137 height 16
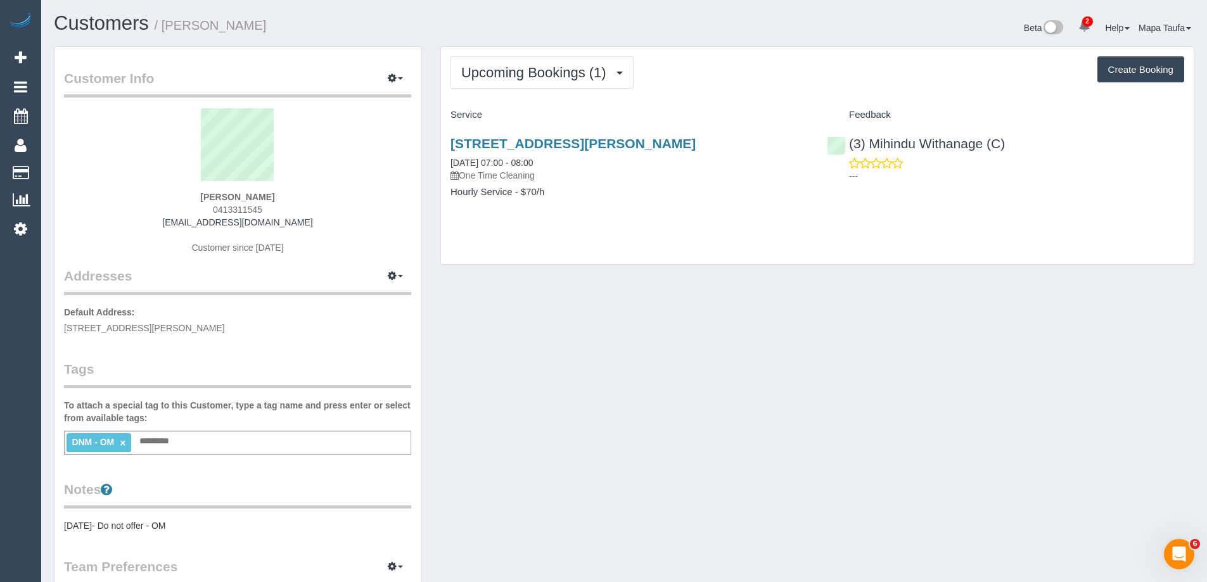
drag, startPoint x: 285, startPoint y: 211, endPoint x: 210, endPoint y: 212, distance: 74.8
click at [210, 210] on div "Lucy Libertone 0413311545 libertonel@optusnet.com.au Customer since 2023" at bounding box center [237, 187] width 347 height 158
copy span "0413311545"
click at [383, 131] on sui-profile-pic at bounding box center [237, 149] width 328 height 82
click at [295, 199] on div "Lucy Libertone 0413311545 libertonel@optusnet.com.au Customer since 2023" at bounding box center [237, 187] width 347 height 158
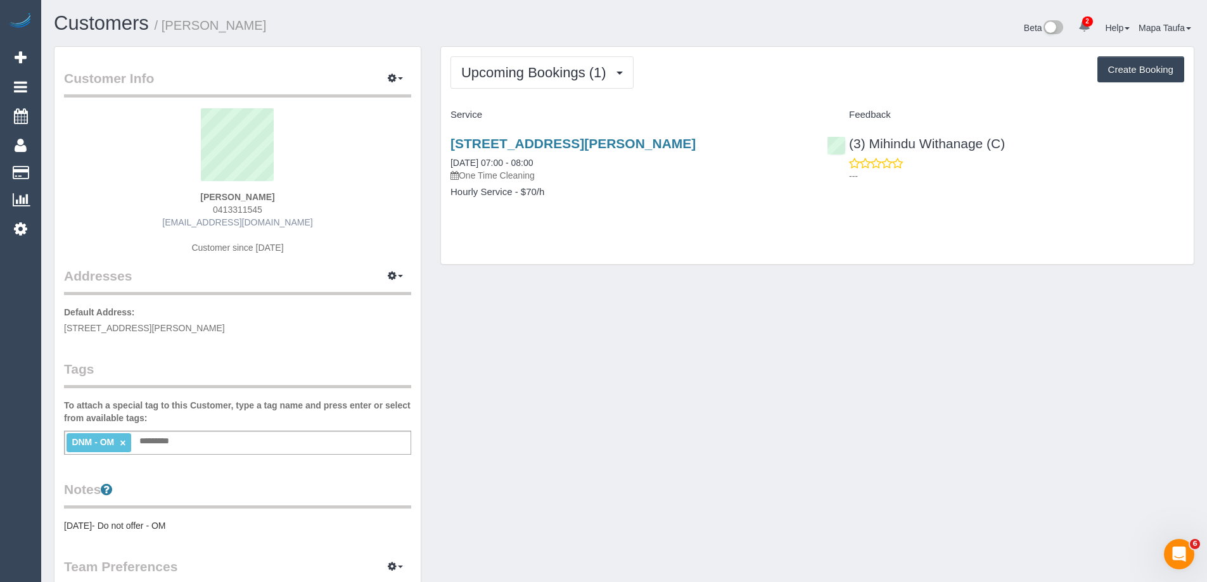
drag, startPoint x: 277, startPoint y: 210, endPoint x: 207, endPoint y: 222, distance: 71.3
click at [198, 210] on div "Lucy Libertone 0413311545 libertonel@optusnet.com.au Customer since 2023" at bounding box center [237, 187] width 347 height 158
copy span "0413311545"
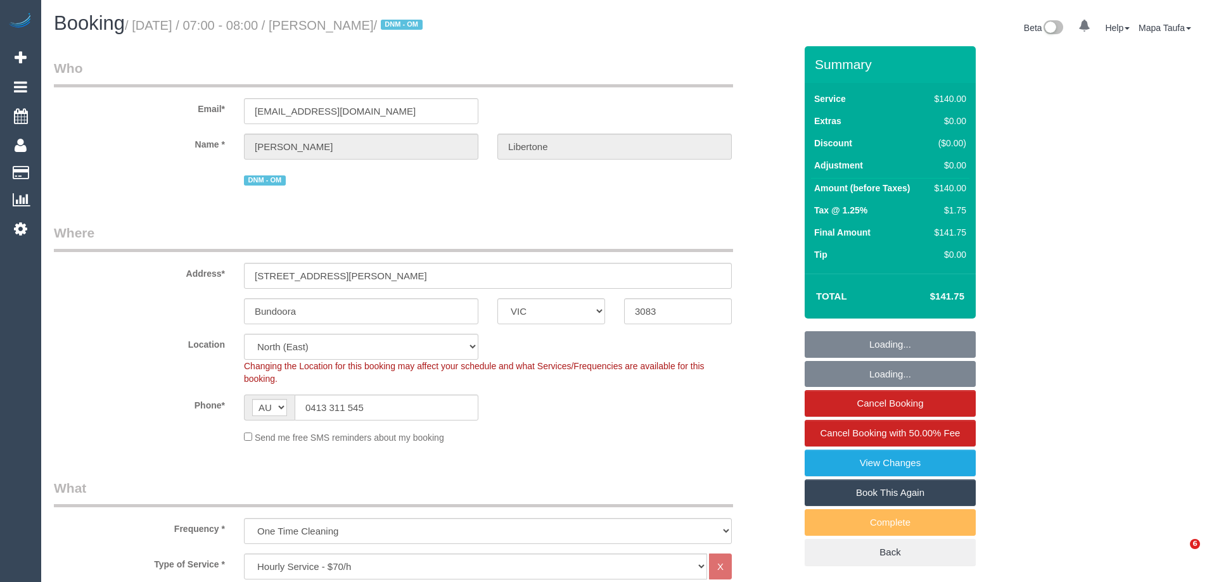
select select "VIC"
select select "string:stripe-pm_1SFhzL2GScqysDRVKAH4R7n4"
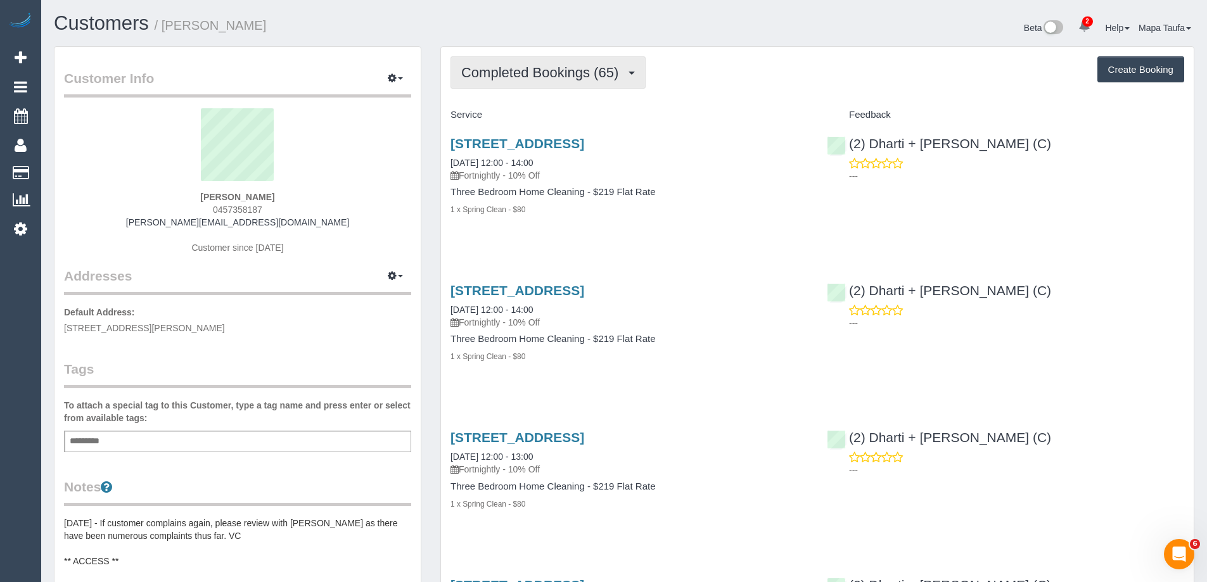
click at [575, 73] on span "Completed Bookings (65)" at bounding box center [542, 73] width 163 height 16
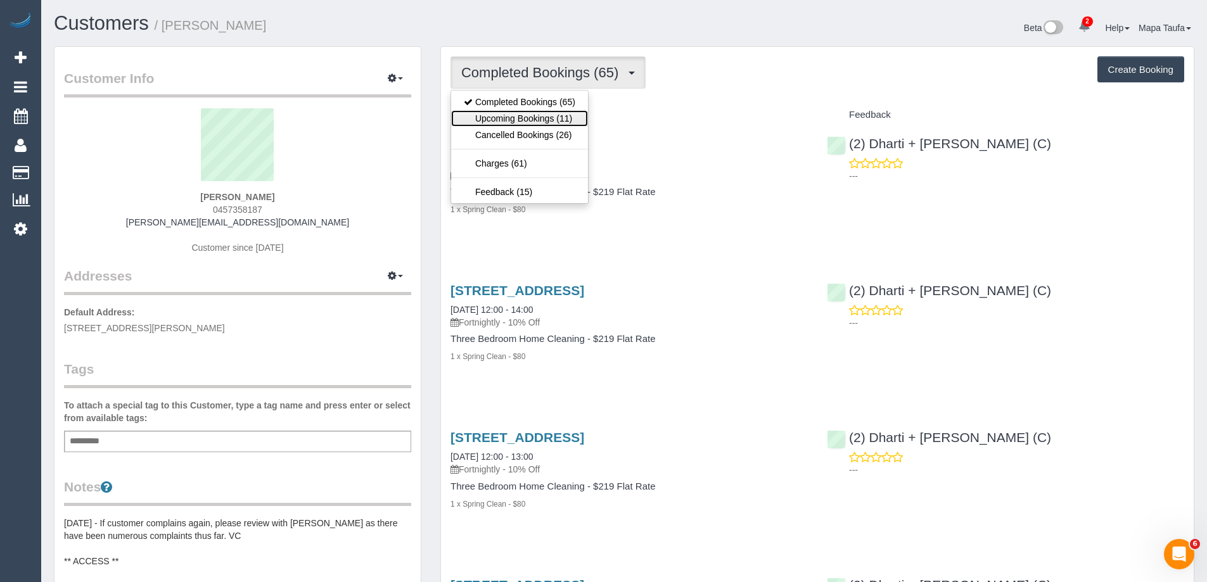
click at [560, 122] on link "Upcoming Bookings (11)" at bounding box center [519, 118] width 137 height 16
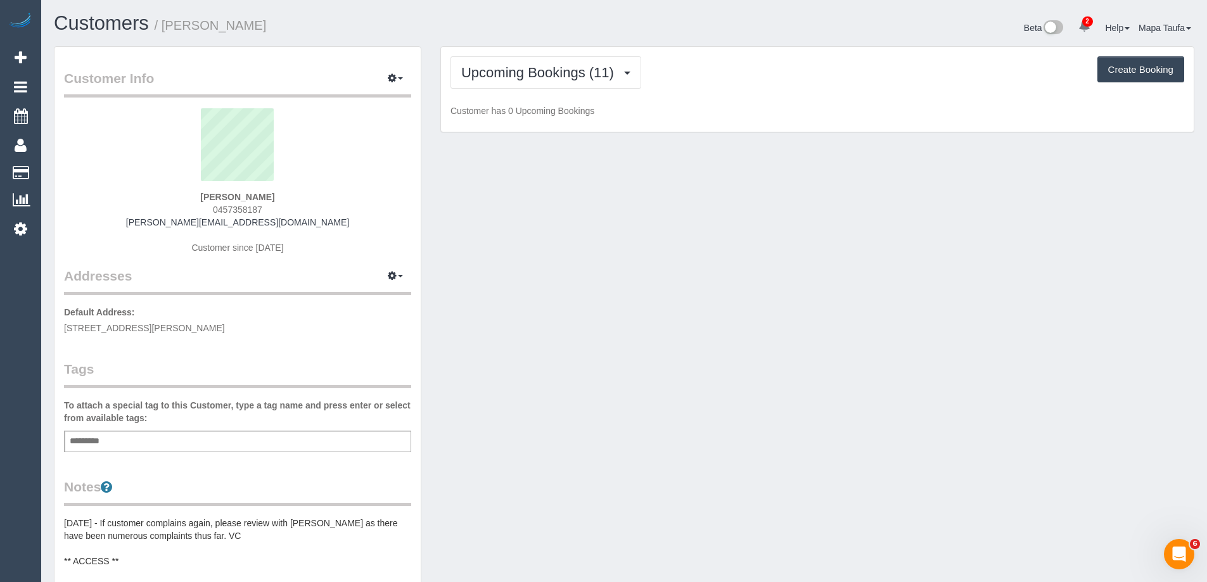
click at [712, 68] on div "Upcoming Bookings (11) Completed Bookings (65) Upcoming Bookings (11) Cancelled…" at bounding box center [817, 72] width 734 height 32
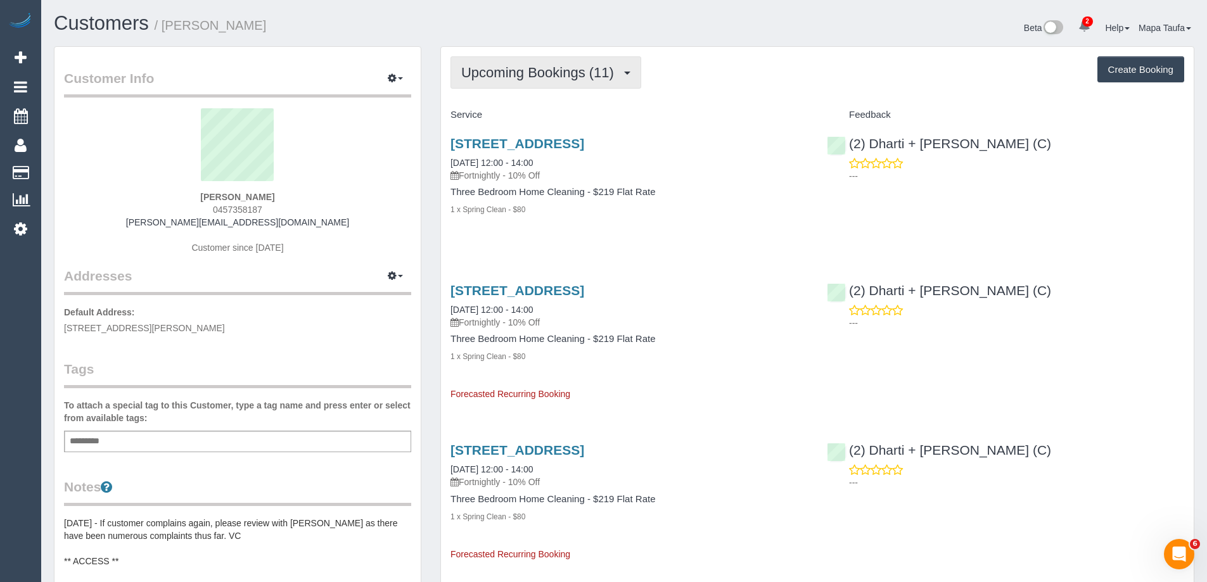
click at [528, 74] on span "Upcoming Bookings (11)" at bounding box center [540, 73] width 159 height 16
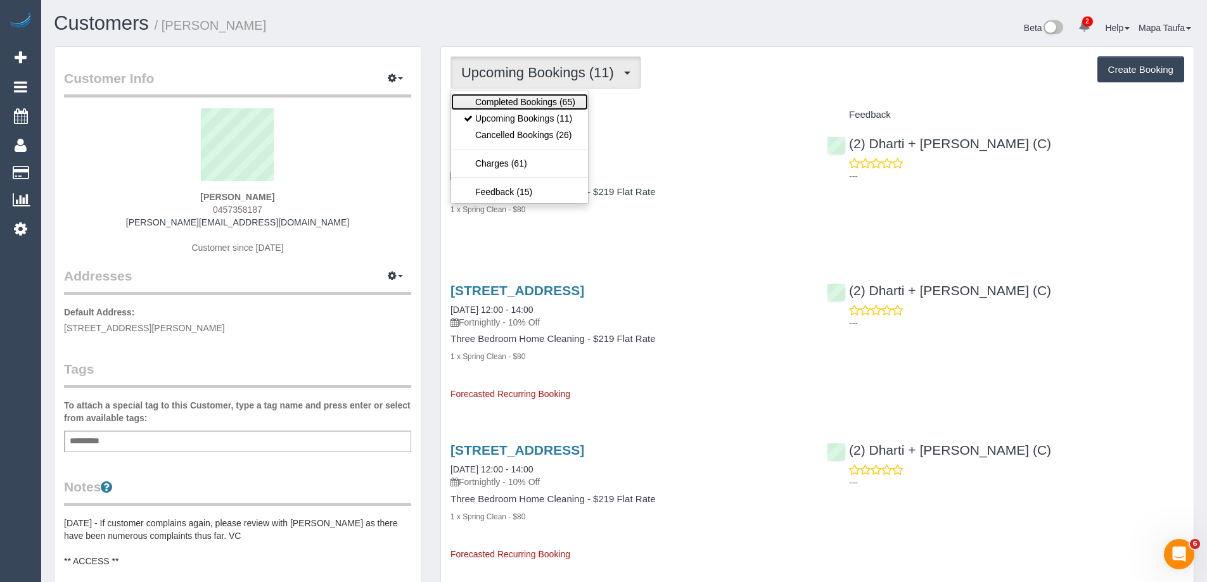
click at [545, 99] on link "Completed Bookings (65)" at bounding box center [519, 102] width 137 height 16
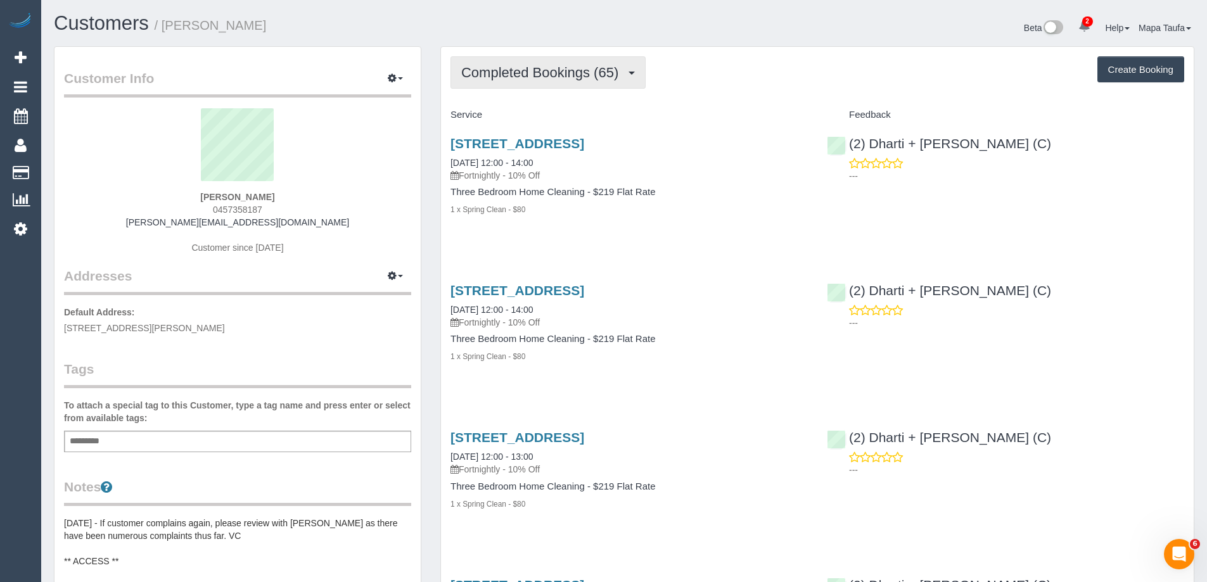
click at [539, 67] on span "Completed Bookings (65)" at bounding box center [542, 73] width 163 height 16
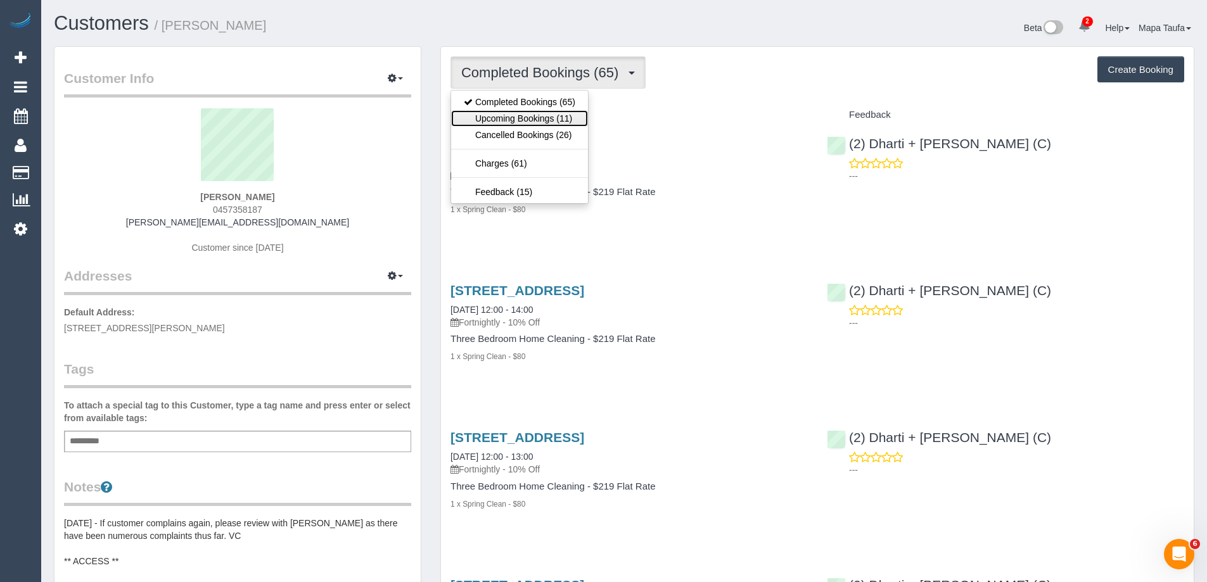
click at [537, 113] on link "Upcoming Bookings (11)" at bounding box center [519, 118] width 137 height 16
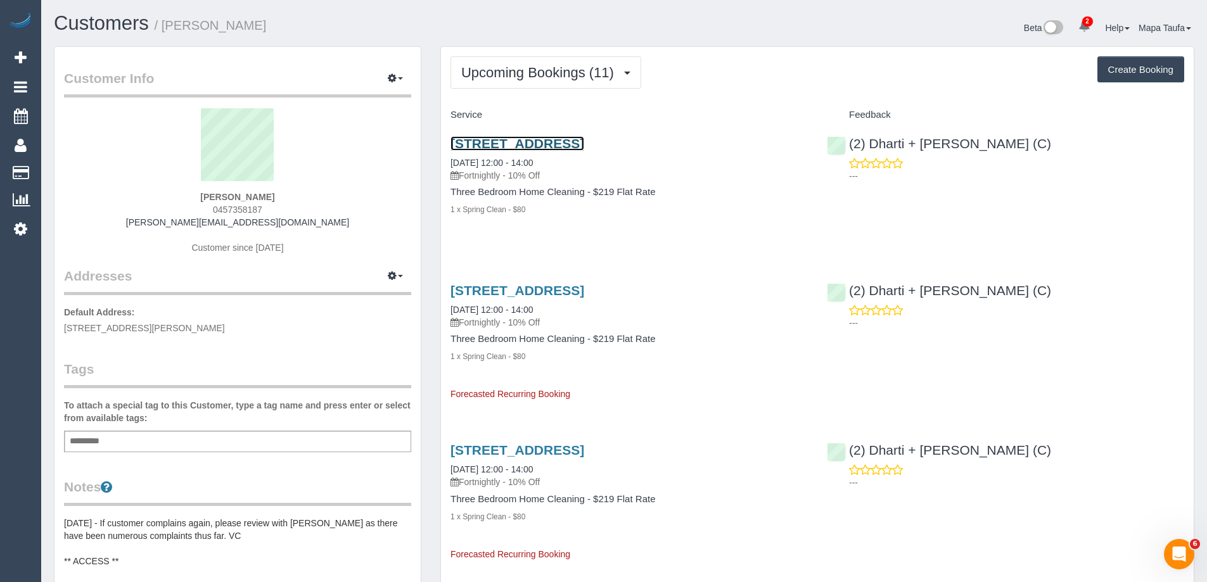
click at [516, 146] on link "[STREET_ADDRESS]" at bounding box center [517, 143] width 134 height 15
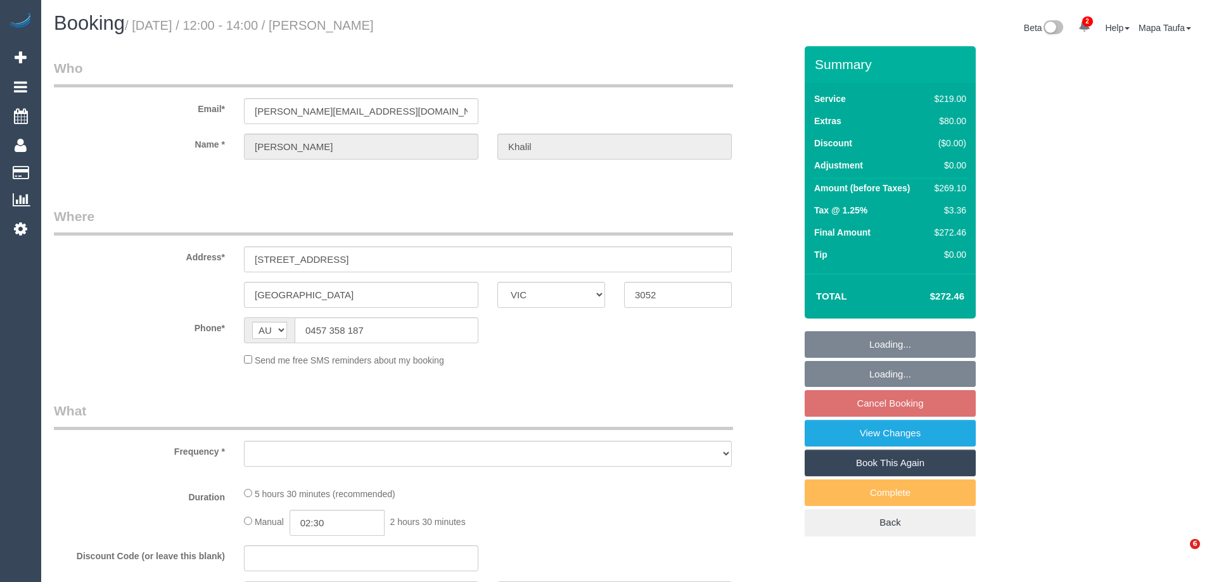
select select "VIC"
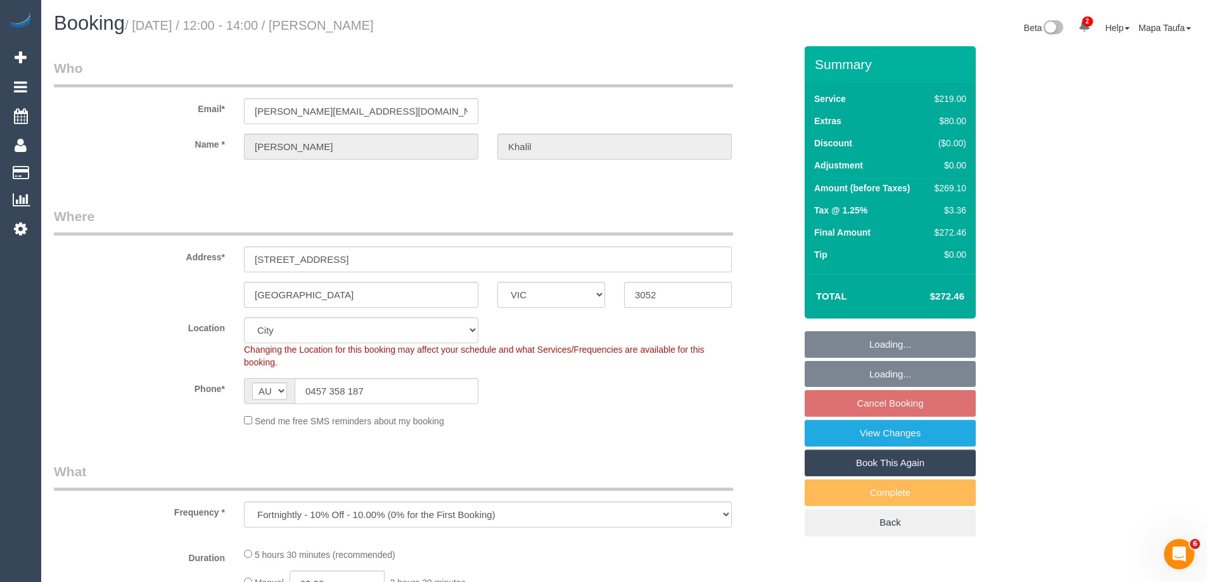
select select "object:658"
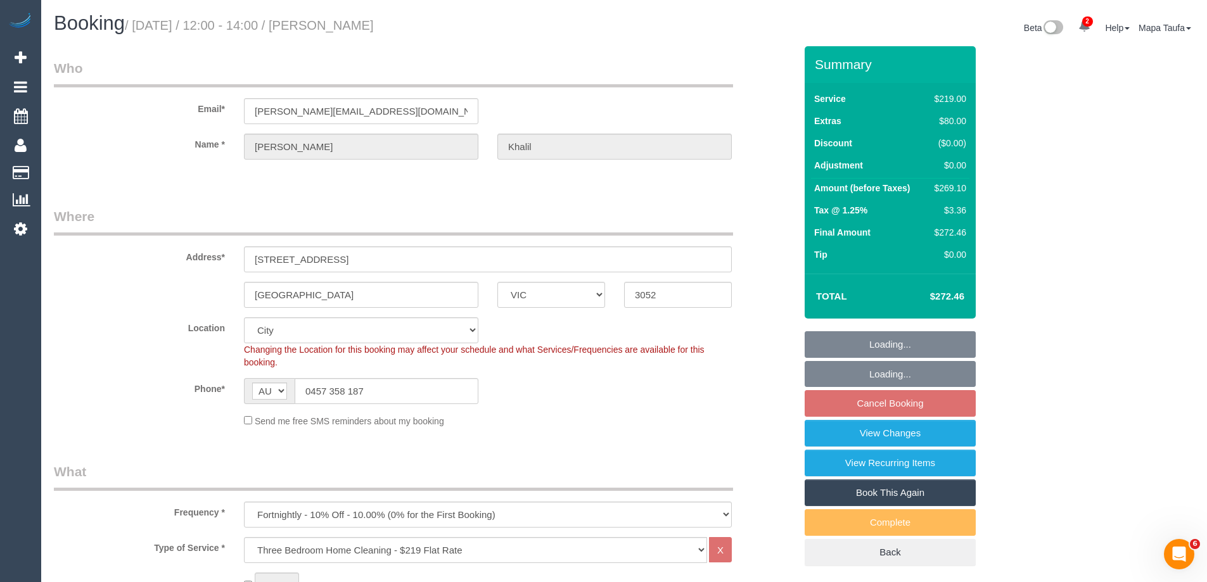
select select "number:28"
select select "number:14"
select select "number:18"
select select "number:24"
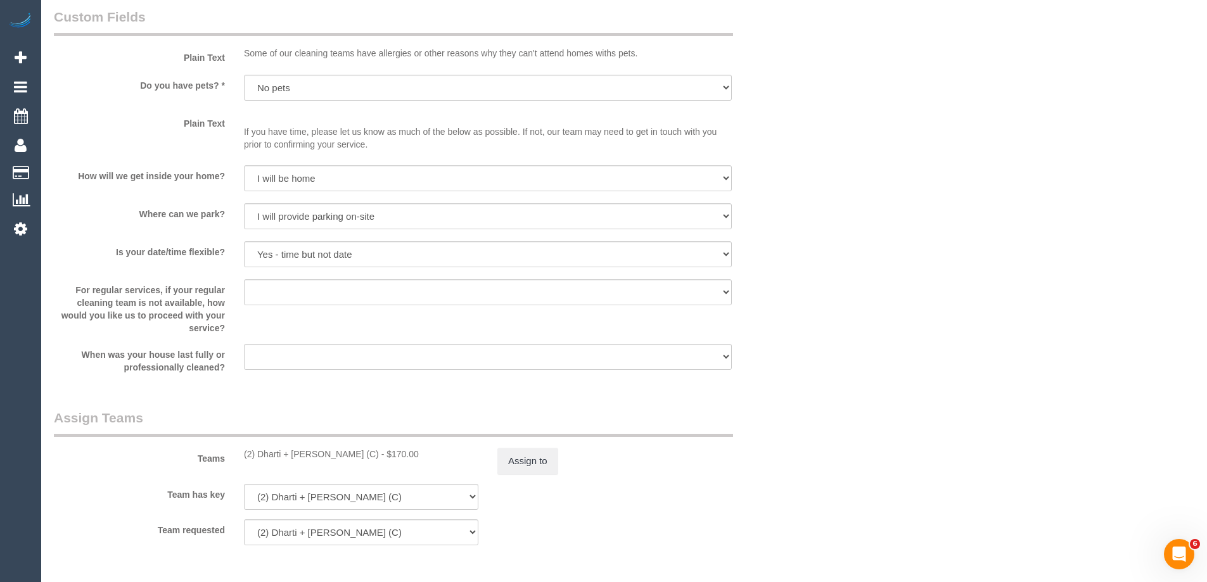
scroll to position [1962, 0]
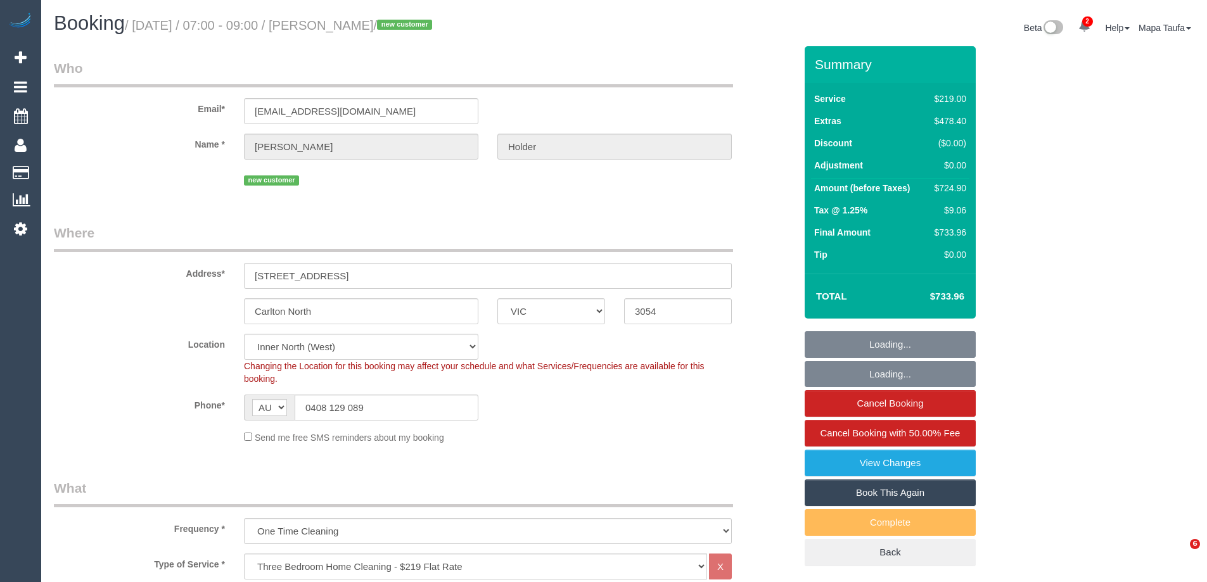
select select "VIC"
select select "number:28"
select select "number:14"
select select "object:1684"
select select "string:stripe-pm_1SDyC82GScqysDRVM7w5PgJq"
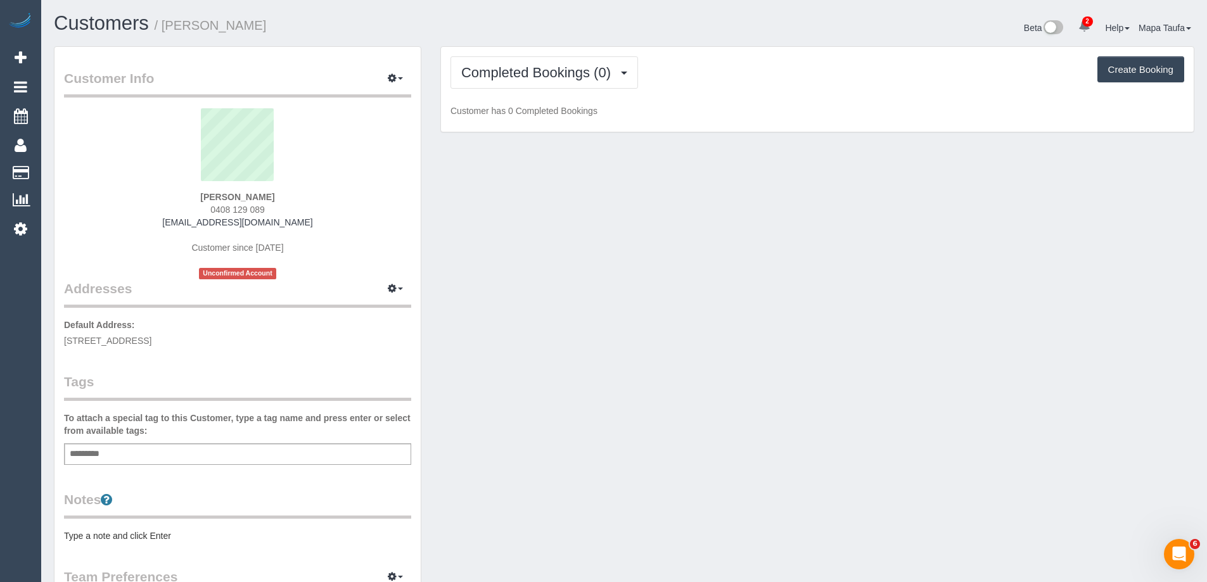
drag, startPoint x: 273, startPoint y: 208, endPoint x: 191, endPoint y: 210, distance: 82.4
click at [191, 210] on div "Michael Holder 0408 129 089 michaelholder01@gmail.com Customer since 2025 Uncon…" at bounding box center [237, 193] width 347 height 171
copy span "0408 129 089"
click at [277, 203] on div "Michael Holder 0408 129 089 michaelholder01@gmail.com Customer since 2025 Uncon…" at bounding box center [237, 193] width 347 height 171
drag, startPoint x: 244, startPoint y: 211, endPoint x: 179, endPoint y: 215, distance: 65.4
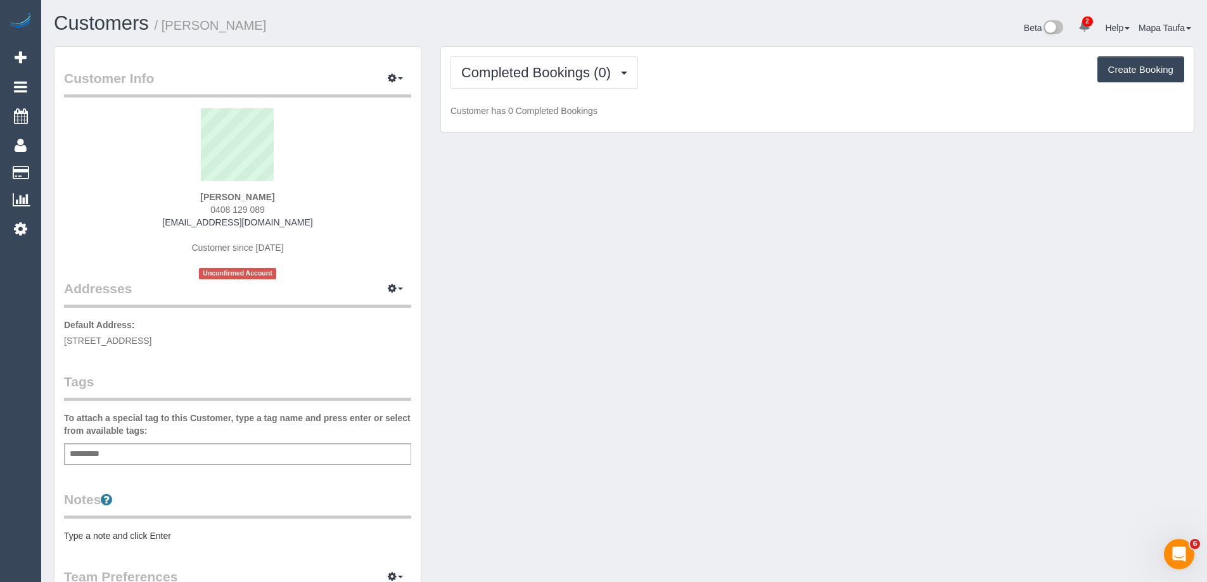
click at [181, 210] on div "Michael Holder 0408 129 089 michaelholder01@gmail.com Customer since 2025 Uncon…" at bounding box center [237, 193] width 347 height 171
copy span "0408 129 089"
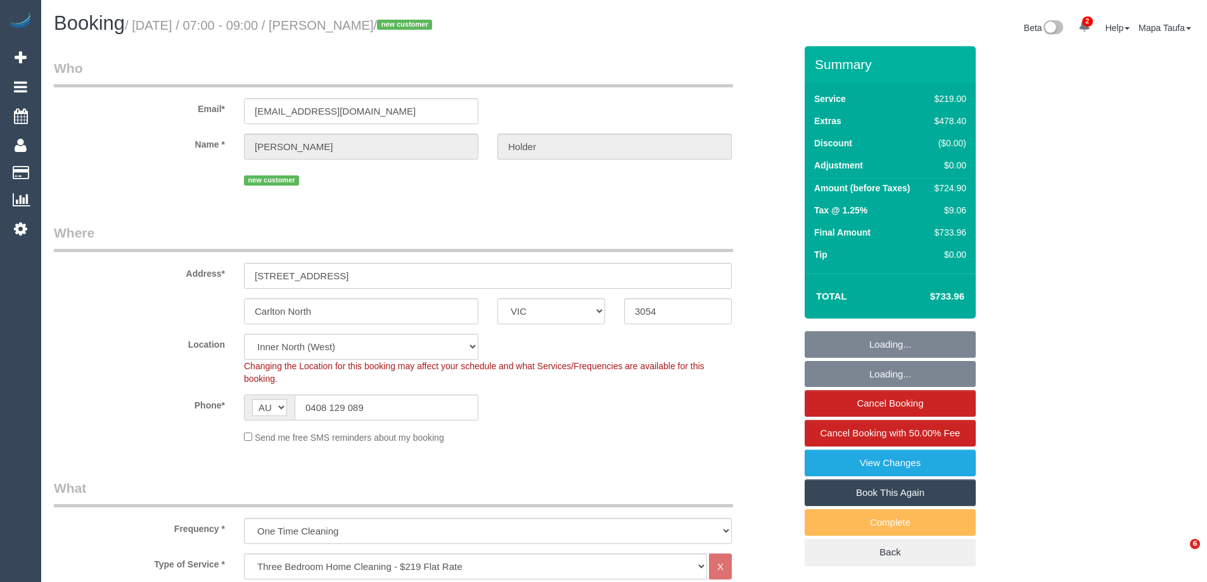
select select "VIC"
select select "object:1698"
select select "number:28"
select select "number:14"
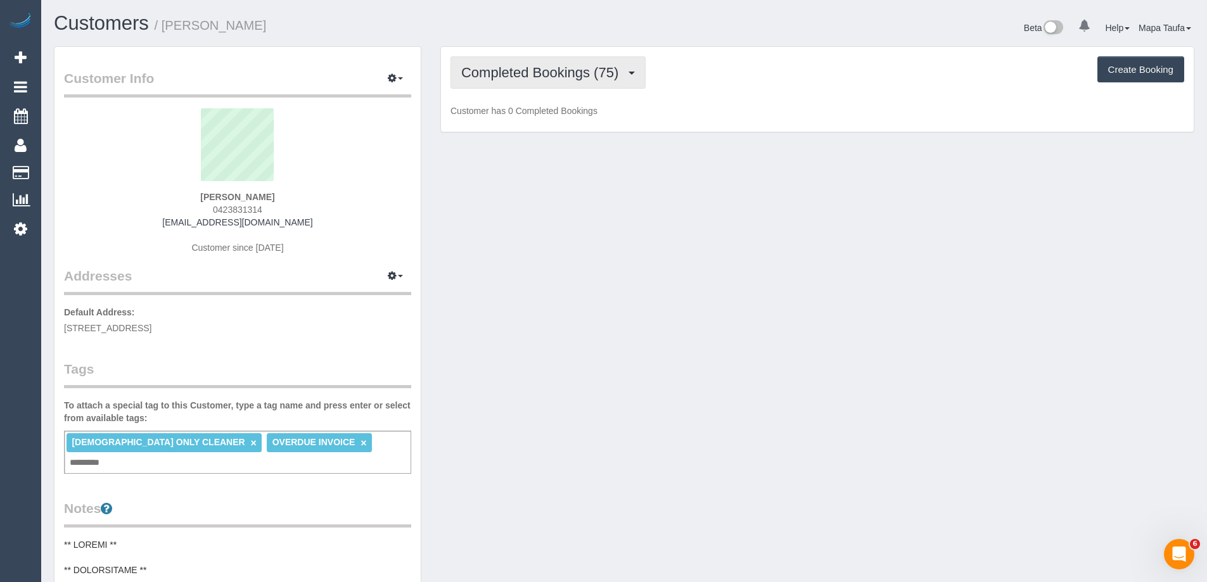
click at [585, 80] on button "Completed Bookings (75)" at bounding box center [547, 72] width 195 height 32
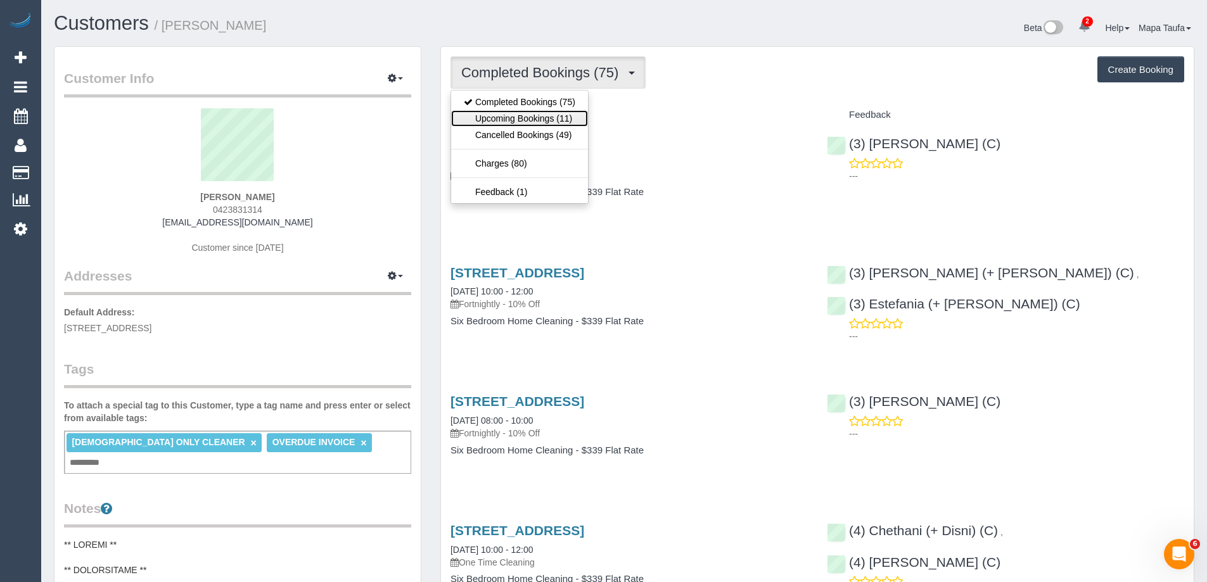
click at [582, 115] on link "Upcoming Bookings (11)" at bounding box center [519, 118] width 137 height 16
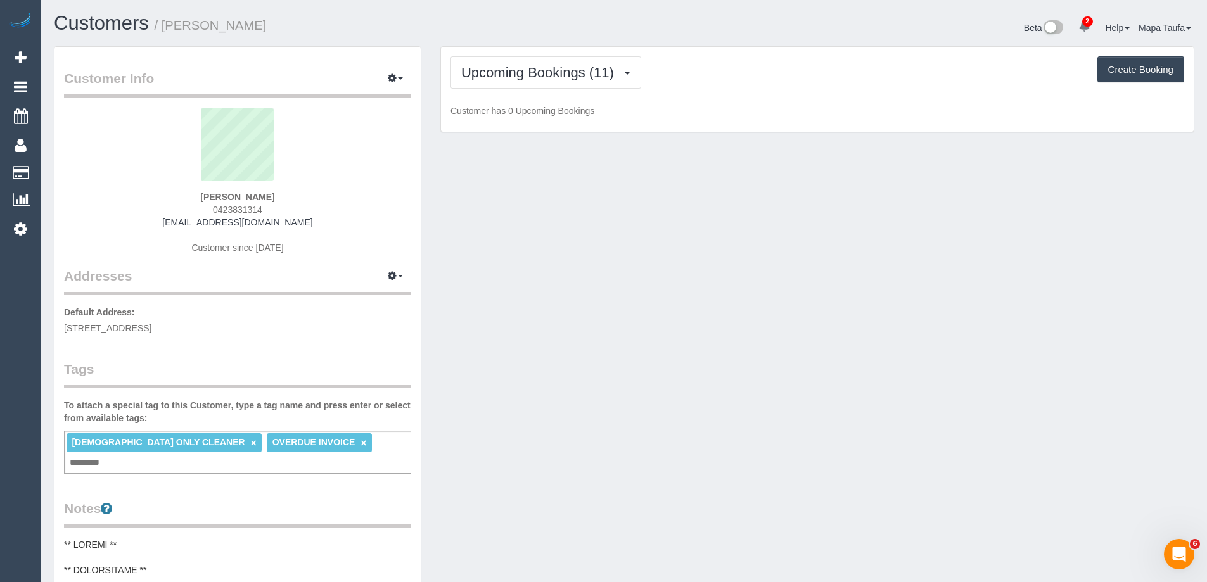
click at [732, 77] on div "Upcoming Bookings (11) Completed Bookings (75) Upcoming Bookings (11) Cancelled…" at bounding box center [817, 72] width 734 height 32
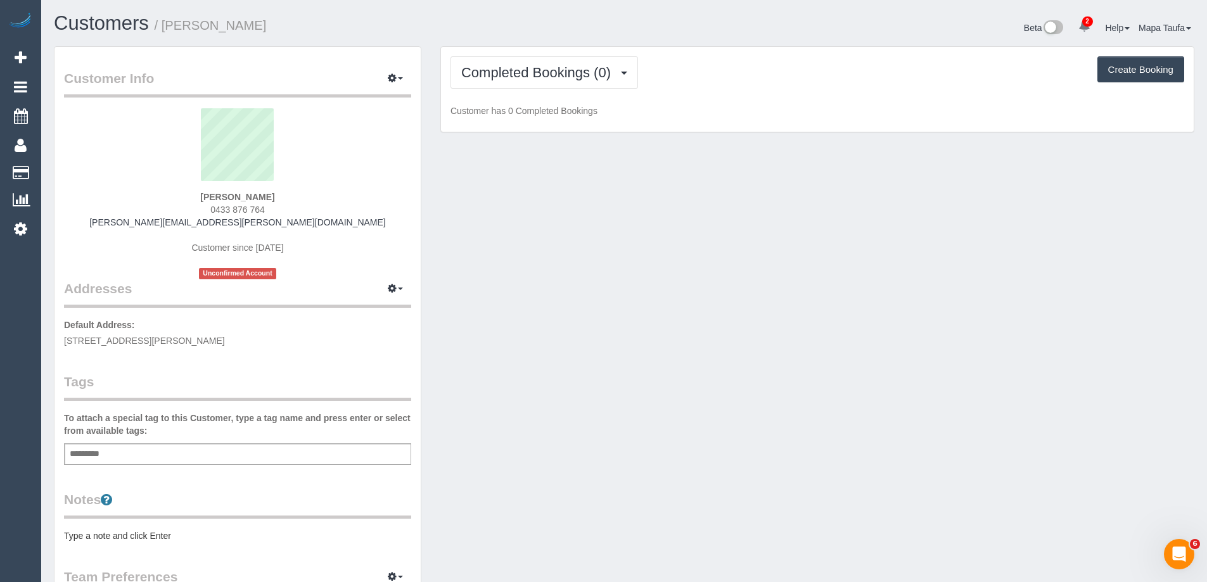
drag, startPoint x: 283, startPoint y: 191, endPoint x: 124, endPoint y: 192, distance: 158.4
click at [146, 183] on div "[PERSON_NAME] 0433 876 764 [PERSON_NAME][EMAIL_ADDRESS][PERSON_NAME][DOMAIN_NAM…" at bounding box center [237, 193] width 347 height 171
copy div "[PERSON_NAME]"
click at [559, 87] on button "Completed Bookings (0)" at bounding box center [544, 72] width 188 height 32
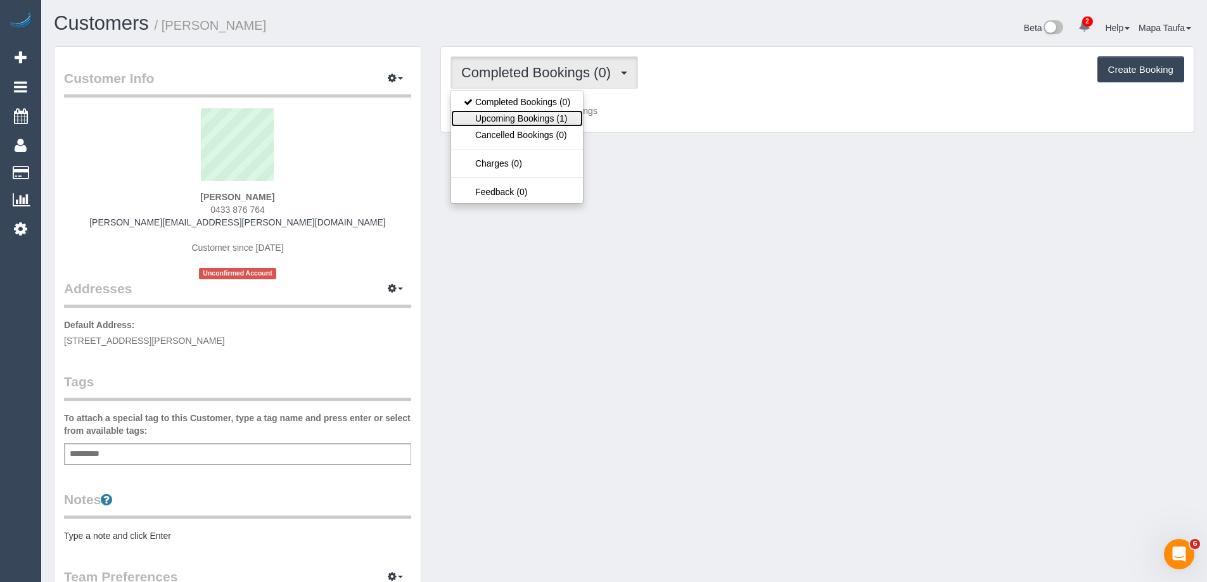
click at [557, 115] on link "Upcoming Bookings (1)" at bounding box center [517, 118] width 132 height 16
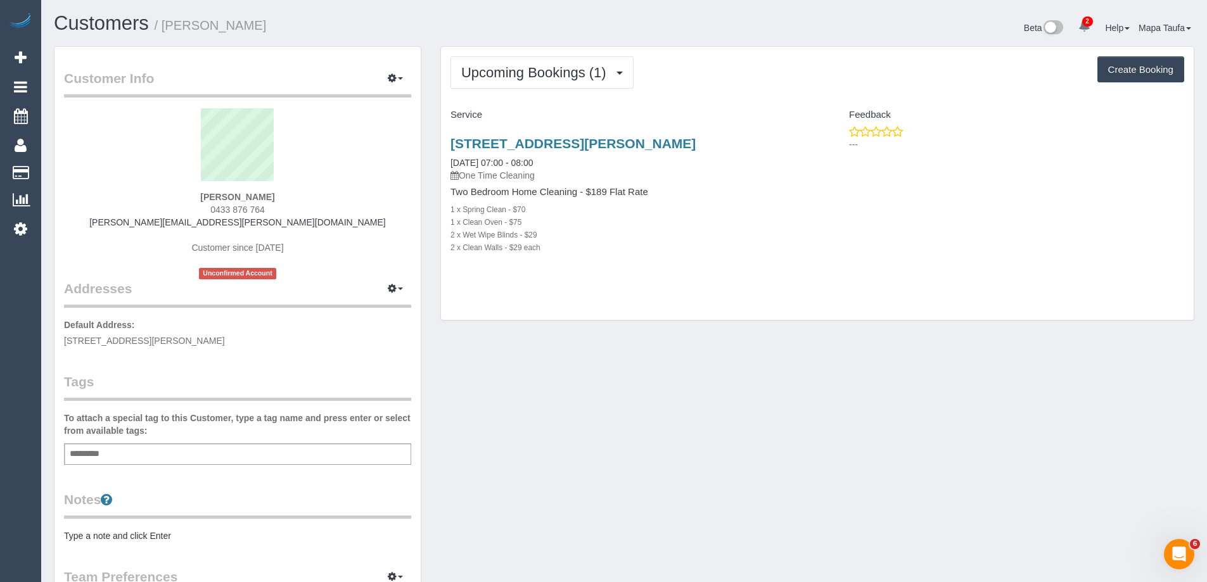
drag, startPoint x: 951, startPoint y: 136, endPoint x: 799, endPoint y: 120, distance: 153.5
click at [799, 120] on div "Service Feedback [STREET_ADDRESS][PERSON_NAME] [DATE] 07:00 - 08:00 One Time Cl…" at bounding box center [817, 192] width 734 height 175
click at [947, 191] on div "[STREET_ADDRESS][PERSON_NAME] [DATE] 07:00 - 08:00 One Time Cleaning Two Bedroo…" at bounding box center [817, 201] width 753 height 153
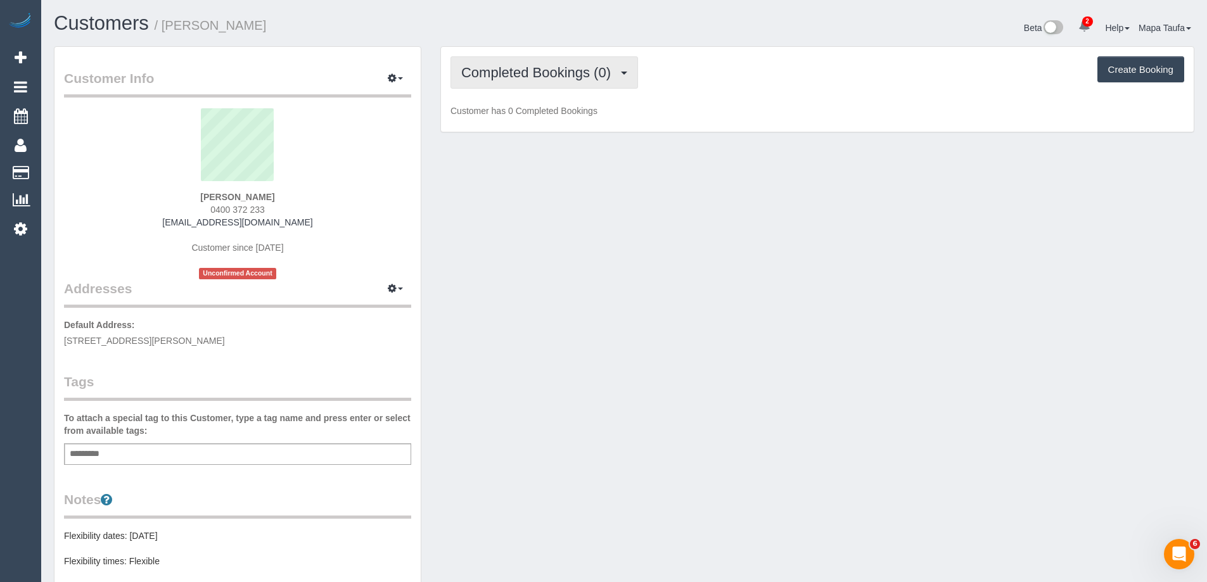
click at [579, 80] on button "Completed Bookings (0)" at bounding box center [544, 72] width 188 height 32
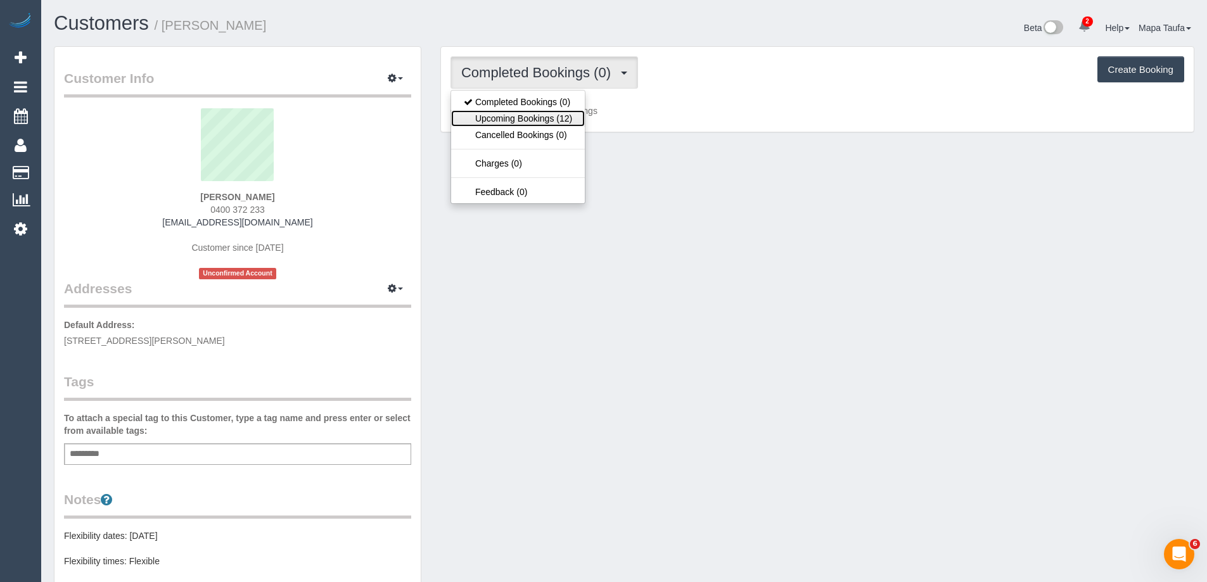
click at [552, 116] on link "Upcoming Bookings (12)" at bounding box center [518, 118] width 134 height 16
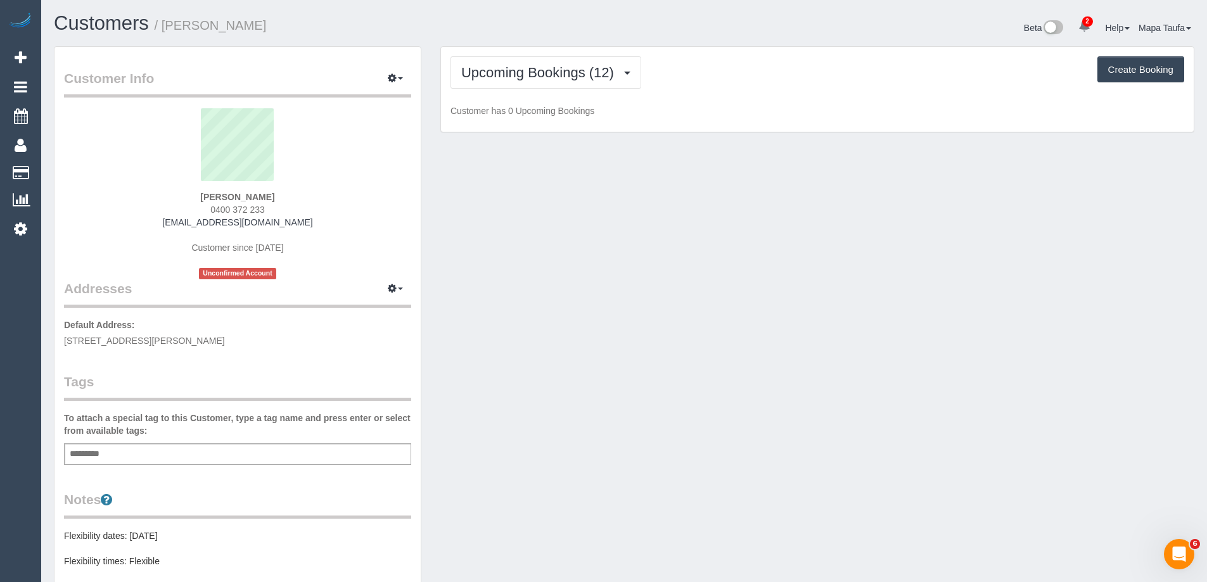
click at [696, 80] on div "Upcoming Bookings (12) Completed Bookings (0) Upcoming Bookings (12) Cancelled …" at bounding box center [817, 72] width 734 height 32
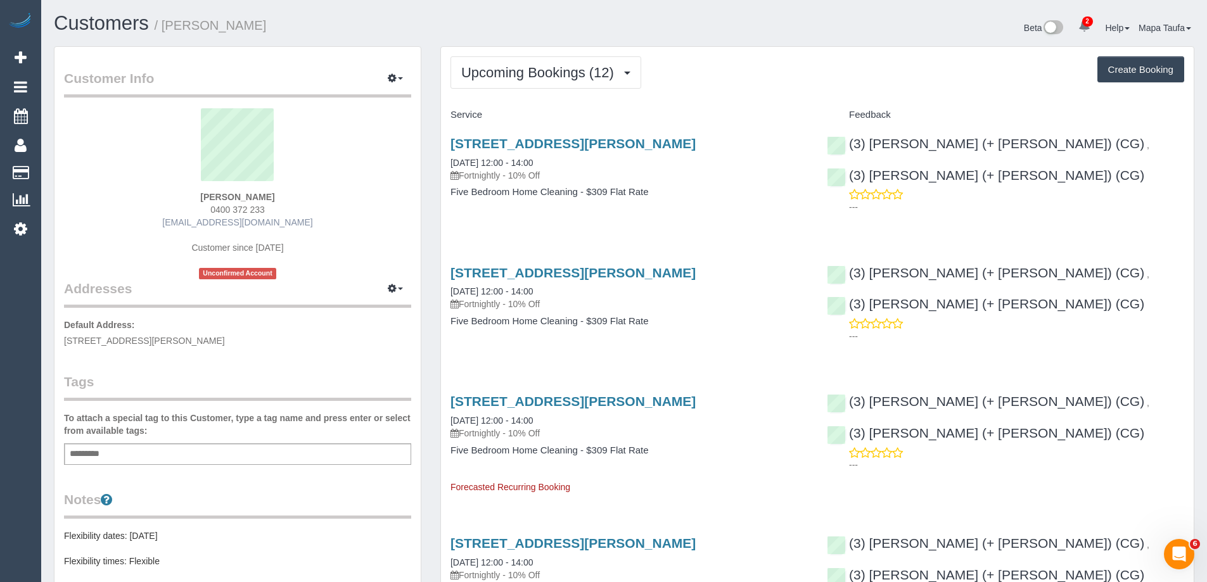
drag, startPoint x: 305, startPoint y: 219, endPoint x: 180, endPoint y: 217, distance: 124.8
click at [185, 218] on div "[PERSON_NAME] 0400 372 233 [EMAIL_ADDRESS][DOMAIN_NAME] Customer since [DATE] U…" at bounding box center [237, 193] width 347 height 171
click at [180, 217] on div "[PERSON_NAME] 0400 372 233 [EMAIL_ADDRESS][DOMAIN_NAME] Customer since [DATE] U…" at bounding box center [237, 193] width 347 height 171
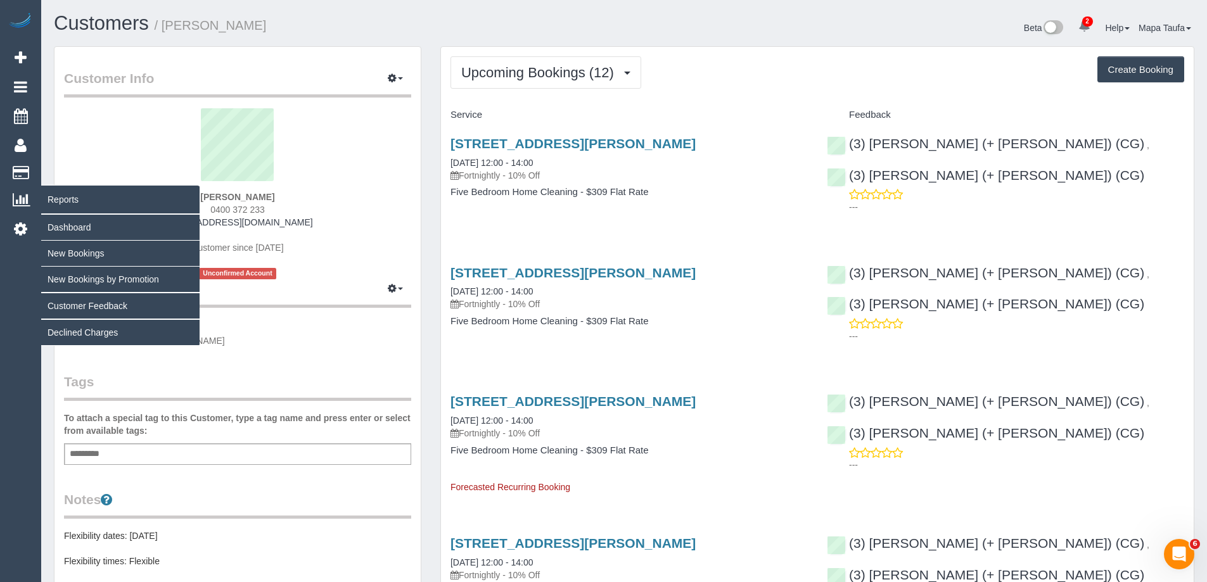
copy link "[EMAIL_ADDRESS][DOMAIN_NAME]"
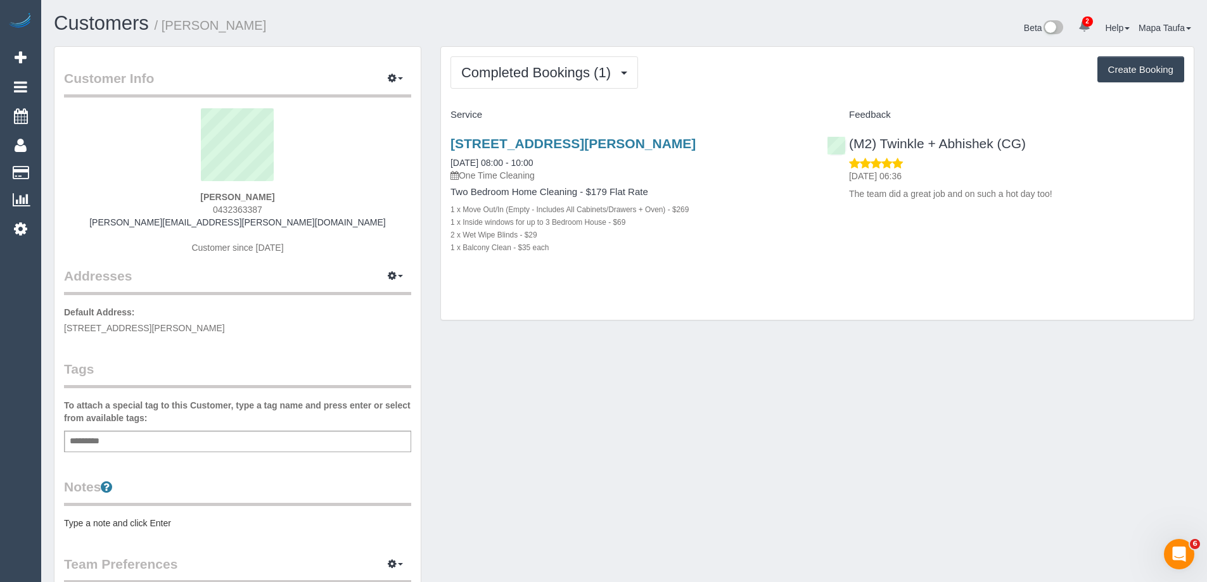
drag, startPoint x: 285, startPoint y: 212, endPoint x: 209, endPoint y: 214, distance: 76.1
click at [209, 214] on div "Karola Hiscock 0432363387 kaye.hiscock@gmail.com Customer since 2024" at bounding box center [237, 187] width 347 height 158
copy span "0432363387"
click at [566, 70] on span "Completed Bookings (1)" at bounding box center [539, 73] width 156 height 16
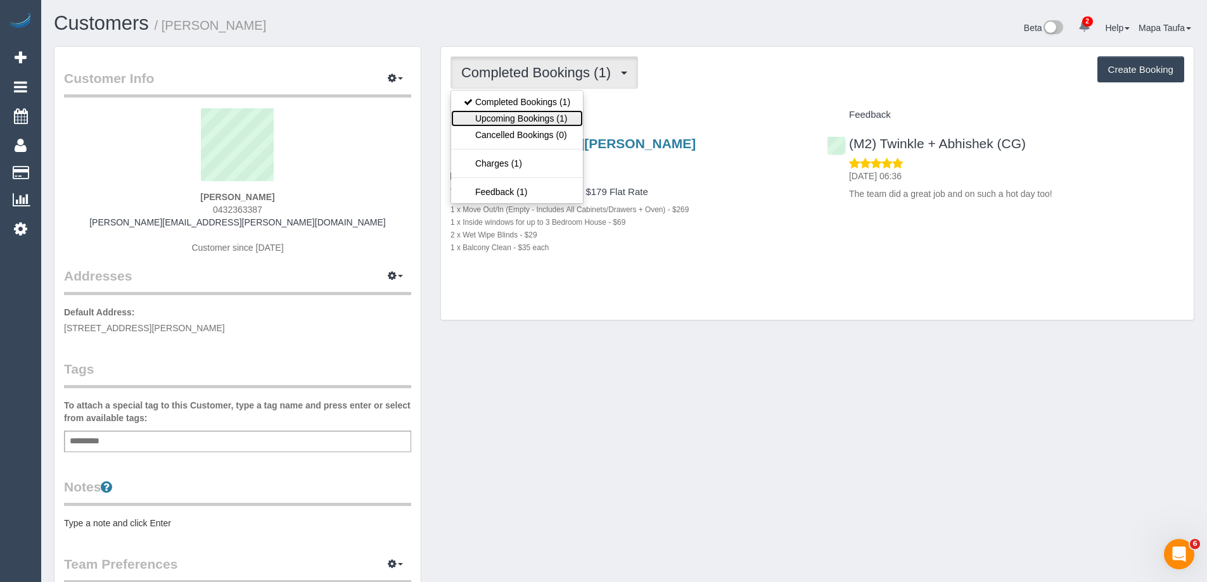
click at [550, 114] on link "Upcoming Bookings (1)" at bounding box center [517, 118] width 132 height 16
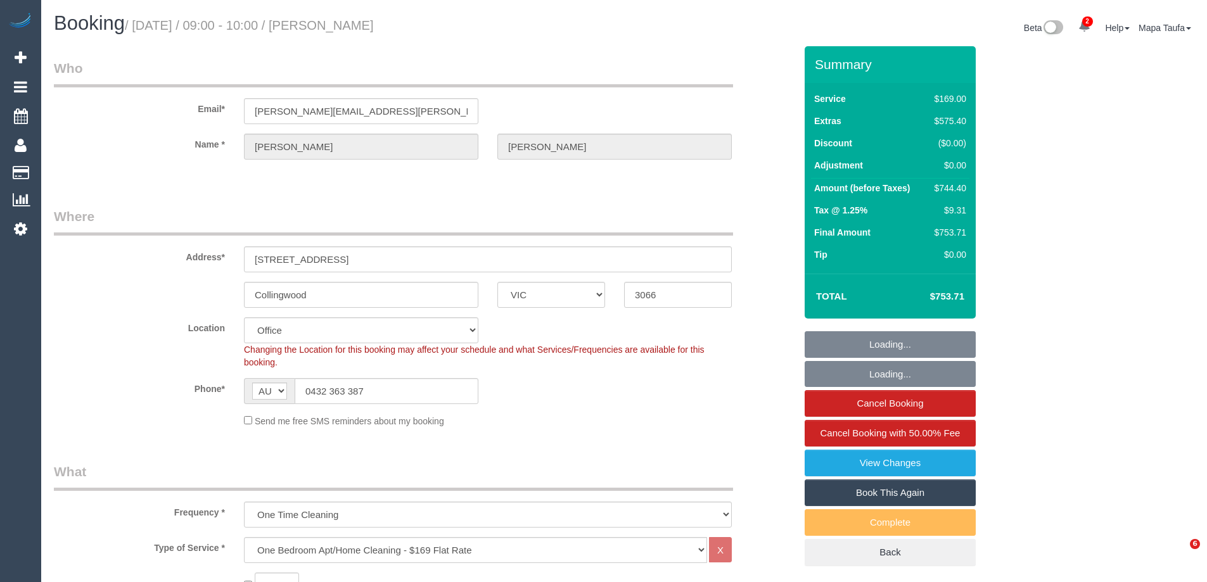
select select "VIC"
select select "string:stripe-pm_1SEcLi2GScqysDRVxhyhgE3U"
select select "number:28"
select select "number:14"
select select "number:18"
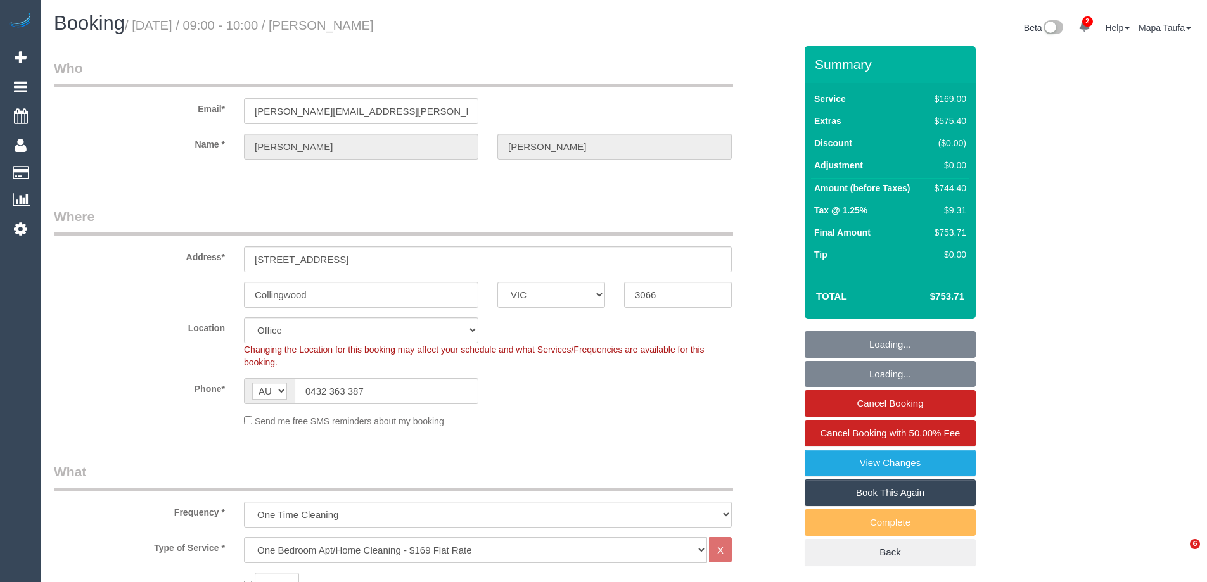
select select "number:24"
select select "number:26"
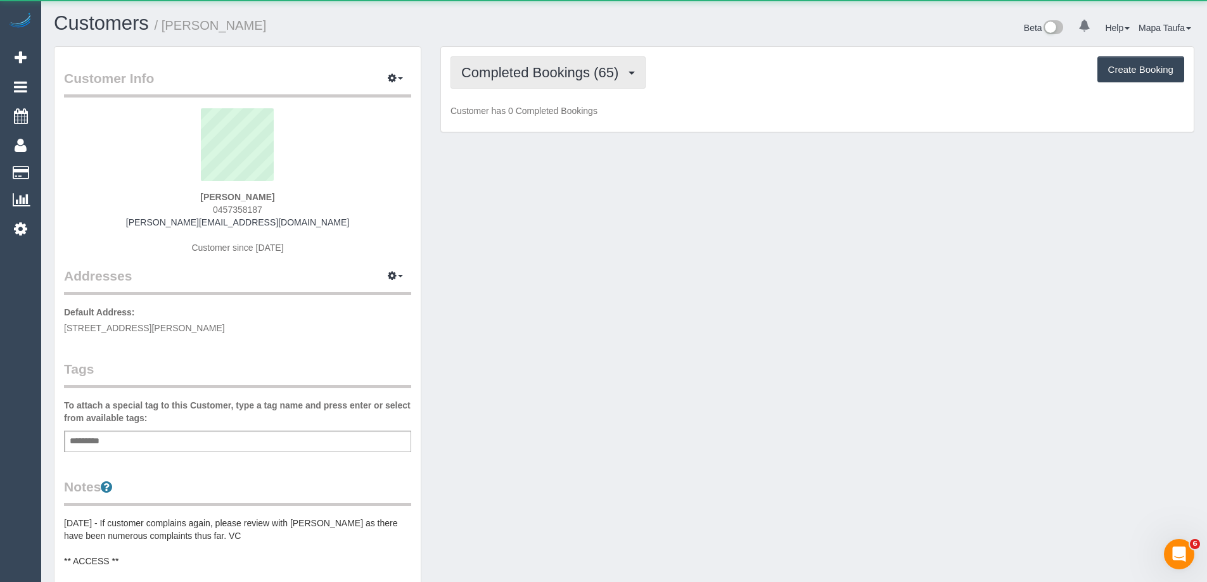
drag, startPoint x: 523, startPoint y: 71, endPoint x: 530, endPoint y: 127, distance: 56.1
click at [524, 71] on span "Completed Bookings (65)" at bounding box center [542, 73] width 163 height 16
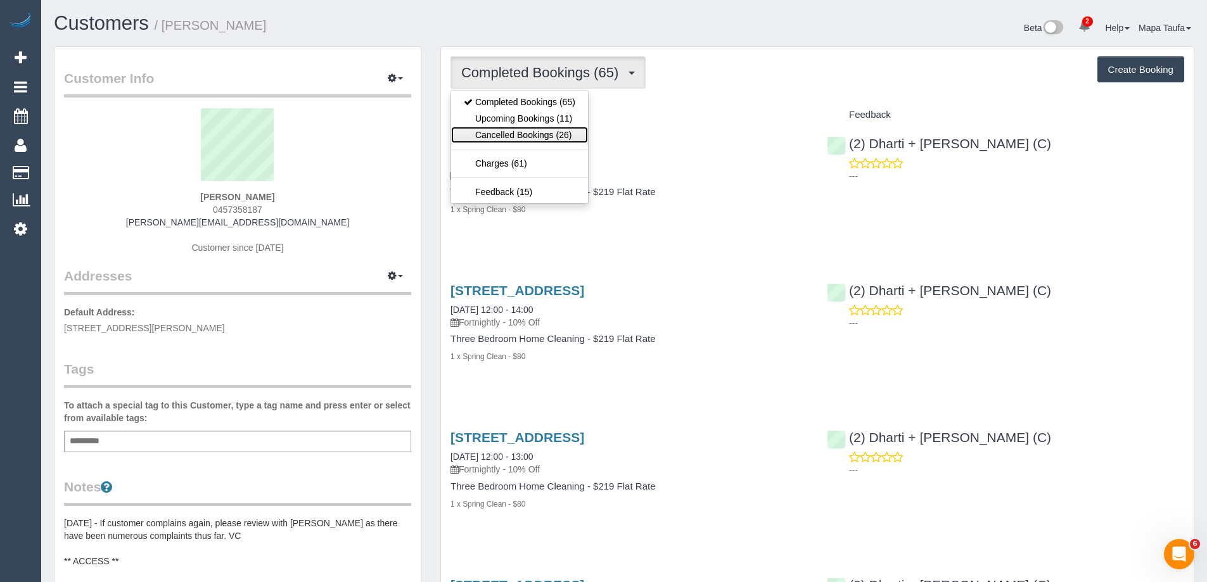
click at [531, 129] on link "Cancelled Bookings (26)" at bounding box center [519, 135] width 137 height 16
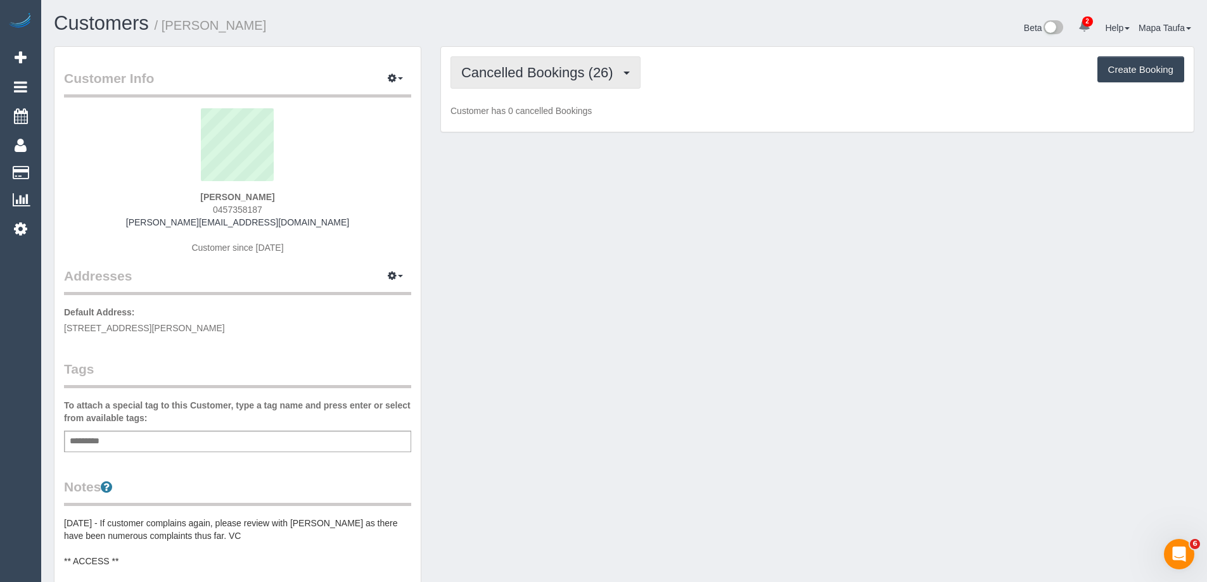
click at [533, 75] on span "Cancelled Bookings (26)" at bounding box center [540, 73] width 158 height 16
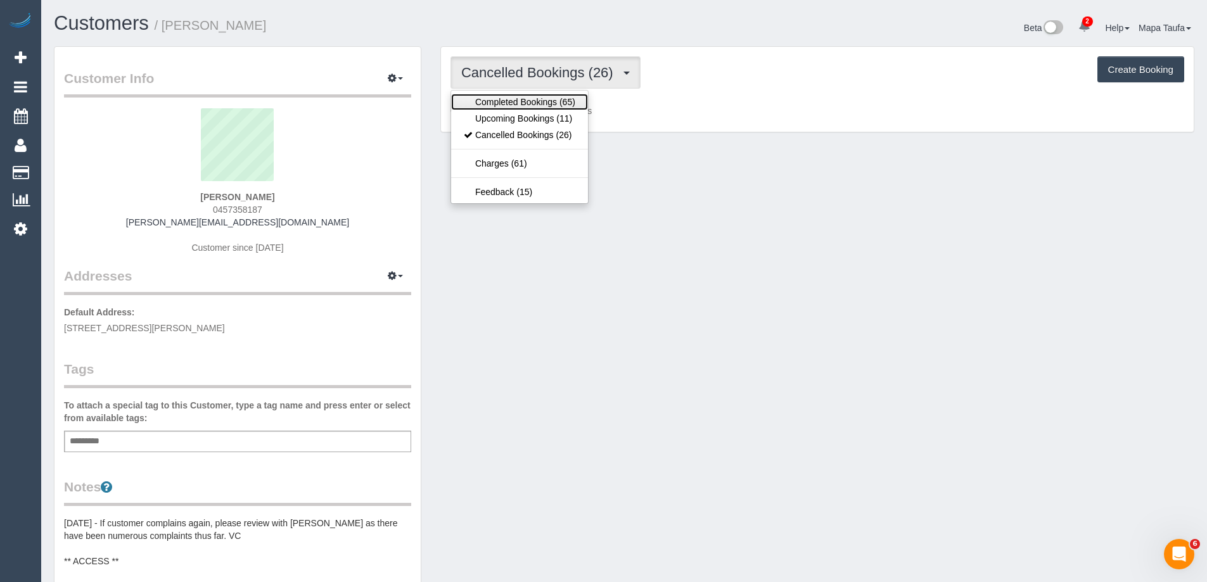
click at [537, 108] on link "Completed Bookings (65)" at bounding box center [519, 102] width 137 height 16
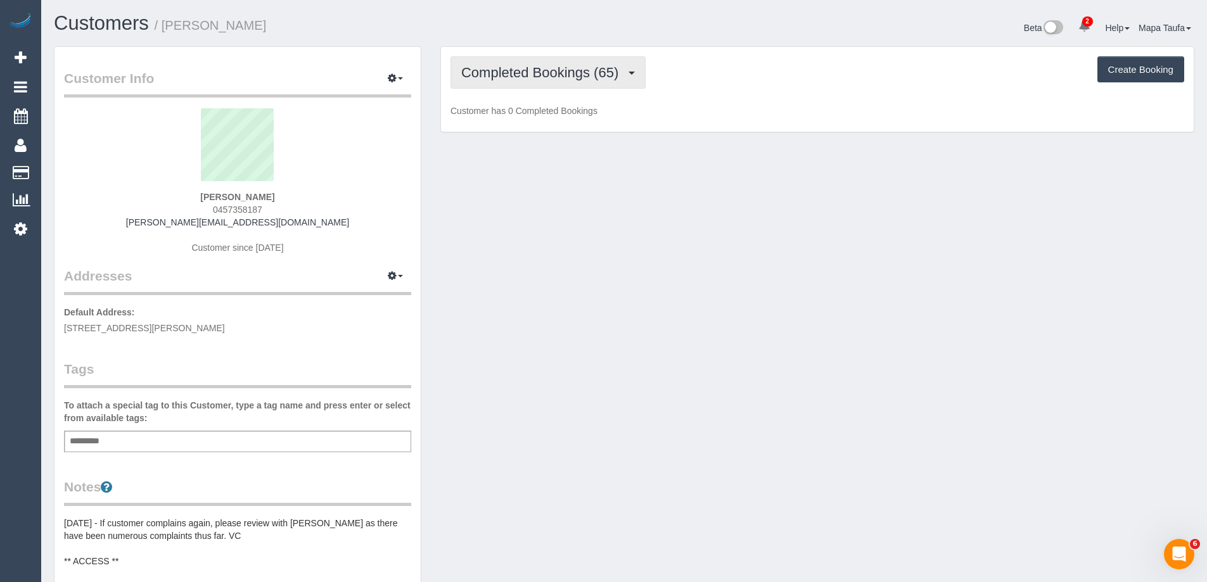
click at [548, 65] on span "Completed Bookings (65)" at bounding box center [542, 73] width 163 height 16
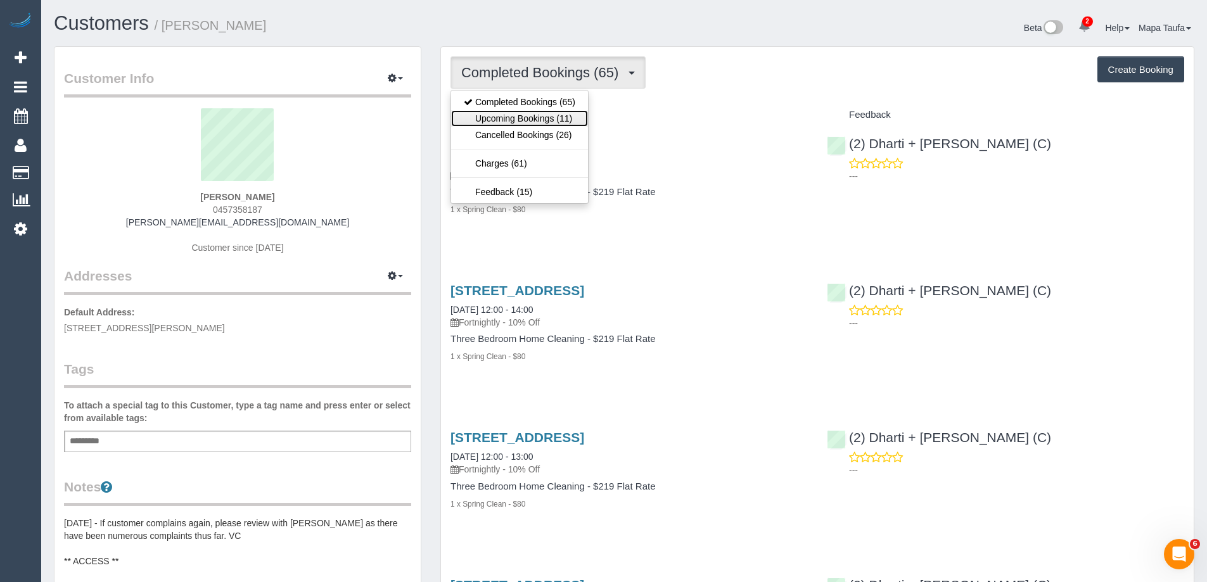
click at [549, 113] on link "Upcoming Bookings (11)" at bounding box center [519, 118] width 137 height 16
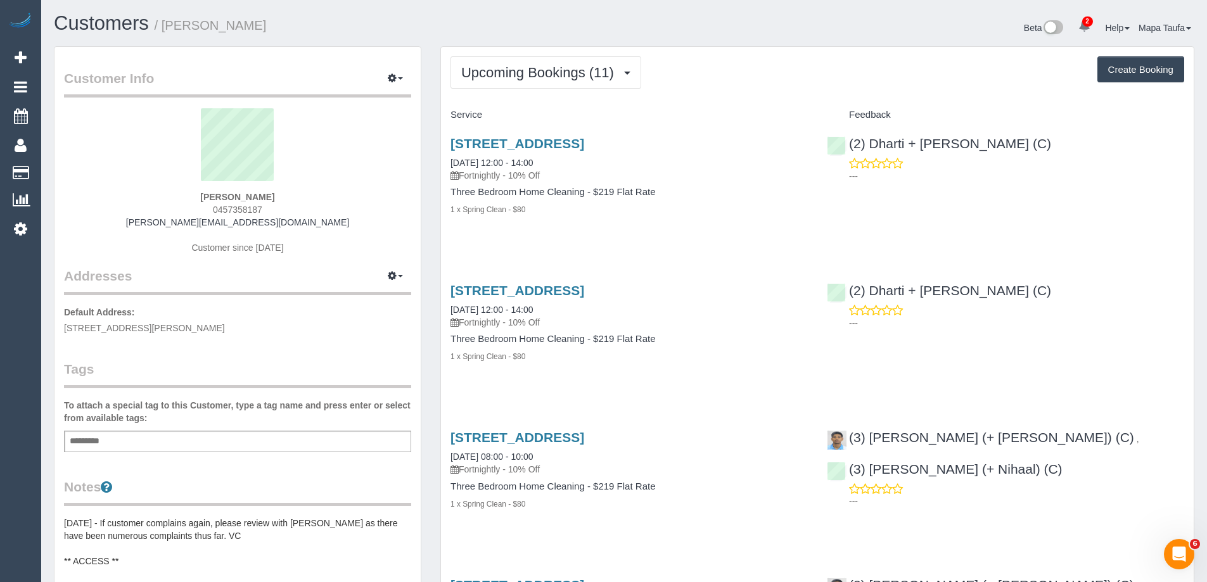
click at [677, 60] on div "Upcoming Bookings (11) Completed Bookings (65) Upcoming Bookings (11) Cancelled…" at bounding box center [817, 72] width 734 height 32
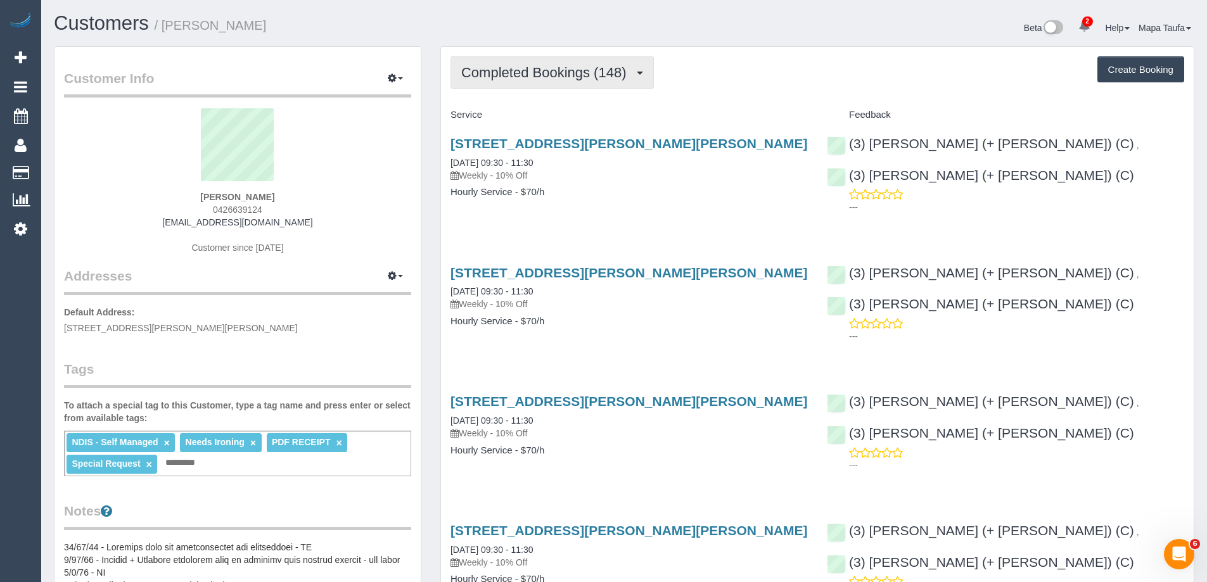
click at [544, 71] on span "Completed Bookings (148)" at bounding box center [546, 73] width 171 height 16
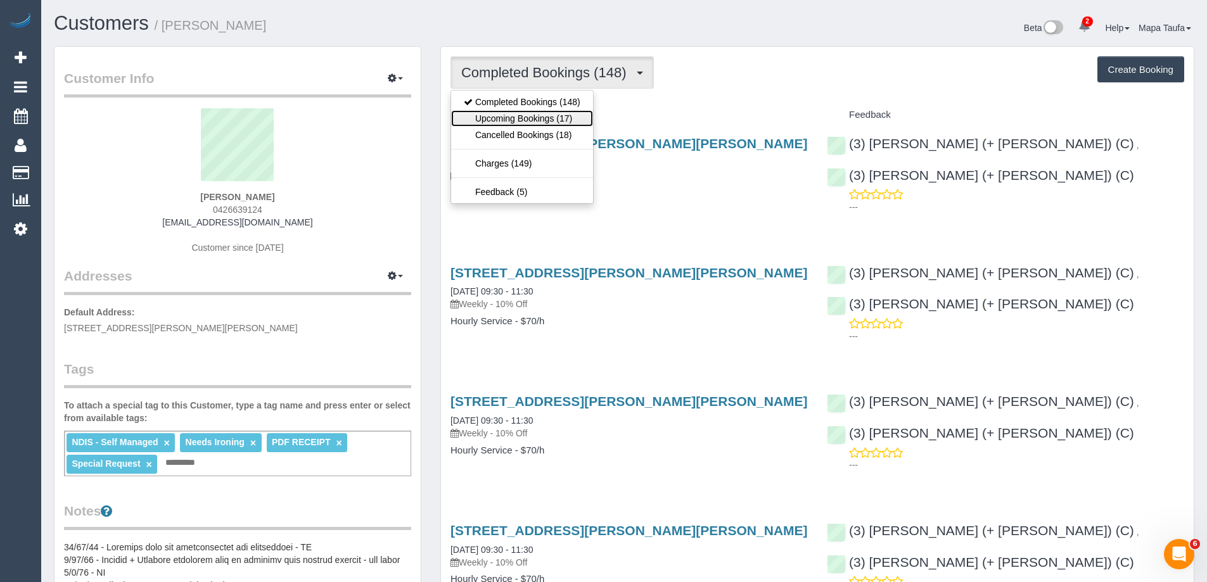
click at [540, 117] on link "Upcoming Bookings (17)" at bounding box center [522, 118] width 142 height 16
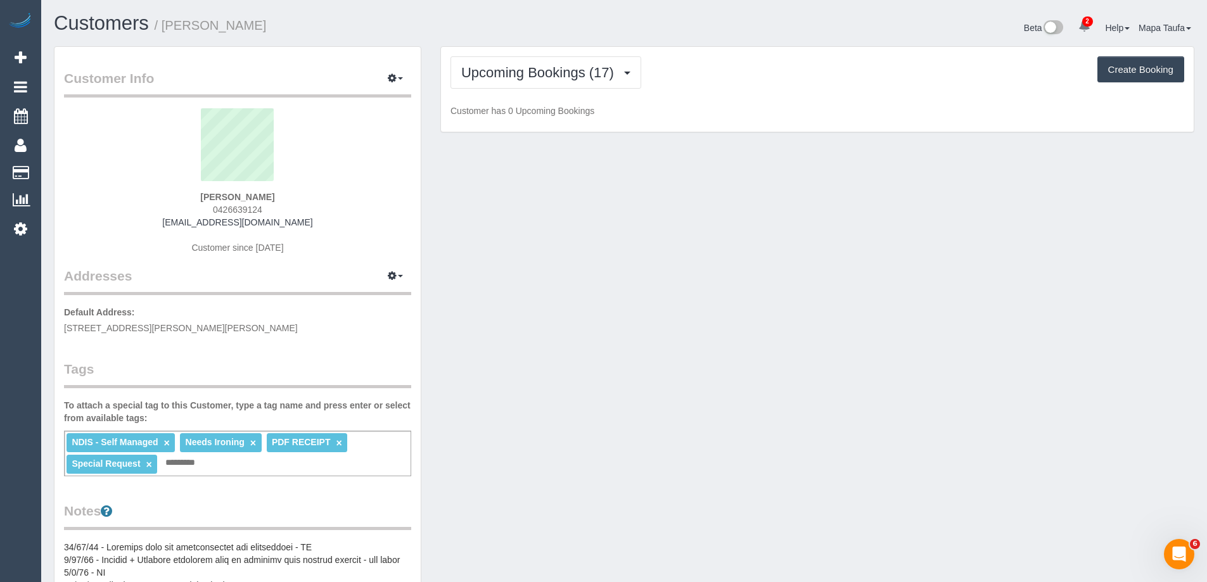
click at [731, 80] on div "Upcoming Bookings (17) Completed Bookings (148) Upcoming Bookings (17) Cancelle…" at bounding box center [817, 72] width 734 height 32
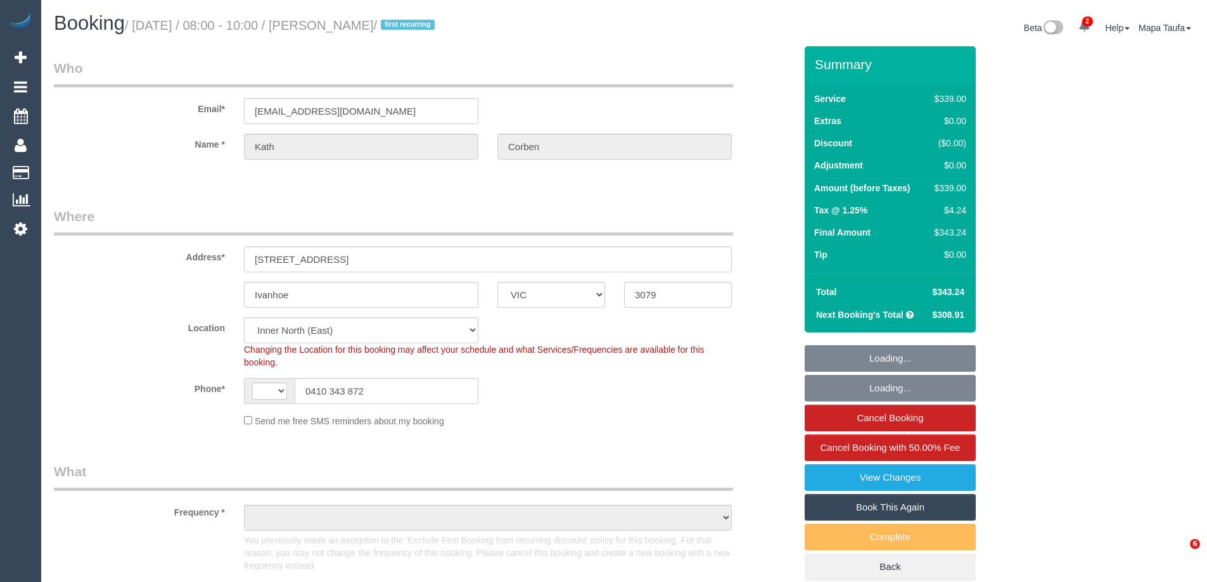
select select "VIC"
select select "string:AU"
select select "object:864"
select select "number:30"
select select "number:14"
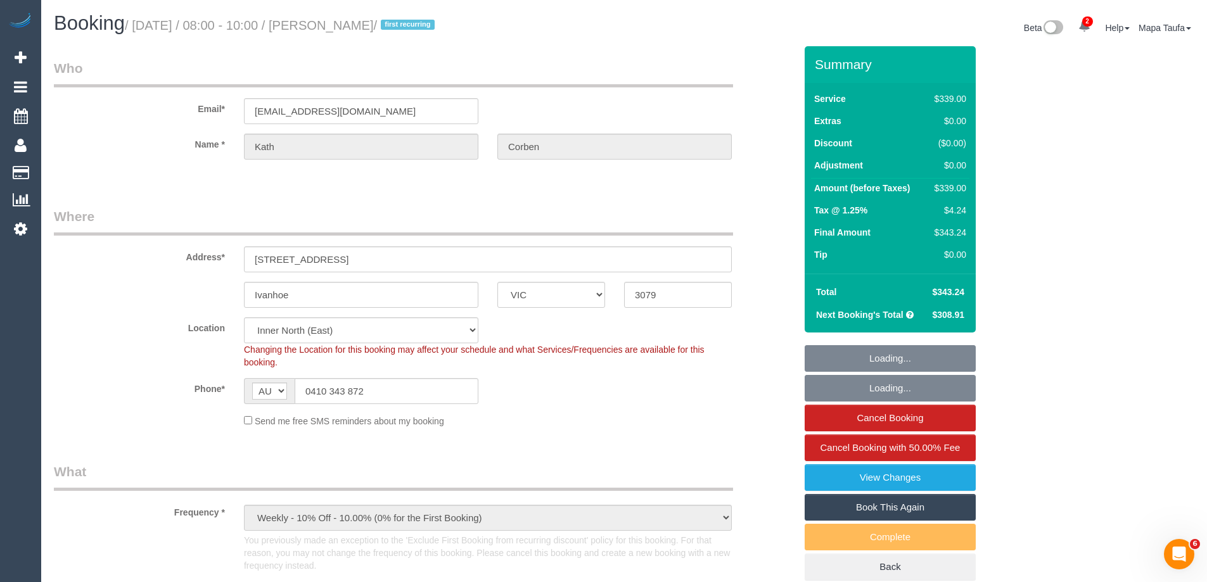
select select "number:18"
select select "number:24"
select select "number:34"
select select "number:11"
click at [371, 393] on input "0410 343 872" at bounding box center [387, 391] width 184 height 26
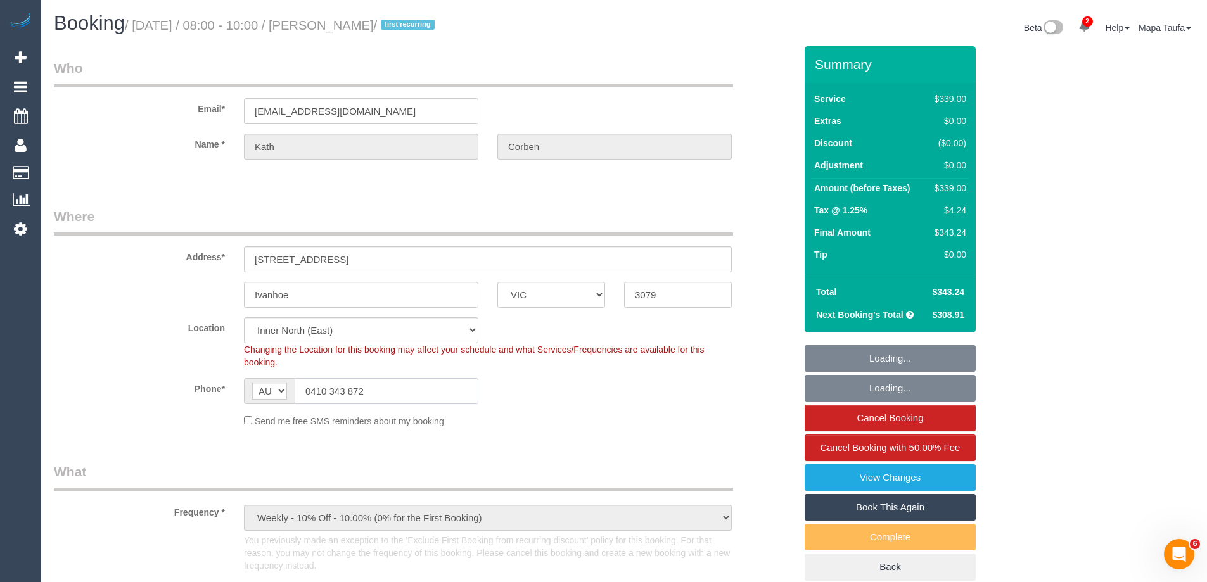
click at [371, 393] on input "0410 343 872" at bounding box center [387, 391] width 184 height 26
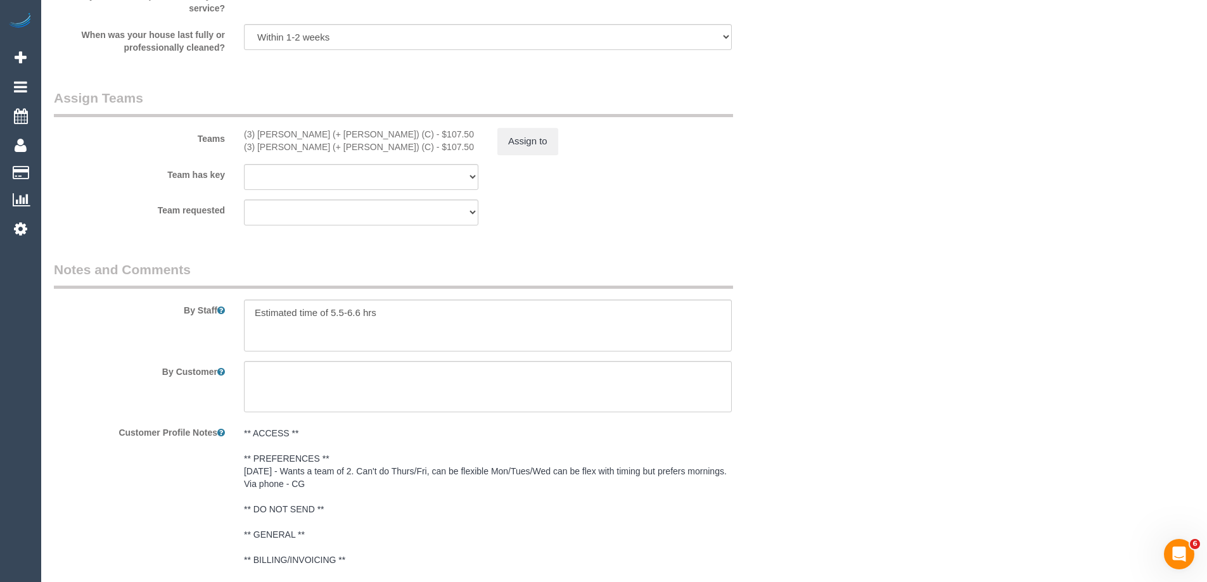
scroll to position [2027, 0]
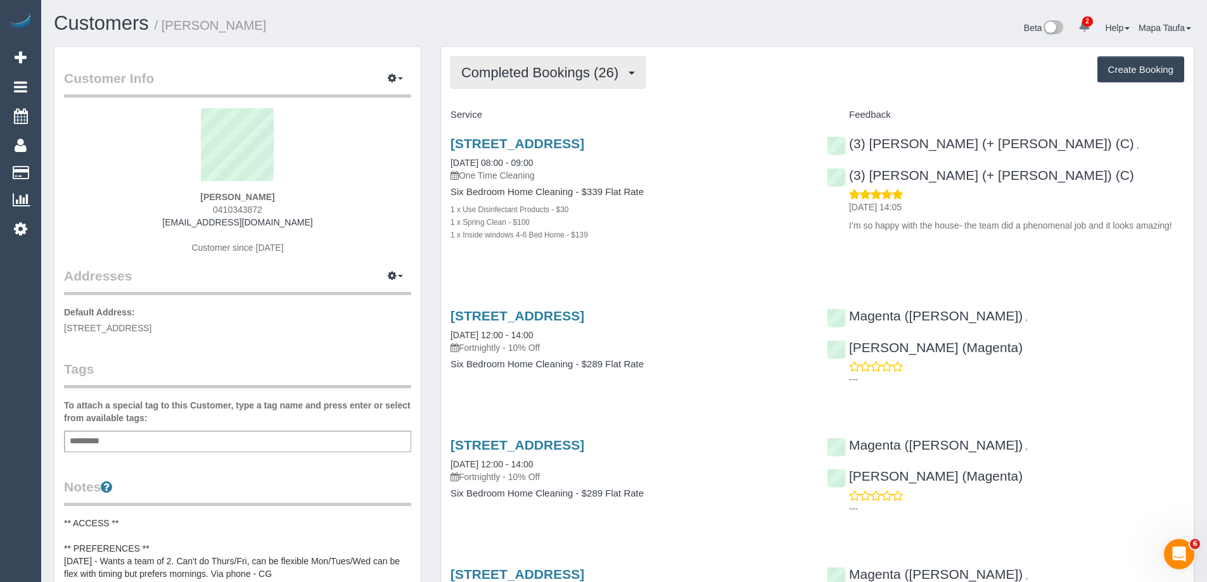
click at [494, 80] on button "Completed Bookings (26)" at bounding box center [547, 72] width 195 height 32
click at [499, 79] on span "Completed Bookings (26)" at bounding box center [542, 73] width 163 height 16
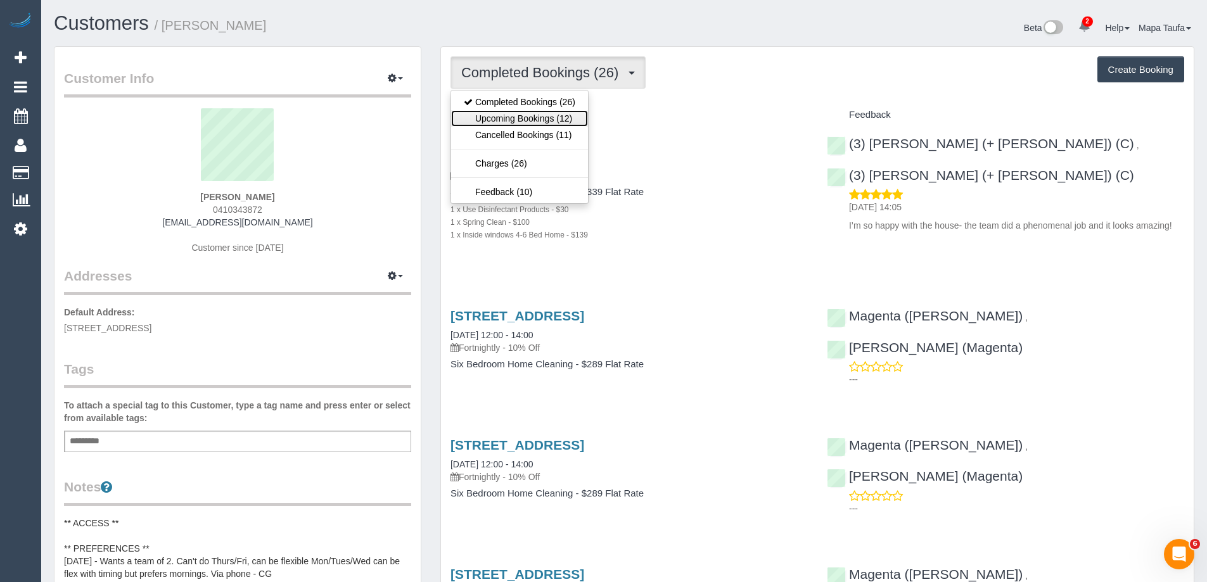
click at [531, 114] on link "Upcoming Bookings (12)" at bounding box center [519, 118] width 137 height 16
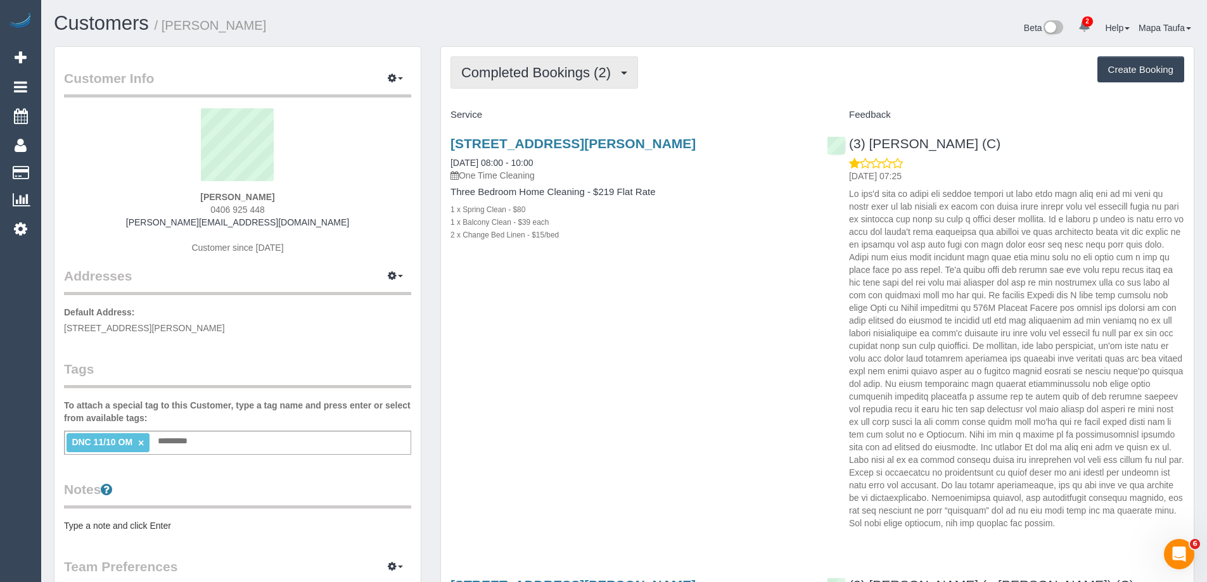
click at [523, 70] on span "Completed Bookings (2)" at bounding box center [539, 73] width 156 height 16
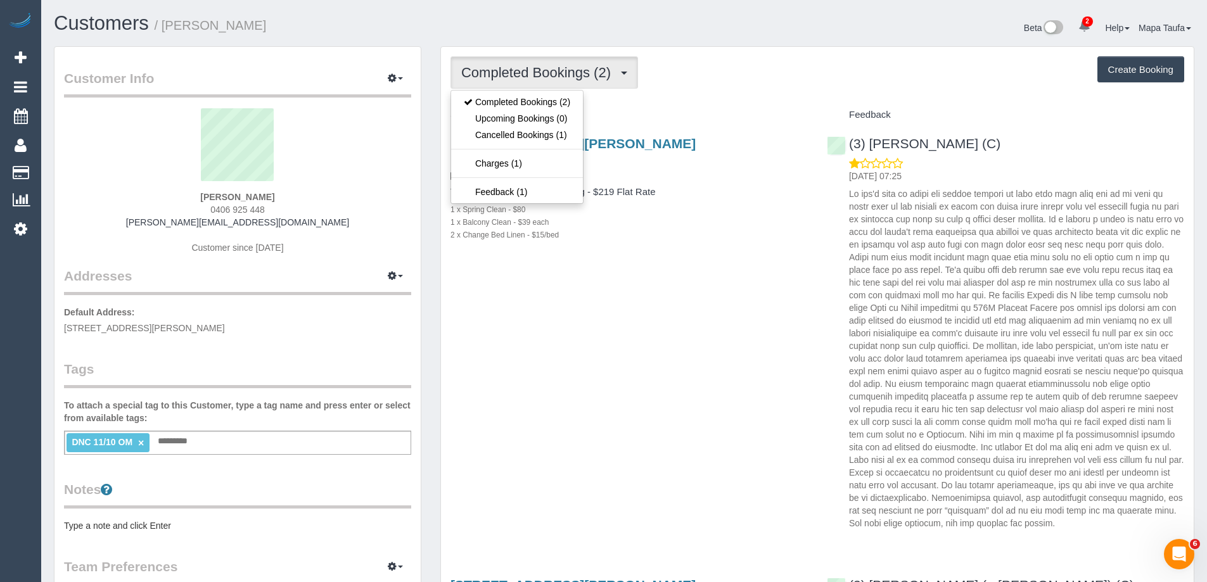
click at [682, 86] on div "Completed Bookings (2) Completed Bookings (2) Upcoming Bookings (0) Cancelled B…" at bounding box center [817, 72] width 734 height 32
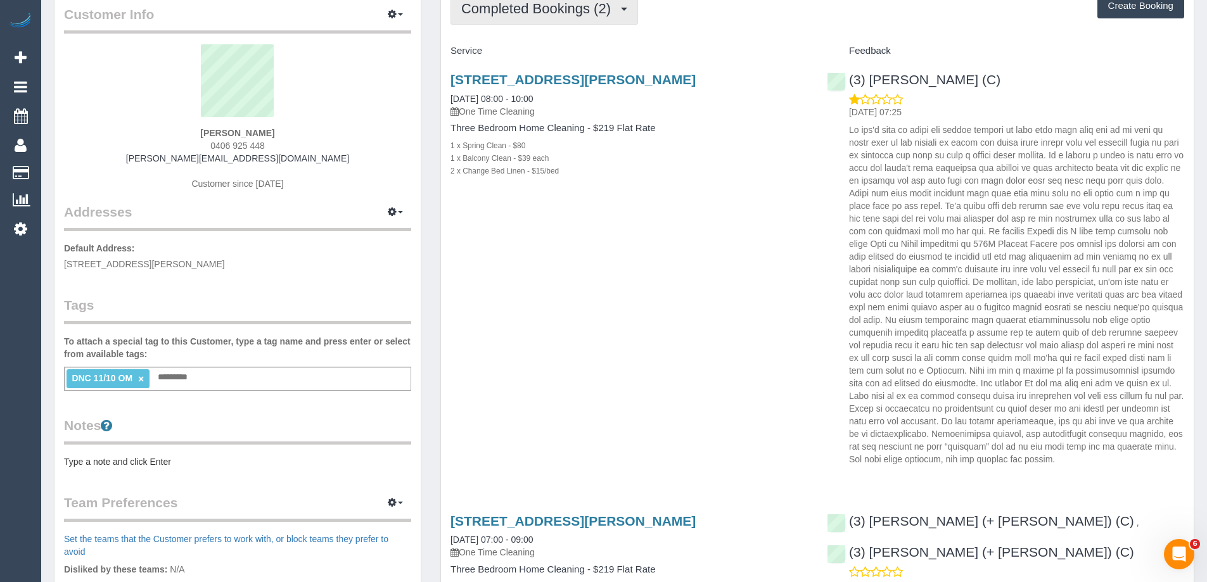
scroll to position [63, 0]
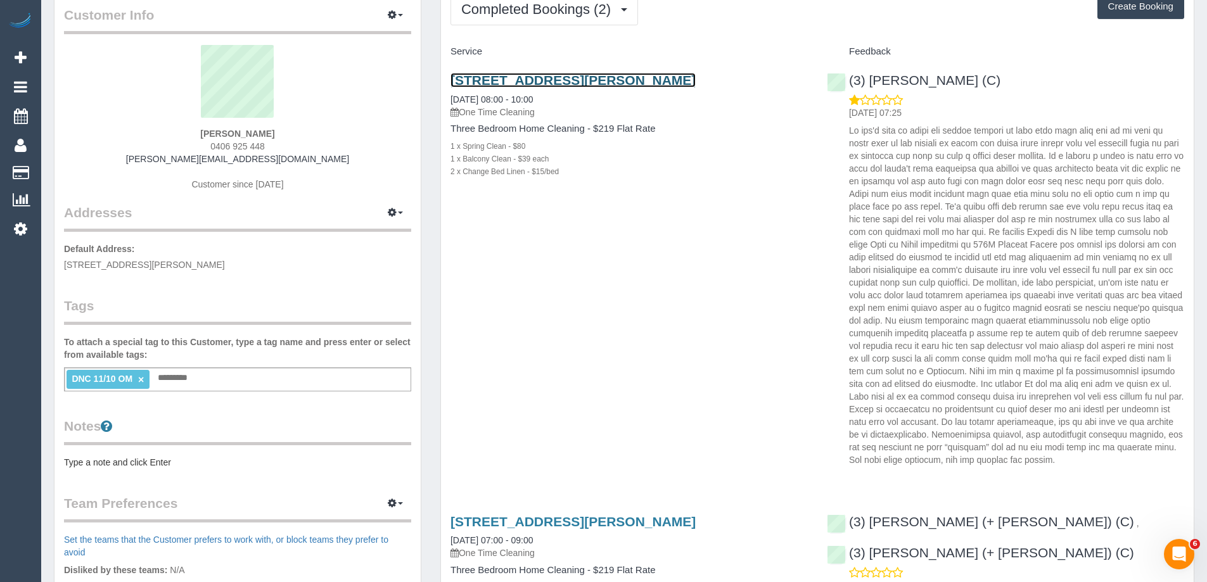
click at [526, 84] on link "[STREET_ADDRESS][PERSON_NAME]" at bounding box center [572, 80] width 245 height 15
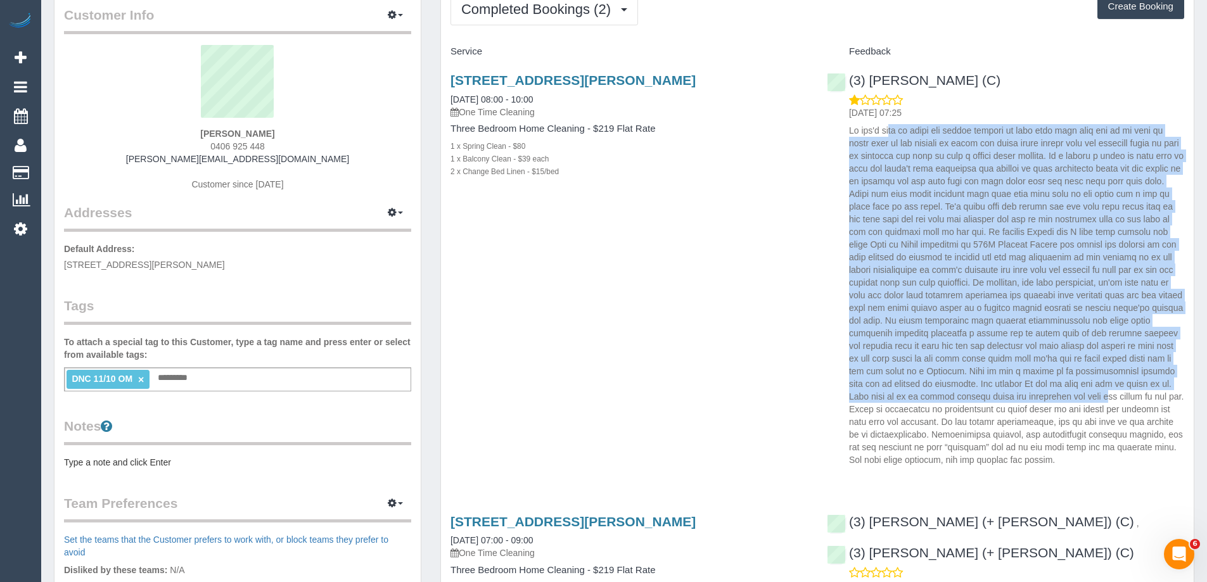
drag, startPoint x: 846, startPoint y: 129, endPoint x: 1057, endPoint y: 398, distance: 341.6
click at [1057, 398] on div "12/10/2025 07:25" at bounding box center [1005, 280] width 357 height 373
click at [915, 303] on p at bounding box center [1016, 295] width 335 height 342
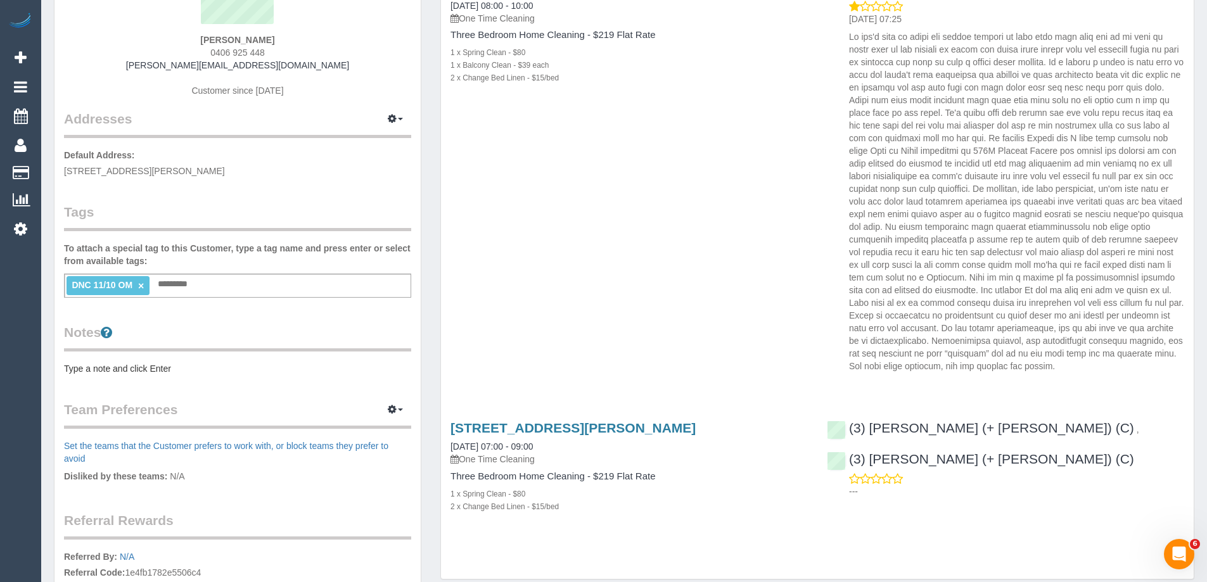
scroll to position [253, 0]
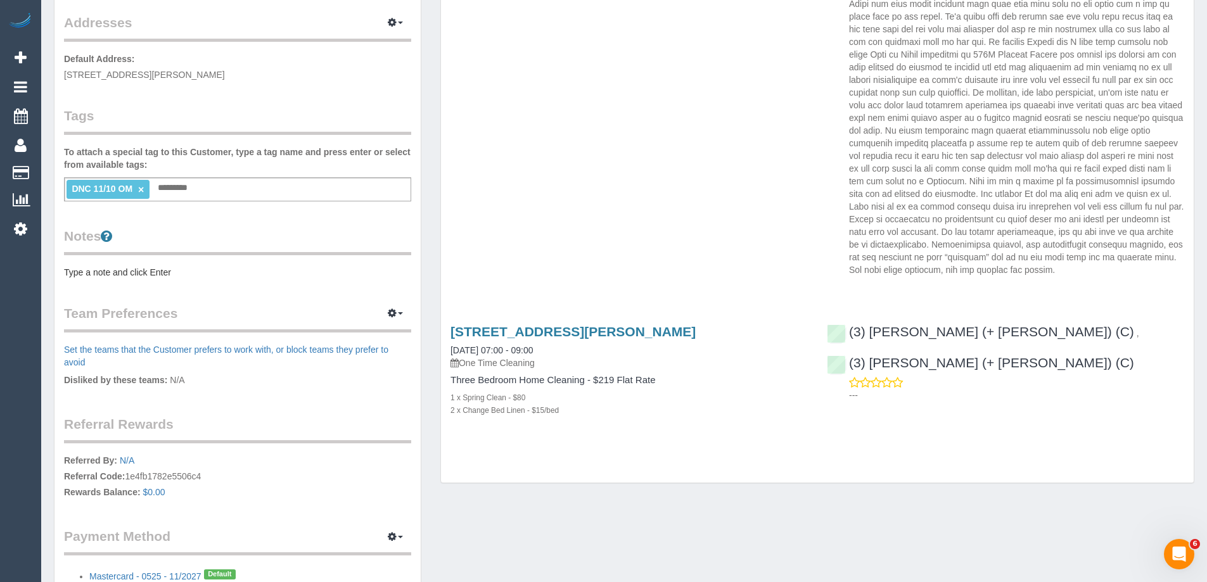
drag, startPoint x: 621, startPoint y: 427, endPoint x: 414, endPoint y: 296, distance: 244.3
click at [414, 296] on div "Customer Info Edit Contact Info Send Message Email Preferences Special Sales Ta…" at bounding box center [623, 212] width 1159 height 839
click at [637, 264] on div "250a Stewart Street, Brunswick East, VIC 3057 11/10/2025 08:00 - 10:00 One Time…" at bounding box center [817, 77] width 753 height 410
click at [583, 220] on div "250a Stewart Street, Brunswick East, VIC 3057 11/10/2025 08:00 - 10:00 One Time…" at bounding box center [817, 77] width 753 height 410
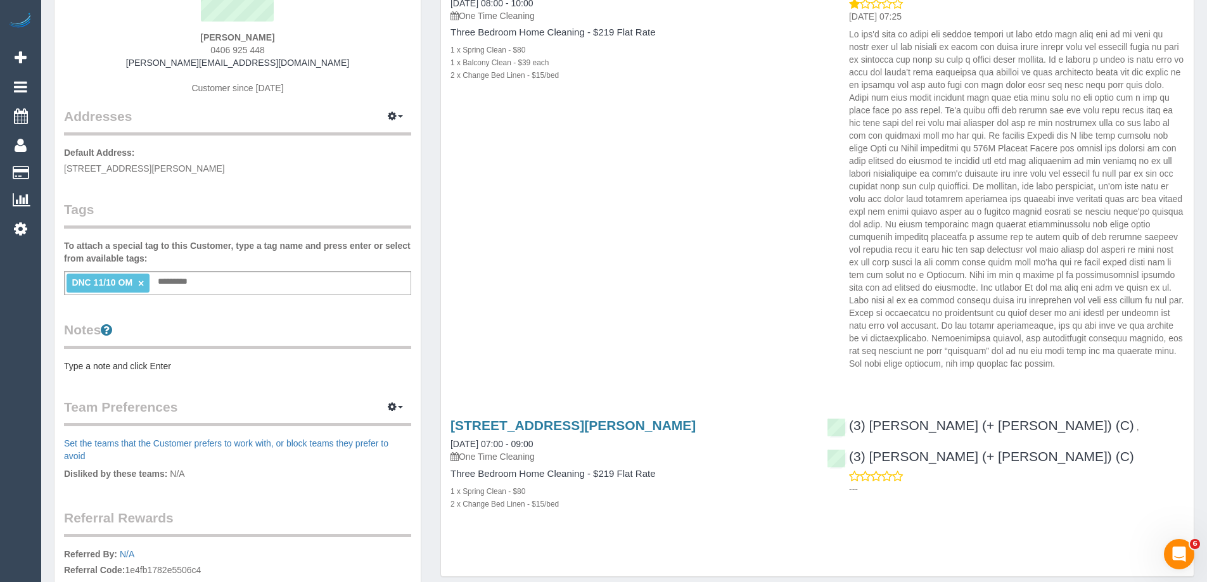
scroll to position [63, 0]
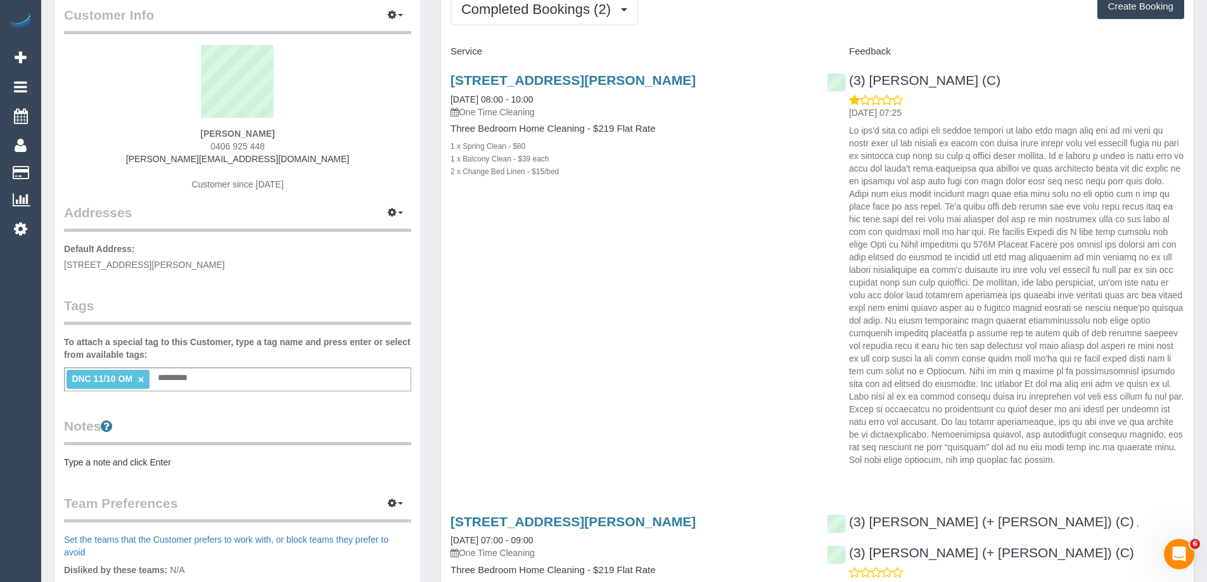
drag, startPoint x: 284, startPoint y: 133, endPoint x: 152, endPoint y: 127, distance: 132.5
click at [152, 127] on div "Edith Shepherd 0406 925 448 edie.aj.shepherd@gmail.com Customer since 2024" at bounding box center [237, 124] width 347 height 158
copy div "Edith Shepherd"
drag, startPoint x: 984, startPoint y: 75, endPoint x: 867, endPoint y: 79, distance: 116.6
click at [869, 80] on div "(3) Juan Manuel (C) 12/10/2025 07:25" at bounding box center [1005, 267] width 376 height 410
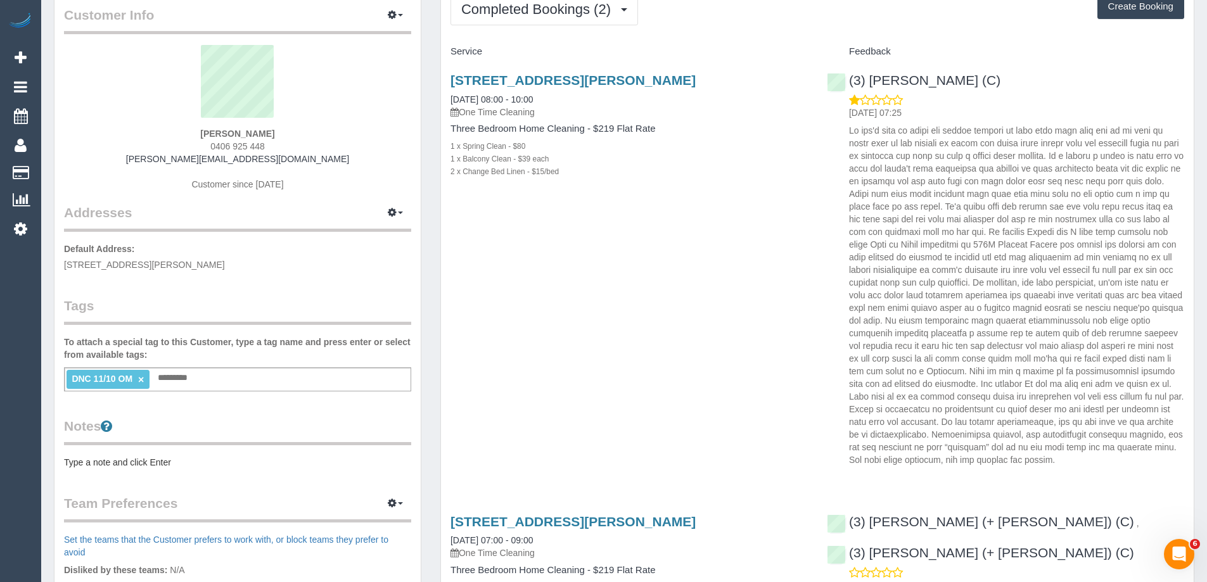
copy link "Juan Manuel (C)"
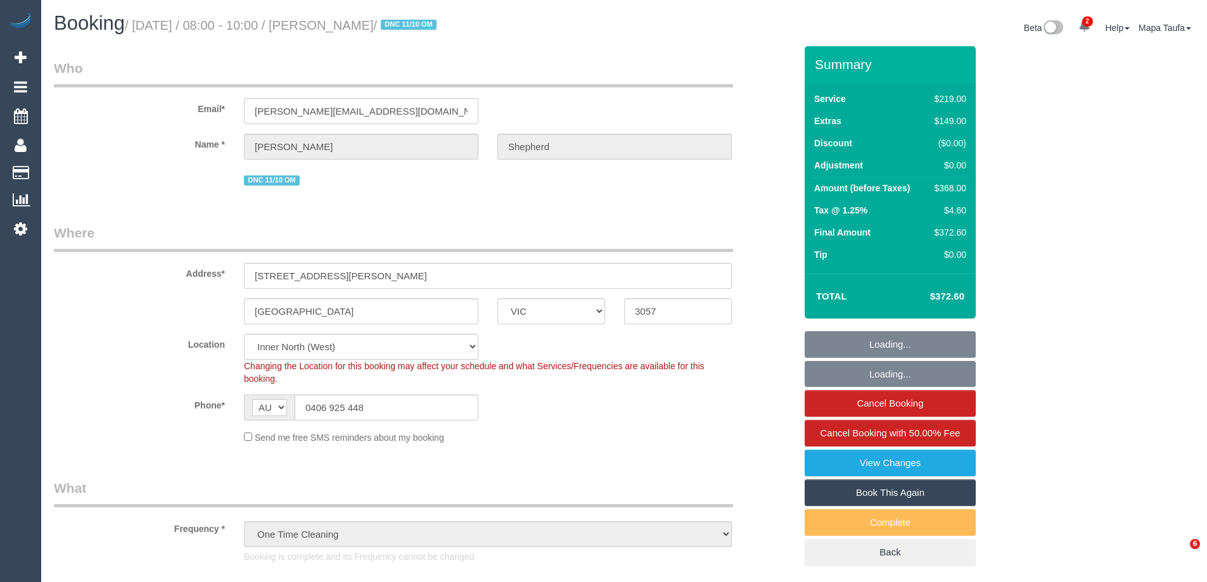
select select "VIC"
select select "number:27"
select select "number:16"
select select "number:19"
select select "number:25"
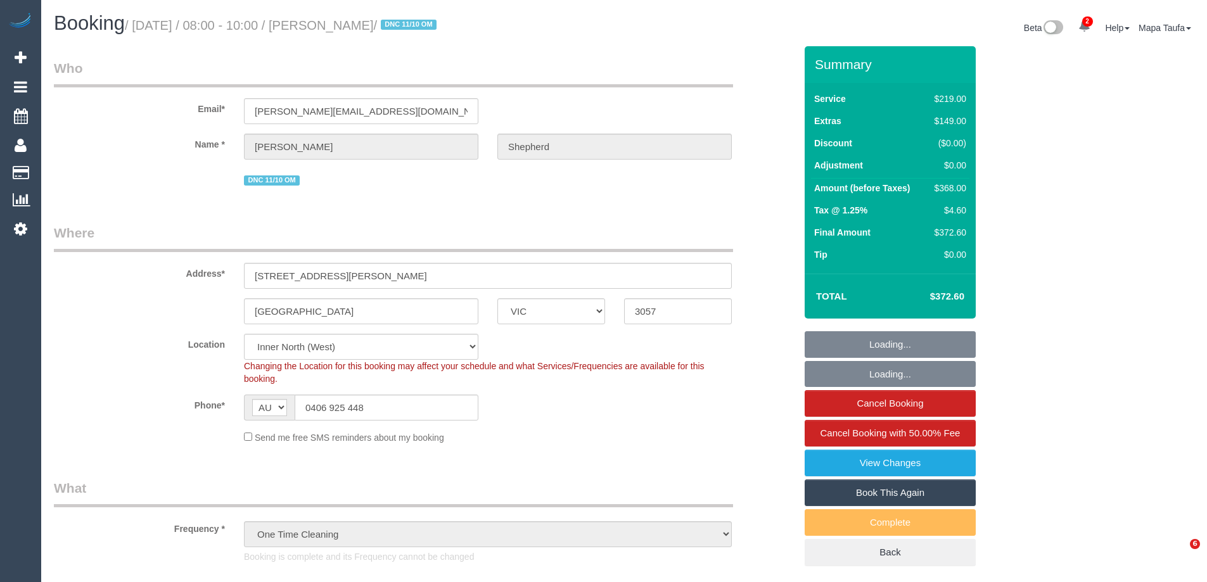
select select "number:13"
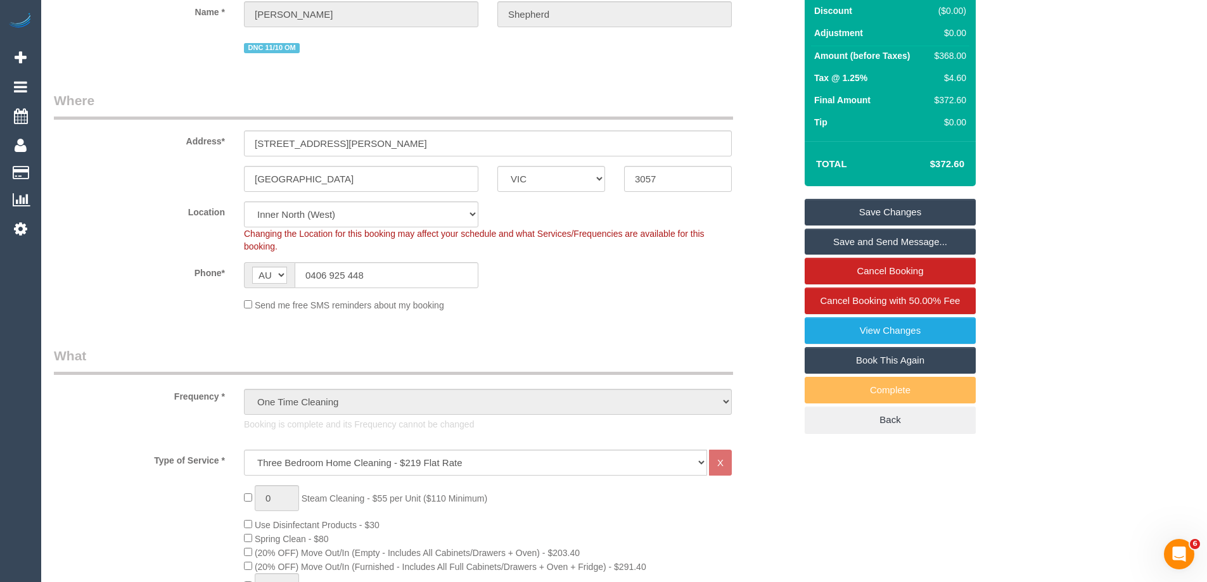
scroll to position [10, 0]
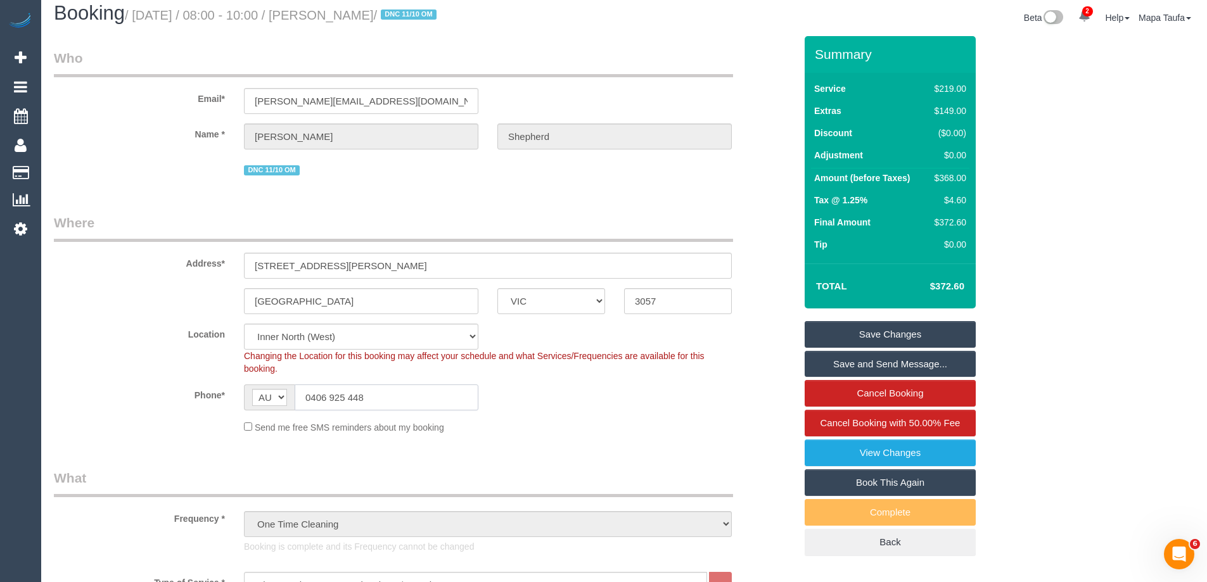
click at [366, 400] on input "0406 925 448" at bounding box center [387, 398] width 184 height 26
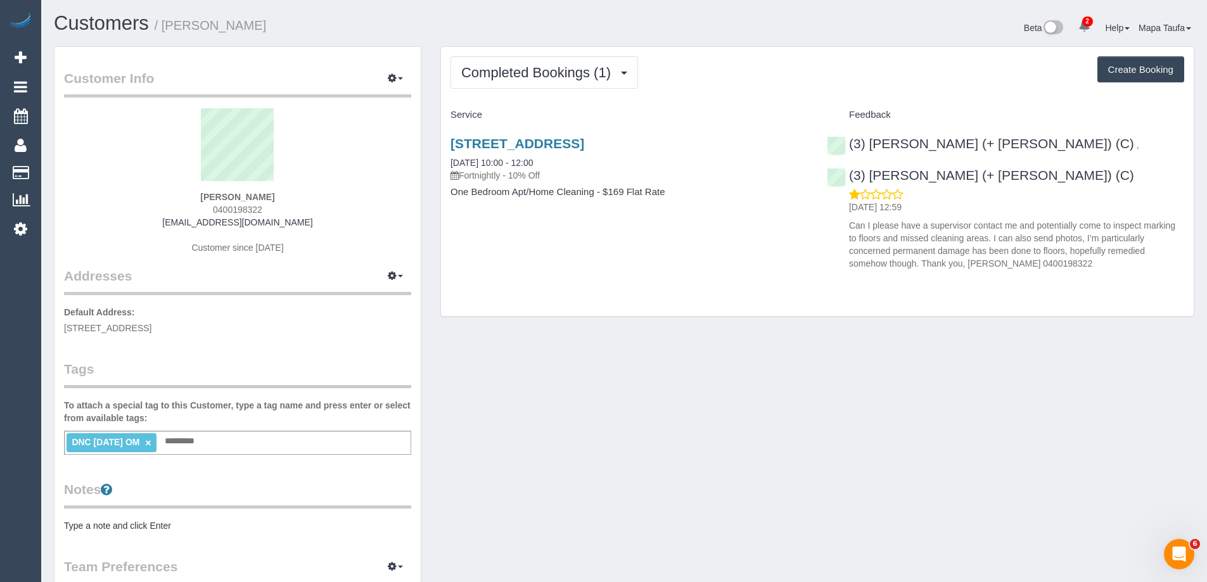
drag, startPoint x: 282, startPoint y: 194, endPoint x: 188, endPoint y: 215, distance: 96.8
click at [188, 186] on div "[PERSON_NAME] 0400198322 [EMAIL_ADDRESS][DOMAIN_NAME] Customer since [DATE]" at bounding box center [237, 187] width 347 height 158
copy div "[PERSON_NAME]"
click at [281, 189] on sui-profile-pic at bounding box center [237, 149] width 328 height 82
click at [283, 196] on div "James Harris 0400198322 jameswilliamharris@hotmail.com Customer since 2025" at bounding box center [237, 187] width 347 height 158
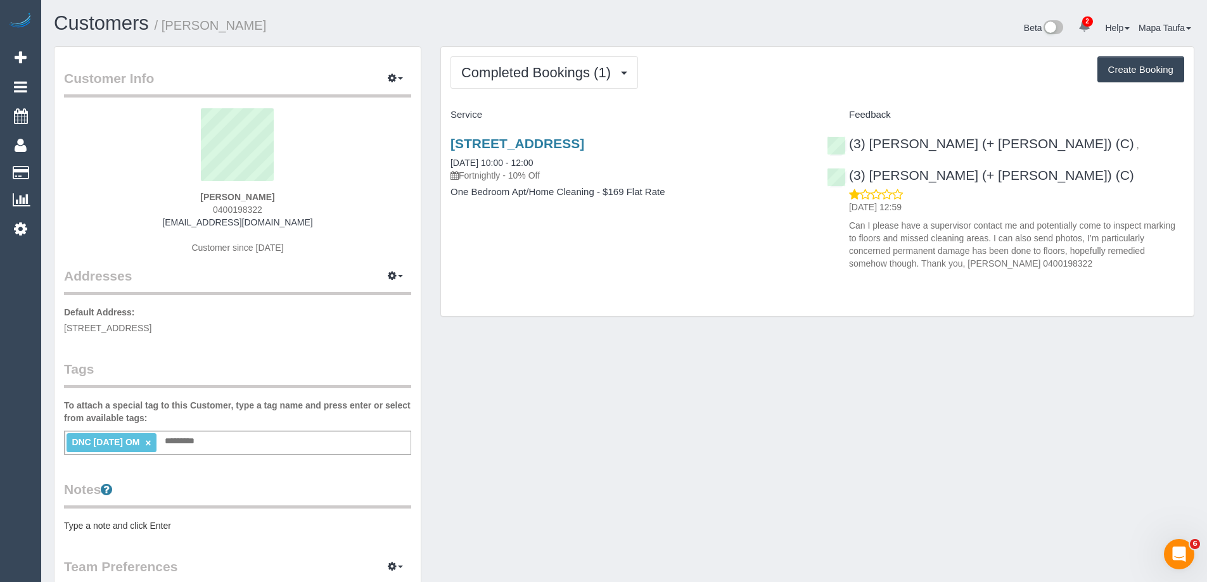
click at [290, 188] on sui-profile-pic at bounding box center [237, 149] width 328 height 82
drag, startPoint x: 296, startPoint y: 201, endPoint x: 217, endPoint y: 198, distance: 78.6
click at [213, 195] on div "James Harris 0400198322 jameswilliamharris@hotmail.com Customer since 2025" at bounding box center [237, 187] width 347 height 158
copy strong "ames Harris"
click at [332, 192] on div "James Harris 0400198322 jameswilliamharris@hotmail.com Customer since 2025" at bounding box center [237, 187] width 347 height 158
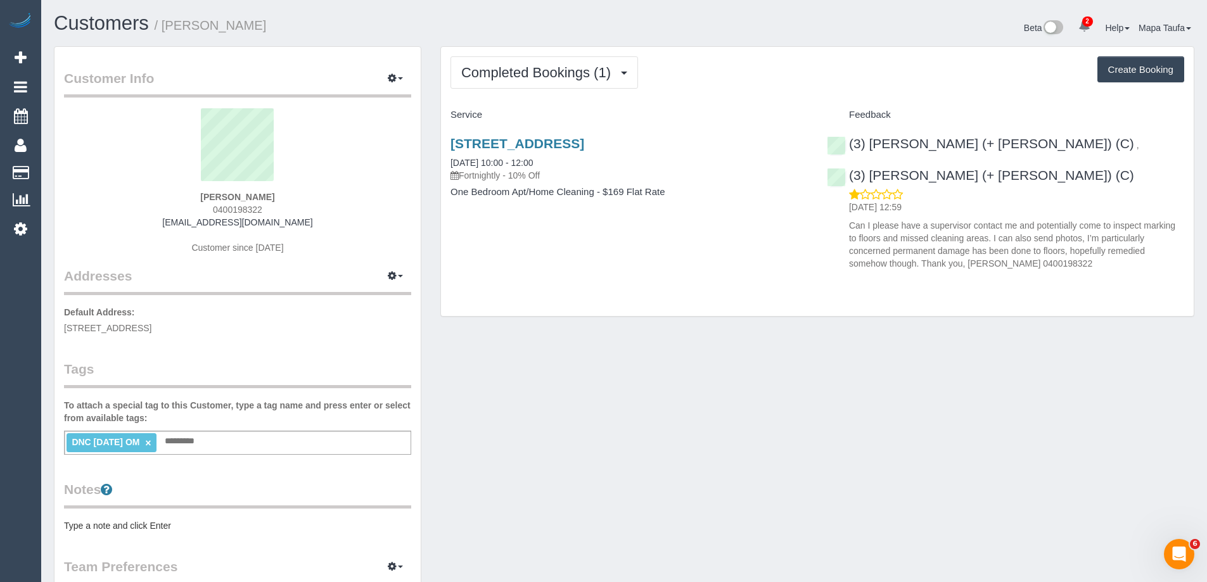
drag, startPoint x: 280, startPoint y: 198, endPoint x: 189, endPoint y: 202, distance: 90.7
click at [193, 196] on div "James Harris 0400198322 jameswilliamharris@hotmail.com Customer since 2025" at bounding box center [237, 187] width 347 height 158
copy strong "James Harris"
drag, startPoint x: 273, startPoint y: 210, endPoint x: 196, endPoint y: 215, distance: 76.8
click at [206, 207] on div "James Harris 0400198322 jameswilliamharris@hotmail.com Customer since 2025" at bounding box center [237, 187] width 347 height 158
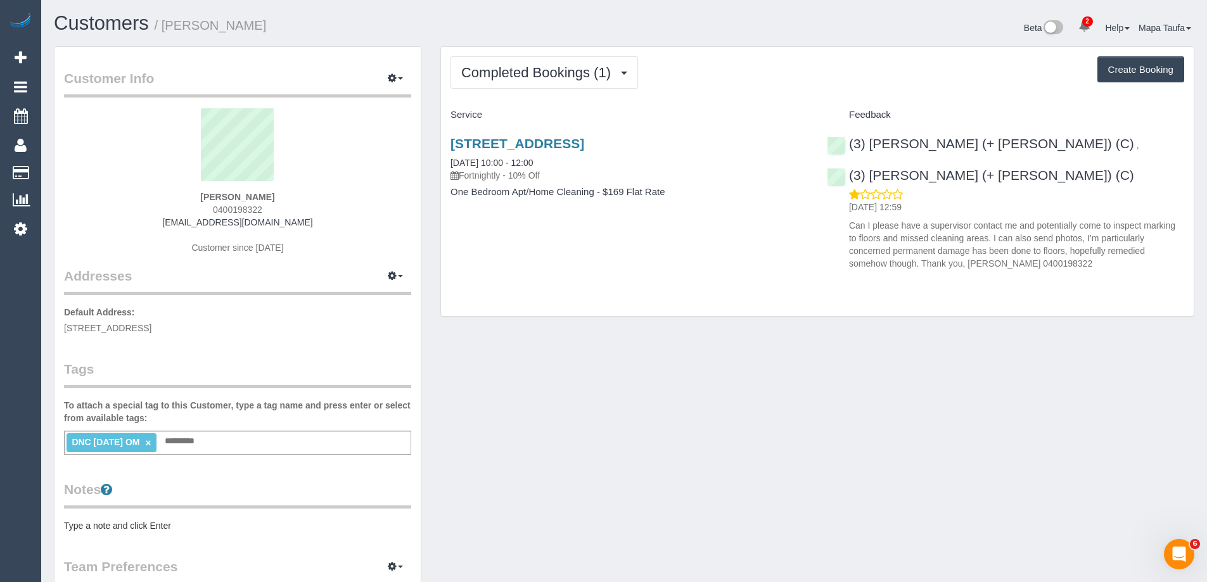
copy span "0400198322"
drag, startPoint x: 1027, startPoint y: 167, endPoint x: 871, endPoint y: 175, distance: 156.0
click at [870, 176] on div "(3) Rayhan (+ Shahida) (C) , (3) Shahida (+ Rayhan) (C) 12/10/2025 12:59 Can I …" at bounding box center [1005, 199] width 376 height 149
copy link "Shahida (+ Rayhan) (C)"
click at [507, 139] on link "309/72 Acland St, St Kilda, VIC 3182" at bounding box center [517, 143] width 134 height 15
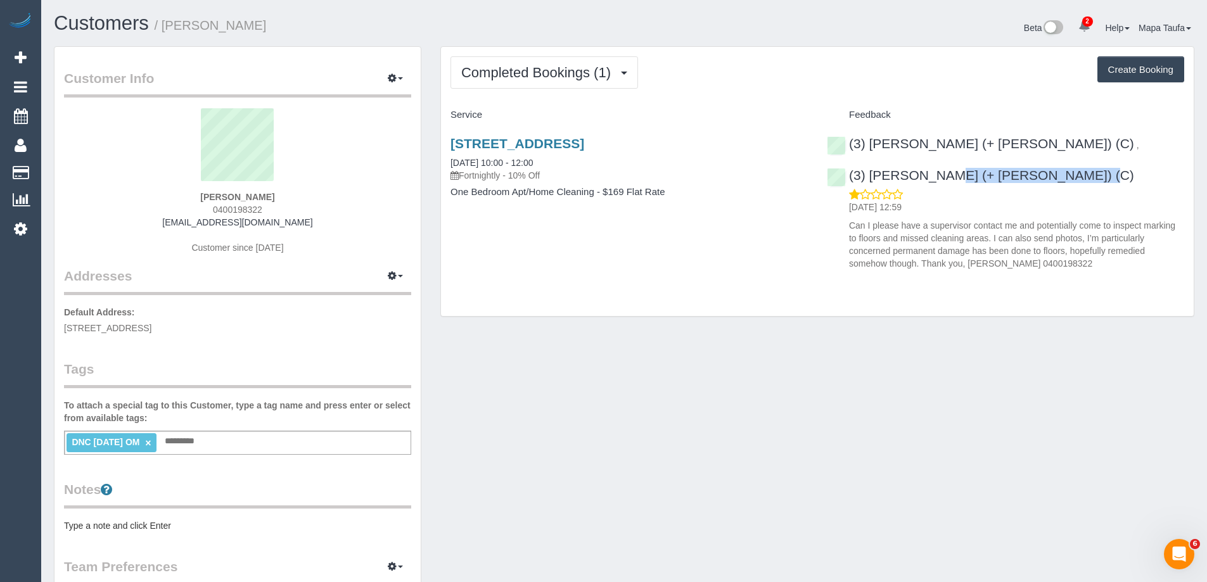
drag, startPoint x: 334, startPoint y: 220, endPoint x: 171, endPoint y: 214, distance: 163.5
click at [171, 214] on div "James Harris 0400198322 jameswilliamharris@hotmail.com Customer since 2025" at bounding box center [237, 187] width 347 height 158
click at [186, 189] on sui-profile-pic at bounding box center [237, 149] width 328 height 82
drag, startPoint x: 245, startPoint y: 227, endPoint x: 162, endPoint y: 226, distance: 83.0
click at [162, 226] on div "James Harris 0400198322 jameswilliamharris@hotmail.com Customer since 2025" at bounding box center [237, 187] width 347 height 158
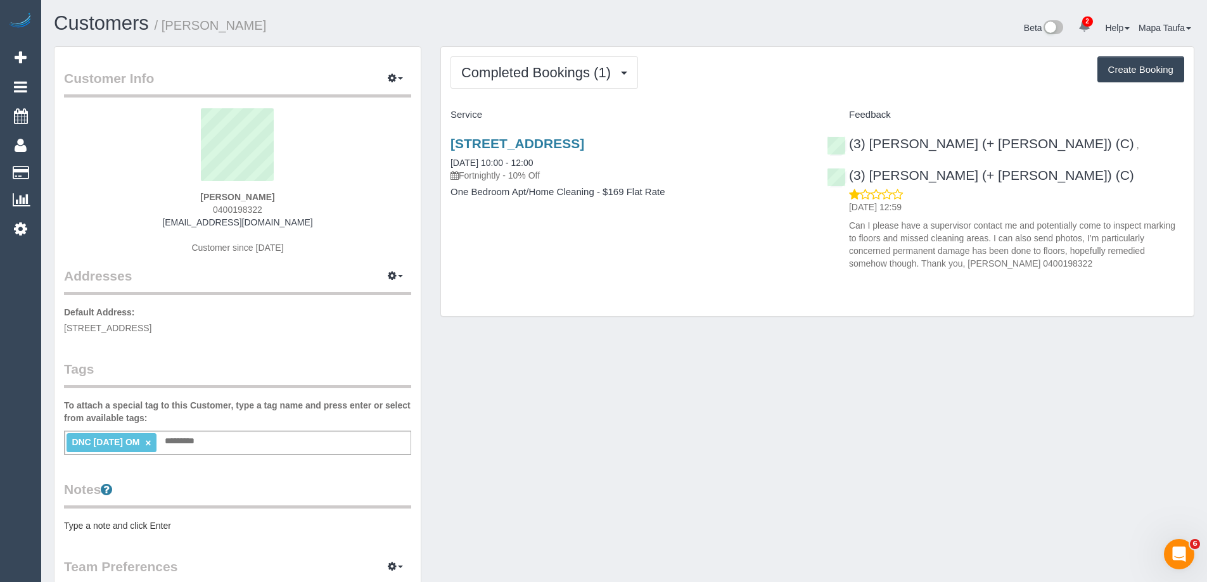
copy link "jameswilliamharris@hotmail.com"
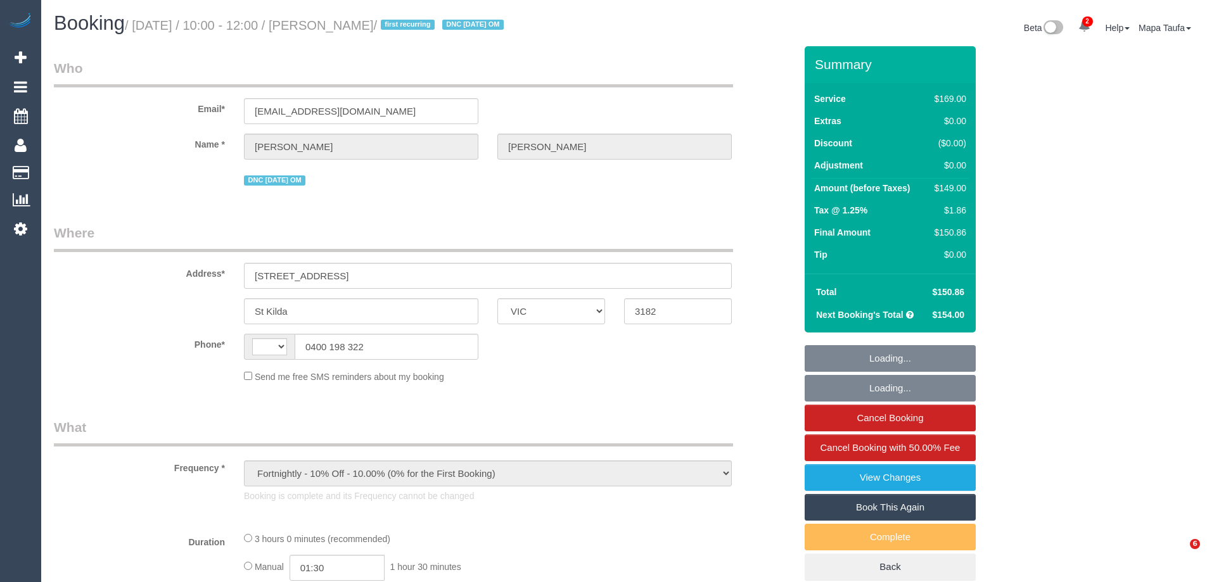
select select "VIC"
select select "string:AU"
select select "string:stripe-pm_1SEN6T2GScqysDRVpDk9WCxo"
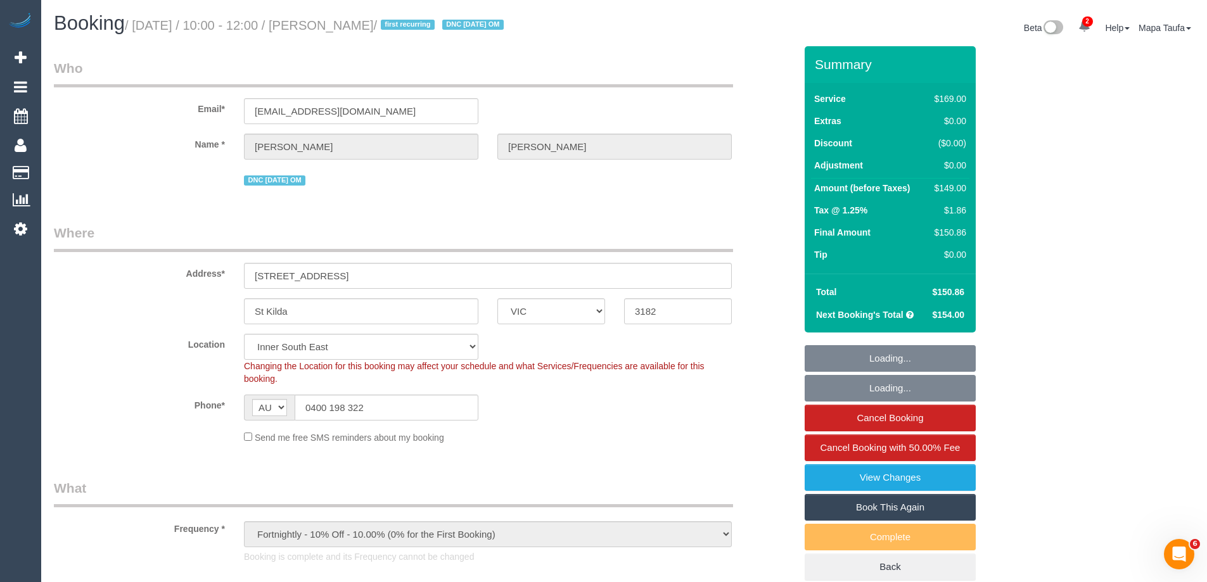
select select "object:596"
select select "number:27"
select select "number:14"
select select "number:19"
select select "number:36"
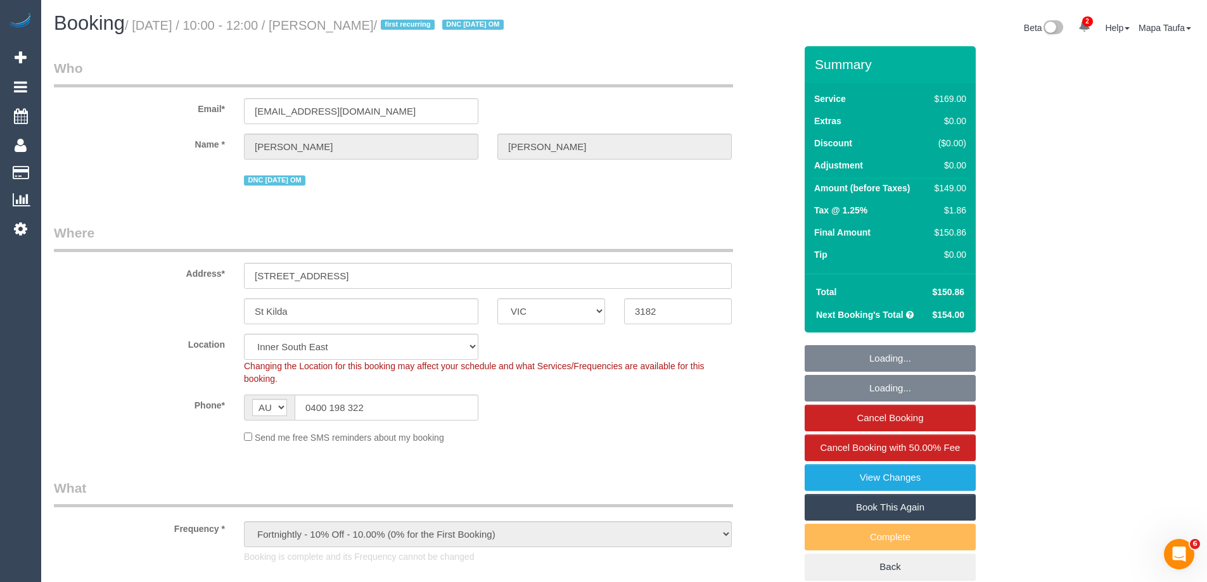
select select "number:34"
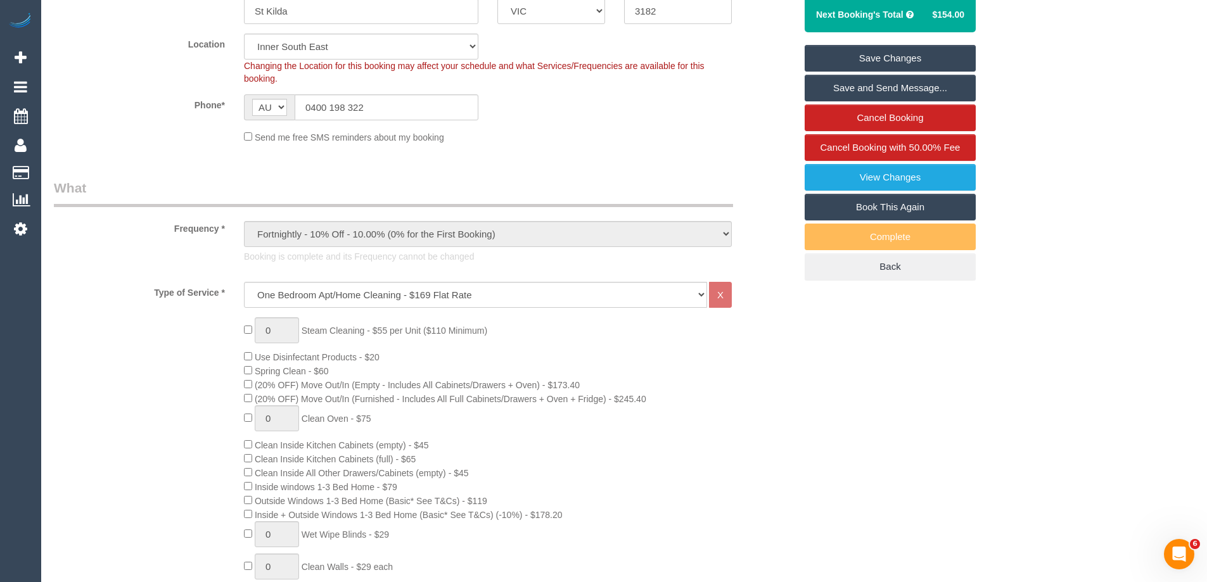
scroll to position [443, 0]
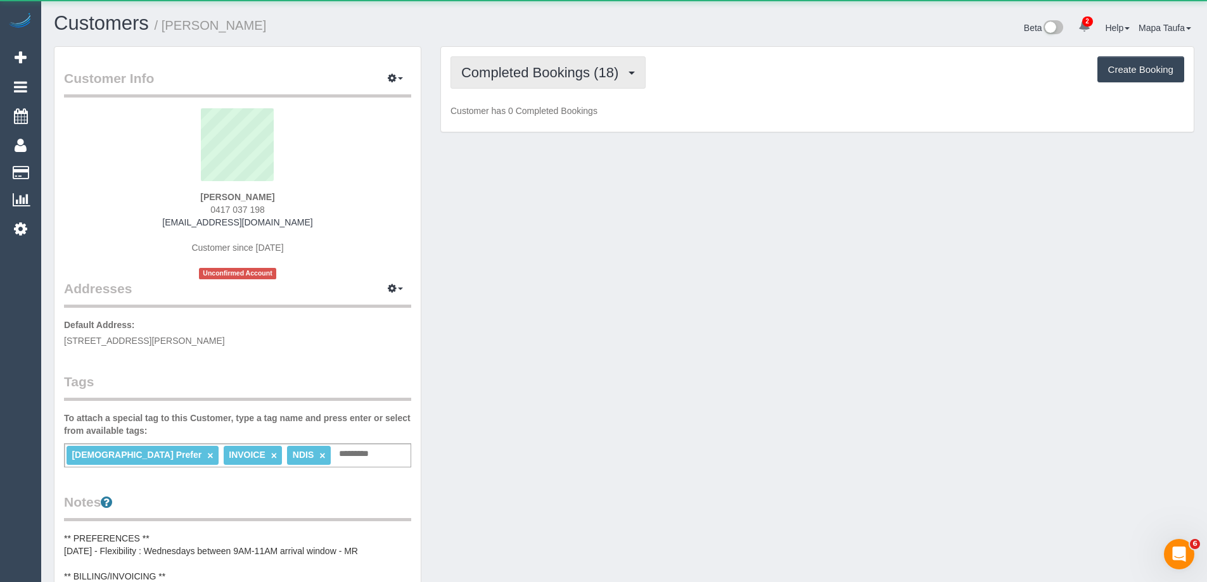
click at [538, 86] on button "Completed Bookings (18)" at bounding box center [547, 72] width 195 height 32
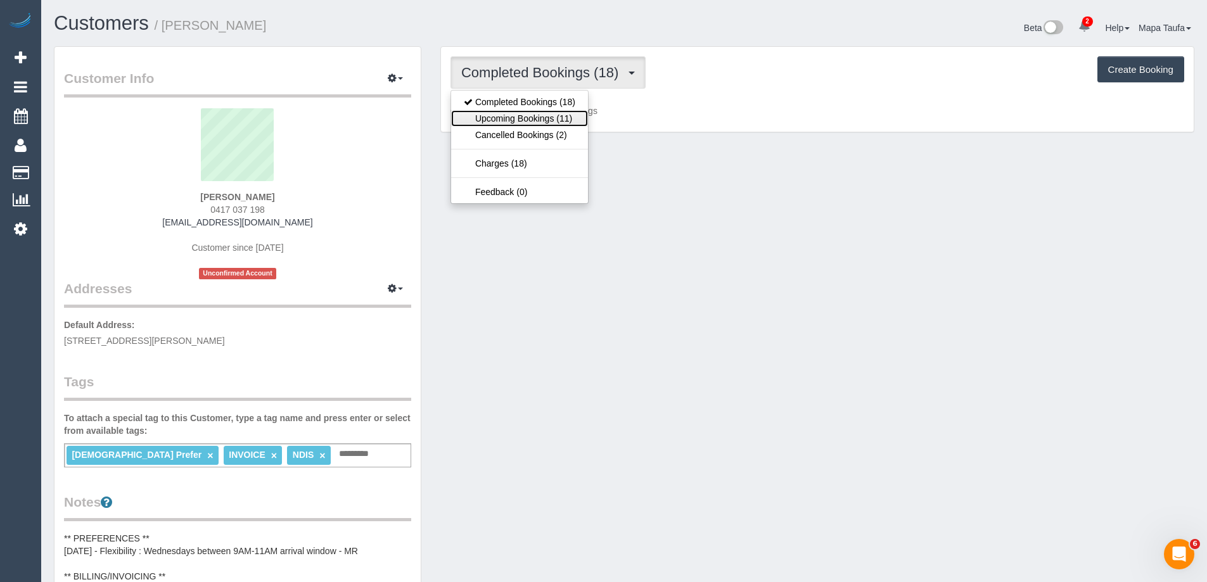
click at [536, 118] on link "Upcoming Bookings (11)" at bounding box center [519, 118] width 137 height 16
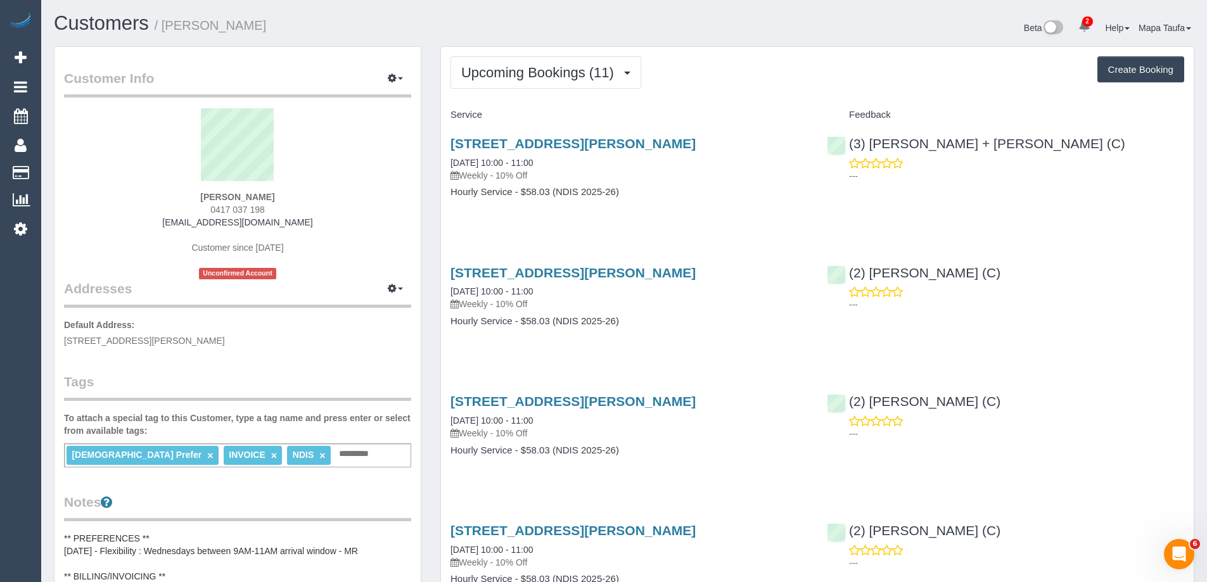
click at [782, 76] on div "Upcoming Bookings (11) Completed Bookings (18) Upcoming Bookings (11) Cancelled…" at bounding box center [817, 72] width 734 height 32
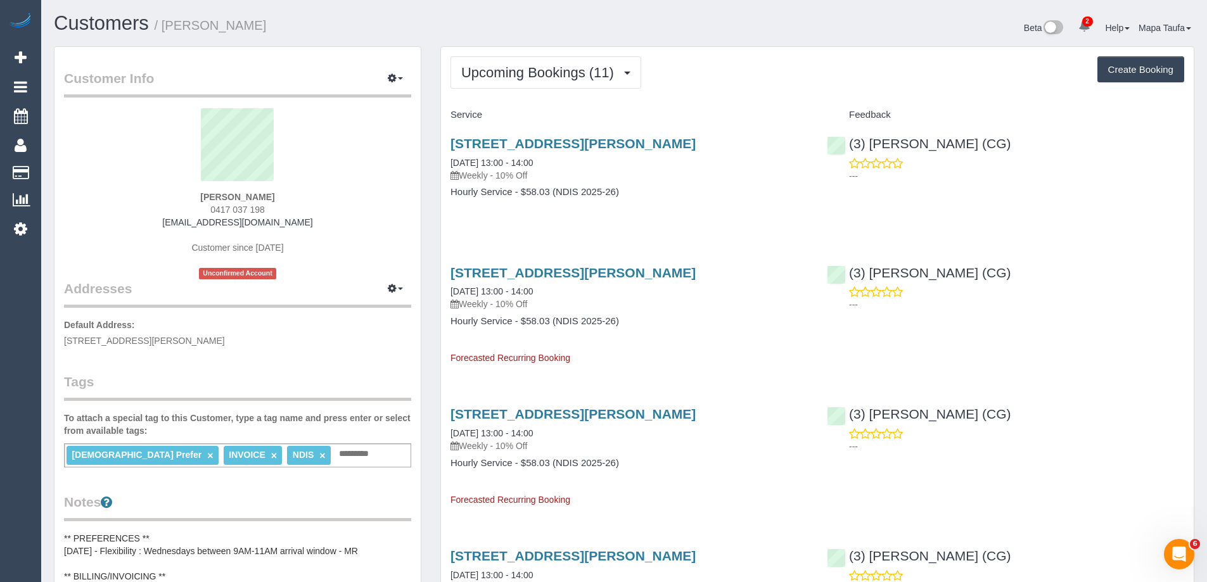
drag, startPoint x: 291, startPoint y: 222, endPoint x: 152, endPoint y: 217, distance: 138.8
click at [152, 217] on div "[PERSON_NAME] 0417 037 198 [EMAIL_ADDRESS][DOMAIN_NAME] Customer since [DATE] U…" at bounding box center [237, 193] width 347 height 171
copy link "[EMAIL_ADDRESS][DOMAIN_NAME]"
click at [291, 212] on div "[PERSON_NAME] 0417 037 198 [EMAIL_ADDRESS][DOMAIN_NAME] Customer since [DATE] U…" at bounding box center [237, 193] width 347 height 171
click at [585, 85] on button "Upcoming Bookings (11)" at bounding box center [545, 72] width 191 height 32
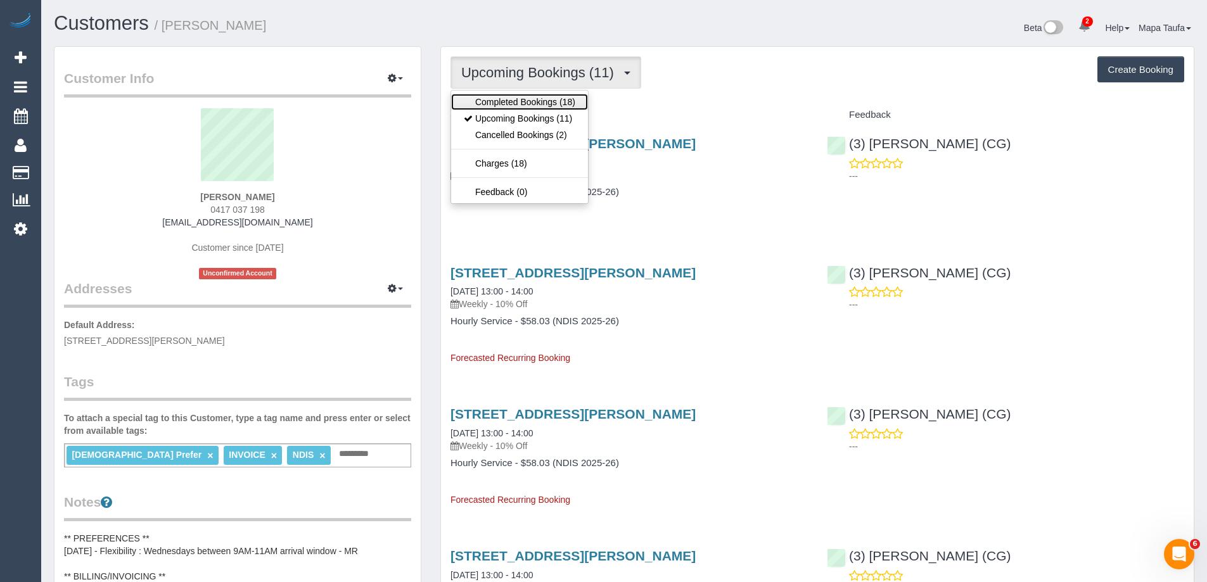
click at [580, 102] on link "Completed Bookings (18)" at bounding box center [519, 102] width 137 height 16
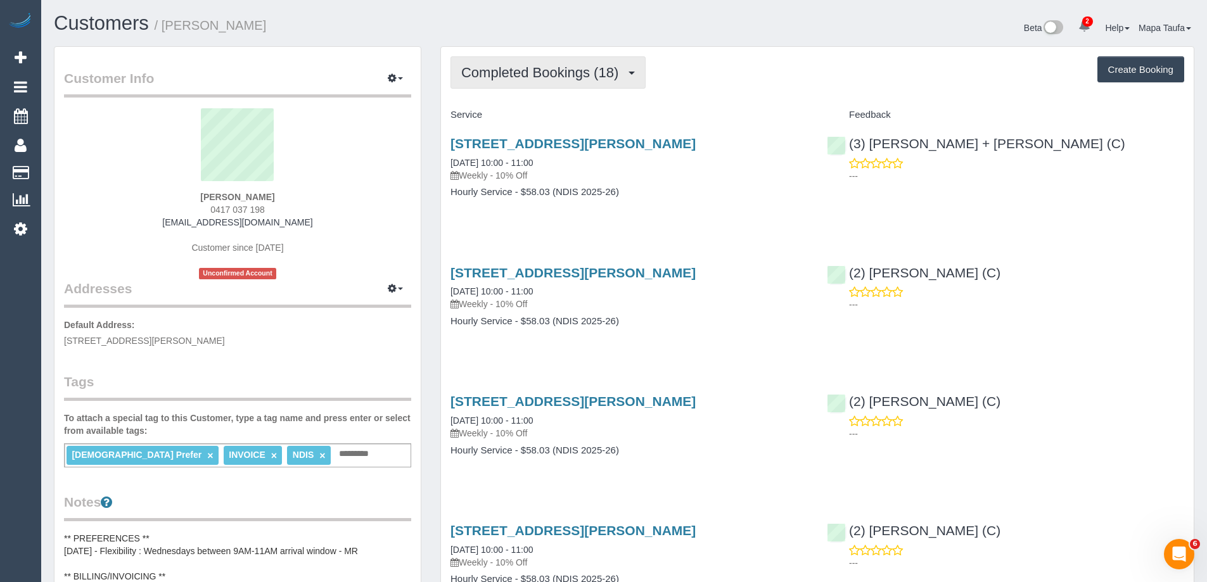
click at [583, 72] on span "Completed Bookings (18)" at bounding box center [542, 73] width 163 height 16
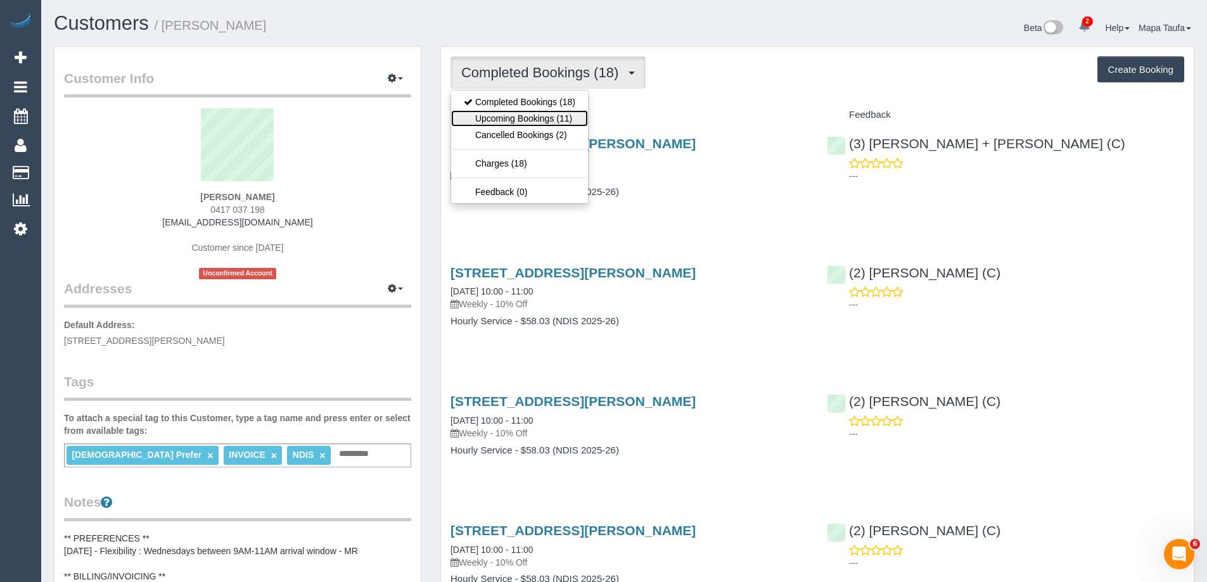
click at [534, 117] on link "Upcoming Bookings (11)" at bounding box center [519, 118] width 137 height 16
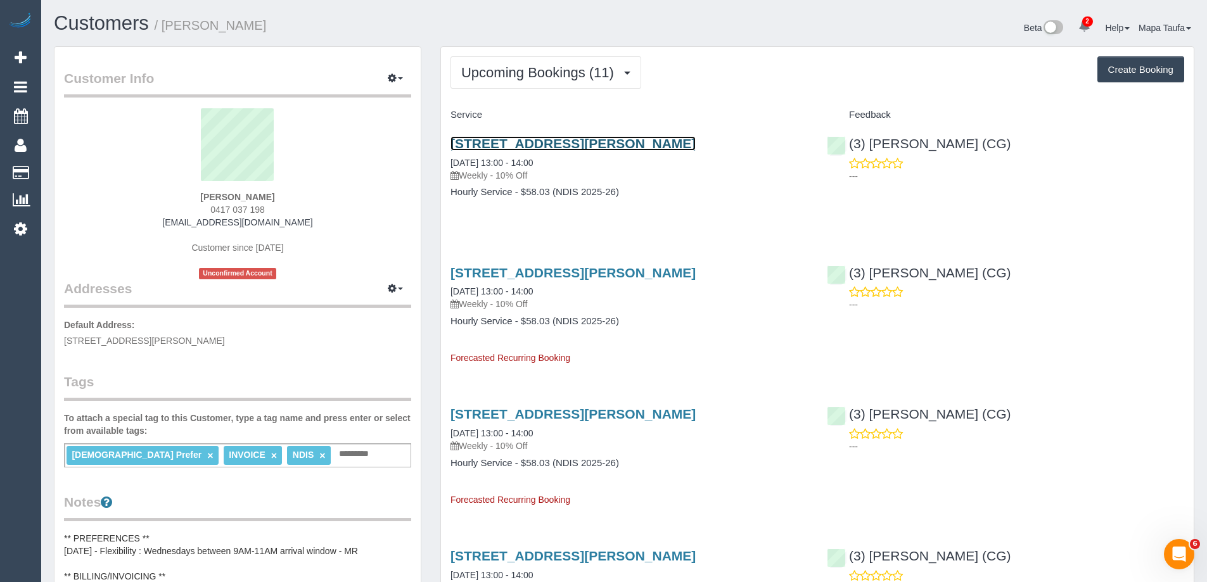
click at [590, 139] on link "[STREET_ADDRESS][PERSON_NAME]" at bounding box center [572, 143] width 245 height 15
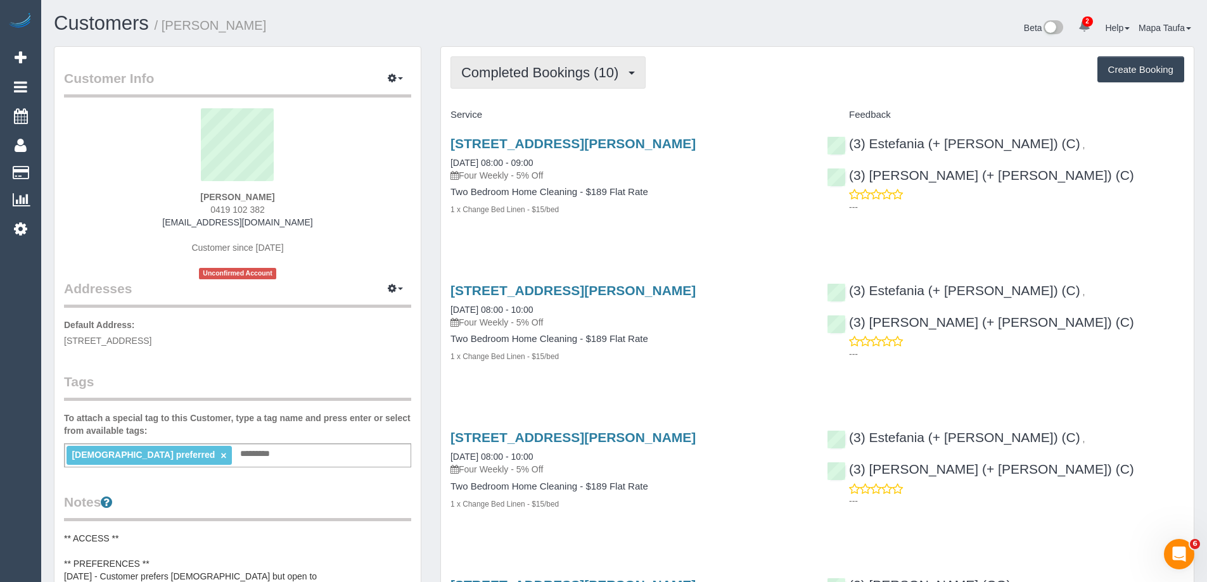
click at [545, 87] on button "Completed Bookings (10)" at bounding box center [547, 72] width 195 height 32
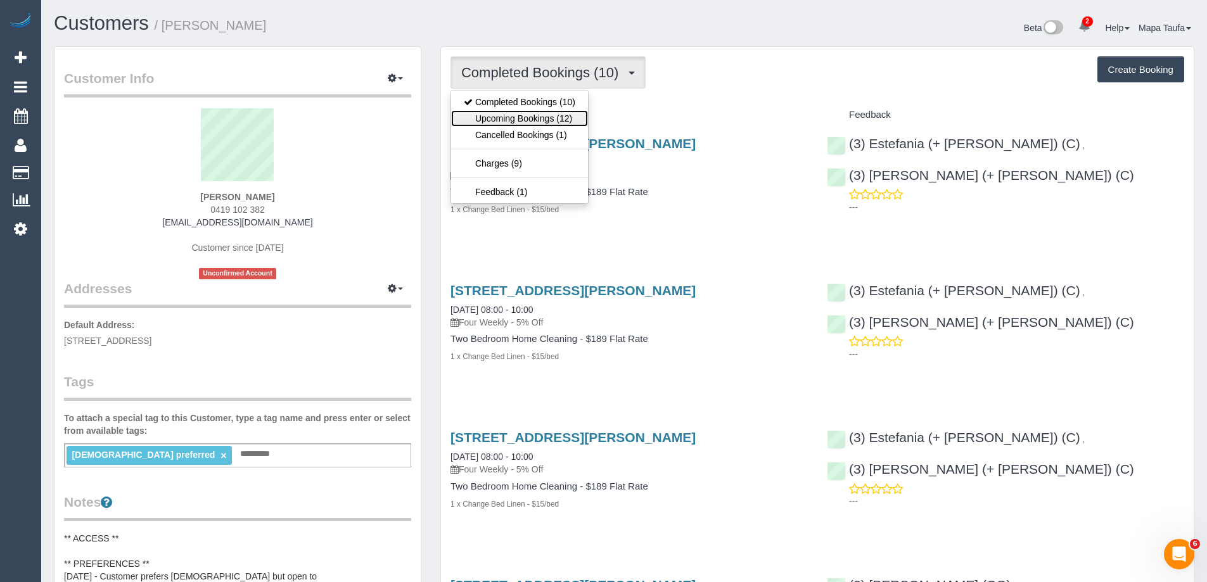
click at [566, 116] on link "Upcoming Bookings (12)" at bounding box center [519, 118] width 137 height 16
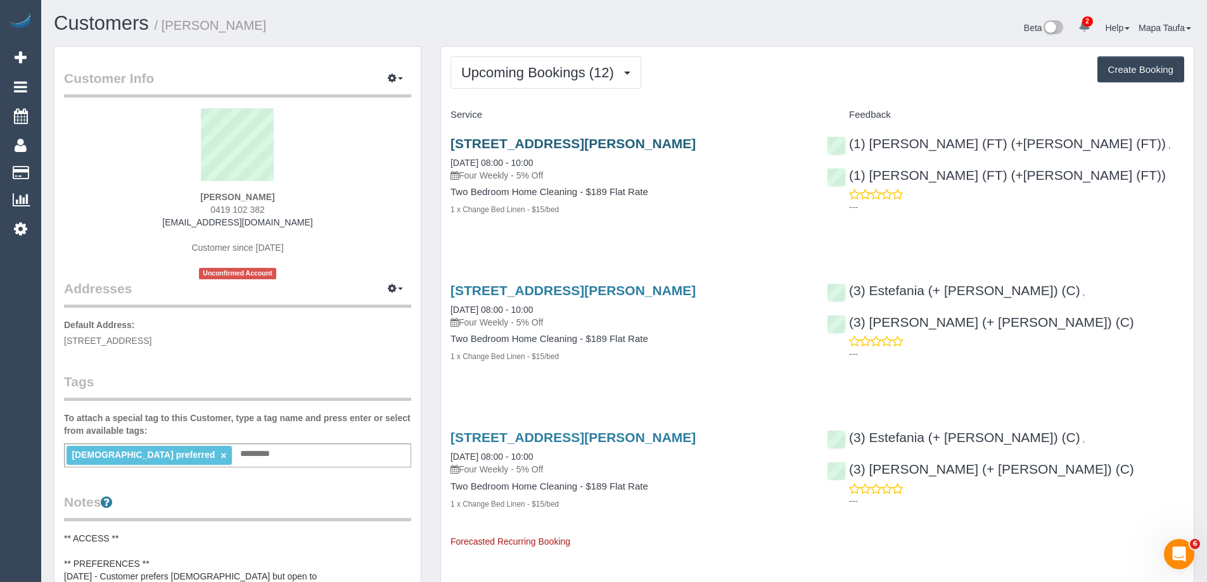
click at [576, 136] on div "401/31 Lobb Street, Brunswick, VIC 3056 14/10/2025 08:00 - 10:00 Four Weekly - …" at bounding box center [629, 182] width 376 height 115
click at [580, 144] on link "401/31 Lobb Street, Brunswick, VIC 3056" at bounding box center [572, 143] width 245 height 15
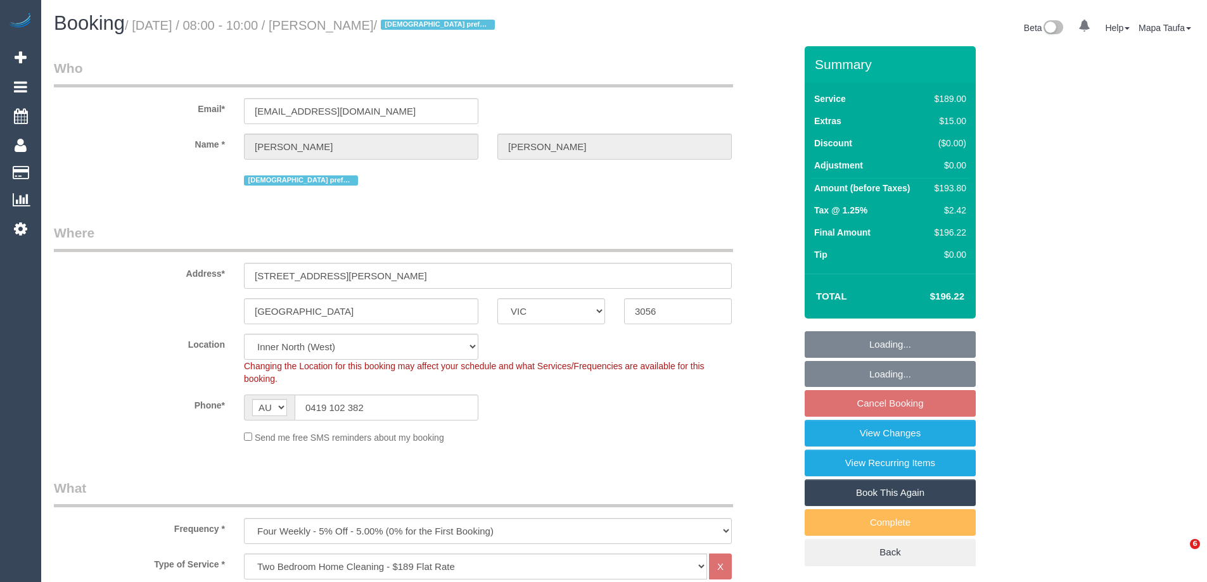
select select "VIC"
select select "string:stripe-pm_1QxLiy2GScqysDRV1fDaOb1o"
select select "number:28"
select select "number:14"
select select "number:19"
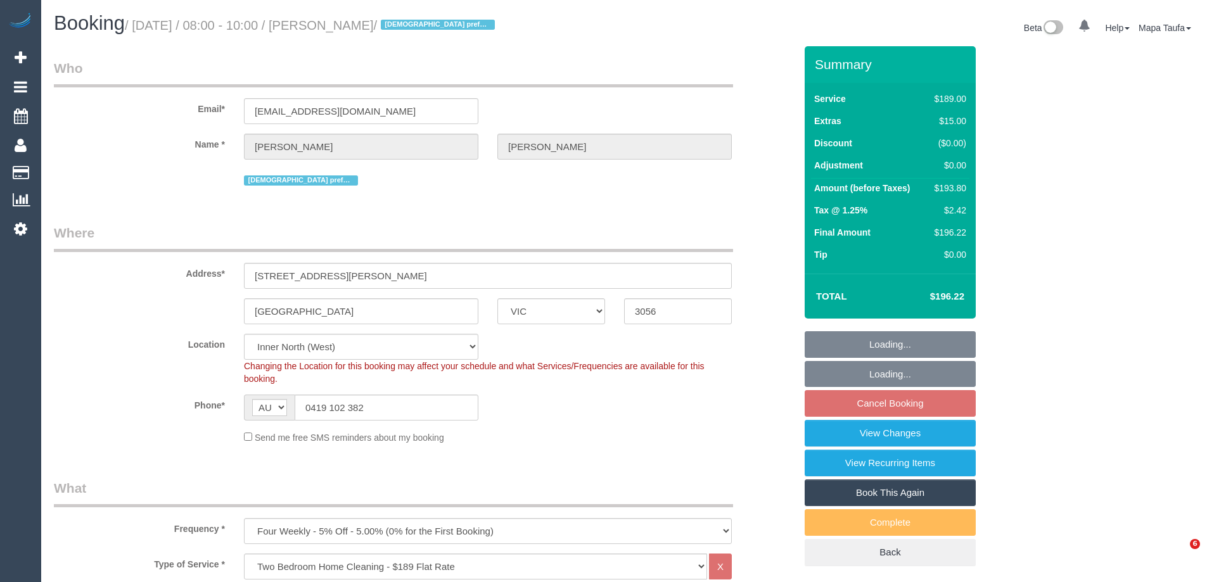
select select "number:22"
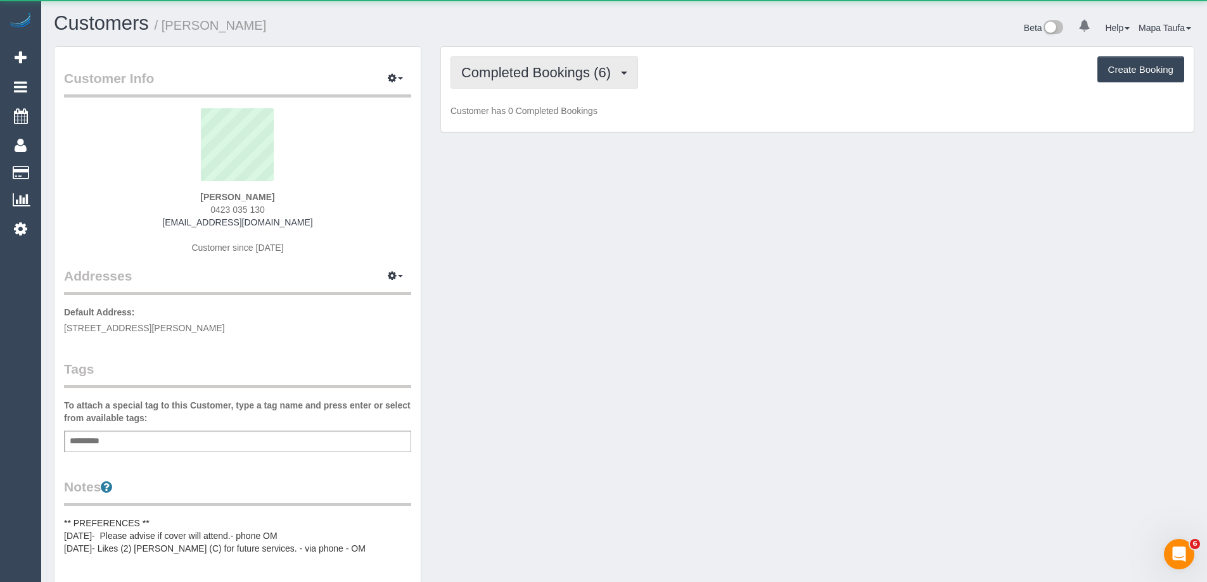
click at [587, 75] on span "Completed Bookings (6)" at bounding box center [539, 73] width 156 height 16
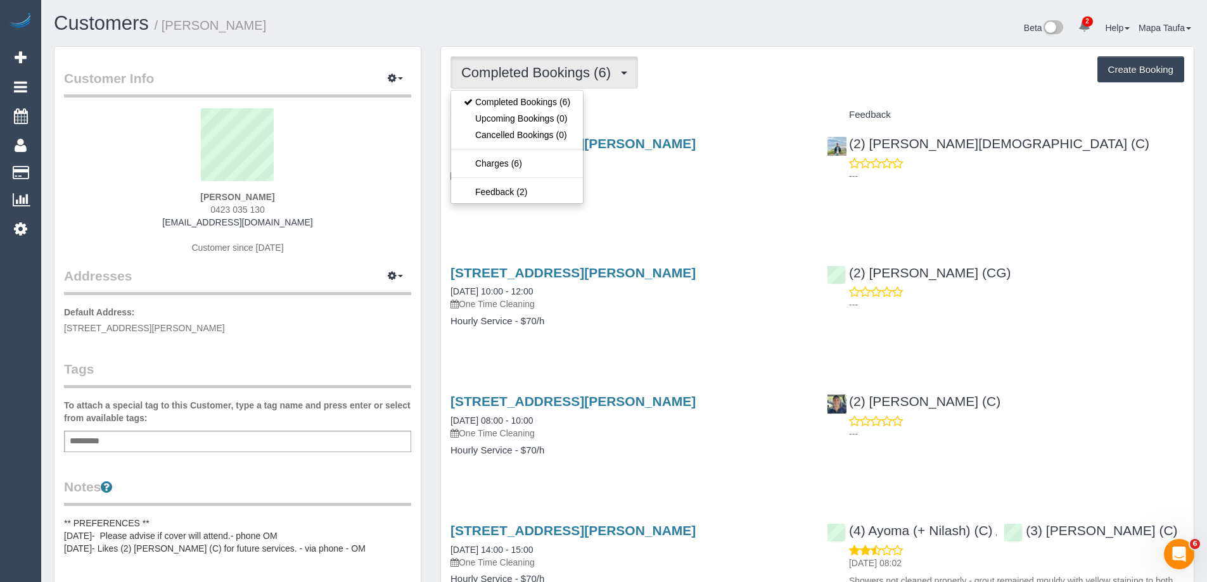
click at [698, 96] on div "Completed Bookings (6) Completed Bookings (6) Upcoming Bookings (0) Cancelled B…" at bounding box center [817, 478] width 753 height 862
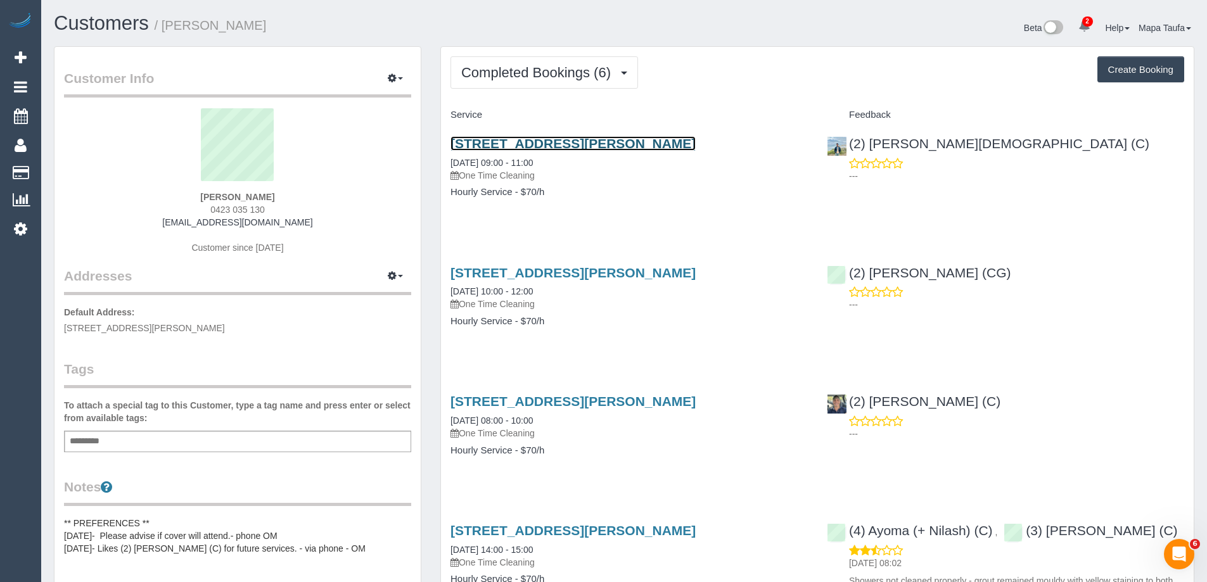
click at [509, 143] on link "[STREET_ADDRESS][PERSON_NAME]" at bounding box center [572, 143] width 245 height 15
drag, startPoint x: 281, startPoint y: 199, endPoint x: 192, endPoint y: 194, distance: 89.5
click at [193, 194] on div "[PERSON_NAME] 0423 035 130 [EMAIL_ADDRESS][DOMAIN_NAME] Customer since [DATE]" at bounding box center [237, 187] width 347 height 158
copy strong "[PERSON_NAME]"
drag, startPoint x: 272, startPoint y: 207, endPoint x: 190, endPoint y: 203, distance: 81.8
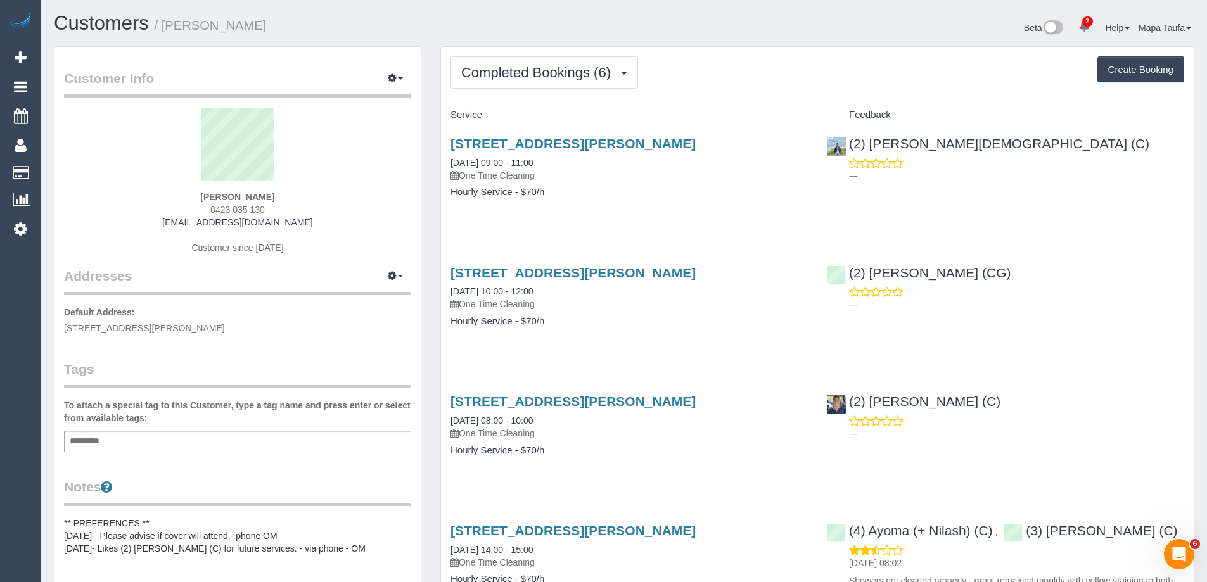
click at [190, 201] on div "[PERSON_NAME] 0423 035 130 [EMAIL_ADDRESS][DOMAIN_NAME] Customer since [DATE]" at bounding box center [237, 187] width 347 height 158
click at [310, 178] on sui-profile-pic at bounding box center [237, 149] width 328 height 82
click at [310, 182] on sui-profile-pic at bounding box center [237, 149] width 328 height 82
drag, startPoint x: 231, startPoint y: 215, endPoint x: 194, endPoint y: 228, distance: 38.9
click at [209, 217] on div "[PERSON_NAME] 0423 035 130 [EMAIL_ADDRESS][DOMAIN_NAME] Customer since [DATE]" at bounding box center [237, 187] width 347 height 158
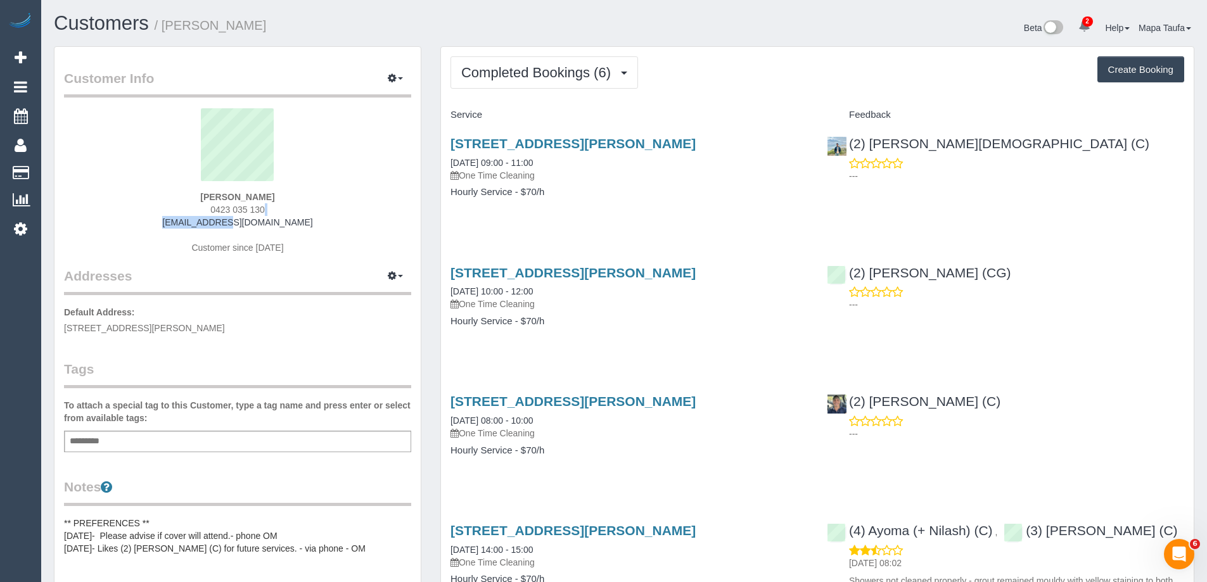
click at [270, 209] on div "Medhani Kari 0423 035 130 medhani.k@hotmail.com Customer since 2025" at bounding box center [237, 187] width 347 height 158
drag, startPoint x: 271, startPoint y: 210, endPoint x: 192, endPoint y: 210, distance: 79.2
click at [192, 210] on div "Medhani Kari 0423 035 130 medhani.k@hotmail.com Customer since 2025" at bounding box center [237, 187] width 347 height 158
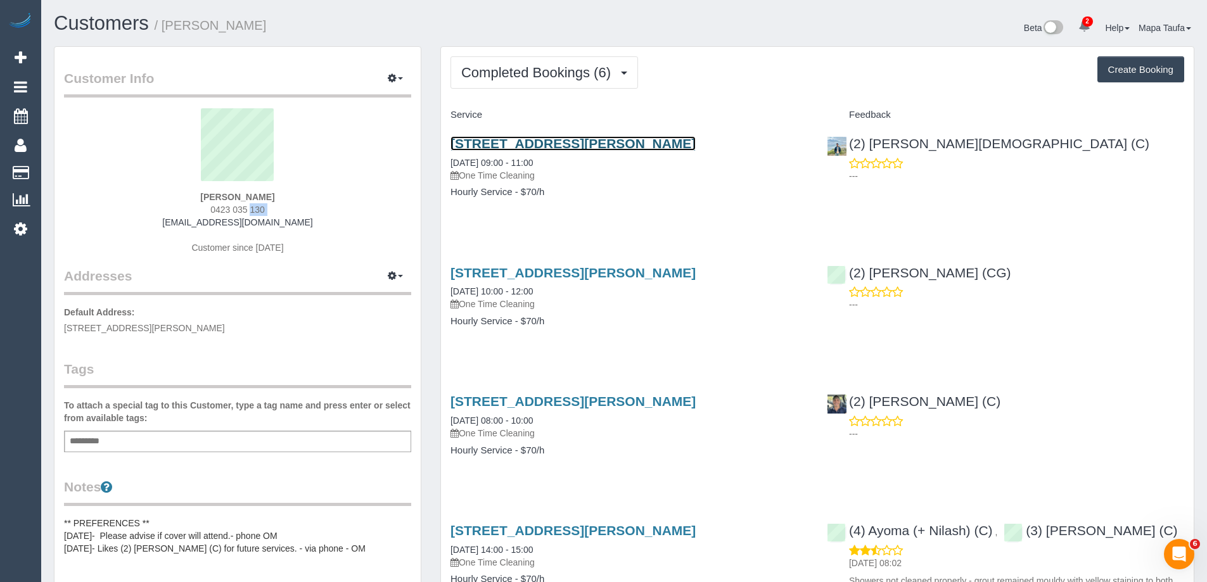
click at [542, 143] on link "Building 31, Apt 301, Lobb St, Brunswick, VIC 3056" at bounding box center [572, 143] width 245 height 15
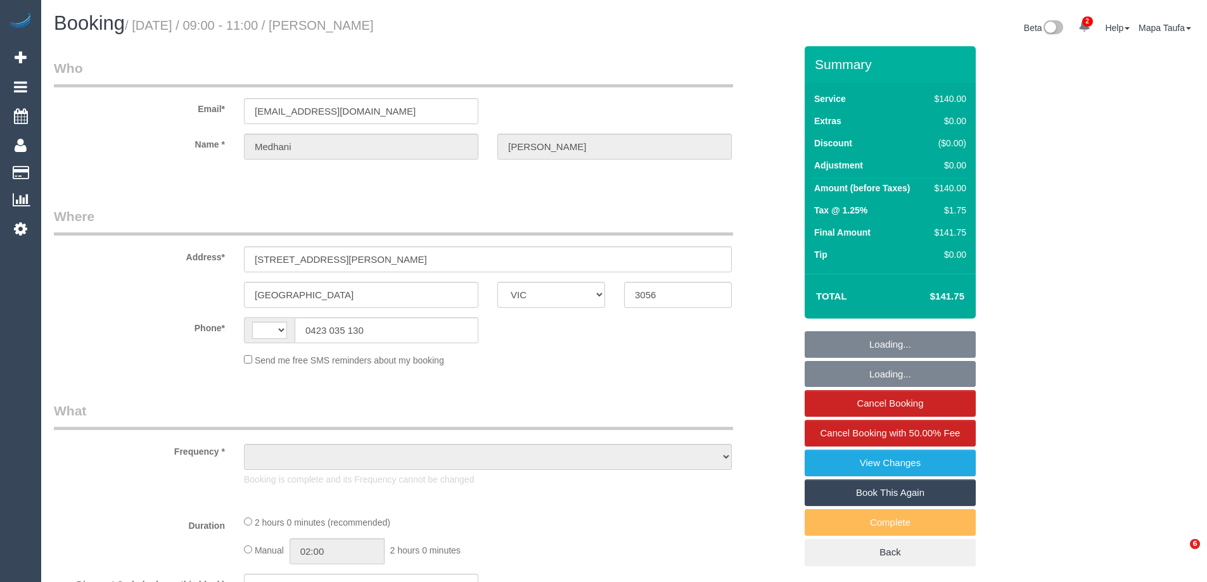
select select "VIC"
select select "object:308"
select select "string:stripe-pm_1R4CHp2GScqysDRVtf3NynY8"
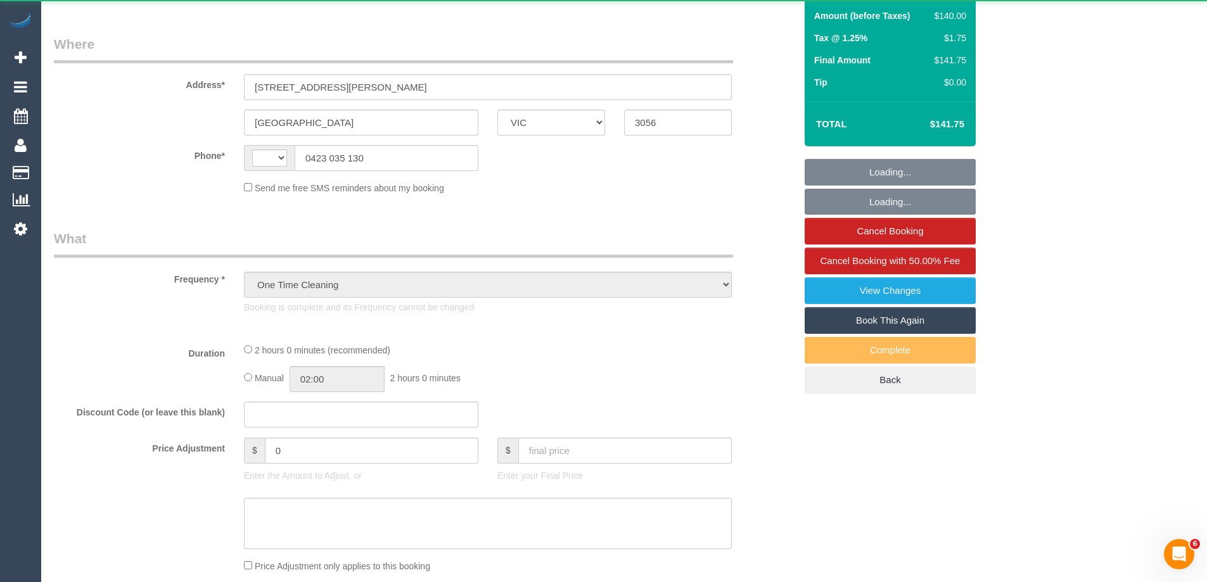
select select "string:AU"
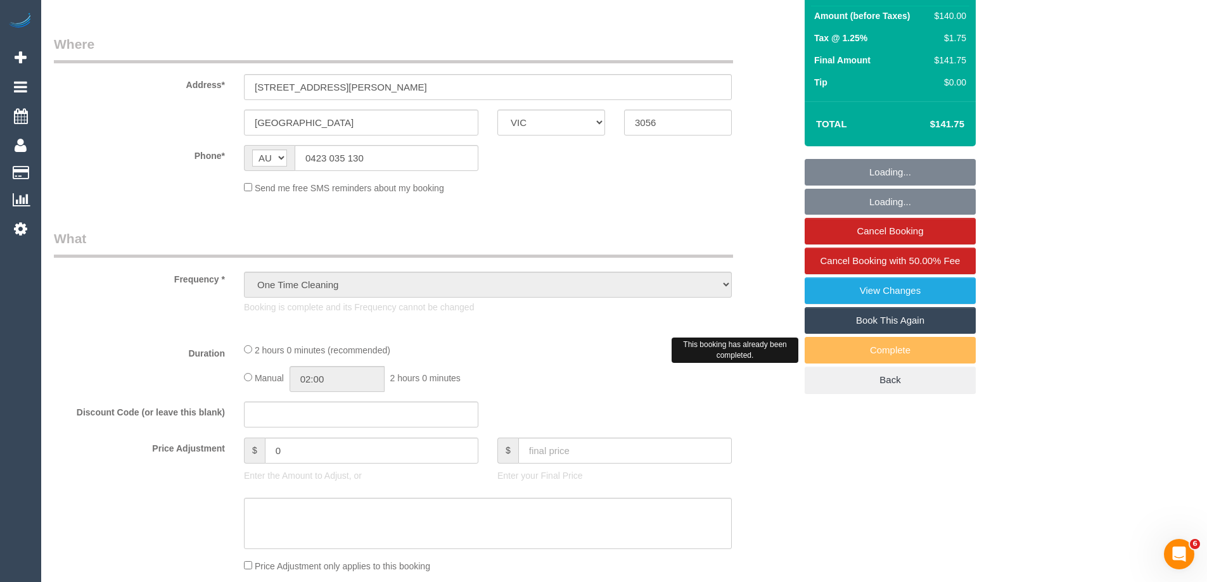
scroll to position [190, 0]
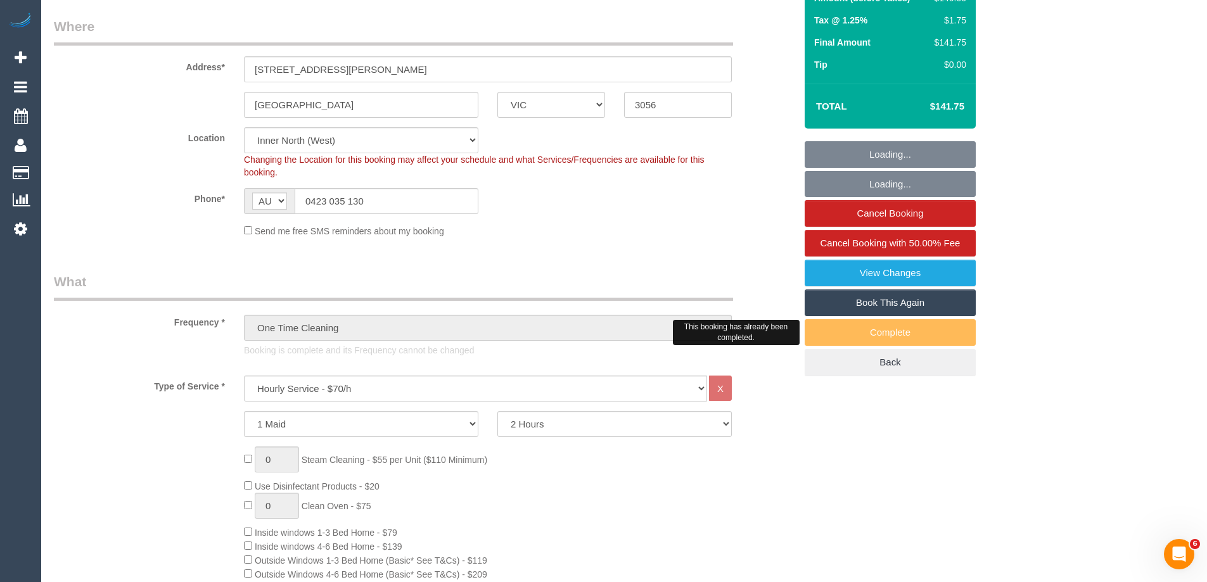
select select "object:780"
click at [904, 309] on link "Book This Again" at bounding box center [889, 302] width 171 height 27
select select "spot1"
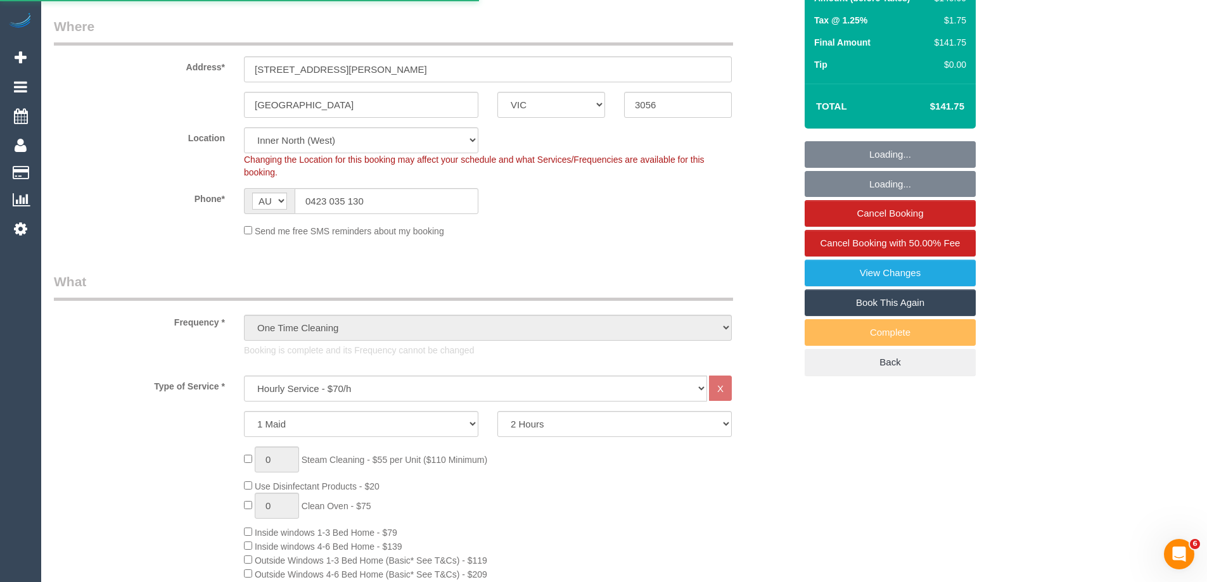
select select "number:28"
select select "number:14"
select select "number:19"
select select "number:25"
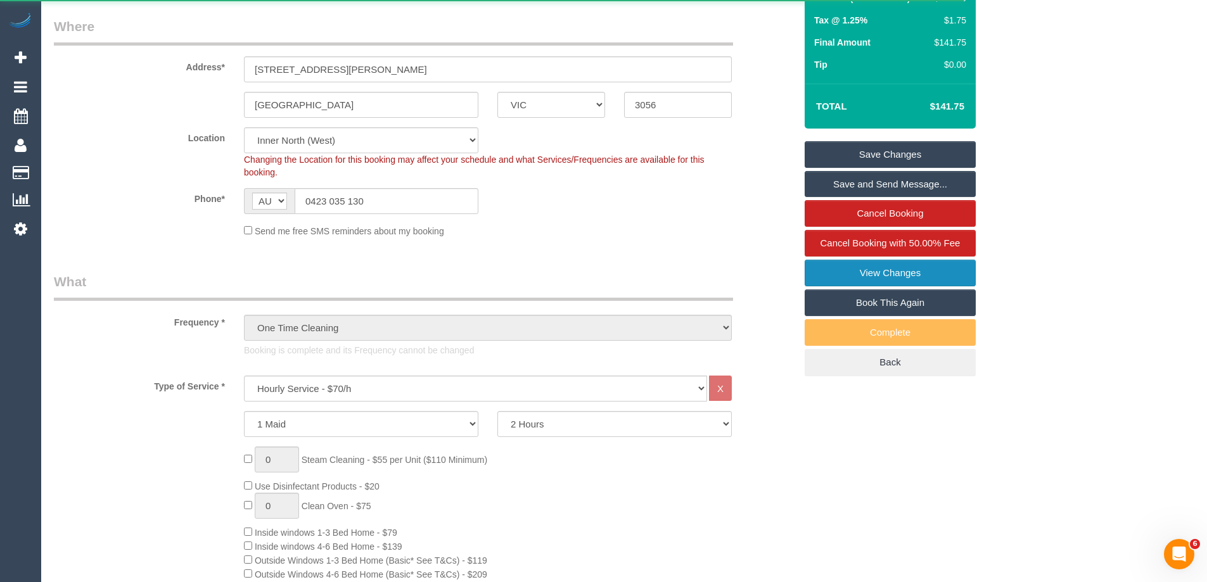
select select "VIC"
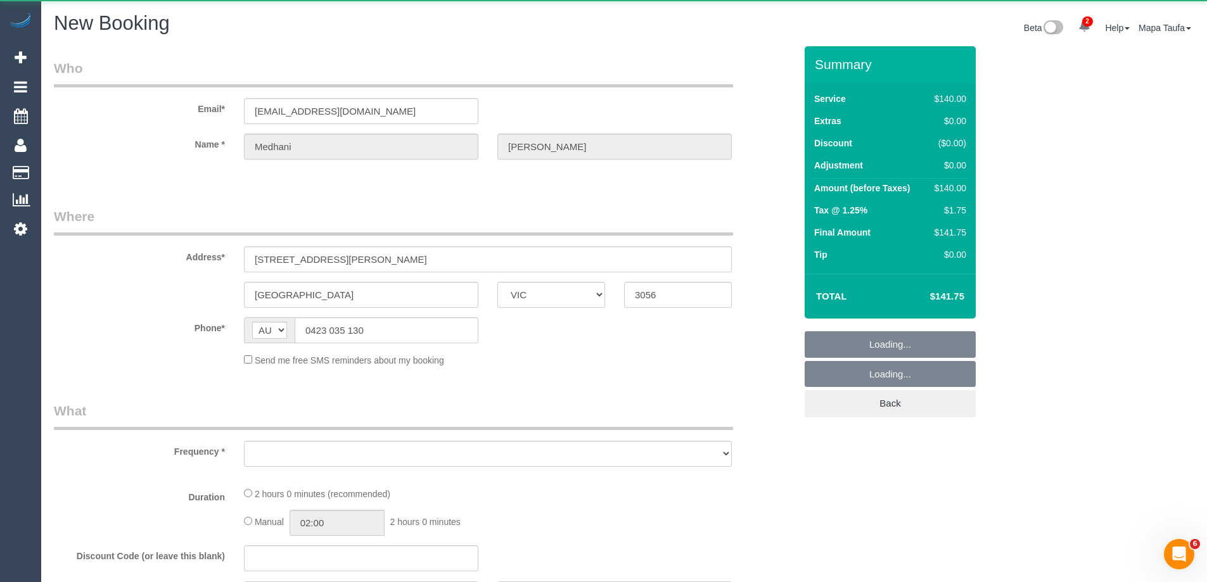
select select "string:stripe-pm_1R4CHp2GScqysDRVtf3NynY8"
select select "number:28"
select select "number:14"
select select "number:19"
select select "number:25"
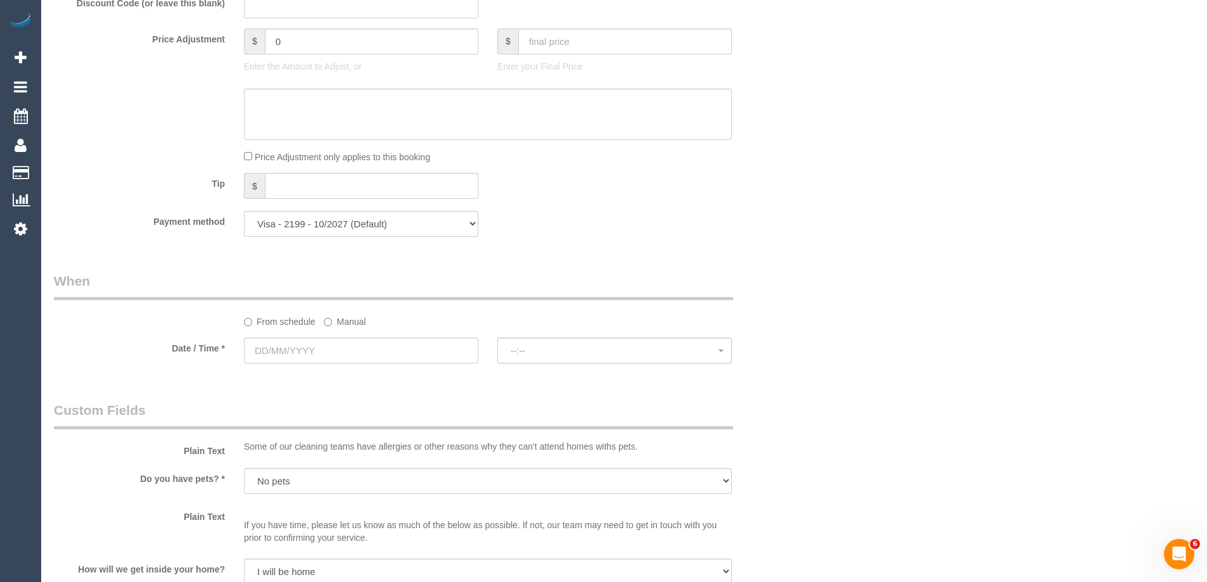
select select "object:3932"
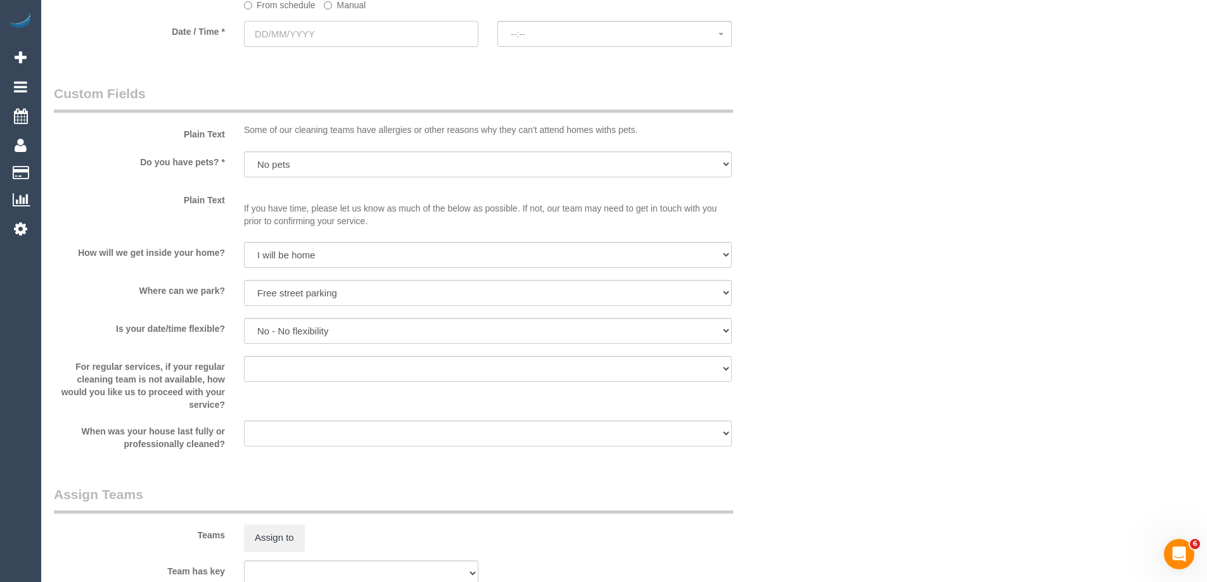
click at [361, 37] on input "text" at bounding box center [361, 34] width 234 height 26
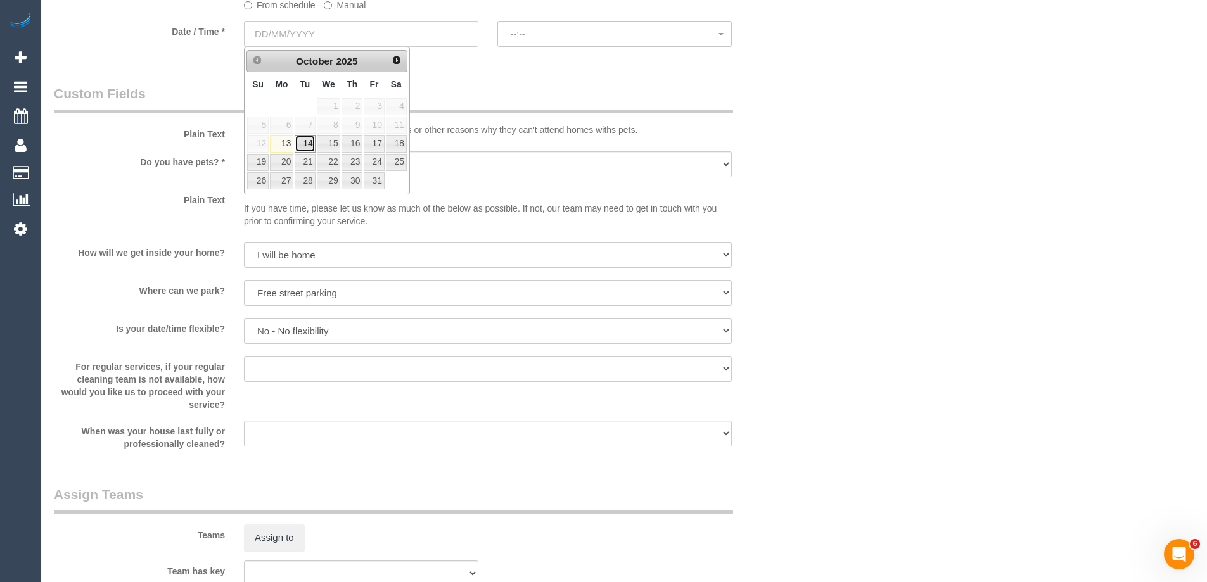
click at [307, 144] on link "14" at bounding box center [305, 143] width 20 height 17
type input "14/10/2025"
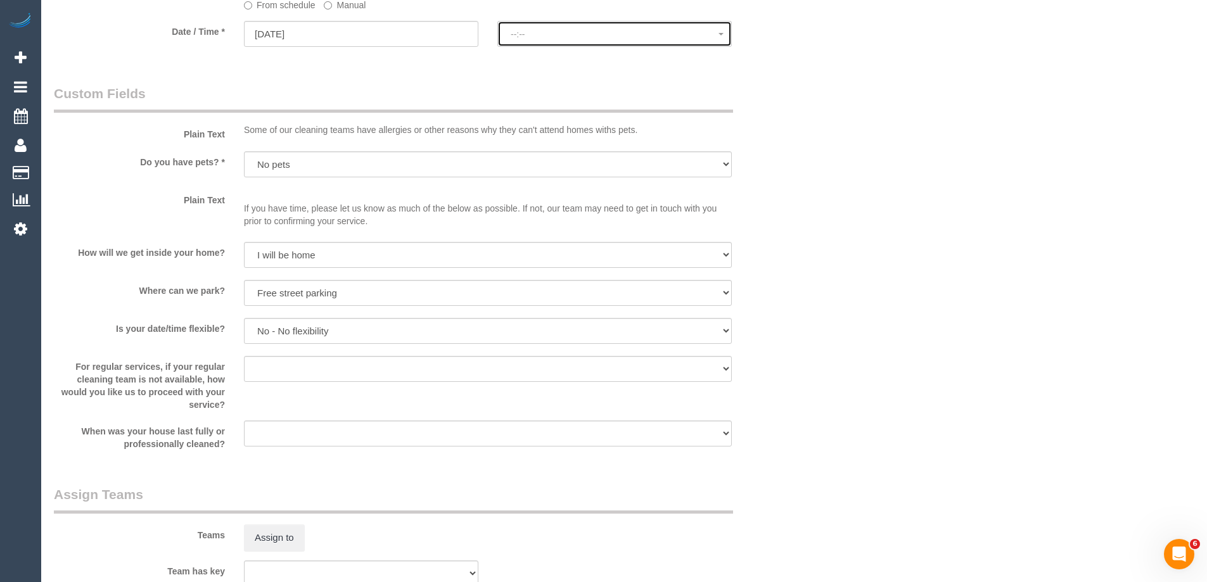
click at [563, 33] on span "--:--" at bounding box center [615, 34] width 208 height 10
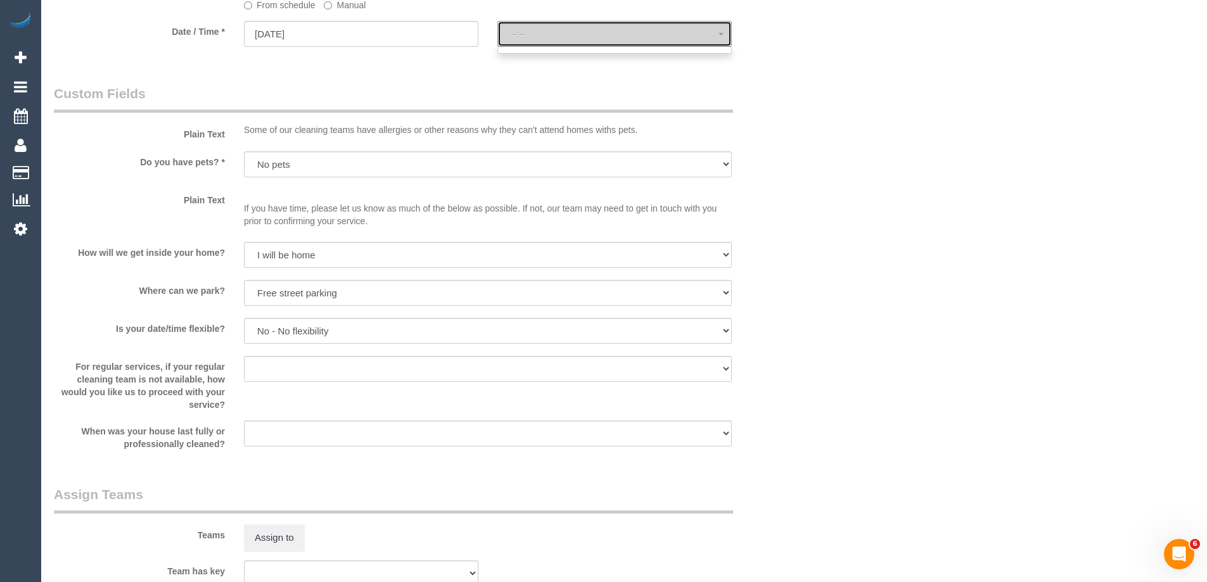
select select "spot11"
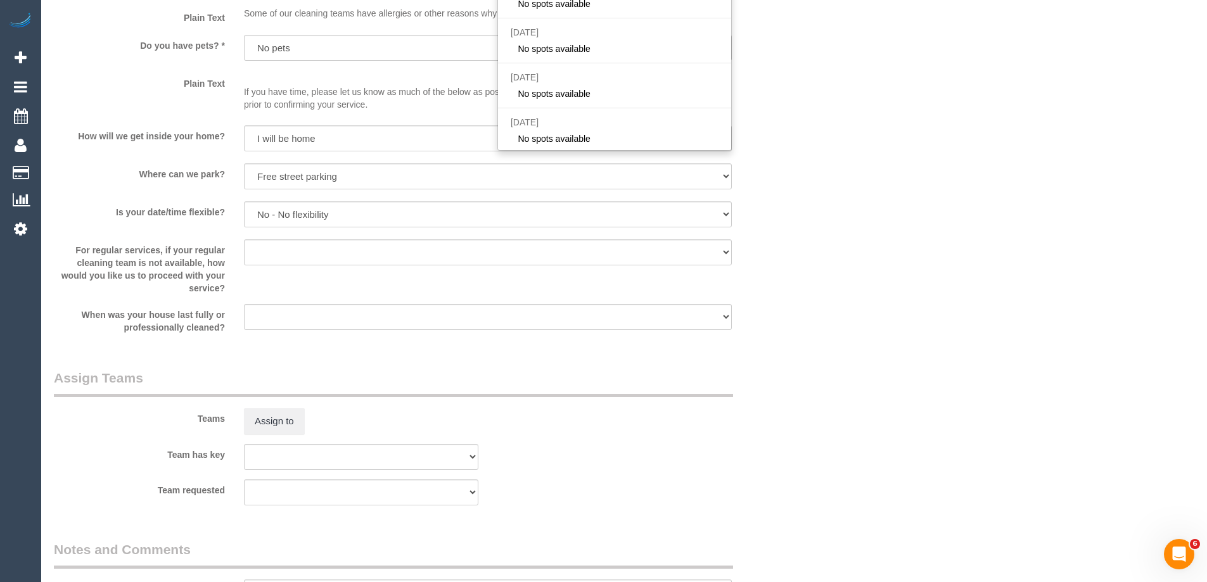
scroll to position [1354, 0]
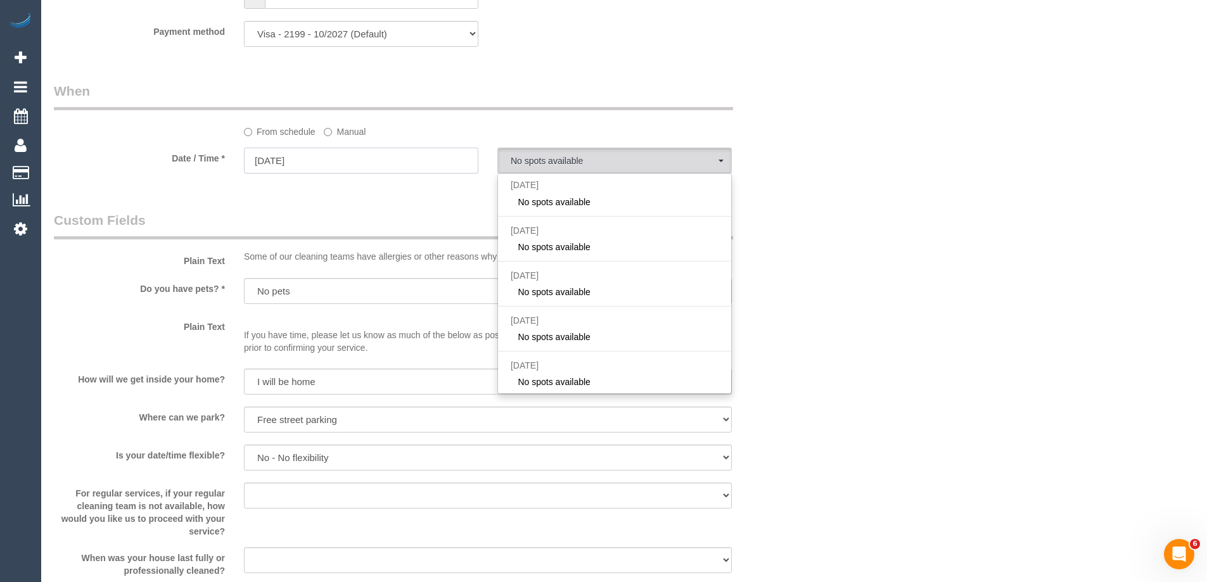
click at [336, 170] on input "14/10/2025" at bounding box center [361, 161] width 234 height 26
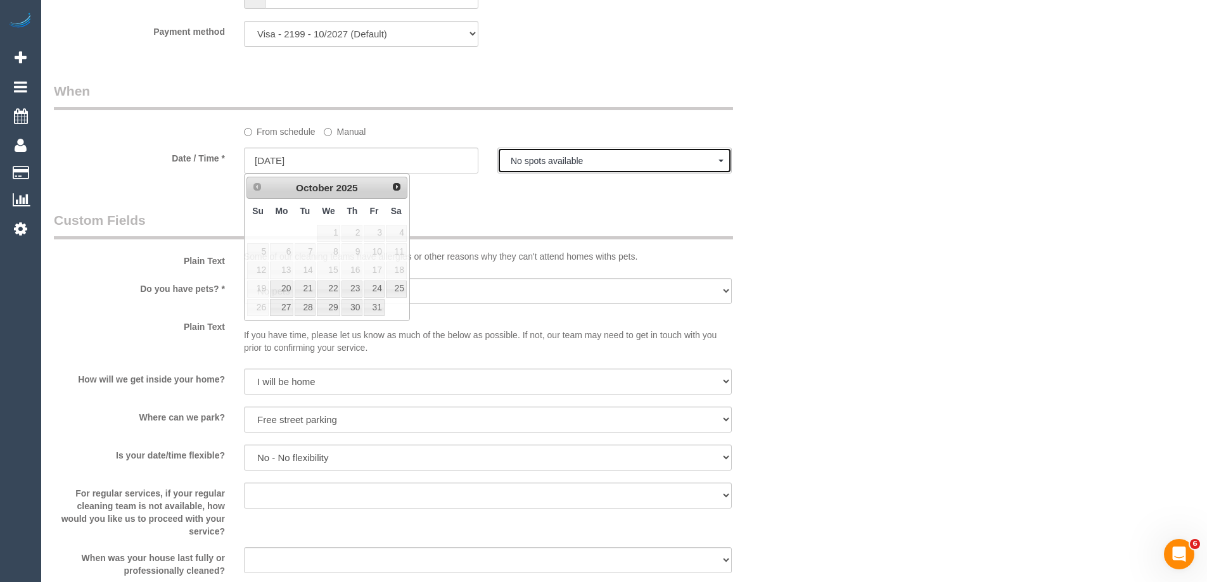
click at [562, 161] on span "No spots available" at bounding box center [615, 161] width 208 height 10
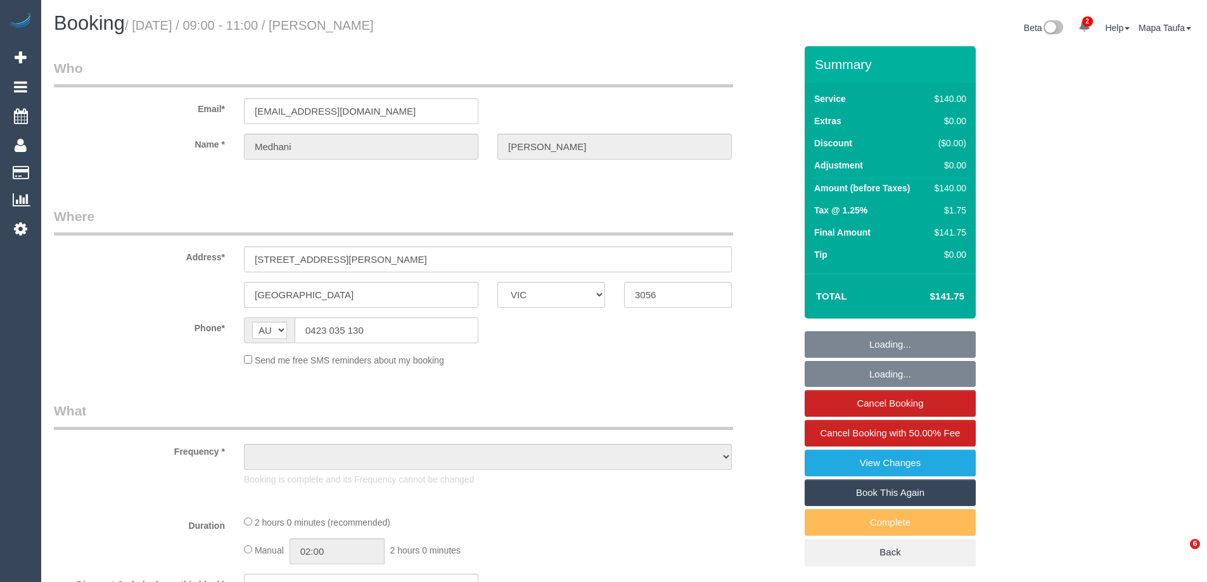
select select "VIC"
select select "object:594"
select select "string:stripe-pm_1R4CHp2GScqysDRVtf3NynY8"
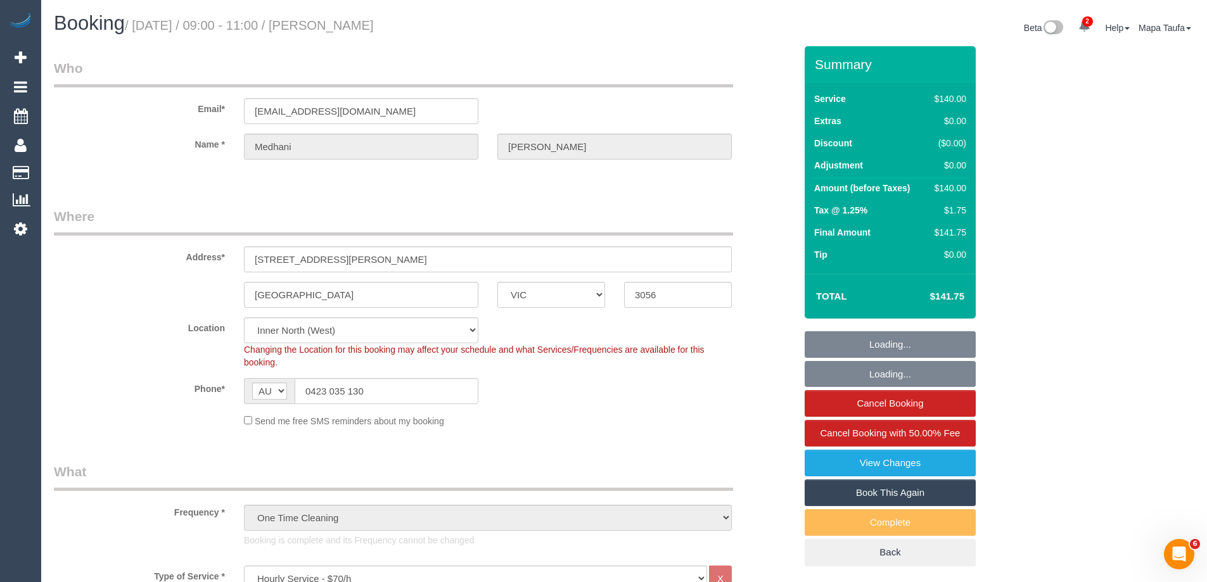
select select "object:777"
select select "number:28"
select select "number:14"
select select "number:19"
select select "number:25"
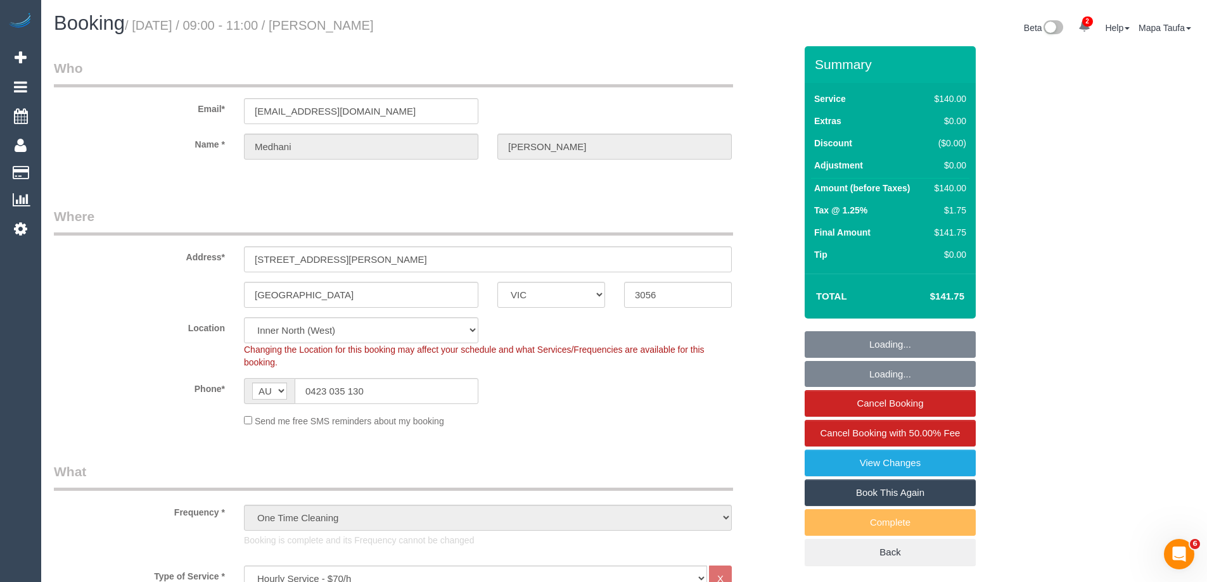
select select "spot1"
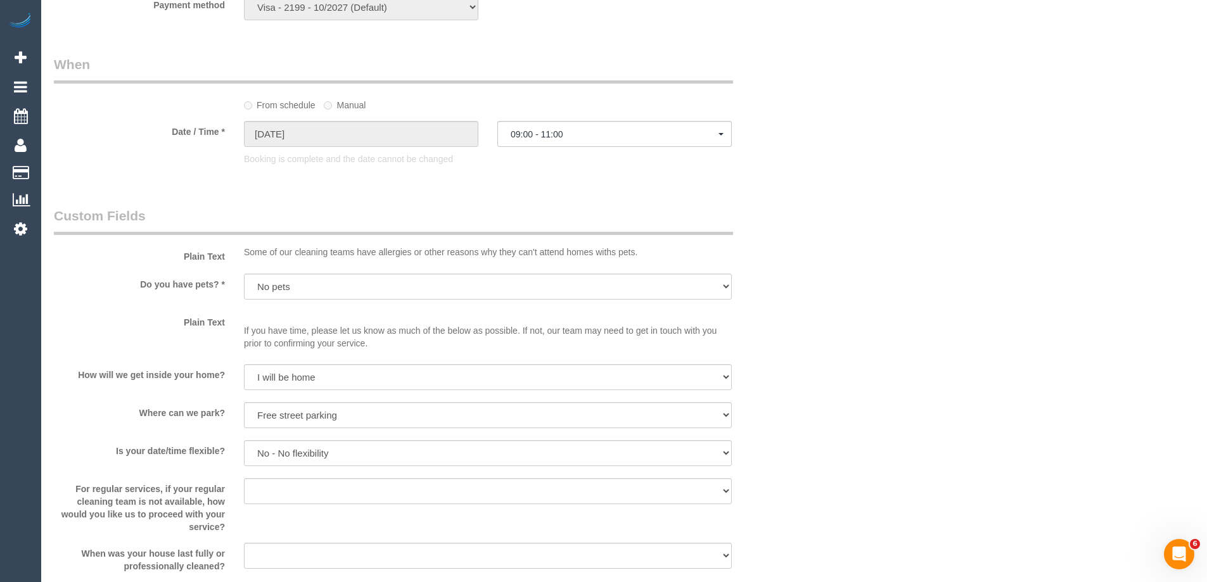
scroll to position [1457, 0]
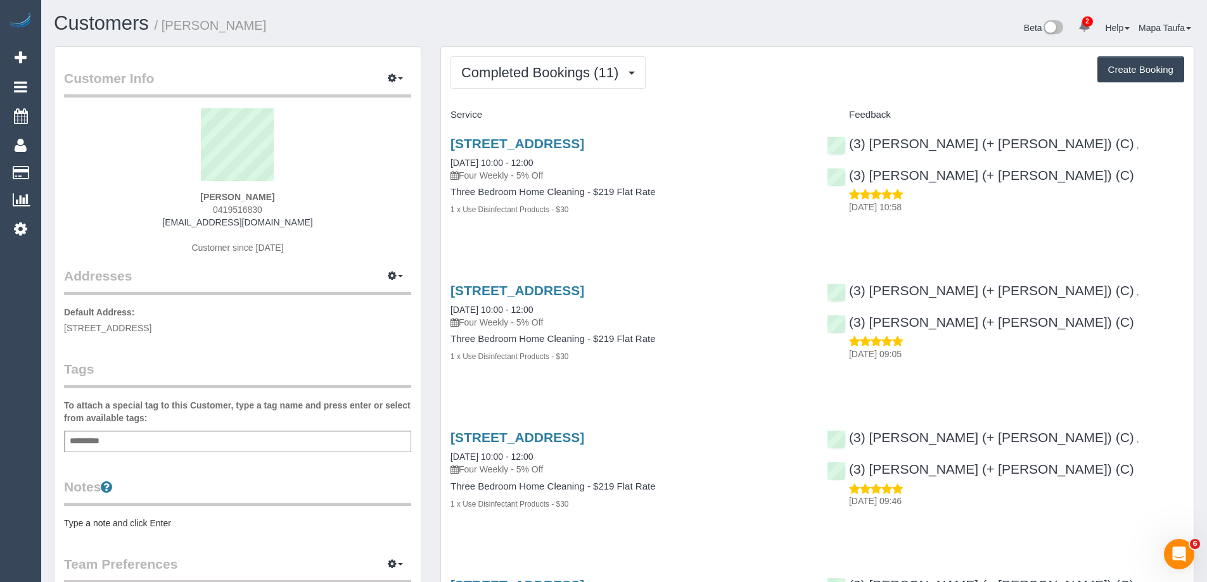
drag, startPoint x: 277, startPoint y: 196, endPoint x: 177, endPoint y: 186, distance: 100.6
click at [177, 186] on div "Peter Dobbin 0419516830 dobbinp@gmail.com Customer since 2024" at bounding box center [237, 187] width 347 height 158
copy div "Peter Dobbin"
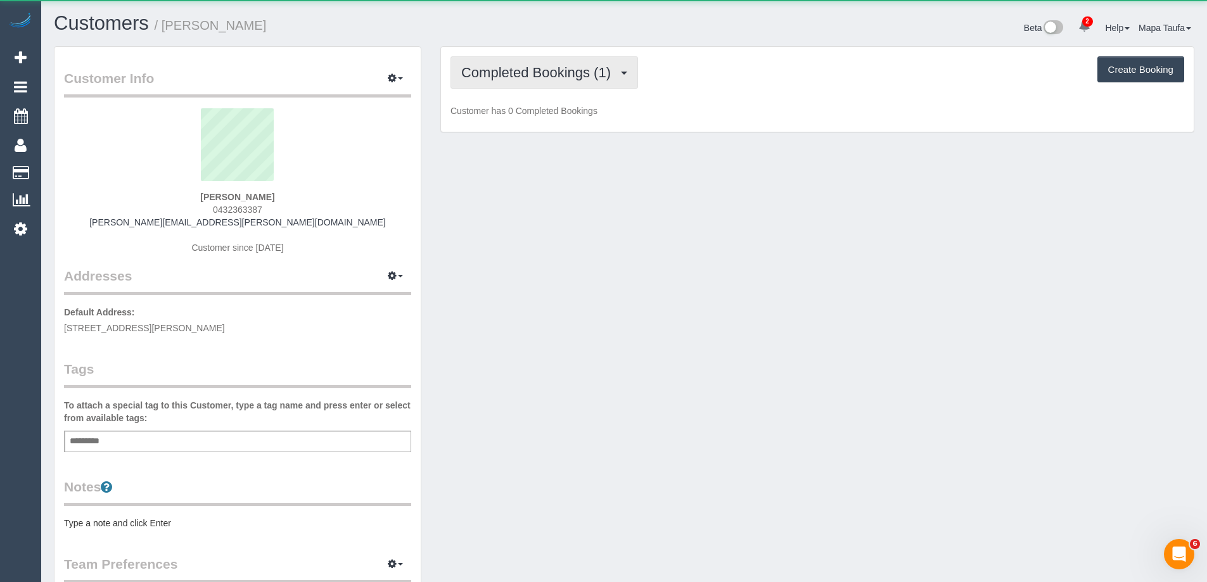
click at [509, 72] on span "Completed Bookings (1)" at bounding box center [539, 73] width 156 height 16
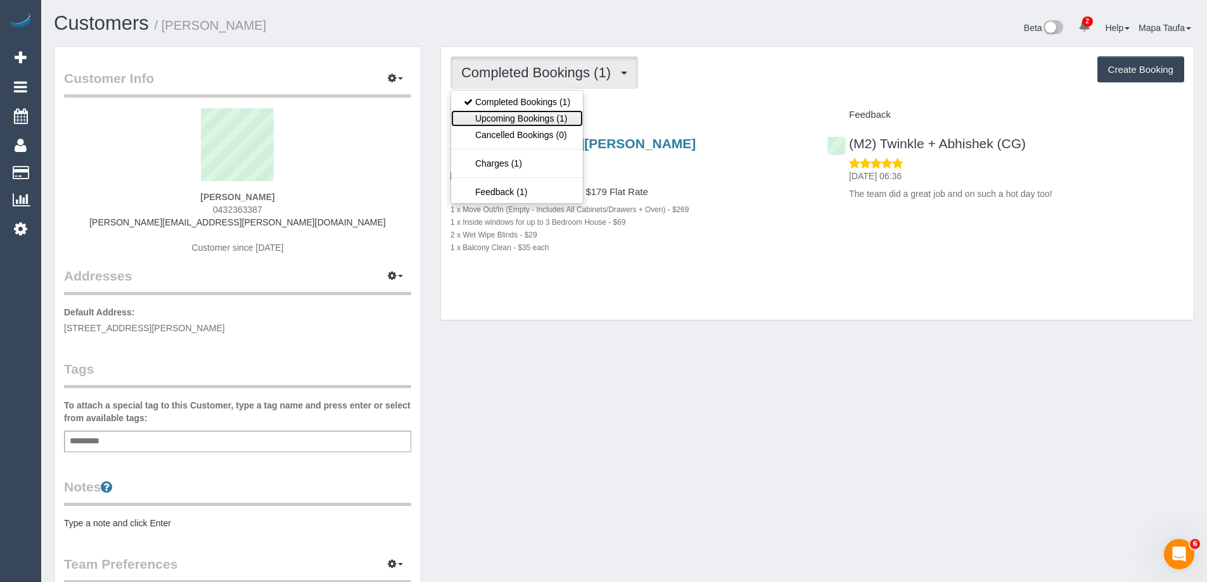
click at [517, 116] on link "Upcoming Bookings (1)" at bounding box center [517, 118] width 132 height 16
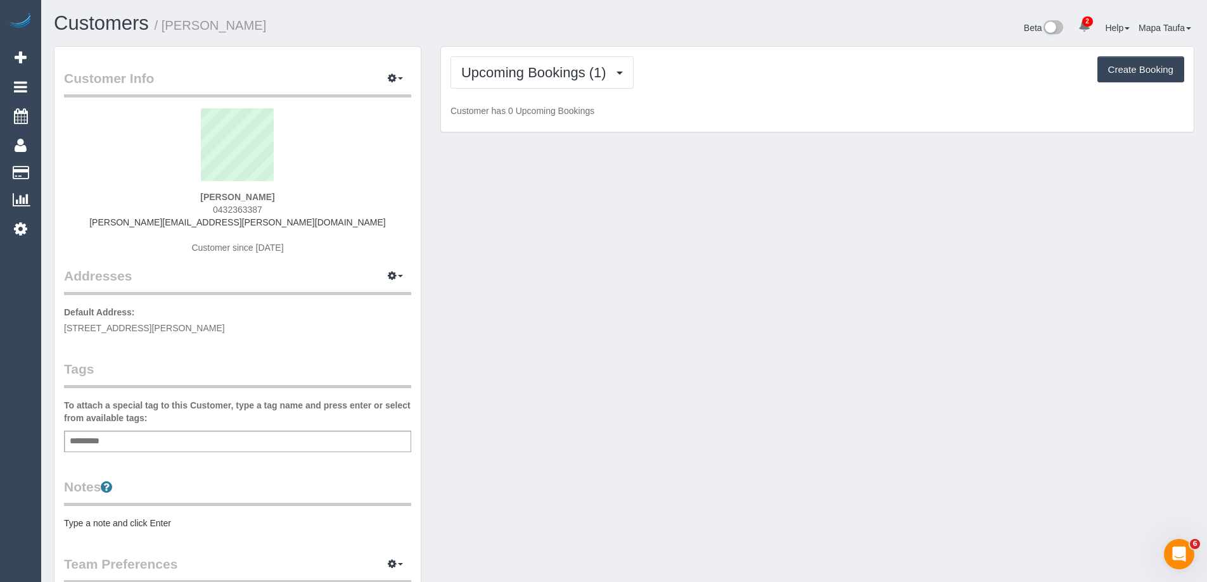
click at [558, 30] on h1 "Customers / [PERSON_NAME]" at bounding box center [334, 24] width 561 height 22
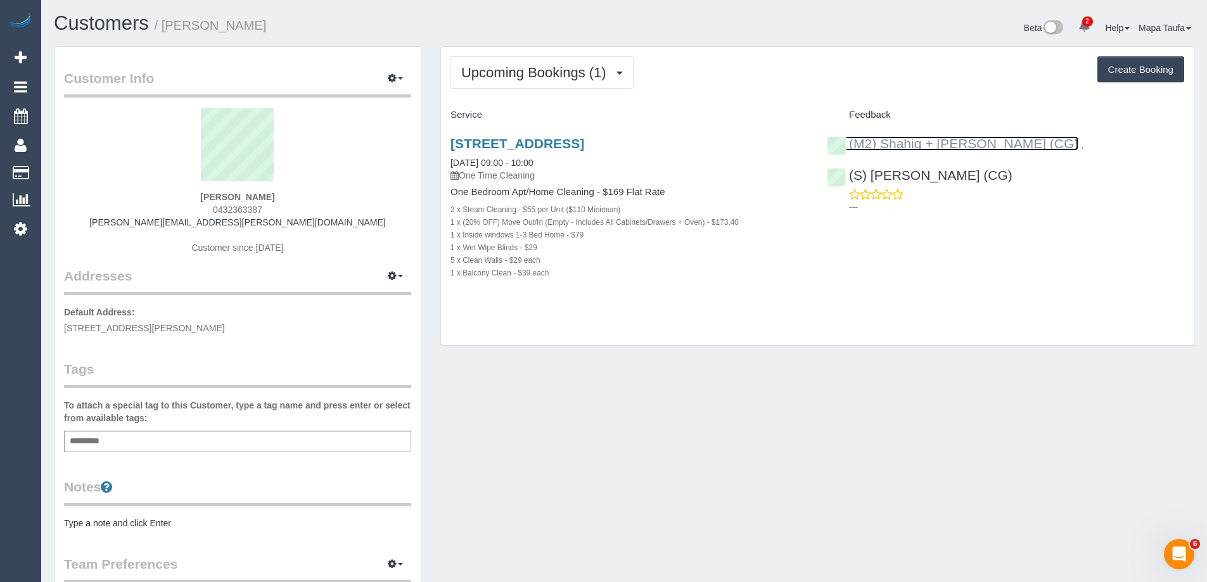
click at [914, 148] on link "(M2) Shahiq + [PERSON_NAME] (CG)" at bounding box center [952, 143] width 251 height 15
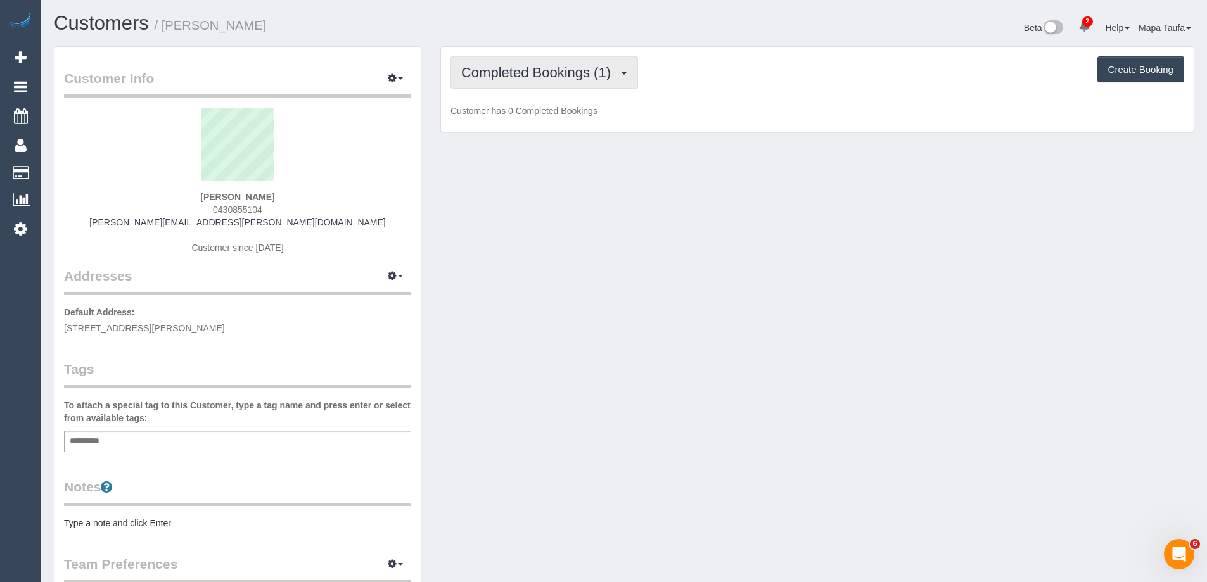
click at [557, 73] on span "Completed Bookings (1)" at bounding box center [539, 73] width 156 height 16
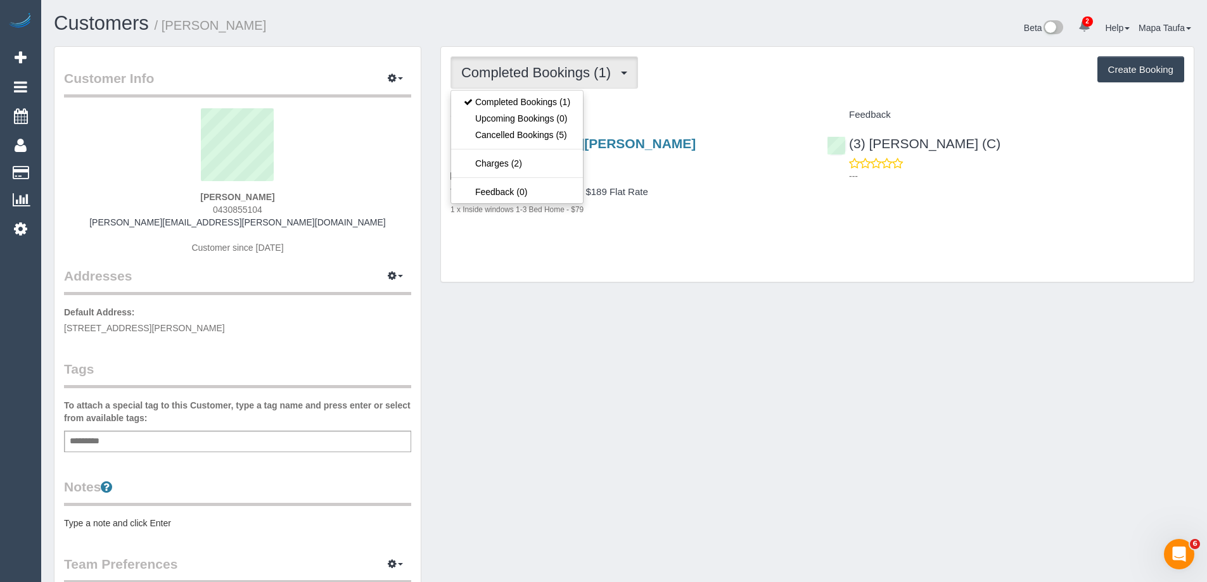
click at [742, 102] on div "Completed Bookings (1) Completed Bookings (1) Upcoming Bookings (0) Cancelled B…" at bounding box center [817, 165] width 753 height 236
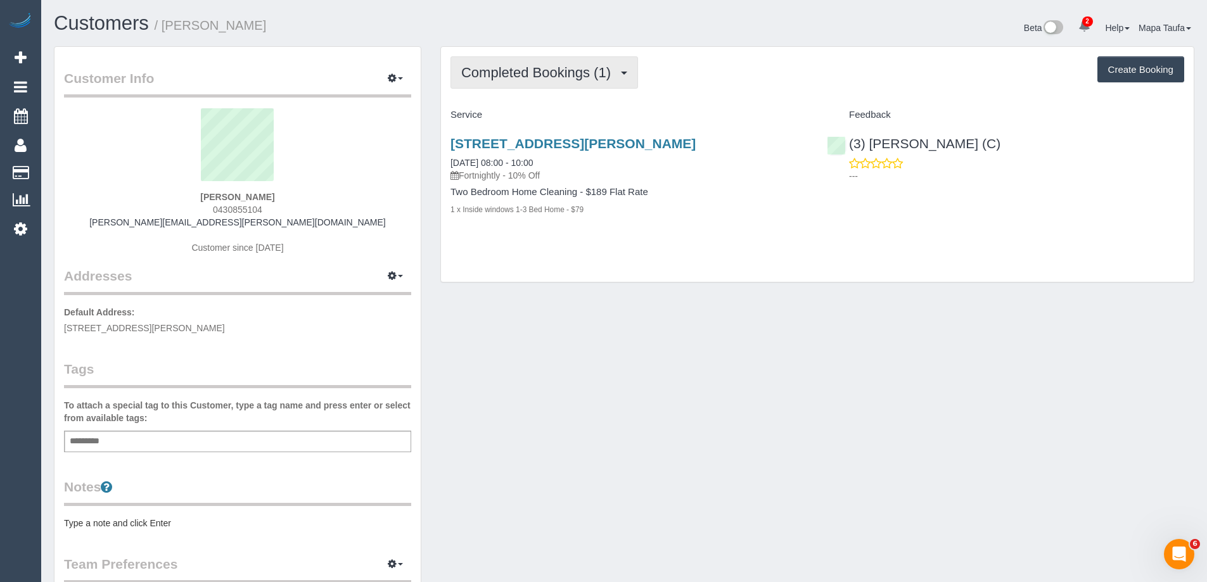
click at [552, 73] on span "Completed Bookings (1)" at bounding box center [539, 73] width 156 height 16
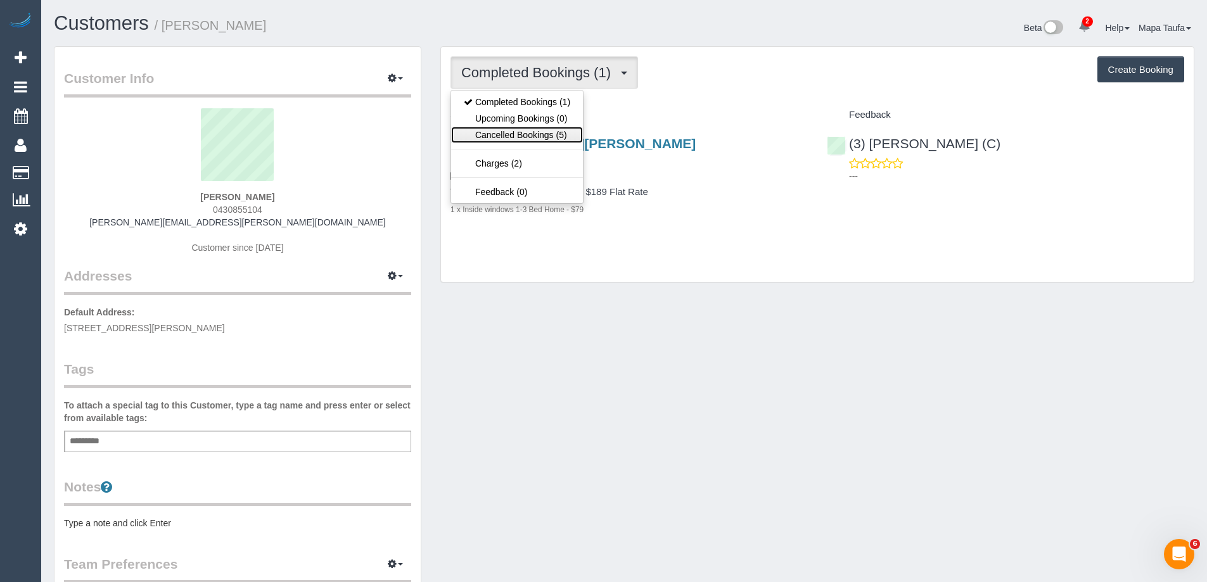
click at [535, 132] on link "Cancelled Bookings (5)" at bounding box center [517, 135] width 132 height 16
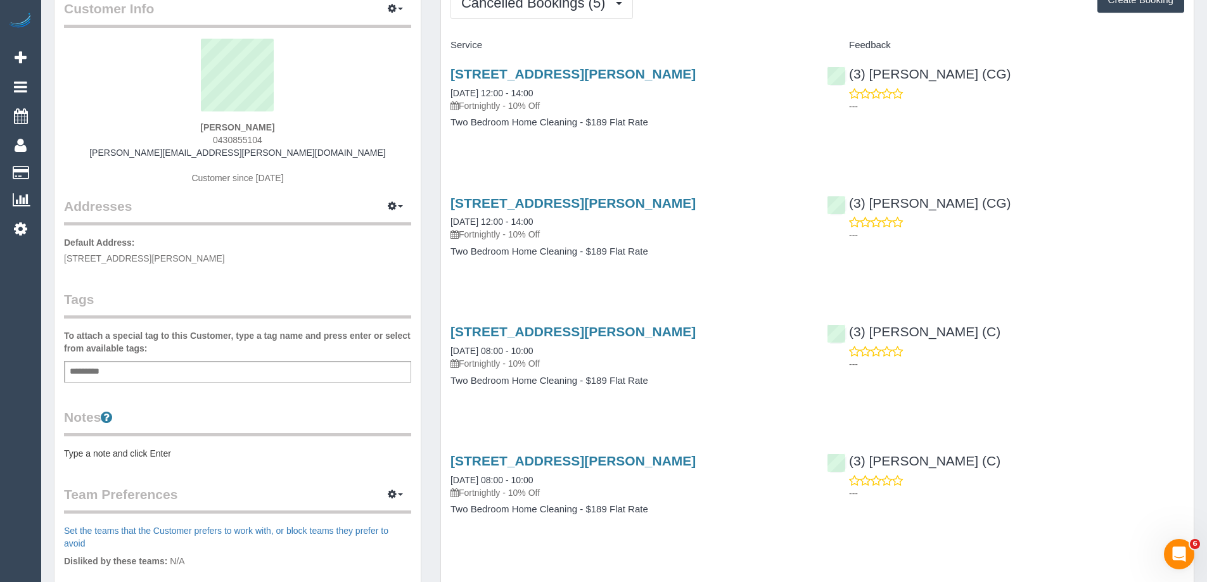
scroll to position [63, 0]
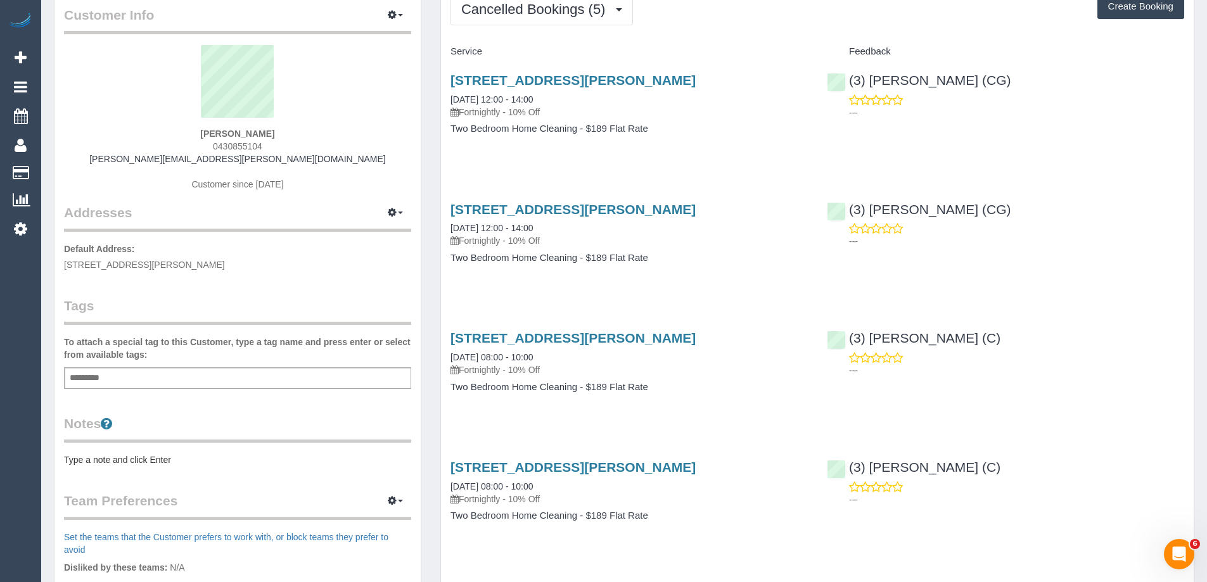
click at [493, 289] on div "Service Feedback 105 Williamstown Road, Seddon, VIC 3011 30/09/2025 12:00 - 14:…" at bounding box center [817, 358] width 734 height 634
click at [515, 19] on button "Cancelled Bookings (5)" at bounding box center [541, 9] width 182 height 32
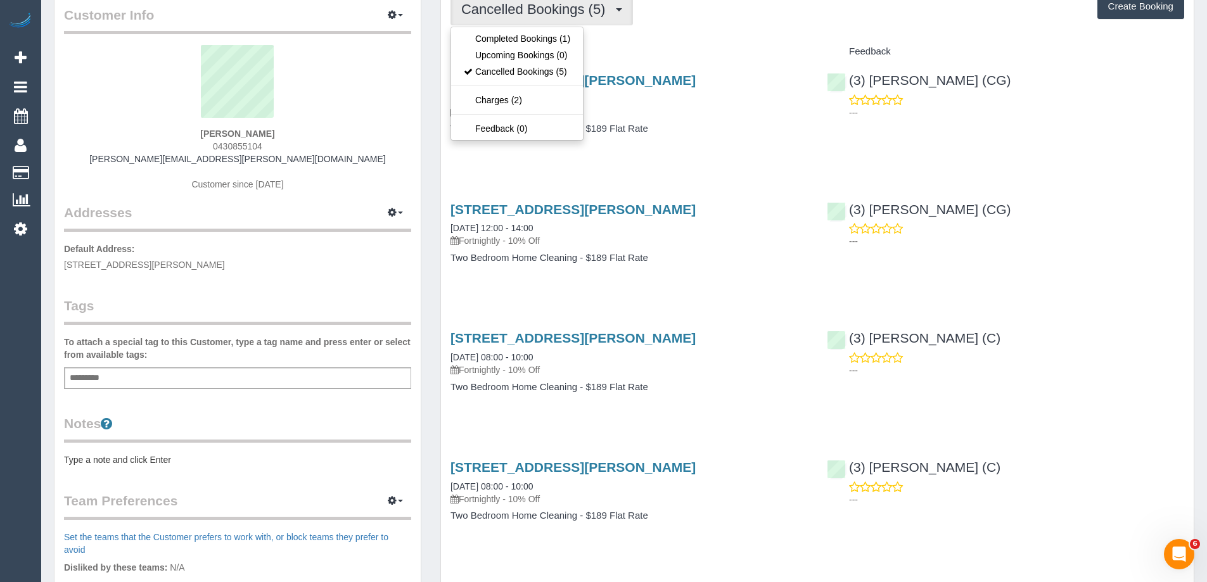
click at [670, 30] on div "Cancelled Bookings (5) Completed Bookings (1) Upcoming Bookings (0) Cancelled B…" at bounding box center [817, 351] width 753 height 734
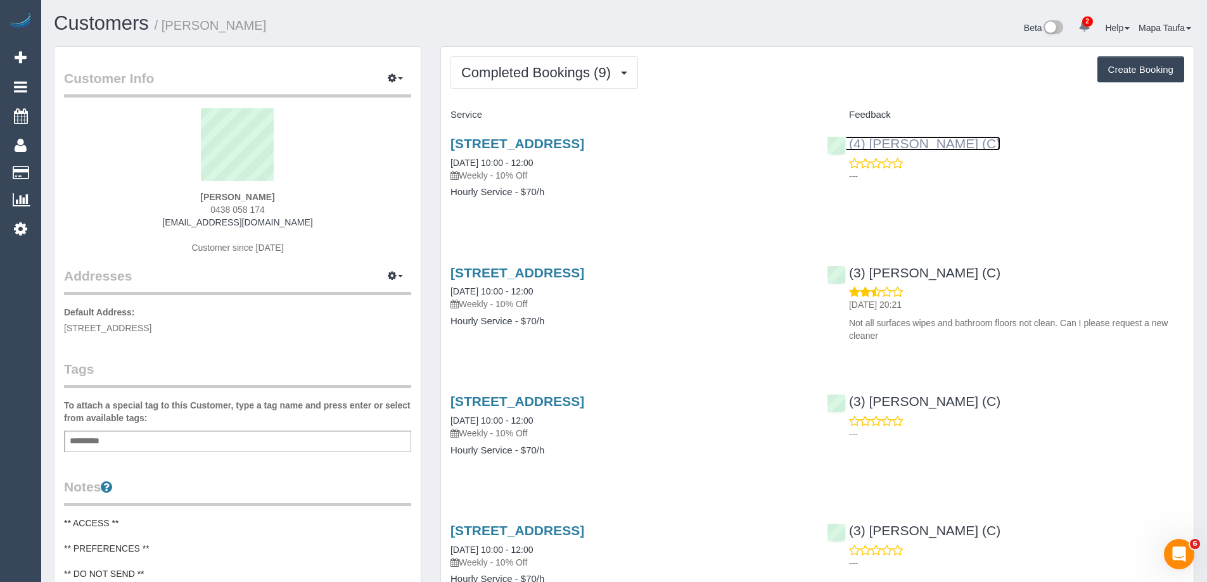
click at [947, 144] on link "(4) [PERSON_NAME] (C)" at bounding box center [914, 143] width 174 height 15
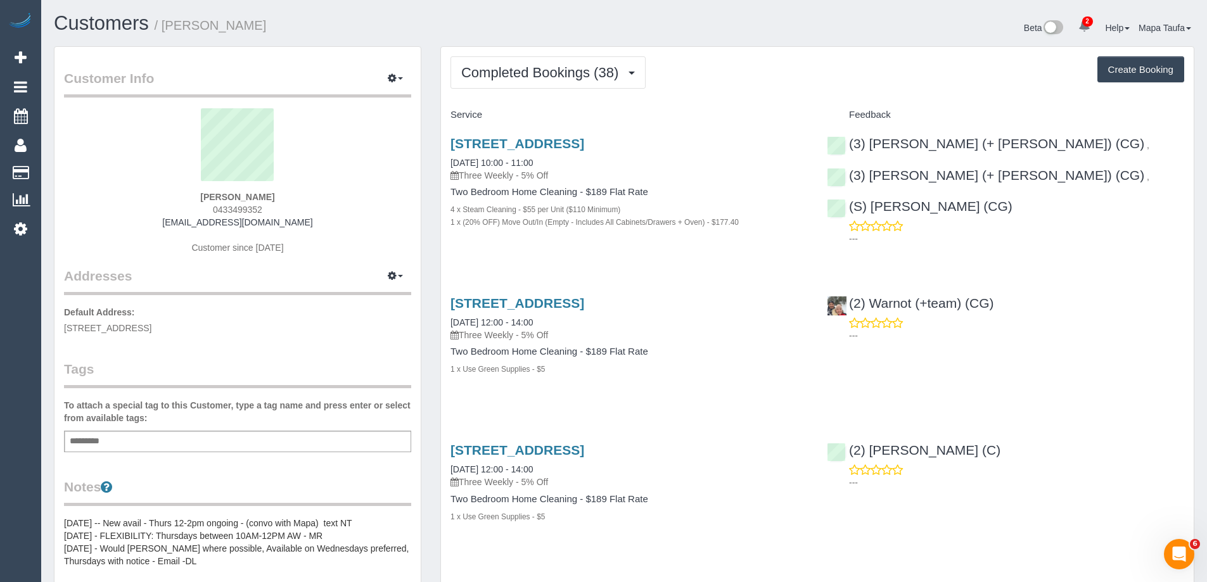
drag, startPoint x: 285, startPoint y: 194, endPoint x: 194, endPoint y: 191, distance: 91.3
click at [177, 183] on div "[PERSON_NAME] 0433499352 [EMAIL_ADDRESS][DOMAIN_NAME] Customer since [DATE]" at bounding box center [237, 187] width 347 height 158
click at [307, 221] on div "[PERSON_NAME] 0433499352 [EMAIL_ADDRESS][DOMAIN_NAME] Customer since [DATE]" at bounding box center [237, 187] width 347 height 158
drag, startPoint x: 302, startPoint y: 222, endPoint x: 193, endPoint y: 221, distance: 109.6
click at [193, 221] on div "Emma Tucceri 0433499352 etucceri@outlook.com Customer since 2023" at bounding box center [237, 187] width 347 height 158
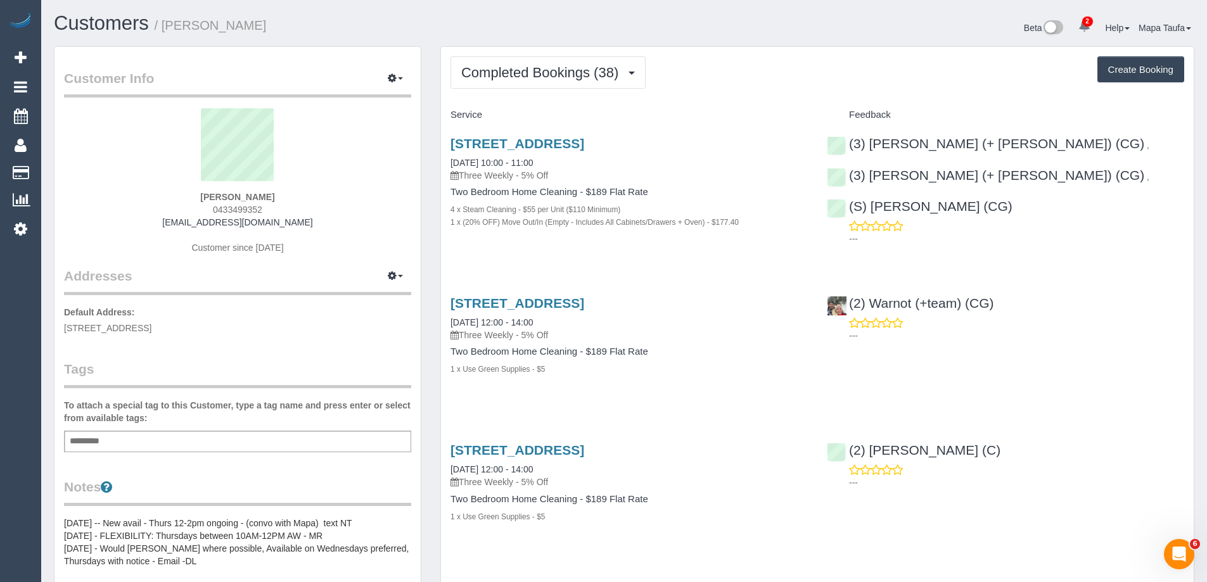
copy link "[EMAIL_ADDRESS][DOMAIN_NAME]"
click at [182, 432] on div "Add a tag" at bounding box center [237, 442] width 347 height 22
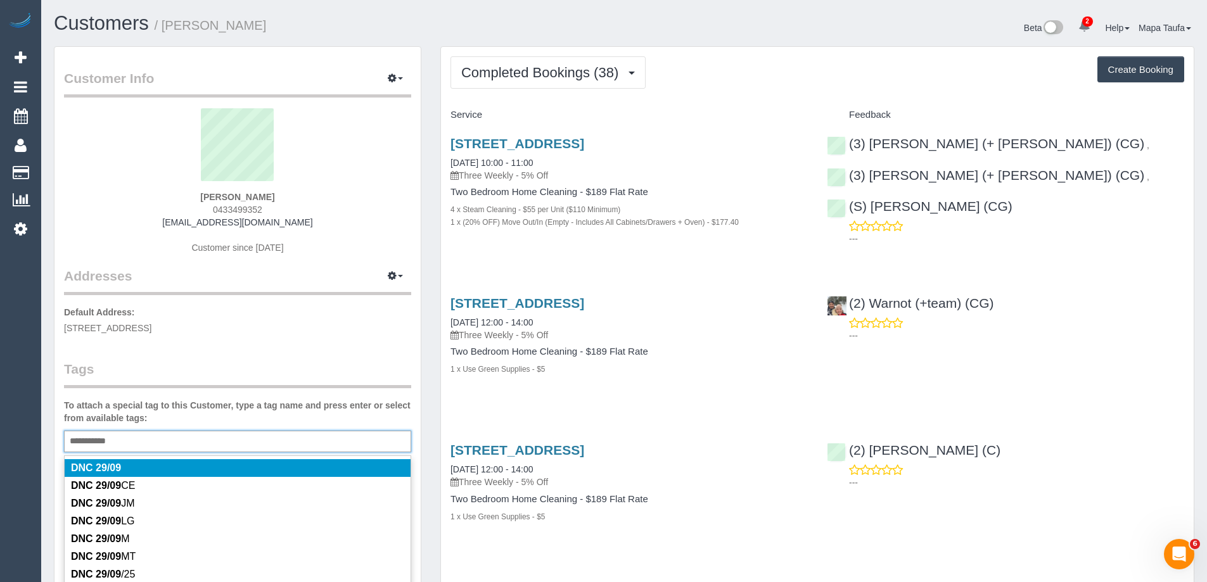
type input "**********"
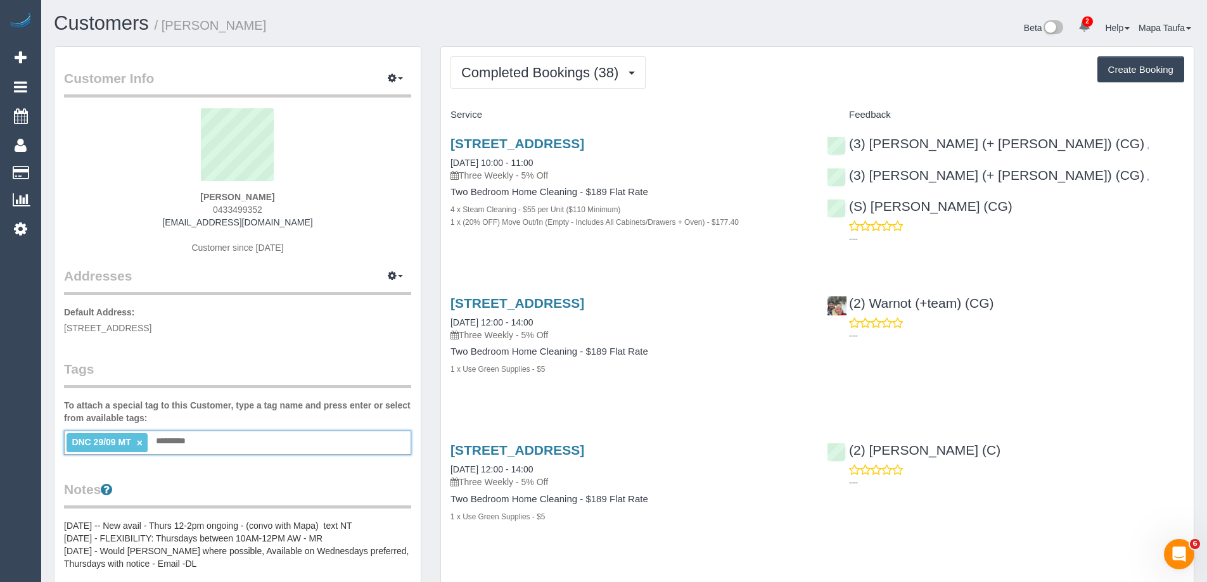
click at [340, 216] on div "Emma Tucceri 0433499352 etucceri@outlook.com Customer since 2023" at bounding box center [237, 187] width 347 height 158
drag, startPoint x: 296, startPoint y: 224, endPoint x: 179, endPoint y: 225, distance: 117.8
click at [179, 225] on div "Emma Tucceri 0433499352 etucceri@outlook.com Customer since 2023" at bounding box center [237, 187] width 347 height 158
copy link "[EMAIL_ADDRESS][DOMAIN_NAME]"
click at [558, 82] on button "Completed Bookings (38)" at bounding box center [547, 72] width 195 height 32
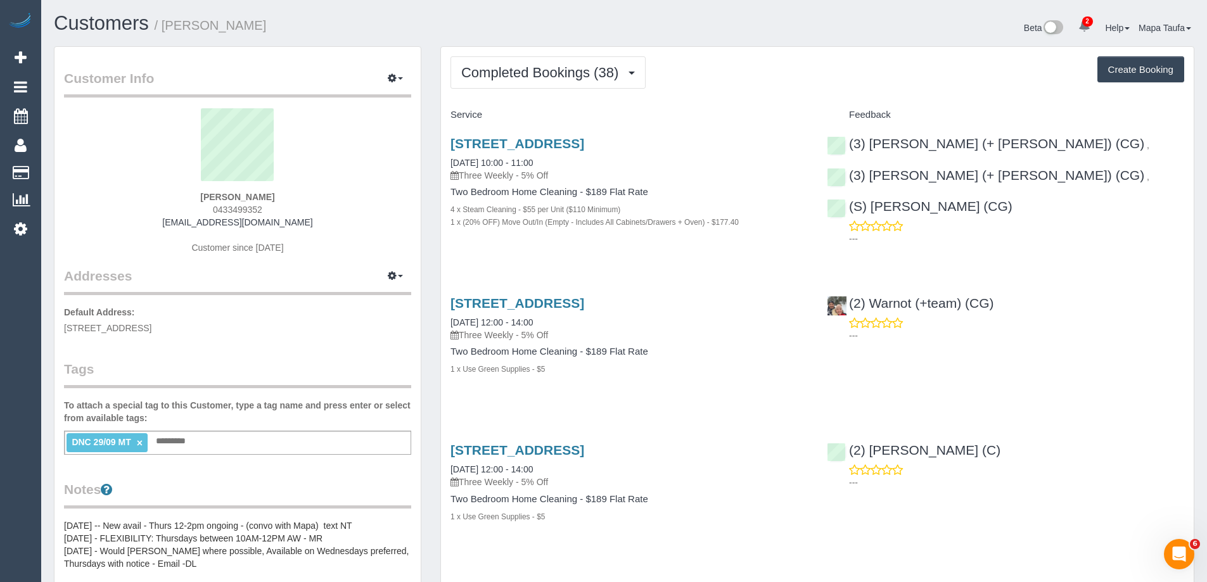
click at [360, 146] on sui-profile-pic at bounding box center [237, 149] width 328 height 82
drag, startPoint x: 284, startPoint y: 204, endPoint x: 209, endPoint y: 198, distance: 75.6
click at [208, 196] on div "Emma Tucceri 0433499352 etucceri@outlook.com Customer since 2023" at bounding box center [237, 187] width 347 height 158
click at [317, 189] on sui-profile-pic at bounding box center [237, 149] width 328 height 82
drag, startPoint x: 293, startPoint y: 192, endPoint x: 172, endPoint y: 198, distance: 121.8
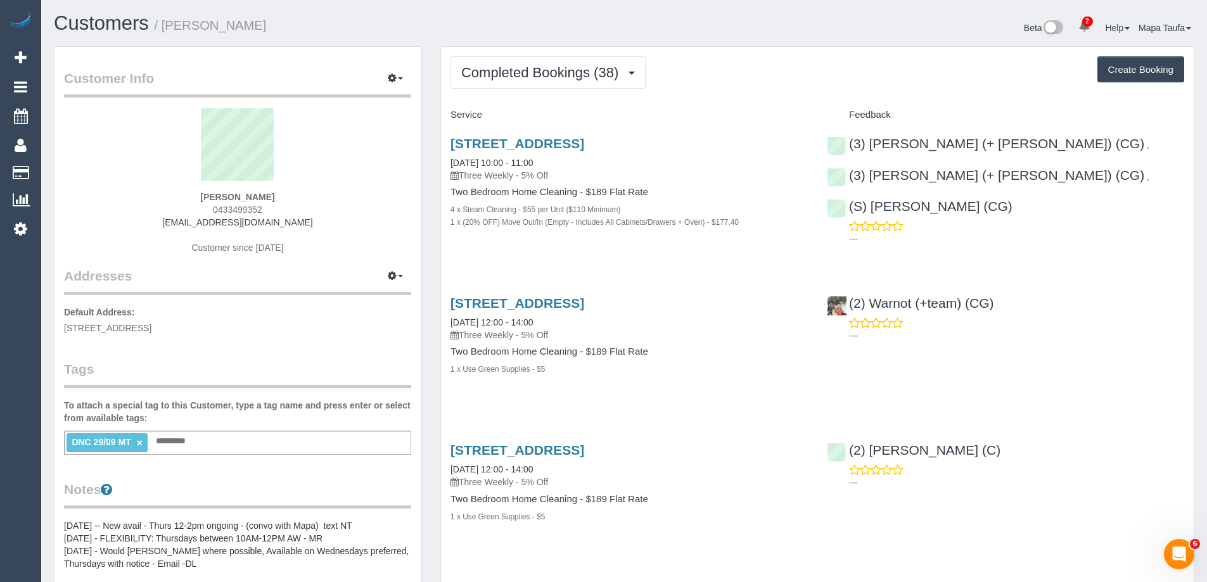
click at [172, 198] on div "Emma Tucceri 0433499352 etucceri@outlook.com Customer since 2023" at bounding box center [237, 187] width 347 height 158
copy strong "Emma Tucceri"
click at [718, 118] on h4 "Service" at bounding box center [628, 115] width 357 height 11
drag, startPoint x: 1082, startPoint y: 151, endPoint x: 870, endPoint y: 146, distance: 211.6
click at [870, 146] on div "(3) Amninder (+ Sohail) (CG) , (3) Sohail (+ Amninder) (CG) , (S) Adnan (CG) ---" at bounding box center [1005, 187] width 376 height 125
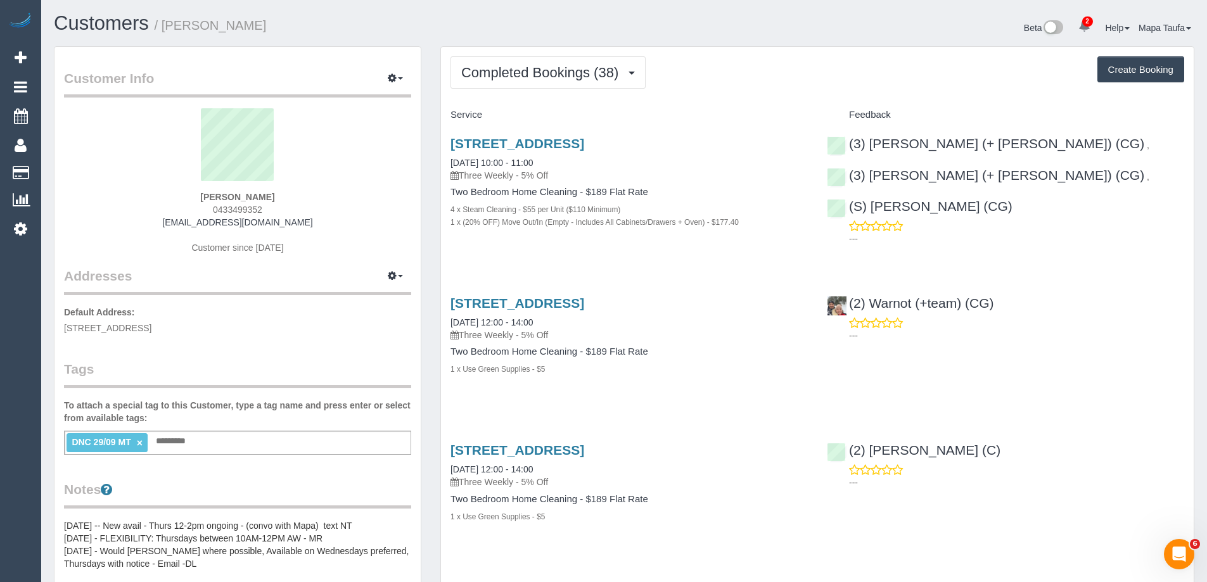
copy div "Amninder (+ Sohail) (CG) ,"
click at [582, 147] on link "5 Luke Street, 5, Reservoir, VIC 3073" at bounding box center [517, 143] width 134 height 15
drag, startPoint x: 504, startPoint y: 261, endPoint x: 497, endPoint y: 233, distance: 28.7
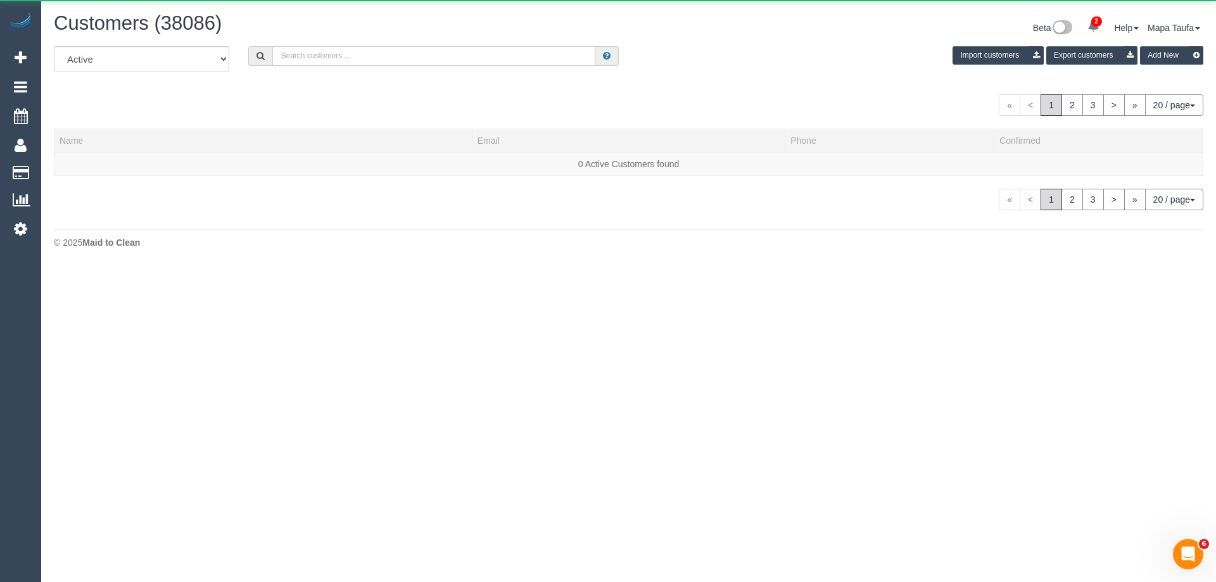
click at [315, 54] on input "text" at bounding box center [433, 56] width 323 height 20
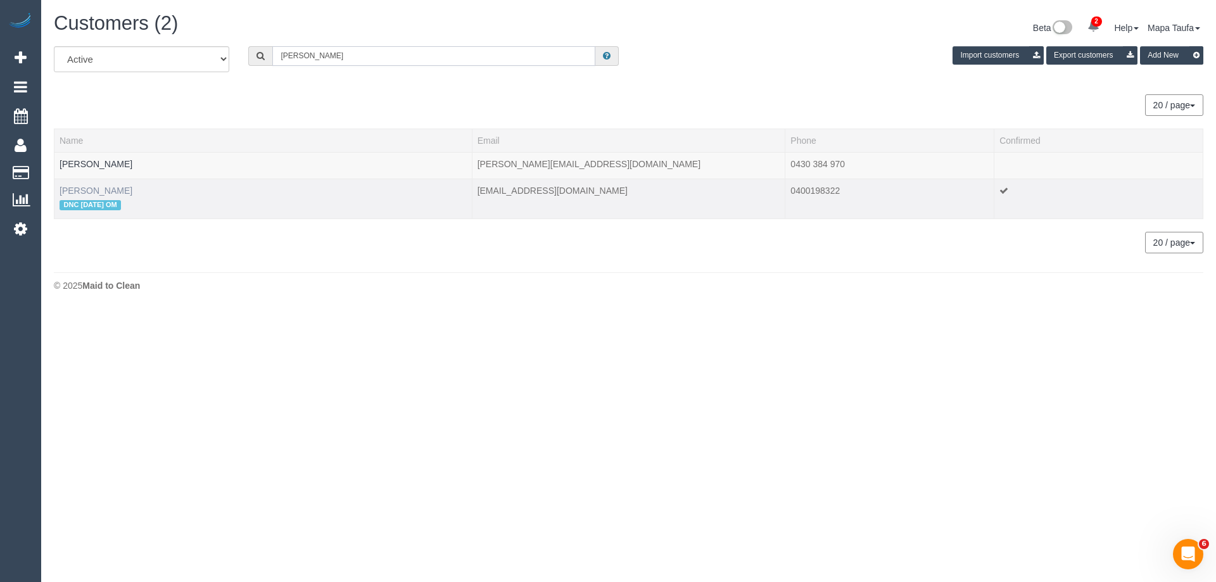
type input "james harris"
click at [101, 188] on link "James Harris" at bounding box center [96, 191] width 73 height 10
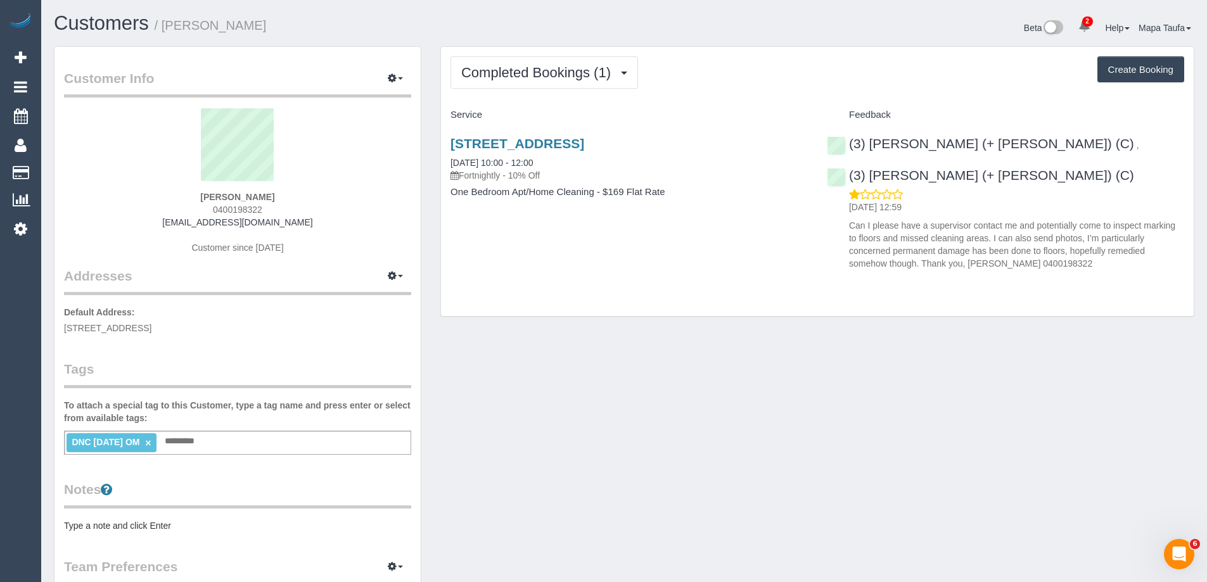
drag, startPoint x: 258, startPoint y: 201, endPoint x: 171, endPoint y: 202, distance: 86.8
click at [171, 202] on div "James Harris 0400198322 jameswilliamharris@hotmail.com Customer since 2025" at bounding box center [237, 187] width 347 height 158
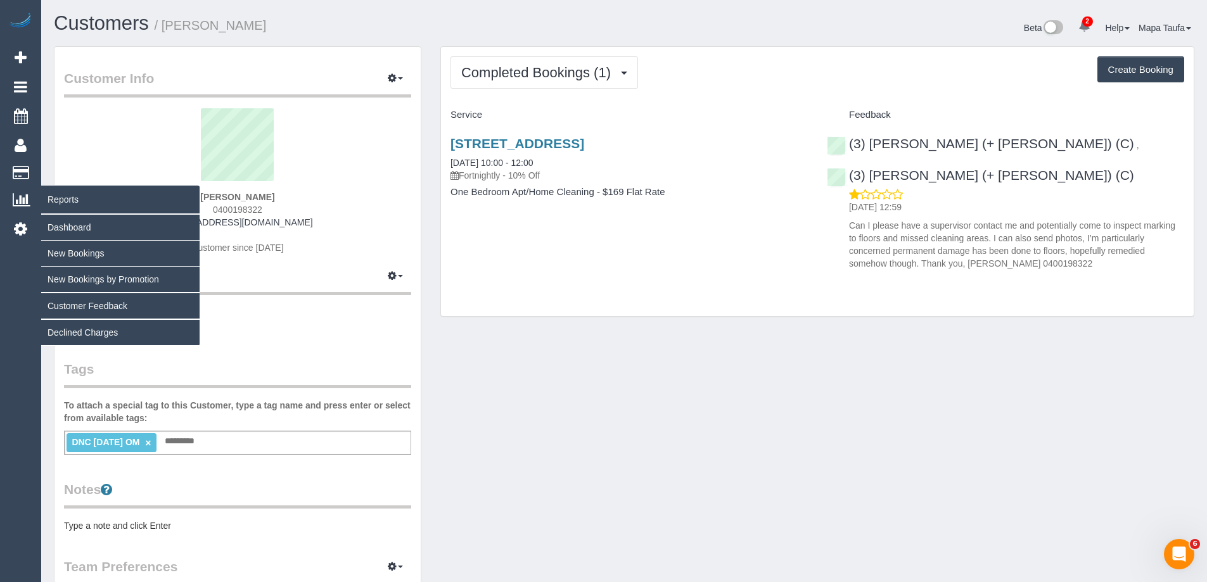
copy strong "James Harris"
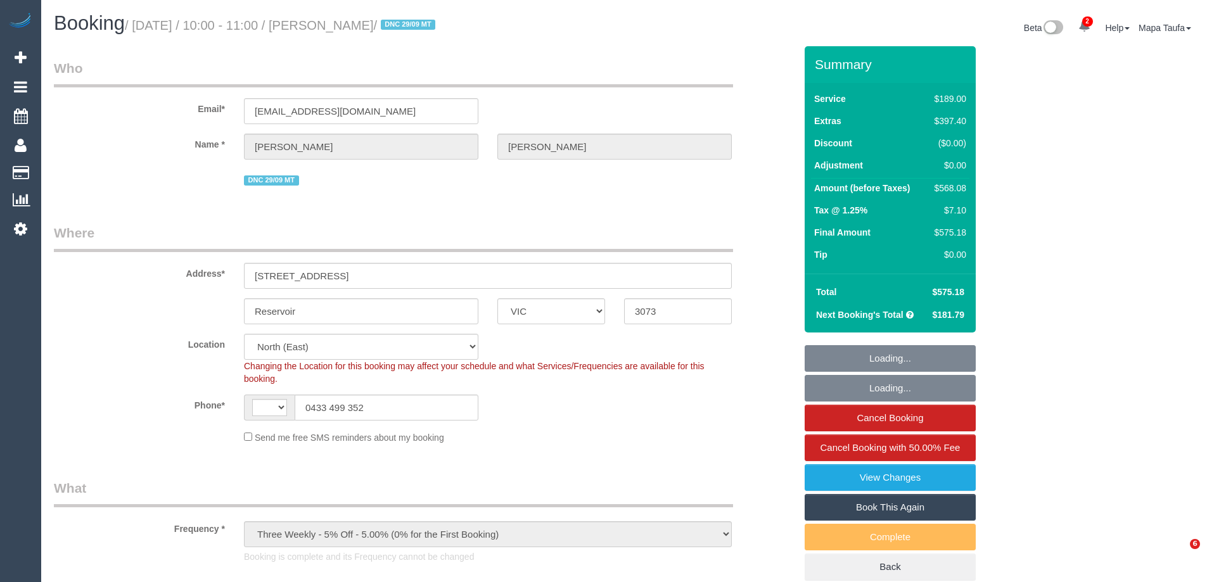
select select "VIC"
select select "object:541"
select select "string:stripe-pm_1Mk0lF2GScqysDRVSA2wfvIK"
select select "number:27"
select select "number:14"
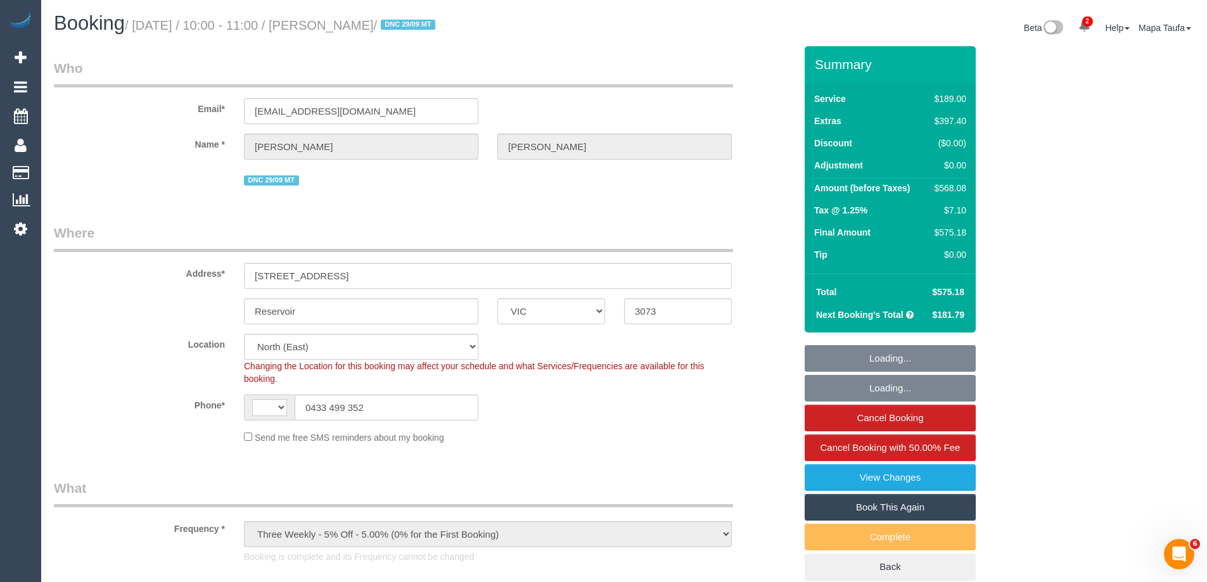
select select "number:21"
select select "number:36"
select select "number:35"
select select "number:12"
select select "string:AU"
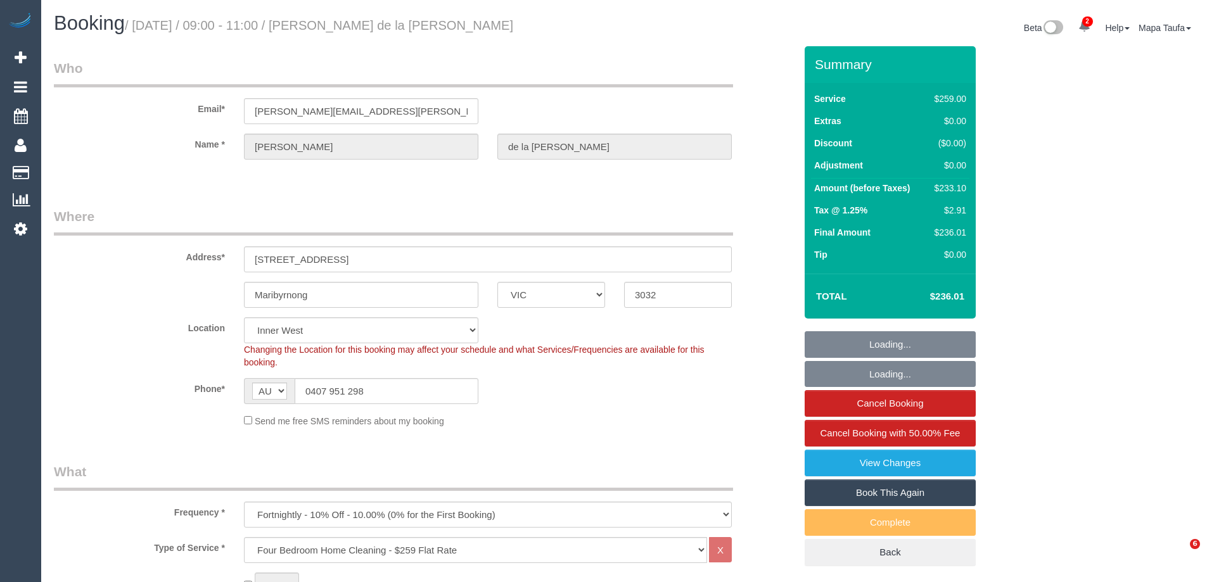
select select "VIC"
select select "string:stripe-pm_1RCF4Y2GScqysDRVi2Jhl6kx"
select select "number:27"
select select "number:14"
select select "number:19"
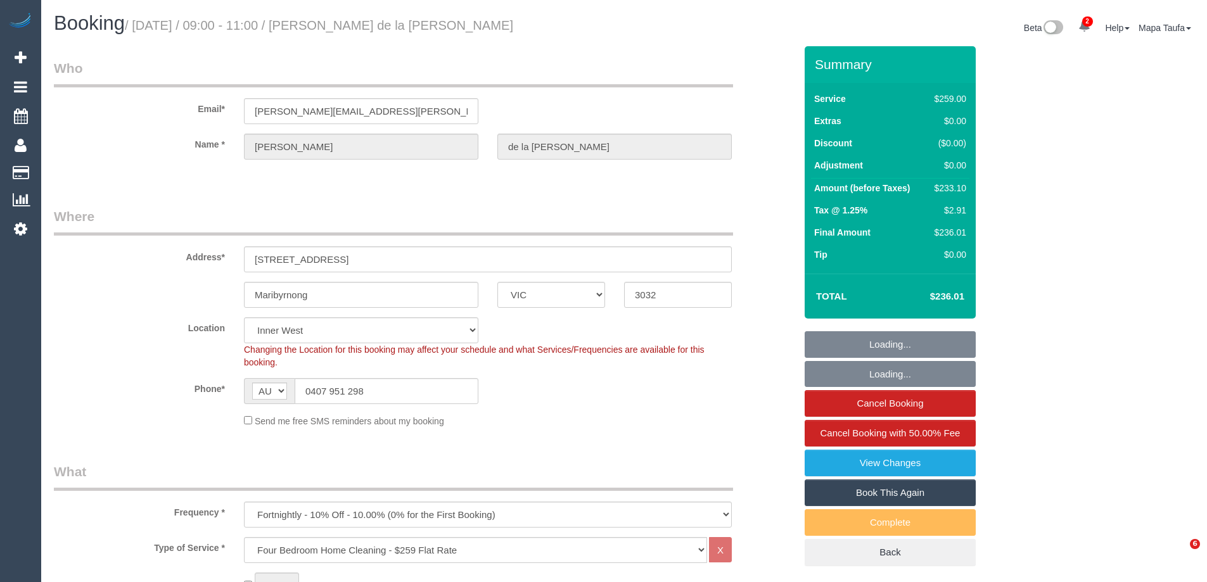
select select "number:24"
select select "number:13"
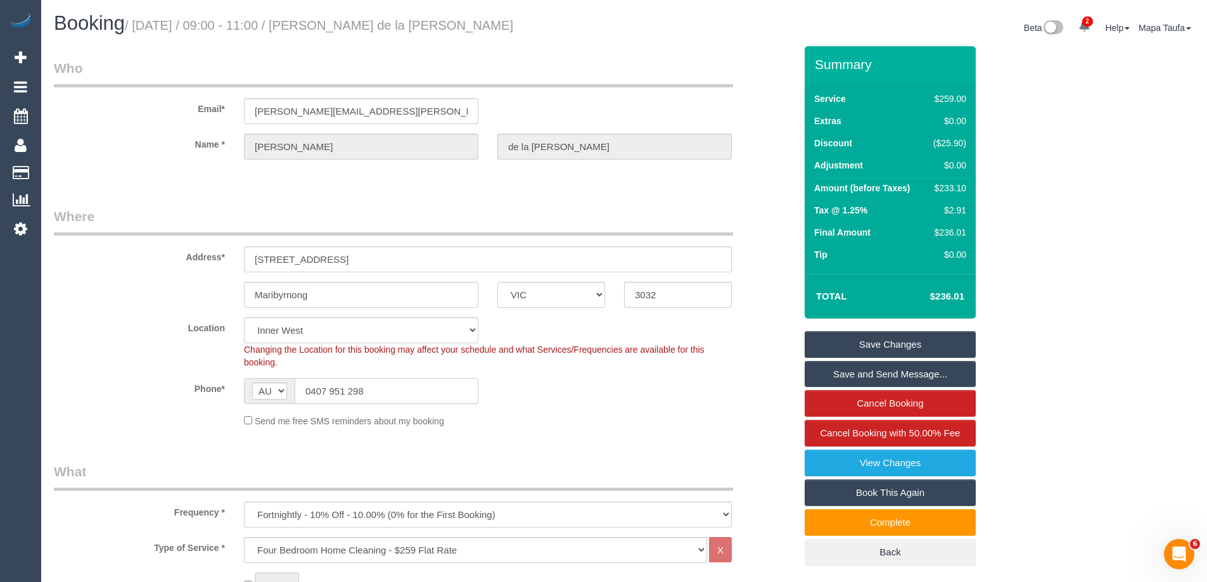
click at [362, 390] on input "0407 951 298" at bounding box center [387, 391] width 184 height 26
click at [373, 392] on input "0407 951 298" at bounding box center [387, 391] width 184 height 26
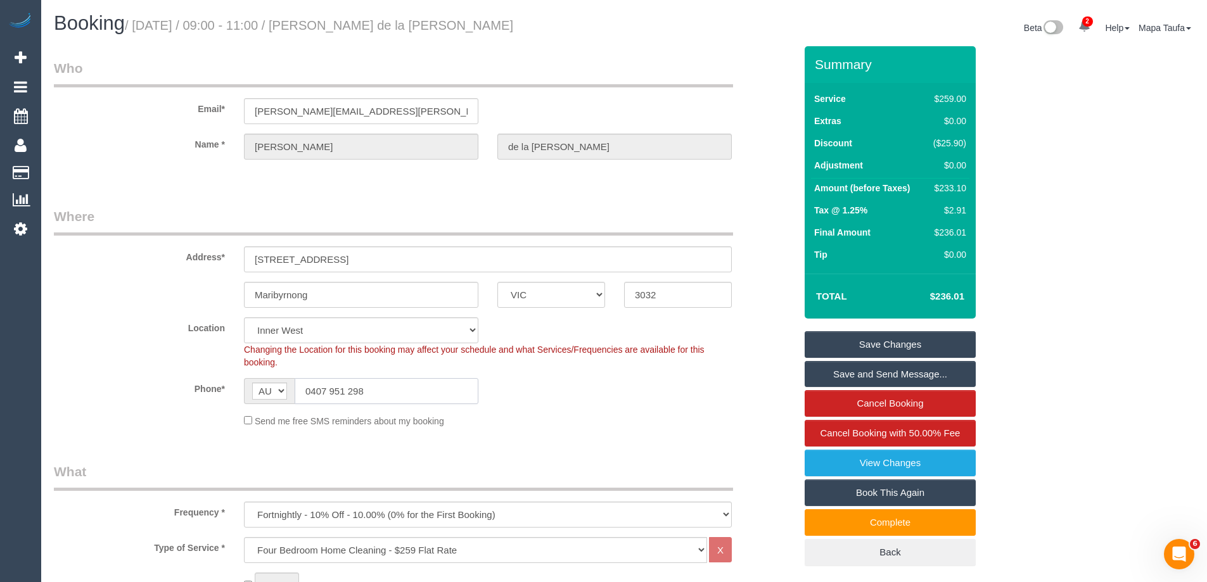
click at [373, 392] on input "0407 951 298" at bounding box center [387, 391] width 184 height 26
drag, startPoint x: 561, startPoint y: 386, endPoint x: 552, endPoint y: 405, distance: 21.5
click at [563, 386] on div "Phone* AF AL DZ AD AO AI AQ AG AR AM AW AU AT AZ BS BH BD BB BY BE BZ BJ BM BT …" at bounding box center [424, 391] width 760 height 26
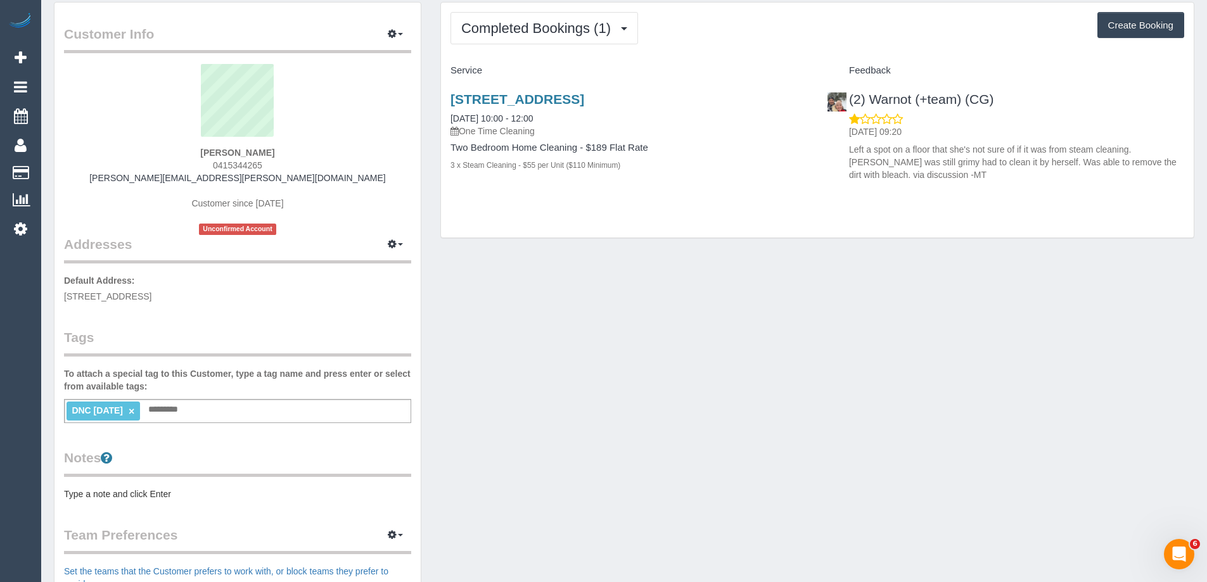
scroll to position [63, 0]
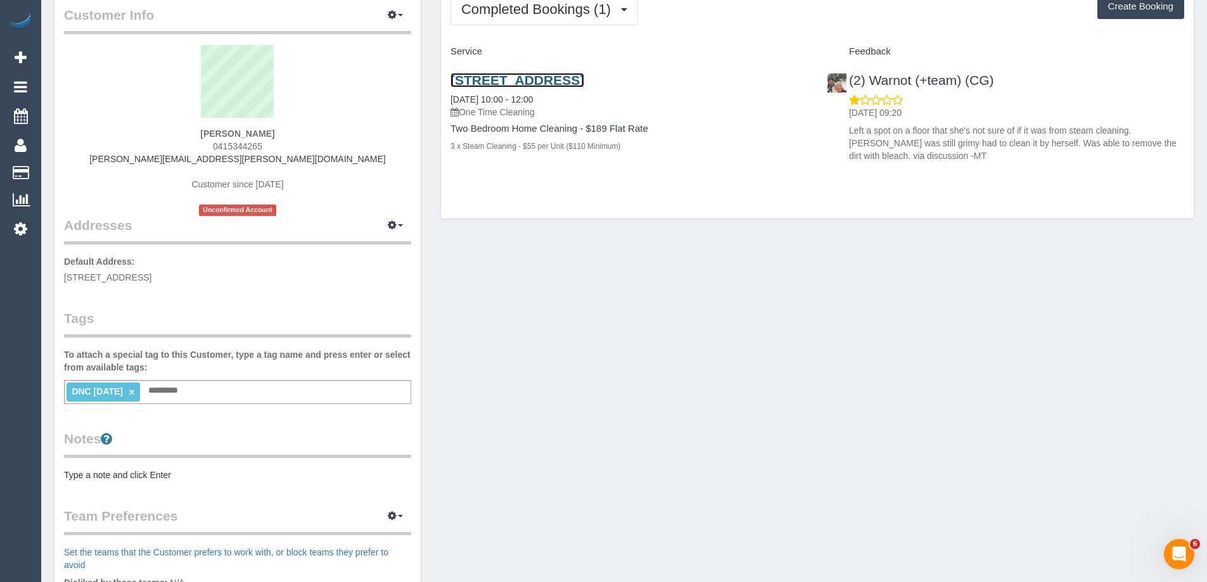
click at [518, 79] on link "204 Park Street, Fitzroy North, VIC 3068" at bounding box center [517, 80] width 134 height 15
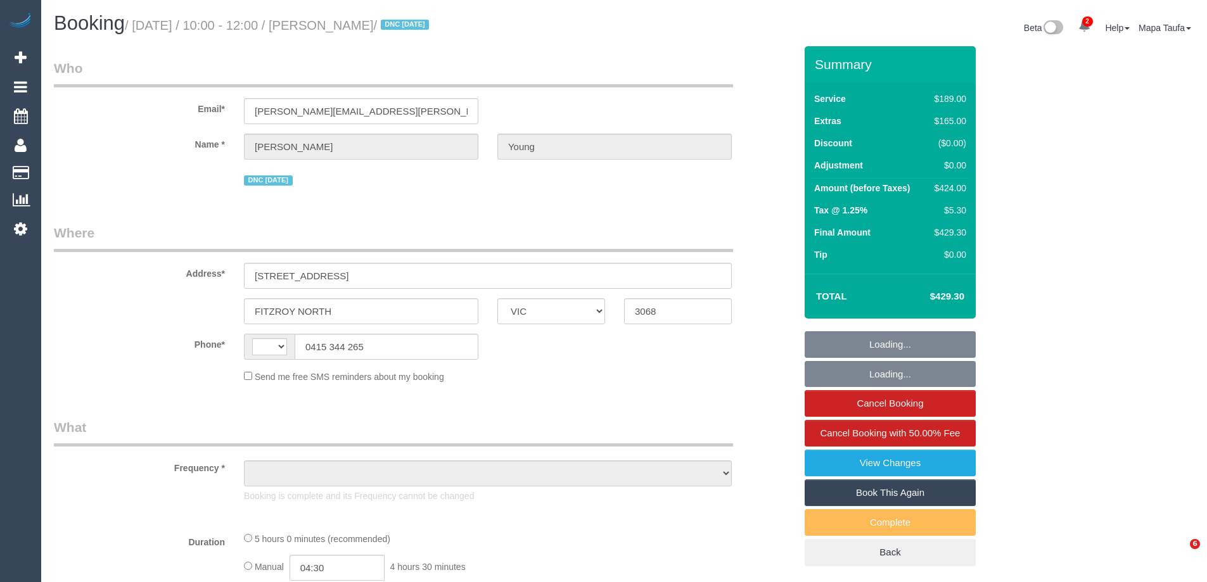
select select "VIC"
select select "string:AU"
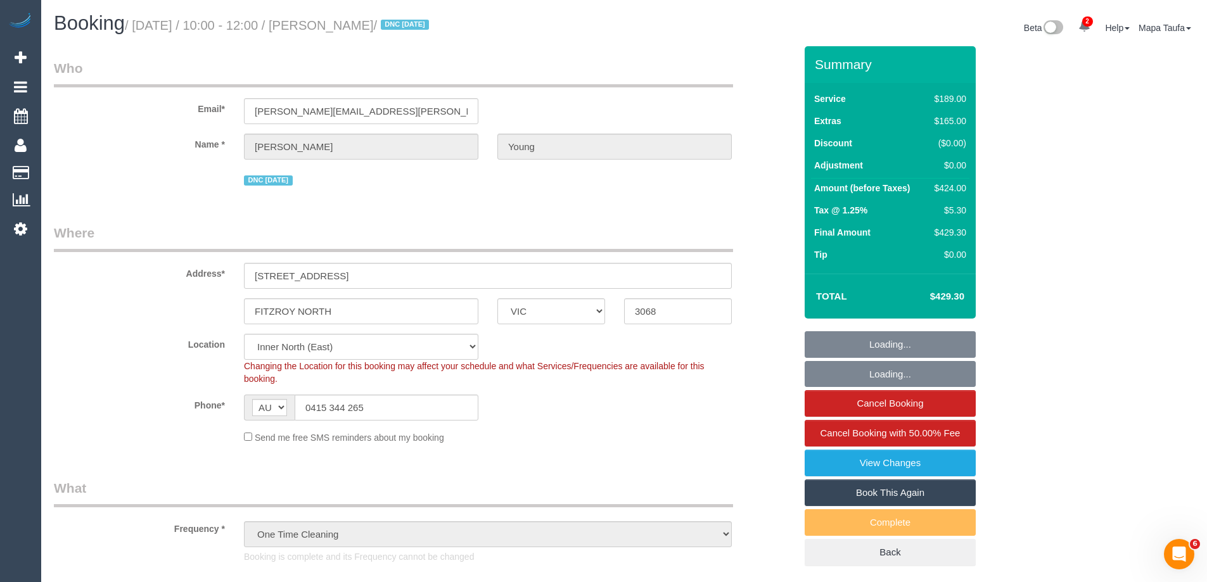
select select "object:718"
select select "number:27"
select select "number:15"
select select "number:19"
select select "number:22"
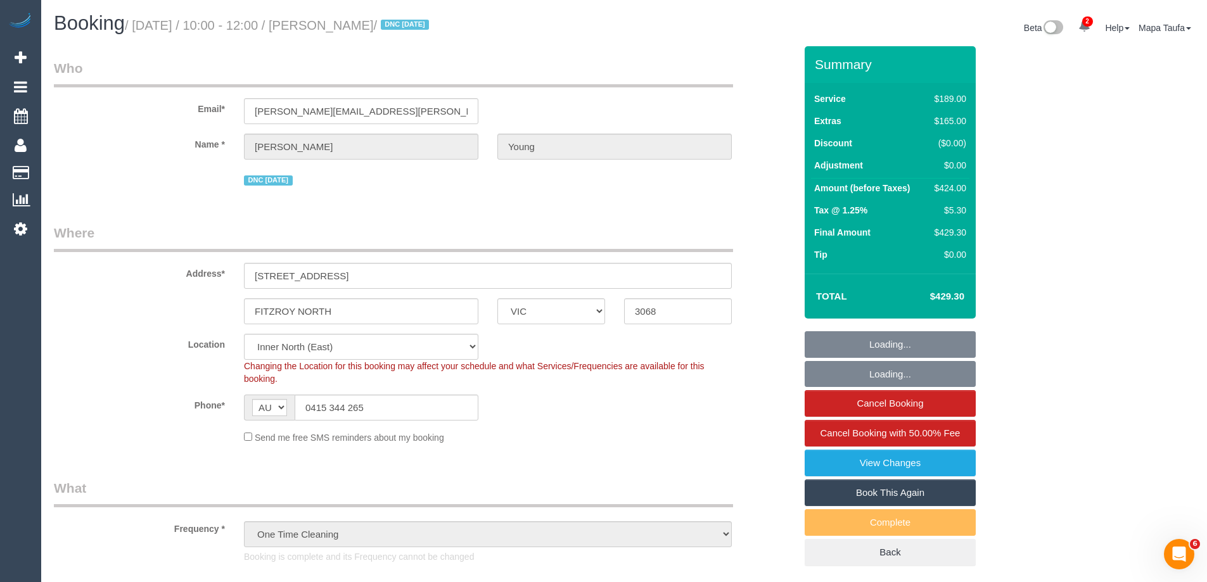
select select "number:33"
select select "number:26"
drag, startPoint x: 936, startPoint y: 295, endPoint x: 848, endPoint y: 158, distance: 161.8
click at [936, 295] on div "Total $429.30" at bounding box center [889, 296] width 171 height 45
copy table "Total $"
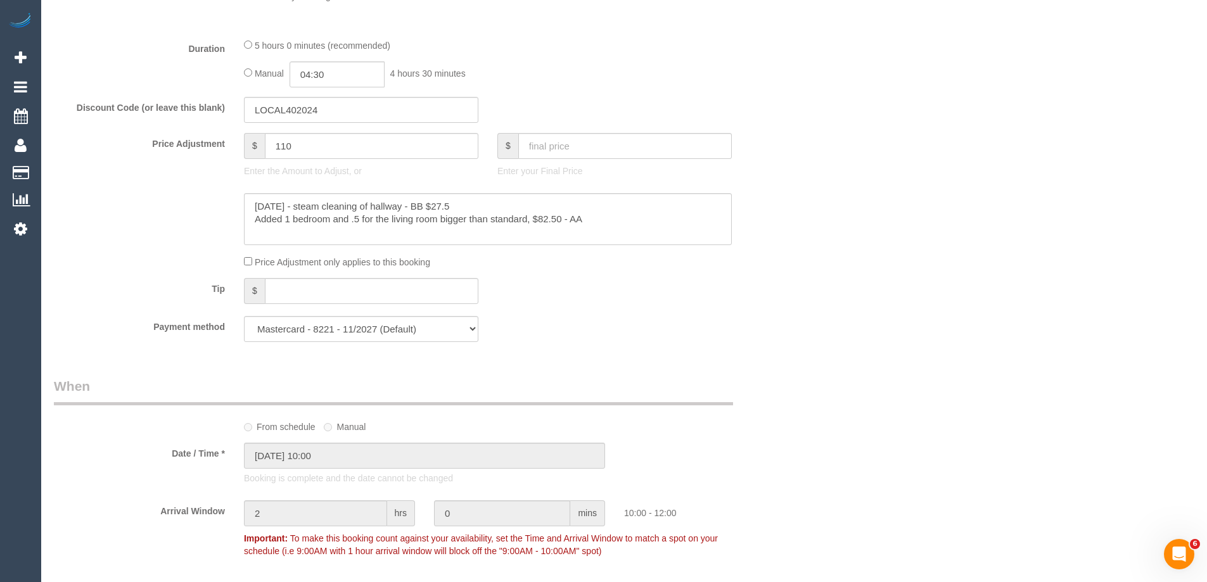
scroll to position [1077, 0]
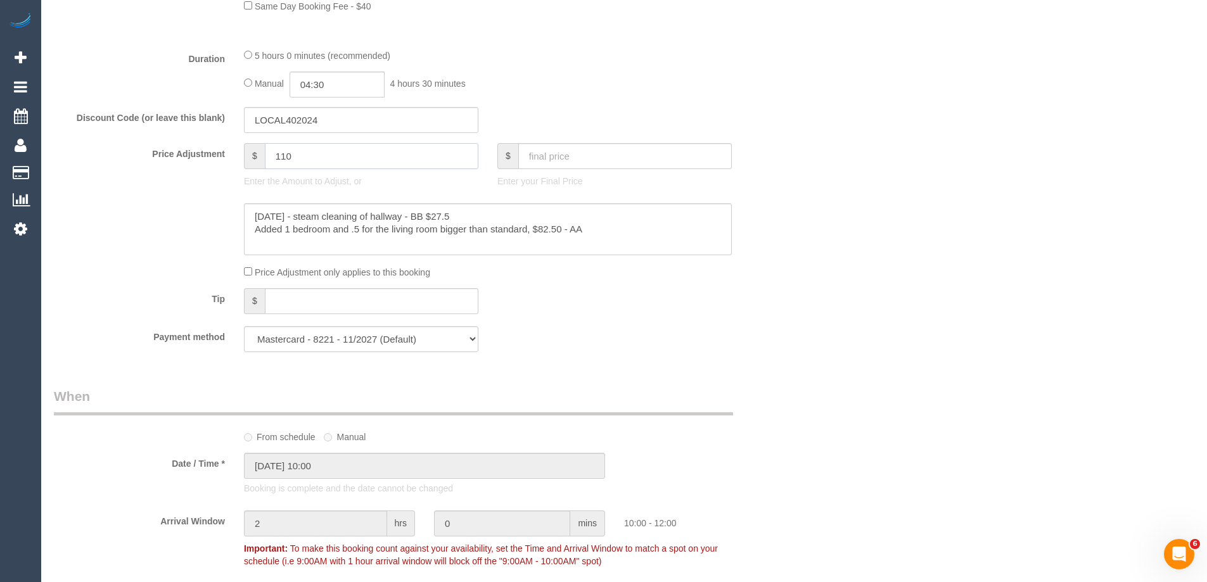
drag, startPoint x: 316, startPoint y: 160, endPoint x: 229, endPoint y: 153, distance: 87.1
click at [244, 155] on div "$ 110" at bounding box center [361, 156] width 234 height 26
type input "25"
click at [624, 234] on textarea at bounding box center [488, 229] width 488 height 52
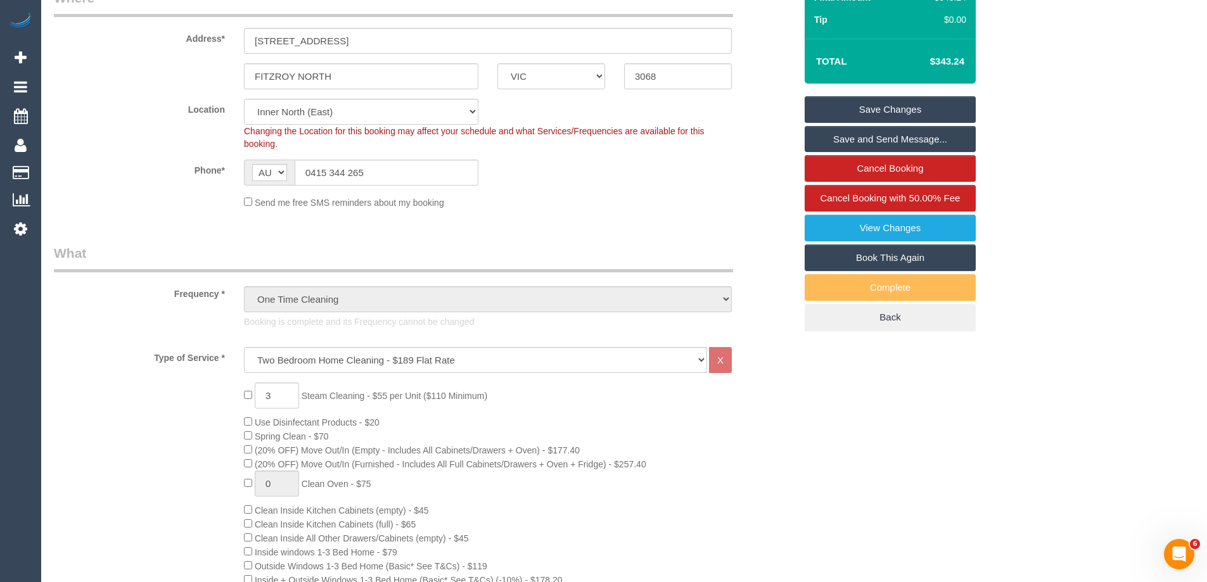
scroll to position [63, 0]
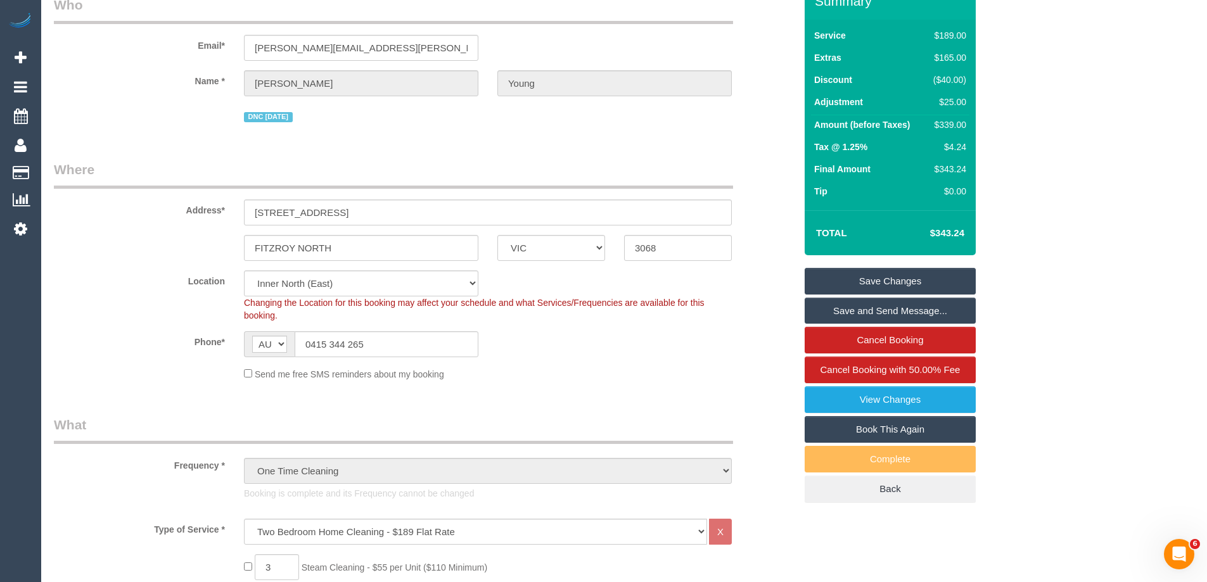
type textarea "22/9/25 - steam cleaning of hallway - BB $27.5 Added 1 bedroom and .5 for the l…"
click at [916, 273] on link "Save Changes" at bounding box center [889, 281] width 171 height 27
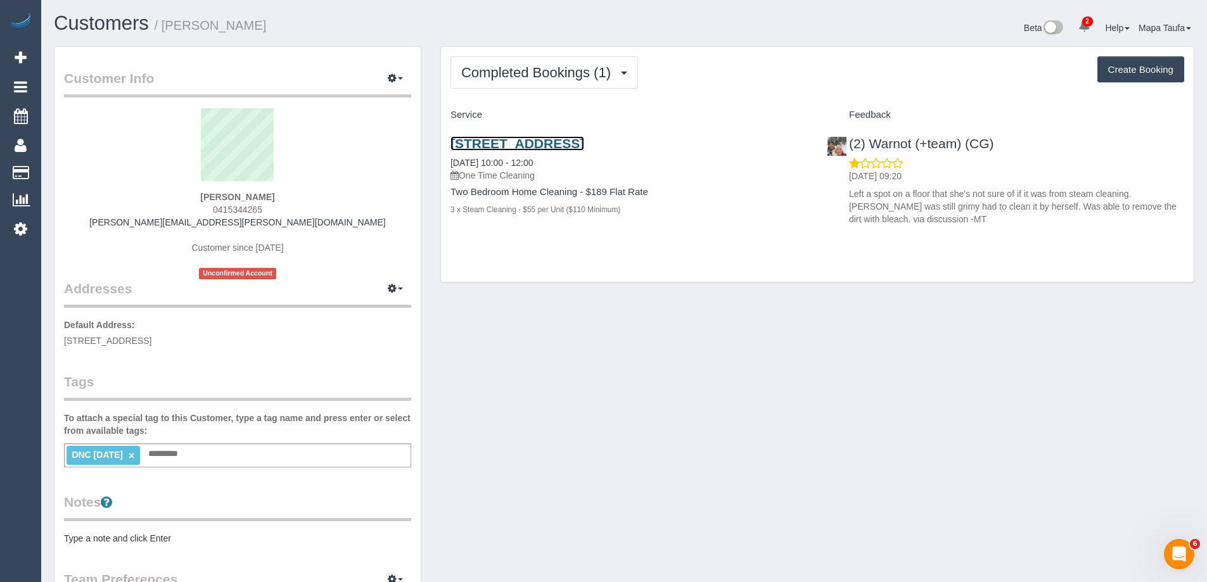
click at [545, 139] on link "204 Park Street, Fitzroy North, VIC 3068" at bounding box center [517, 143] width 134 height 15
click at [134, 457] on link "×" at bounding box center [132, 455] width 6 height 11
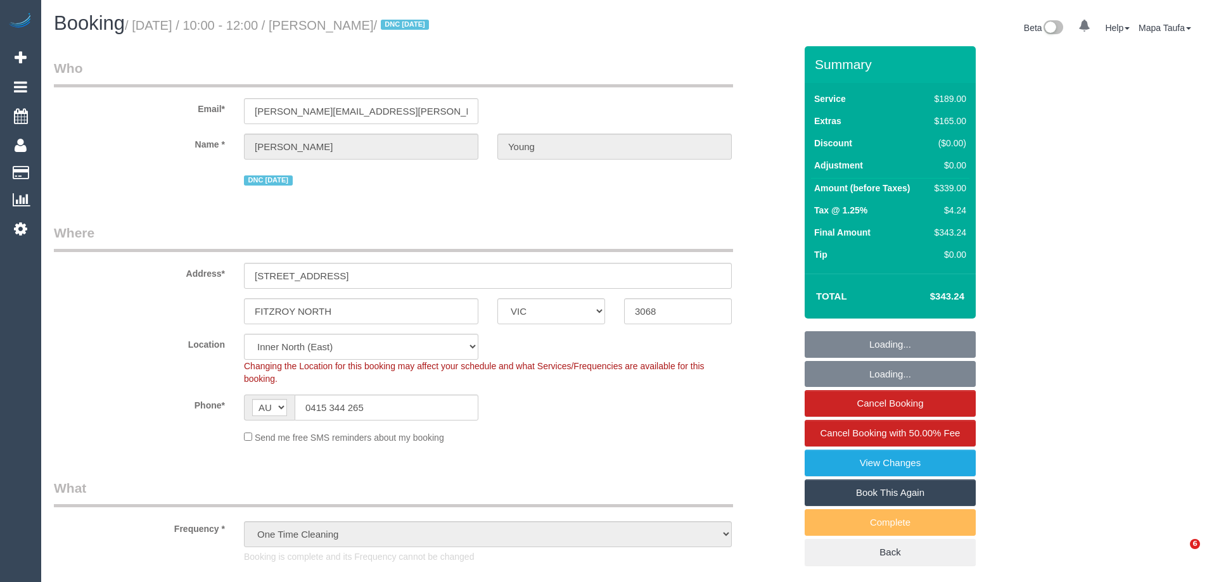
select select "VIC"
select select "number:27"
select select "number:15"
select select "number:19"
select select "number:22"
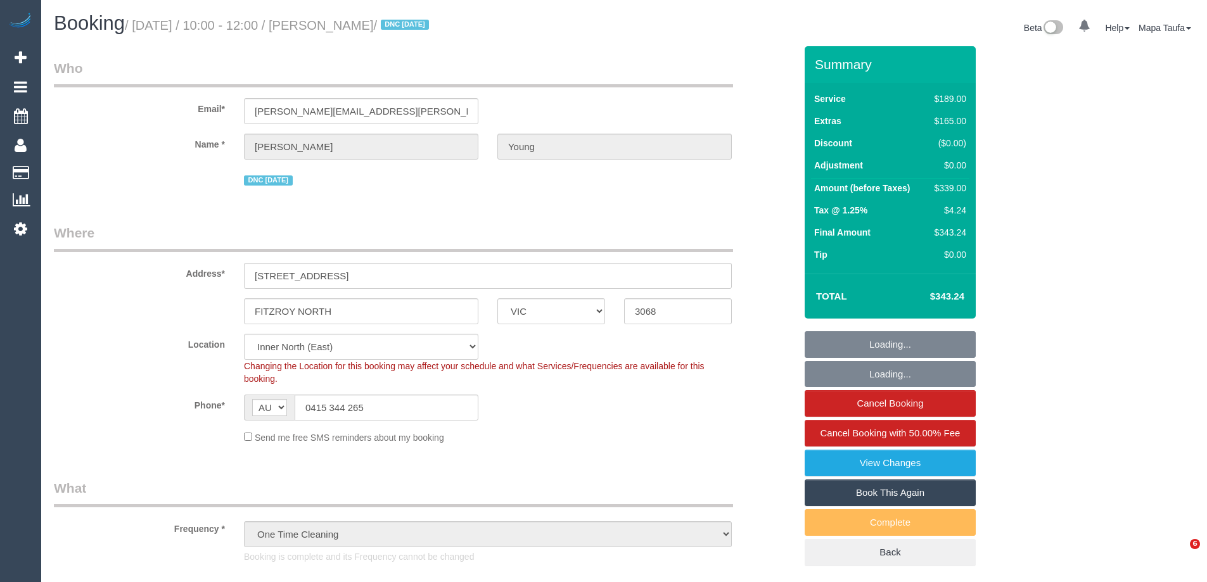
select select "number:33"
select select "number:26"
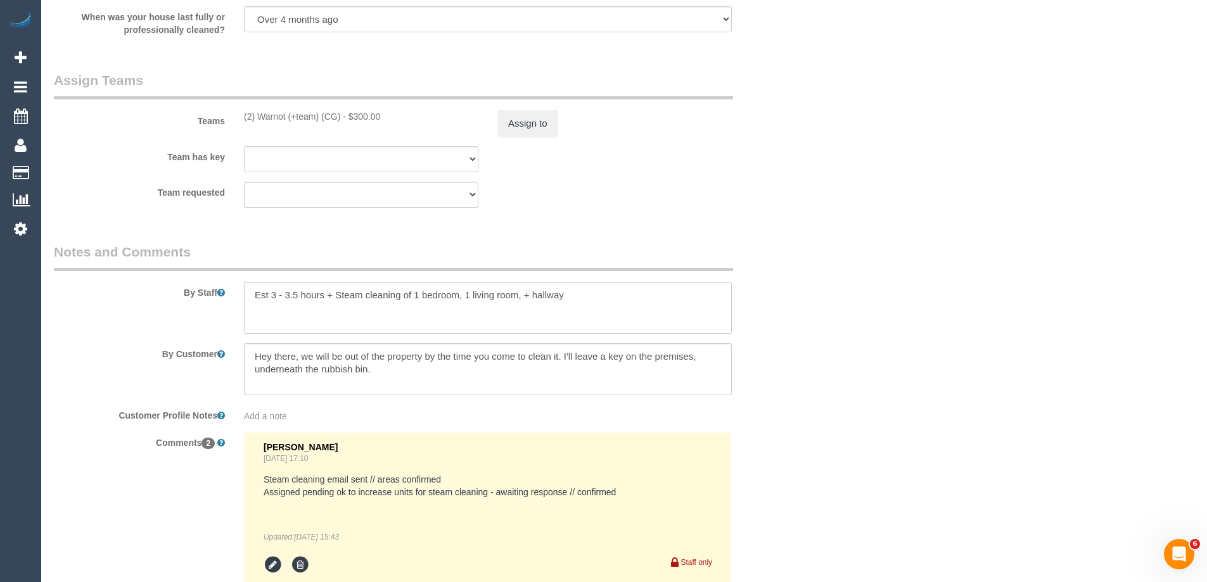
scroll to position [2028, 0]
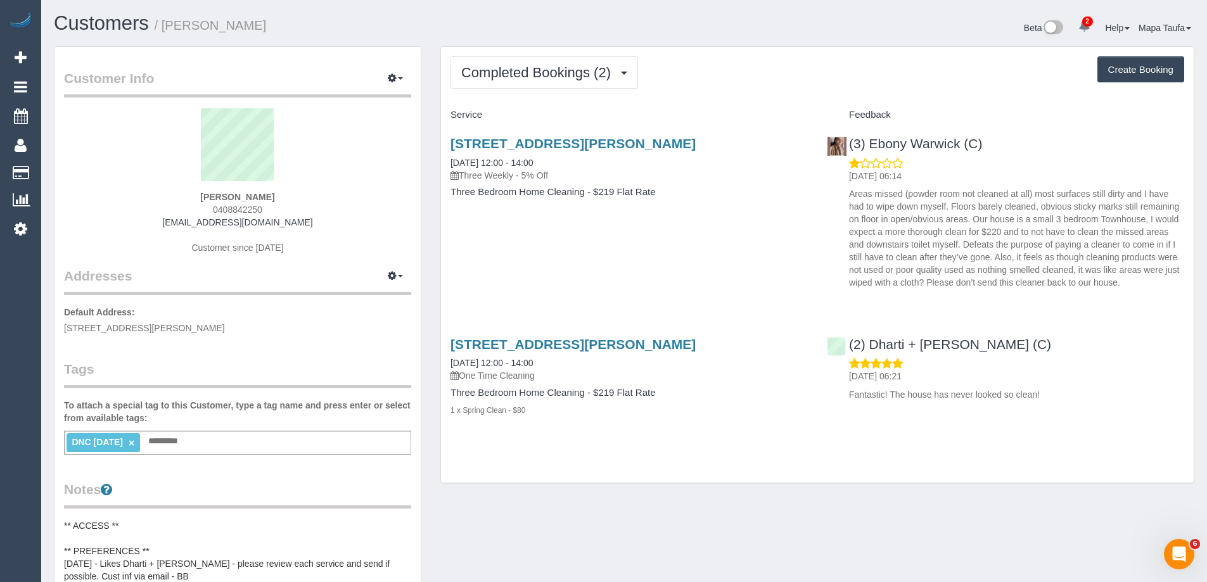
click at [1079, 27] on icon at bounding box center [1084, 26] width 12 height 12
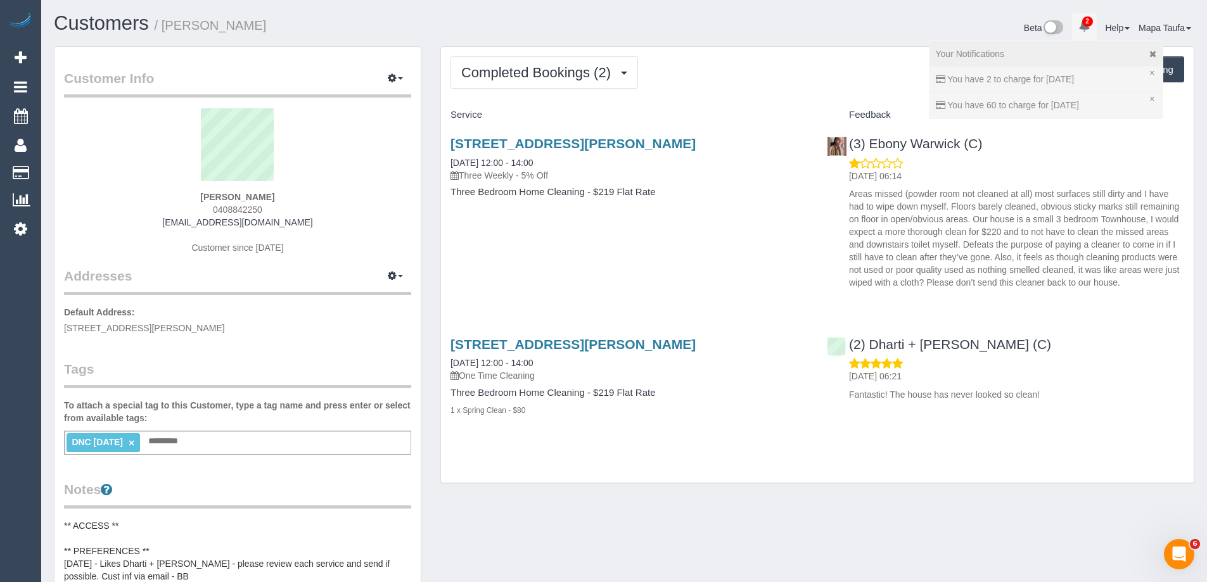
click at [1150, 72] on li "× You have 2 to charge for [DATE]" at bounding box center [1045, 80] width 233 height 26
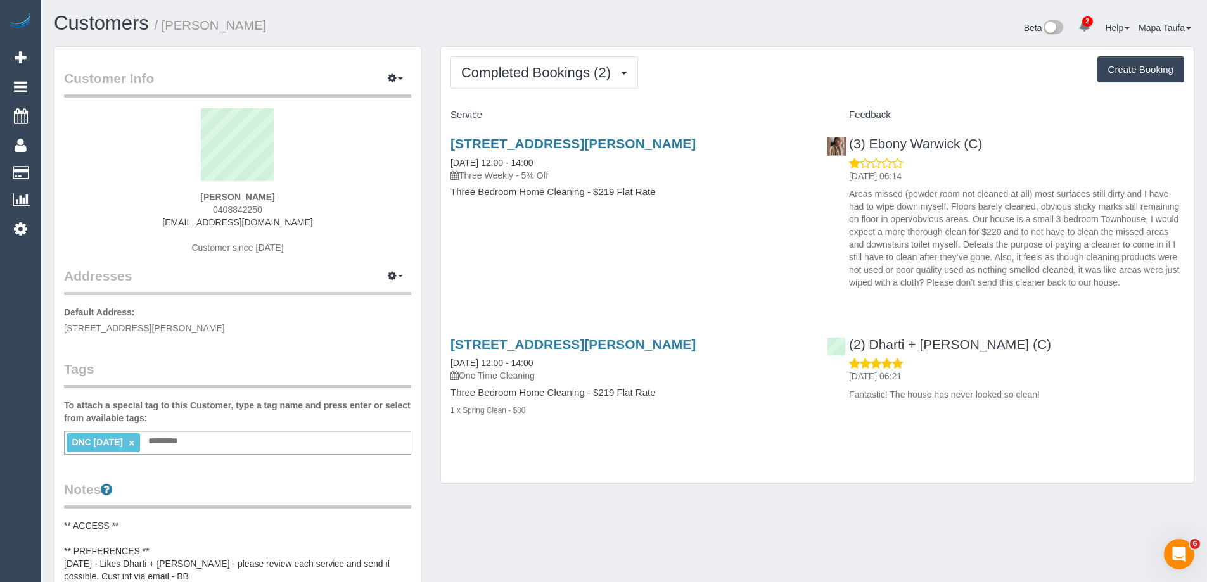
click at [1082, 23] on span "2" at bounding box center [1087, 21] width 11 height 10
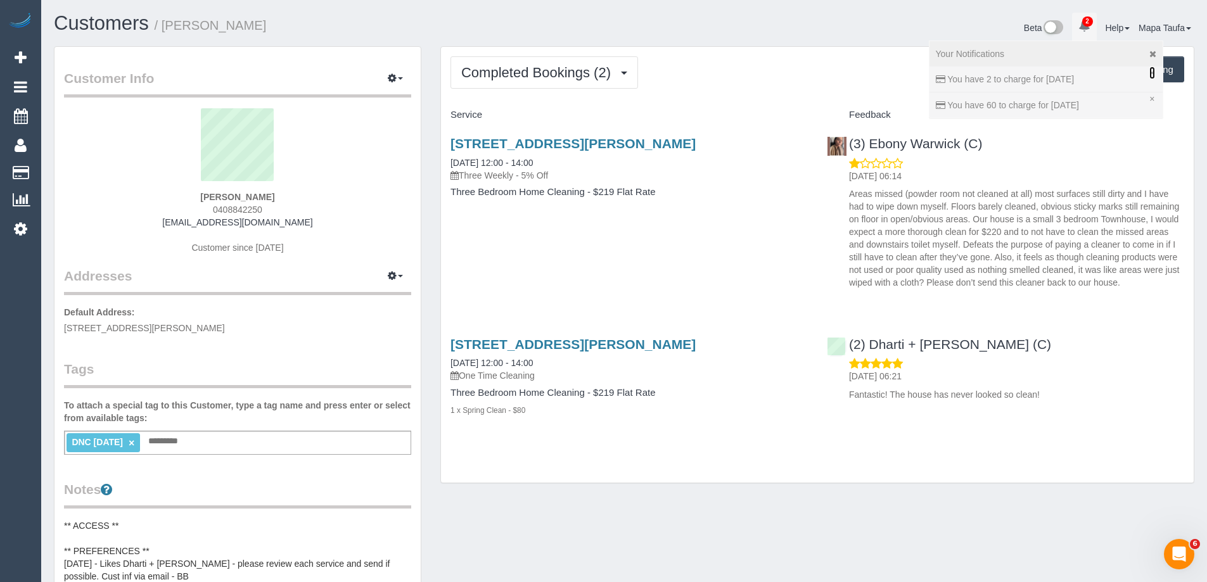
click at [1149, 70] on link "×" at bounding box center [1151, 73] width 5 height 13
click at [1149, 58] on icon at bounding box center [1152, 53] width 7 height 9
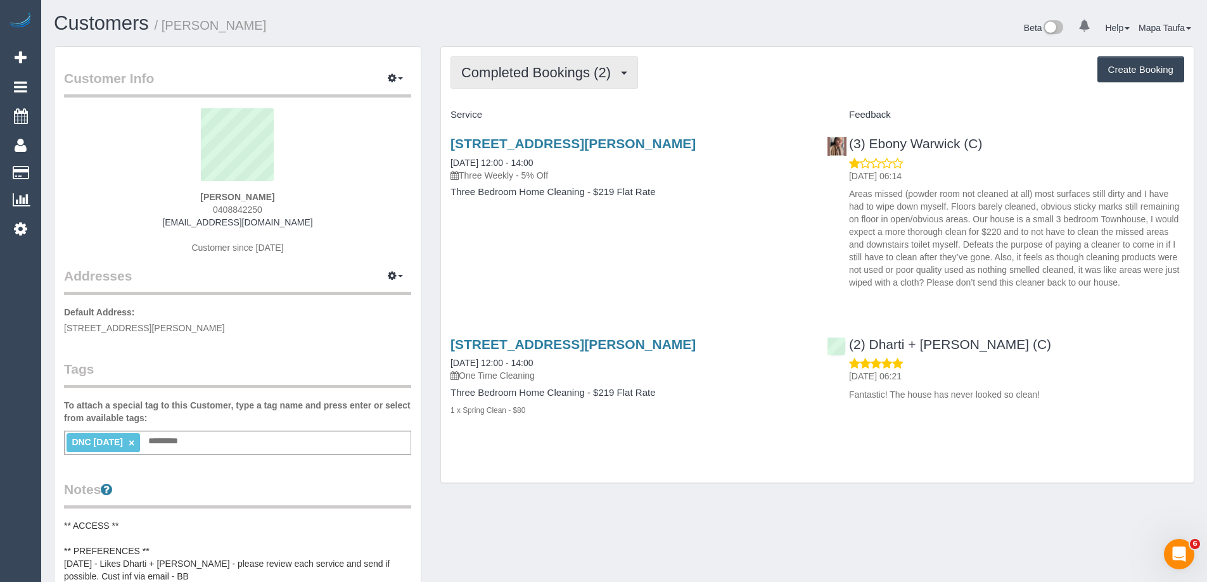
click at [507, 78] on span "Completed Bookings (2)" at bounding box center [539, 73] width 156 height 16
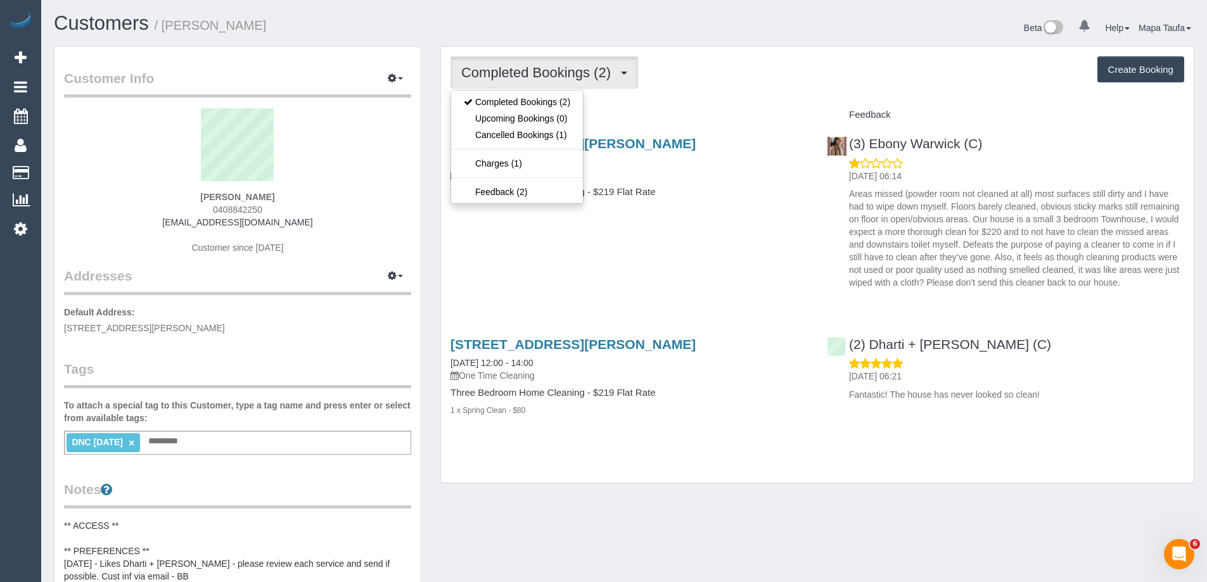
click at [711, 93] on div "Completed Bookings (2) Completed Bookings (2) Upcoming Bookings (0) Cancelled B…" at bounding box center [817, 265] width 753 height 436
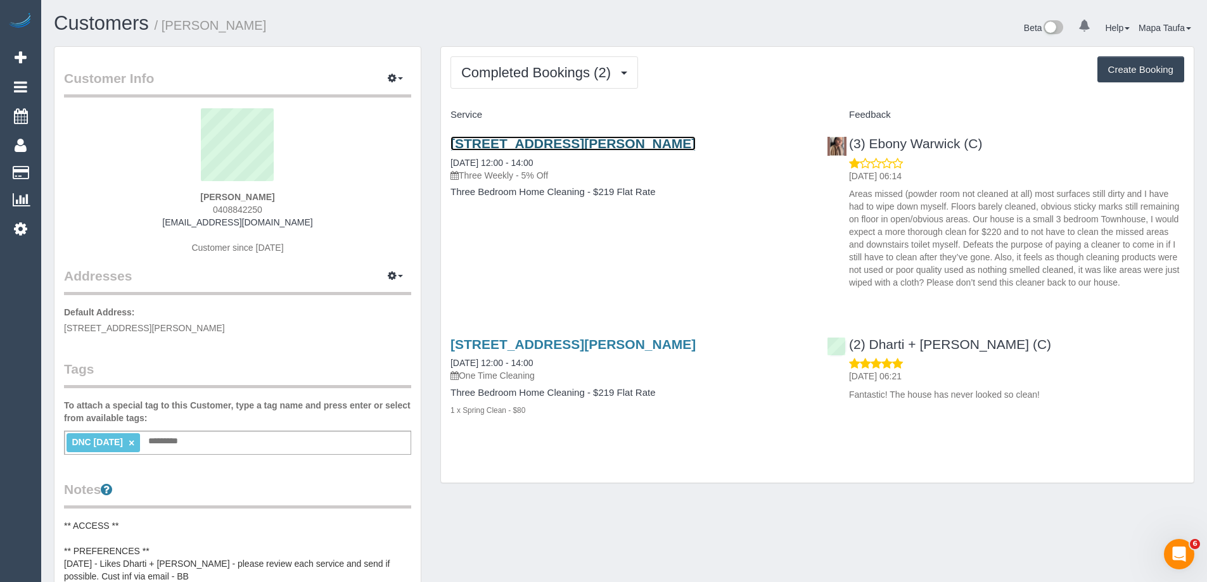
click at [549, 140] on link "30 Rayner Street, 2, Altona, VIC 3018" at bounding box center [572, 143] width 245 height 15
click at [131, 437] on ng-include "DNC 6/10/25 ×" at bounding box center [103, 442] width 63 height 10
click at [131, 442] on link "×" at bounding box center [132, 443] width 6 height 11
click at [509, 140] on link "30 Rayner Street, 2, Altona, VIC 3018" at bounding box center [572, 143] width 245 height 15
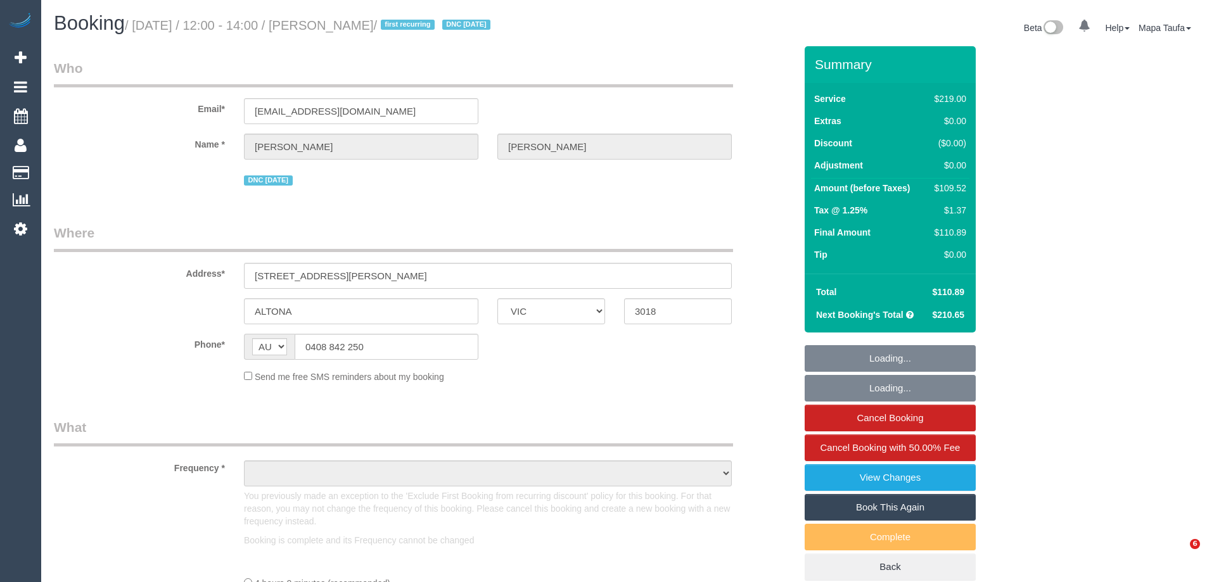
select select "VIC"
select select "object:592"
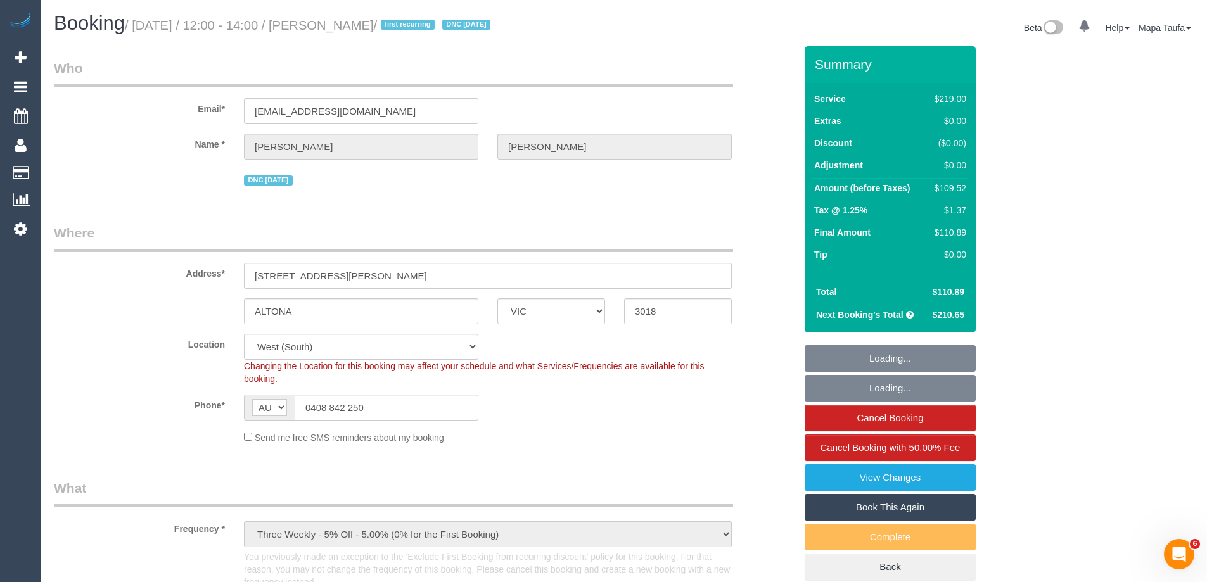
select select "string:stripe-pm_1S1Q192GScqysDRVRgpB1GM1"
select select "object:1175"
select select "number:27"
select select "number:14"
select select "number:18"
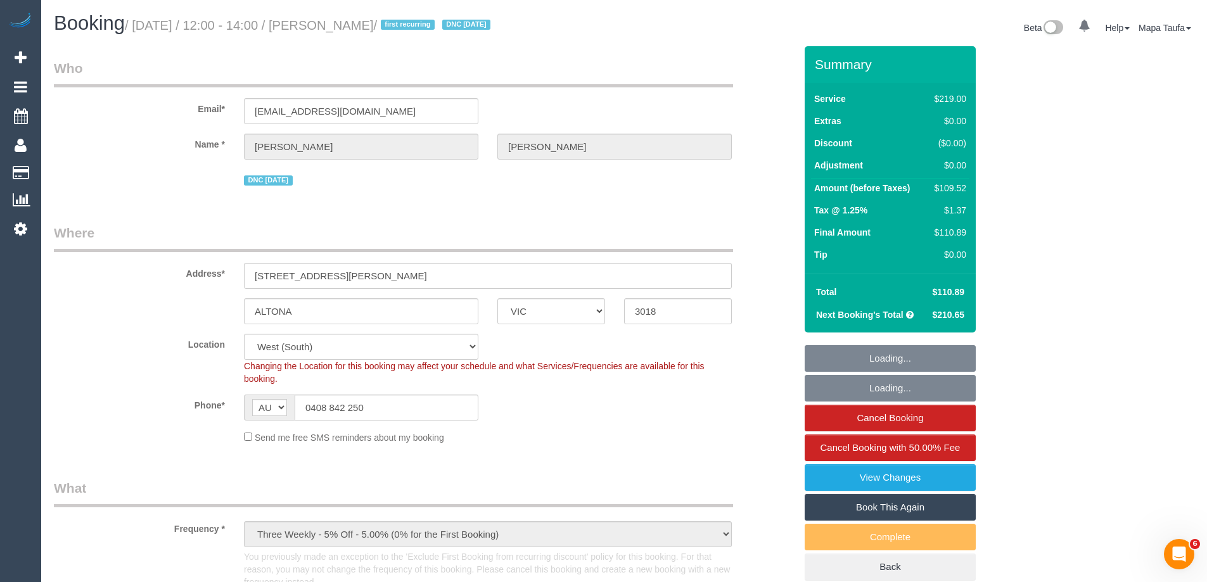
select select "number:24"
select select "number:34"
select select "number:11"
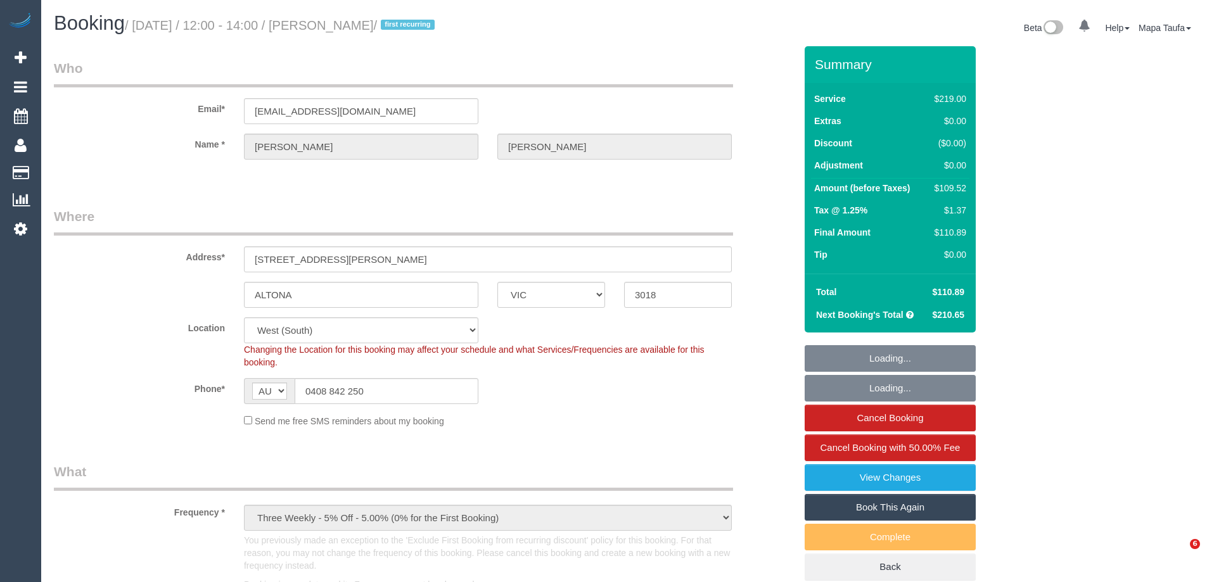
select select "VIC"
select select "object:840"
select select "number:27"
select select "number:14"
select select "number:18"
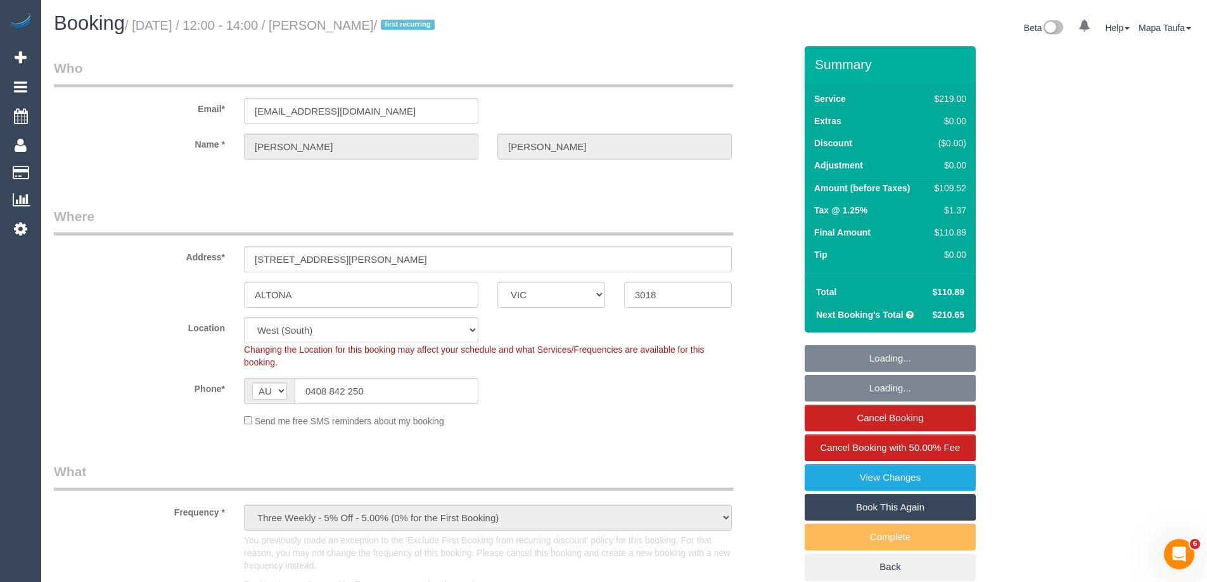
select select "number:24"
select select "number:34"
select select "number:11"
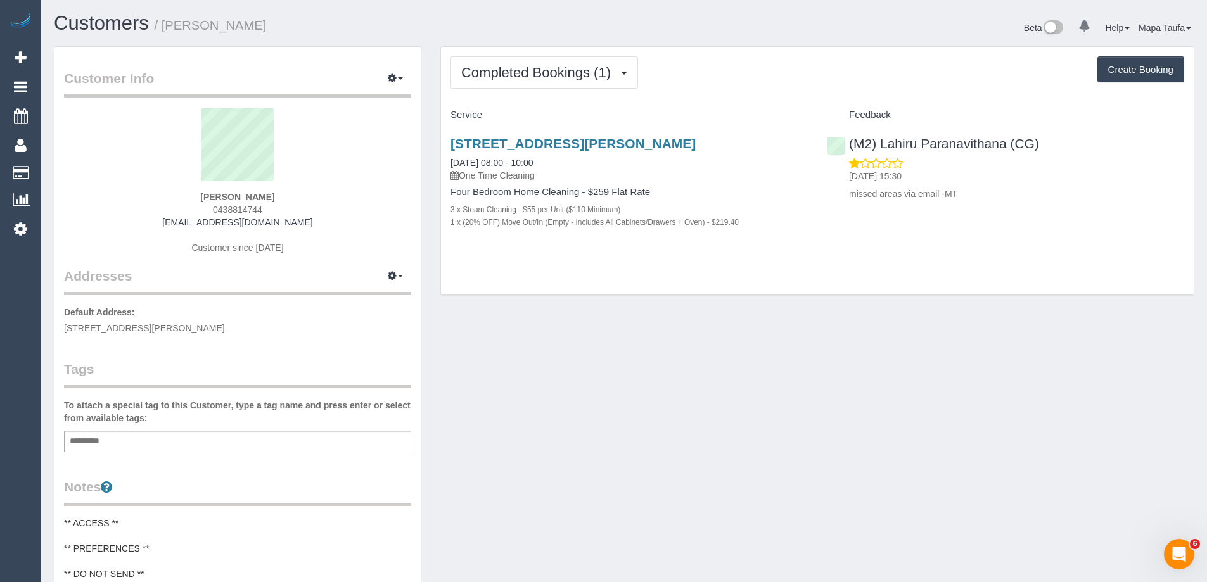
drag, startPoint x: 234, startPoint y: 201, endPoint x: 198, endPoint y: 201, distance: 36.7
click at [198, 201] on div "Emma Doran 0438814744 emmadoran@hotmail.com Customer since 2025" at bounding box center [237, 187] width 347 height 158
click at [314, 198] on div "Emma Doran 0438814744 emmadoran@hotmail.com Customer since 2025" at bounding box center [237, 187] width 347 height 158
drag, startPoint x: 238, startPoint y: 197, endPoint x: 203, endPoint y: 196, distance: 34.9
click at [201, 197] on div "Emma Doran 0438814744 emmadoran@hotmail.com Customer since 2025" at bounding box center [237, 187] width 347 height 158
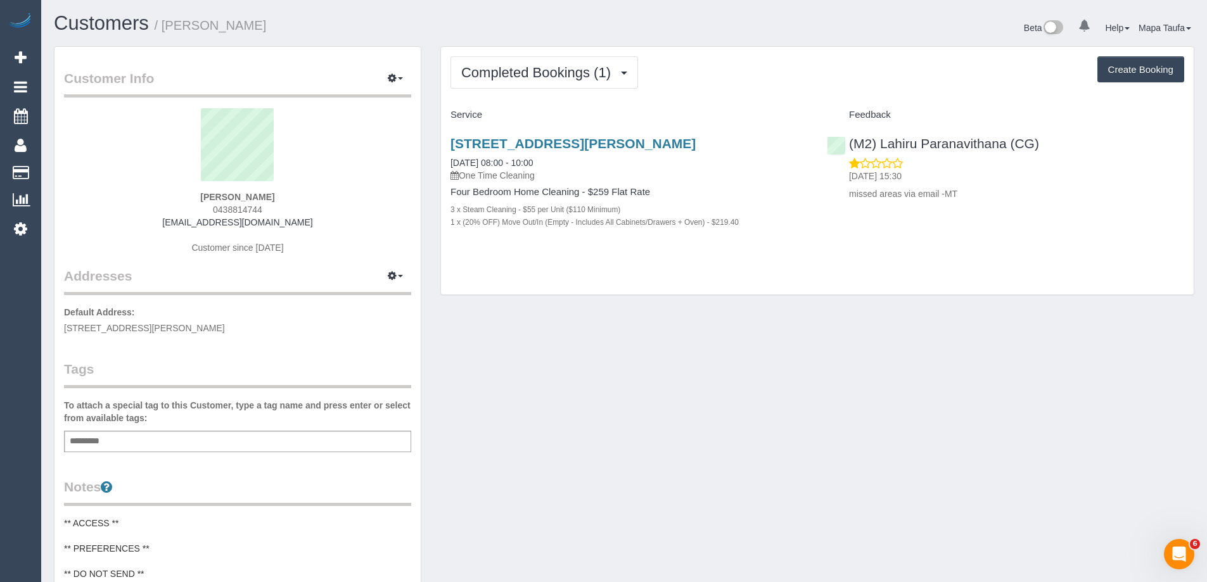
copy strong "Emma Doran"
drag, startPoint x: 731, startPoint y: 140, endPoint x: 444, endPoint y: 137, distance: 287.0
click at [444, 137] on div "12 Josephine Street, Oak Park, VIC 3046 03/10/2025 08:00 - 10:00 One Time Clean…" at bounding box center [629, 189] width 376 height 128
copy link "12 Josephine Street, Oak Park, VIC 3046"
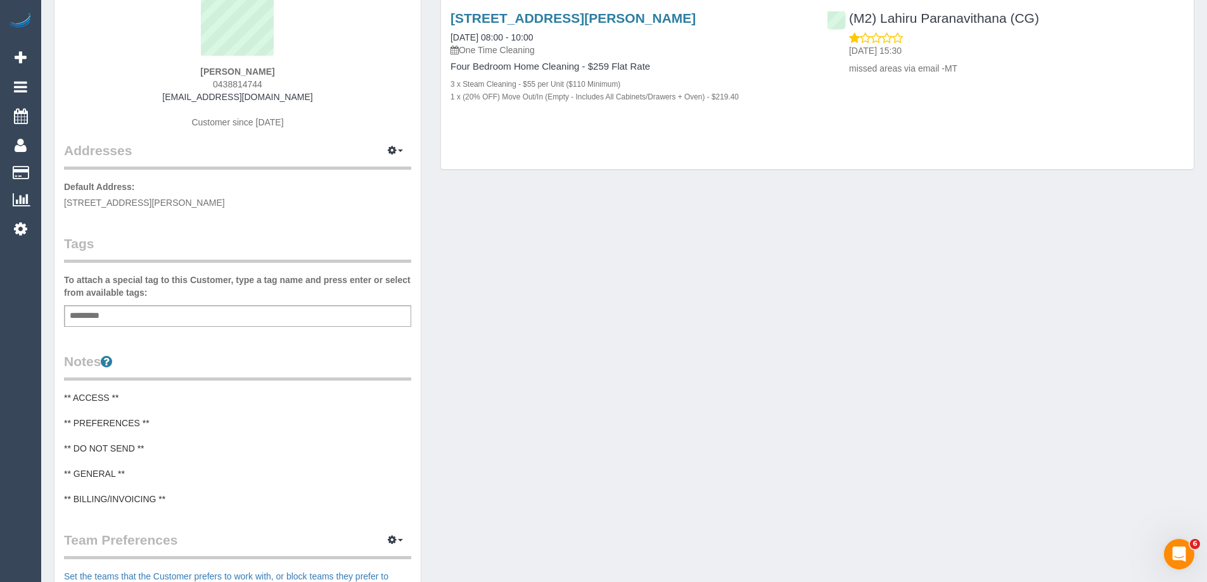
scroll to position [127, 0]
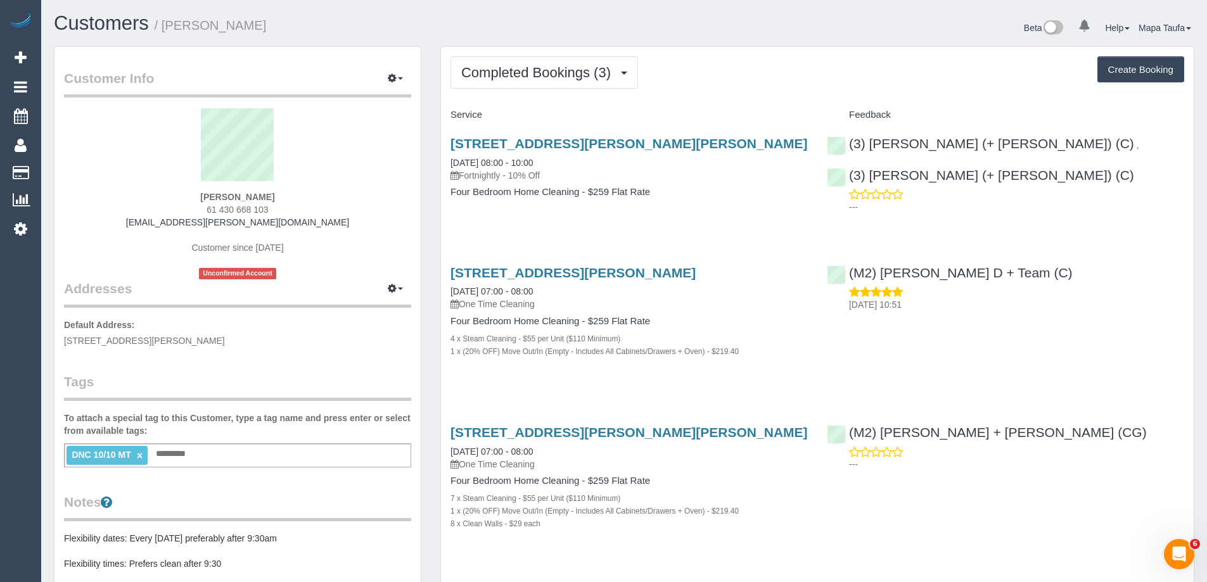
click at [630, 237] on div "Service Feedback [STREET_ADDRESS][PERSON_NAME][PERSON_NAME] [DATE] 08:00 - 10:0…" at bounding box center [817, 330] width 734 height 450
click at [533, 84] on button "Completed Bookings (3)" at bounding box center [544, 72] width 188 height 32
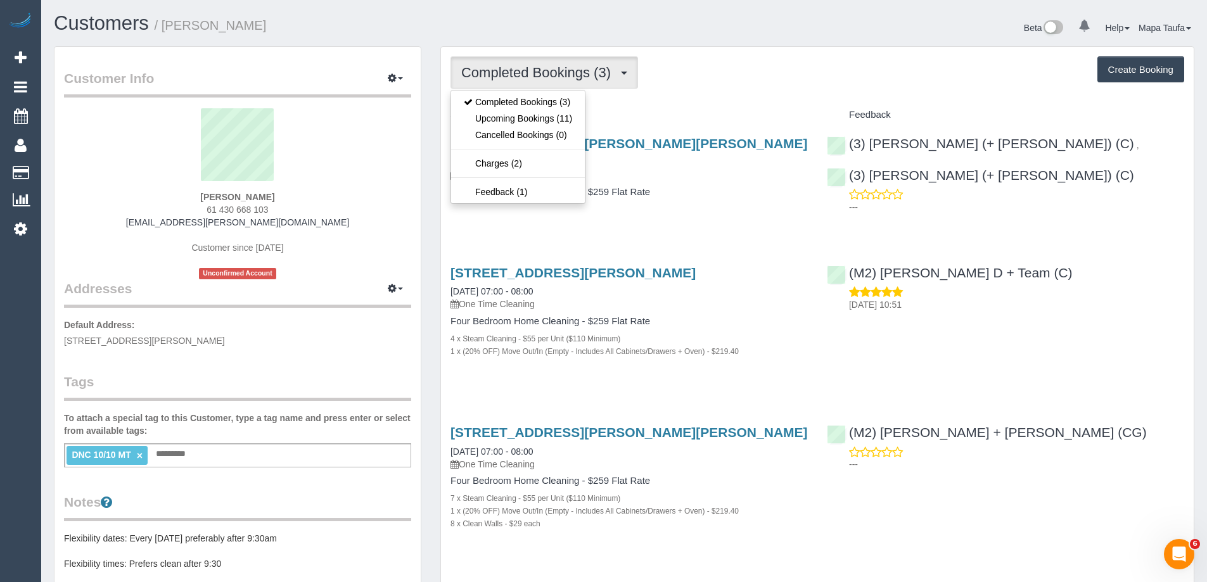
click at [692, 108] on div "Service" at bounding box center [629, 116] width 376 height 22
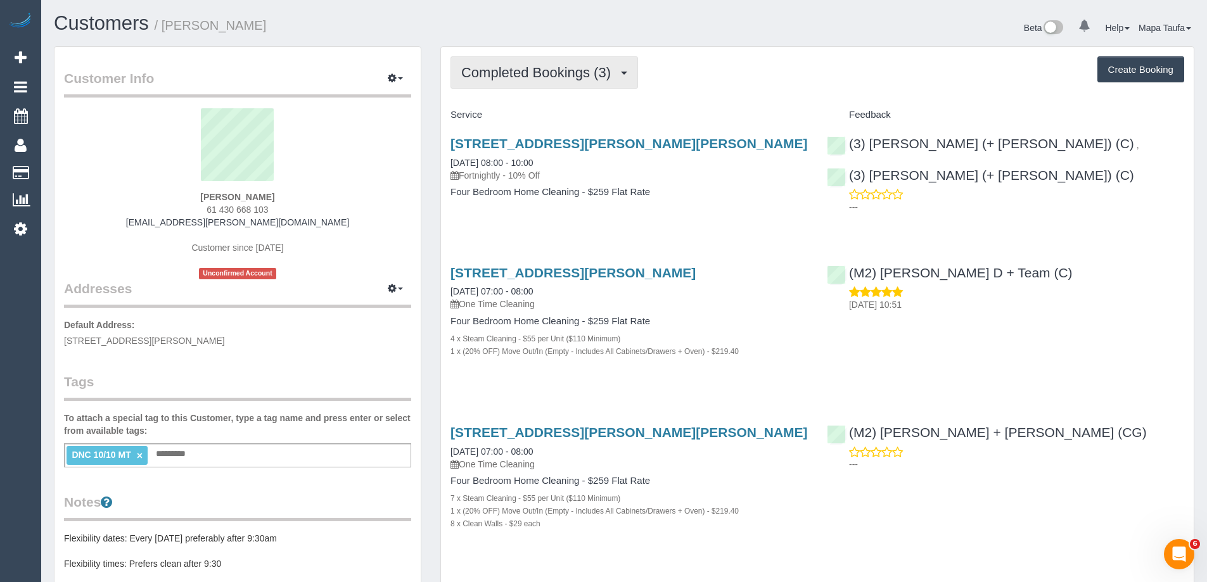
drag, startPoint x: 518, startPoint y: 67, endPoint x: 518, endPoint y: 75, distance: 8.2
click at [519, 67] on span "Completed Bookings (3)" at bounding box center [539, 73] width 156 height 16
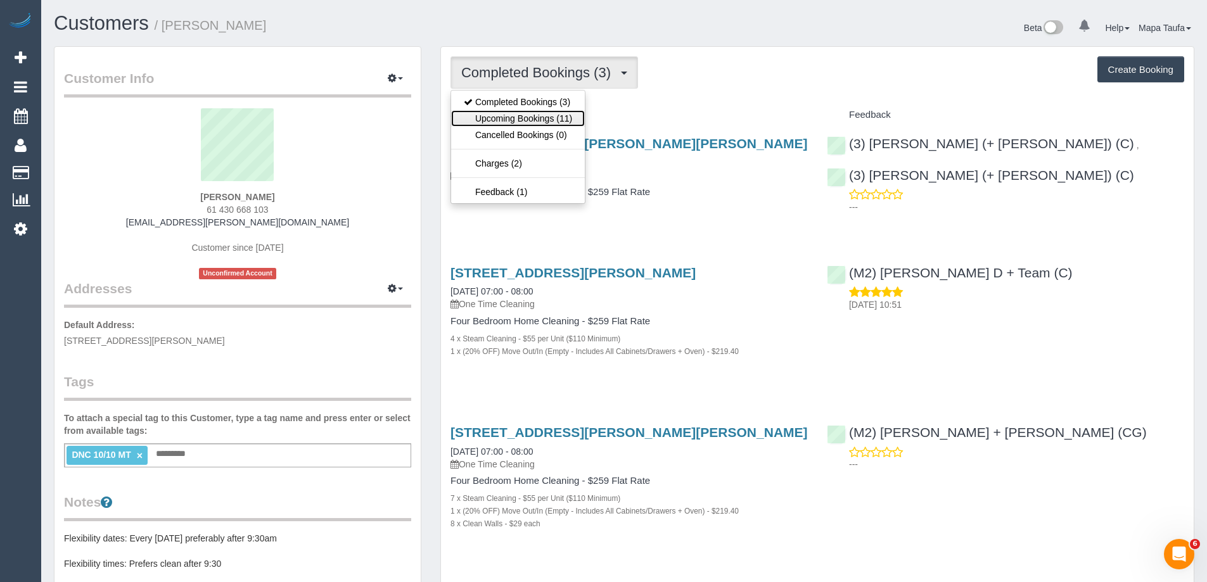
click at [519, 115] on link "Upcoming Bookings (11)" at bounding box center [518, 118] width 134 height 16
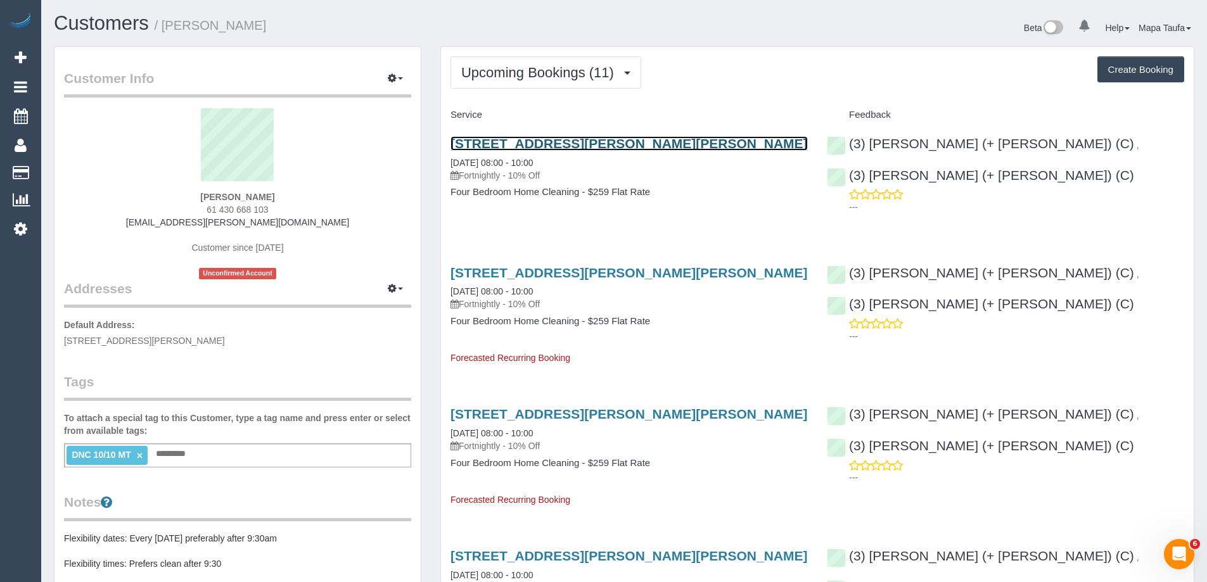
click at [472, 139] on link "32 Graham Street, Albert Park, VIC 3206" at bounding box center [628, 143] width 357 height 15
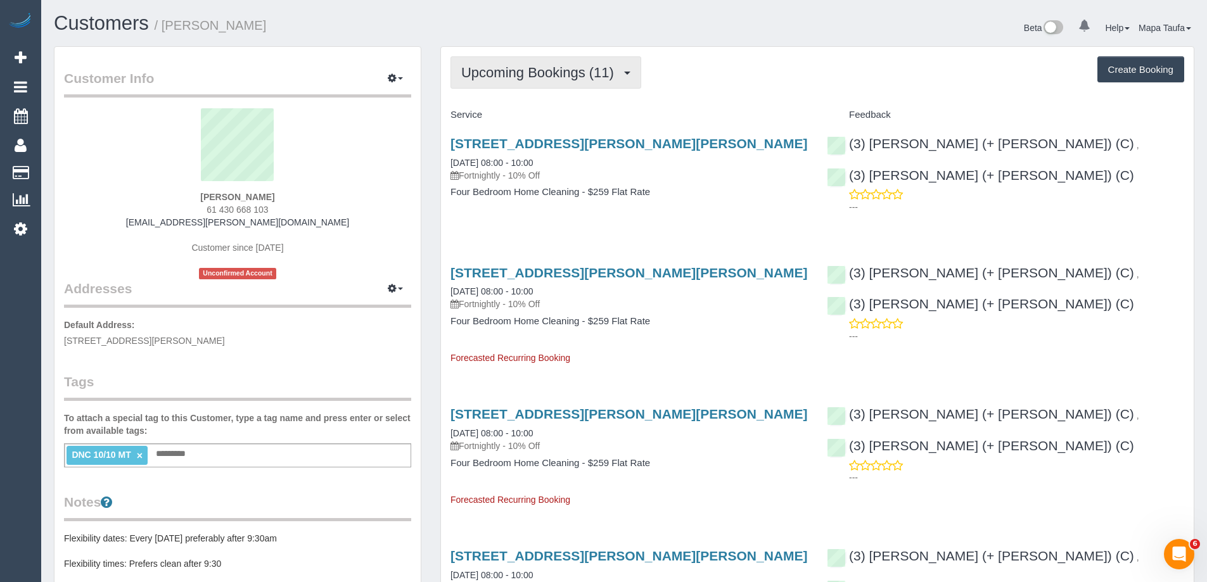
click at [516, 77] on span "Upcoming Bookings (11)" at bounding box center [540, 73] width 159 height 16
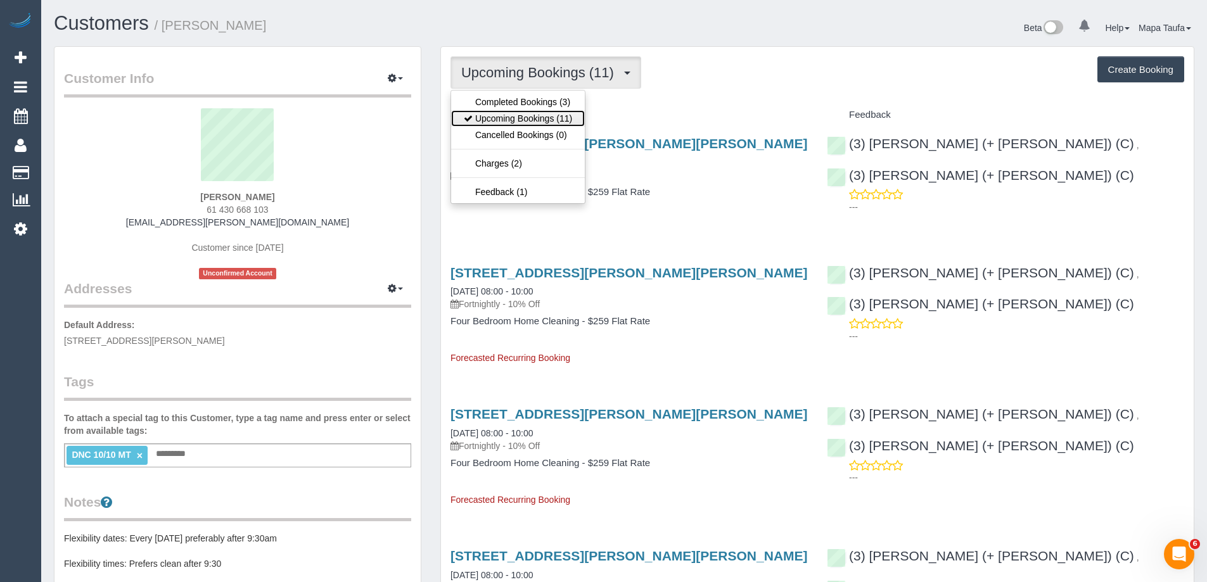
click at [519, 117] on link "Upcoming Bookings (11)" at bounding box center [518, 118] width 134 height 16
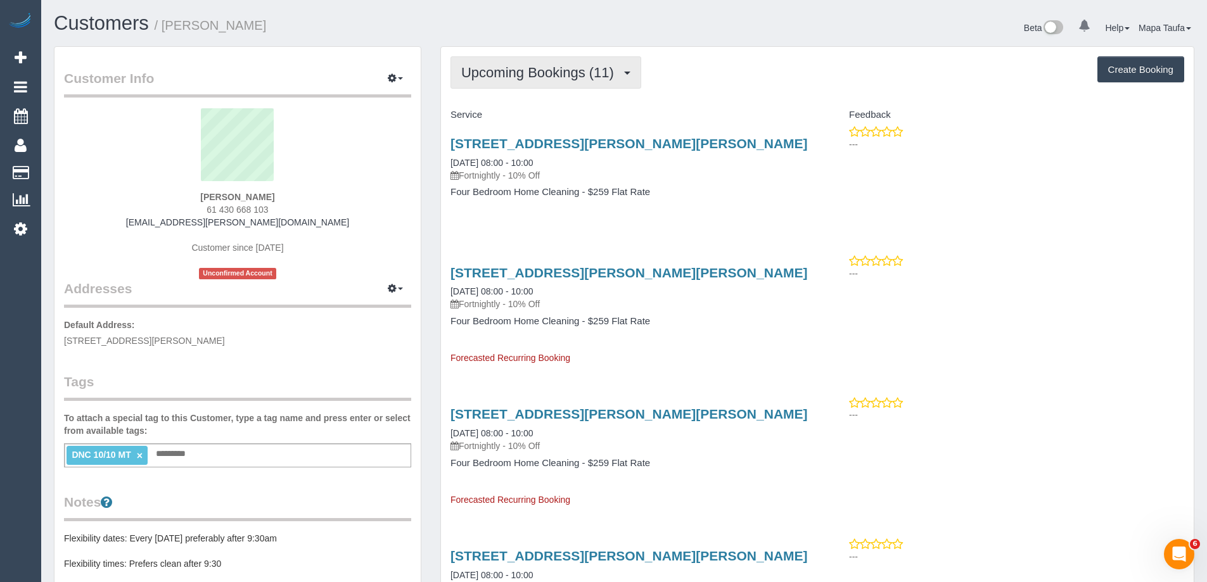
click at [507, 77] on span "Upcoming Bookings (11)" at bounding box center [540, 73] width 159 height 16
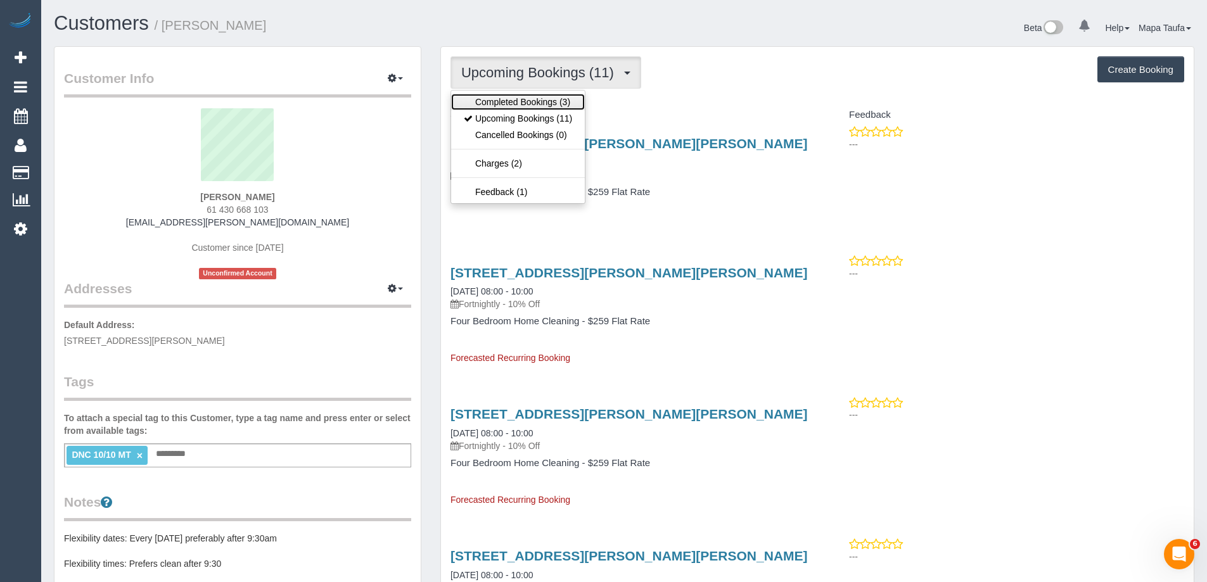
click at [516, 101] on link "Completed Bookings (3)" at bounding box center [518, 102] width 134 height 16
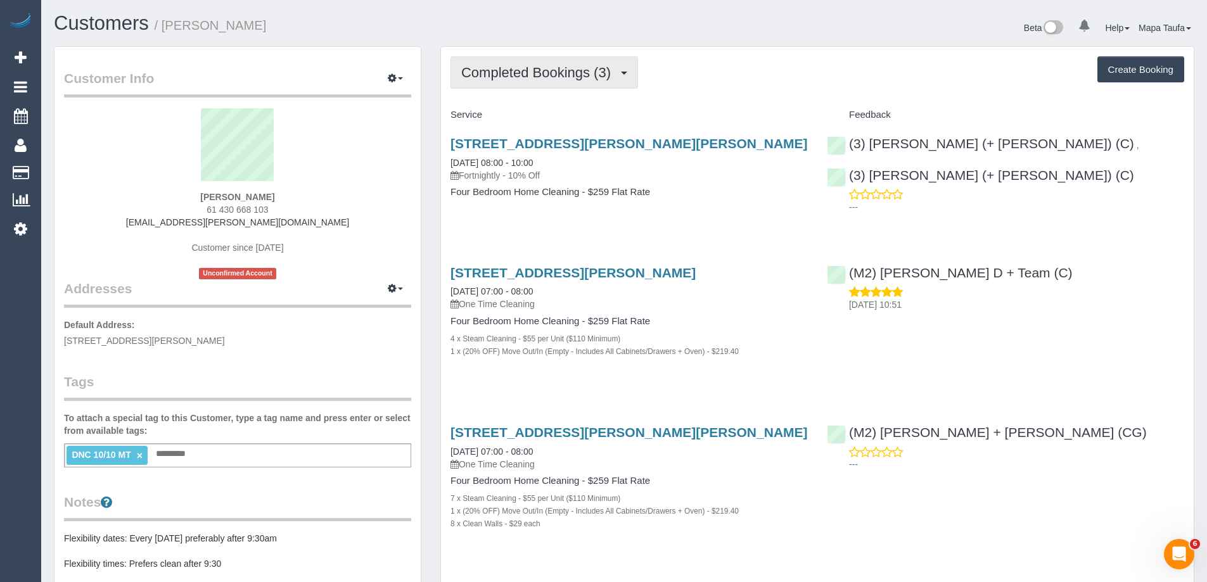
click at [552, 82] on button "Completed Bookings (3)" at bounding box center [544, 72] width 188 height 32
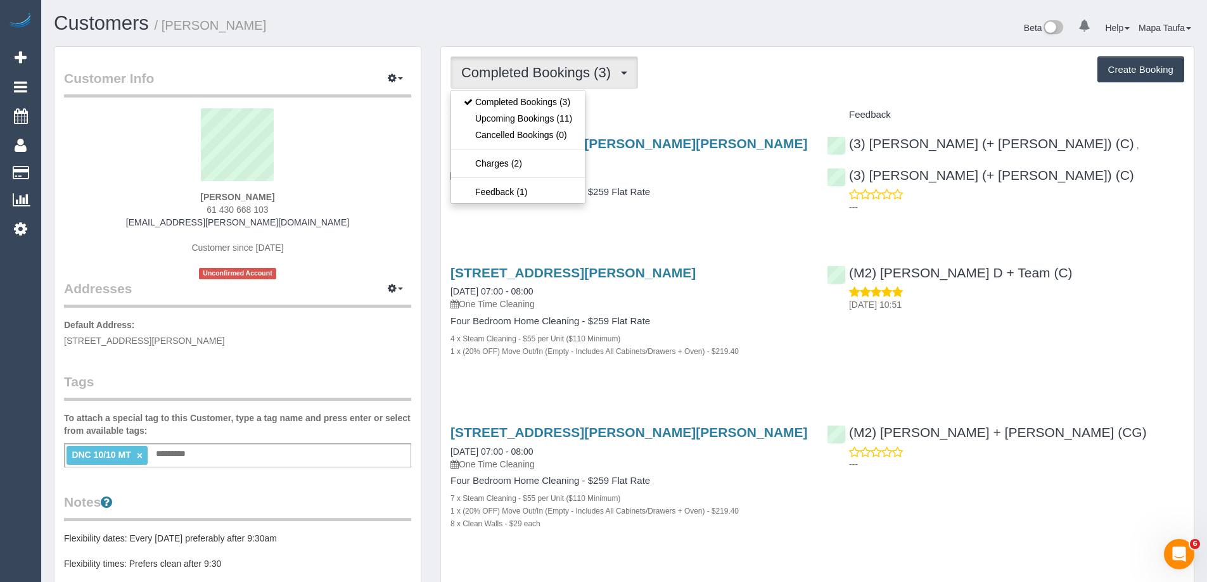
click at [712, 91] on div "Completed Bookings (3) Completed Bookings (3) Upcoming Bookings (11) Cancelled …" at bounding box center [817, 322] width 753 height 550
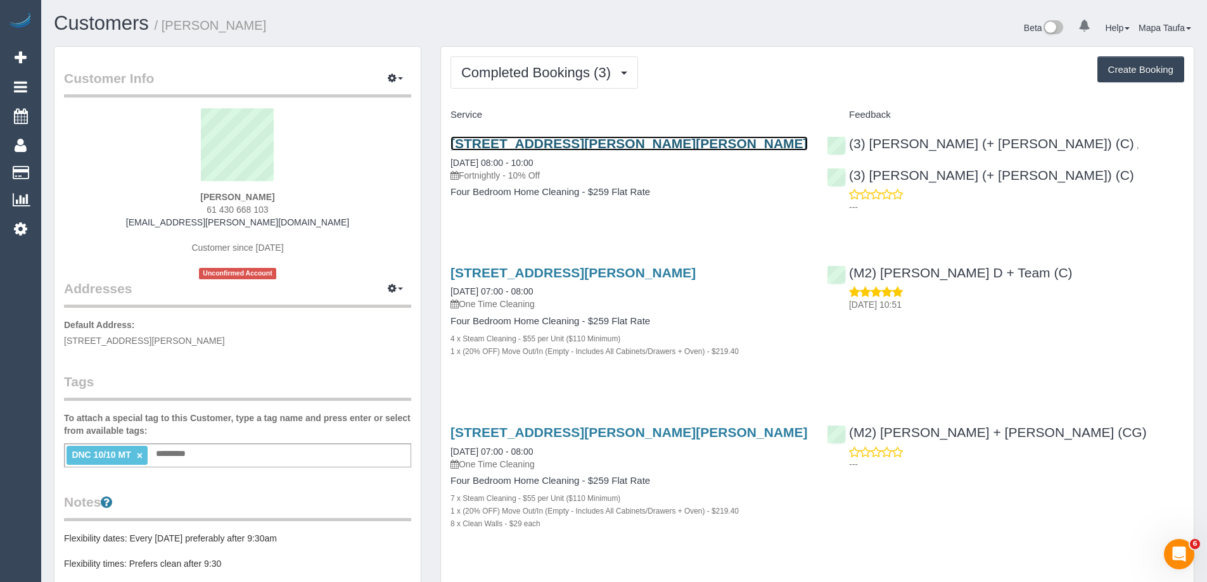
click at [525, 141] on link "32 Graham Street, Albert Park, VIC 3206" at bounding box center [628, 143] width 357 height 15
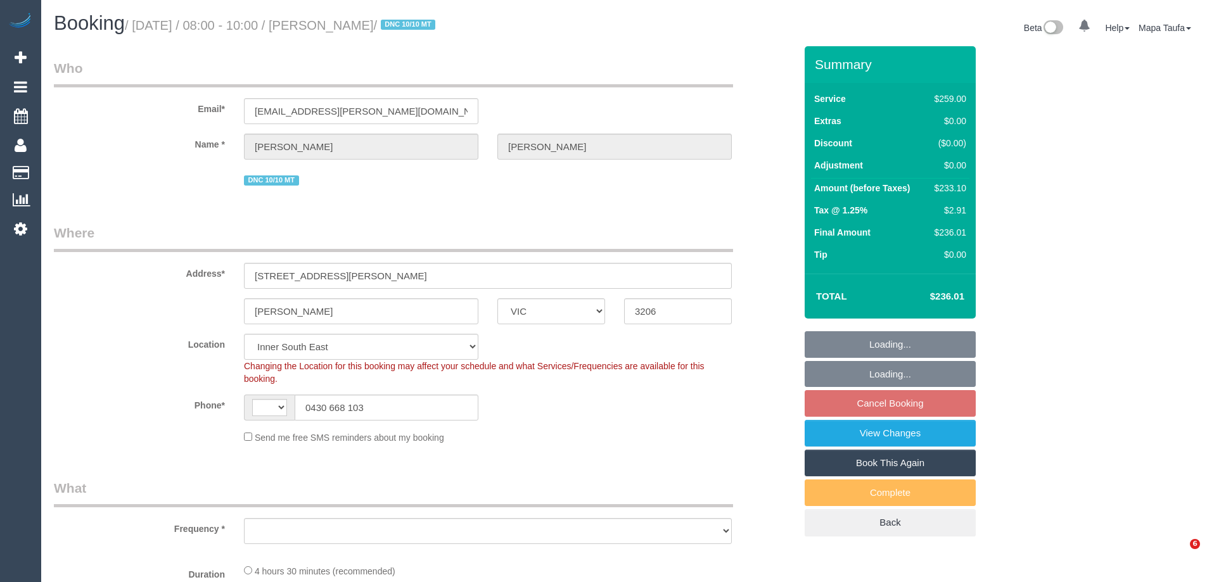
select select "VIC"
select select "string:stripe-pm_1S4rt52GScqysDRVnhxRJnn7"
select select "number:28"
select select "number:14"
select select "number:19"
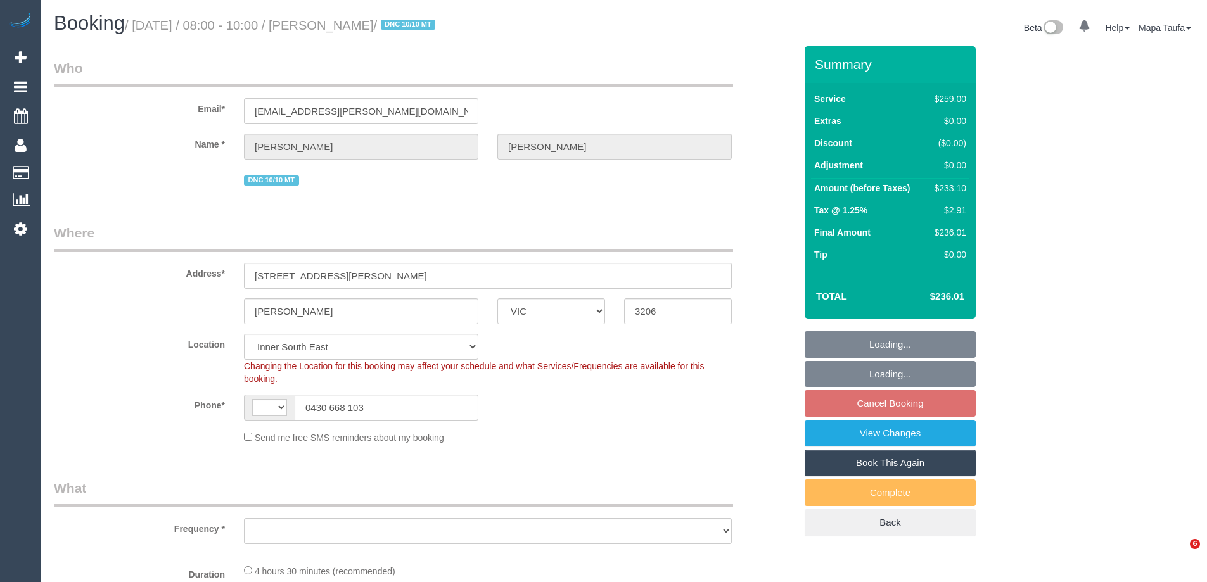
select select "number:36"
select select "string:AU"
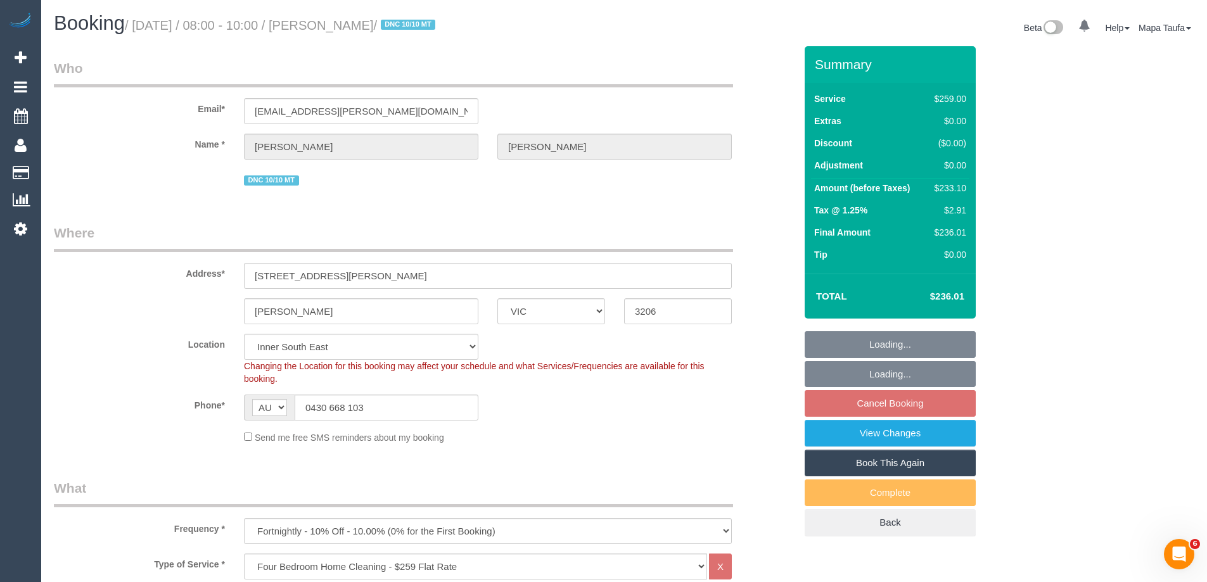
select select "object:1421"
select select "spot2"
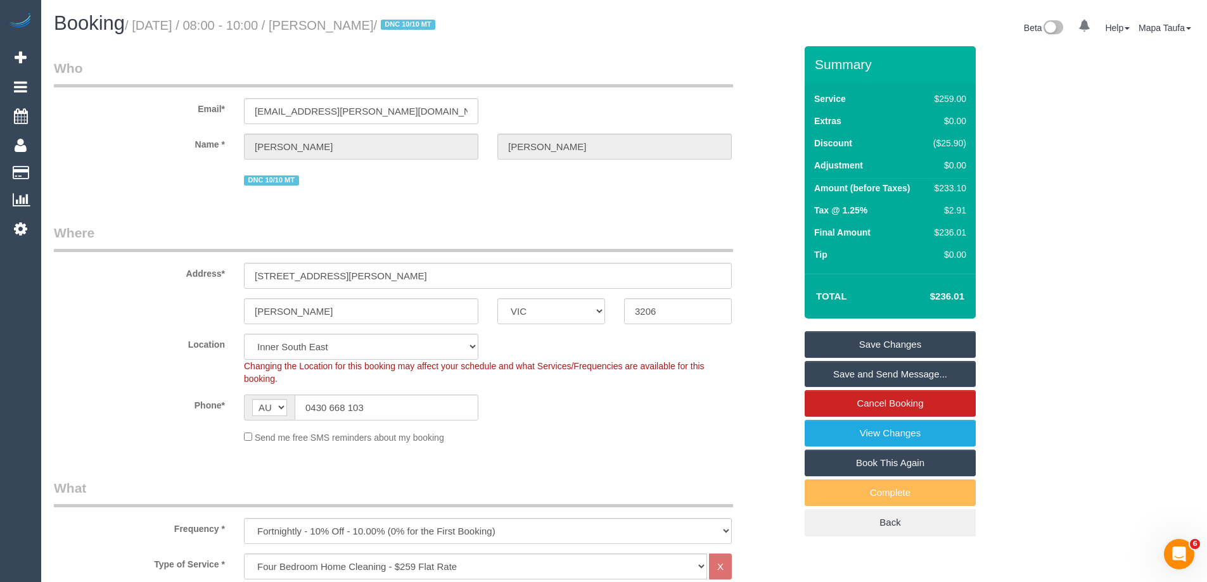
scroll to position [1978, 0]
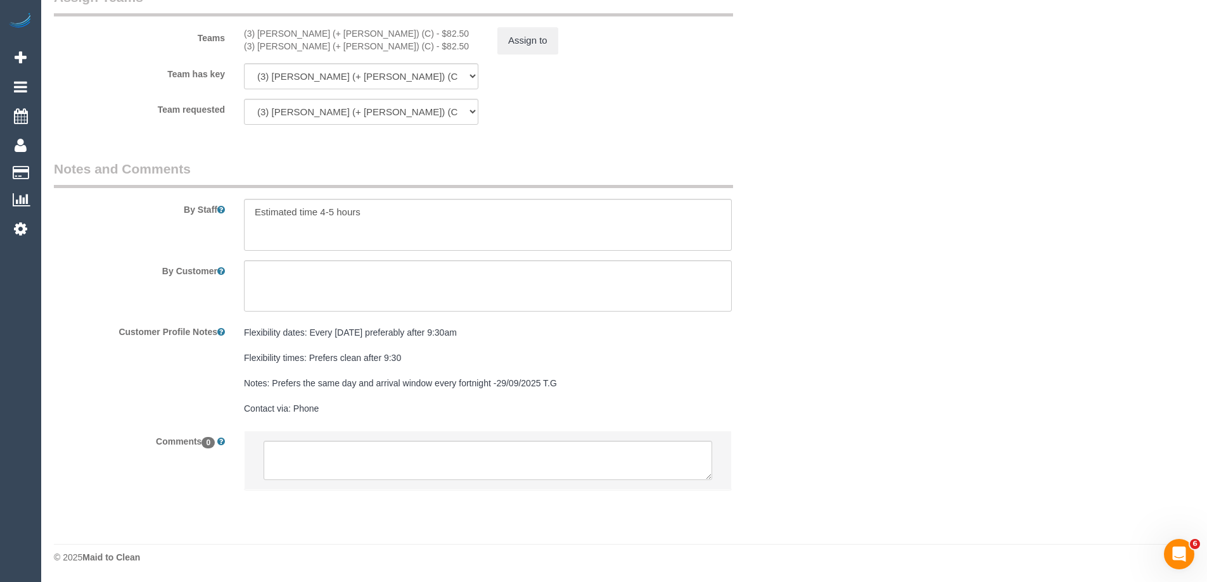
click at [450, 436] on li at bounding box center [488, 460] width 486 height 58
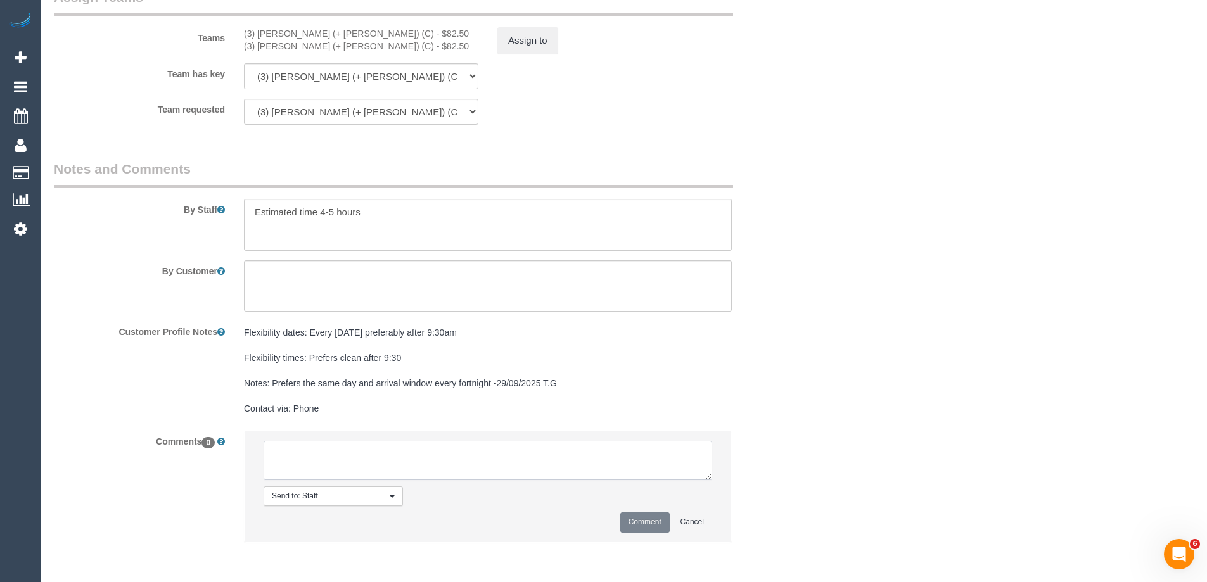
click at [456, 442] on textarea at bounding box center [488, 460] width 448 height 39
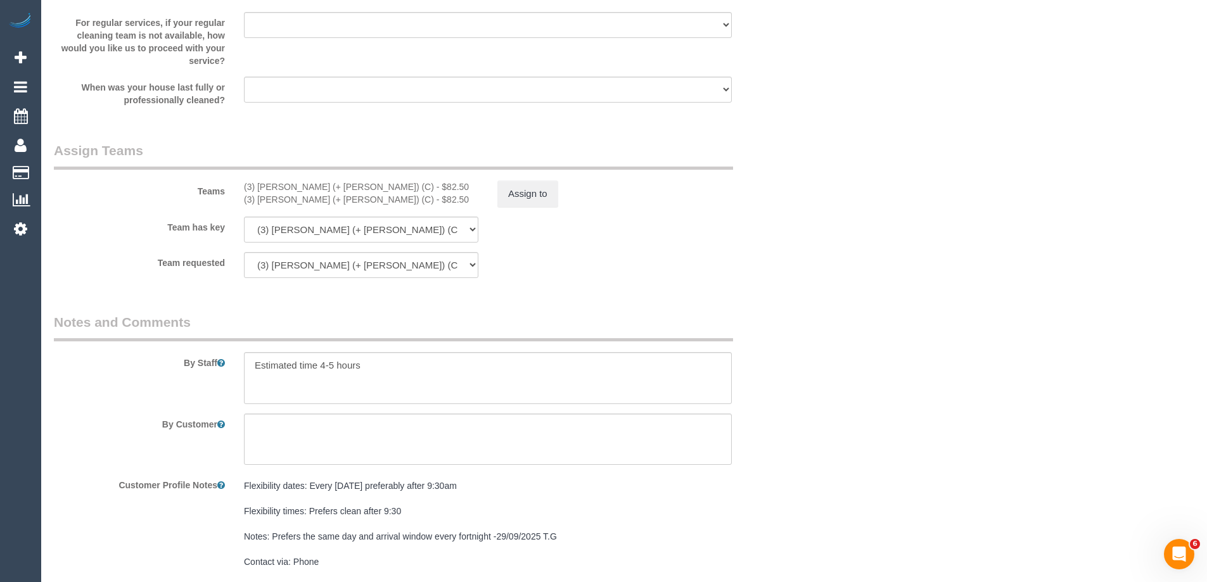
scroll to position [1788, 0]
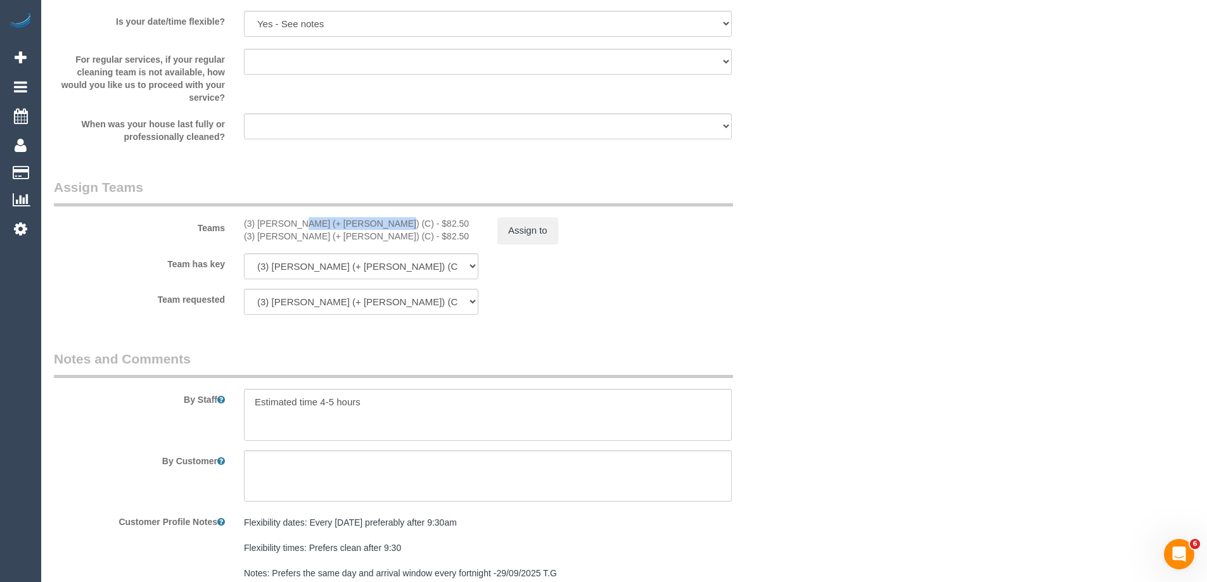
drag, startPoint x: 338, startPoint y: 219, endPoint x: 257, endPoint y: 219, distance: 81.1
click at [257, 219] on div "(3) Farhan (+ Intisar) (C) - $82.50" at bounding box center [361, 223] width 234 height 13
copy div "Farhan (+ Intisar) (C"
click at [533, 229] on button "Assign to" at bounding box center [527, 230] width 61 height 27
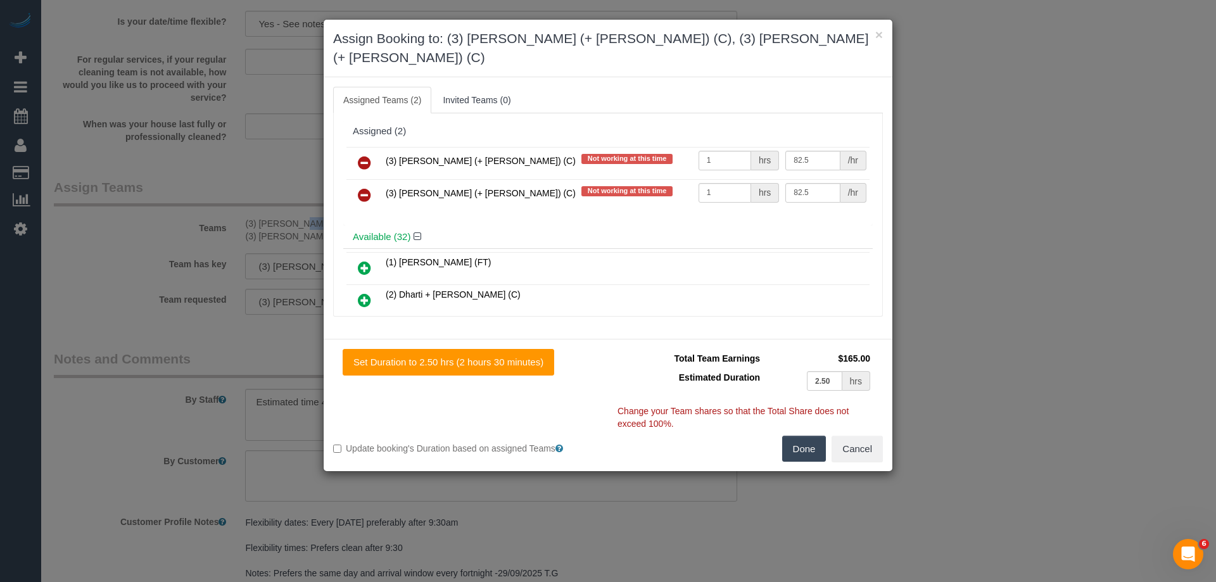
click at [372, 151] on link at bounding box center [365, 163] width 30 height 25
click at [372, 183] on link at bounding box center [365, 195] width 30 height 25
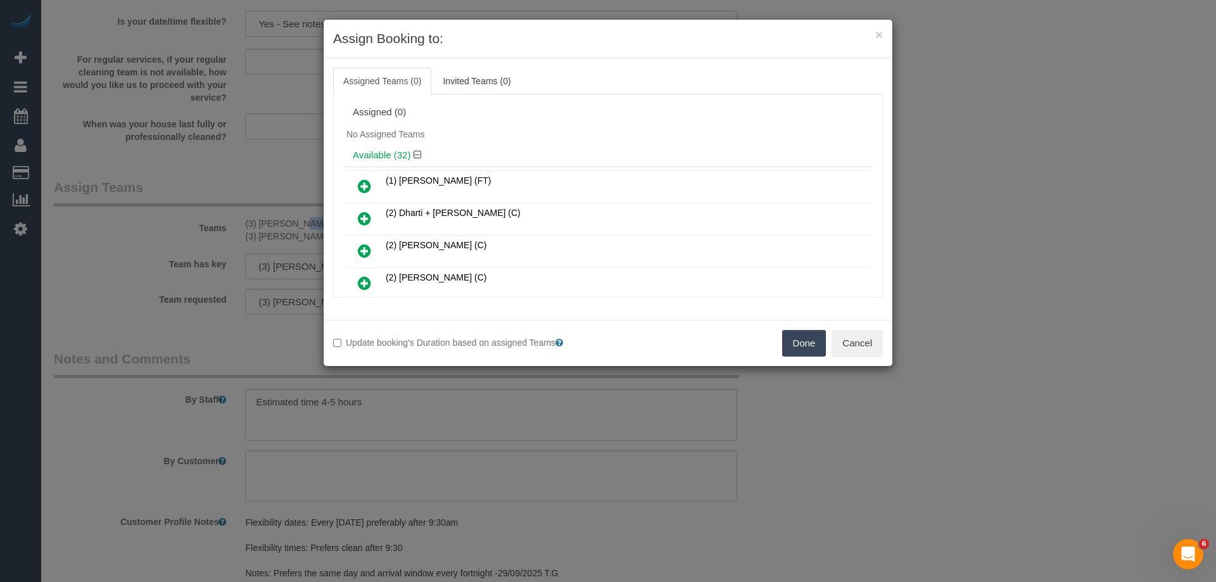
drag, startPoint x: 814, startPoint y: 353, endPoint x: 799, endPoint y: 351, distance: 15.3
click at [815, 355] on button "Done" at bounding box center [804, 343] width 44 height 27
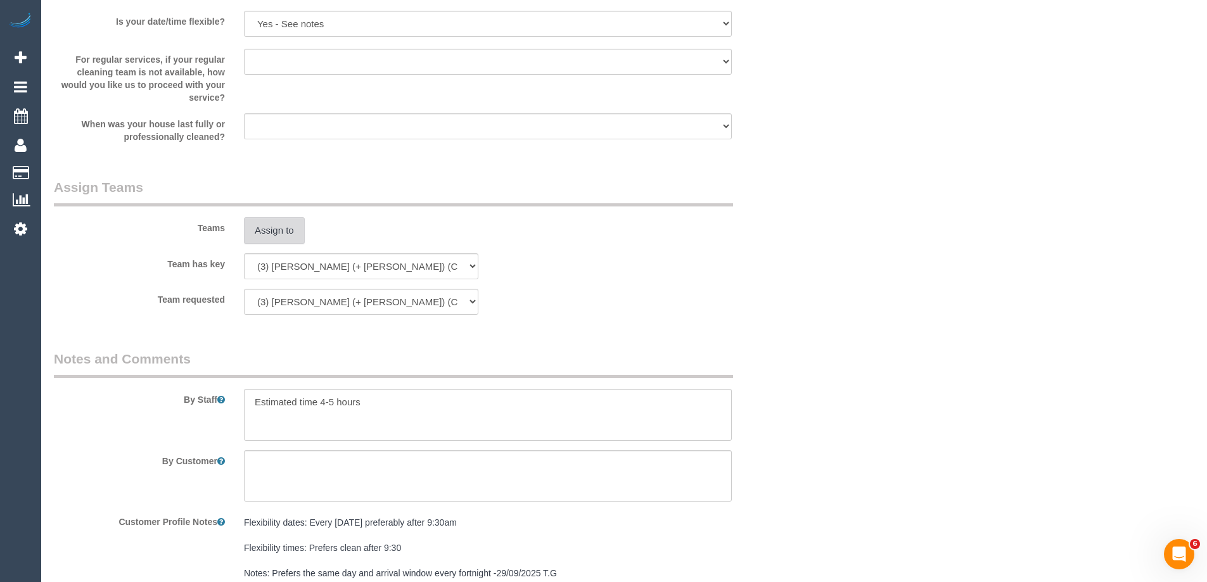
scroll to position [2030, 0]
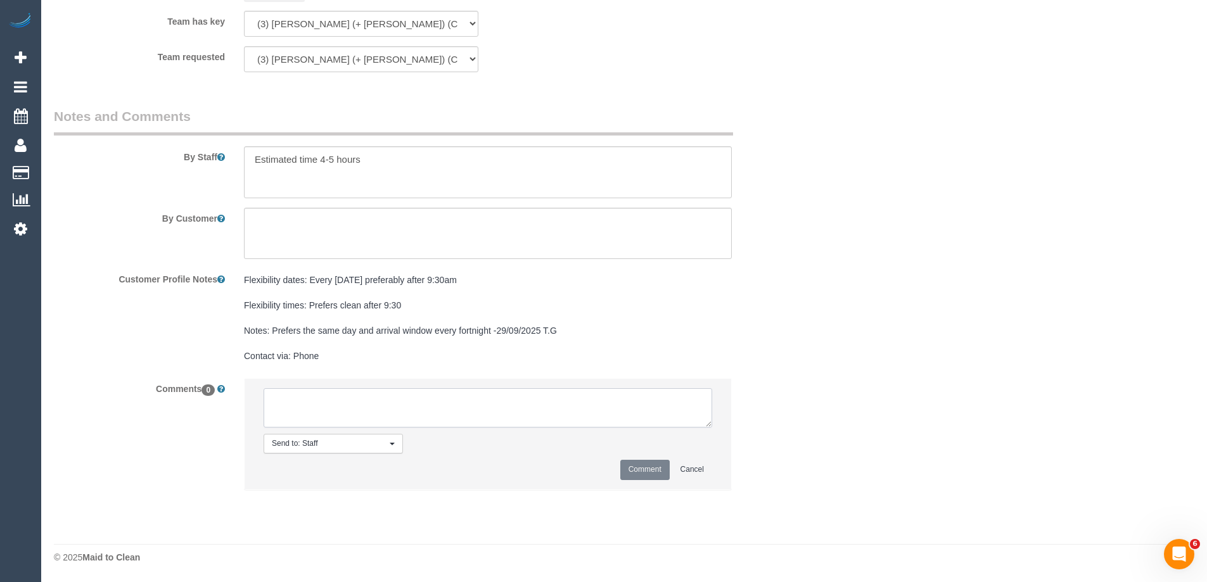
drag, startPoint x: 401, startPoint y: 390, endPoint x: 397, endPoint y: 396, distance: 7.2
click at [400, 391] on textarea at bounding box center [488, 407] width 448 height 39
type textarea "u"
paste textarea "Farhan (+ Intisar) (C"
type textarea "U/A Farhan (+ Intisar) (C due to quality issues via email"
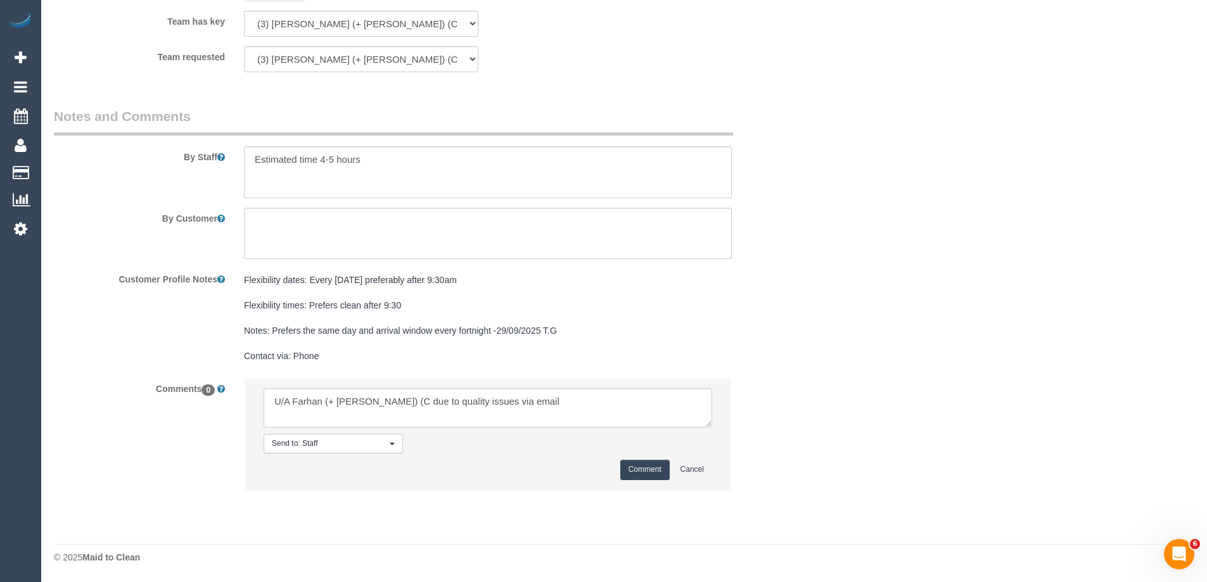
click at [647, 468] on button "Comment" at bounding box center [644, 470] width 49 height 20
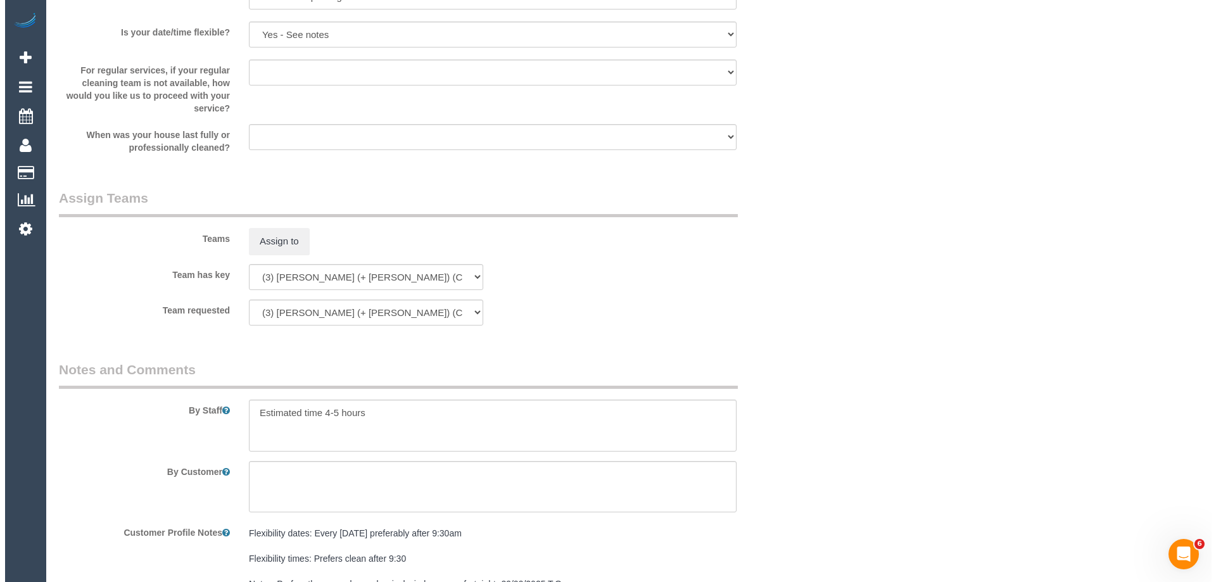
scroll to position [0, 0]
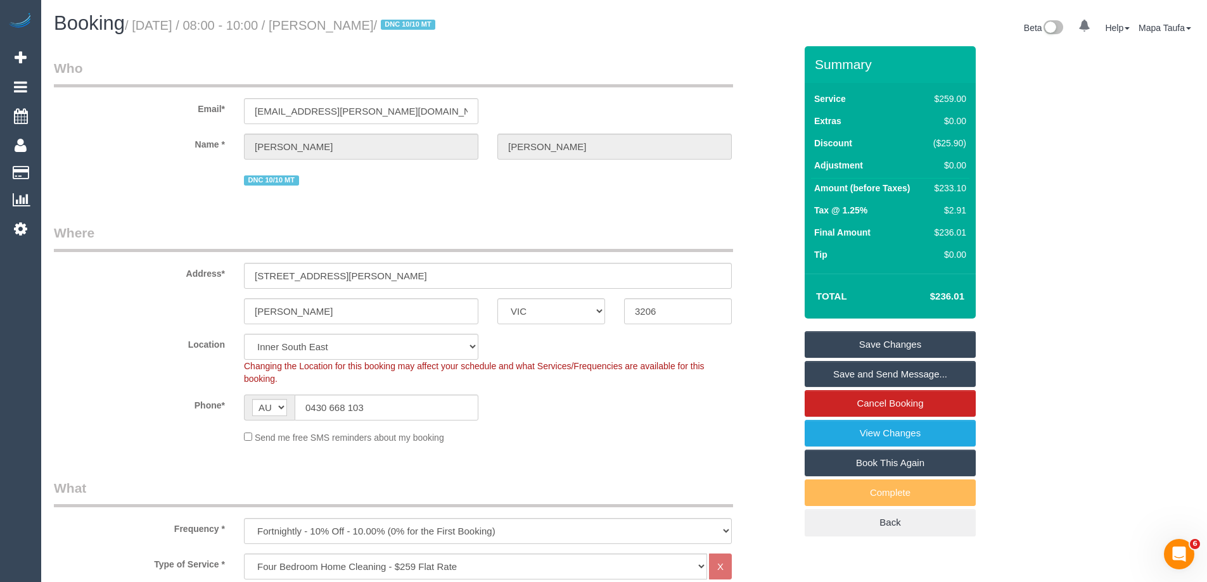
click at [844, 339] on link "Save Changes" at bounding box center [889, 344] width 171 height 27
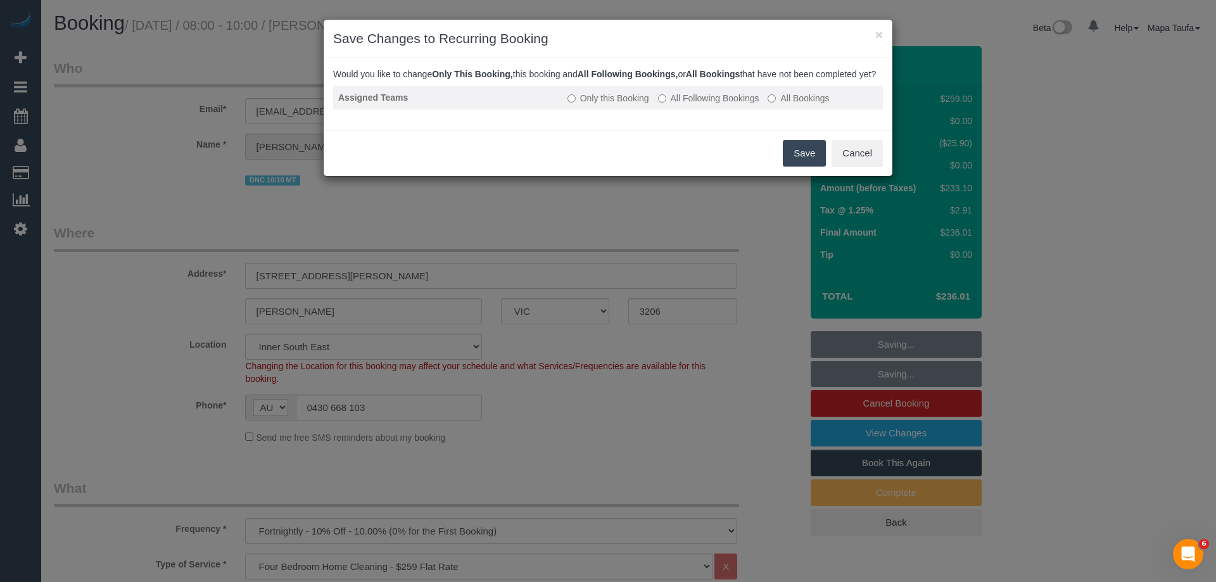
click at [723, 105] on label "All Following Bookings" at bounding box center [708, 98] width 101 height 13
click at [799, 162] on button "Save" at bounding box center [804, 153] width 43 height 27
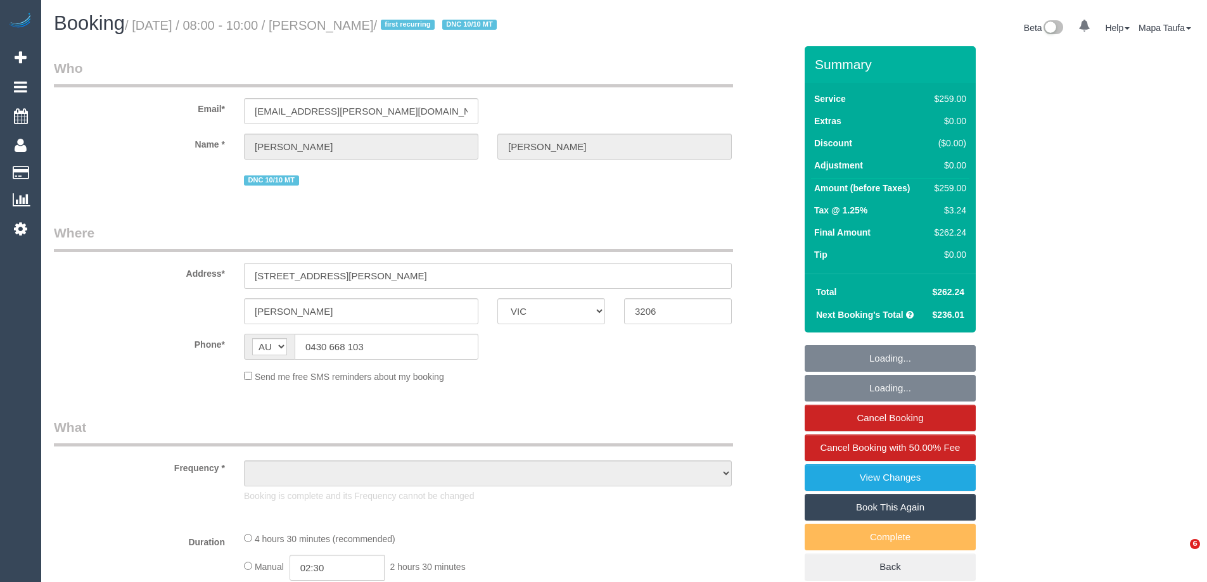
select select "VIC"
select select "object:636"
select select "string:stripe-pm_1S4rt52GScqysDRVnhxRJnn7"
select select "number:28"
select select "number:14"
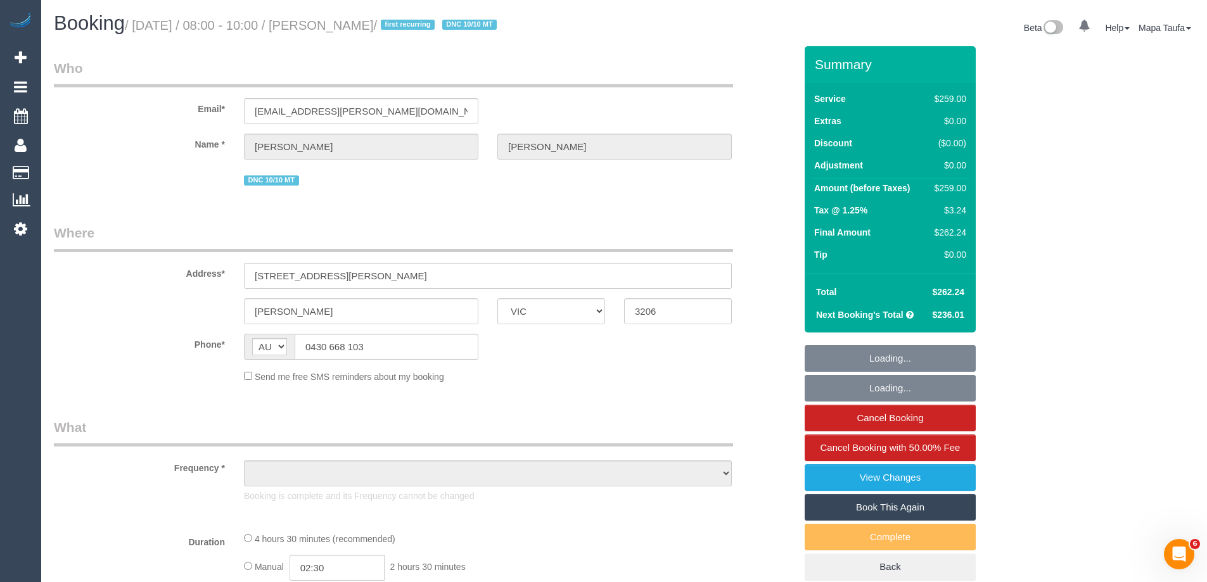
select select "number:19"
select select "number:36"
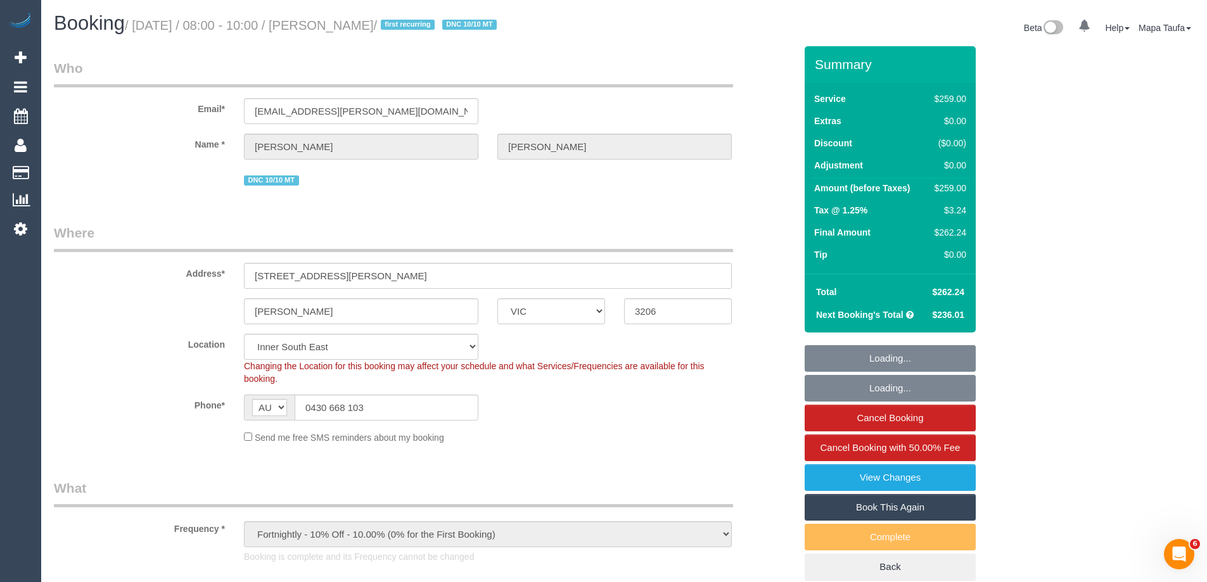
select select "object:1532"
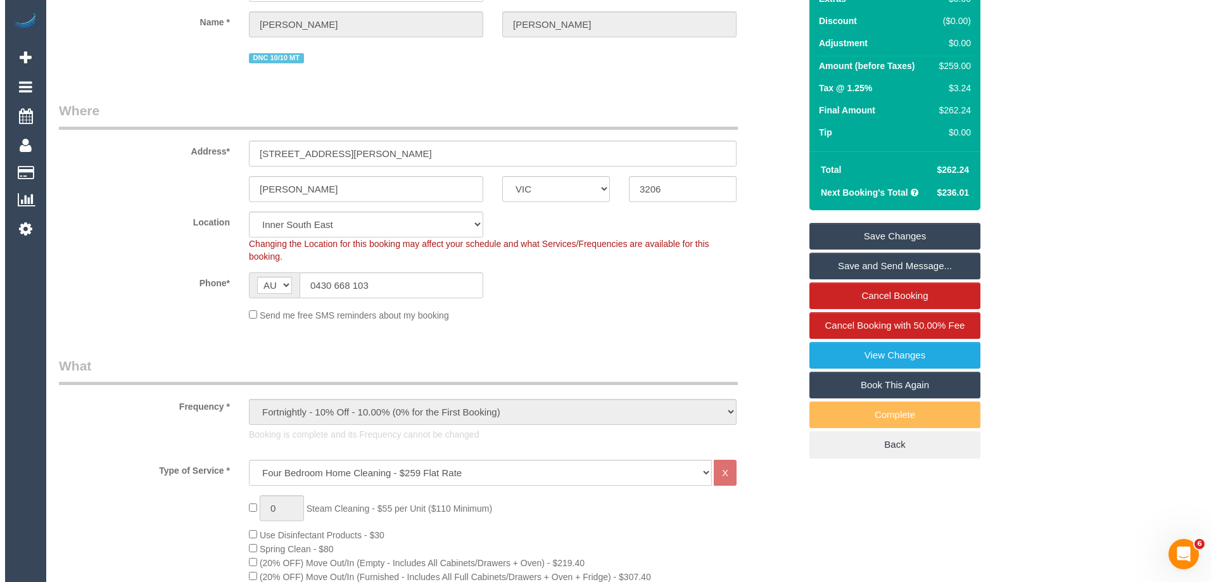
scroll to position [127, 0]
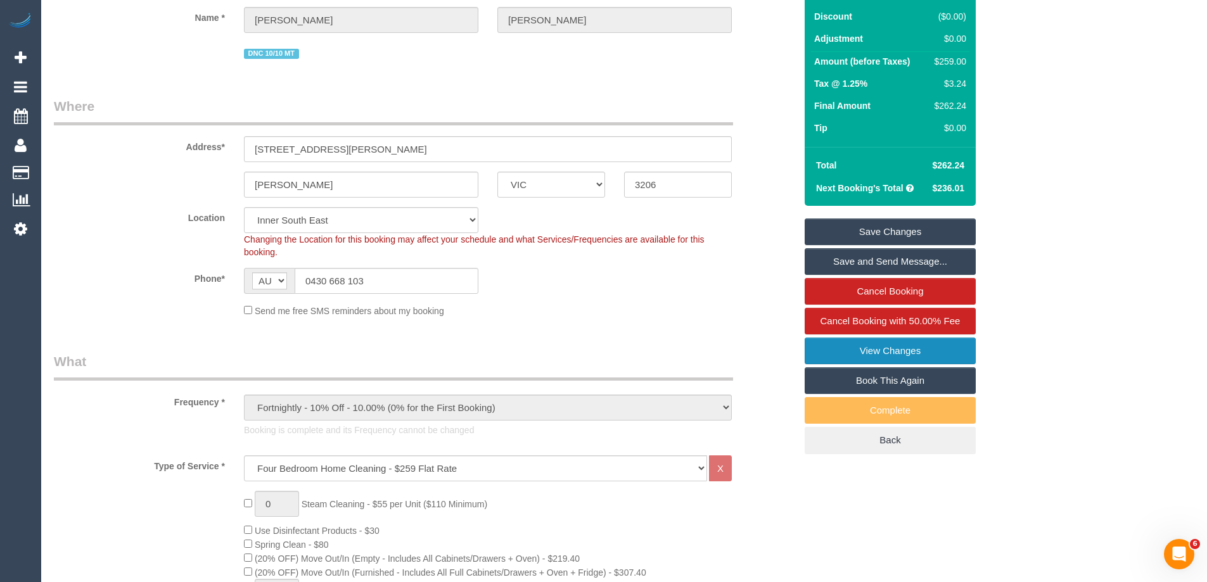
click at [901, 353] on link "View Changes" at bounding box center [889, 351] width 171 height 27
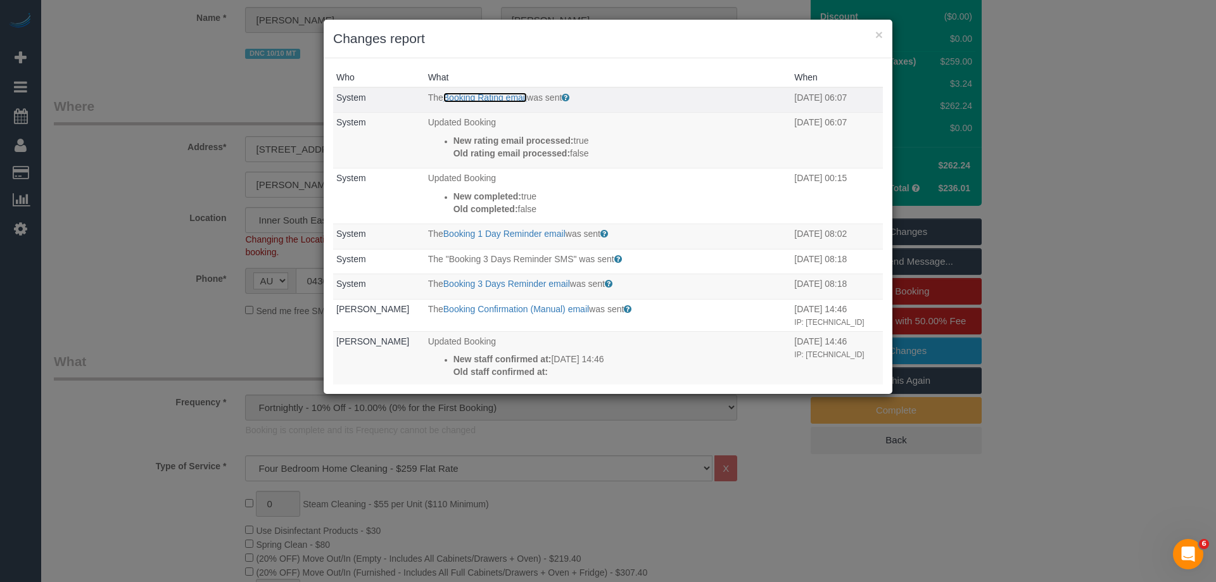
click at [483, 93] on link "Booking Rating email" at bounding box center [485, 97] width 84 height 10
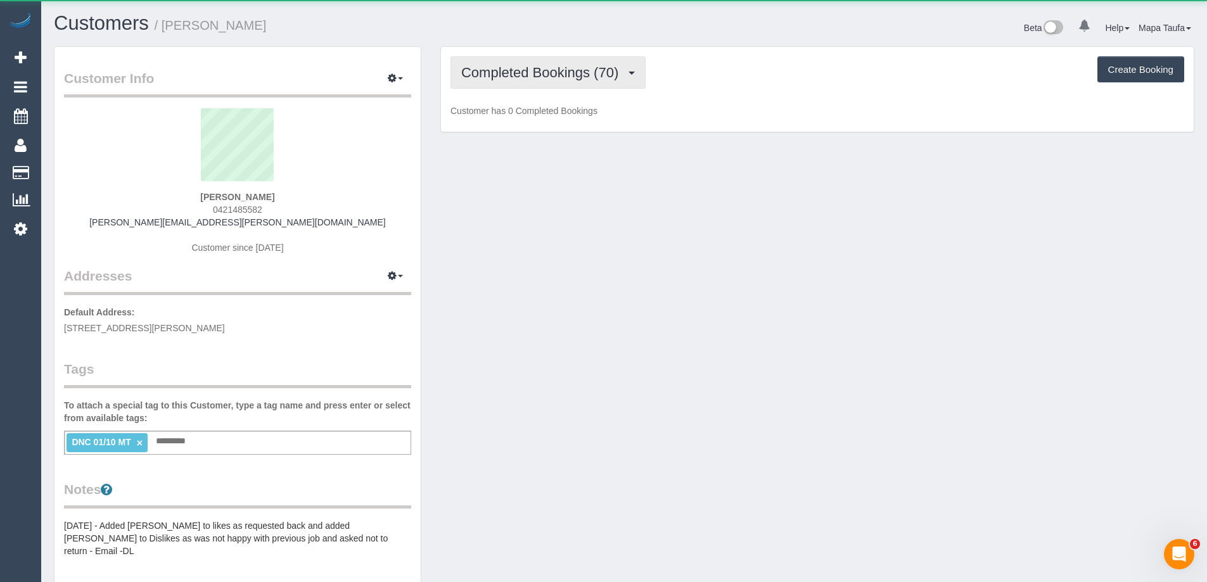
click at [600, 74] on span "Completed Bookings (70)" at bounding box center [542, 73] width 163 height 16
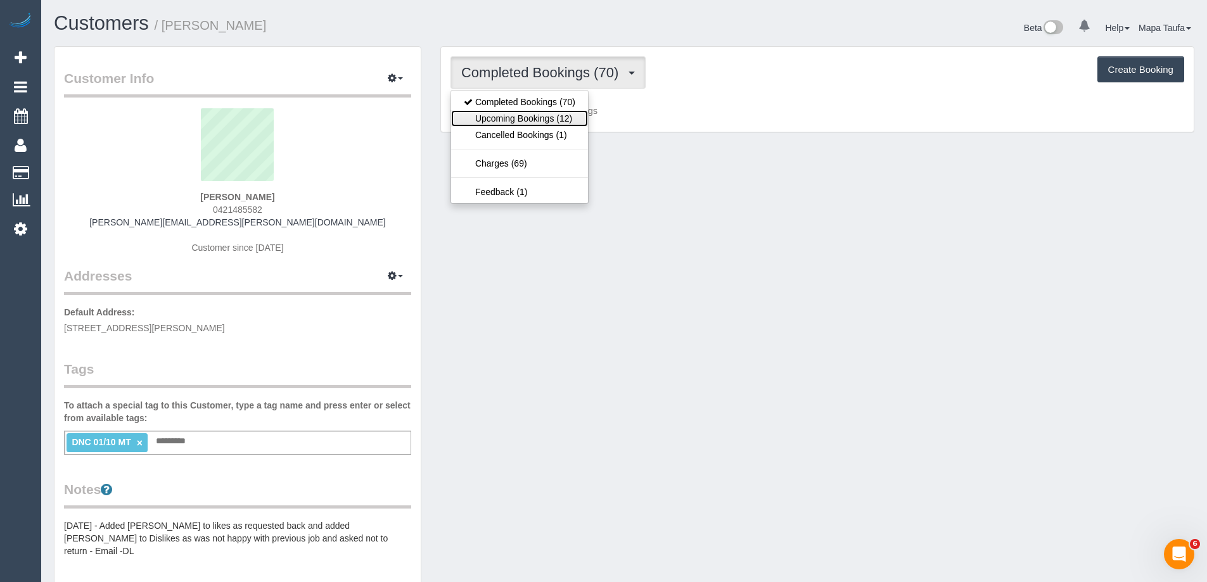
click at [577, 115] on link "Upcoming Bookings (12)" at bounding box center [519, 118] width 137 height 16
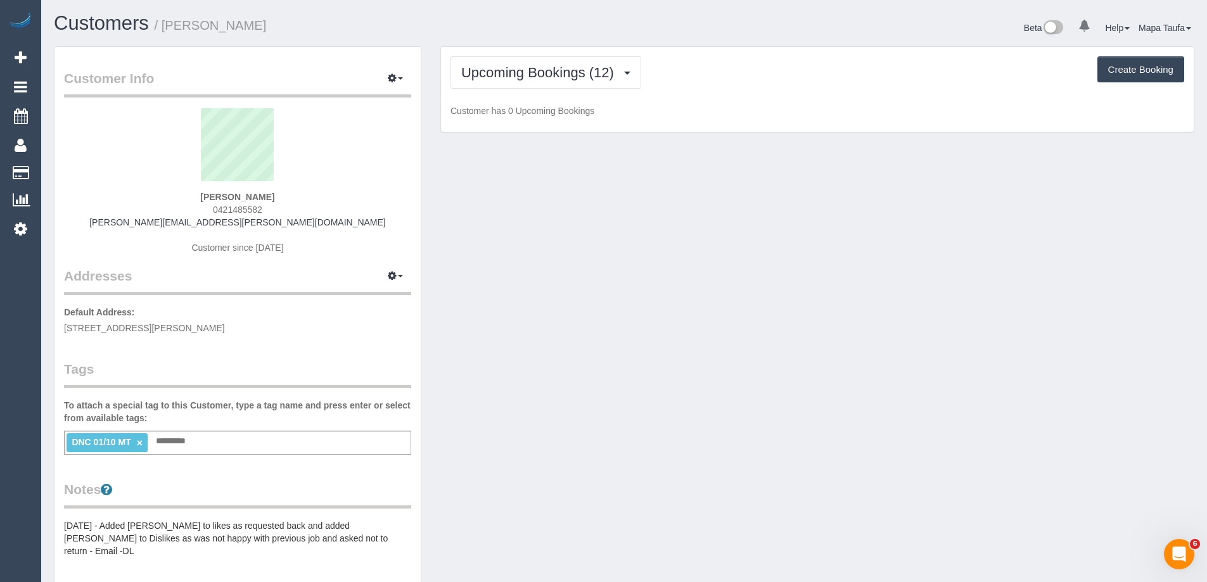
click at [758, 86] on div "Upcoming Bookings (12) Completed Bookings (70) Upcoming Bookings (12) Cancelled…" at bounding box center [817, 72] width 734 height 32
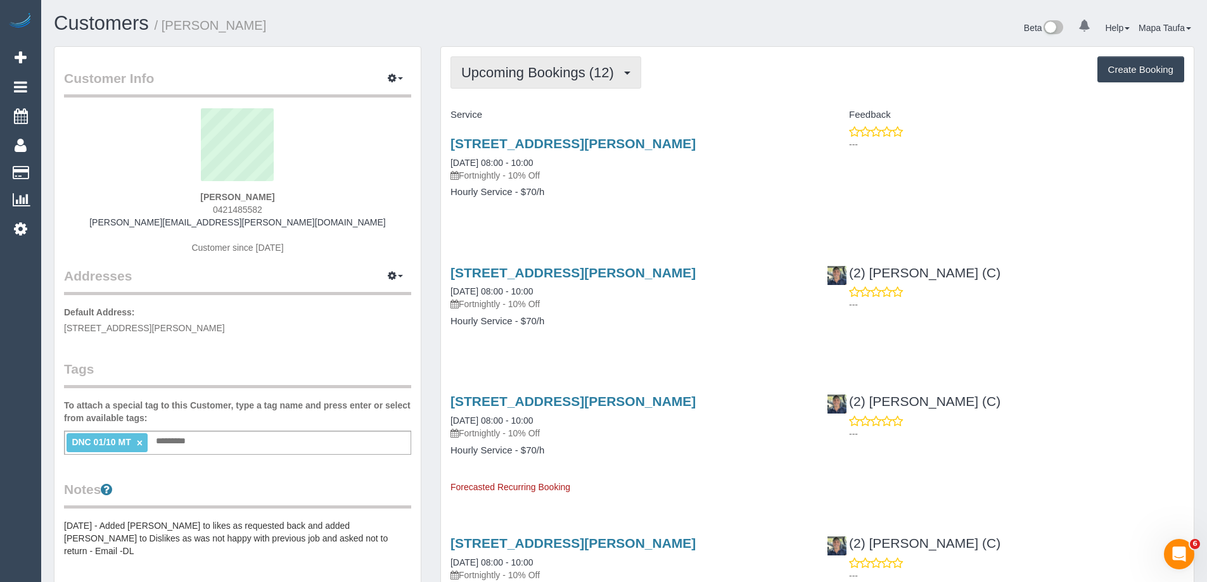
click at [549, 75] on span "Upcoming Bookings (12)" at bounding box center [540, 73] width 159 height 16
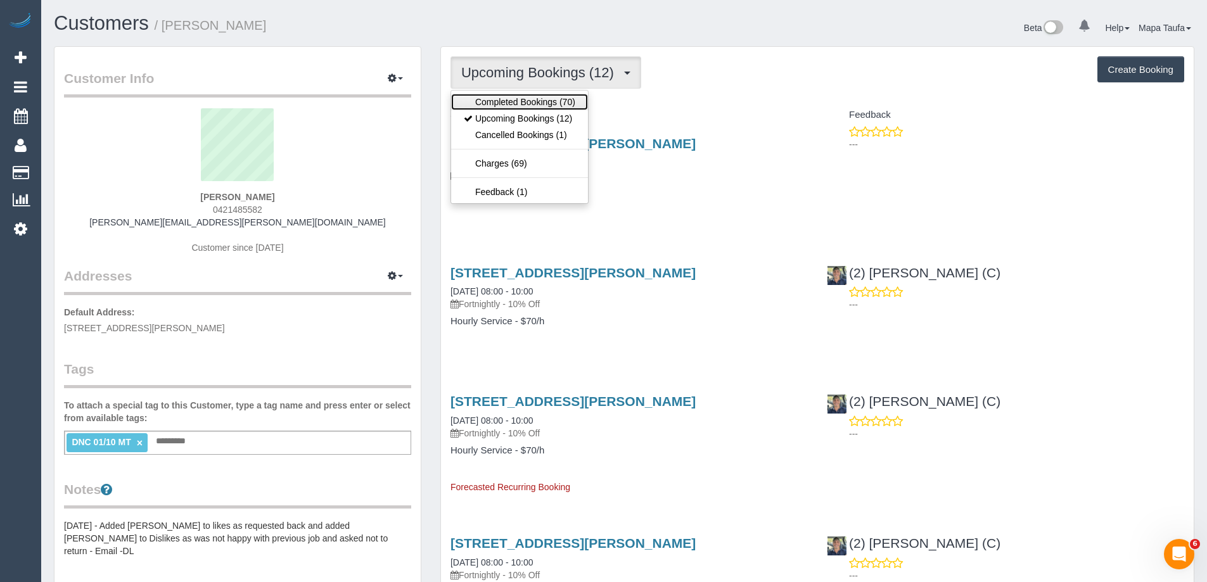
click at [534, 103] on link "Completed Bookings (70)" at bounding box center [519, 102] width 137 height 16
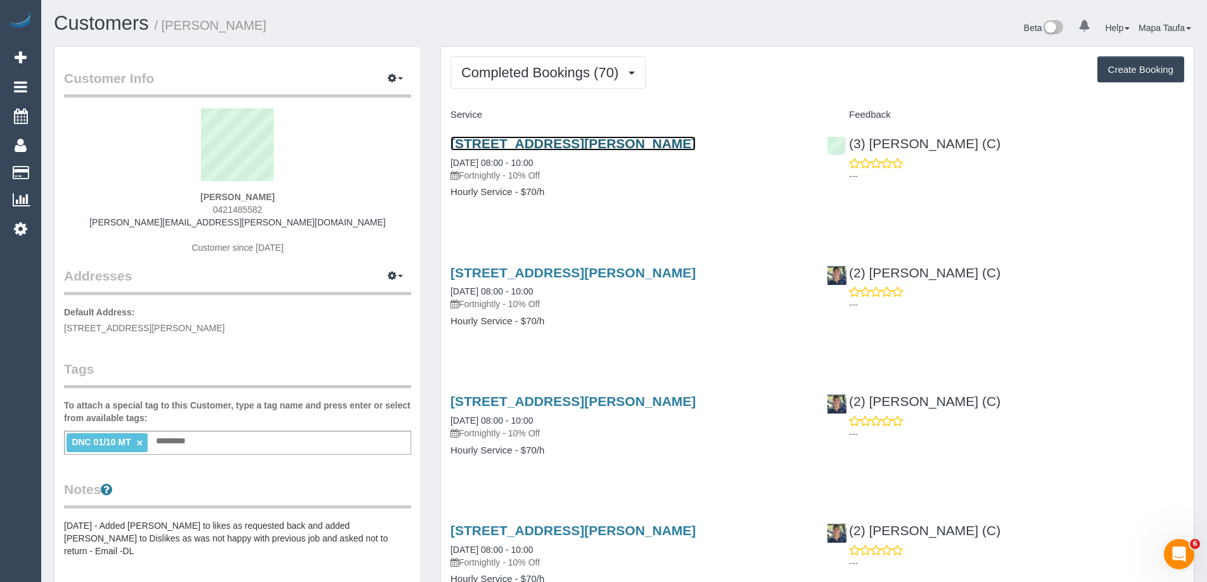
click at [508, 144] on link "6 George Street, Northcote, VIC 3070" at bounding box center [572, 143] width 245 height 15
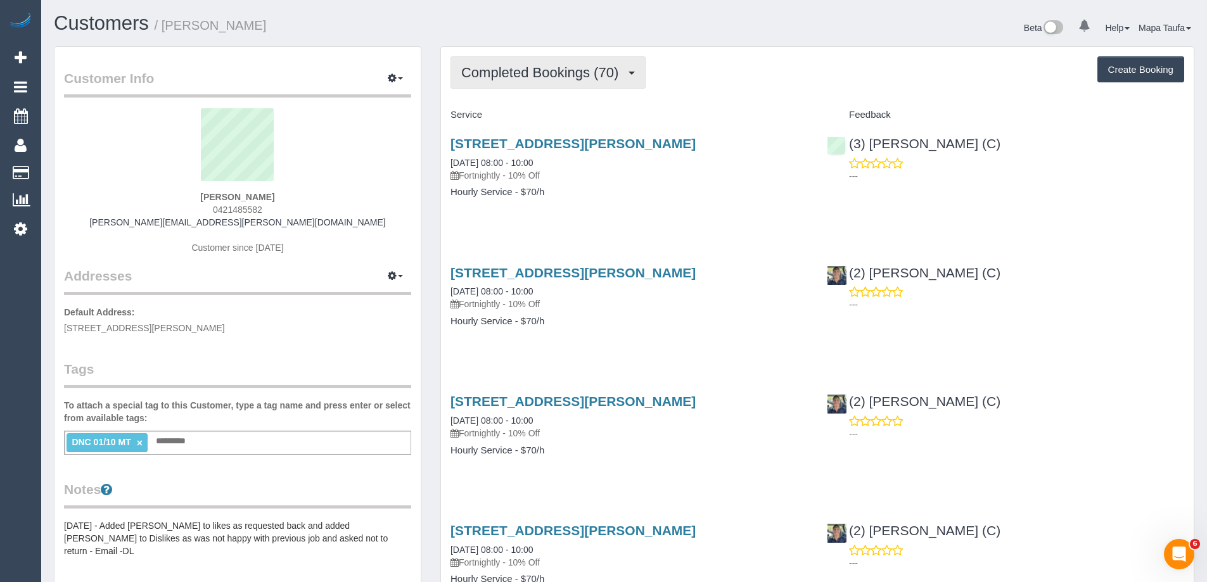
drag, startPoint x: 486, startPoint y: 58, endPoint x: 491, endPoint y: 65, distance: 8.6
click at [493, 84] on button "Completed Bookings (70)" at bounding box center [547, 72] width 195 height 32
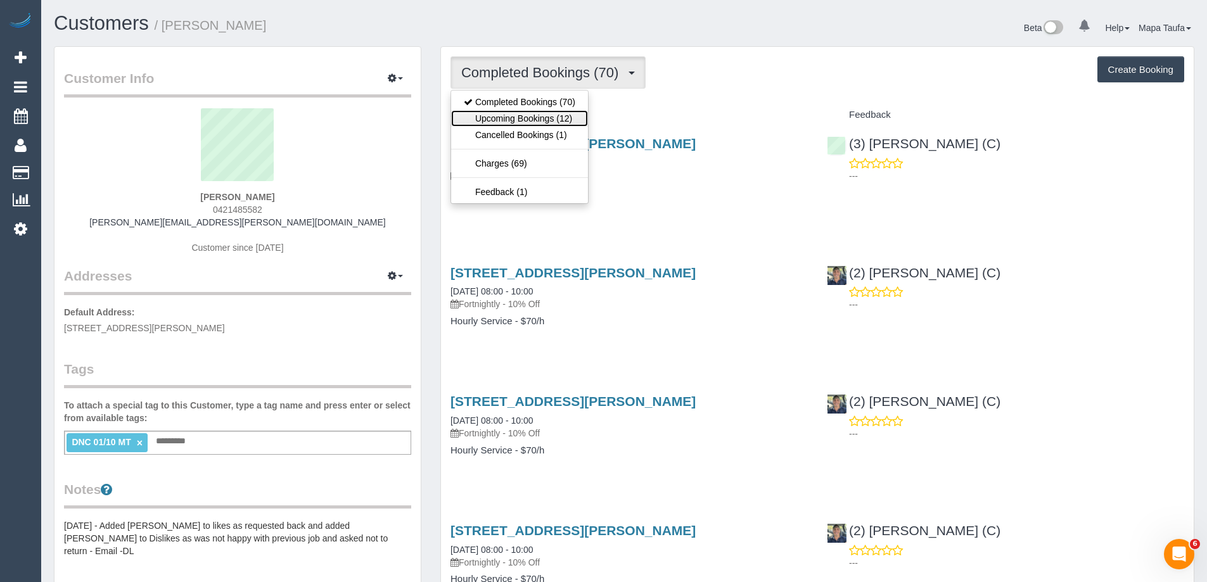
click at [495, 121] on link "Upcoming Bookings (12)" at bounding box center [519, 118] width 137 height 16
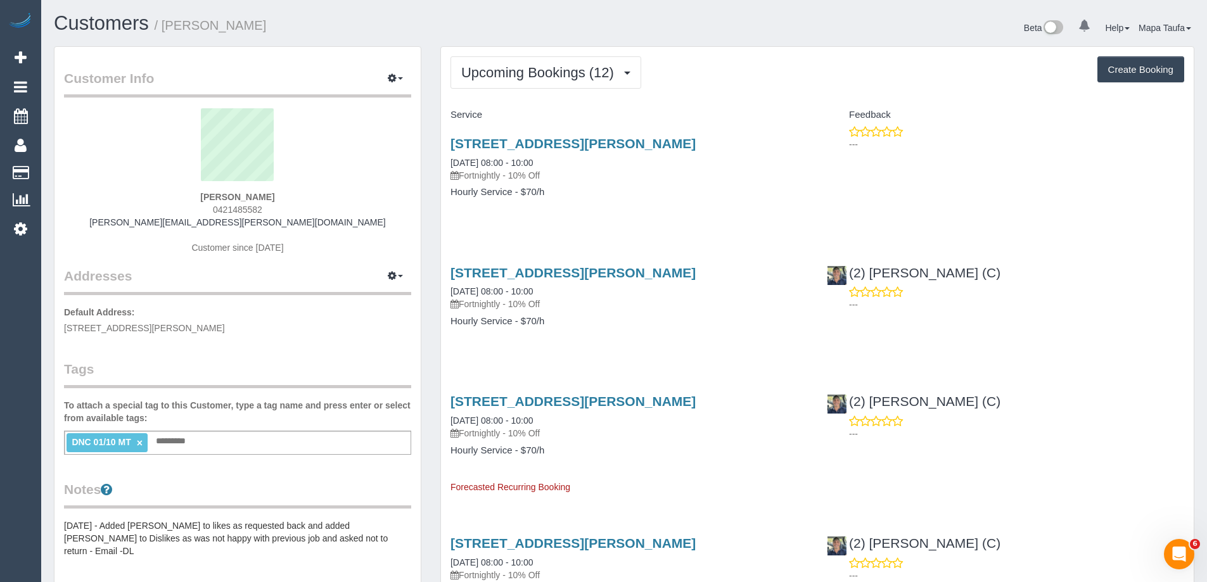
click at [626, 207] on div "6 George Street, Northcote, VIC 3070 22/10/2025 08:00 - 10:00 Fortnightly - 10%…" at bounding box center [629, 174] width 376 height 98
click at [493, 73] on span "Upcoming Bookings (12)" at bounding box center [540, 73] width 159 height 16
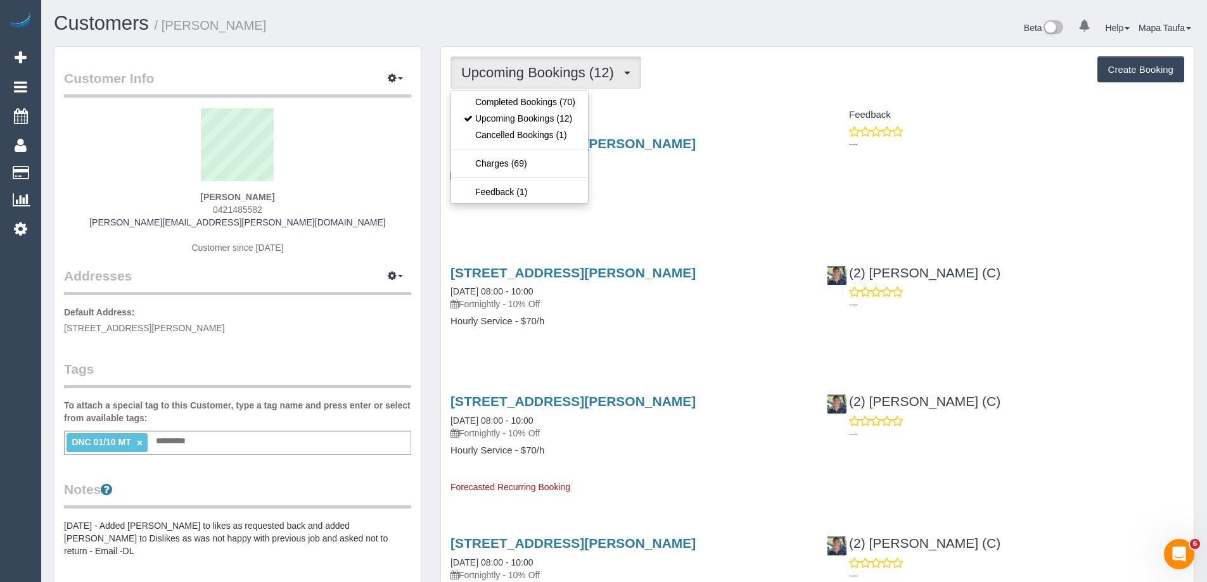
click at [496, 90] on ul "Completed Bookings (70) Upcoming Bookings (12) Cancelled Bookings (1) Charges (…" at bounding box center [519, 147] width 138 height 114
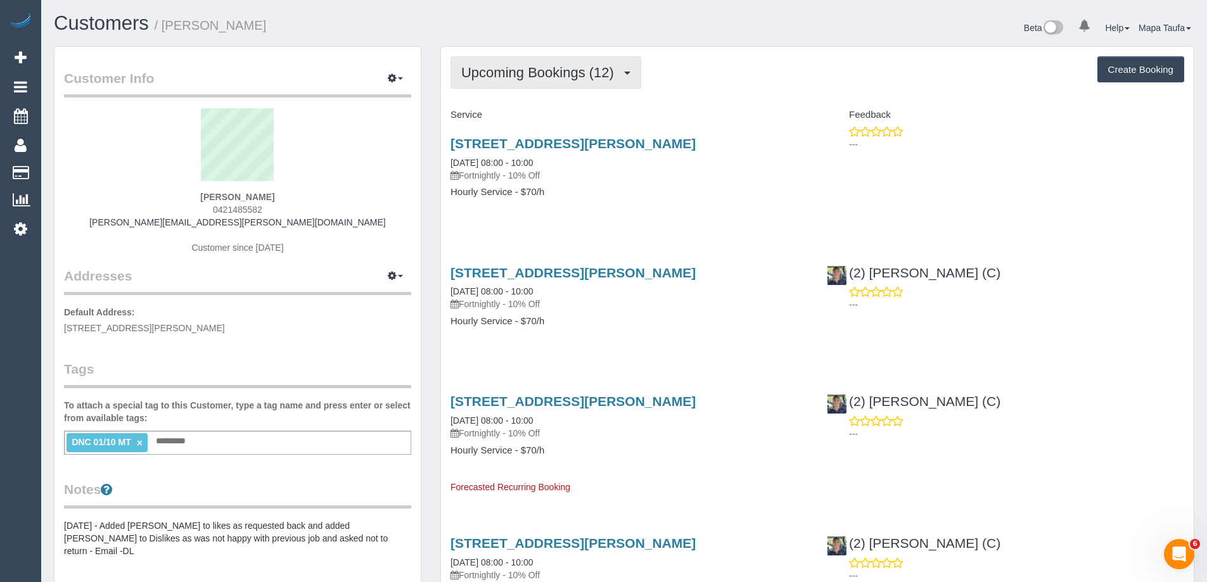
click at [503, 79] on span "Upcoming Bookings (12)" at bounding box center [540, 73] width 159 height 16
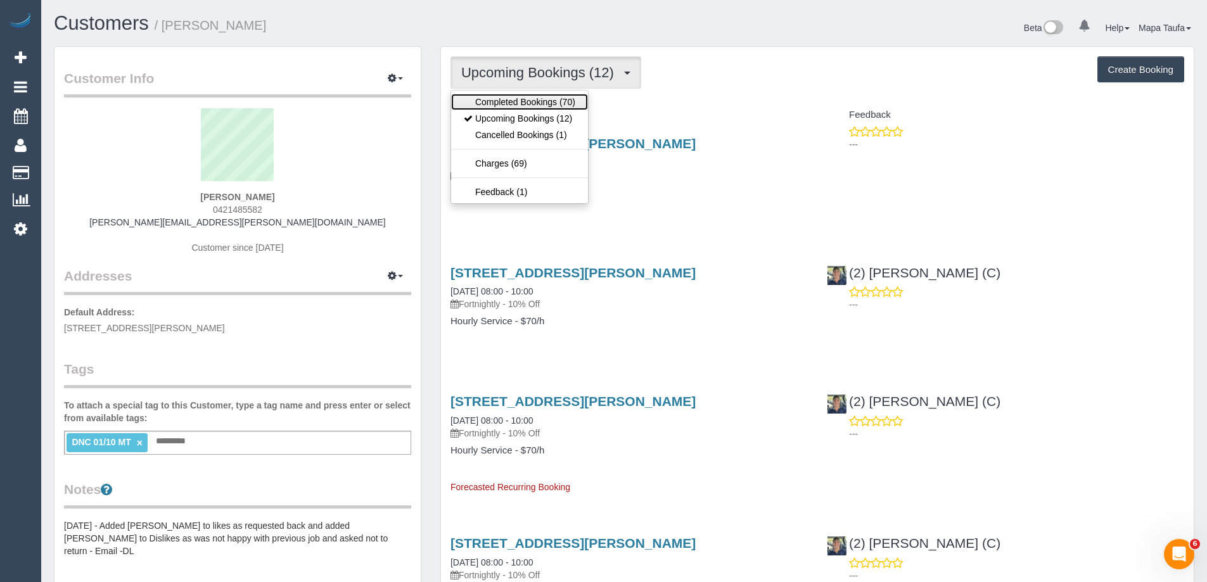
click at [508, 94] on link "Completed Bookings (70)" at bounding box center [519, 102] width 137 height 16
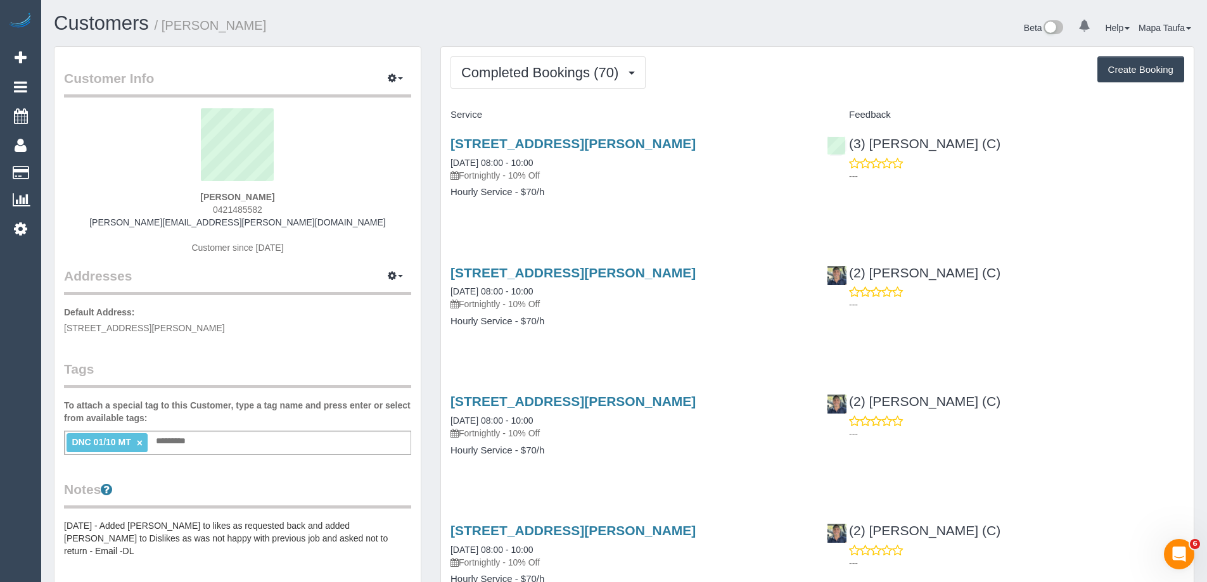
drag, startPoint x: 1078, startPoint y: 107, endPoint x: 1064, endPoint y: 107, distance: 13.3
click at [1077, 107] on div "Feedback" at bounding box center [1005, 116] width 376 height 22
click at [564, 77] on span "Completed Bookings (70)" at bounding box center [542, 73] width 163 height 16
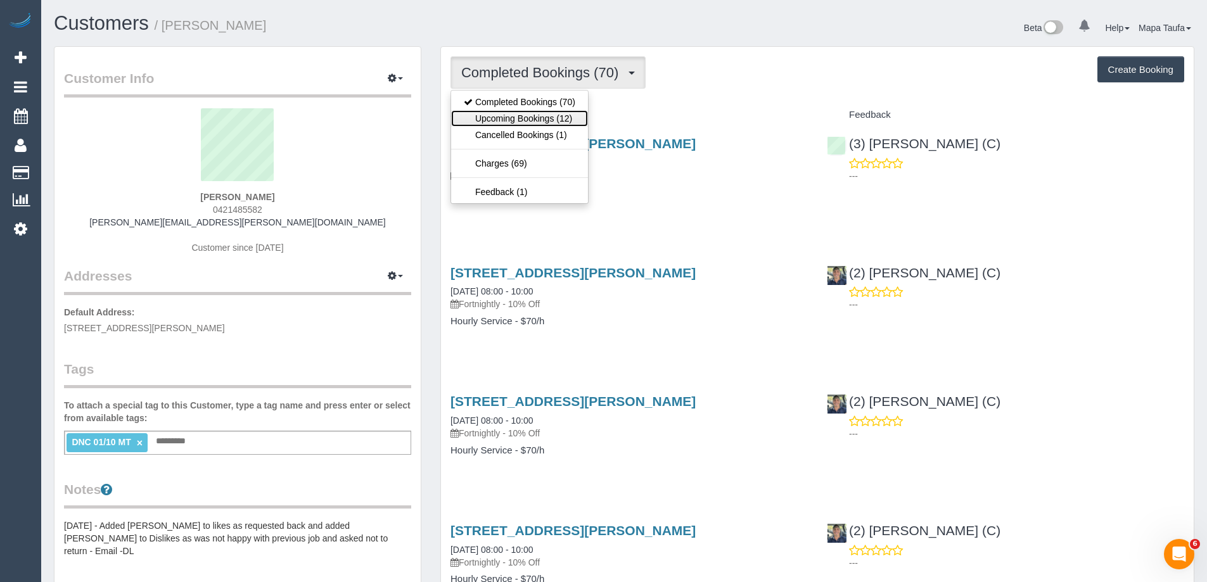
click at [533, 120] on link "Upcoming Bookings (12)" at bounding box center [519, 118] width 137 height 16
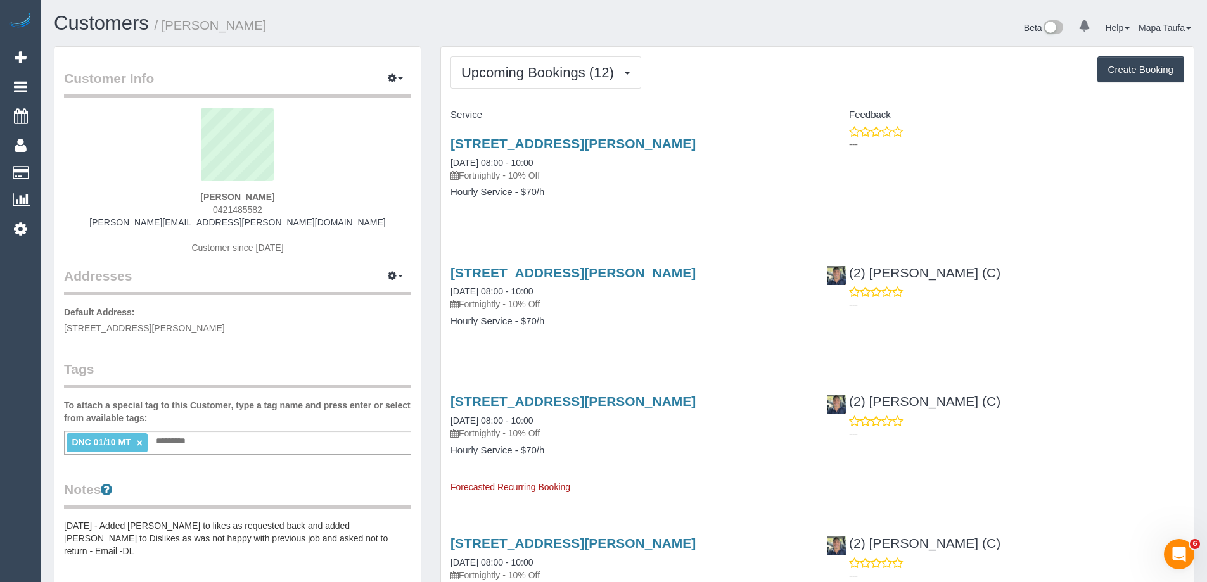
click at [139, 443] on link "×" at bounding box center [140, 443] width 6 height 11
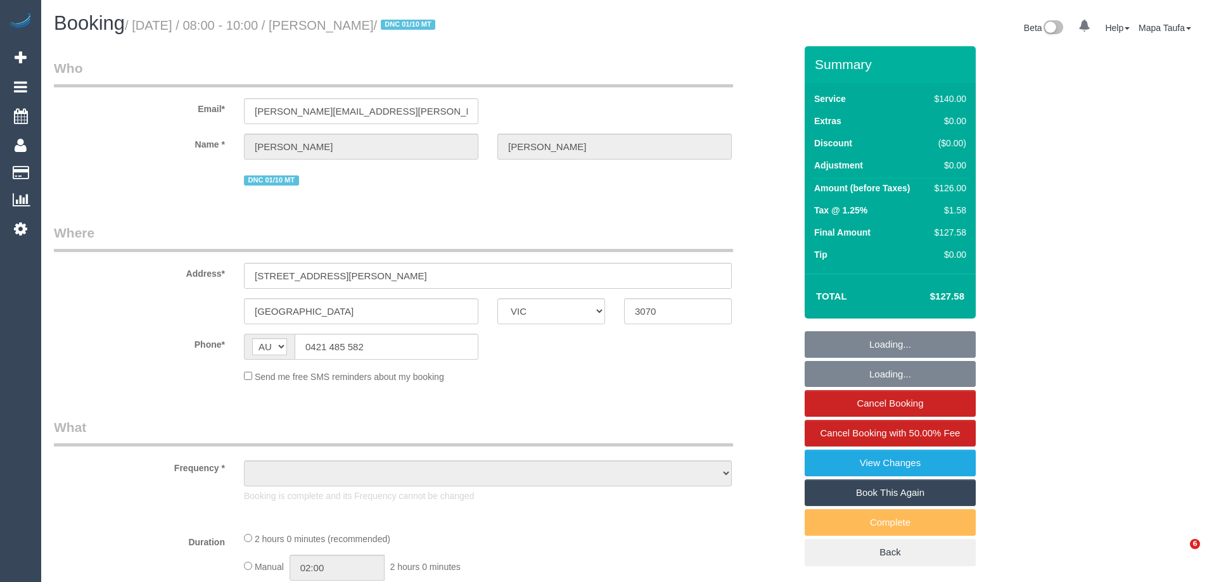
select select "VIC"
select select "object:567"
select select "string:stripe-pm_1RyLFj2GScqysDRVhpPsM2M5"
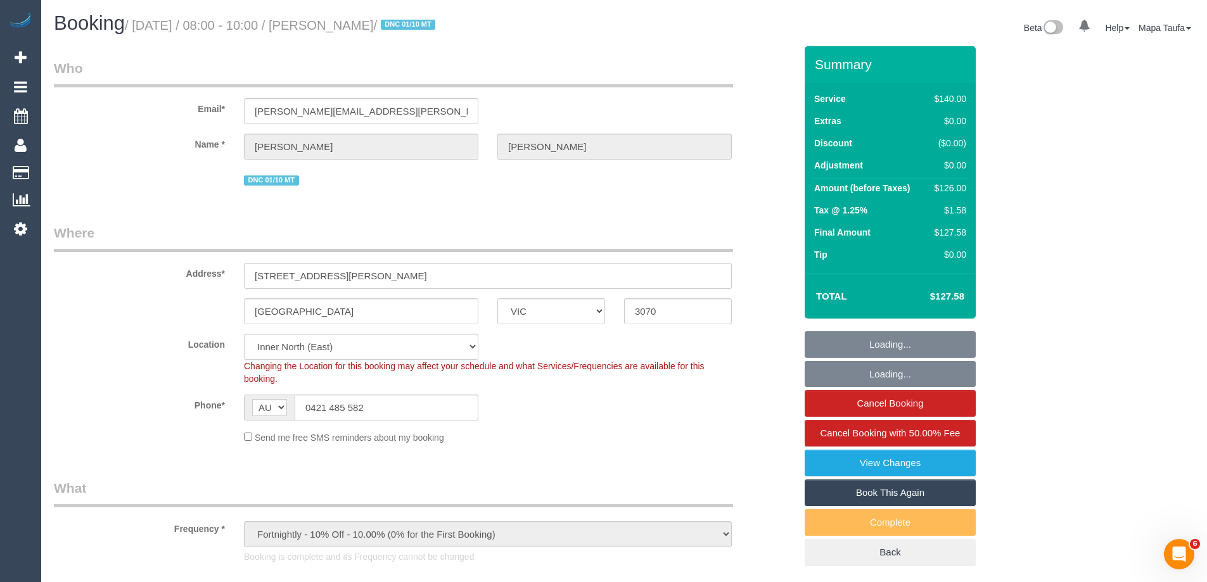
select select "object:720"
select select "number:27"
select select "number:14"
select select "number:19"
select select "number:22"
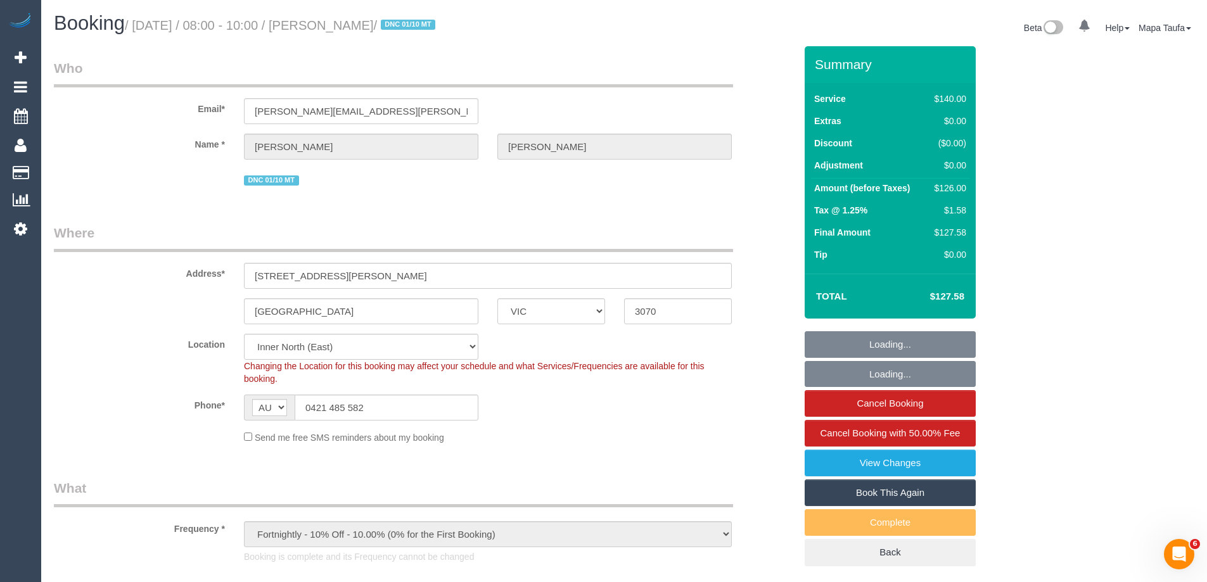
select select "number:35"
select select "number:11"
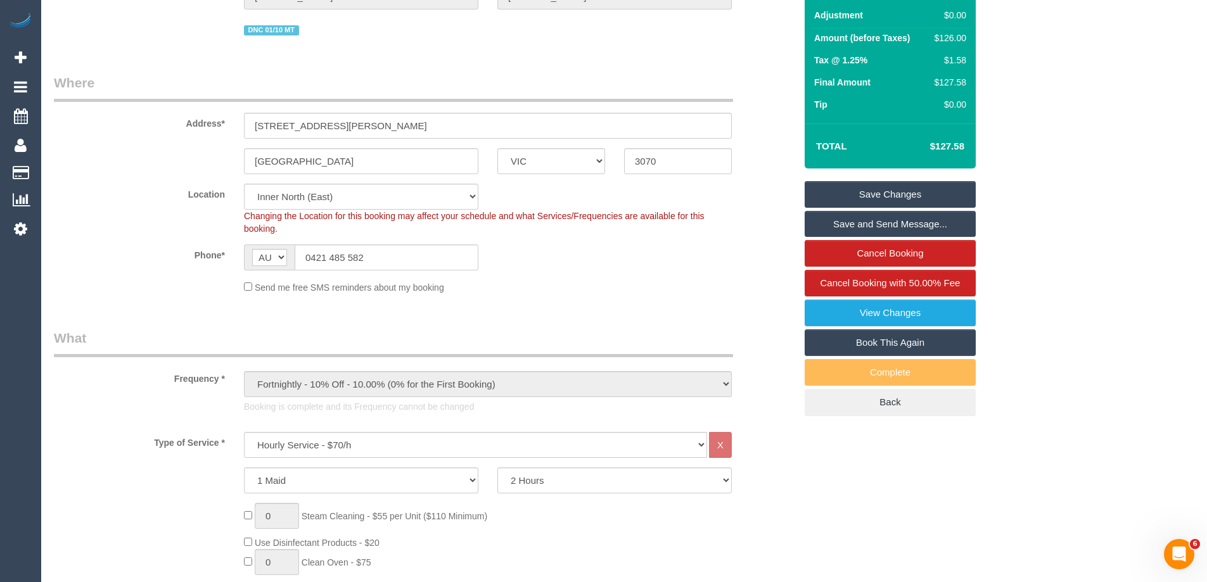
scroll to position [63, 0]
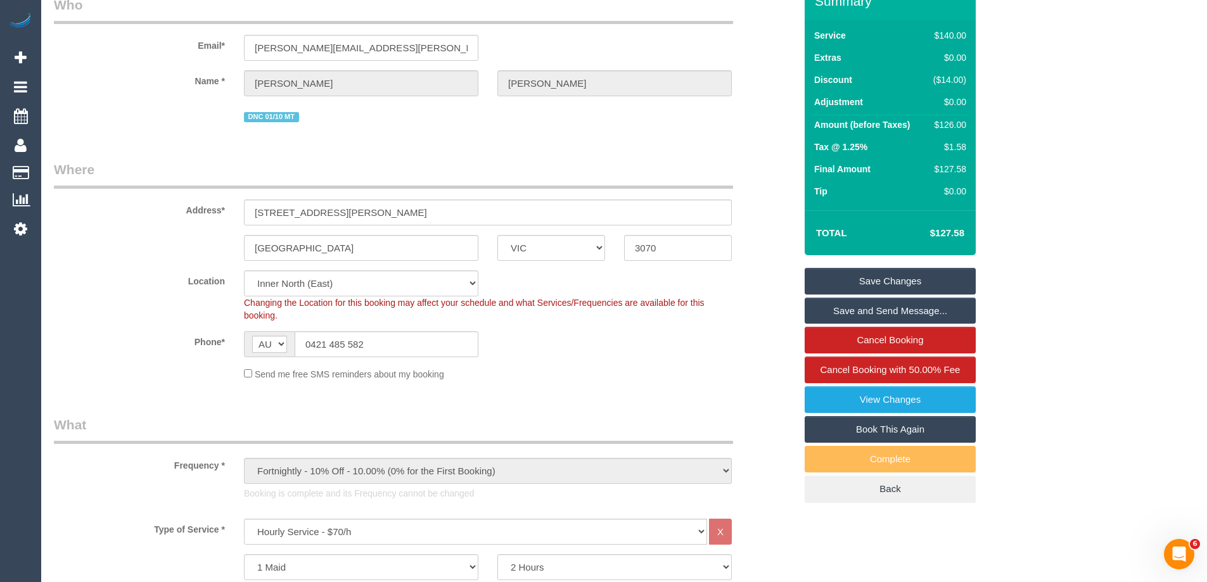
drag, startPoint x: 973, startPoint y: 231, endPoint x: 934, endPoint y: 230, distance: 38.7
click at [934, 230] on div "Total $127.58" at bounding box center [889, 232] width 171 height 45
copy table "Total $"
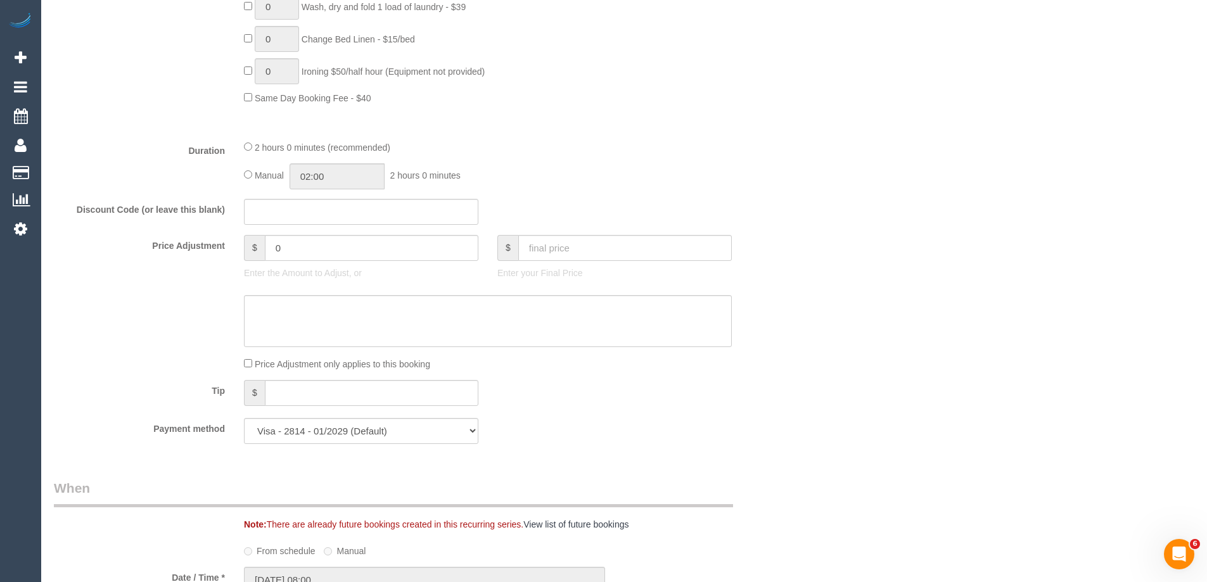
scroll to position [972, 0]
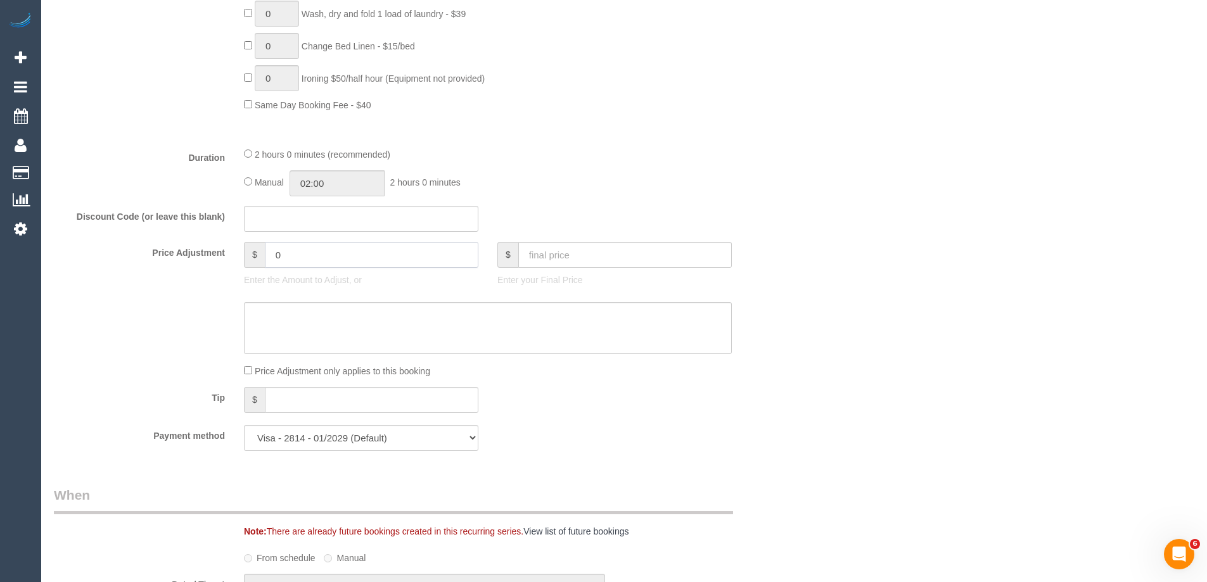
drag, startPoint x: 291, startPoint y: 252, endPoint x: 212, endPoint y: 258, distance: 80.1
click at [231, 255] on div "Price Adjustment $ 0 Enter the Amount to Adjust, or $ Enter your Final Price" at bounding box center [424, 267] width 760 height 51
type input "-63.79"
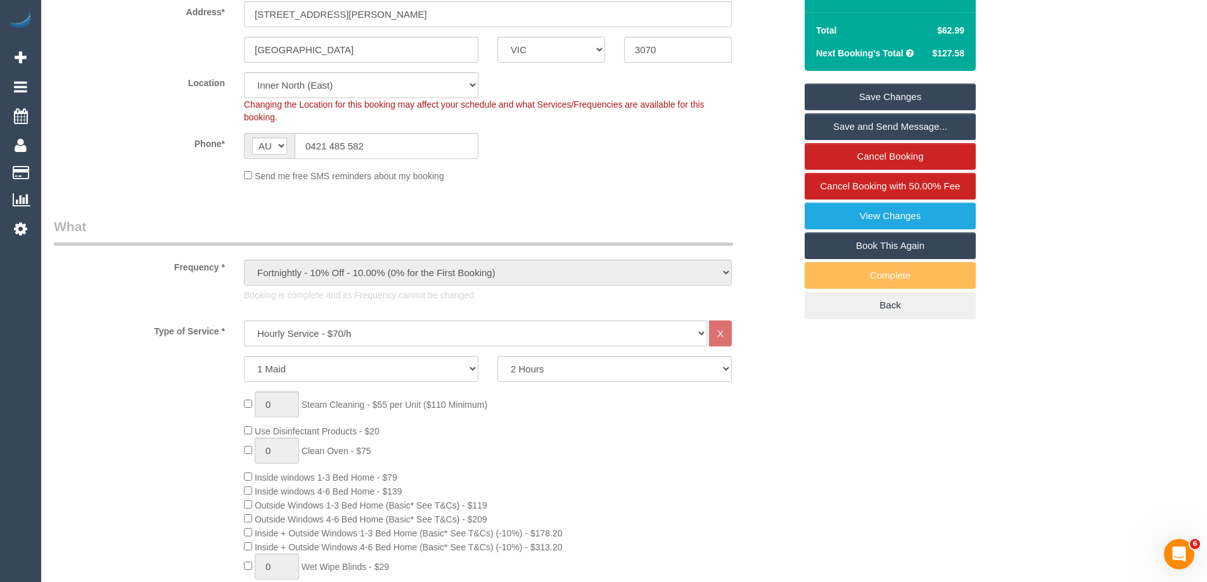
scroll to position [148, 0]
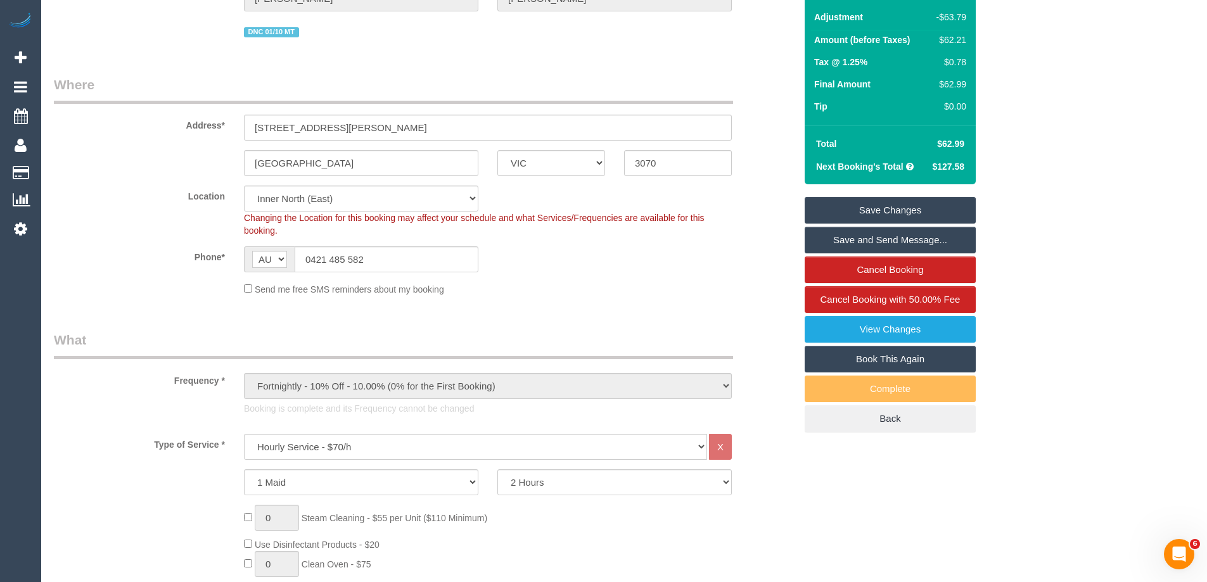
type textarea "50% discount for complaint -MT"
click at [897, 198] on link "Save Changes" at bounding box center [889, 210] width 171 height 27
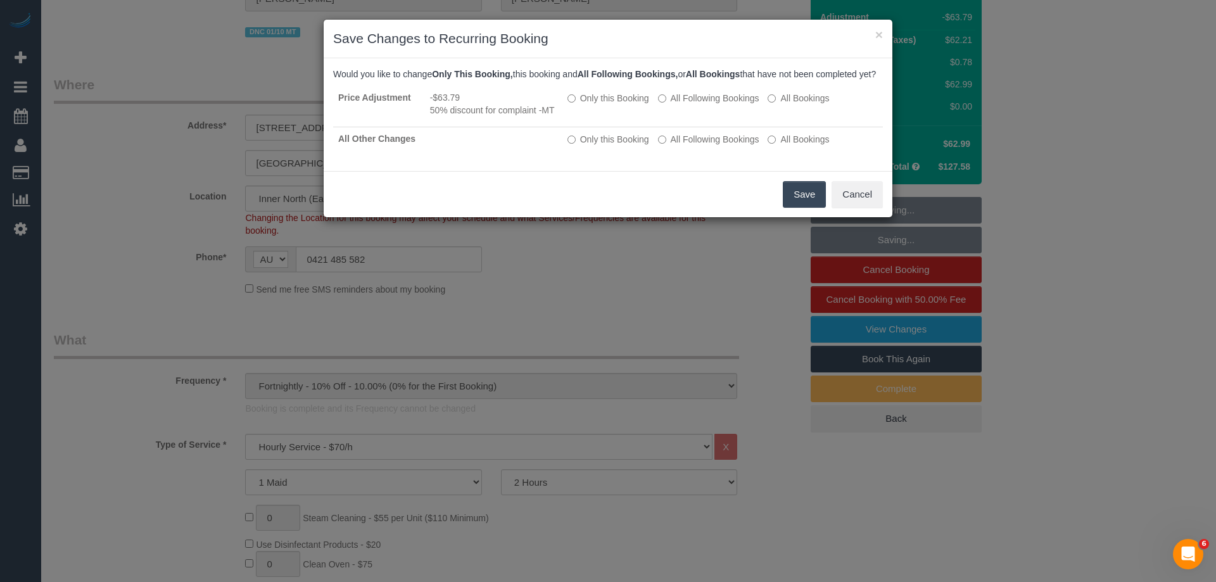
click at [799, 204] on button "Save" at bounding box center [804, 194] width 43 height 27
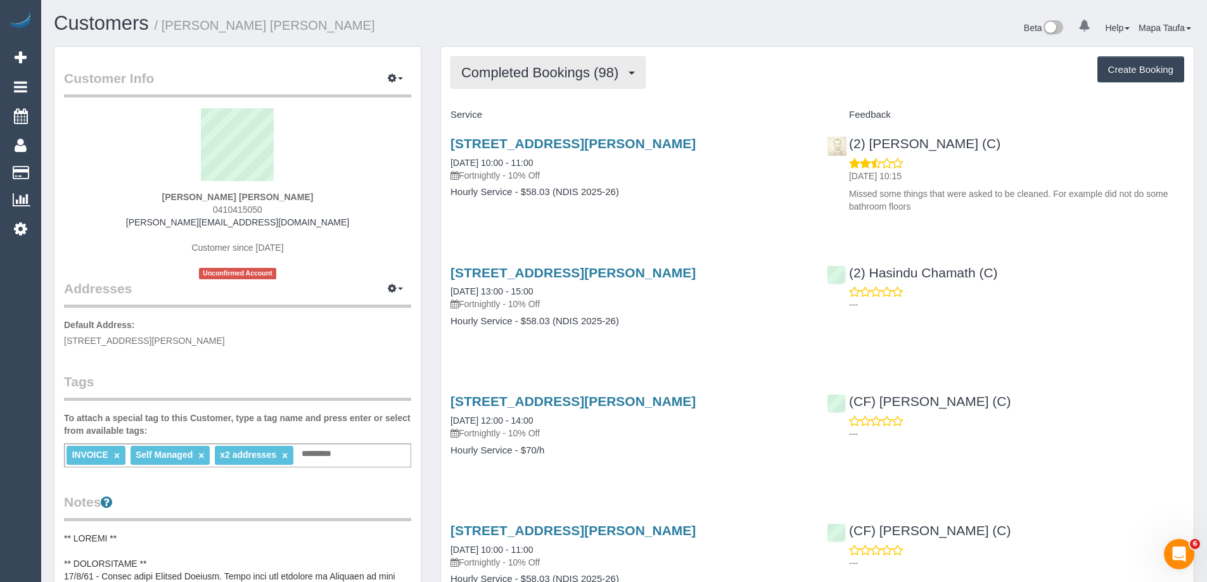
click at [544, 77] on span "Completed Bookings (98)" at bounding box center [542, 73] width 163 height 16
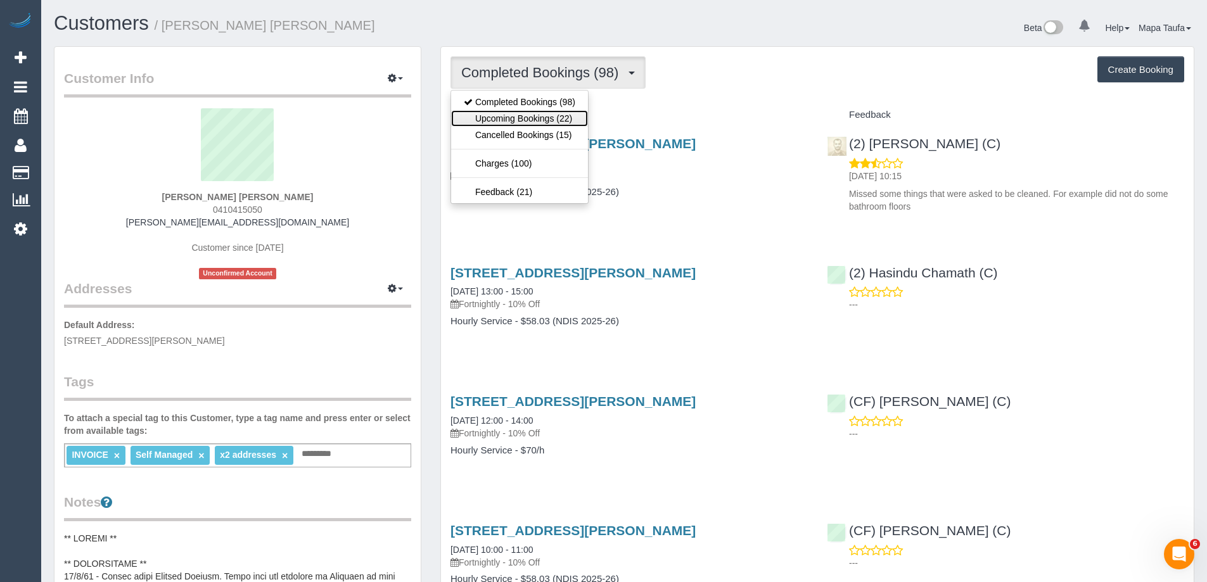
click at [528, 121] on link "Upcoming Bookings (22)" at bounding box center [519, 118] width 137 height 16
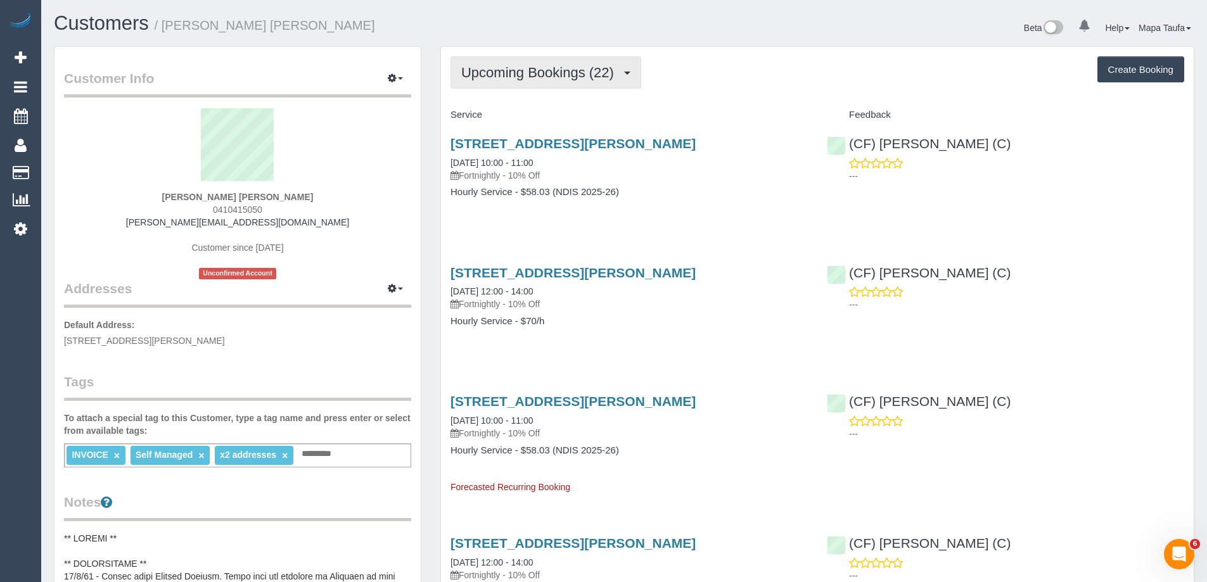
click at [532, 79] on span "Upcoming Bookings (22)" at bounding box center [540, 73] width 159 height 16
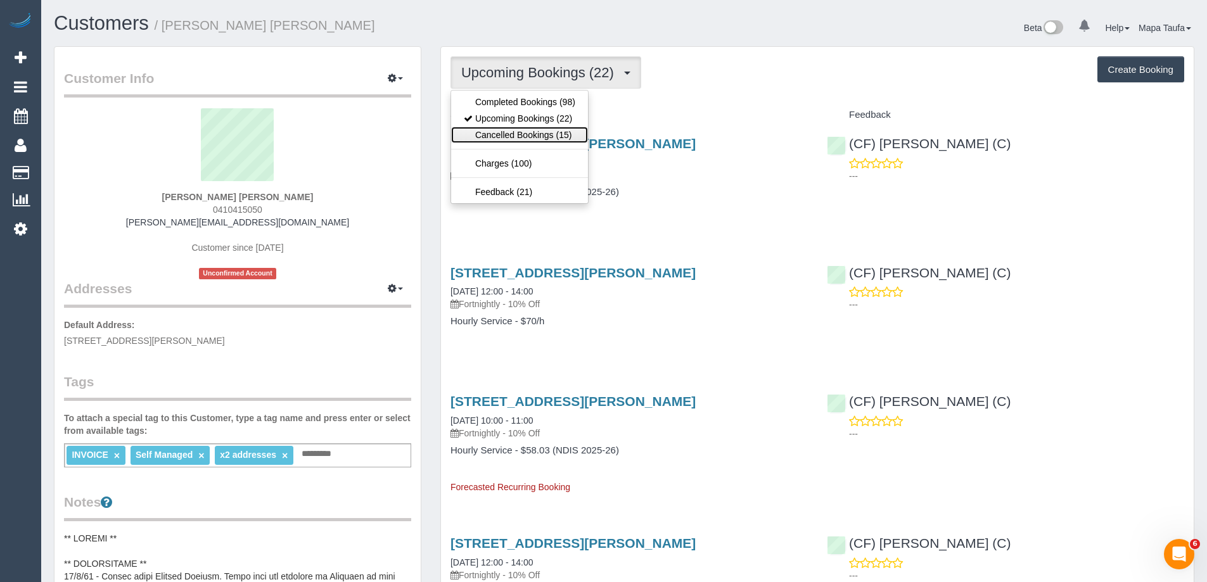
click at [516, 136] on link "Cancelled Bookings (15)" at bounding box center [519, 135] width 137 height 16
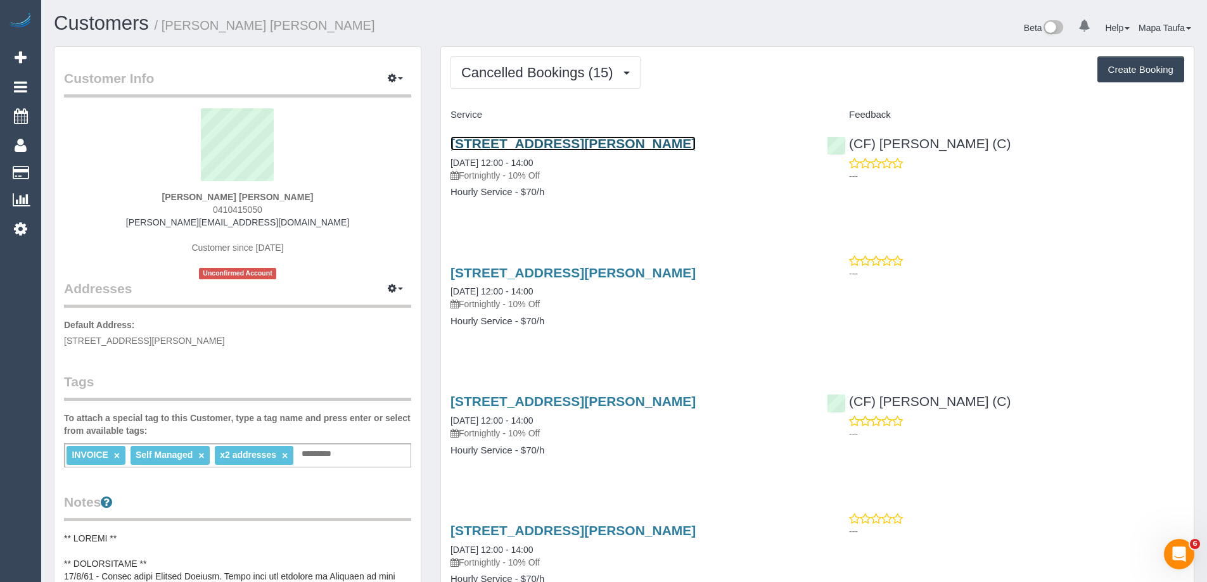
click at [516, 144] on link "[STREET_ADDRESS][PERSON_NAME]" at bounding box center [572, 143] width 245 height 15
drag, startPoint x: 273, startPoint y: 205, endPoint x: 199, endPoint y: 206, distance: 74.1
click at [199, 206] on div "[PERSON_NAME] [PERSON_NAME] 0410415050 [PERSON_NAME][EMAIL_ADDRESS][DOMAIN_NAME…" at bounding box center [237, 193] width 347 height 171
copy span "0410415050"
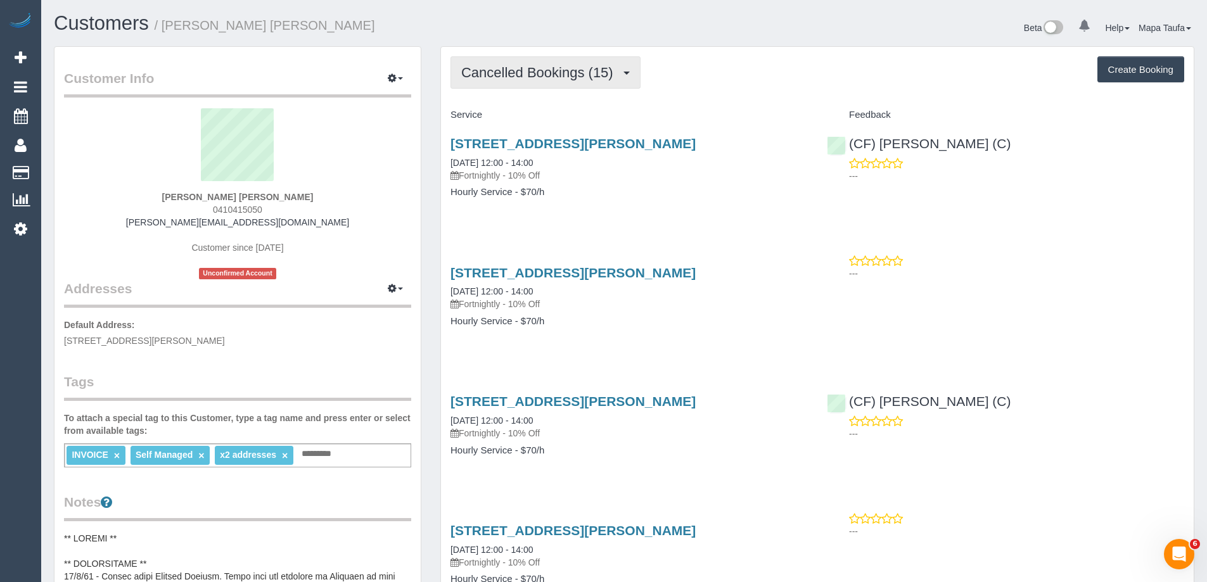
click at [570, 75] on span "Cancelled Bookings (15)" at bounding box center [540, 73] width 158 height 16
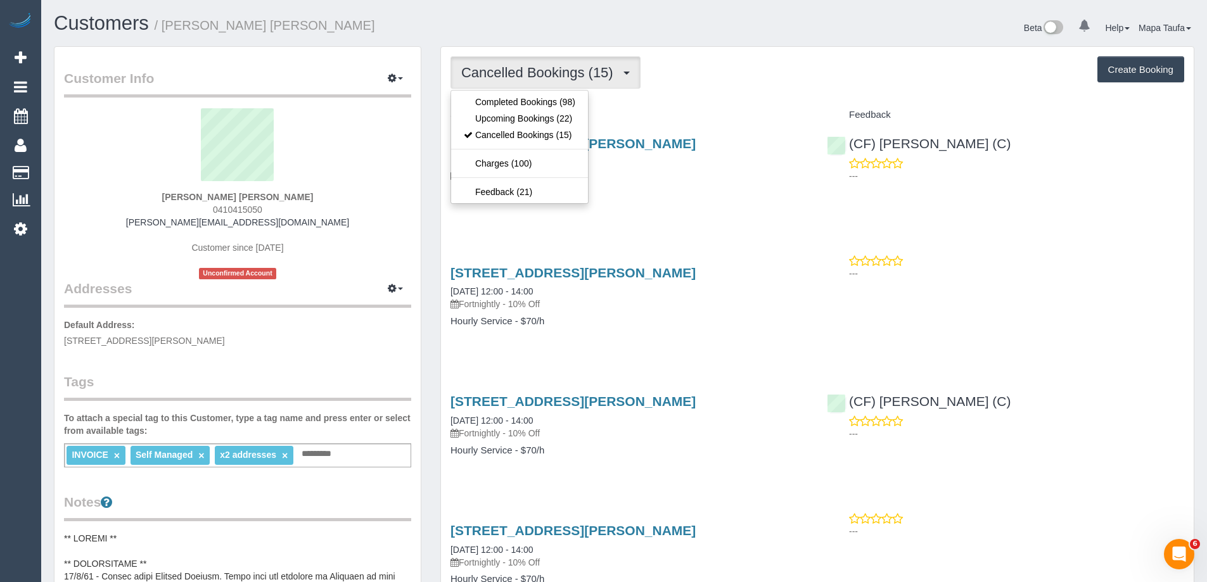
click at [793, 87] on div "Cancelled Bookings (15) Completed Bookings (98) Upcoming Bookings (22) Cancelle…" at bounding box center [817, 72] width 734 height 32
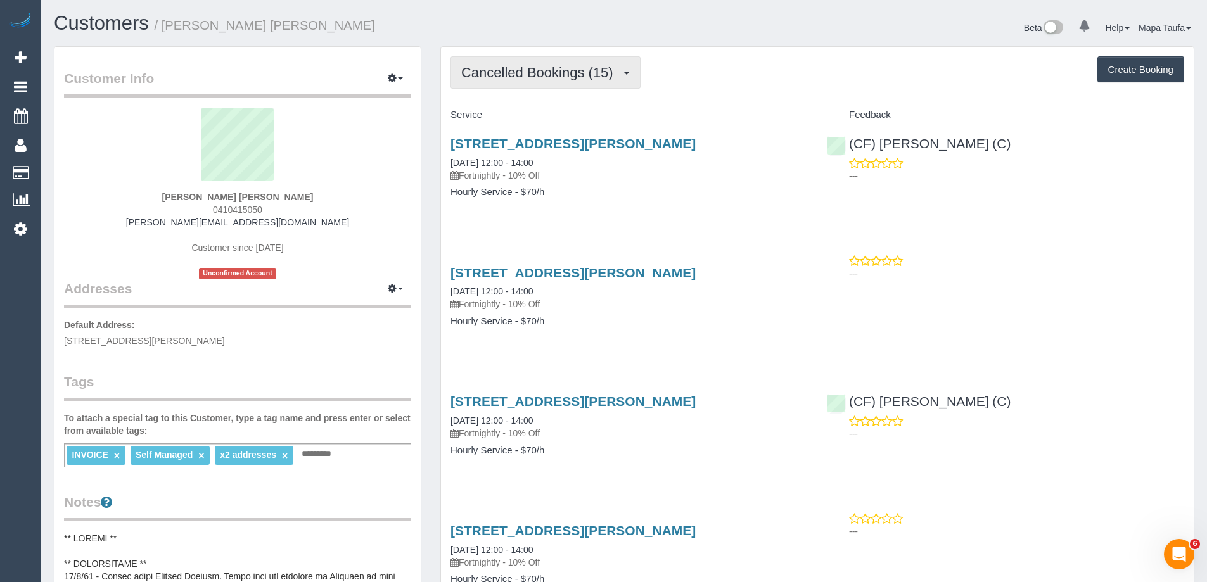
click at [572, 72] on span "Cancelled Bookings (15)" at bounding box center [540, 73] width 158 height 16
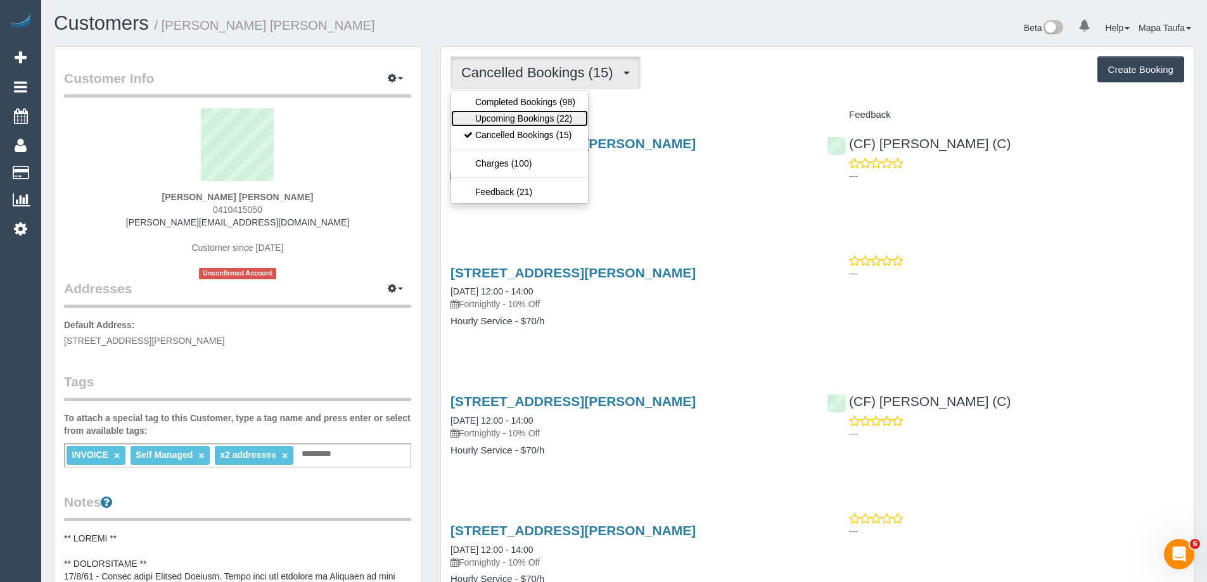
click at [547, 118] on link "Upcoming Bookings (22)" at bounding box center [519, 118] width 137 height 16
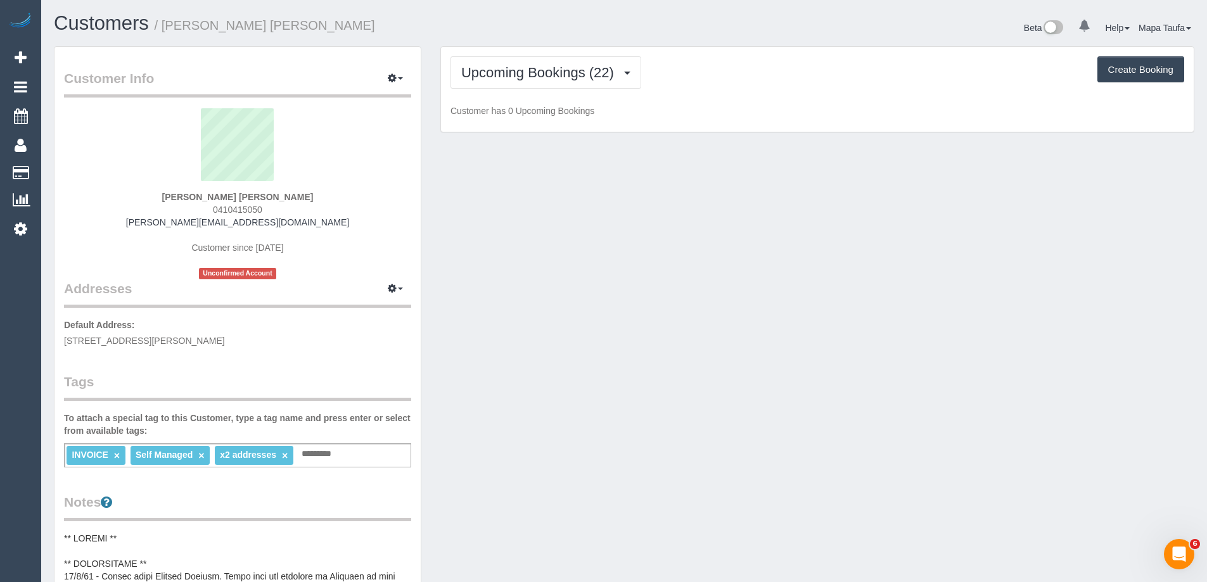
click at [763, 101] on div "Upcoming Bookings (22) Completed Bookings (98) Upcoming Bookings (22) Cancelled…" at bounding box center [817, 90] width 753 height 86
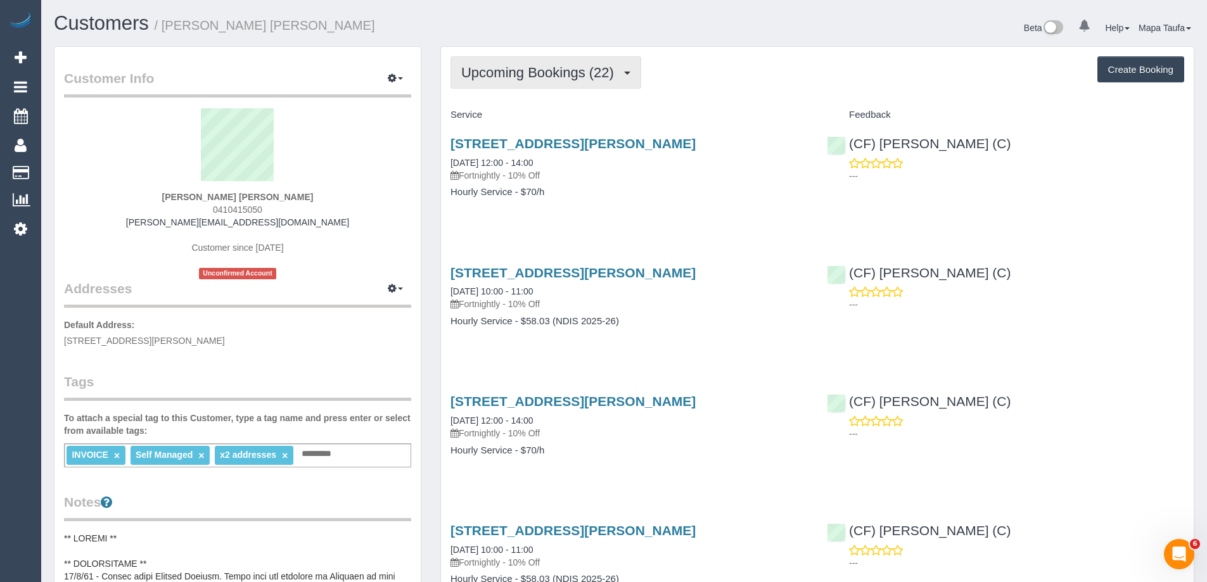
click at [519, 83] on button "Upcoming Bookings (22)" at bounding box center [545, 72] width 191 height 32
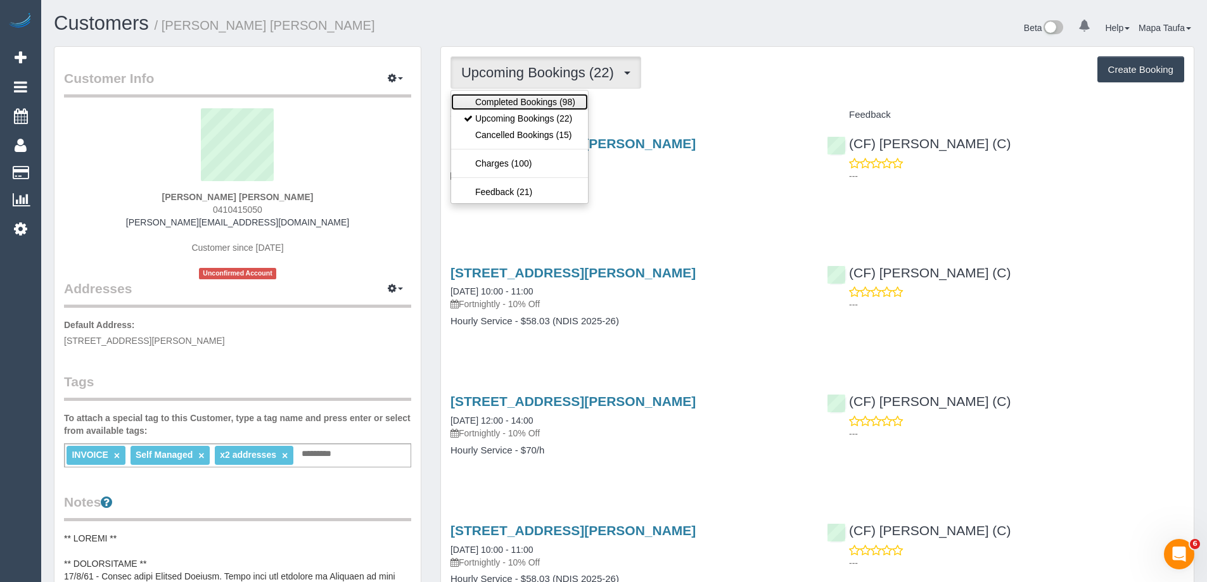
click at [520, 98] on link "Completed Bookings (98)" at bounding box center [519, 102] width 137 height 16
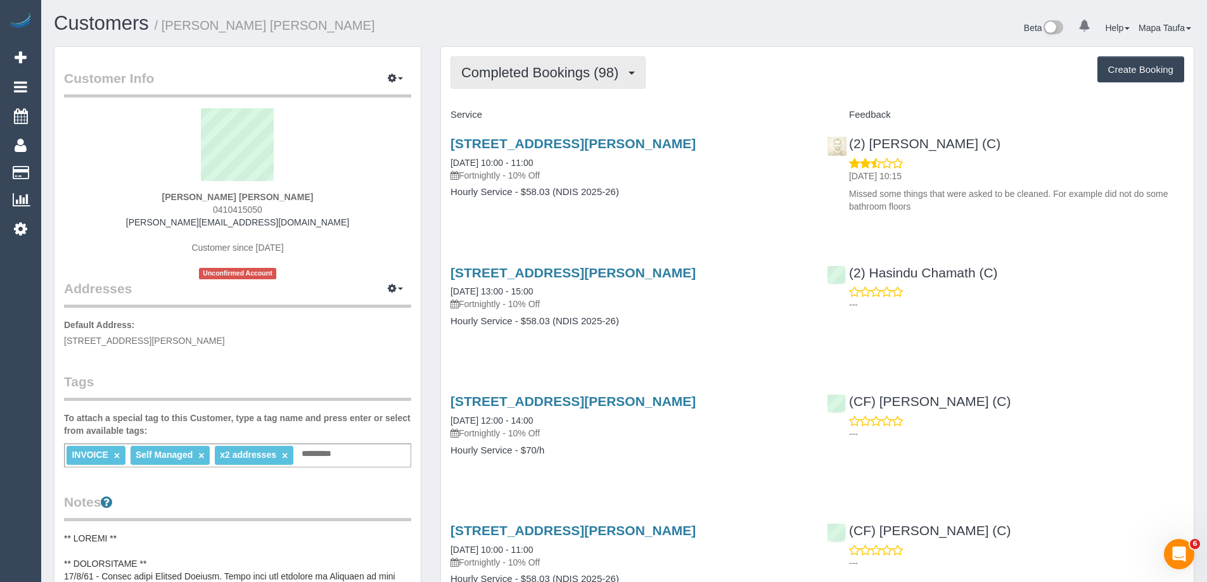
click at [482, 71] on span "Completed Bookings (98)" at bounding box center [542, 73] width 163 height 16
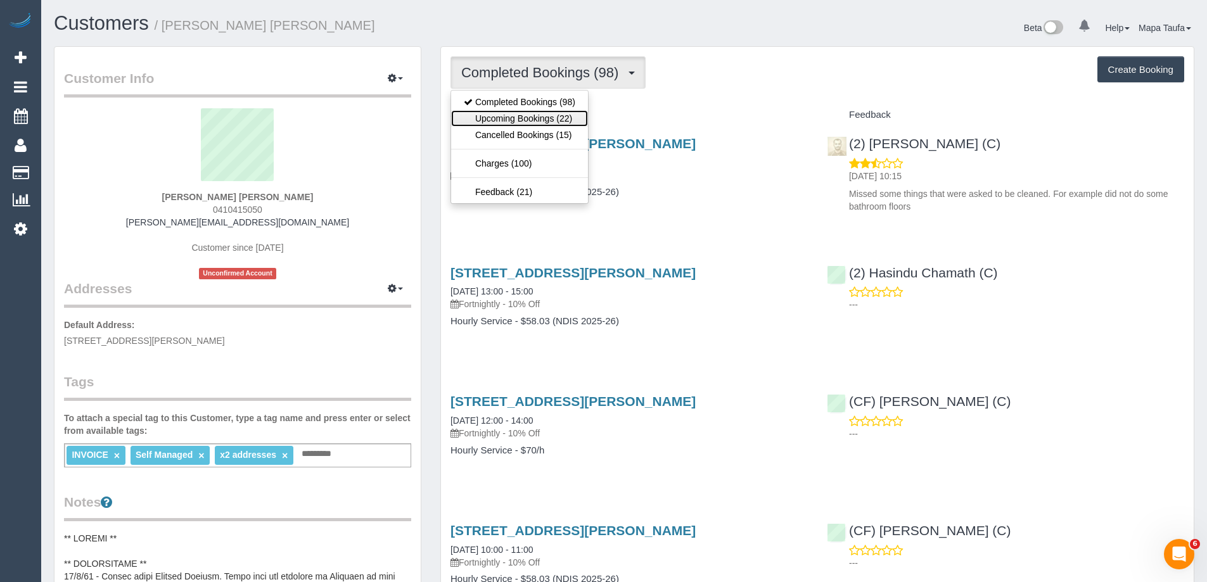
click at [505, 113] on link "Upcoming Bookings (22)" at bounding box center [519, 118] width 137 height 16
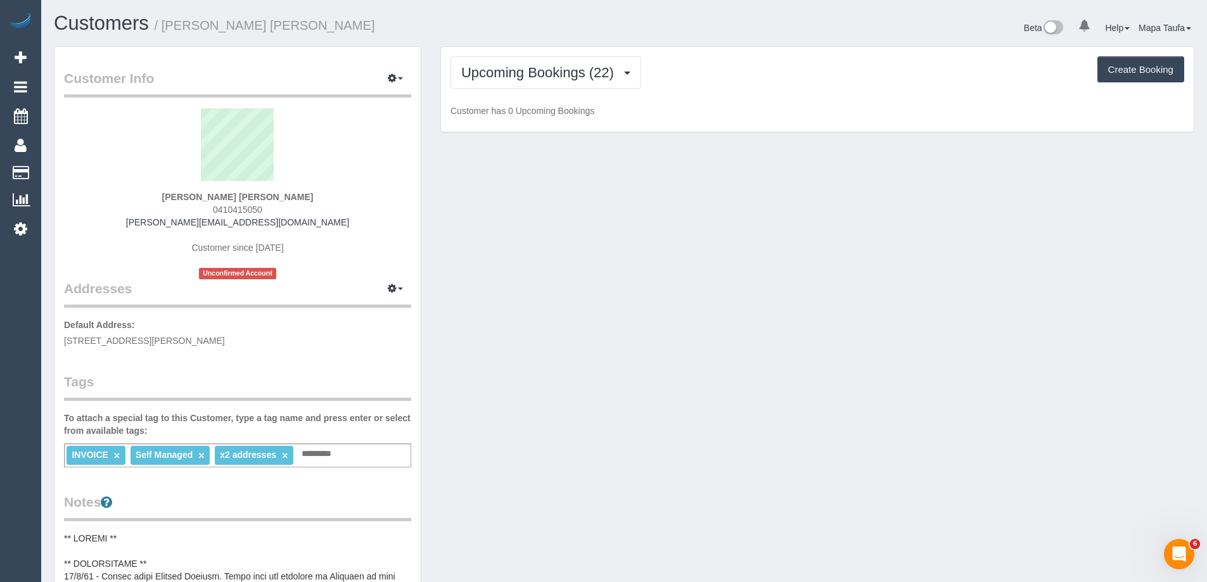
click at [730, 80] on div "Upcoming Bookings (22) Completed Bookings (98) Upcoming Bookings (22) Cancelled…" at bounding box center [817, 72] width 734 height 32
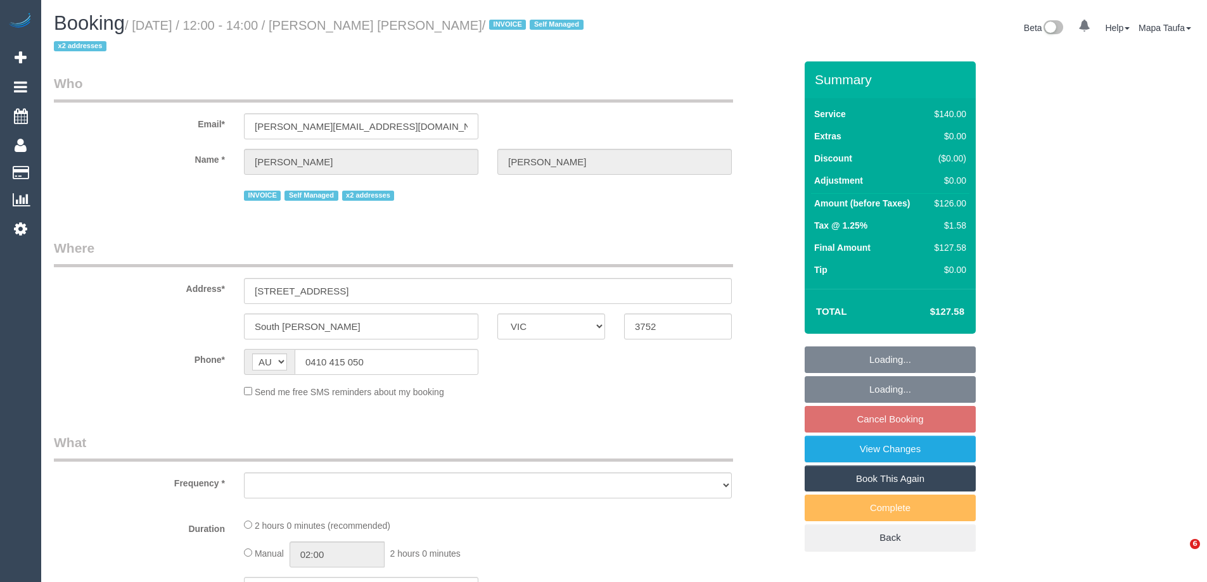
select select "VIC"
select select "number:27"
select select "number:14"
select select "number:19"
select select "number:36"
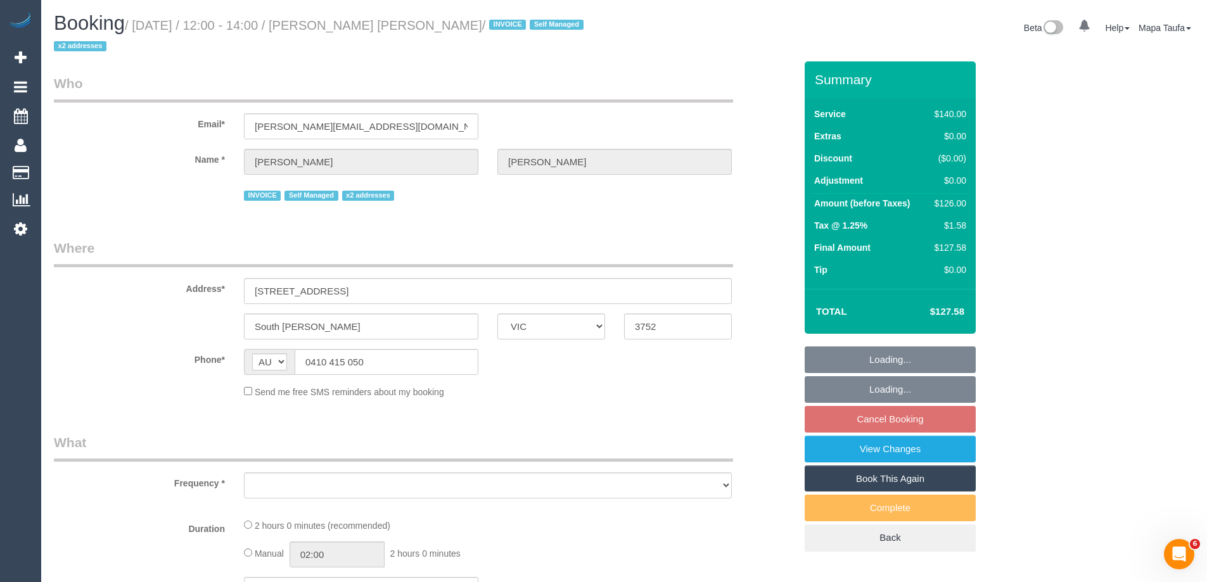
select select "number:33"
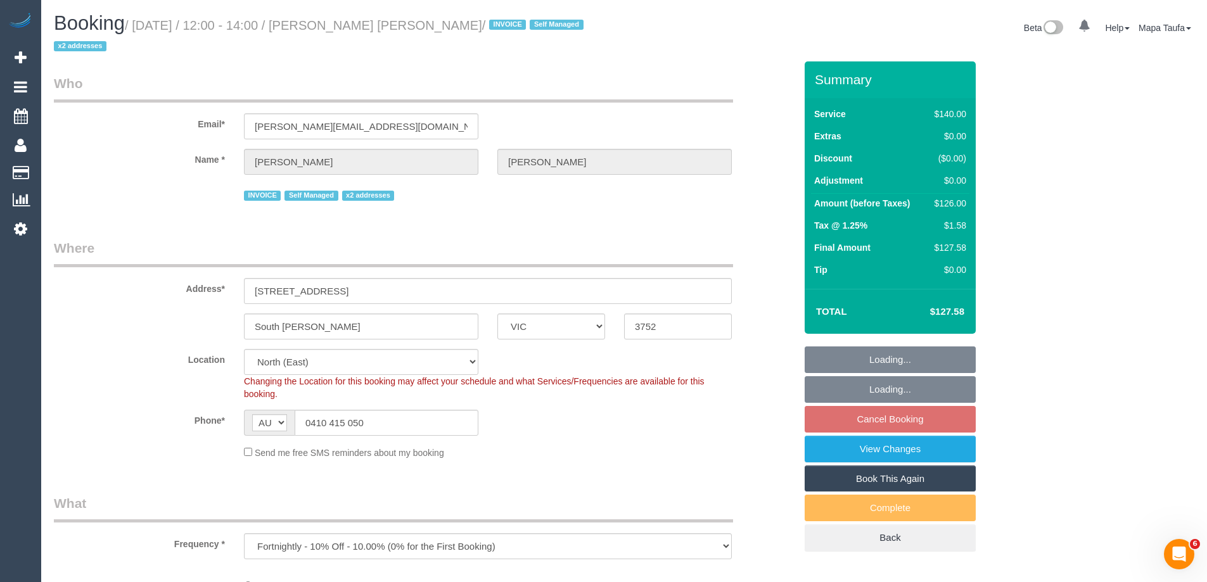
select select "object:1425"
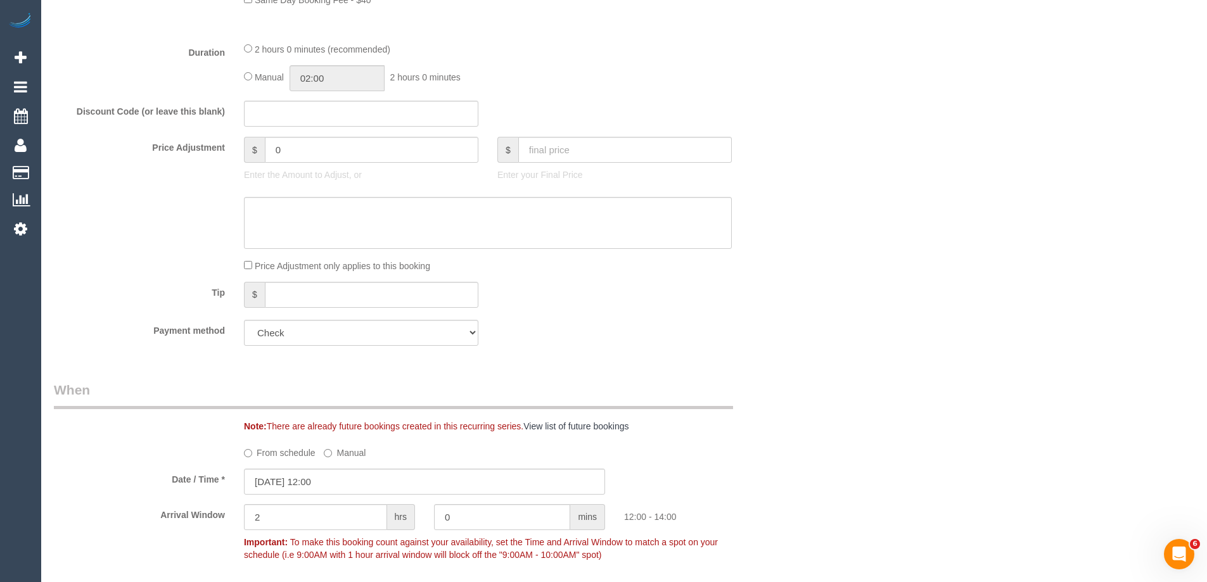
scroll to position [1267, 0]
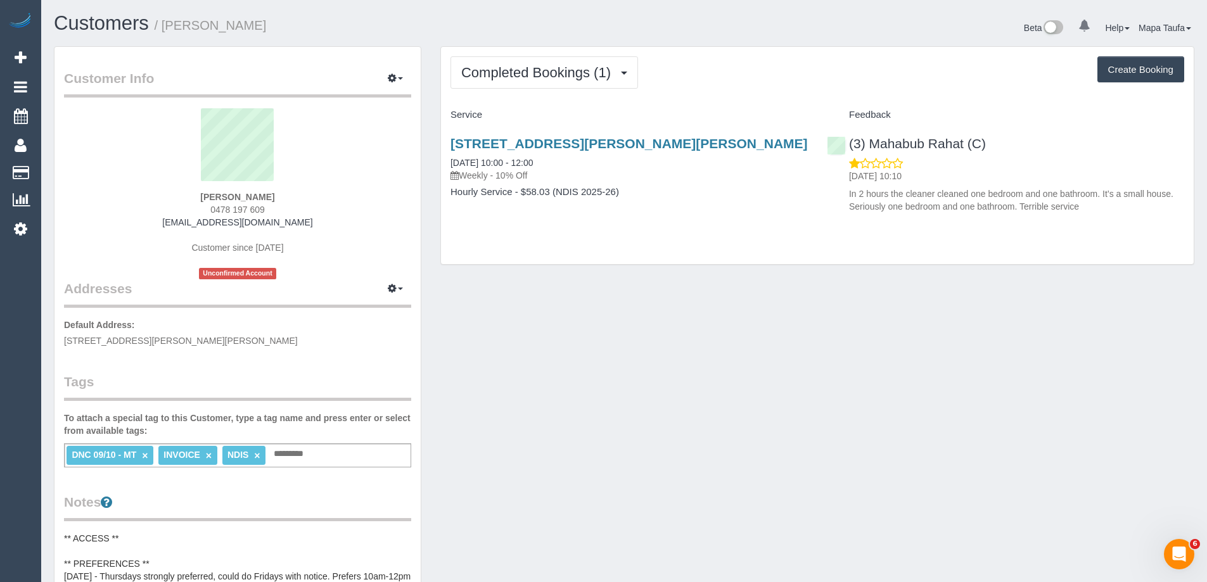
click at [514, 90] on div "Completed Bookings (1) Completed Bookings (1) Upcoming Bookings (11) Cancelled …" at bounding box center [817, 155] width 753 height 217
click at [526, 73] on span "Completed Bookings (1)" at bounding box center [539, 73] width 156 height 16
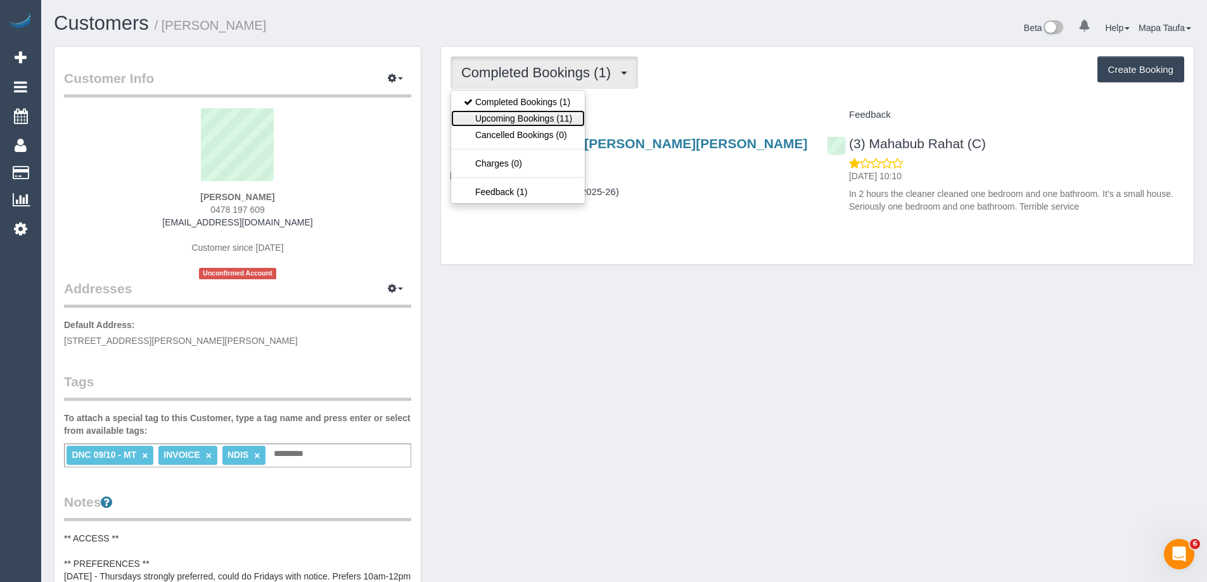
click at [552, 118] on link "Upcoming Bookings (11)" at bounding box center [518, 118] width 134 height 16
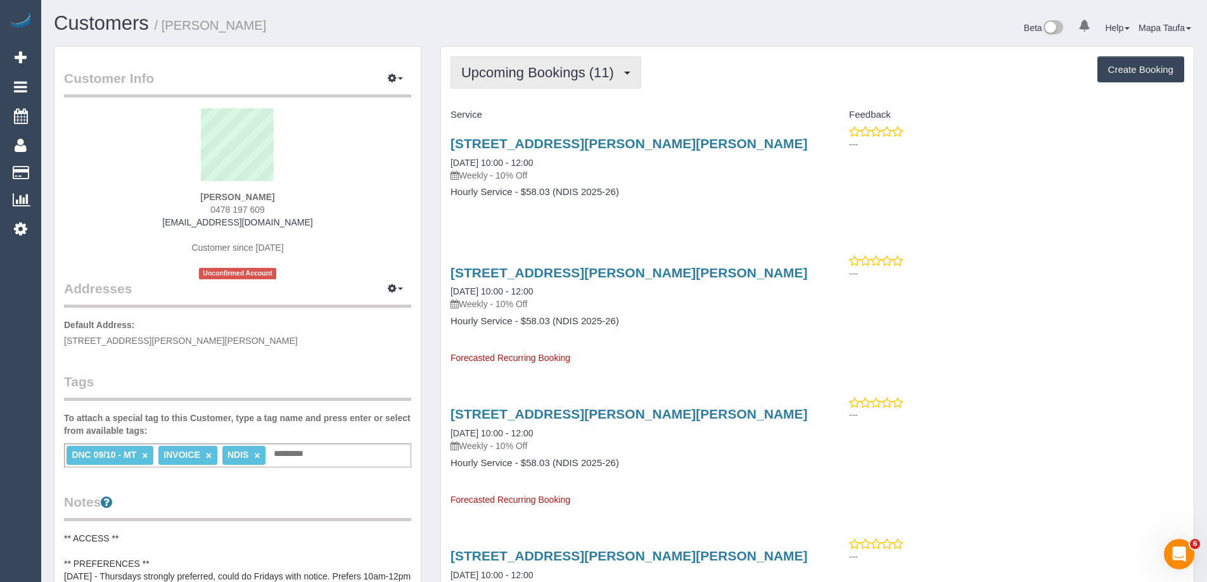
click at [497, 76] on span "Upcoming Bookings (11)" at bounding box center [540, 73] width 159 height 16
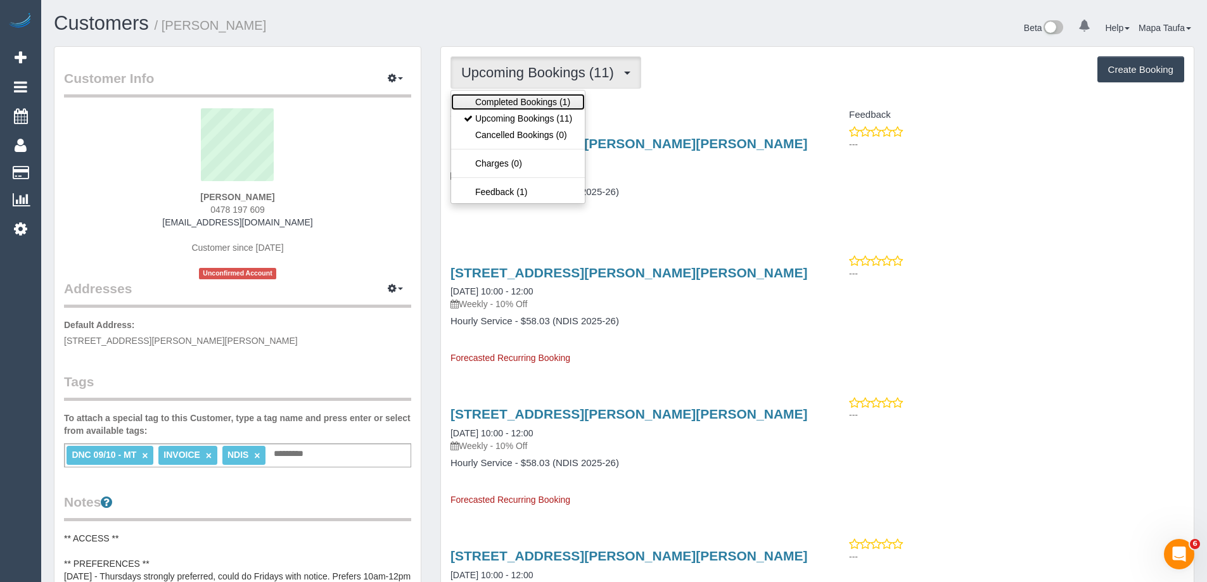
click at [500, 101] on link "Completed Bookings (1)" at bounding box center [518, 102] width 134 height 16
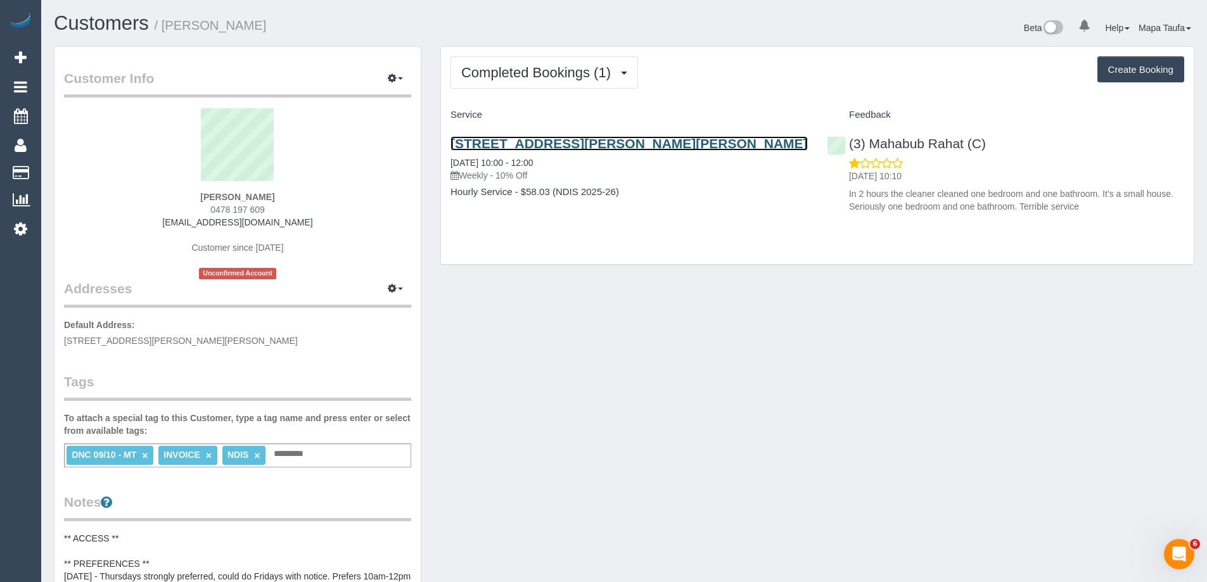
click at [501, 141] on link "15 Mccracken Avenue, Pascoe Vale, VIC 3044" at bounding box center [628, 143] width 357 height 15
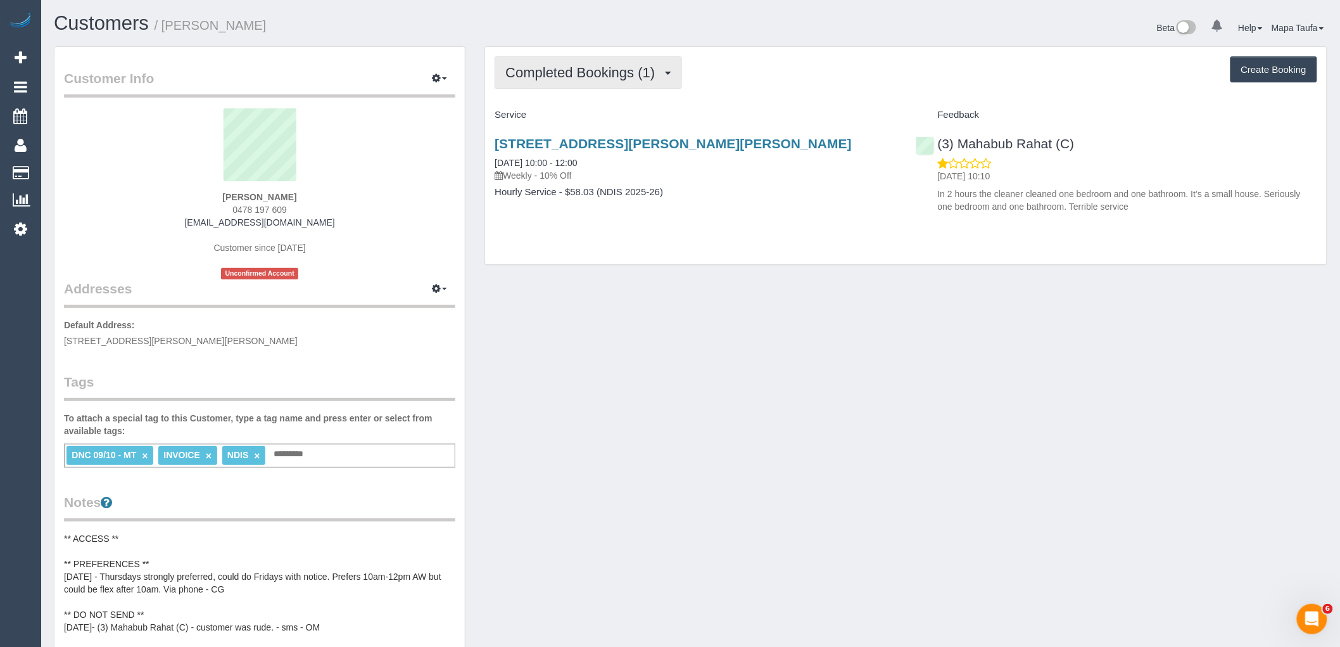
click at [549, 84] on button "Completed Bookings (1)" at bounding box center [589, 72] width 188 height 32
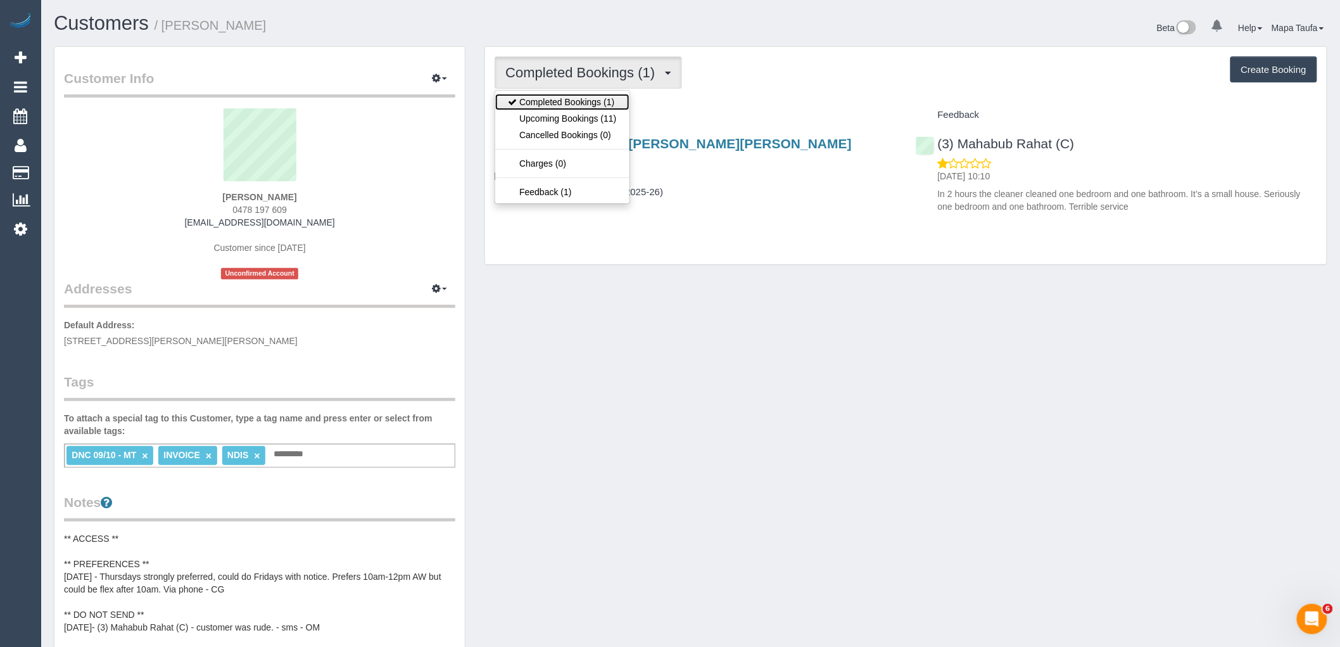
click at [549, 99] on link "Completed Bookings (1)" at bounding box center [562, 102] width 134 height 16
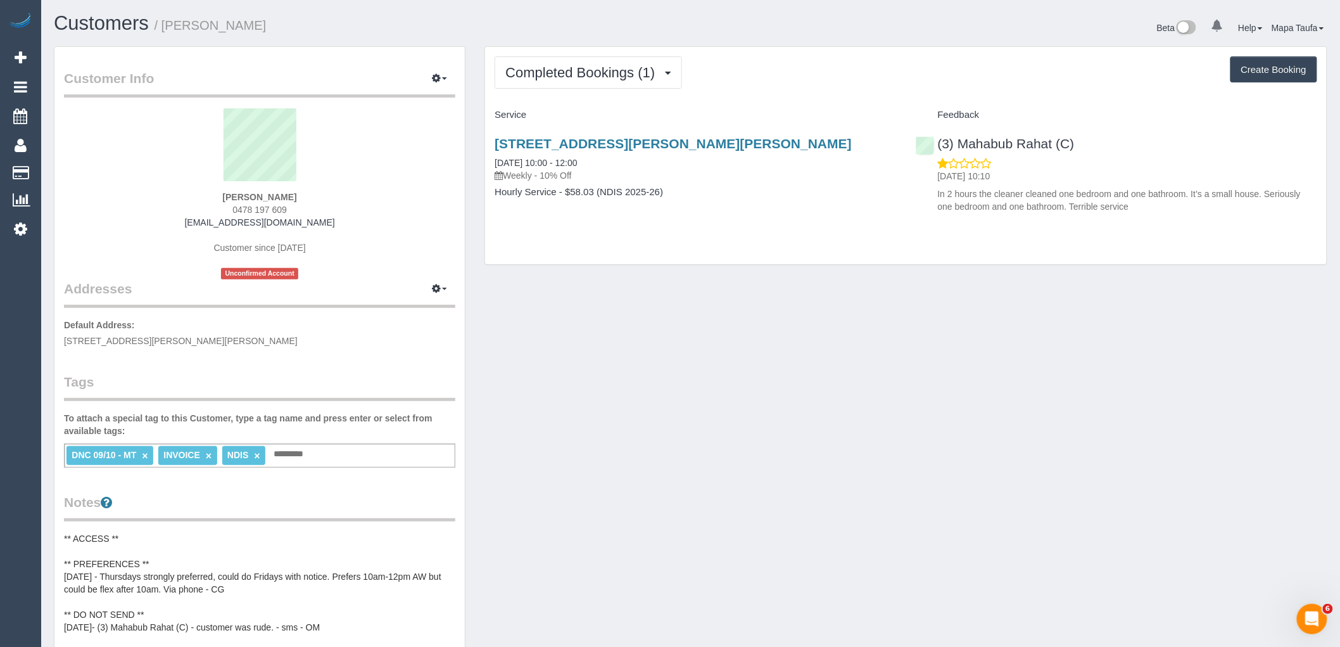
click at [144, 458] on link "×" at bounding box center [145, 455] width 6 height 11
click at [538, 54] on div "Completed Bookings (1) Completed Bookings (1) Upcoming Bookings (11) Cancelled …" at bounding box center [906, 155] width 842 height 217
click at [547, 70] on span "Completed Bookings (1)" at bounding box center [584, 73] width 156 height 16
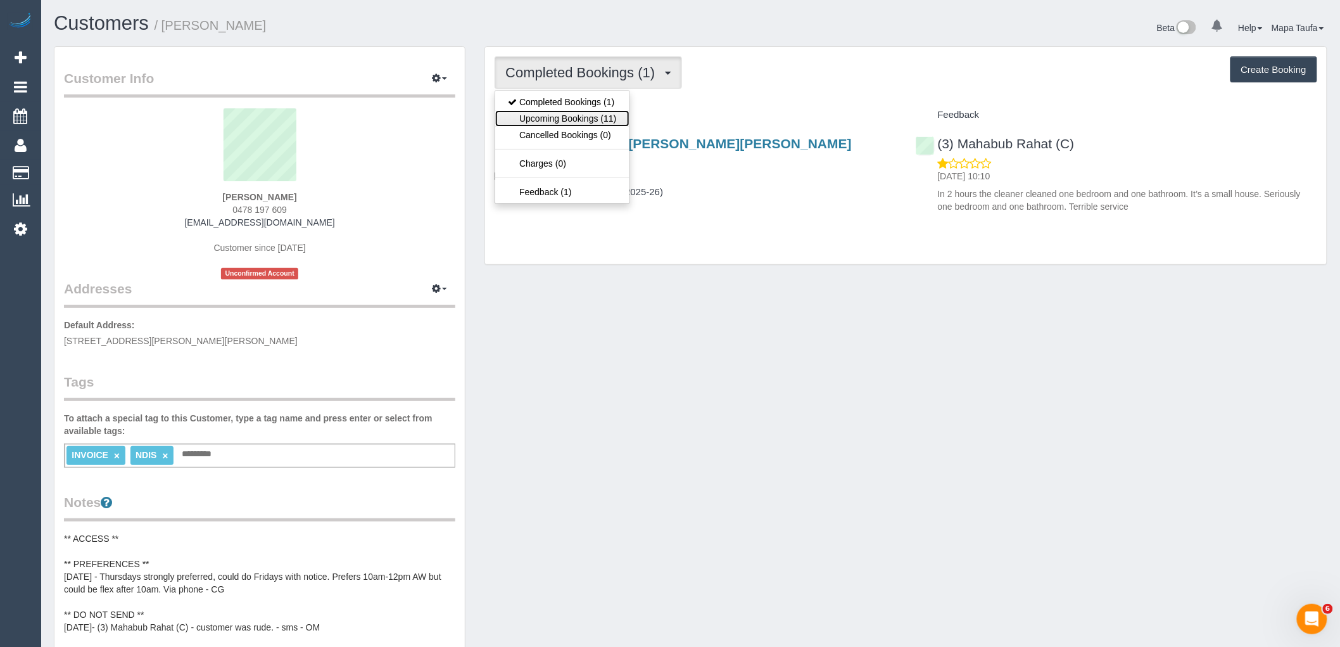
click at [564, 121] on link "Upcoming Bookings (11)" at bounding box center [562, 118] width 134 height 16
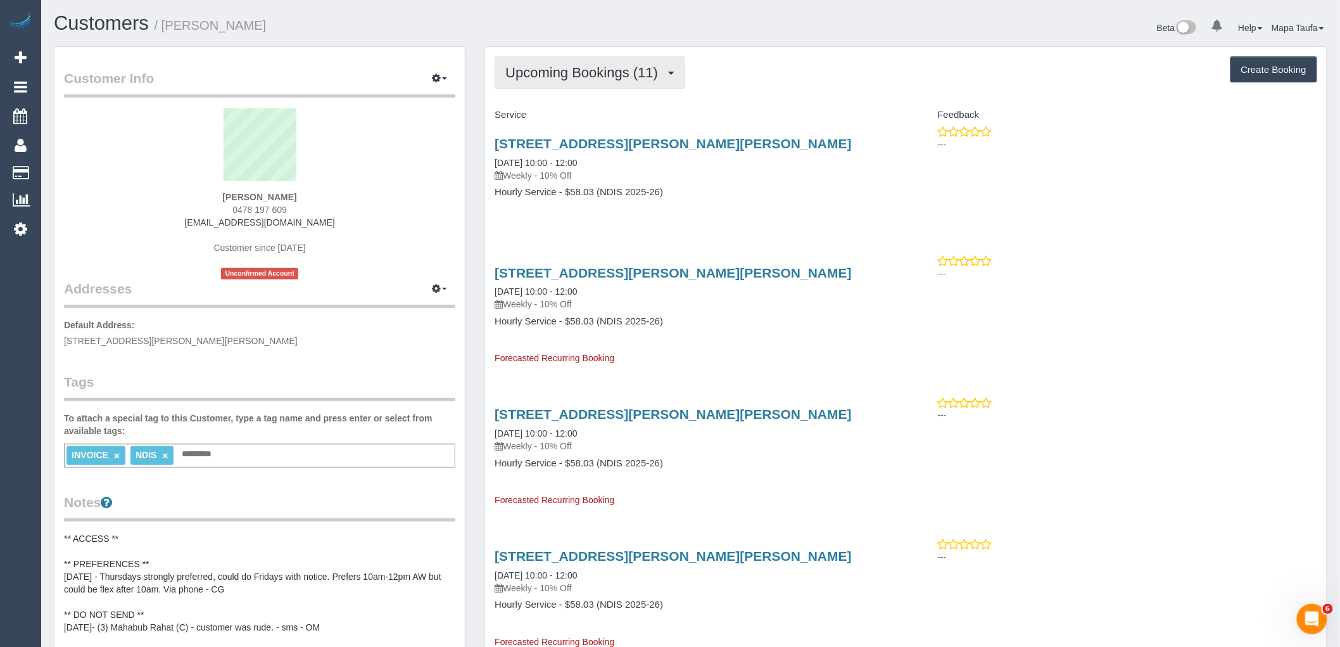
click at [549, 80] on button "Upcoming Bookings (11)" at bounding box center [590, 72] width 191 height 32
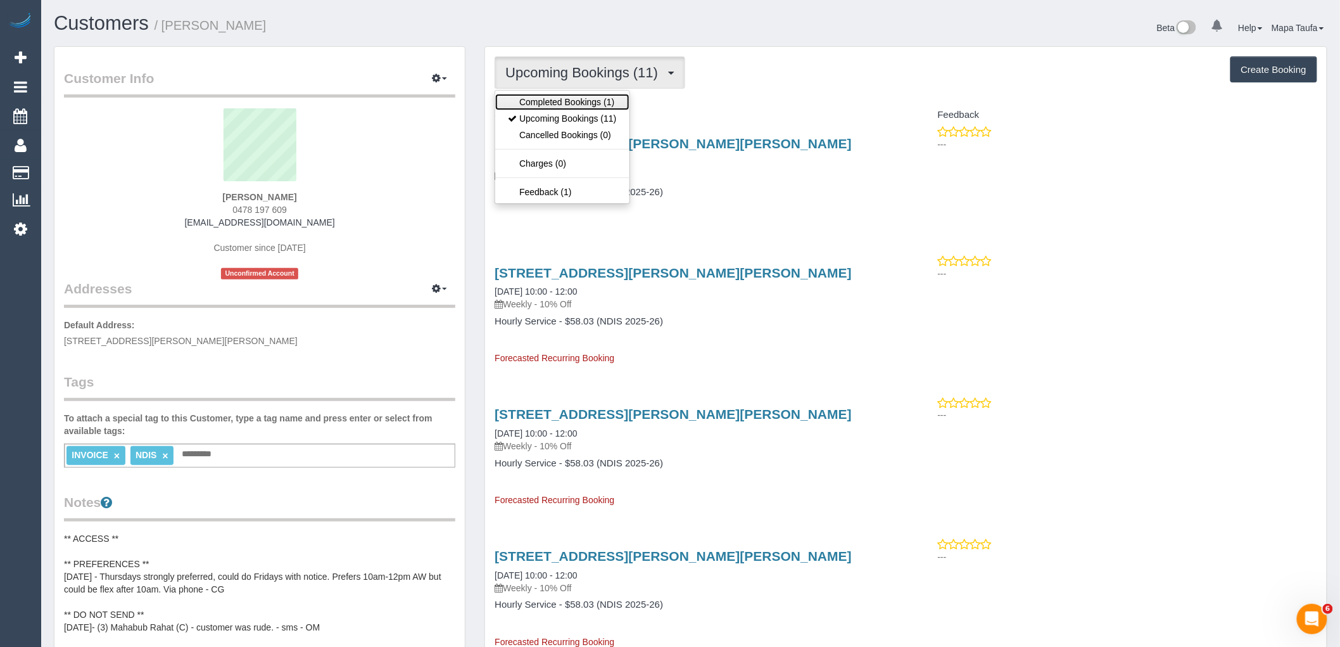
click at [552, 98] on link "Completed Bookings (1)" at bounding box center [562, 102] width 134 height 16
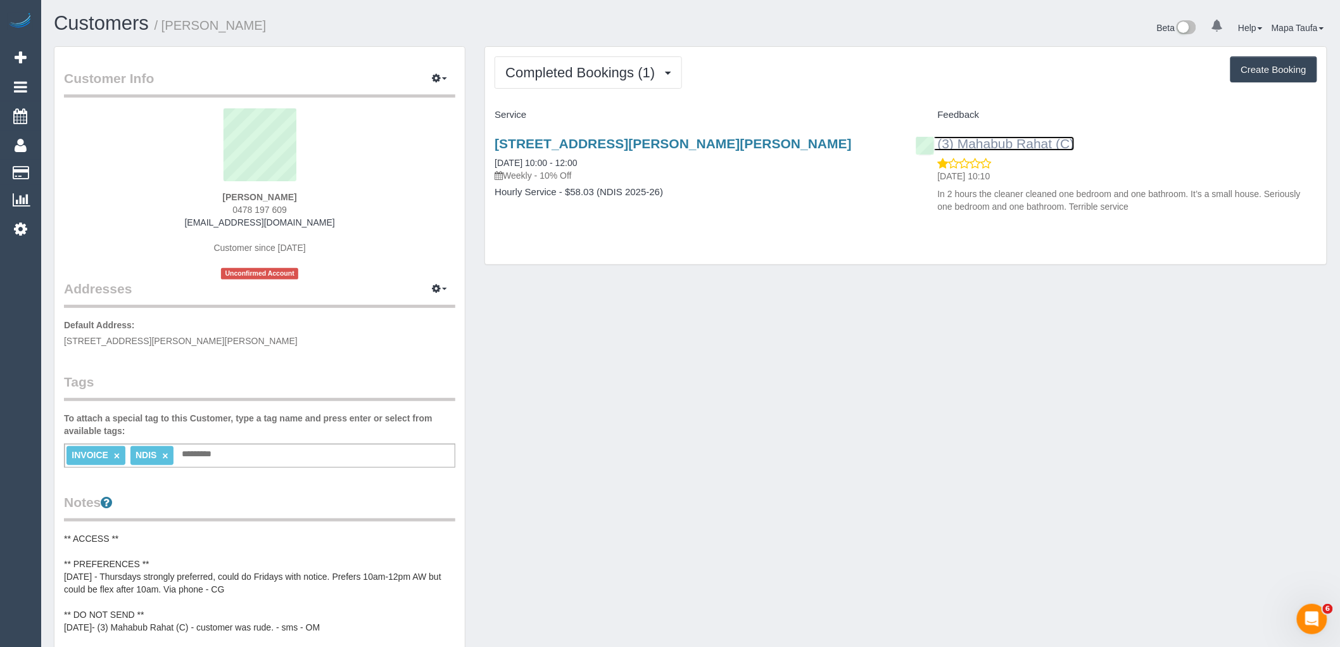
click at [999, 149] on link "(3) Mahabub Rahat (C)" at bounding box center [995, 143] width 159 height 15
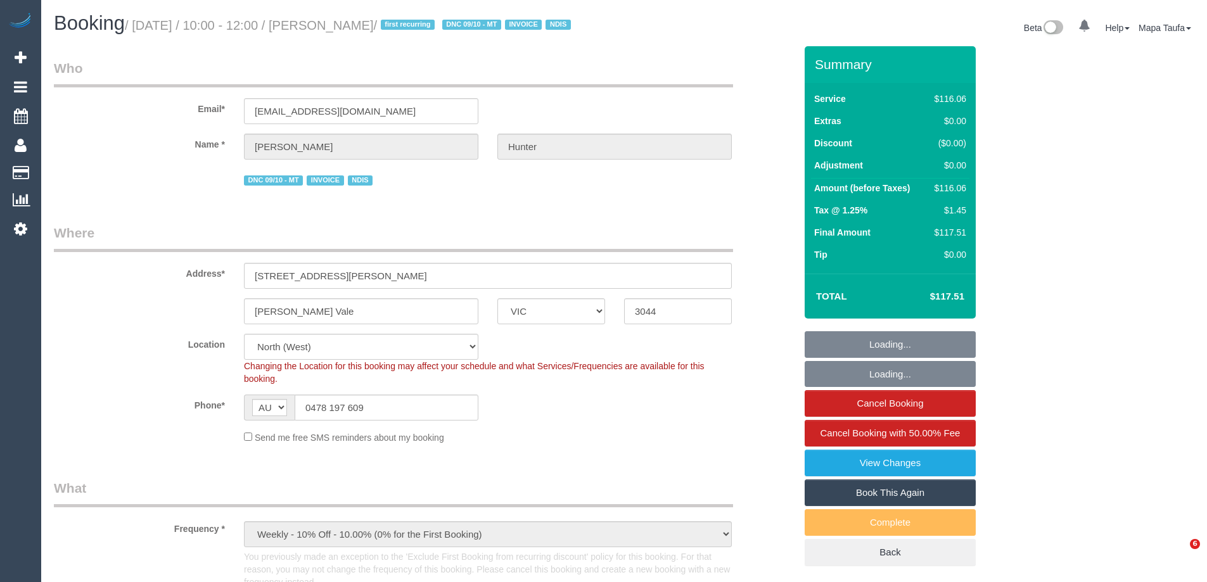
select select "VIC"
select select "number:29"
select select "number:14"
select select "number:19"
select select "number:25"
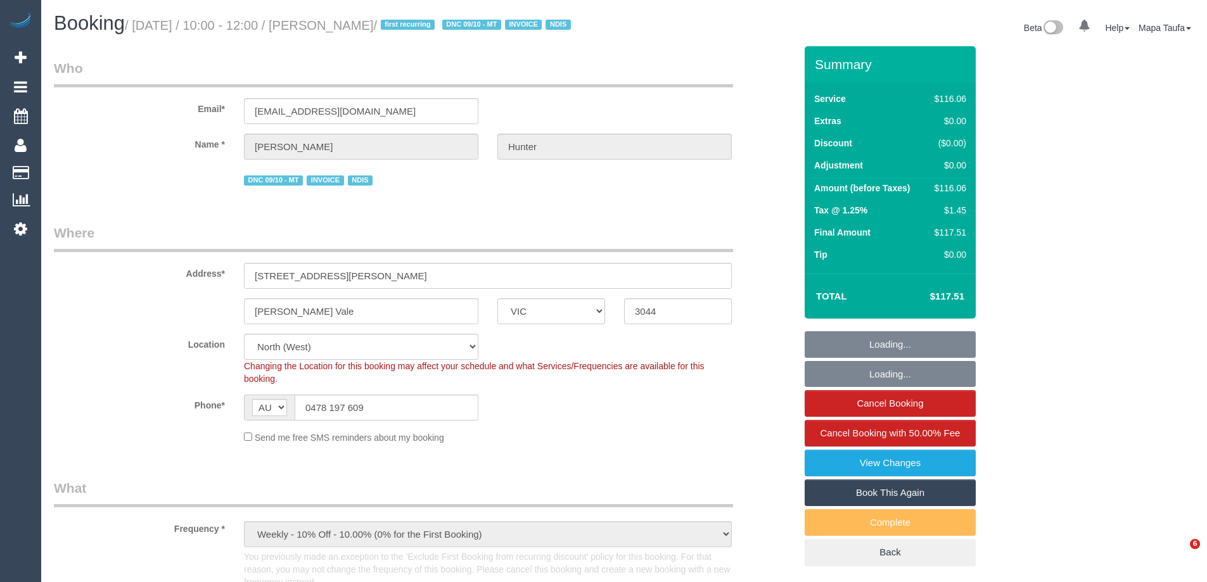
select select "number:34"
select select "object:791"
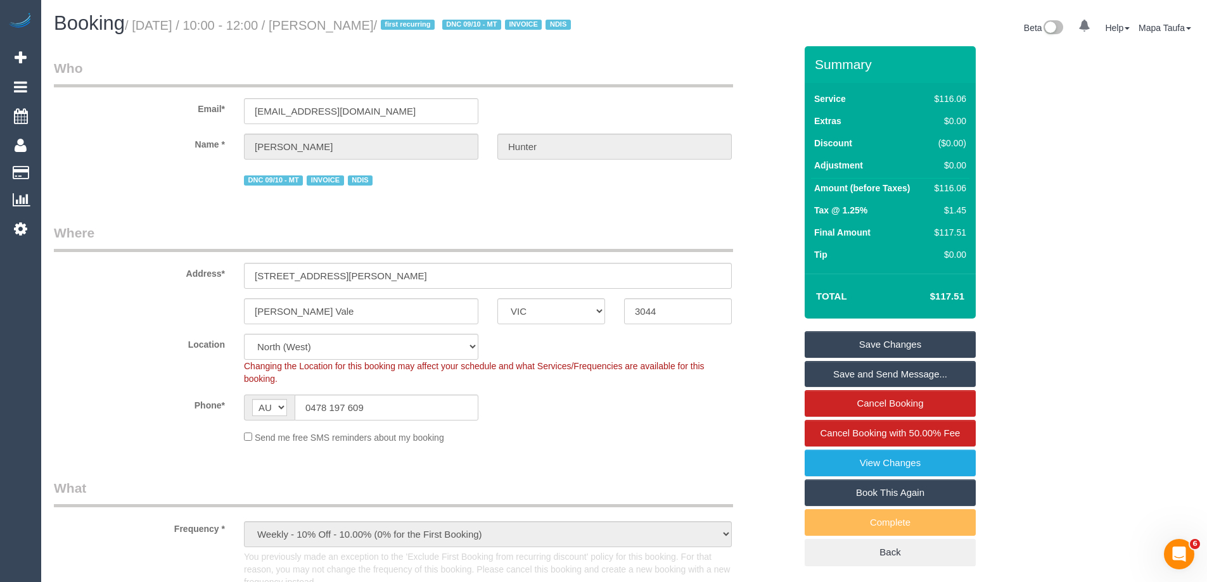
drag, startPoint x: 969, startPoint y: 312, endPoint x: 932, endPoint y: 289, distance: 42.4
click at [934, 311] on td "$117.51" at bounding box center [928, 297] width 82 height 32
copy h4 "117.51"
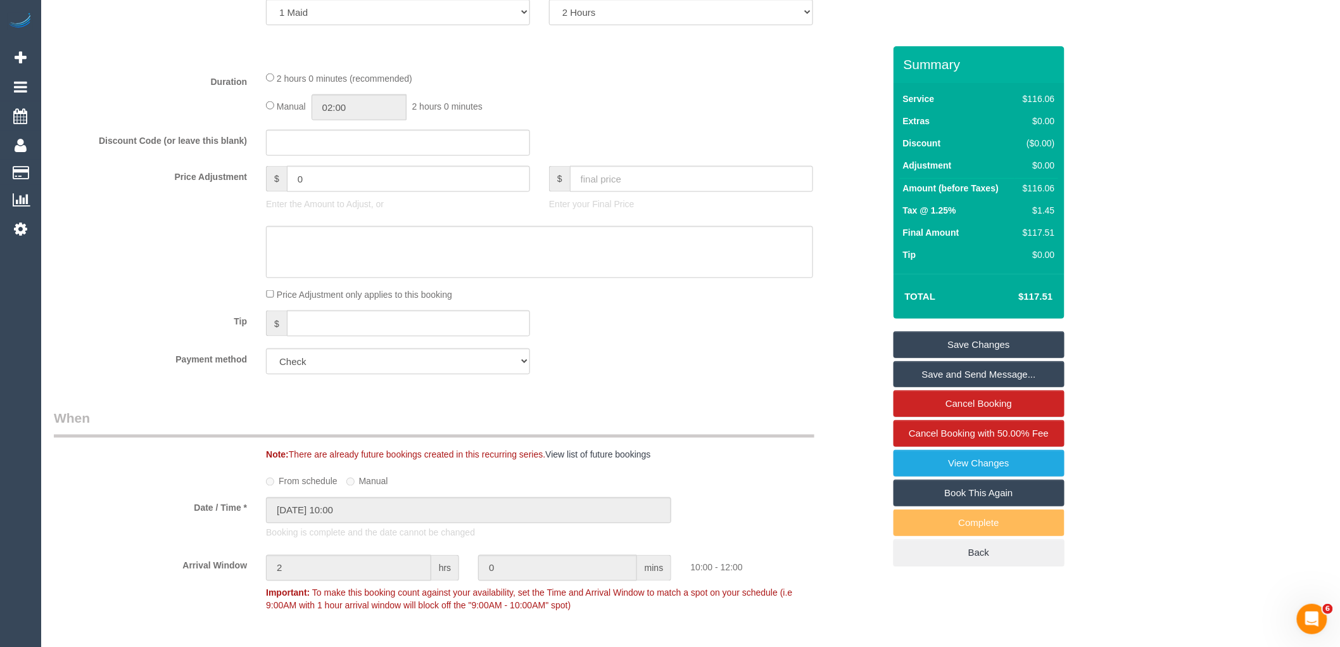
scroll to position [492, 0]
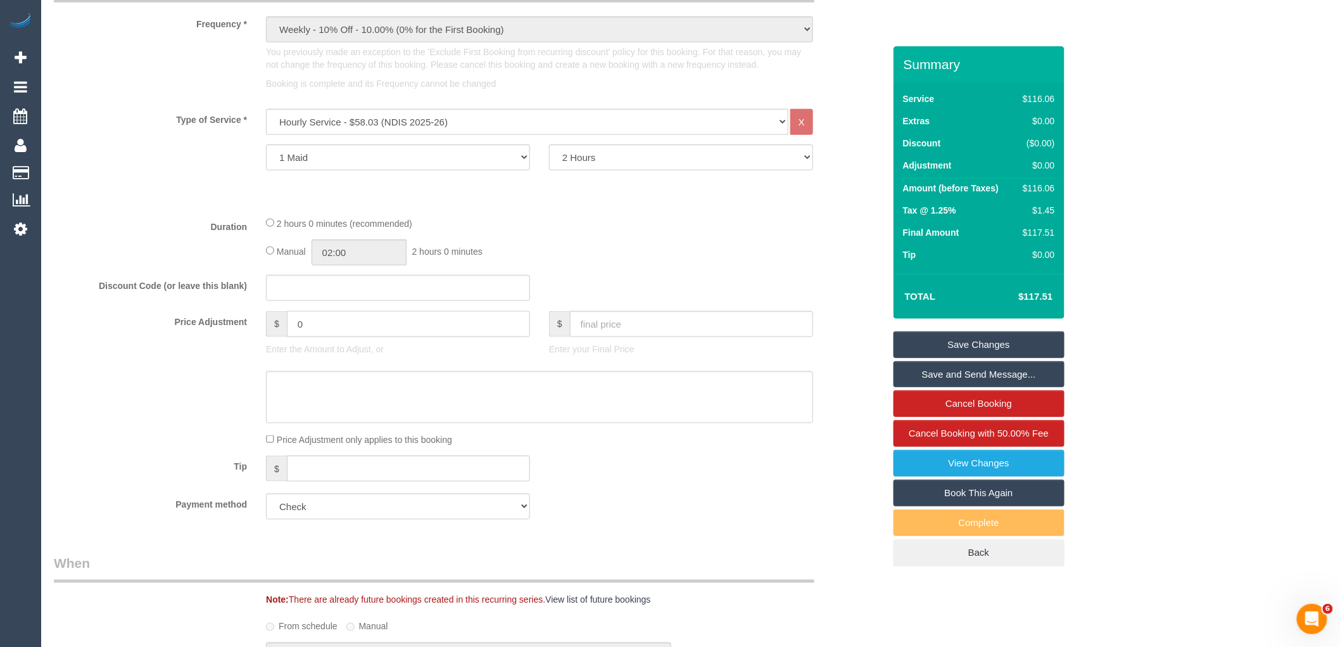
drag, startPoint x: 277, startPoint y: 321, endPoint x: 478, endPoint y: 230, distance: 220.0
click at [237, 320] on div "Price Adjustment $ 0 Enter the Amount to Adjust, or $ Enter your Final Price" at bounding box center [468, 336] width 849 height 51
click at [437, 394] on textarea at bounding box center [539, 397] width 547 height 52
type input "-23.5"
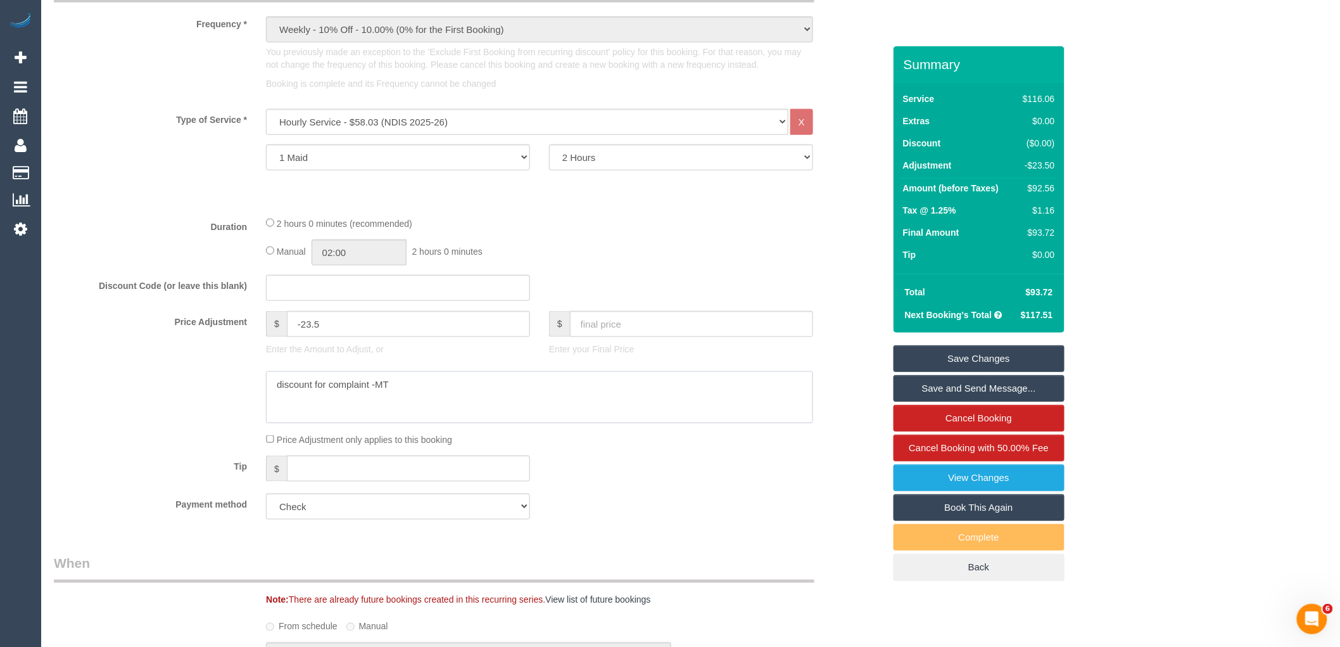
type textarea "discount for complaint -MT"
click at [971, 356] on link "Save Changes" at bounding box center [979, 358] width 171 height 27
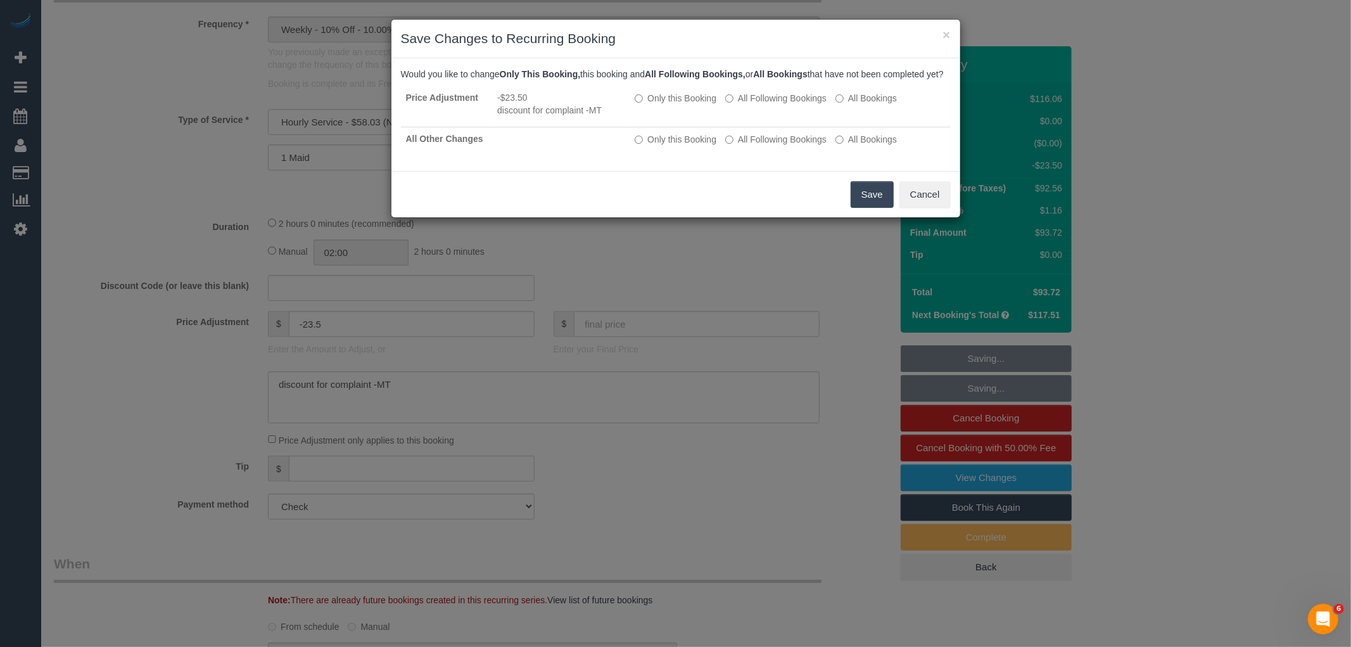
click at [860, 201] on button "Save" at bounding box center [872, 194] width 43 height 27
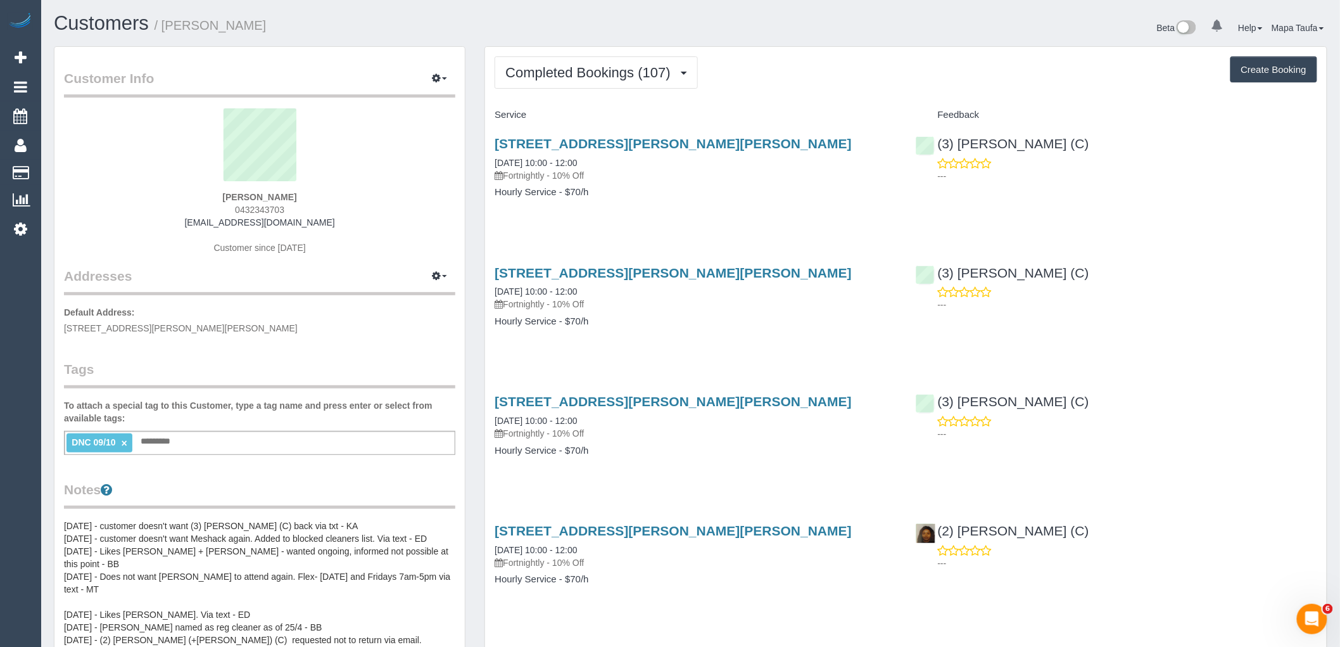
click at [654, 328] on div "30 Kerferd Rd, Glen Iris, VIC 3146 25/09/2025 10:00 - 12:00 Fortnightly - 10% O…" at bounding box center [695, 304] width 421 height 98
click at [609, 77] on span "Completed Bookings (107)" at bounding box center [591, 73] width 171 height 16
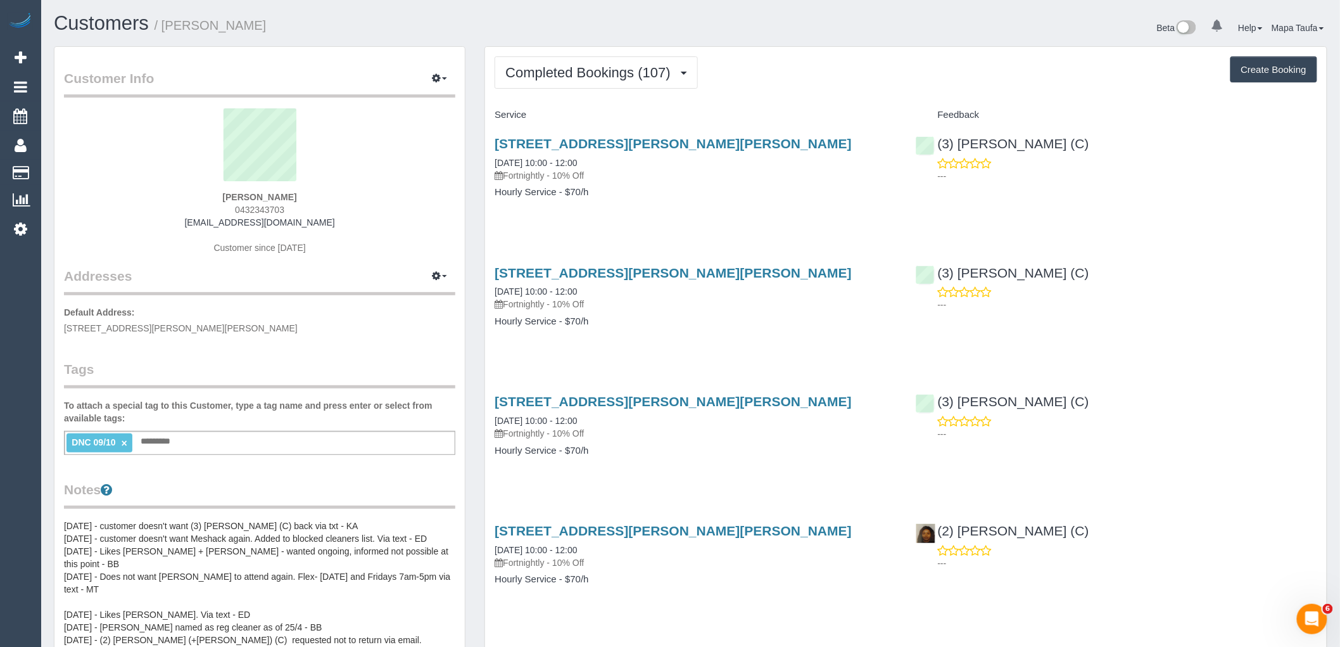
drag, startPoint x: 291, startPoint y: 196, endPoint x: 207, endPoint y: 193, distance: 85.0
click at [207, 193] on div "[PERSON_NAME] 0432343703 [EMAIL_ADDRESS][DOMAIN_NAME] Customer since [DATE]" at bounding box center [259, 187] width 391 height 158
click at [344, 188] on sui-profile-pic at bounding box center [259, 149] width 372 height 82
drag, startPoint x: 314, startPoint y: 197, endPoint x: 198, endPoint y: 193, distance: 116.0
click at [201, 194] on div "[PERSON_NAME] 0432343703 [EMAIL_ADDRESS][DOMAIN_NAME] Customer since [DATE]" at bounding box center [259, 187] width 391 height 158
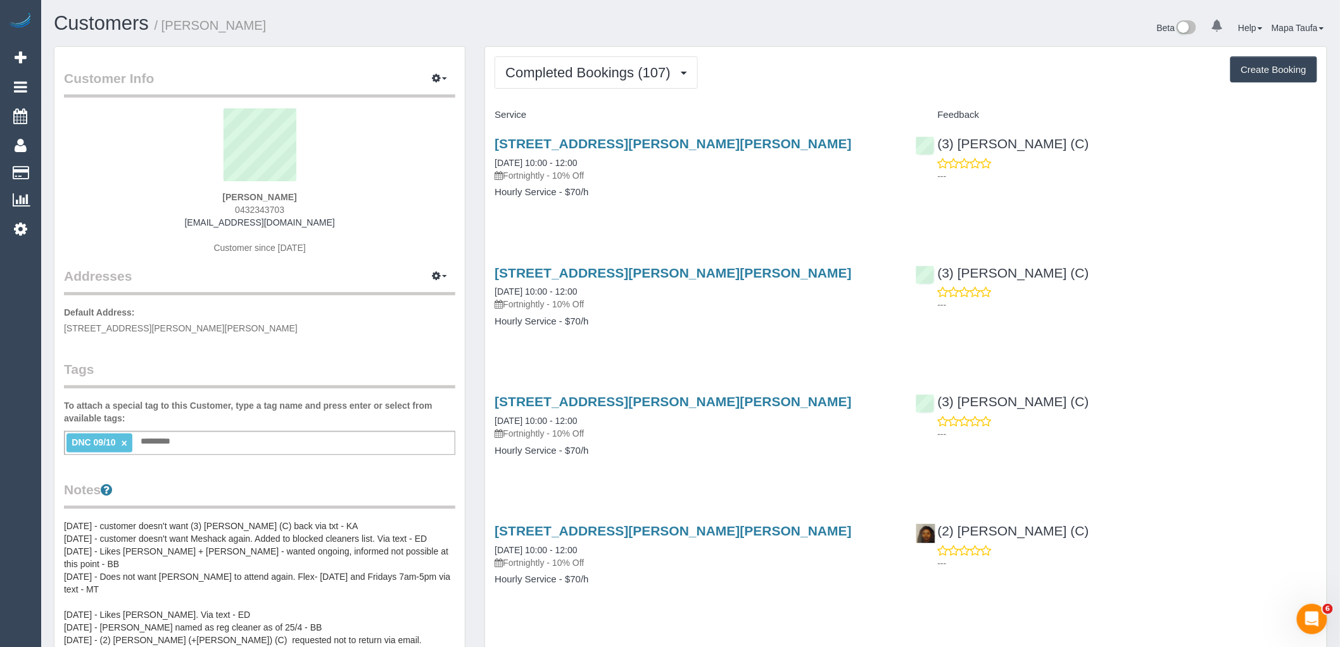
copy strong "[PERSON_NAME]"
